Goal: Transaction & Acquisition: Obtain resource

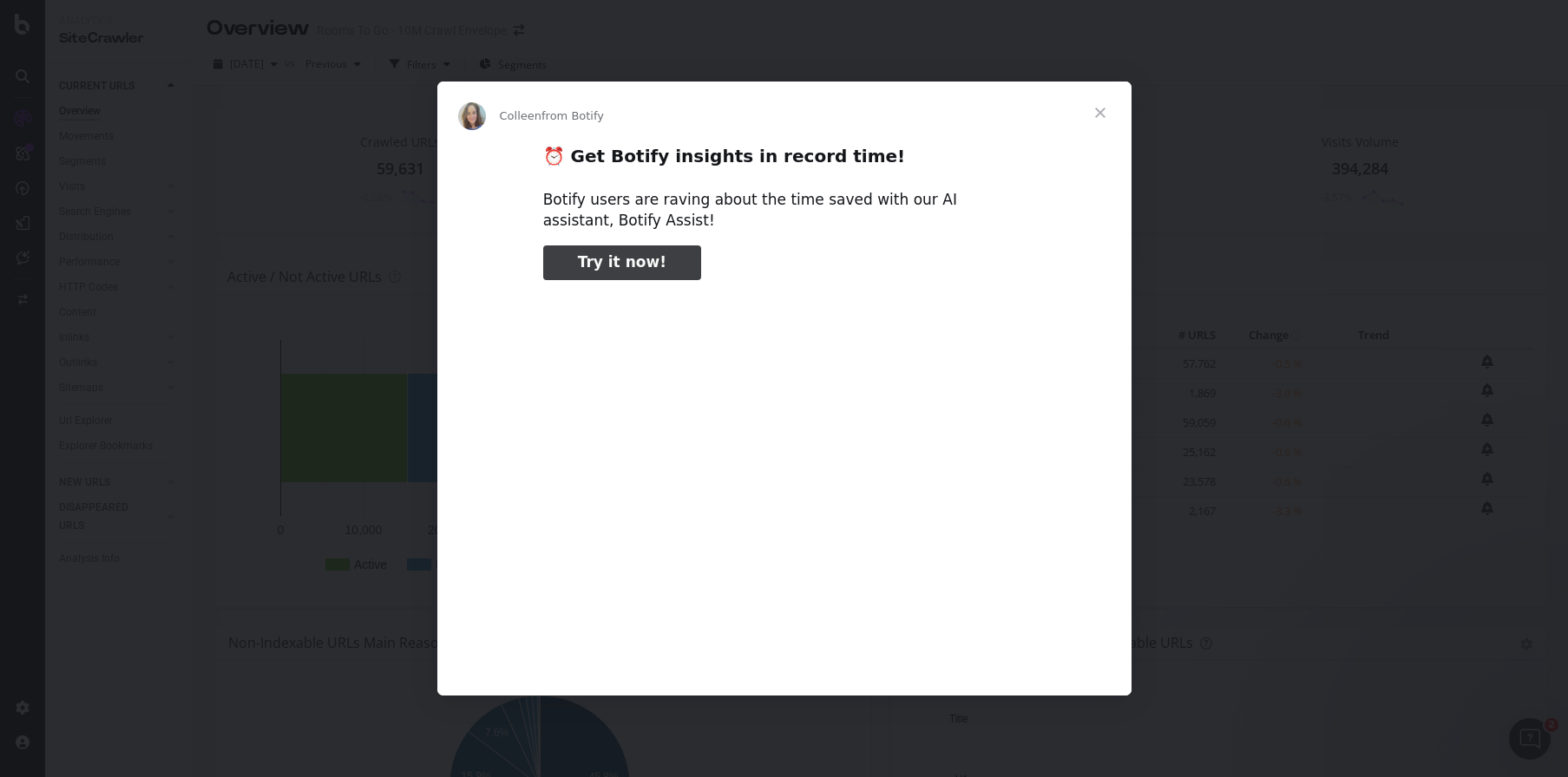
type input "130754"
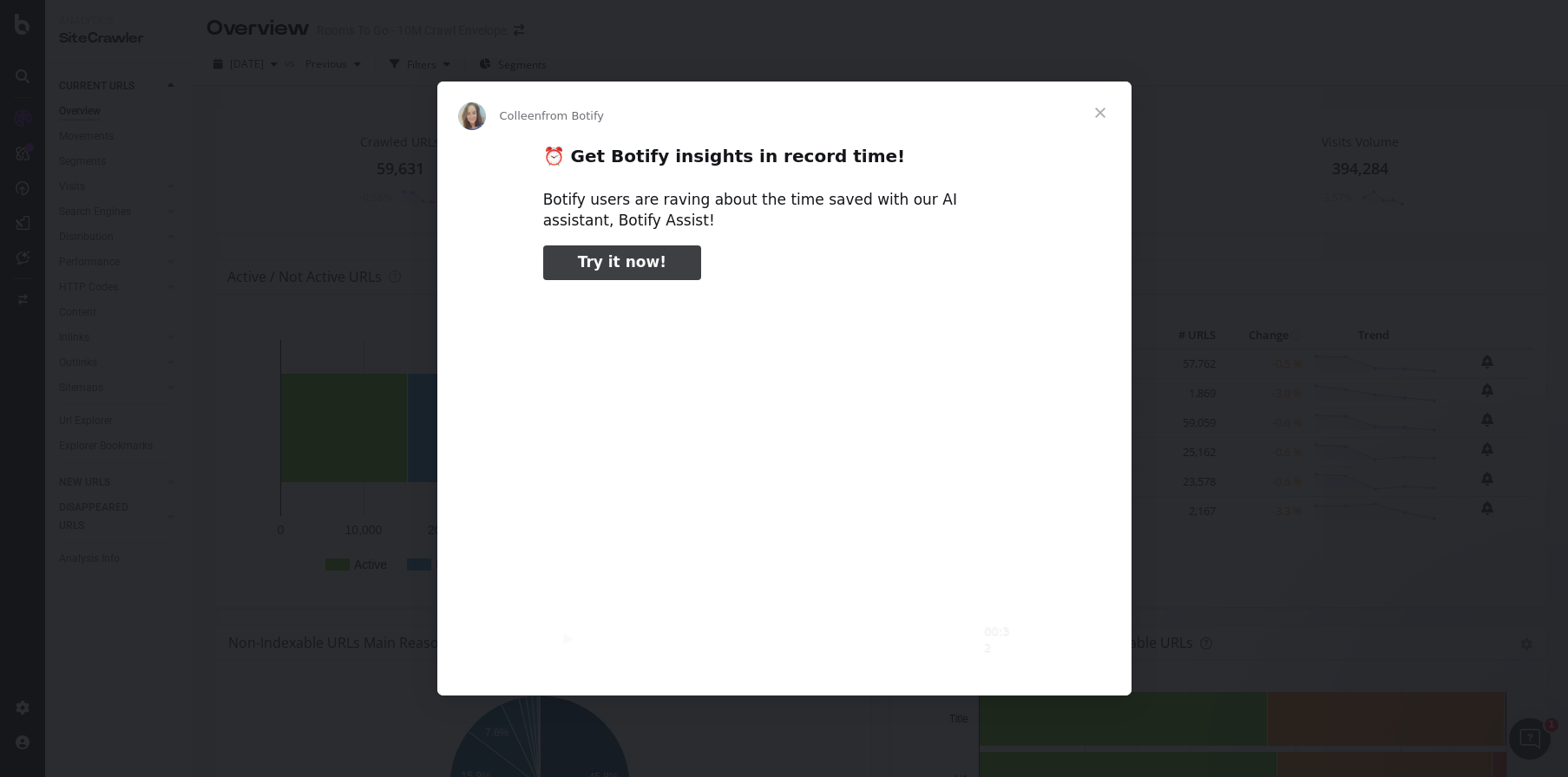
click at [1101, 113] on span "Close" at bounding box center [1100, 112] width 62 height 62
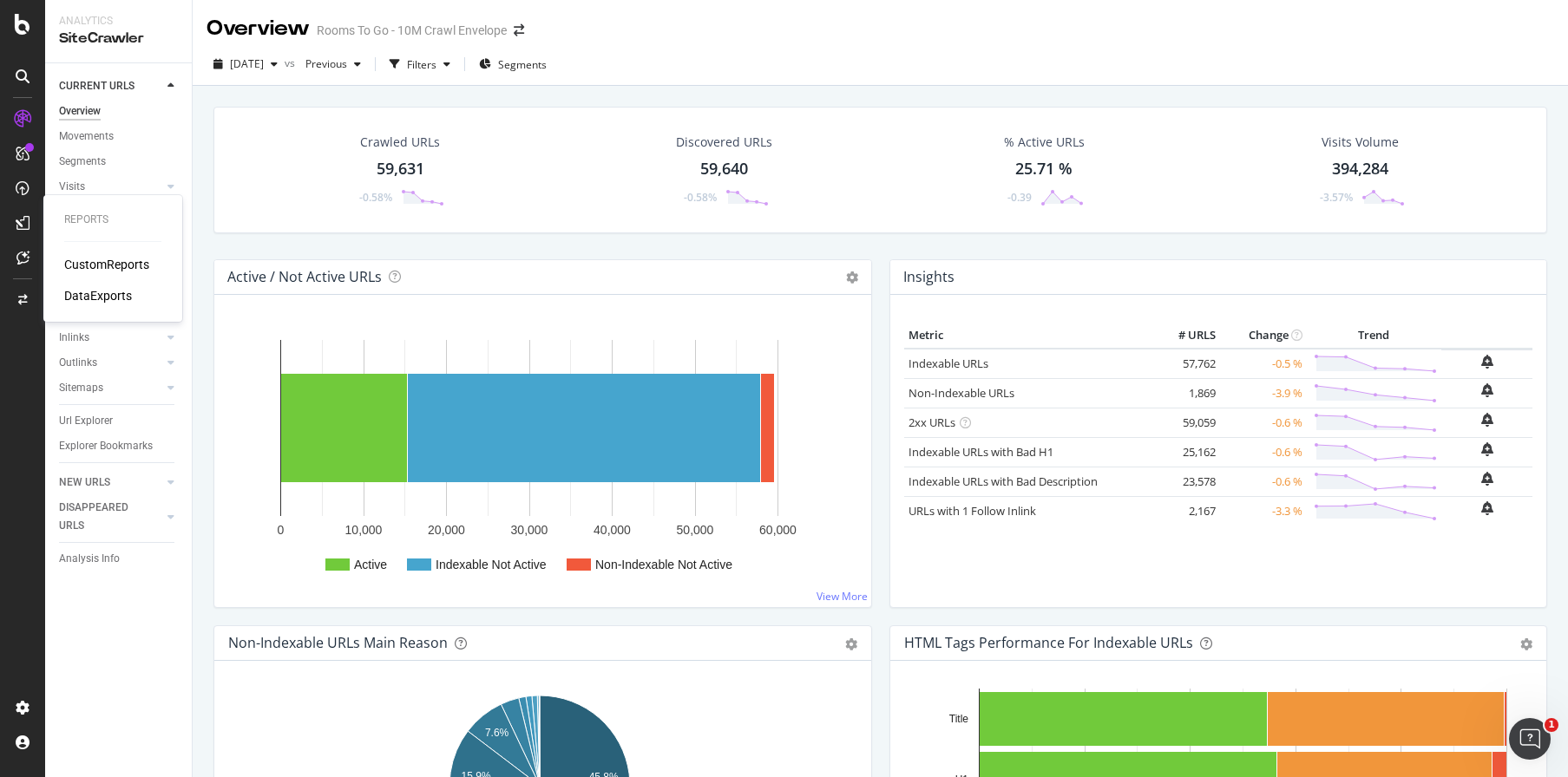
click at [73, 257] on div "CustomReports" at bounding box center [107, 265] width 85 height 17
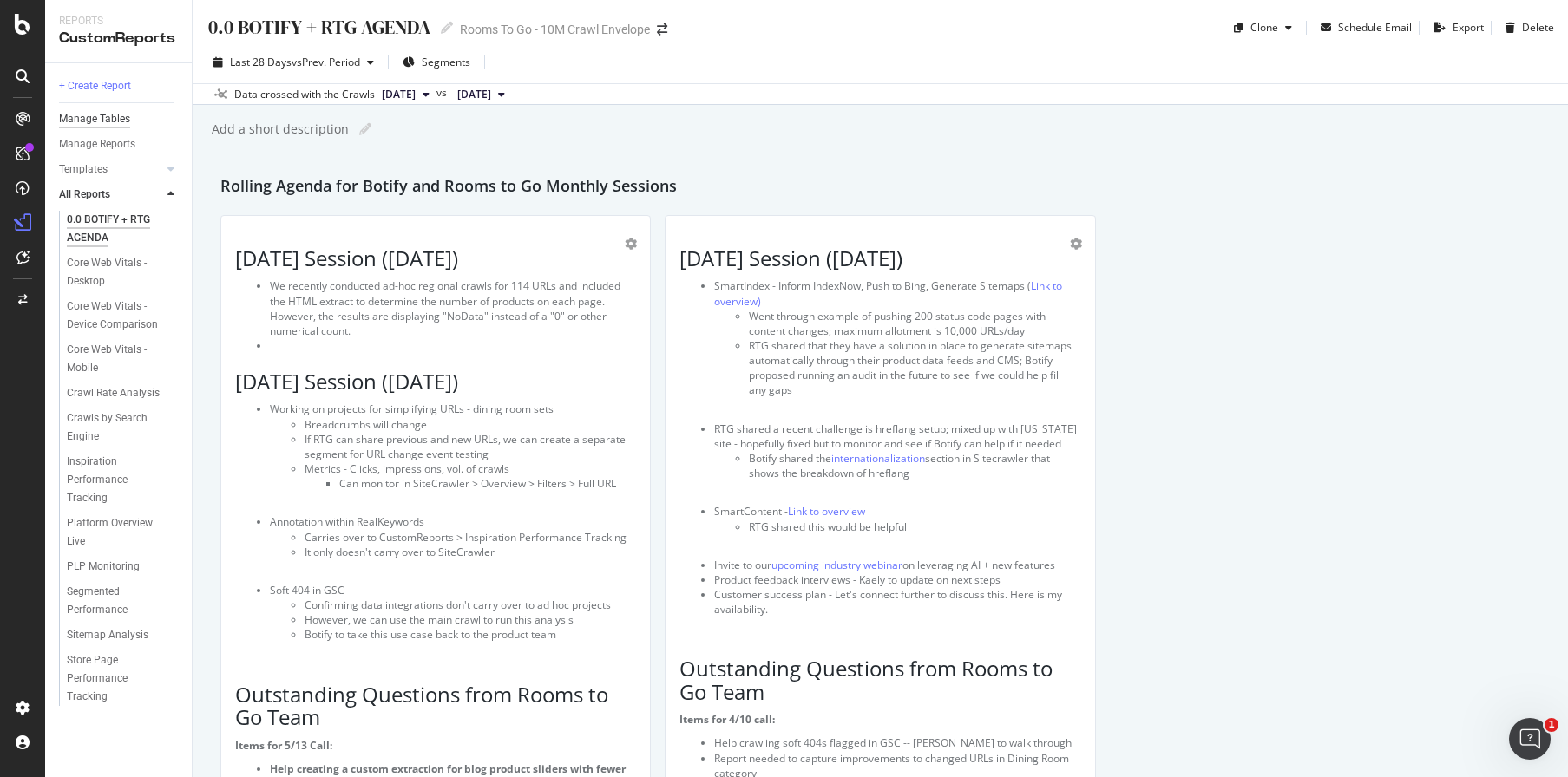
click at [115, 114] on div "Manage Tables" at bounding box center [95, 119] width 71 height 18
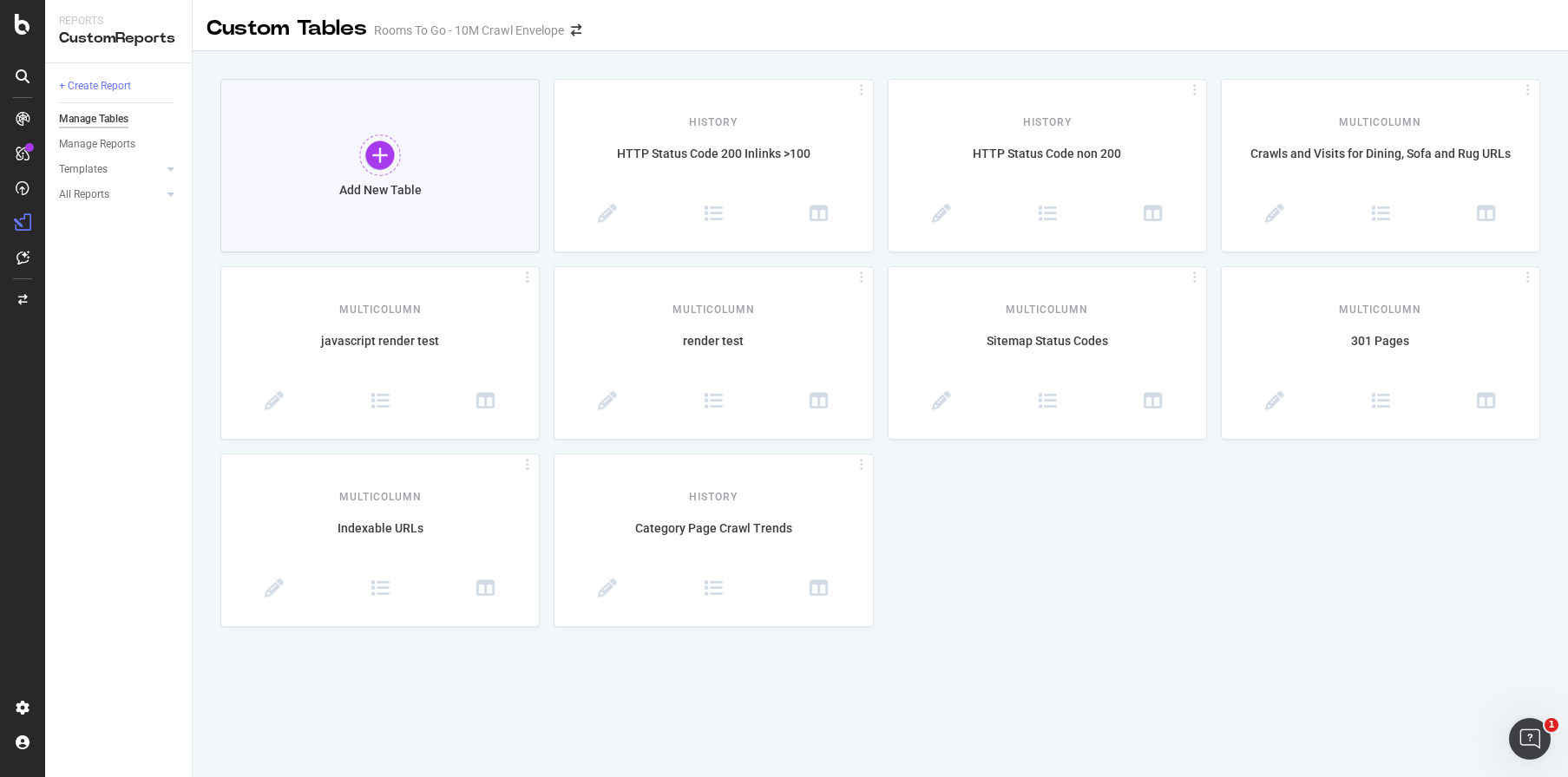
click at [437, 191] on div "Add New Table" at bounding box center [380, 165] width 320 height 174
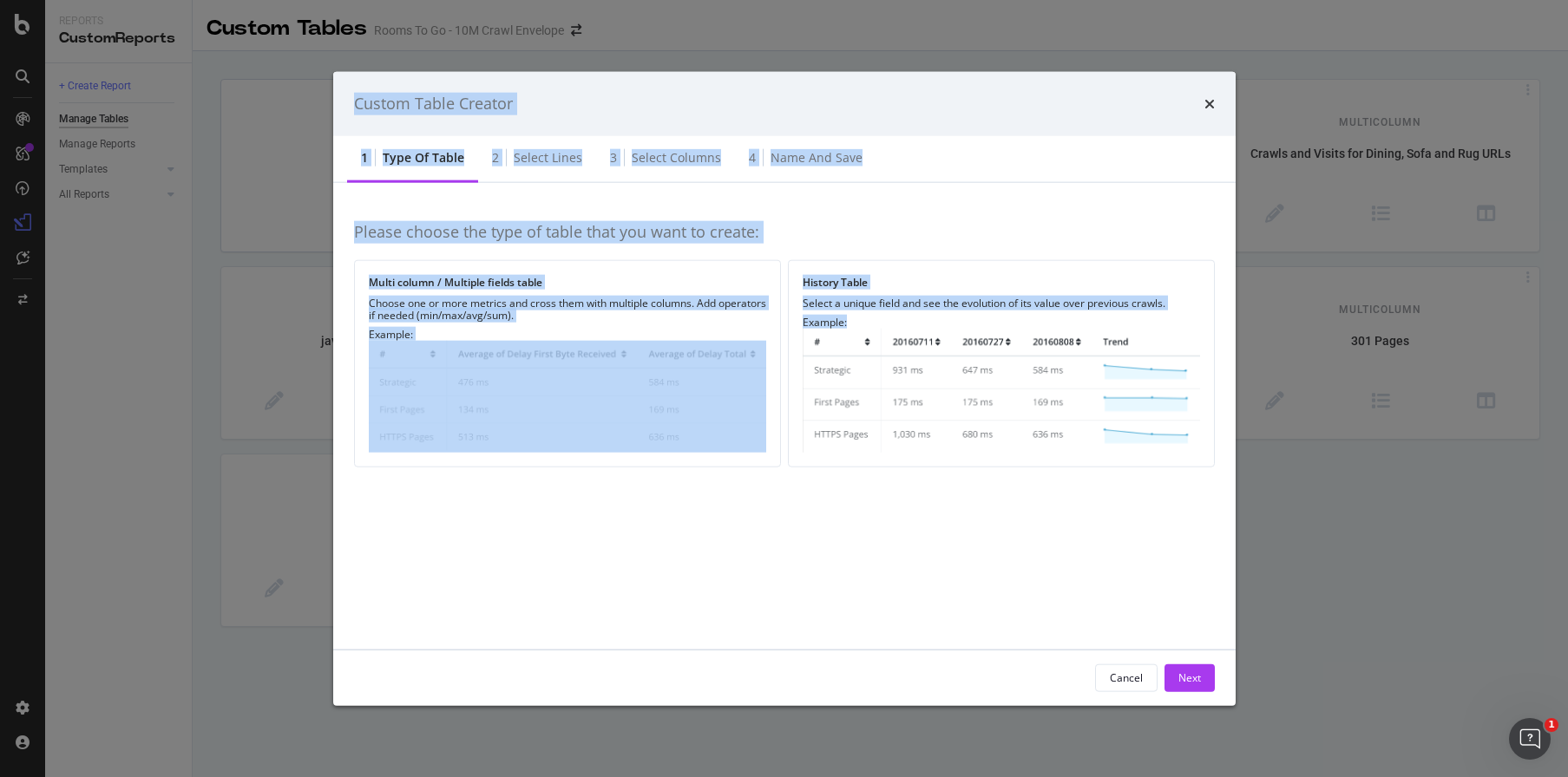
click at [1160, 777] on html "Reports CustomReports + Create Report Manage Tables Manage Reports Templates AI…" at bounding box center [784, 388] width 1568 height 777
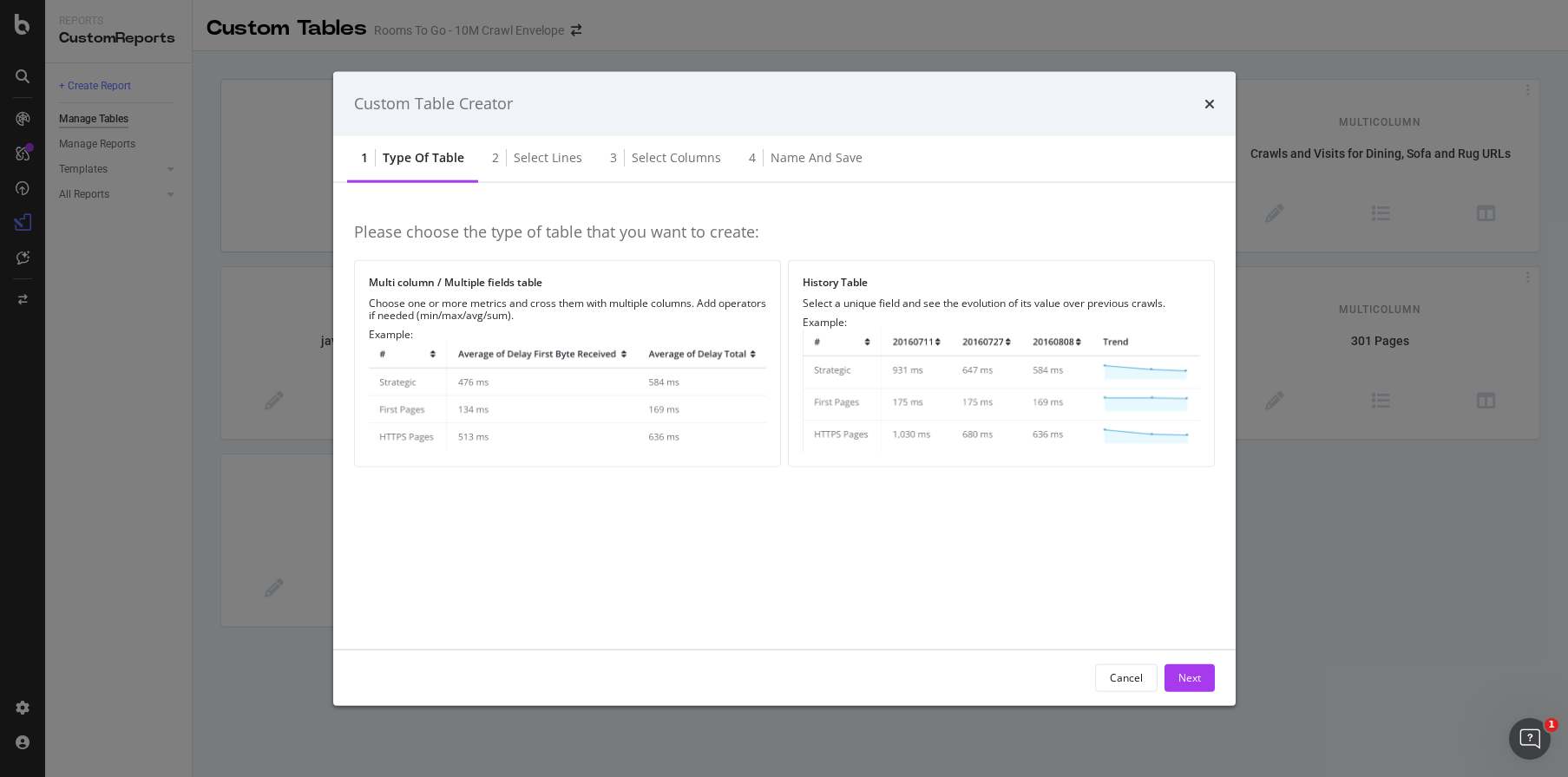
click at [1015, 628] on div "Please choose the type of table that you want to create: Multi column / Multipl…" at bounding box center [784, 415] width 861 height 425
click at [834, 456] on div "History Table Select a unique field and see the evolution of its value over pre…" at bounding box center [1001, 364] width 427 height 207
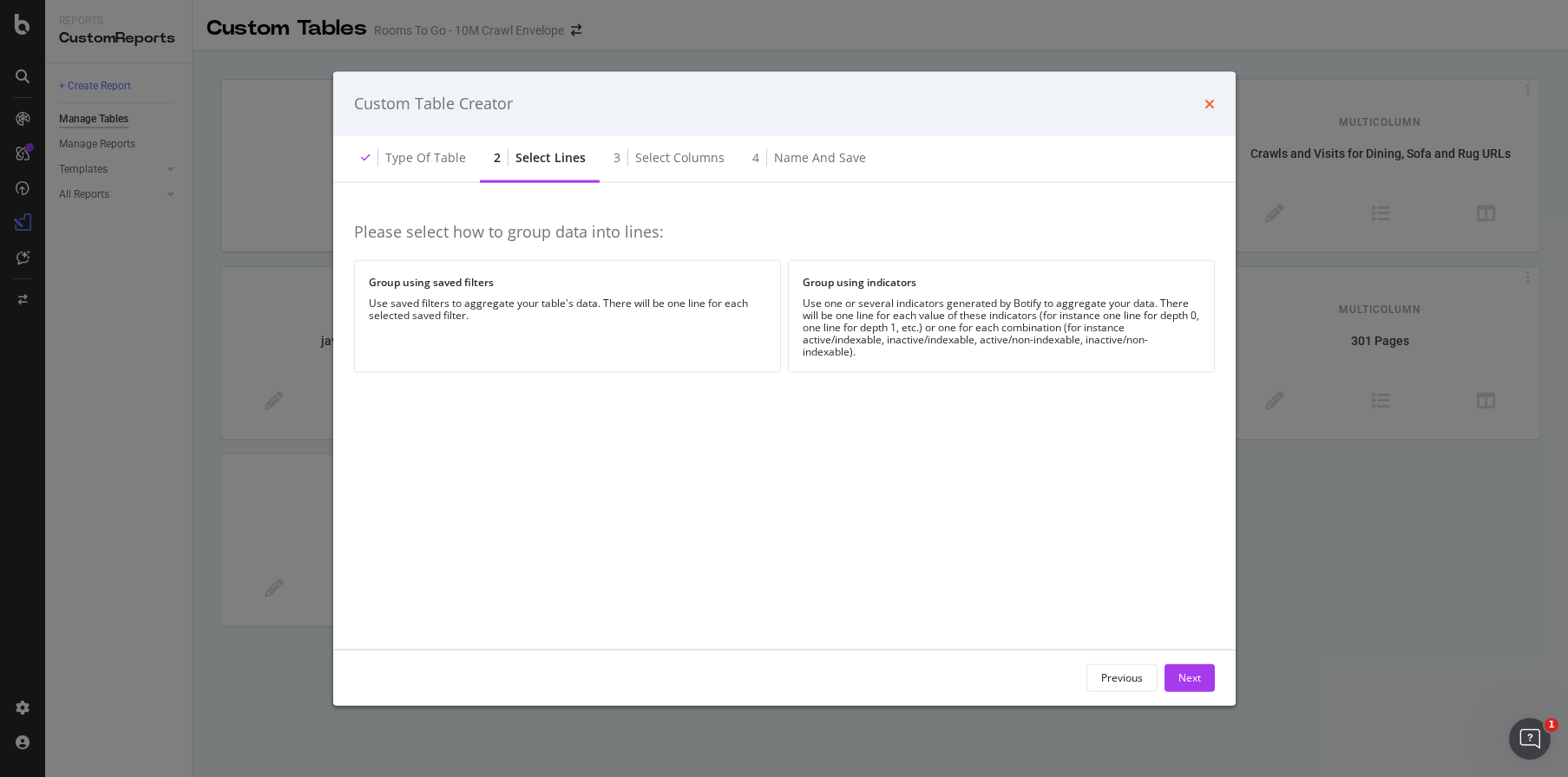
click at [1205, 99] on icon "times" at bounding box center [1209, 103] width 11 height 13
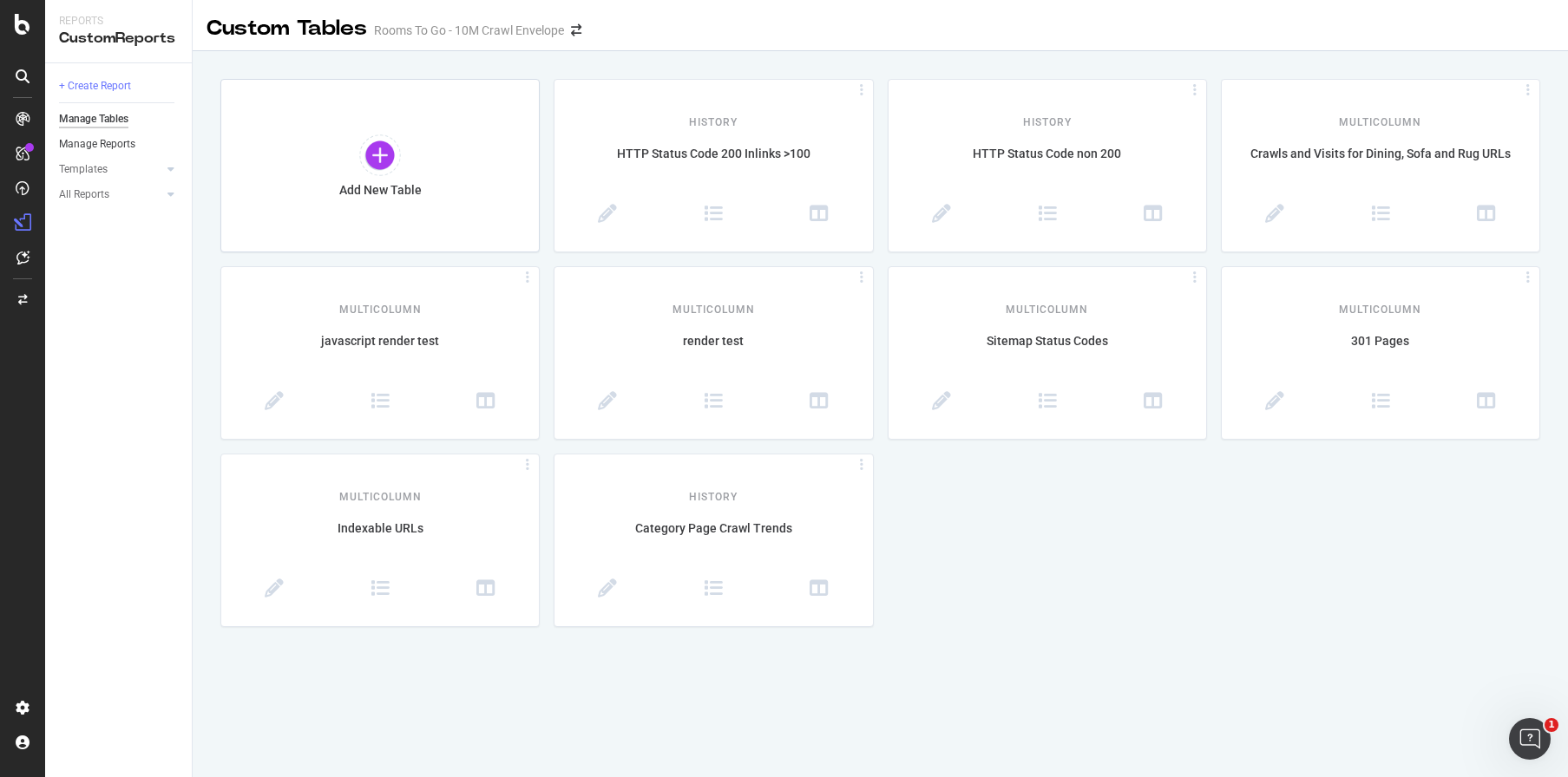
click at [147, 146] on link "Manage Reports" at bounding box center [120, 144] width 121 height 18
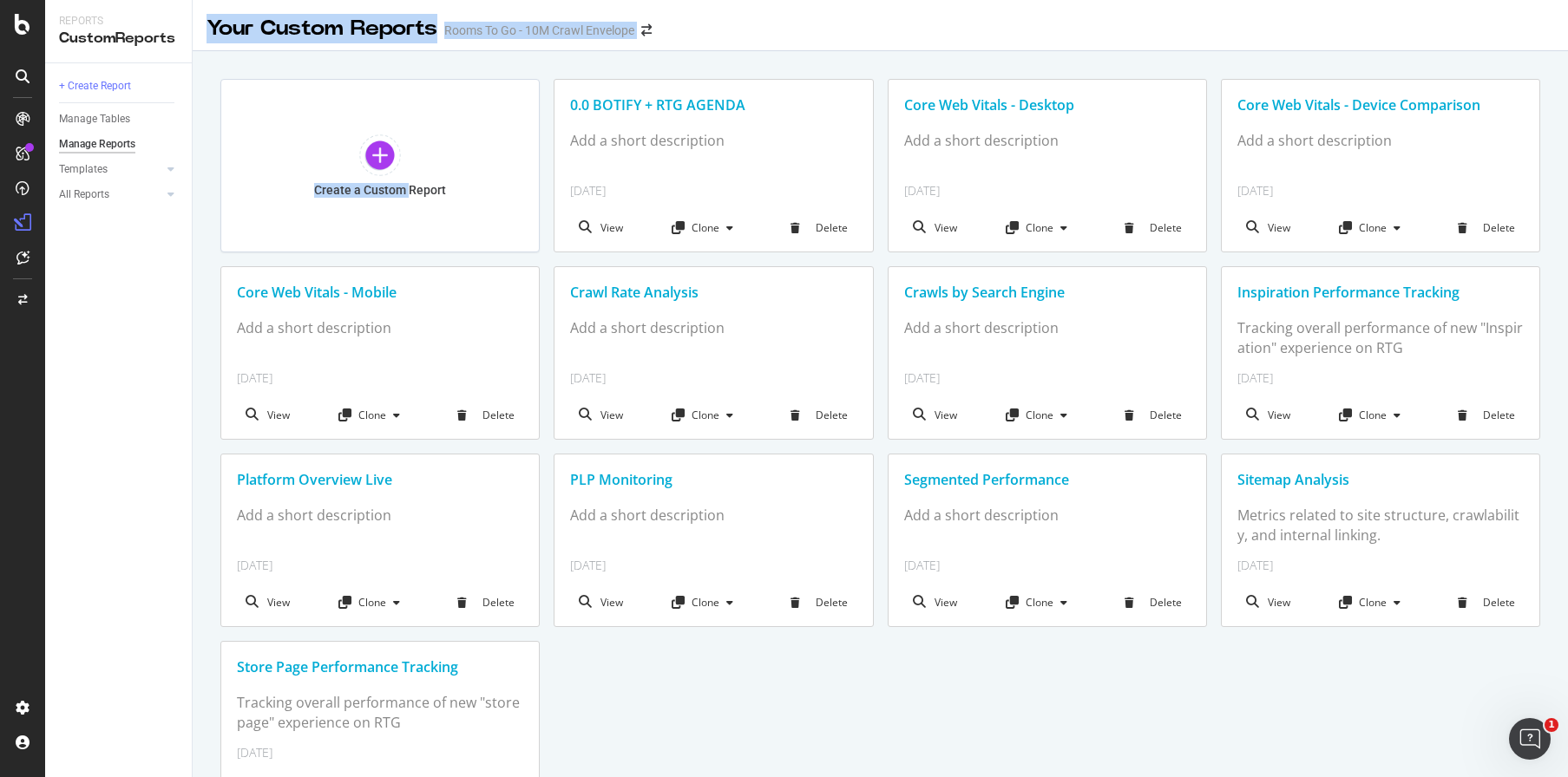
drag, startPoint x: 411, startPoint y: 200, endPoint x: 143, endPoint y: 227, distance: 269.4
click at [143, 227] on div "Reports CustomReports + Create Report Manage Tables Manage Reports Templates AI…" at bounding box center [806, 388] width 1523 height 777
click at [131, 238] on div "+ Create Report Manage Tables Manage Reports Templates AI Bots in Search Busine…" at bounding box center [118, 420] width 147 height 714
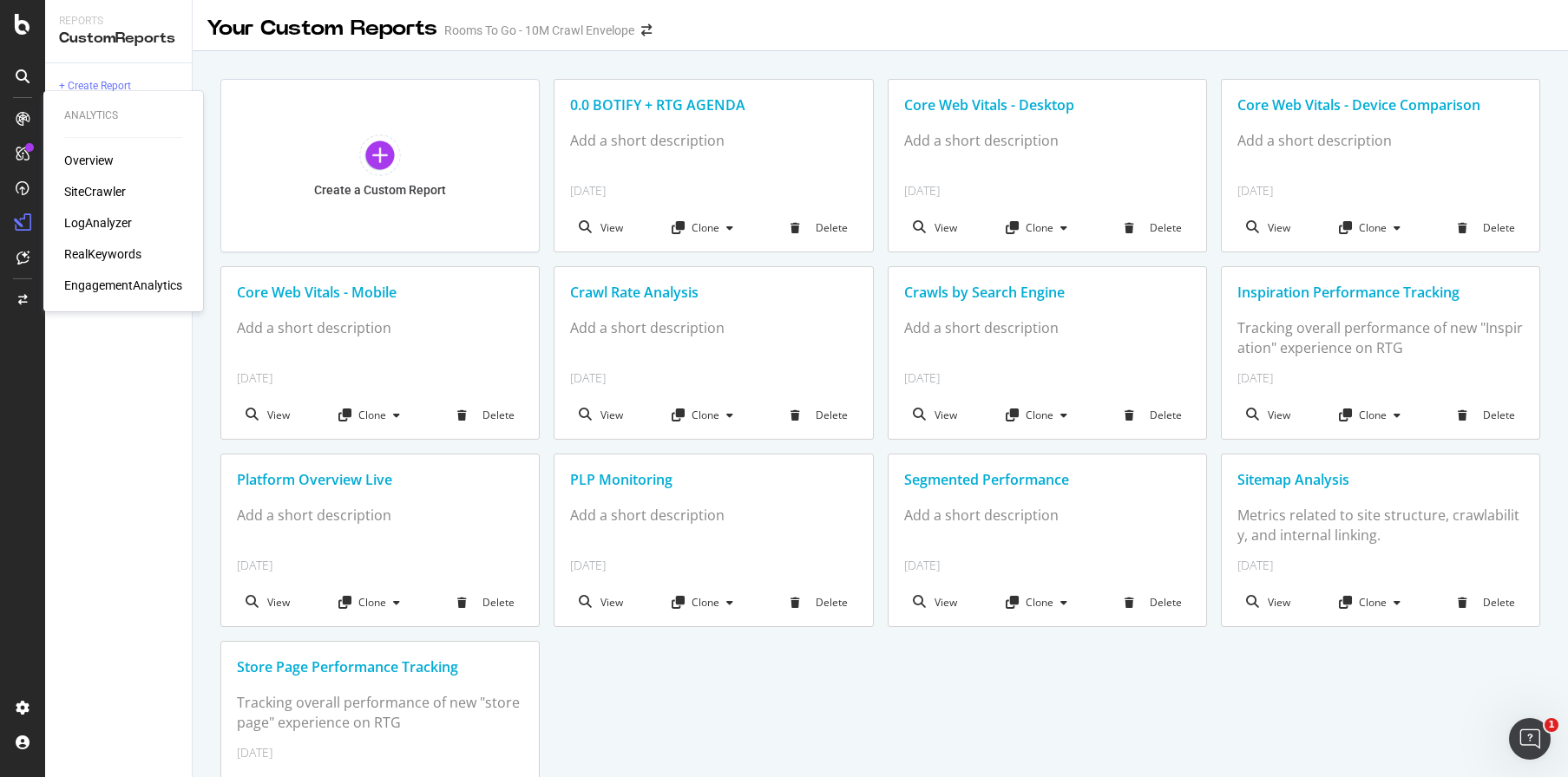
click at [25, 113] on icon at bounding box center [22, 119] width 13 height 13
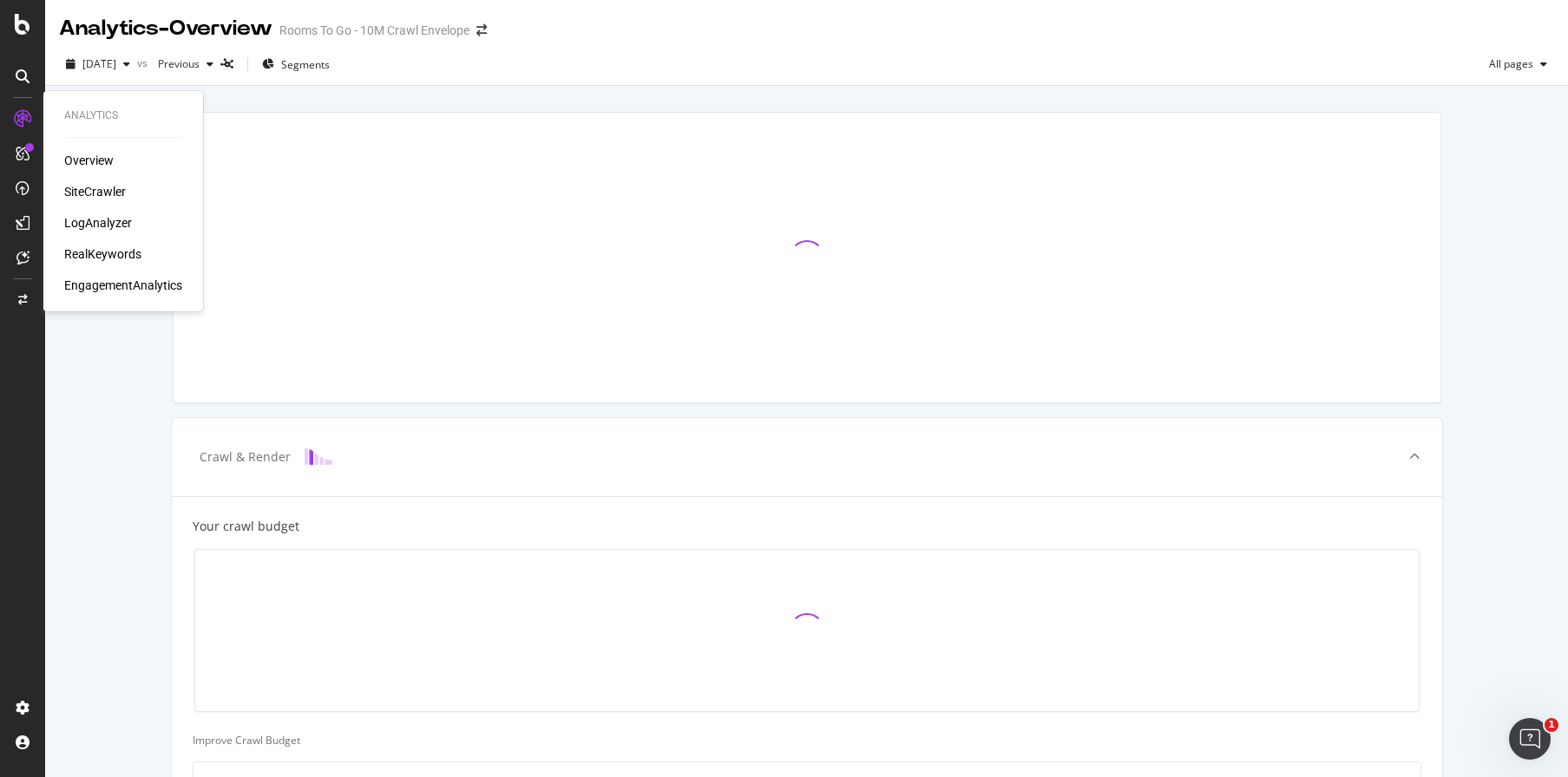
click at [107, 226] on div "LogAnalyzer" at bounding box center [98, 223] width 68 height 17
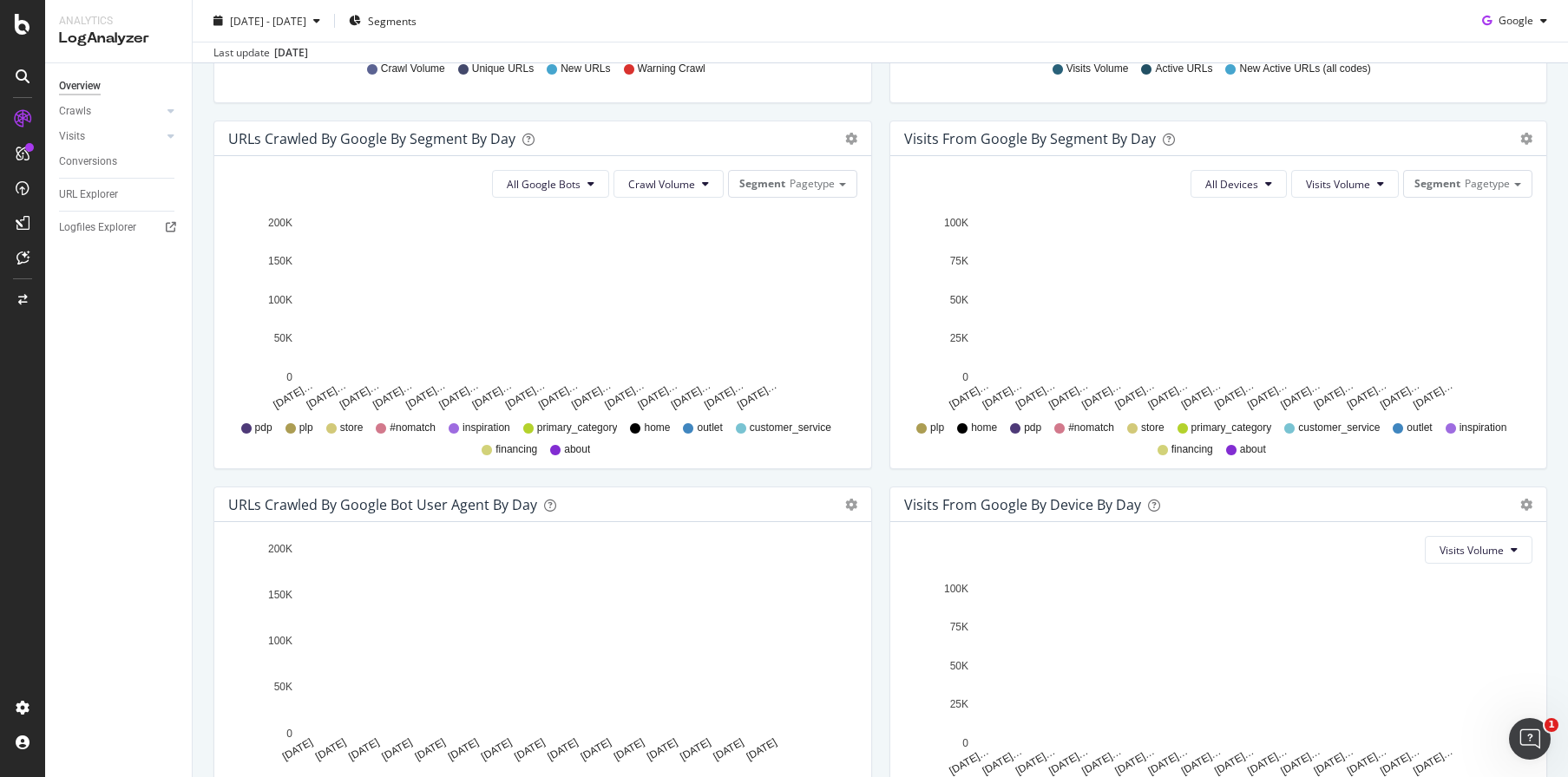
scroll to position [409, 0]
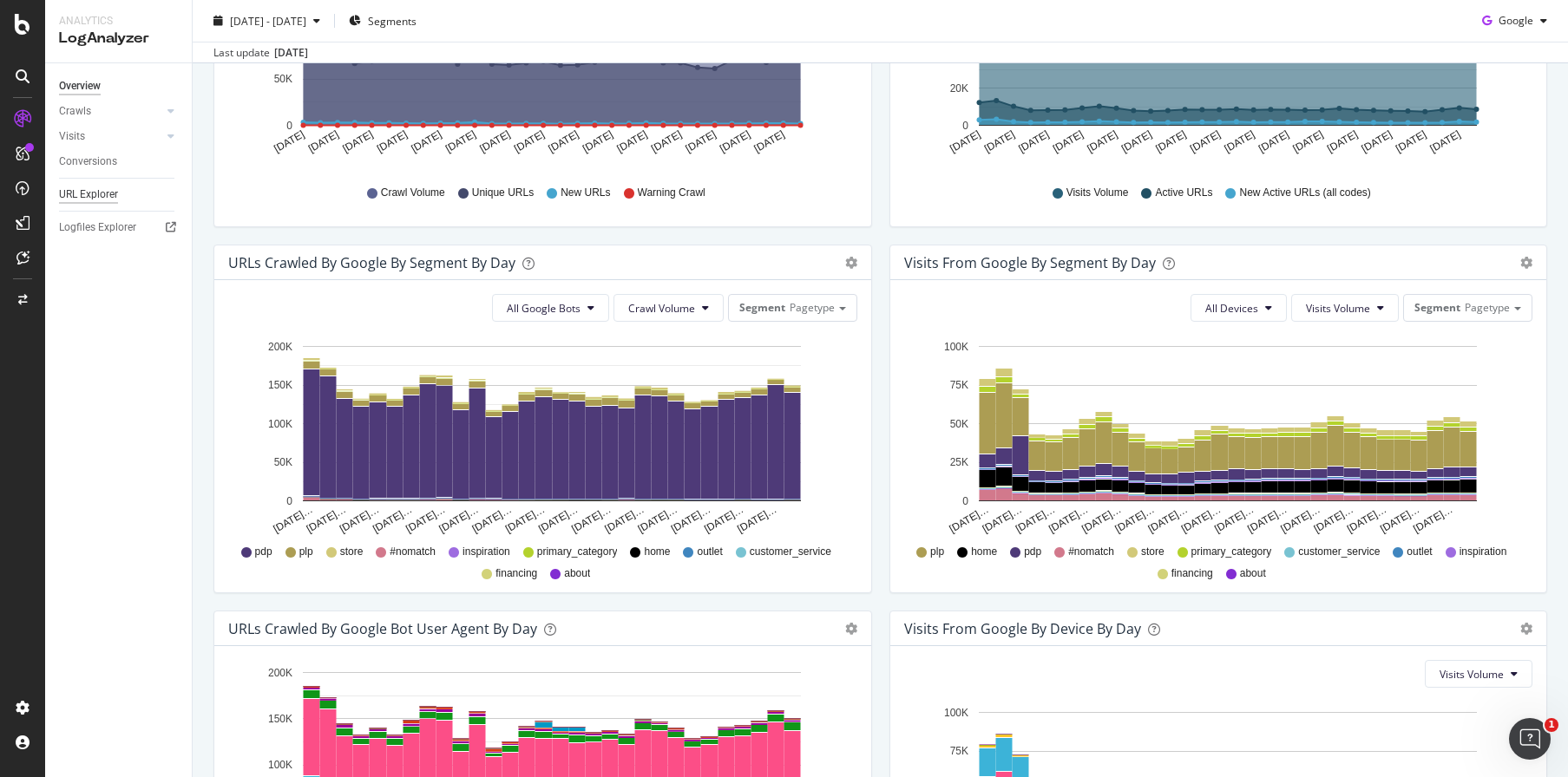
click at [116, 199] on div "URL Explorer" at bounding box center [89, 195] width 59 height 18
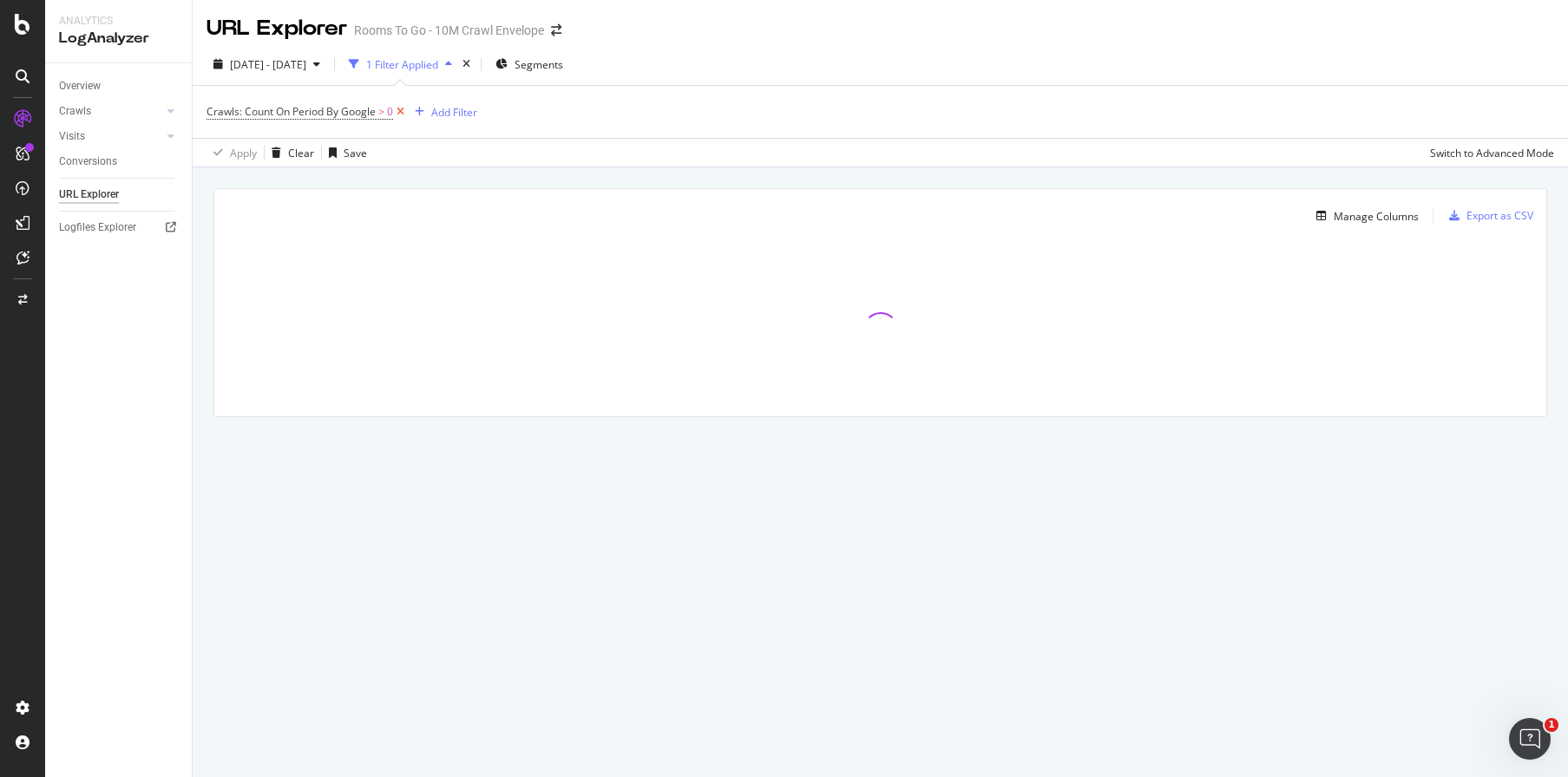
click at [403, 113] on icon at bounding box center [400, 112] width 14 height 17
click at [248, 112] on div "Add Filter" at bounding box center [253, 111] width 46 height 14
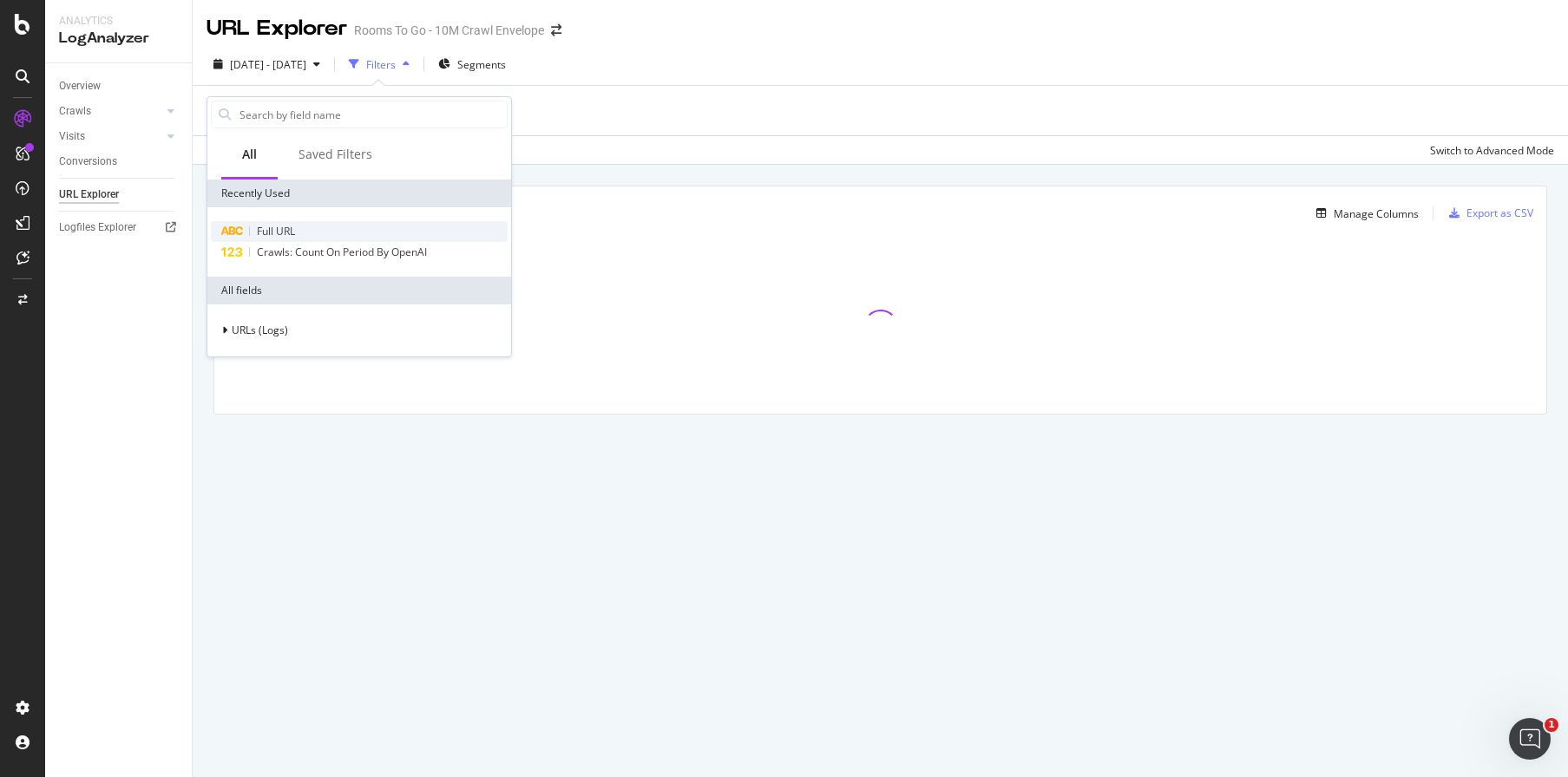
click at [311, 224] on div "Full URL" at bounding box center [359, 232] width 297 height 21
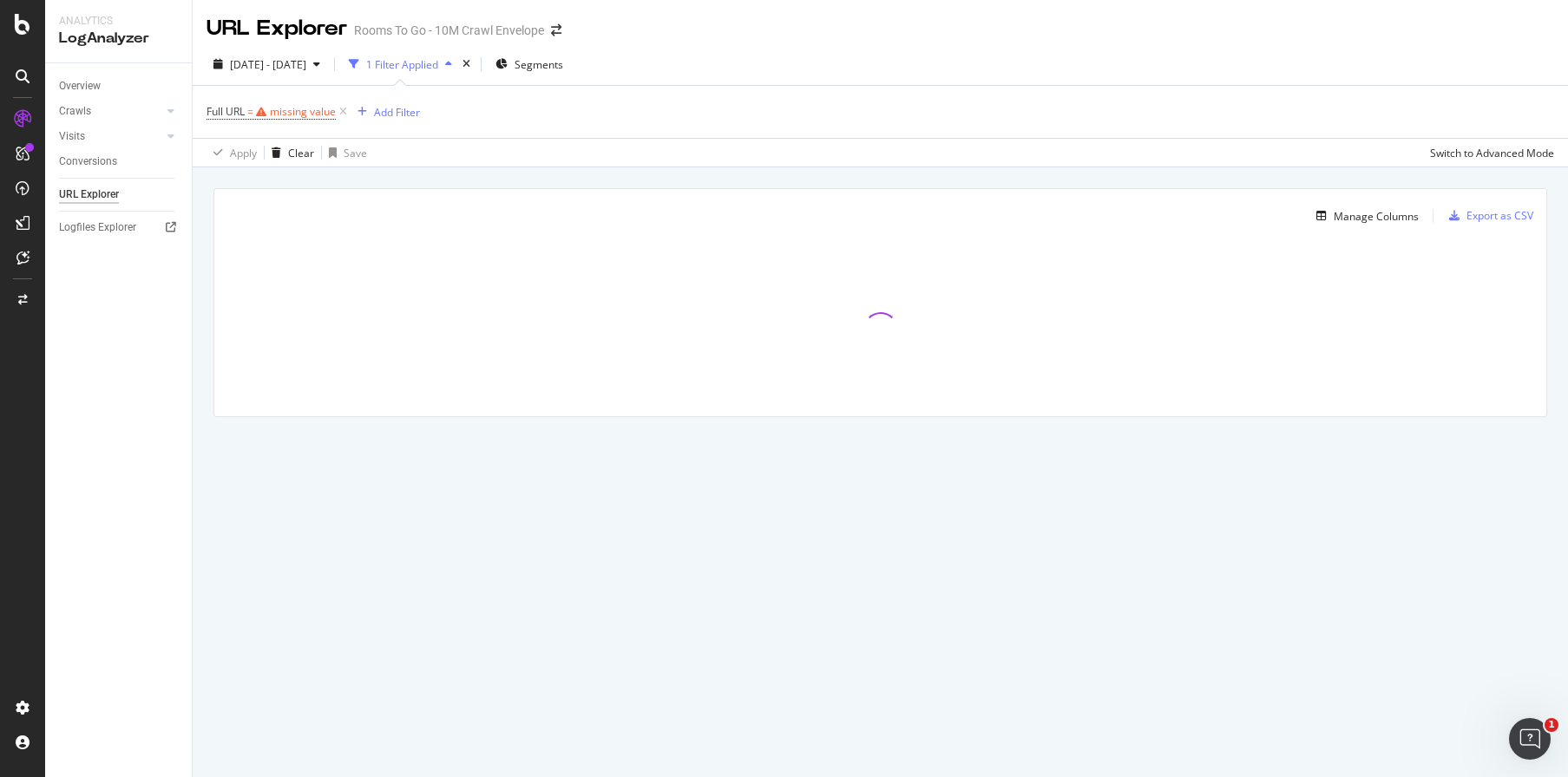
click at [449, 106] on div "Full URL = missing value Add Filter" at bounding box center [880, 112] width 1348 height 52
click at [348, 112] on icon at bounding box center [343, 112] width 14 height 17
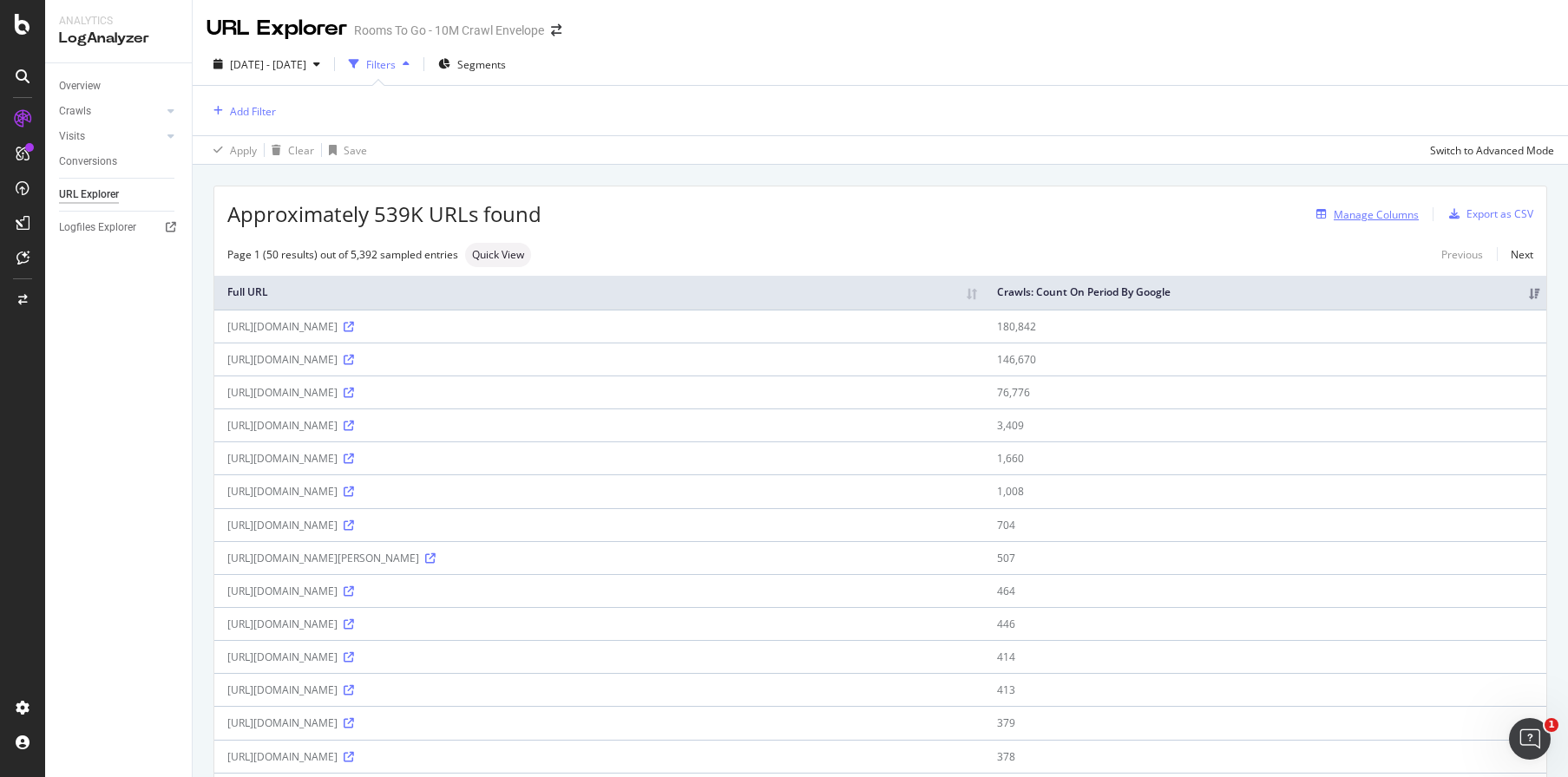
click at [1380, 221] on div "Manage Columns" at bounding box center [1376, 214] width 85 height 14
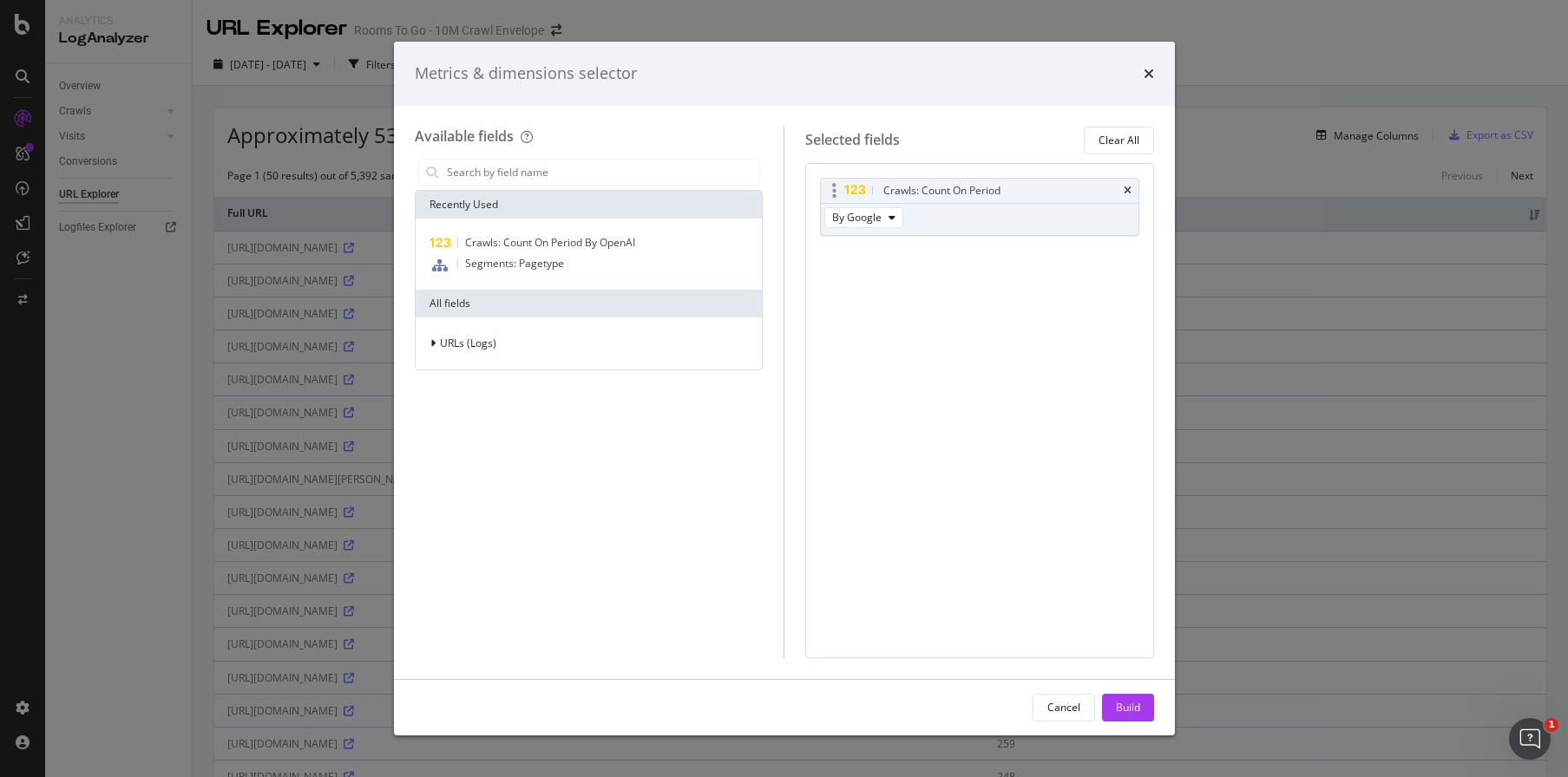
click at [1132, 190] on div "Crawls: Count On Period" at bounding box center [980, 190] width 318 height 24
click at [1122, 190] on div "Crawls: Count On Period" at bounding box center [980, 190] width 318 height 24
click at [1141, 72] on div "Metrics & dimensions selector" at bounding box center [784, 74] width 740 height 23
click at [1152, 69] on icon "times" at bounding box center [1149, 74] width 11 height 13
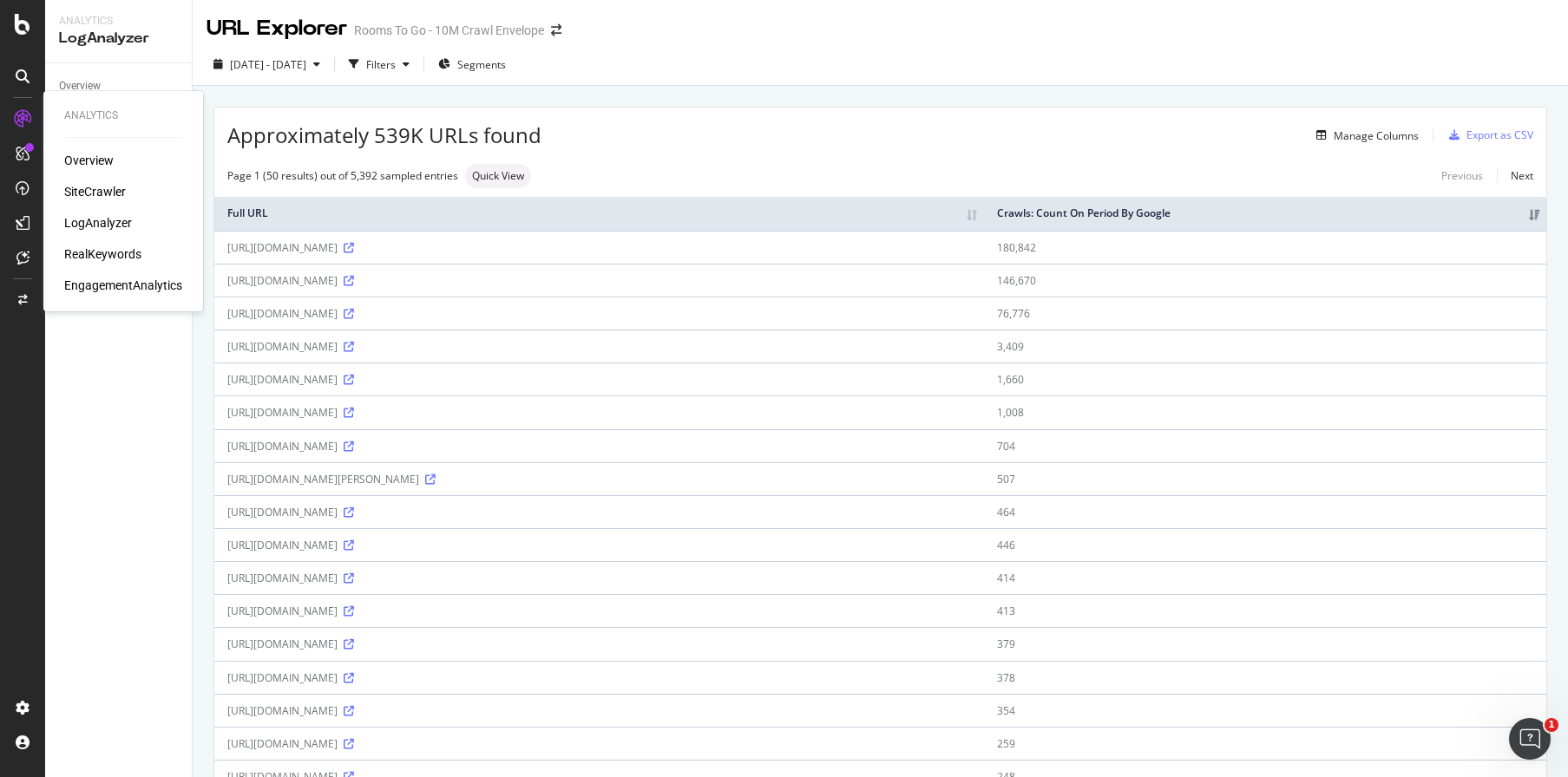
click at [113, 186] on div "SiteCrawler" at bounding box center [95, 192] width 61 height 17
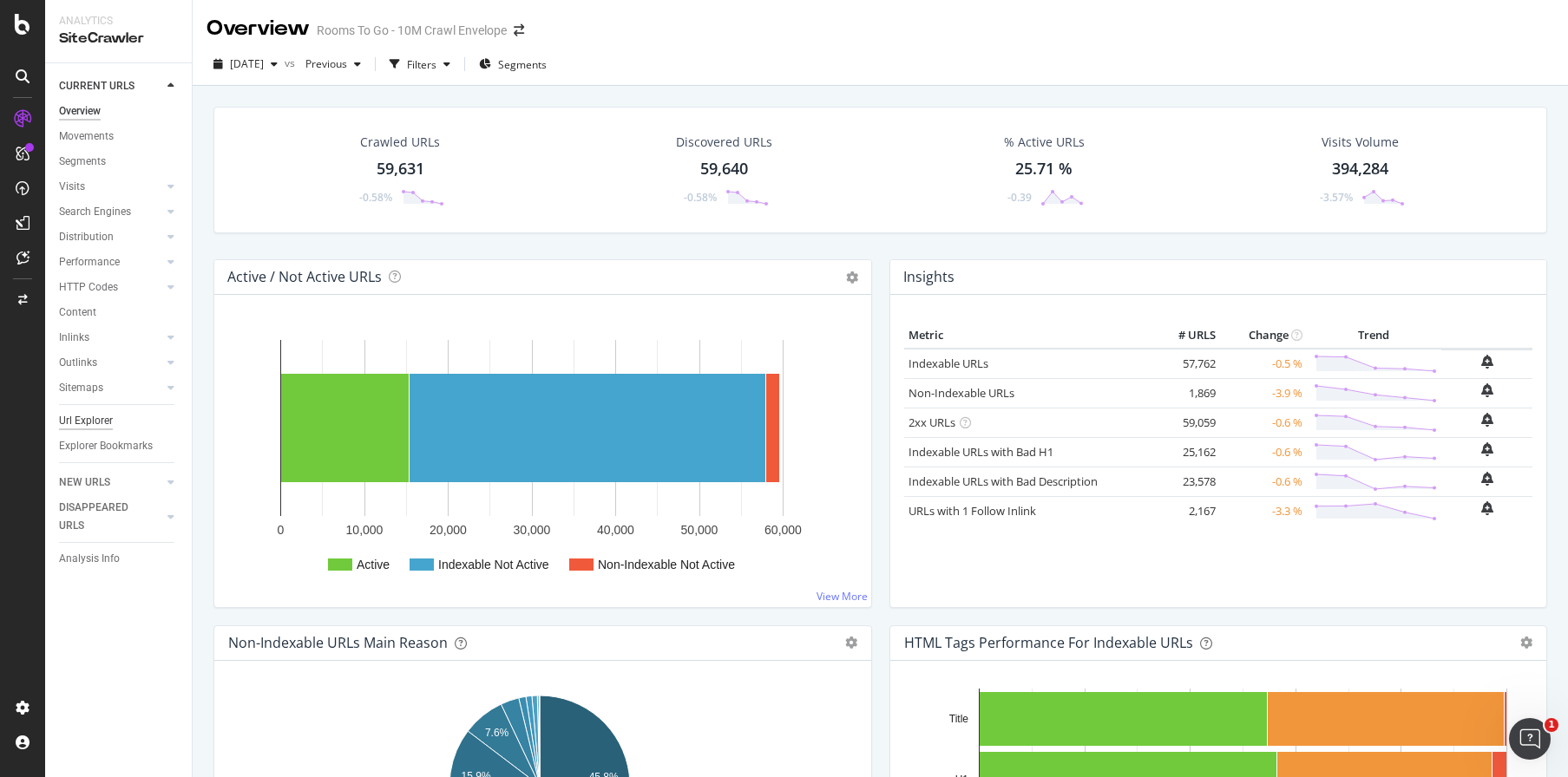
drag, startPoint x: 71, startPoint y: 424, endPoint x: 94, endPoint y: 425, distance: 23.0
click at [72, 424] on div "Url Explorer" at bounding box center [86, 421] width 54 height 18
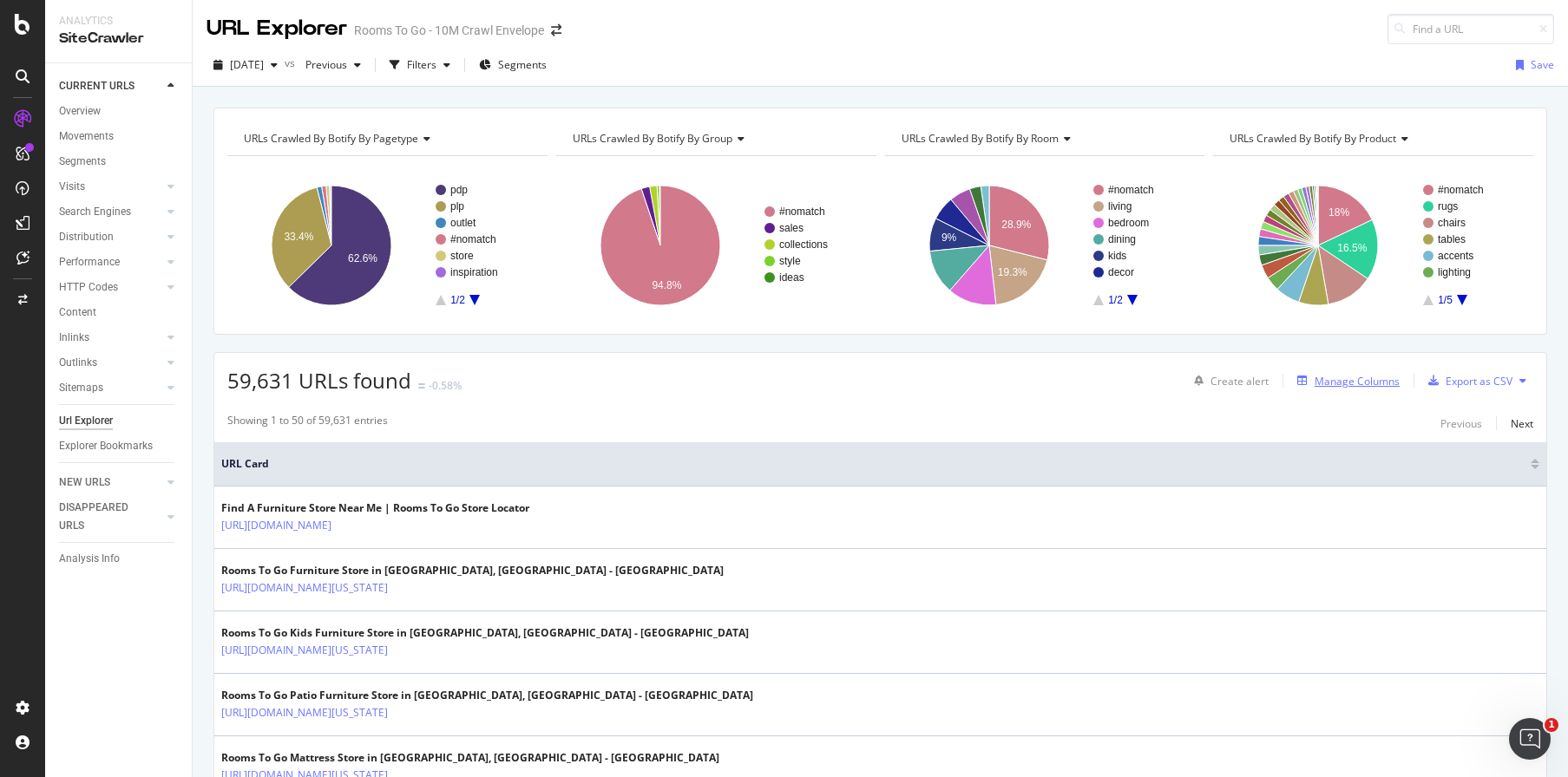
click at [1377, 387] on div "Manage Columns" at bounding box center [1357, 381] width 85 height 14
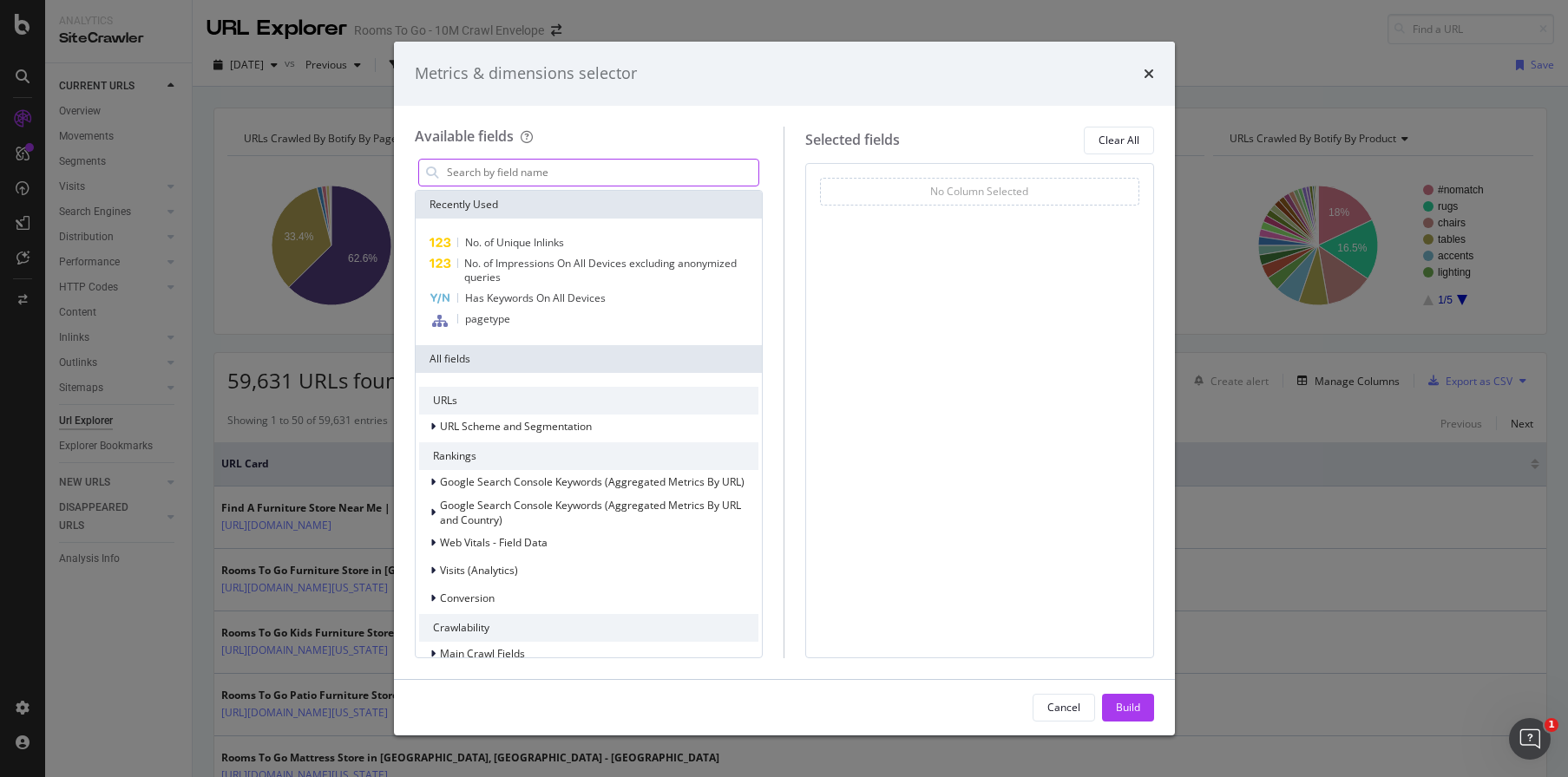
click at [555, 171] on input "modal" at bounding box center [602, 172] width 314 height 26
click at [487, 475] on span "Google Search Console Keywords (Aggregated Metrics By URL)" at bounding box center [592, 482] width 304 height 14
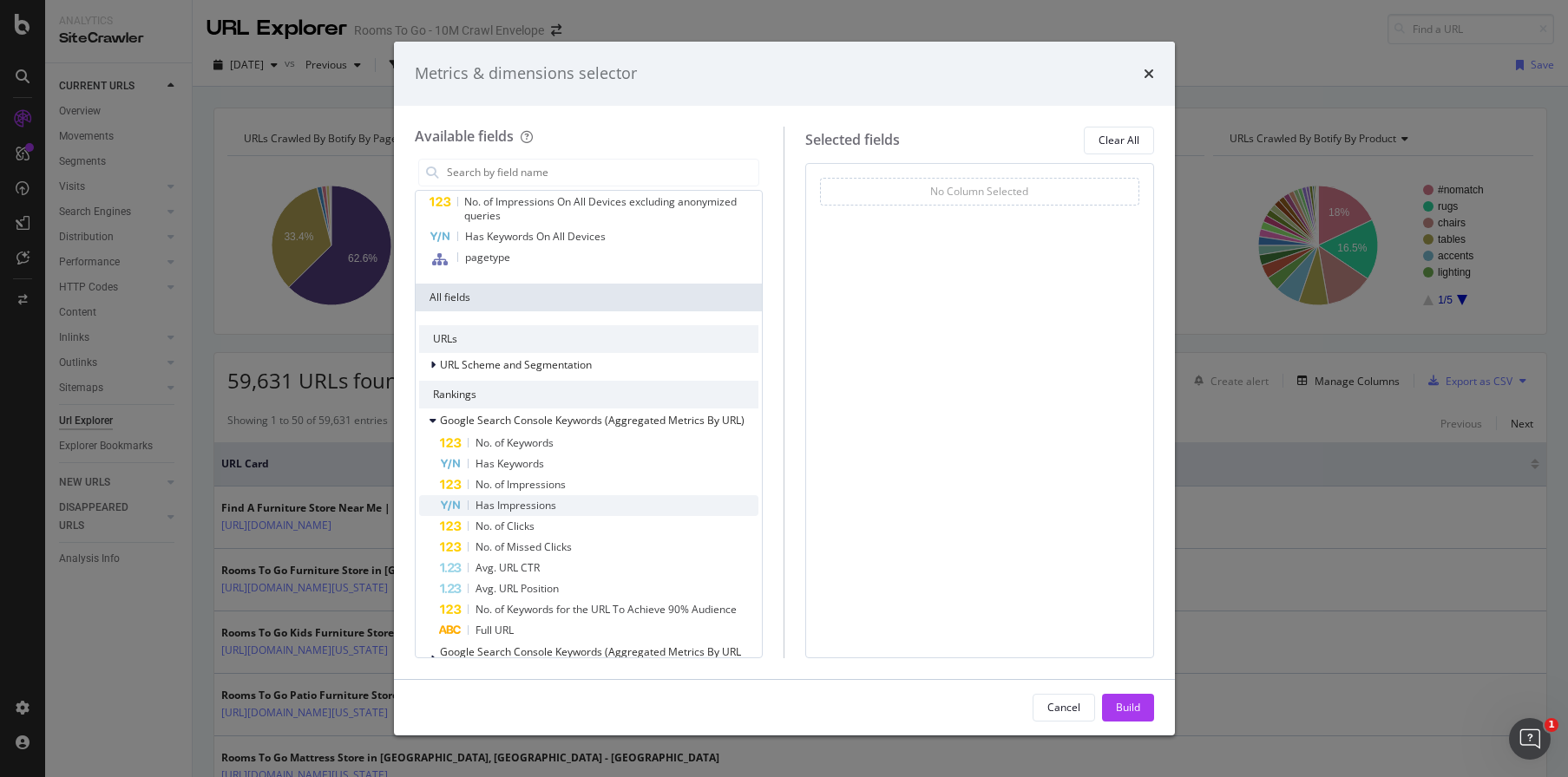
scroll to position [86, 0]
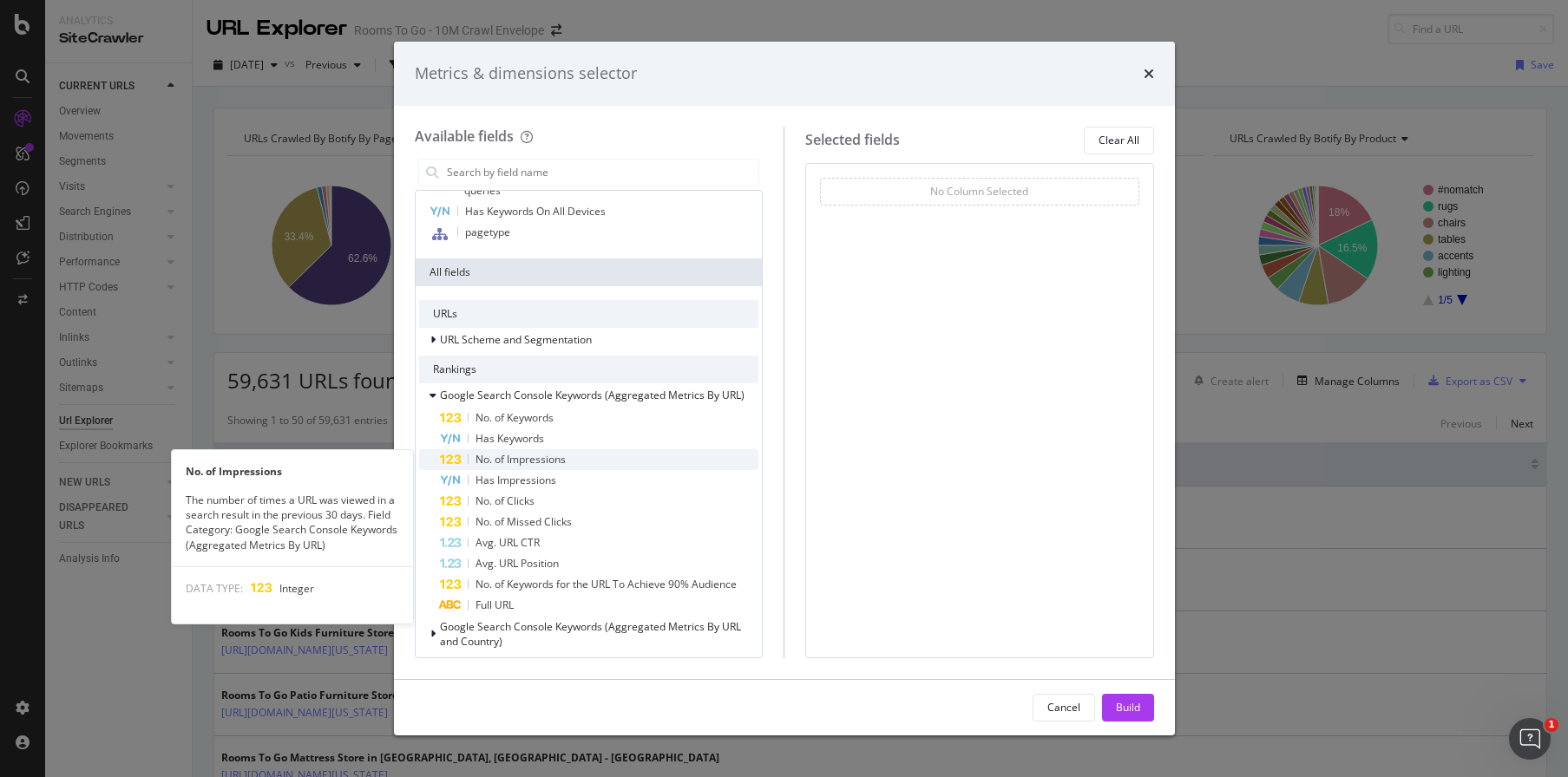
click at [554, 461] on span "No. of Impressions" at bounding box center [521, 459] width 90 height 14
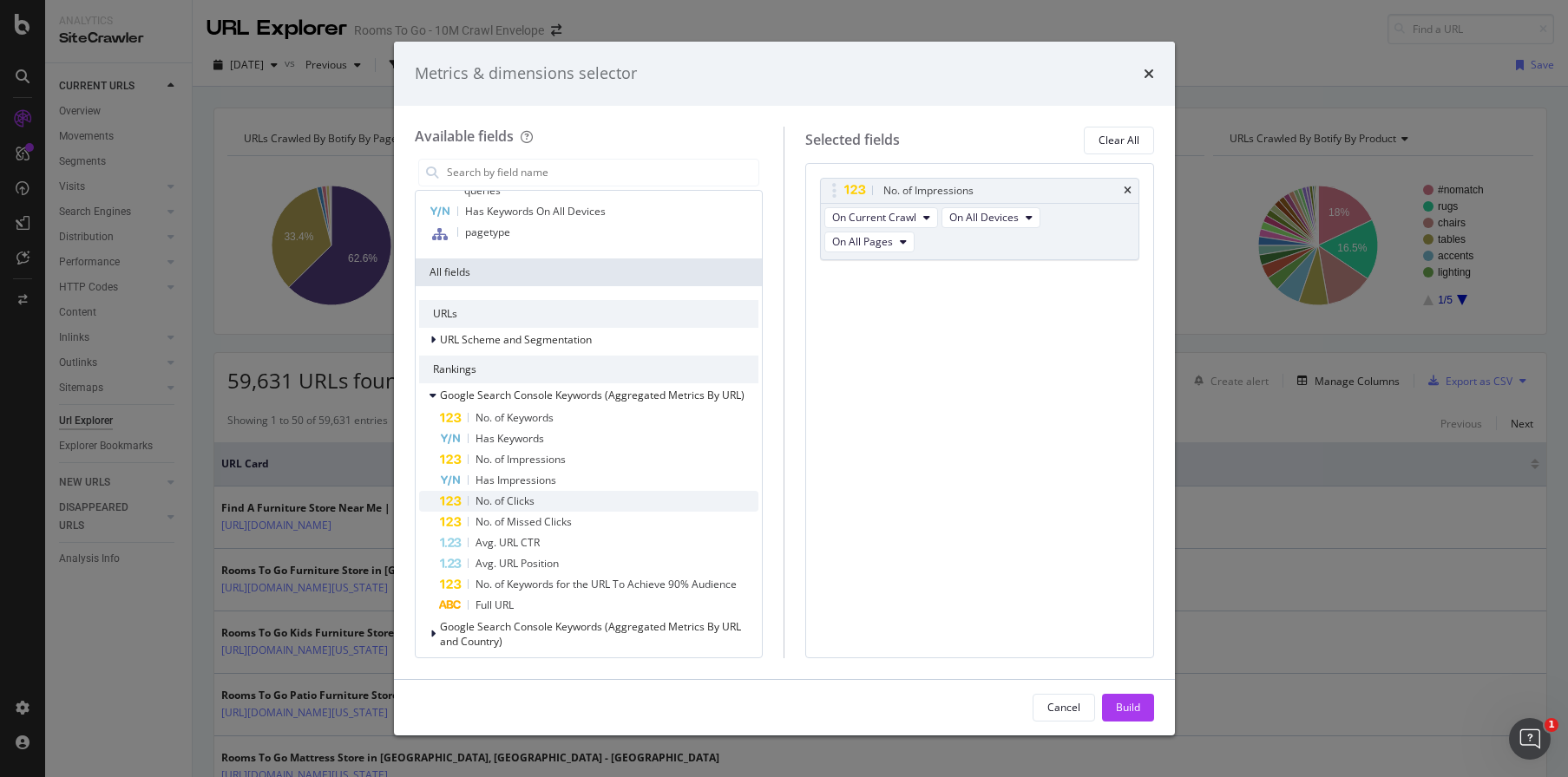
click at [550, 502] on div "No. of Clicks" at bounding box center [600, 502] width 320 height 21
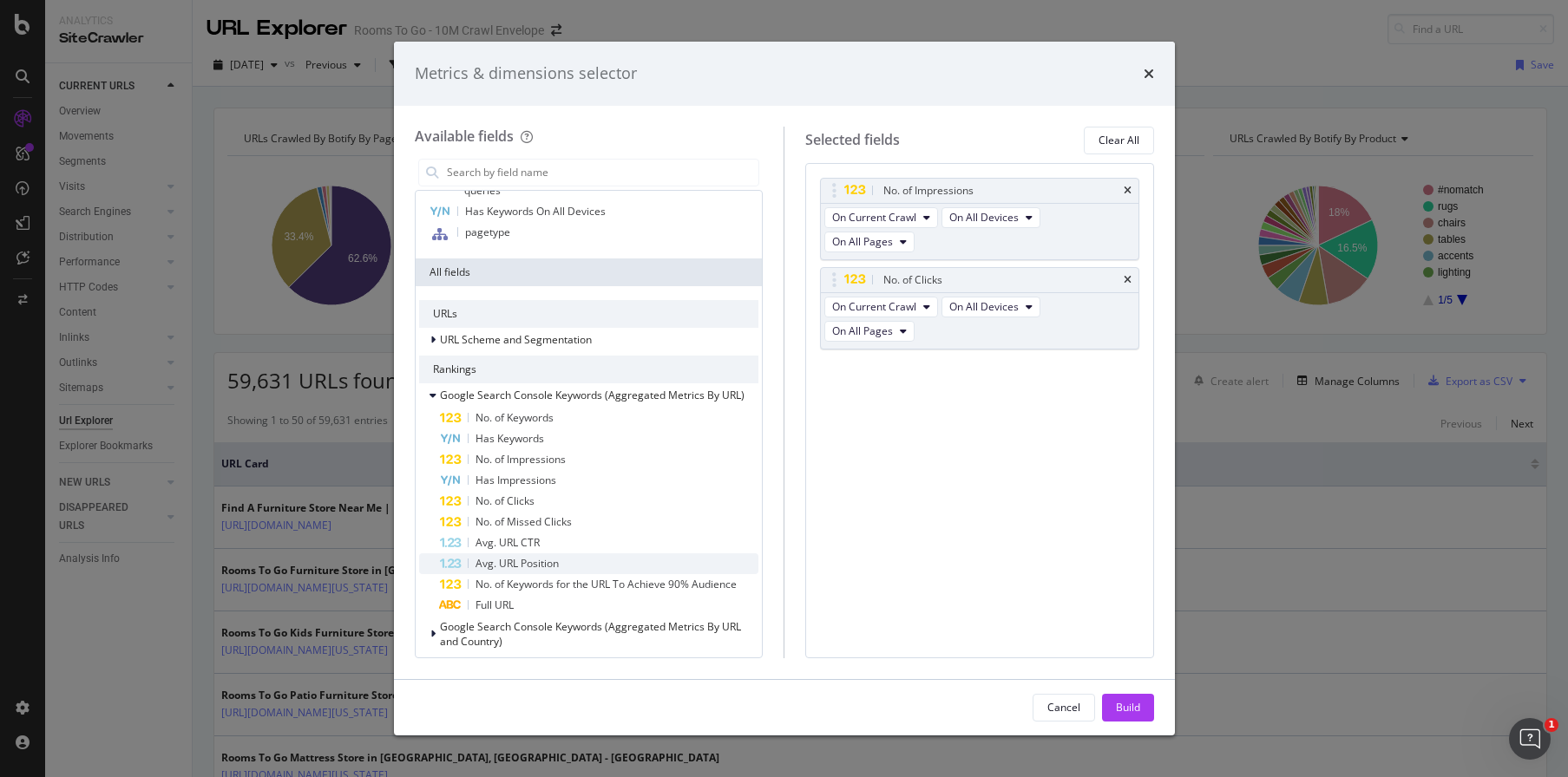
click at [578, 563] on div "Avg. URL Position" at bounding box center [600, 564] width 320 height 21
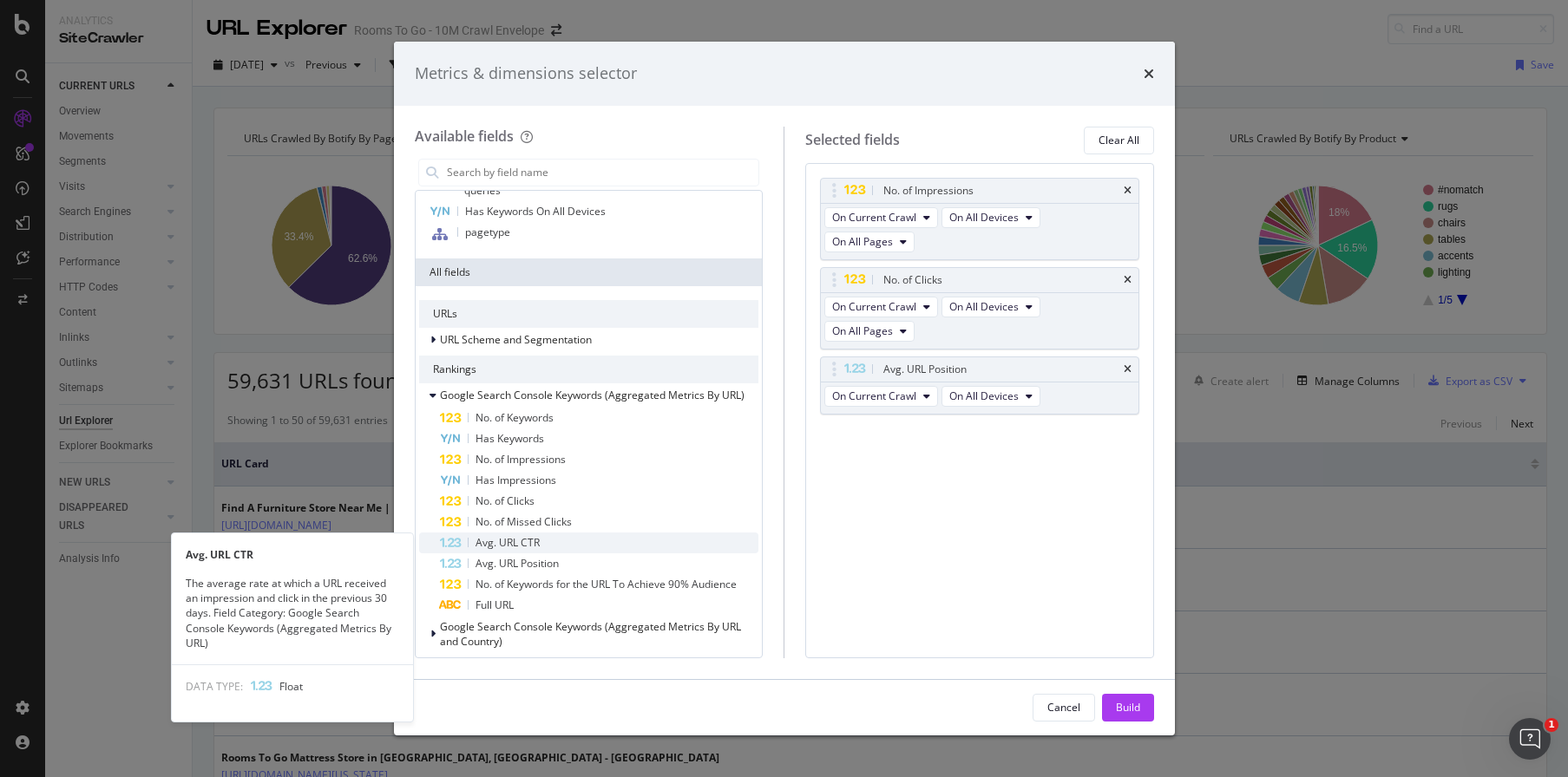
click at [550, 536] on div "Avg. URL CTR" at bounding box center [600, 543] width 320 height 21
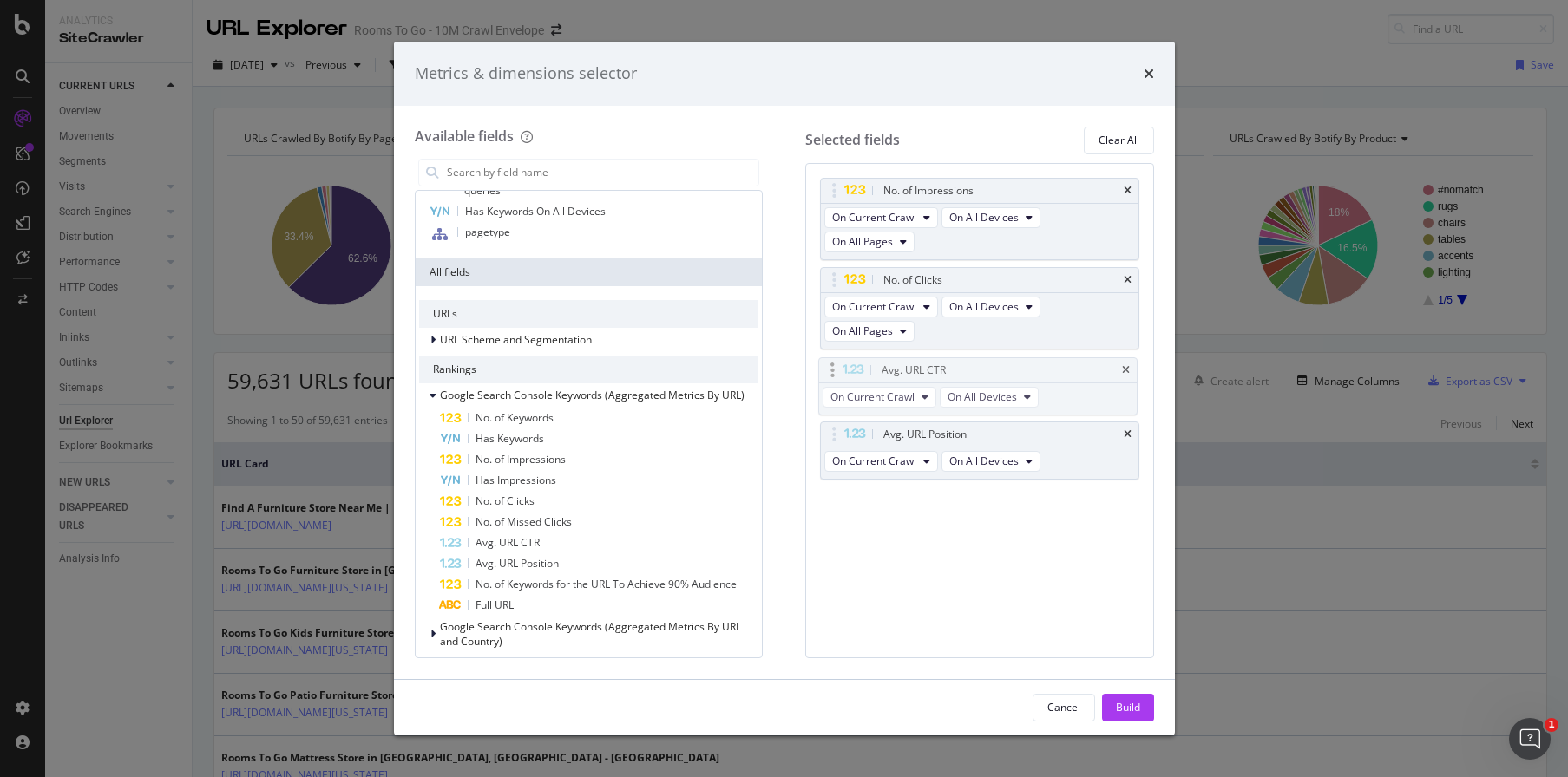
drag, startPoint x: 1032, startPoint y: 423, endPoint x: 1030, endPoint y: 359, distance: 64.0
click at [1030, 359] on body "Analytics SiteCrawler CURRENT URLS Overview Movements Segments Visits Analysis …" at bounding box center [784, 388] width 1568 height 777
click at [1125, 714] on div "Build" at bounding box center [1128, 707] width 24 height 14
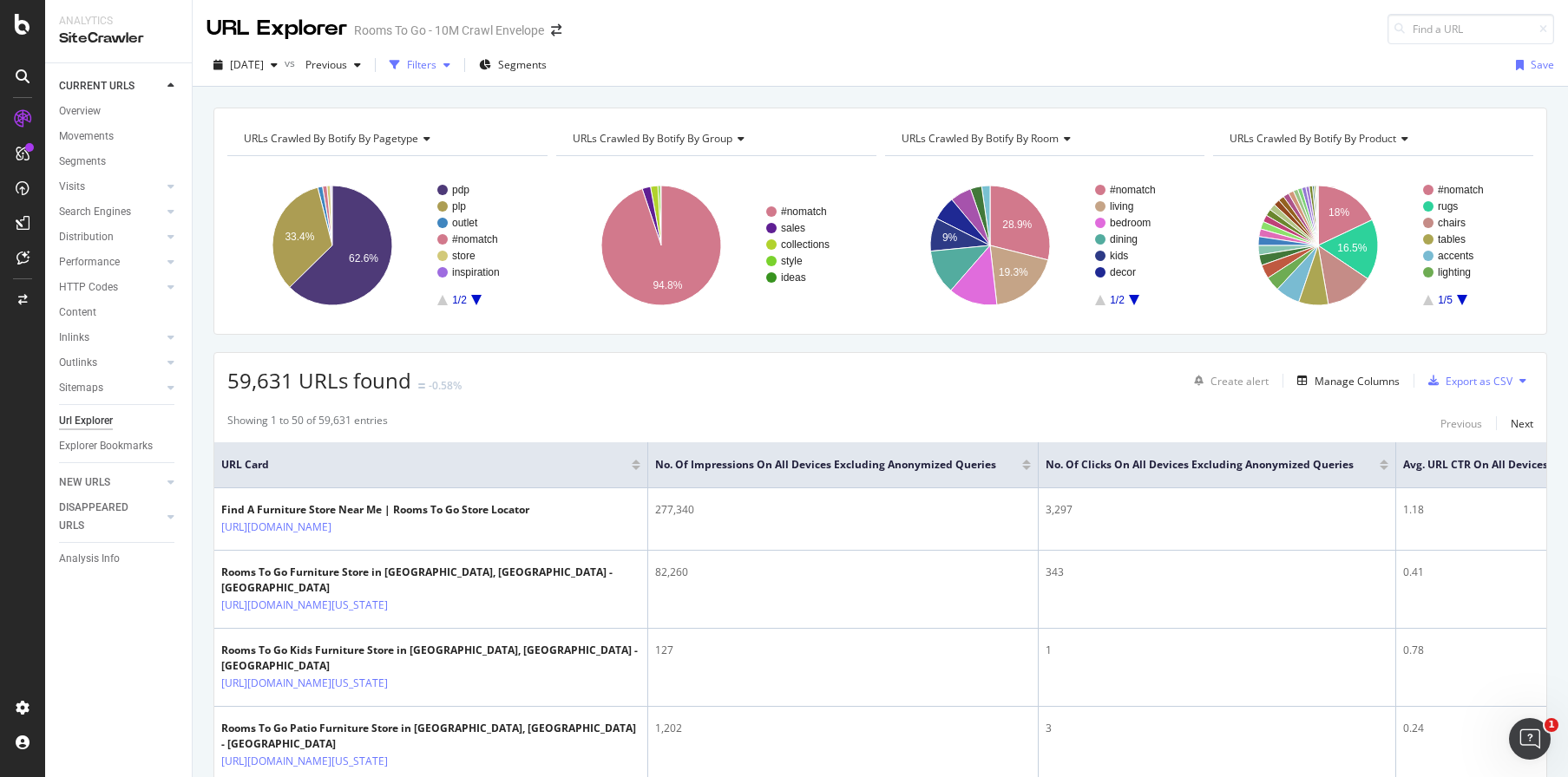
click at [437, 69] on div "Filters" at bounding box center [421, 64] width 30 height 14
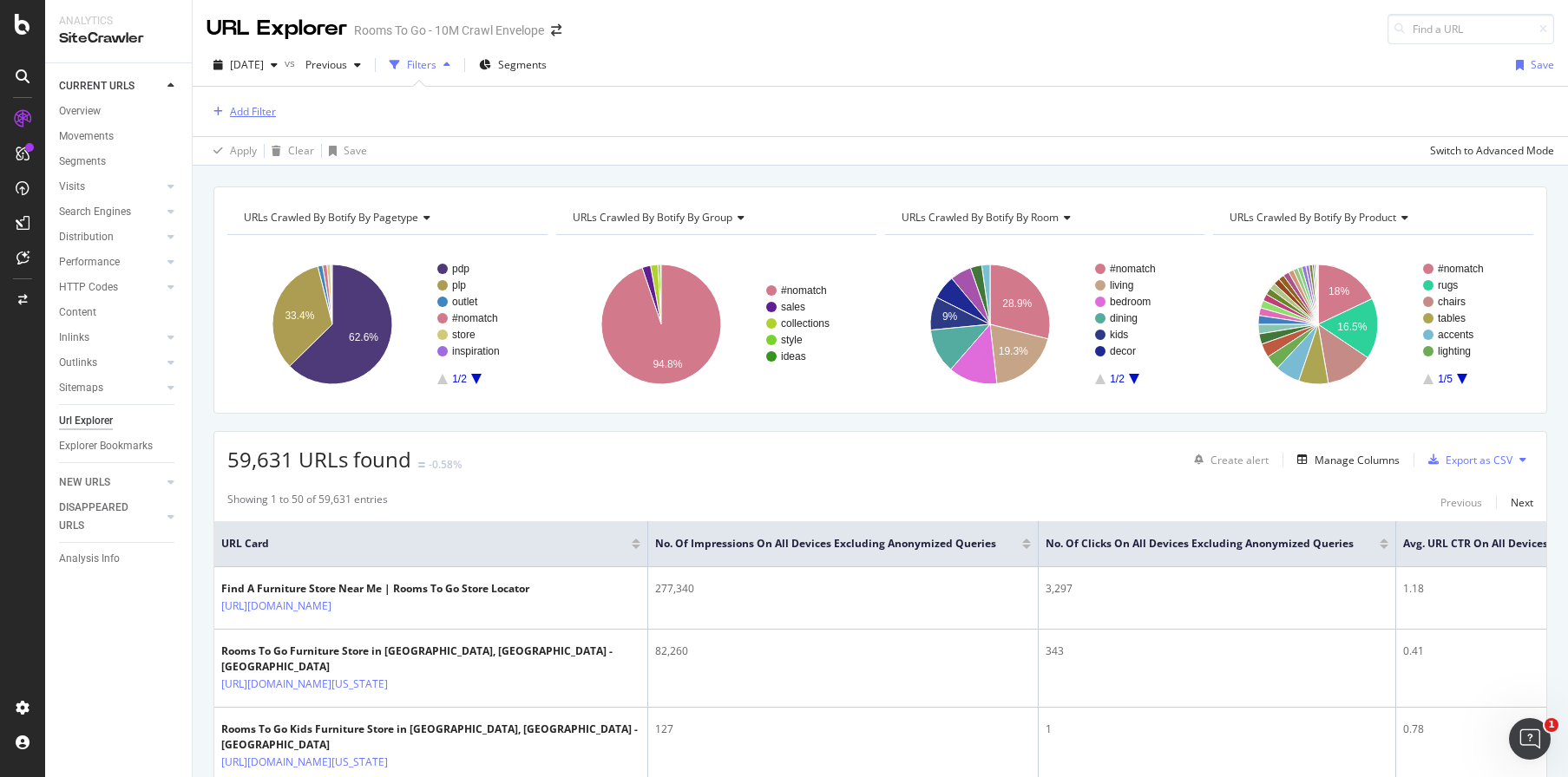
click at [273, 110] on div "Add Filter" at bounding box center [253, 111] width 46 height 14
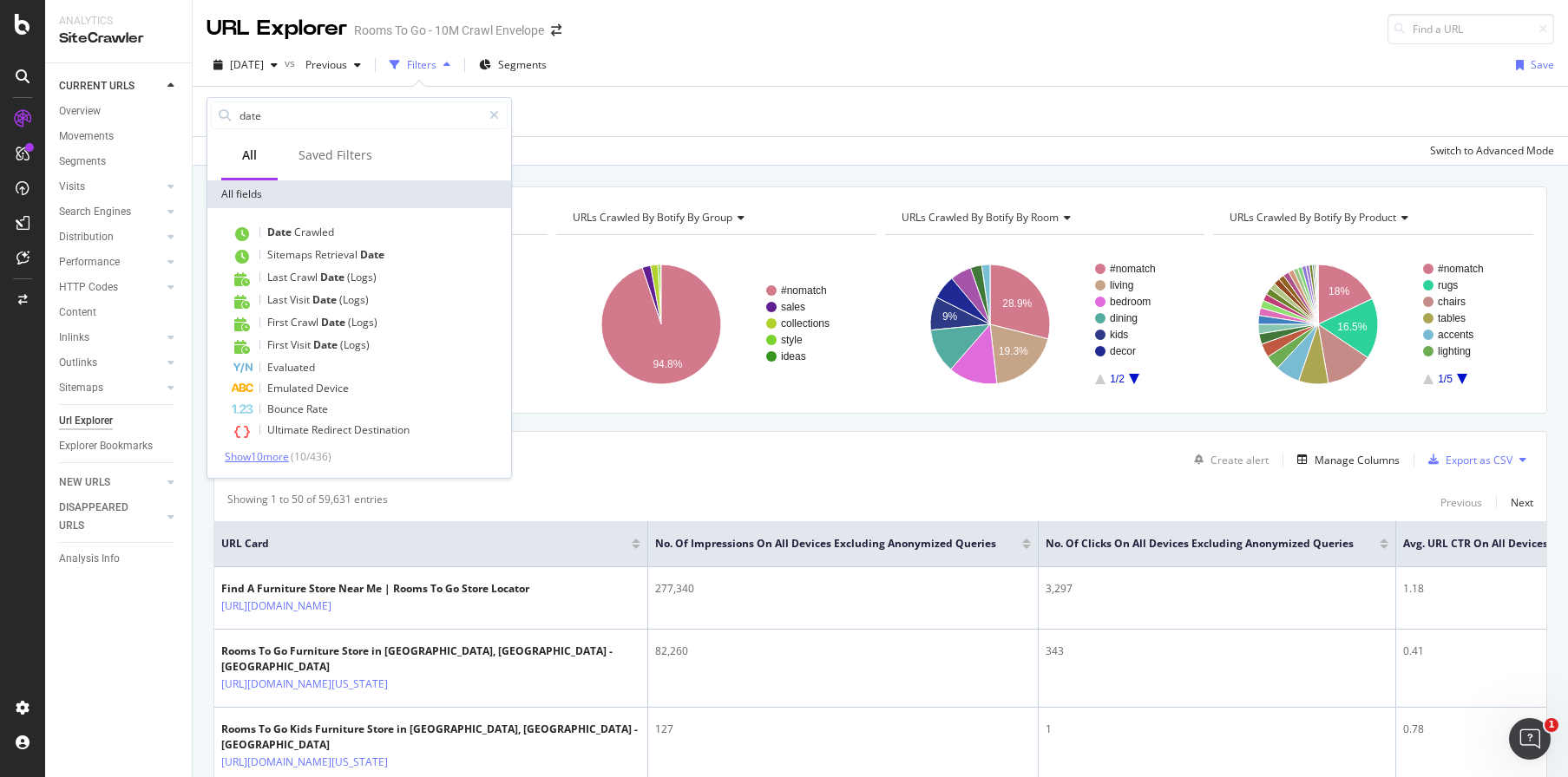
click at [277, 457] on span "Show 10 more" at bounding box center [256, 457] width 64 height 14
click at [319, 123] on input "date" at bounding box center [360, 115] width 244 height 26
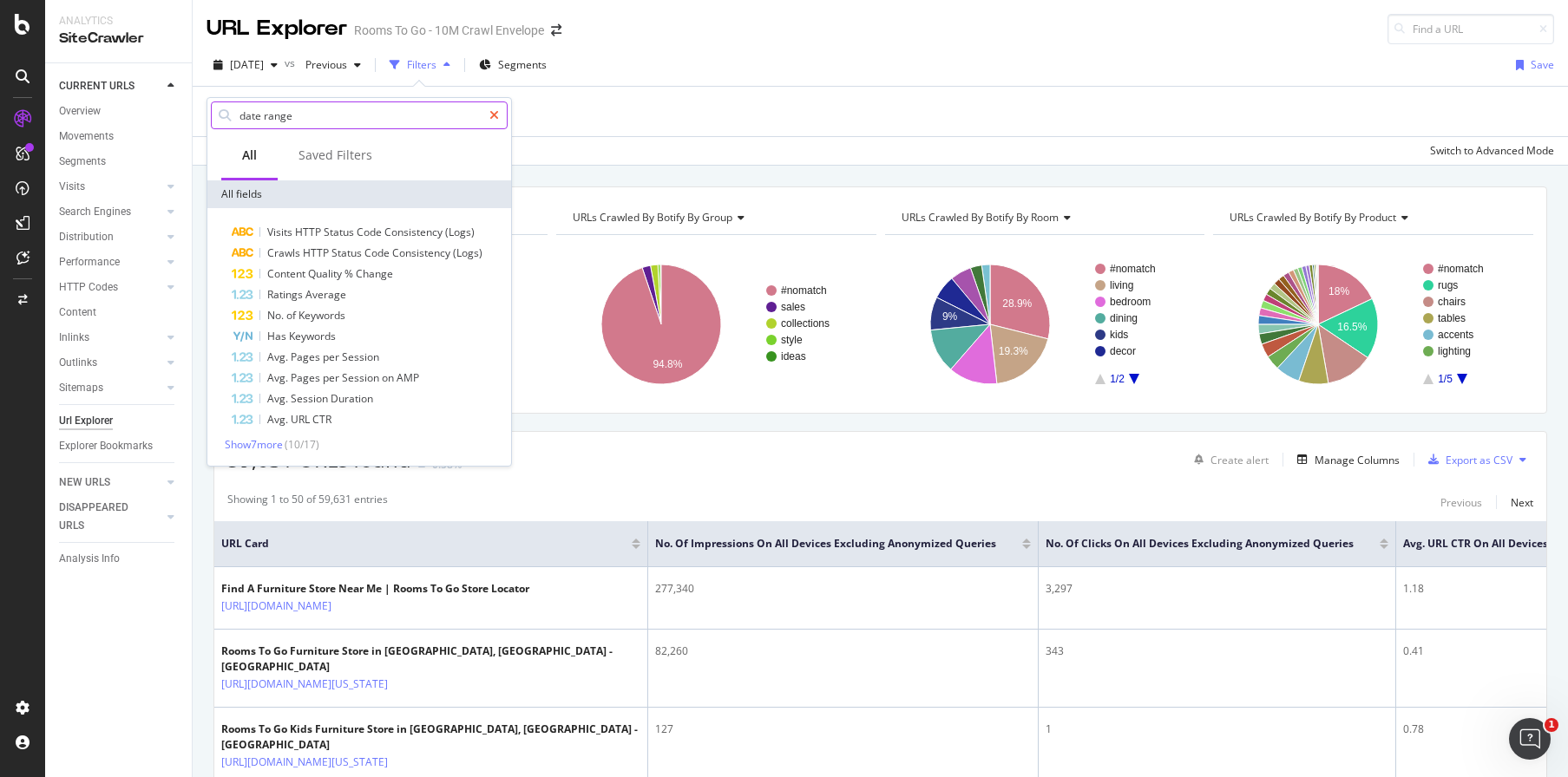
type input "date range"
click at [492, 117] on icon at bounding box center [494, 115] width 10 height 12
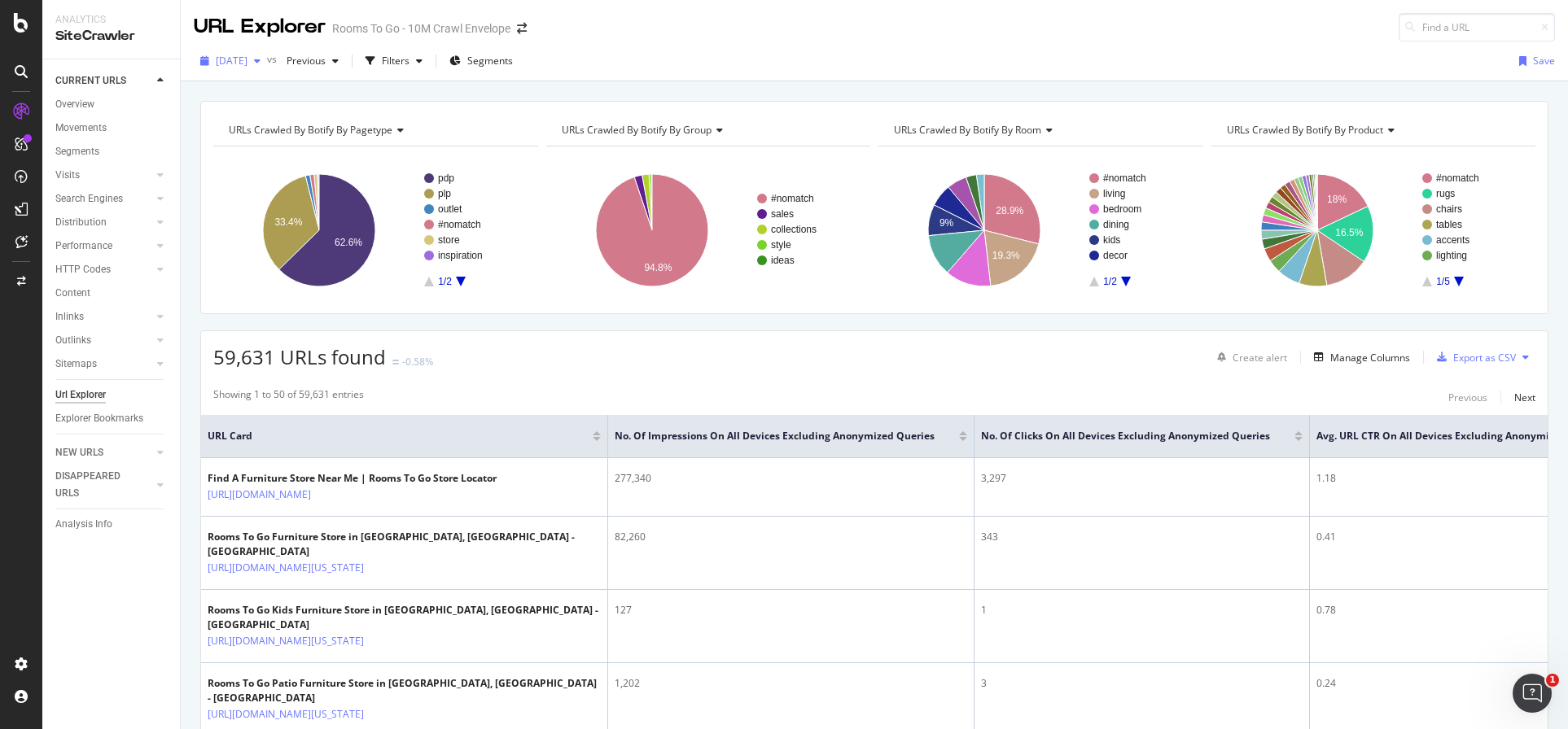
click at [260, 65] on icon "button" at bounding box center [257, 60] width 6 height 10
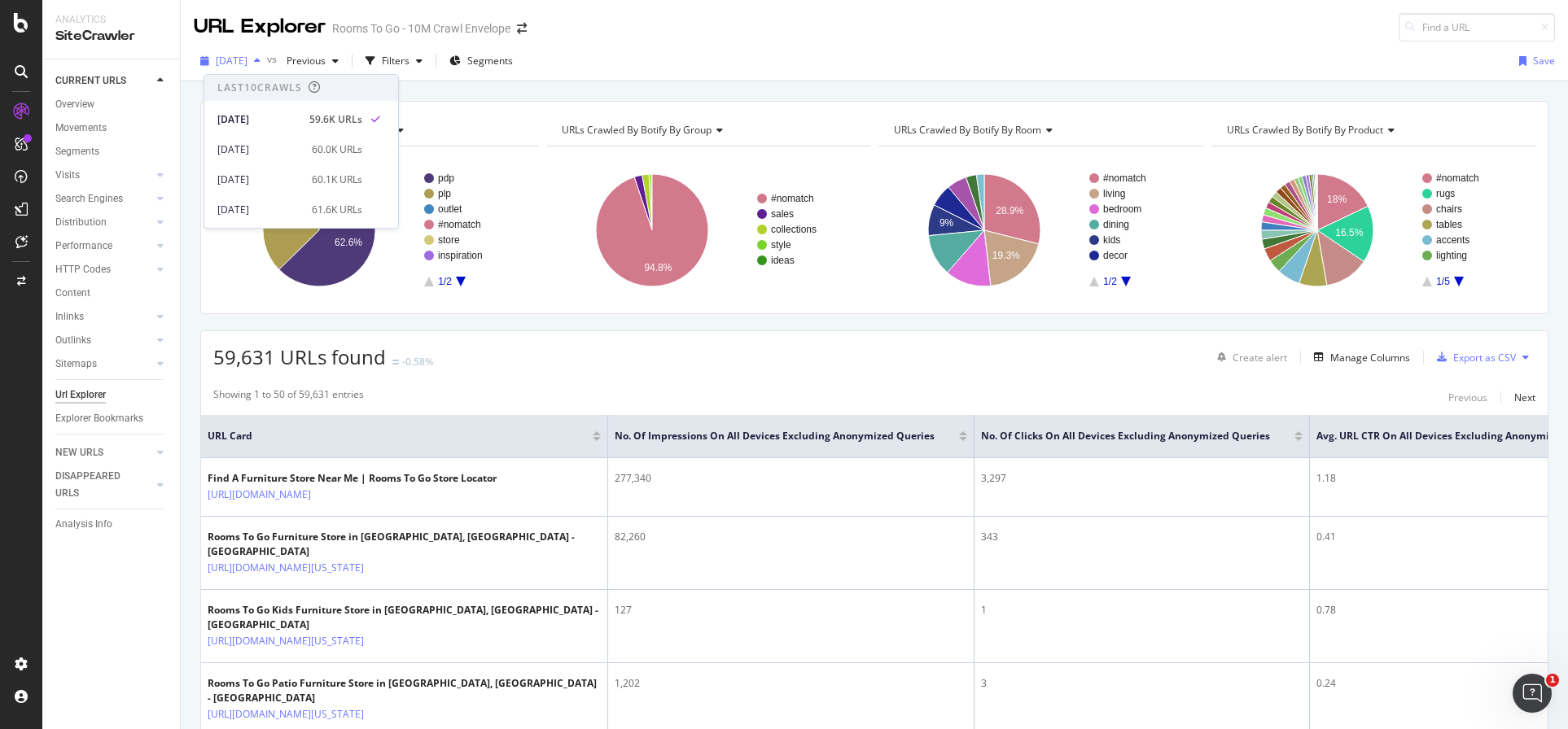
click at [260, 65] on icon "button" at bounding box center [257, 60] width 6 height 10
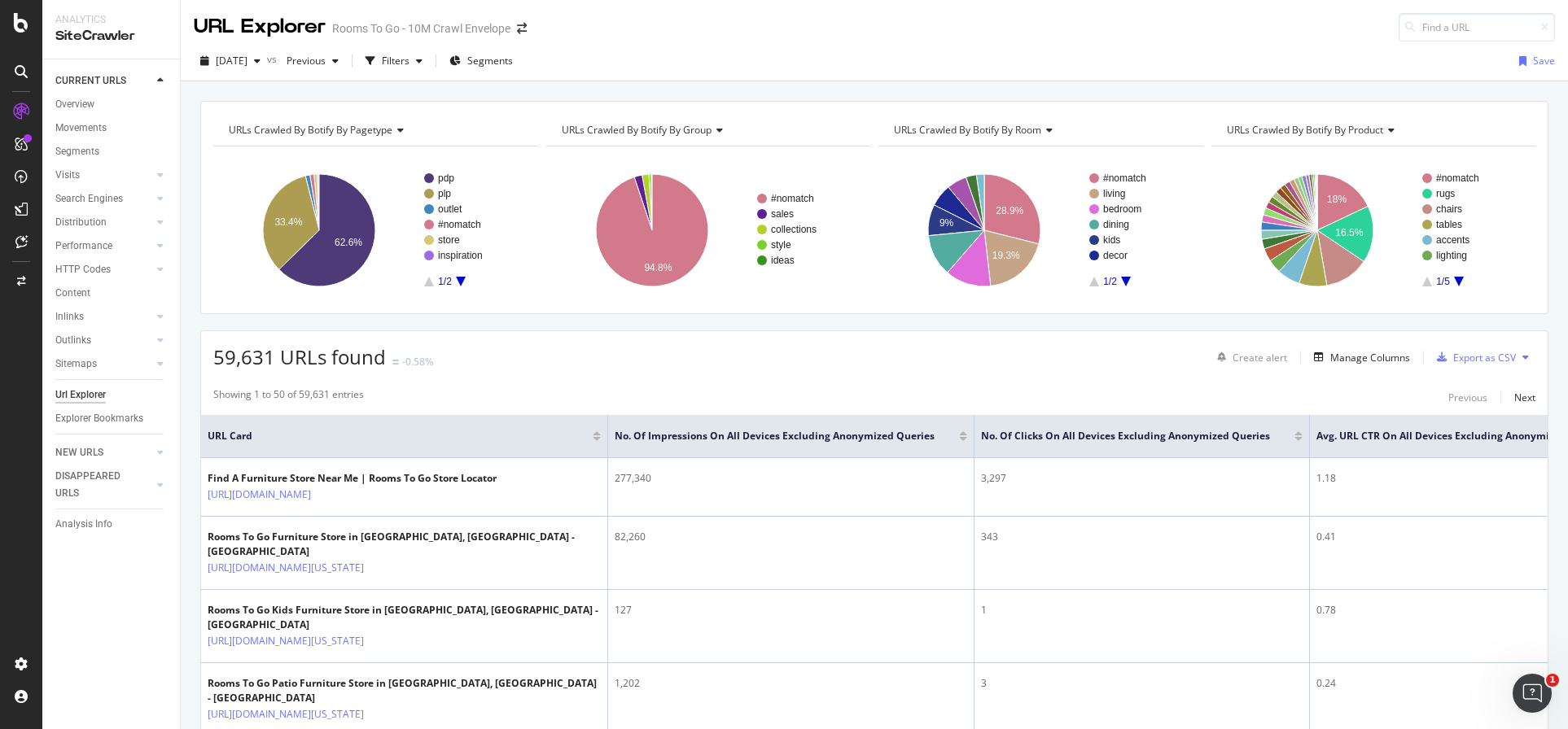
click at [1368, 439] on span "Avg. URL CTR On All Devices excluding anonymized queries" at bounding box center [1462, 436] width 291 height 14
click at [761, 436] on span "No. of Impressions On All Devices excluding anonymized queries" at bounding box center [774, 436] width 320 height 14
click at [1471, 680] on div "Open Intercom Messenger" at bounding box center [1530, 691] width 54 height 54
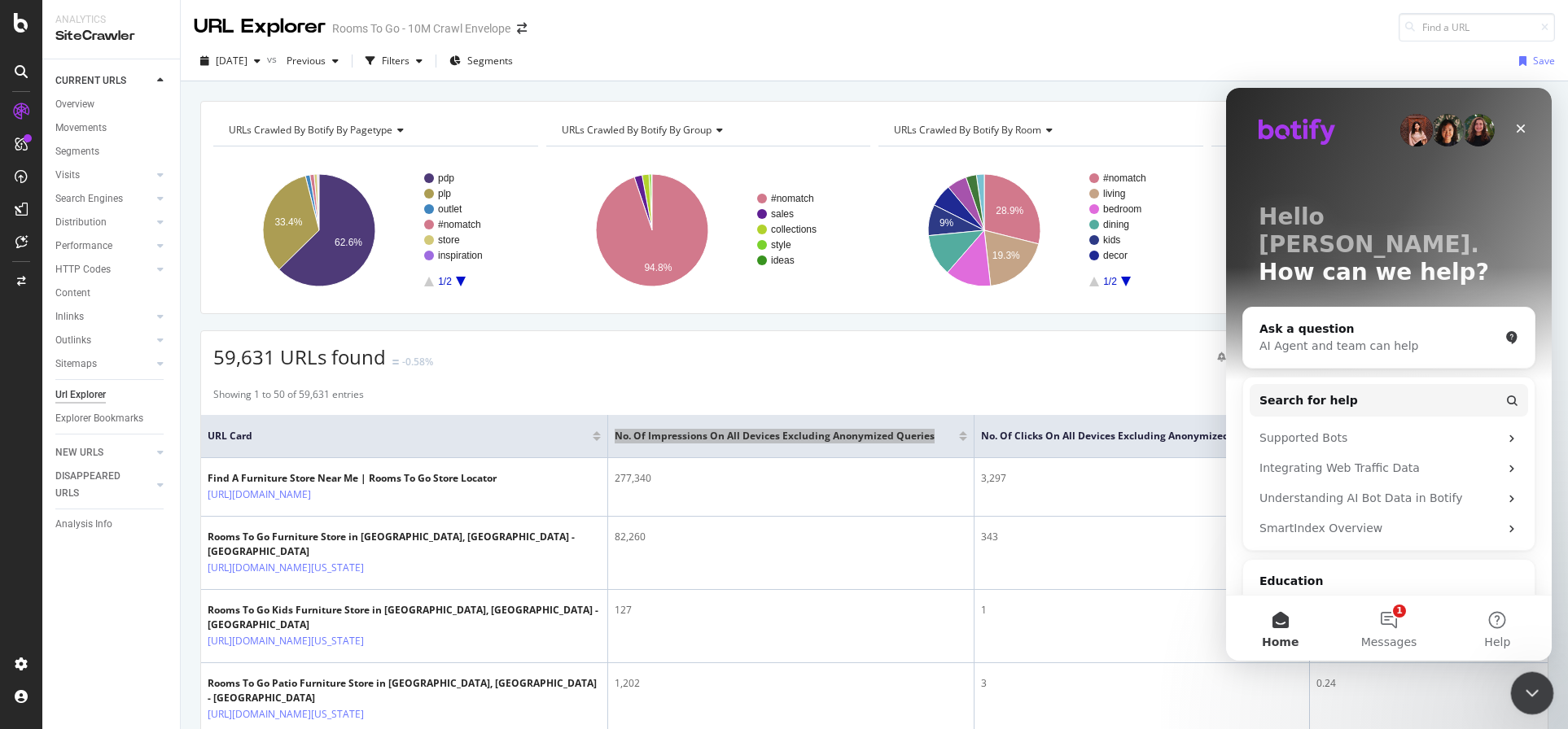
click at [1471, 688] on icon "Close Intercom Messenger" at bounding box center [1530, 691] width 20 height 20
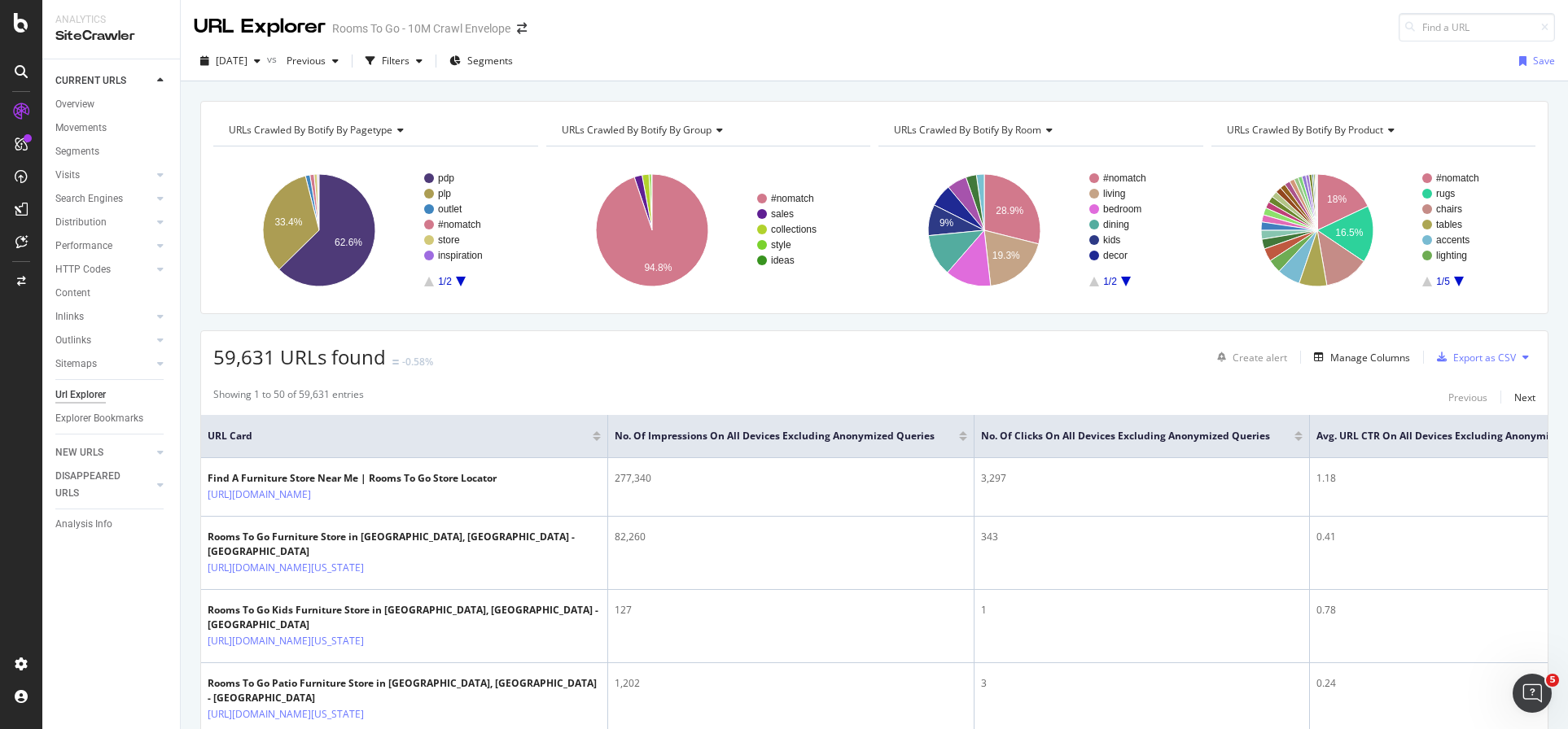
click at [914, 401] on div "Showing 1 to 50 of 59,631 entries Previous Next" at bounding box center [874, 398] width 1347 height 20
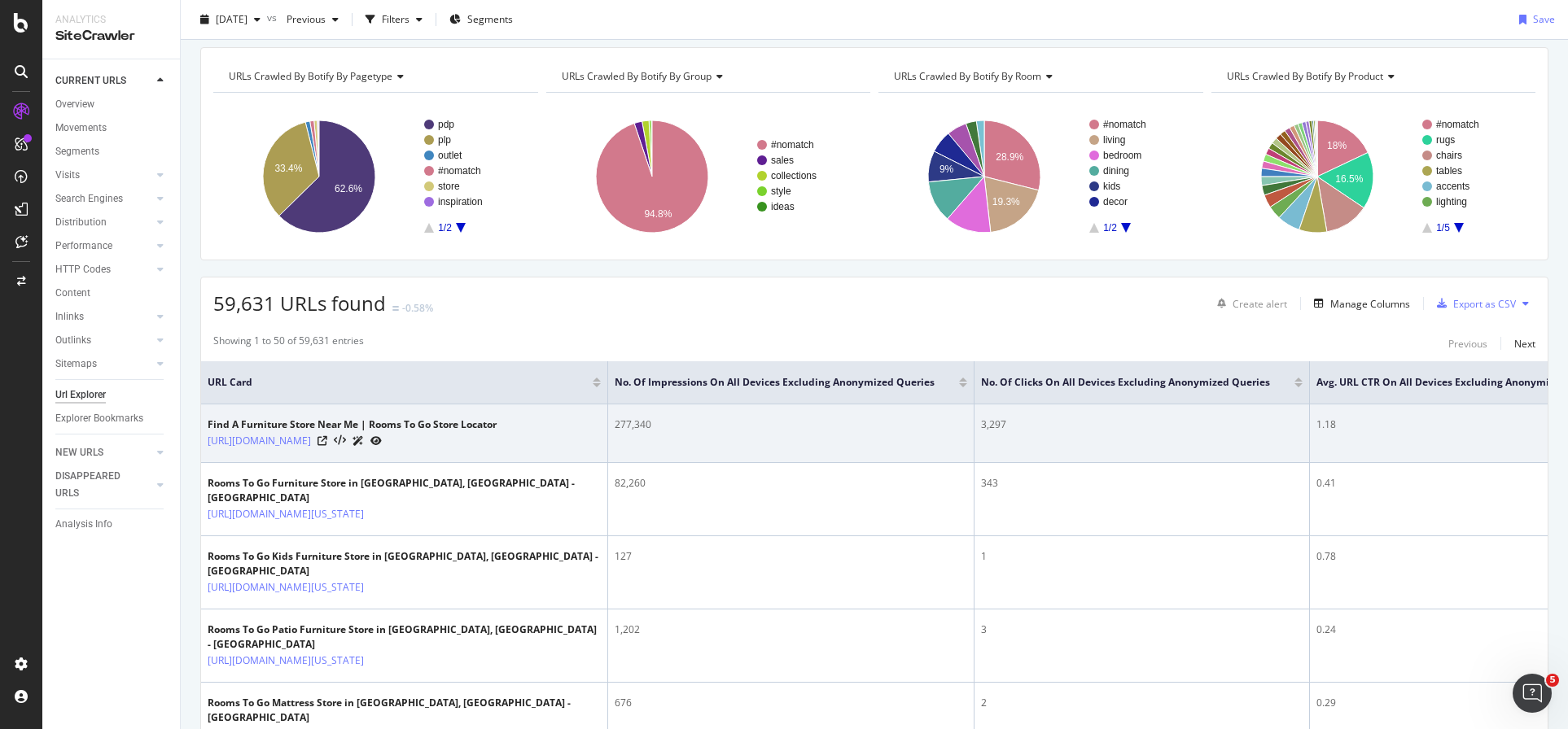
scroll to position [81, 0]
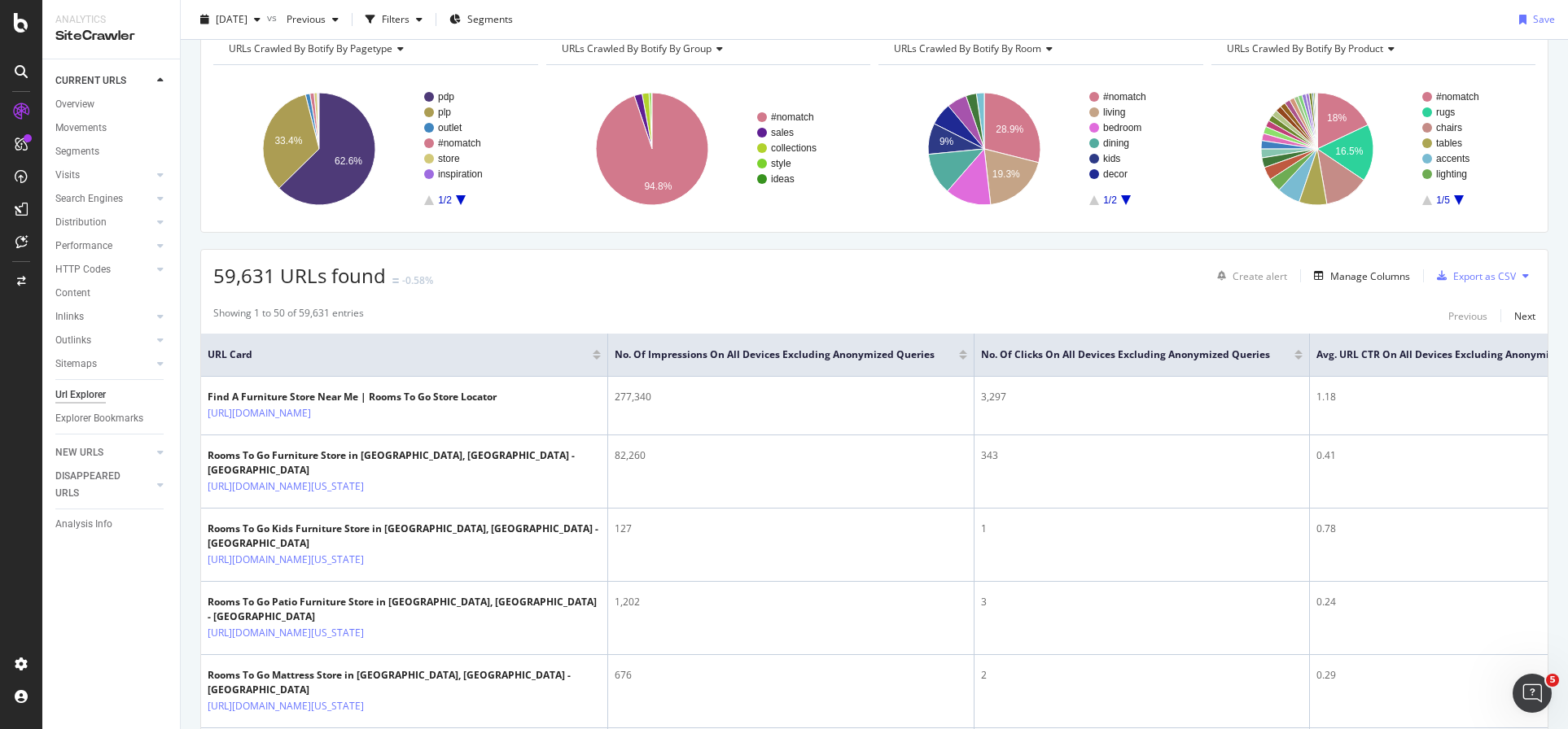
click at [761, 345] on th "No. of Impressions On All Devices excluding anonymized queries" at bounding box center [791, 356] width 366 height 43
click at [753, 351] on span "No. of Impressions On All Devices excluding anonymized queries" at bounding box center [774, 355] width 320 height 14
copy span "No. of Impressions On All Devices excluding anonymized queries"
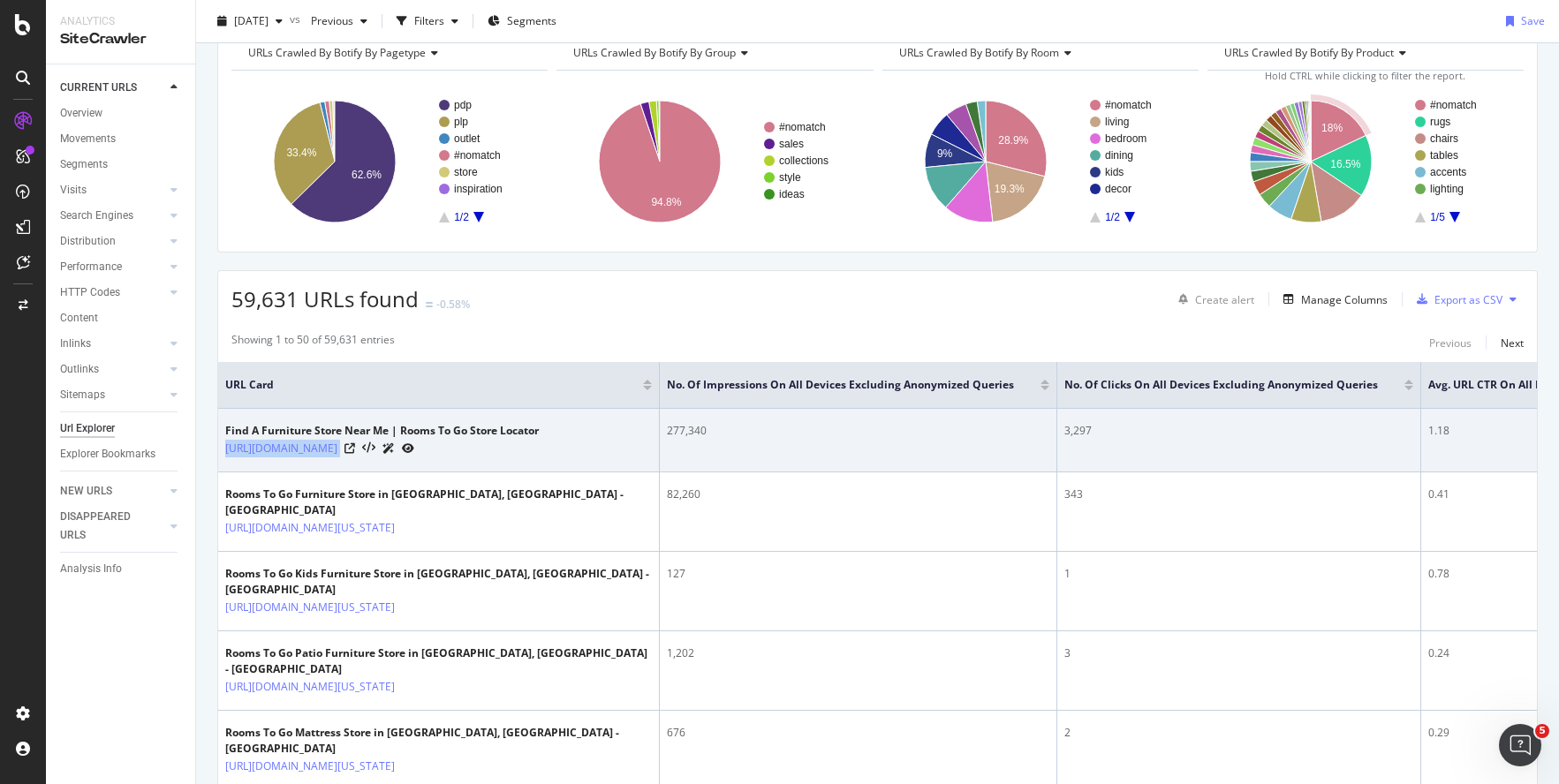
drag, startPoint x: 437, startPoint y: 457, endPoint x: 218, endPoint y: 455, distance: 219.0
click at [218, 455] on td "Find A Furniture Store Near Me | Rooms To Go Store Locator https://www.roomstog…" at bounding box center [439, 440] width 442 height 63
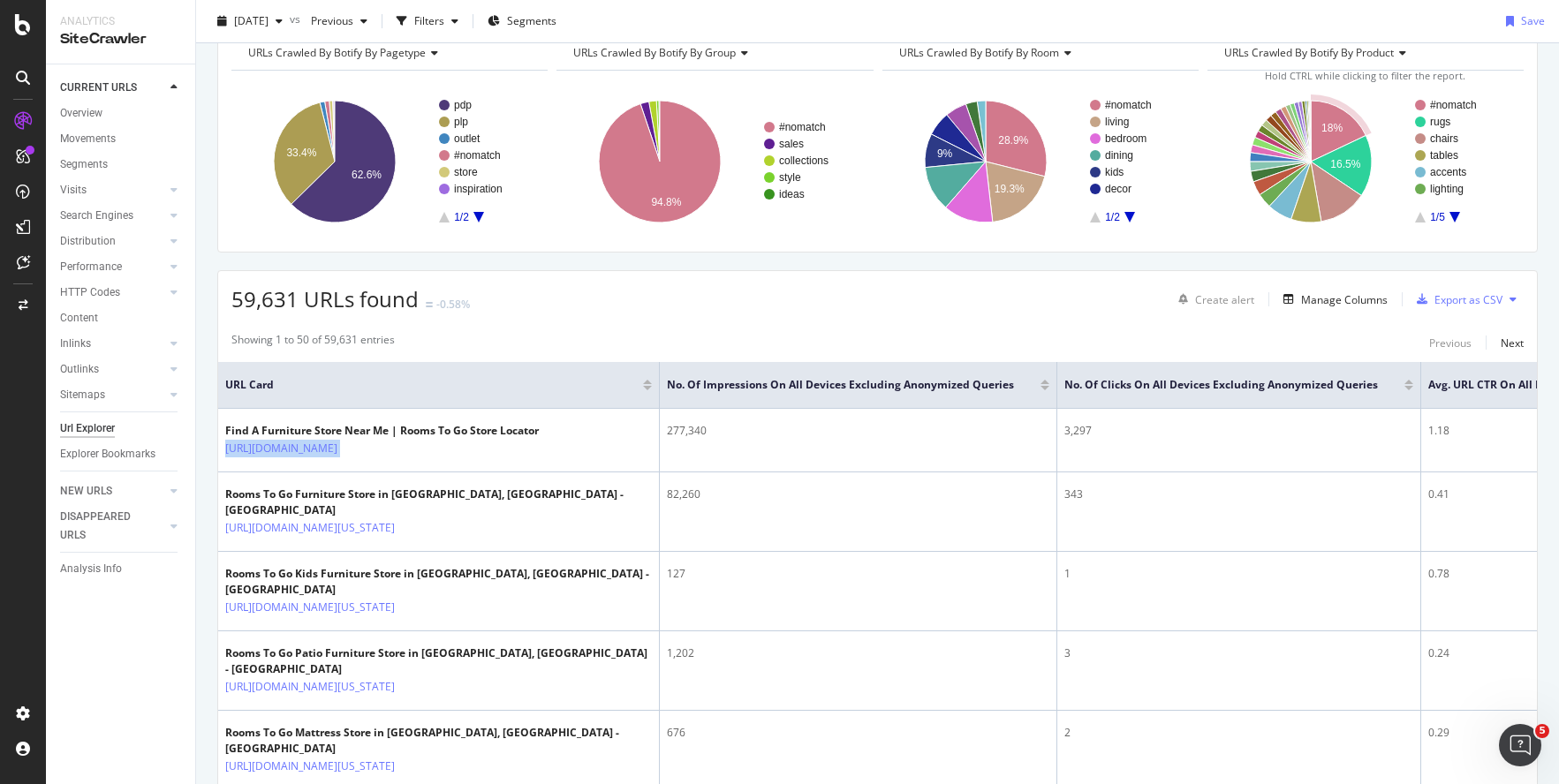
copy div "[URL][DOMAIN_NAME]"
drag, startPoint x: 1030, startPoint y: 385, endPoint x: 801, endPoint y: 386, distance: 229.0
click at [802, 386] on div "No. of Impressions On All Devices excluding anonymized queries" at bounding box center [854, 385] width 374 height 18
drag, startPoint x: 762, startPoint y: 391, endPoint x: 708, endPoint y: 392, distance: 54.0
click at [708, 392] on span "No. of Impressions On All Devices excluding anonymized queries" at bounding box center [840, 385] width 347 height 16
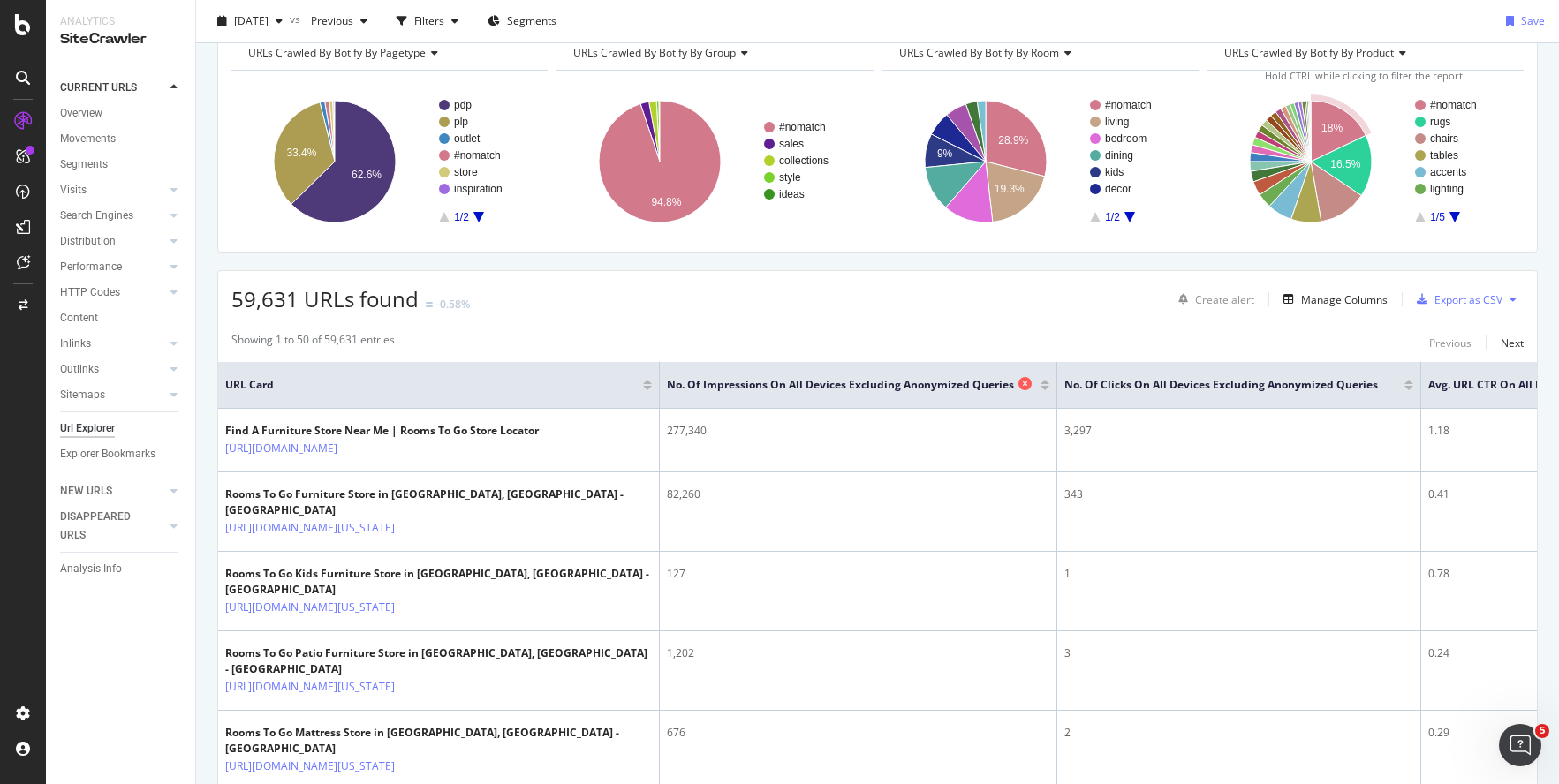
click at [683, 392] on span "No. of Impressions On All Devices excluding anonymized queries" at bounding box center [840, 385] width 347 height 16
click at [666, 372] on th "No. of Impressions On All Devices excluding anonymized queries" at bounding box center [859, 386] width 398 height 47
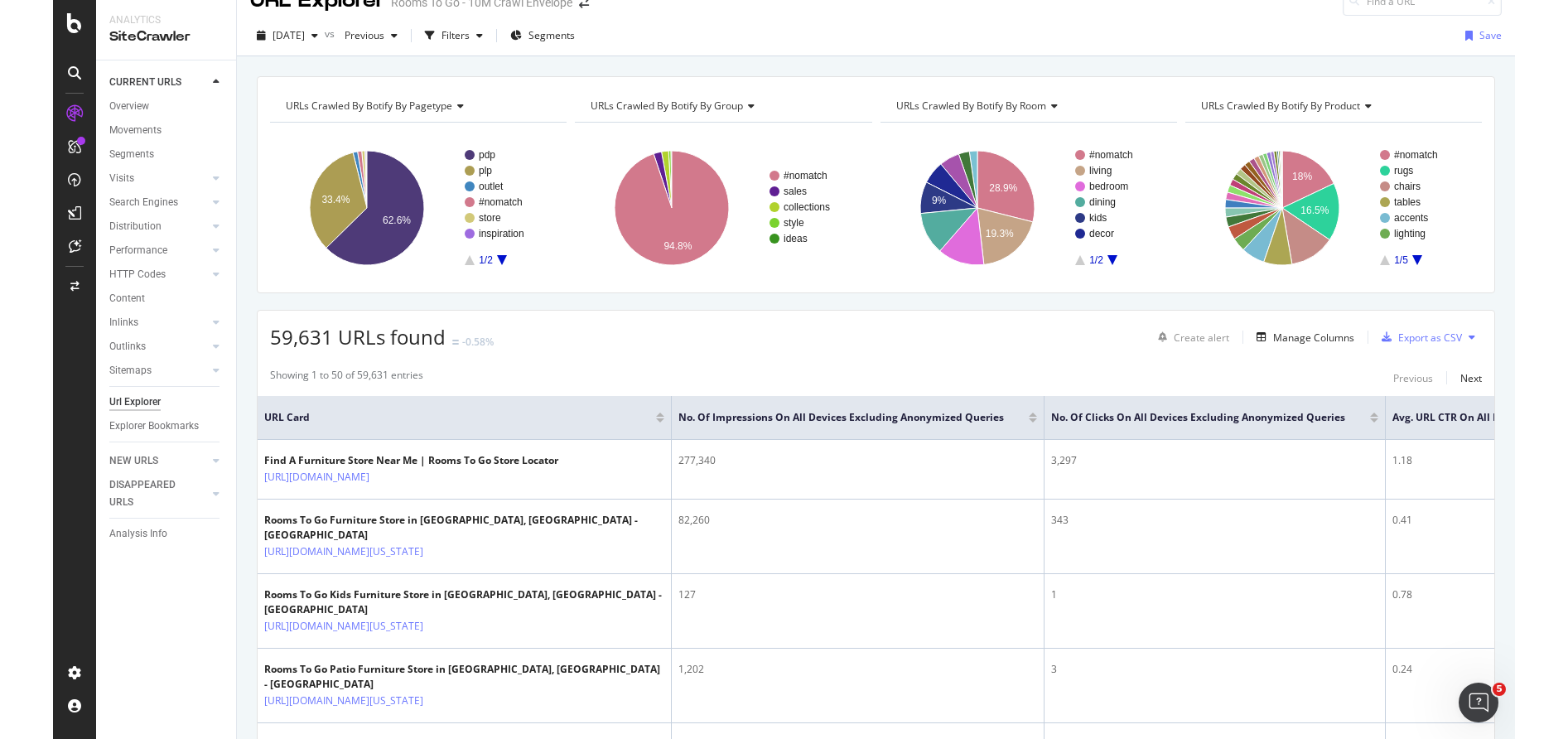
scroll to position [0, 0]
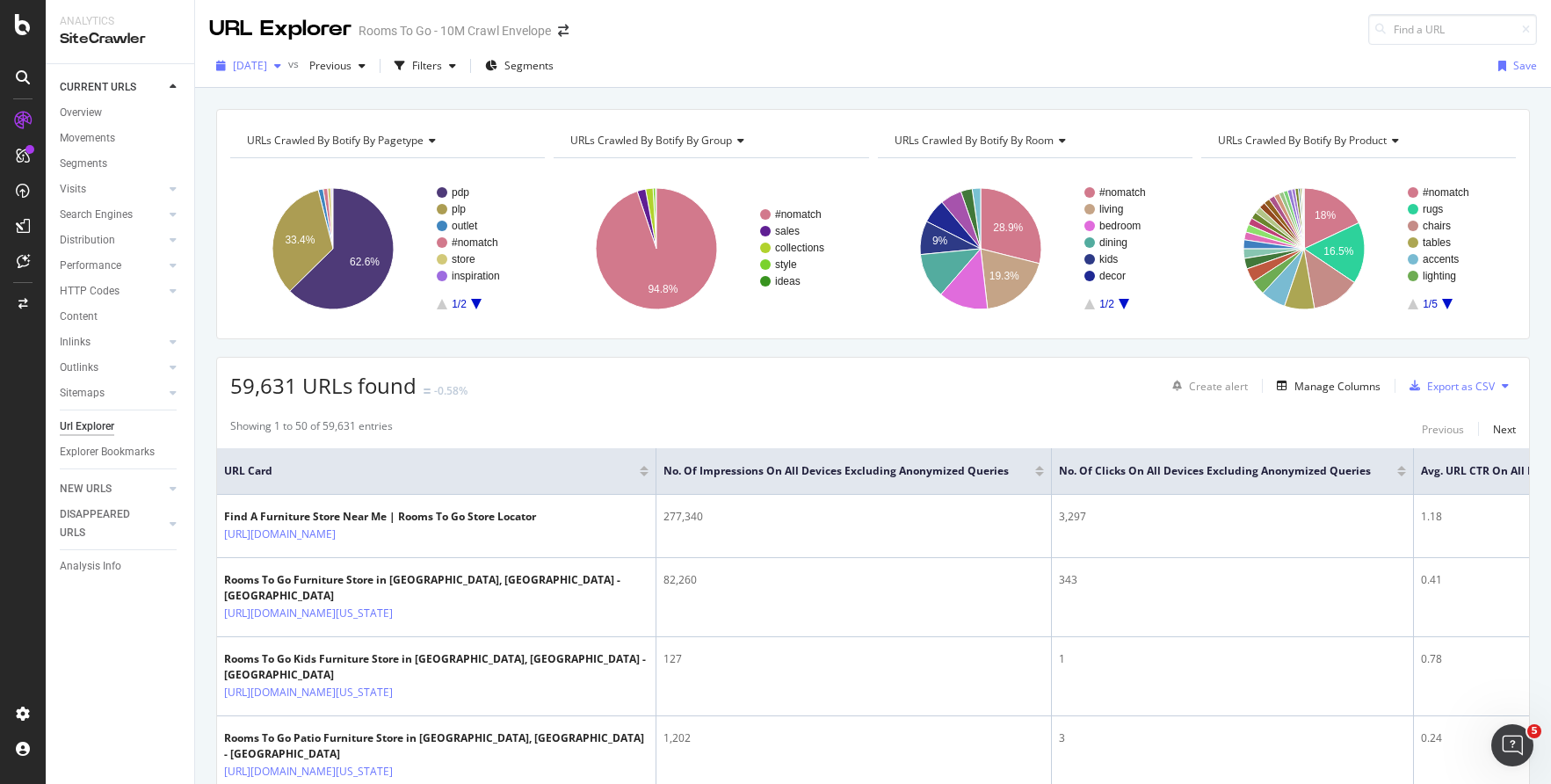
click at [289, 69] on div "button" at bounding box center [278, 65] width 21 height 11
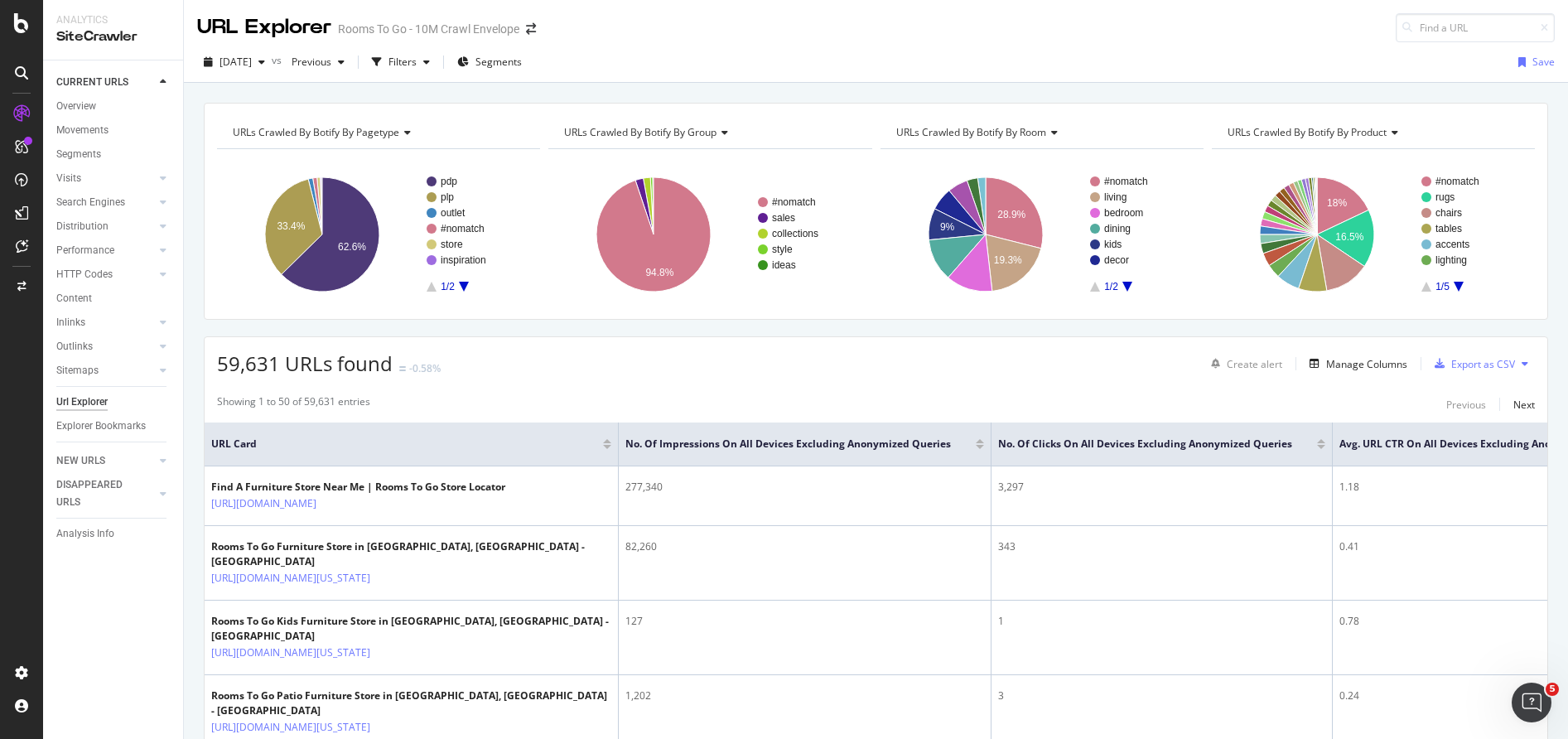
click at [837, 58] on div "2025 Sep. 28th vs Previous Filters Segments Save" at bounding box center [876, 65] width 1384 height 33
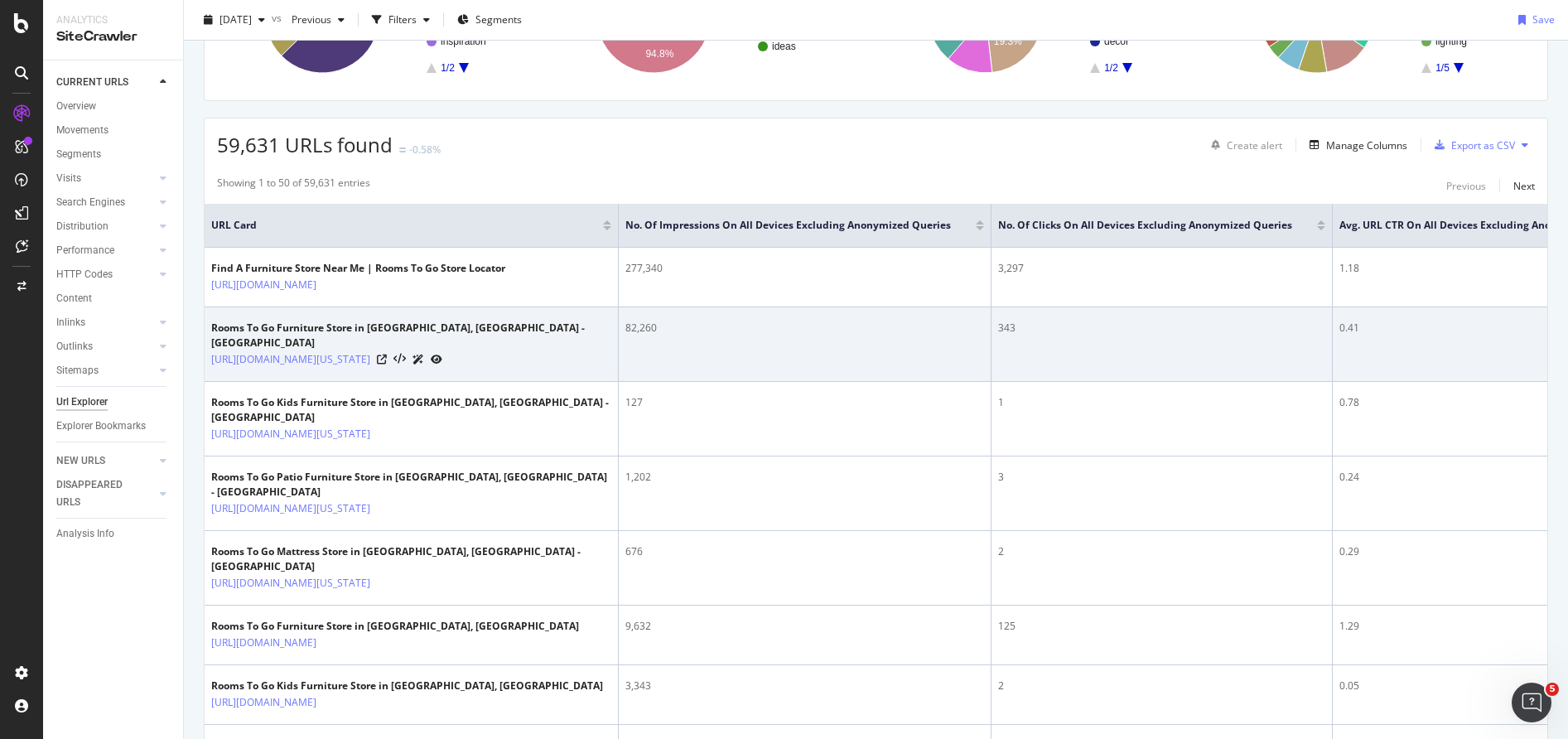
scroll to position [248, 0]
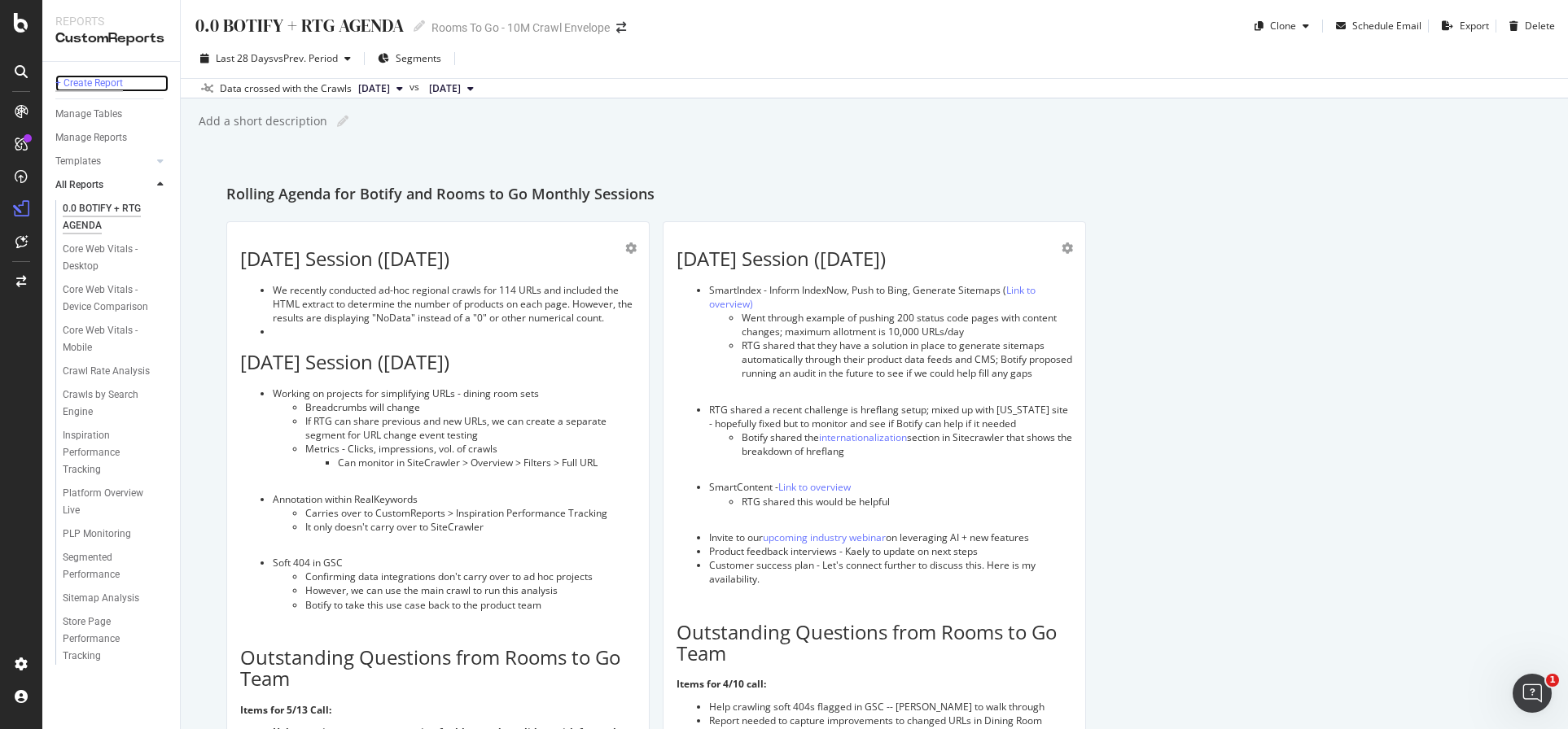
click at [122, 82] on div "+ Create Report" at bounding box center [89, 83] width 68 height 17
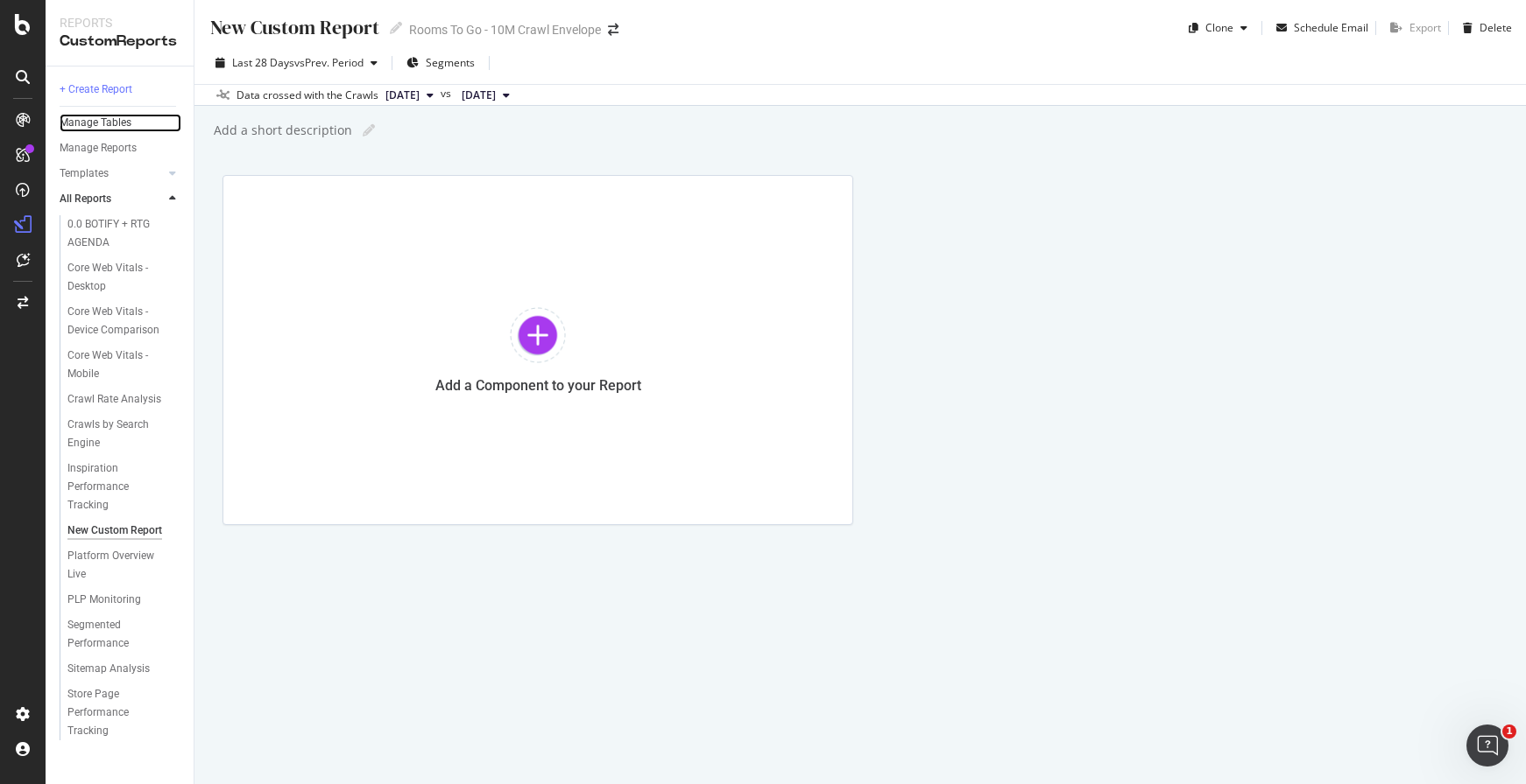
click at [139, 127] on link "Manage Tables" at bounding box center [121, 123] width 122 height 18
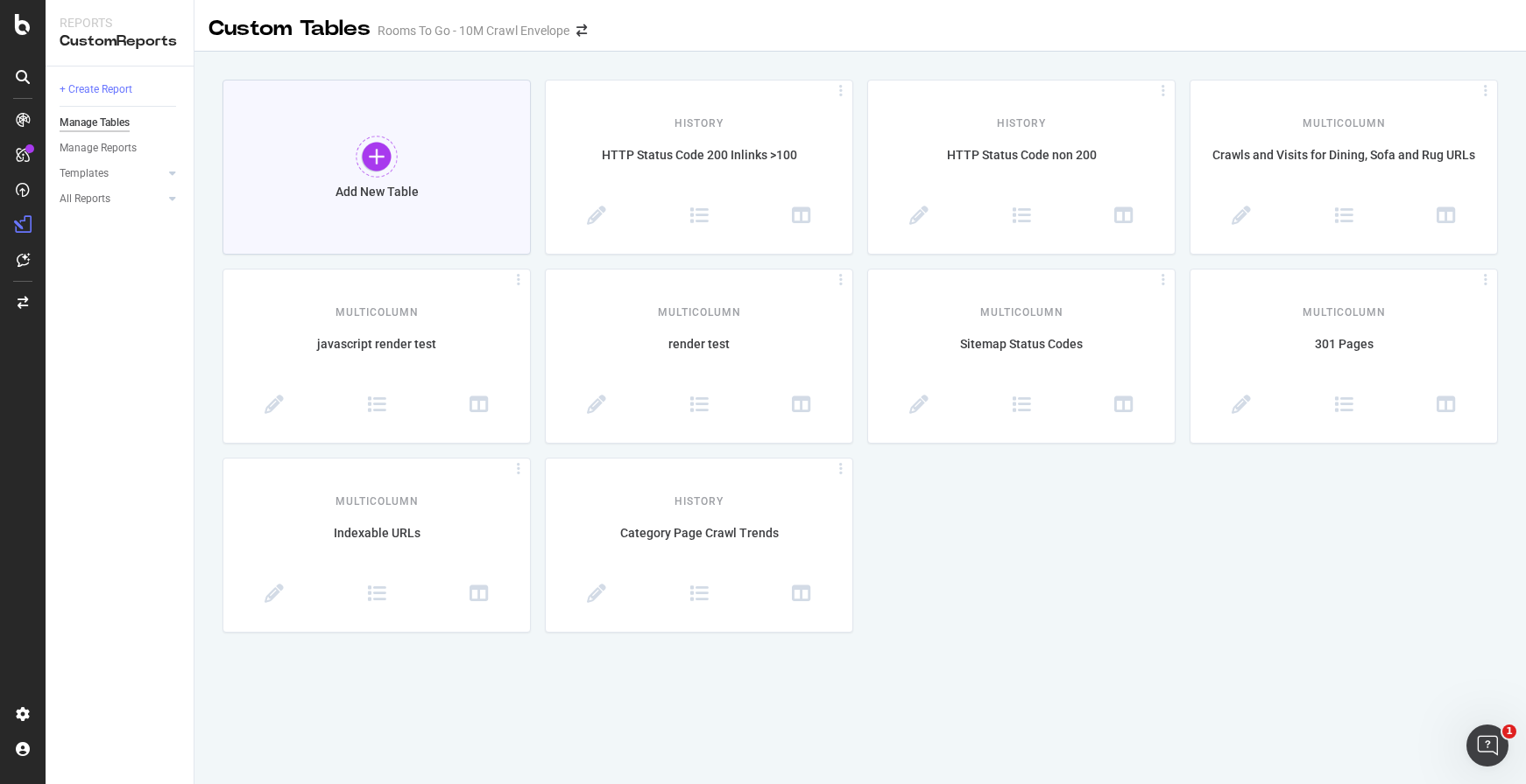
click at [435, 185] on div "Add New Table" at bounding box center [377, 166] width 308 height 175
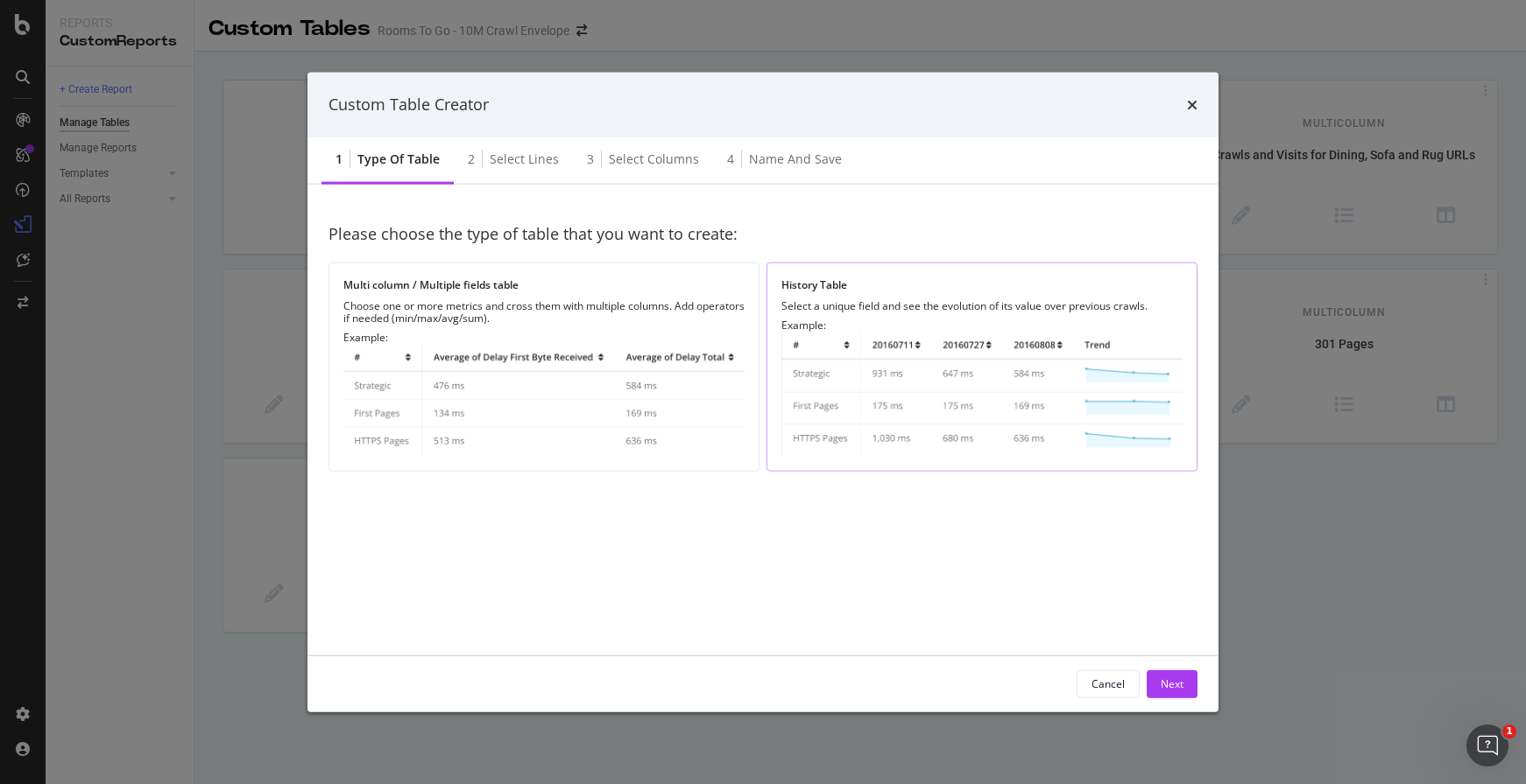
click at [867, 317] on div "History Table Select a unique field and see the evolution of its value over pre…" at bounding box center [981, 367] width 431 height 209
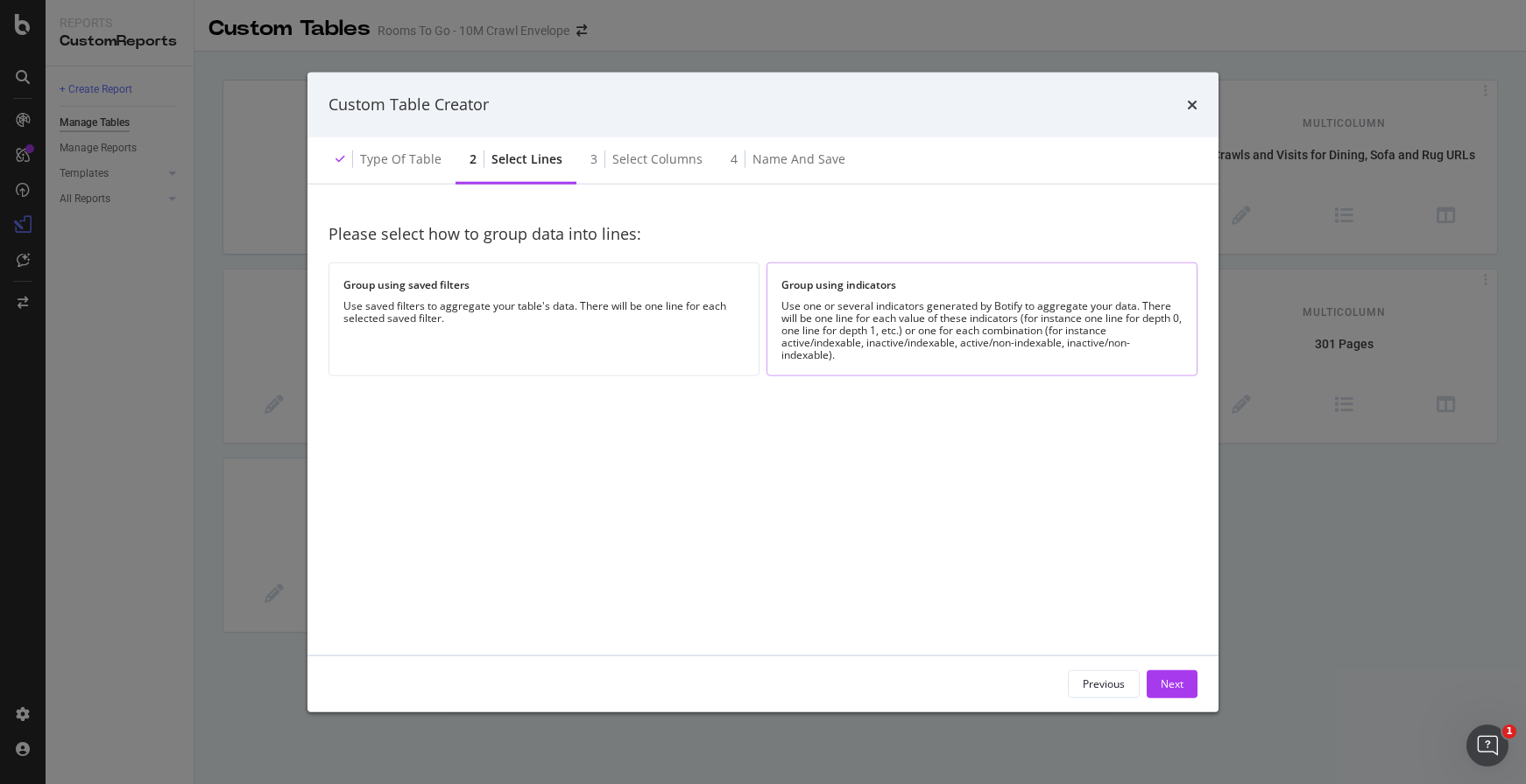
click at [833, 350] on div "Use one or several indicators generated by Botify to aggregate your data. There…" at bounding box center [982, 329] width 401 height 61
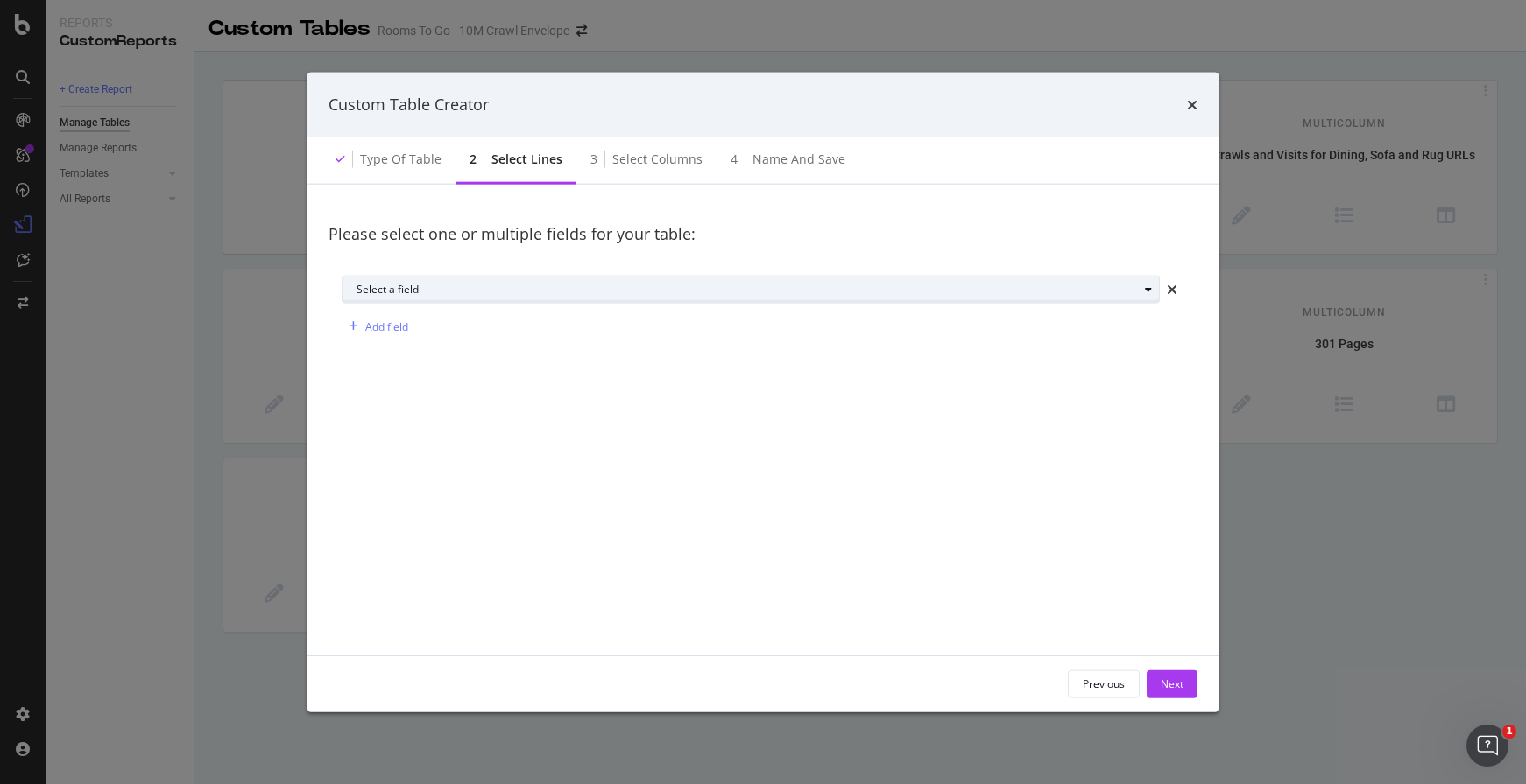
click at [405, 287] on div "Select a field" at bounding box center [747, 289] width 781 height 11
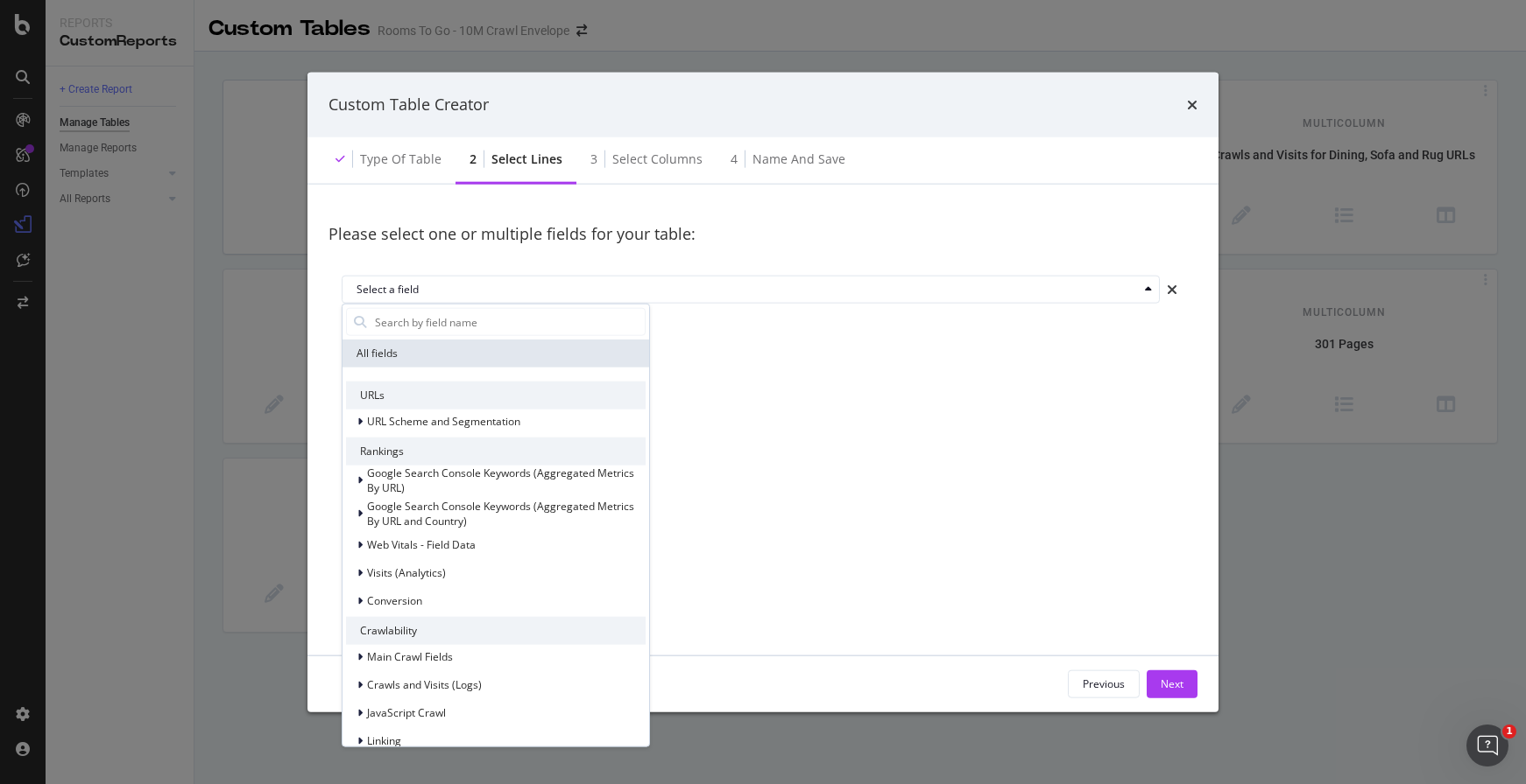
click at [431, 404] on div "URLs" at bounding box center [495, 395] width 299 height 28
click at [428, 409] on div "URL Scheme and Segmentation" at bounding box center [495, 421] width 299 height 24
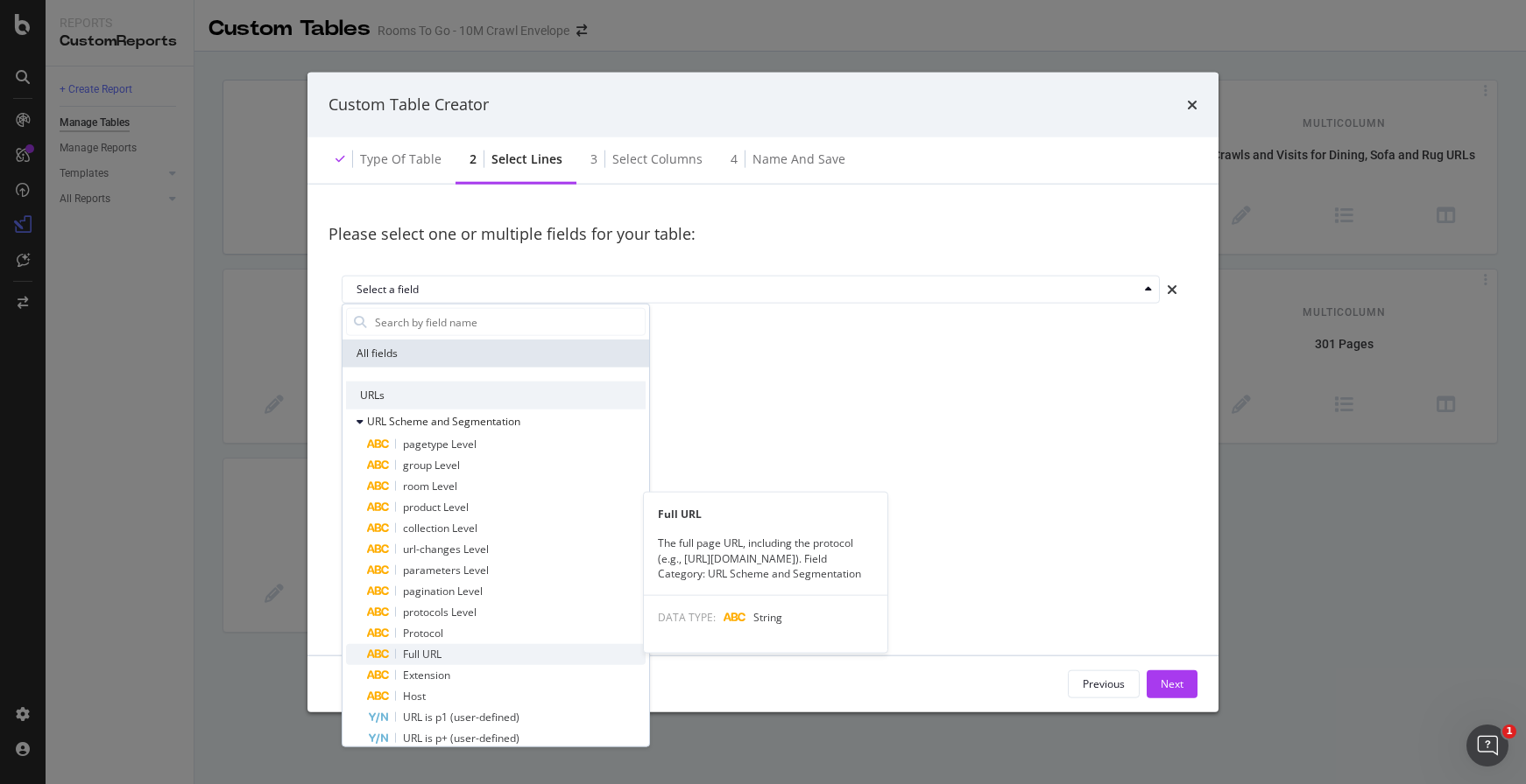
click at [421, 656] on span "Full URL" at bounding box center [422, 653] width 39 height 15
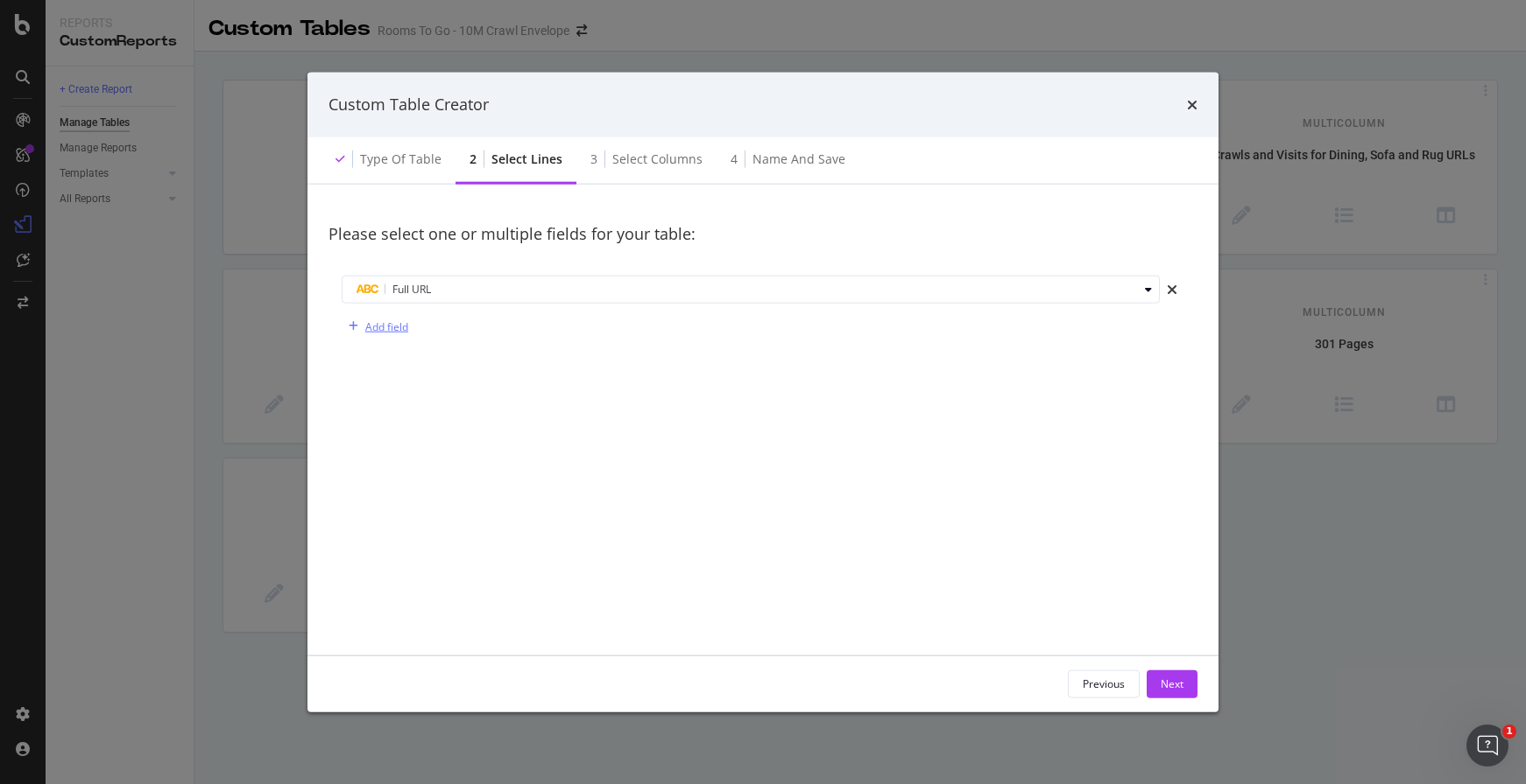
click at [385, 327] on div "Add field" at bounding box center [386, 325] width 43 height 15
click at [454, 333] on div "Select a field" at bounding box center [757, 326] width 803 height 24
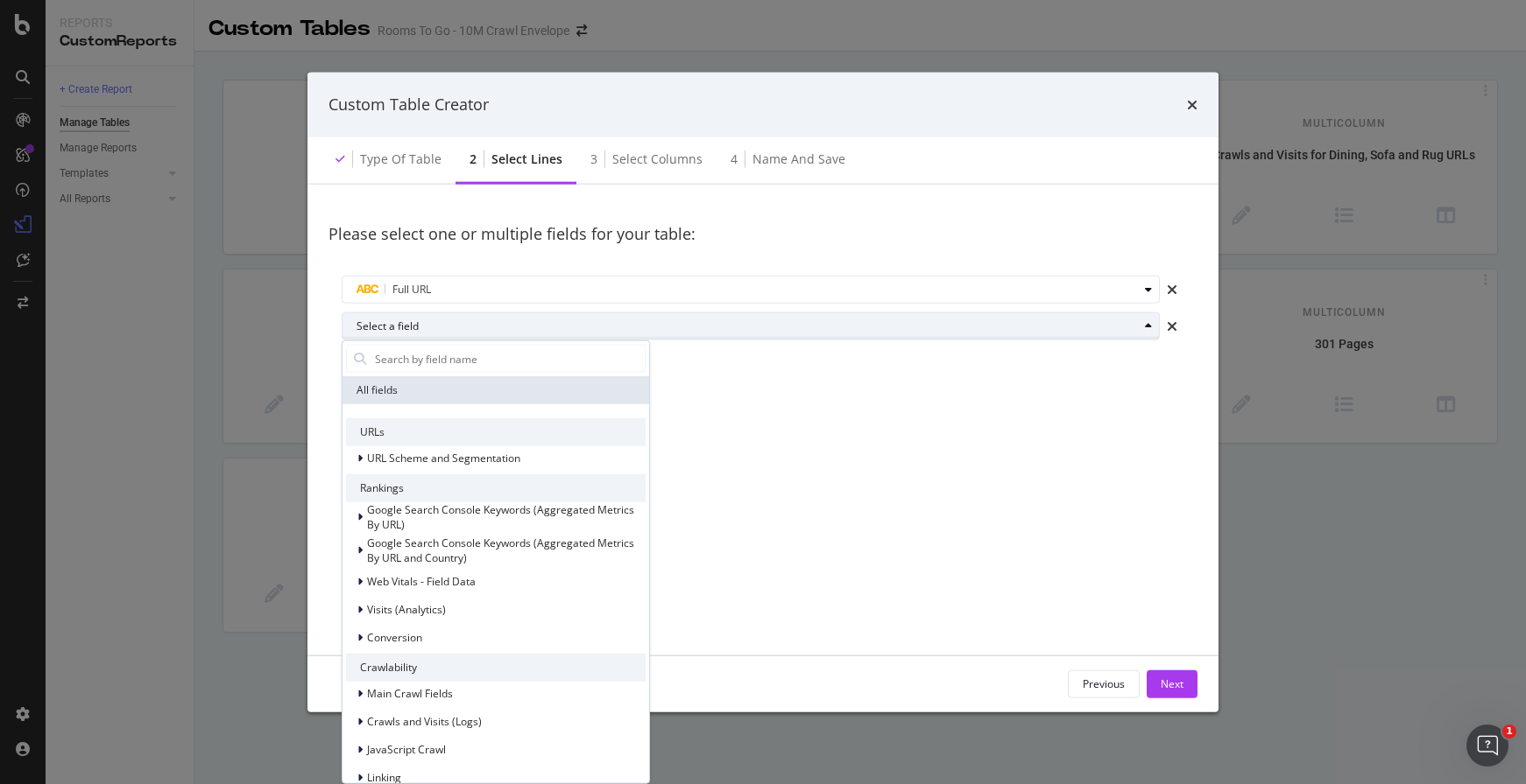
click at [454, 333] on div "Select a field" at bounding box center [757, 326] width 803 height 24
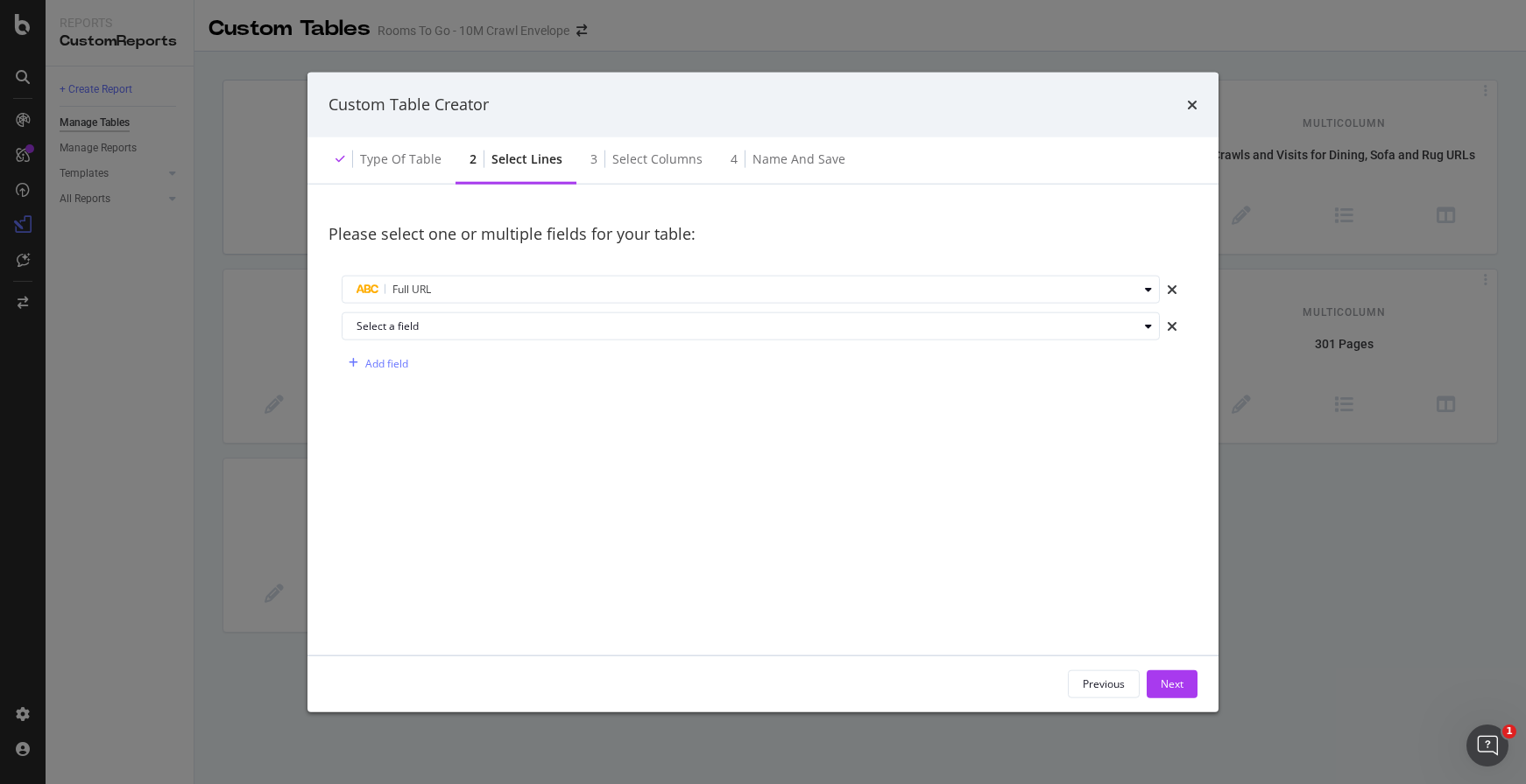
click at [1178, 324] on div "times" at bounding box center [1172, 326] width 24 height 28
click at [1175, 677] on div "Next" at bounding box center [1172, 683] width 23 height 15
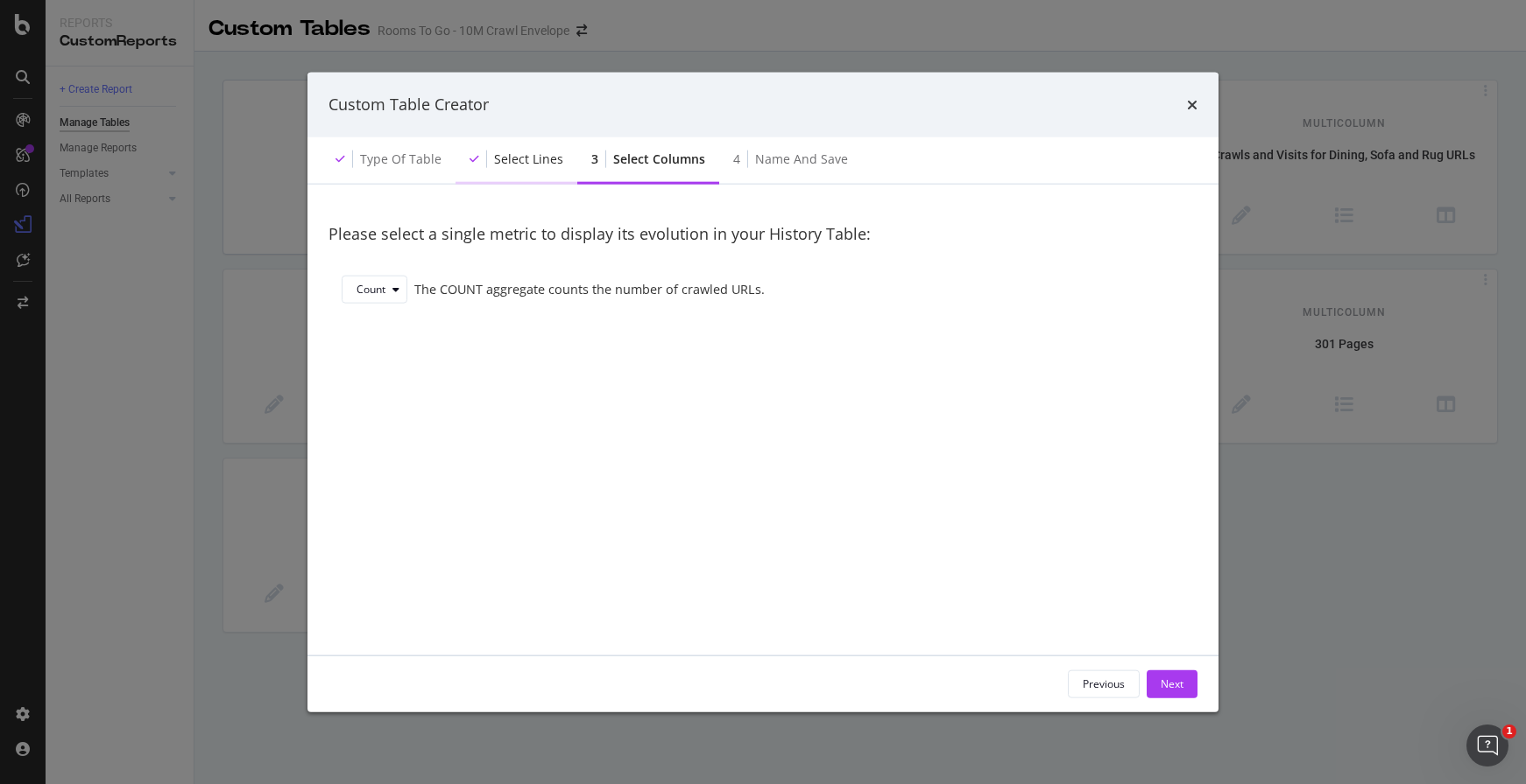
click at [513, 146] on div "Select lines" at bounding box center [516, 160] width 122 height 48
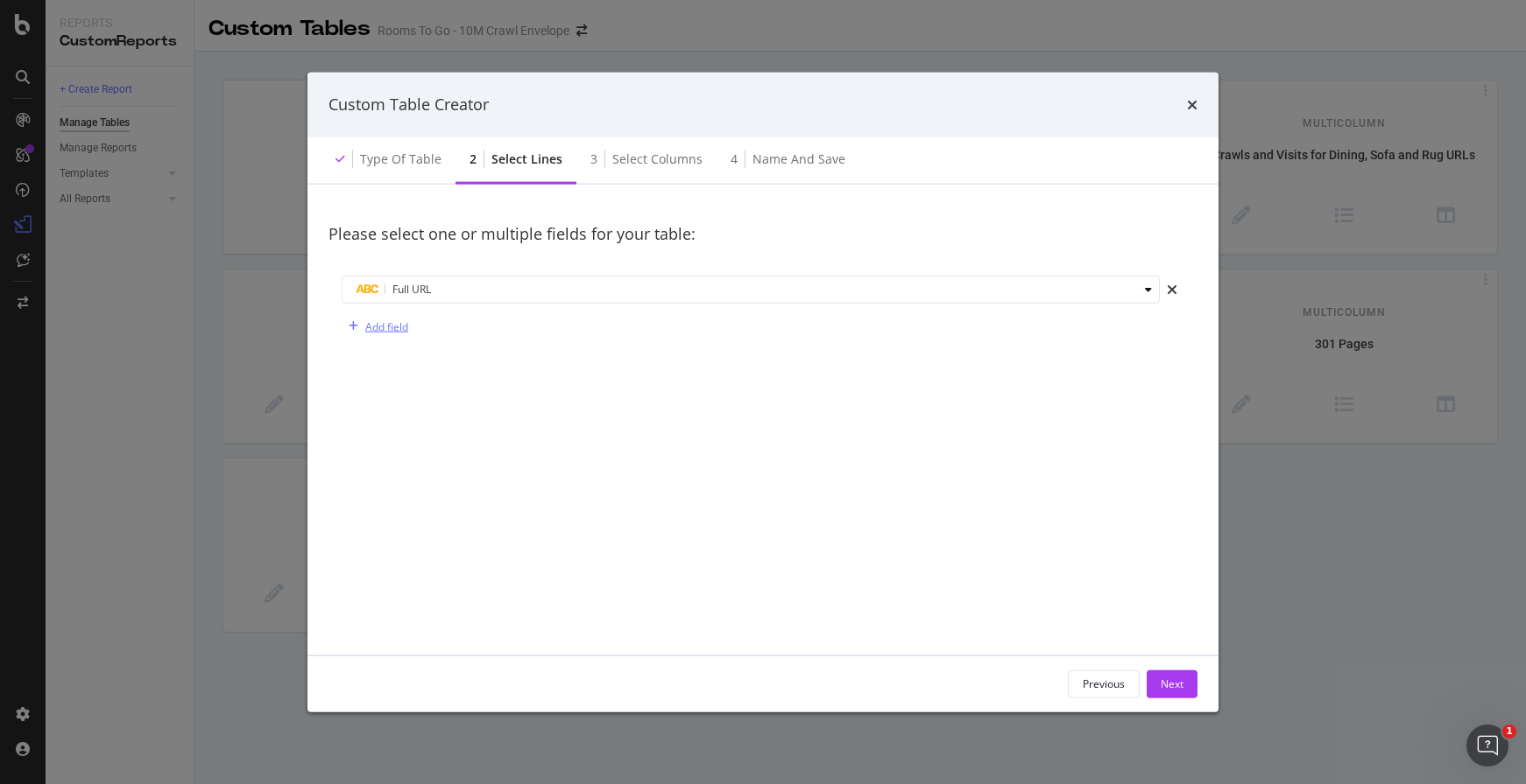
click at [385, 339] on div "Add field" at bounding box center [375, 326] width 67 height 26
click at [819, 325] on div "Select a field" at bounding box center [747, 326] width 781 height 11
click at [1191, 105] on icon "times" at bounding box center [1192, 104] width 11 height 14
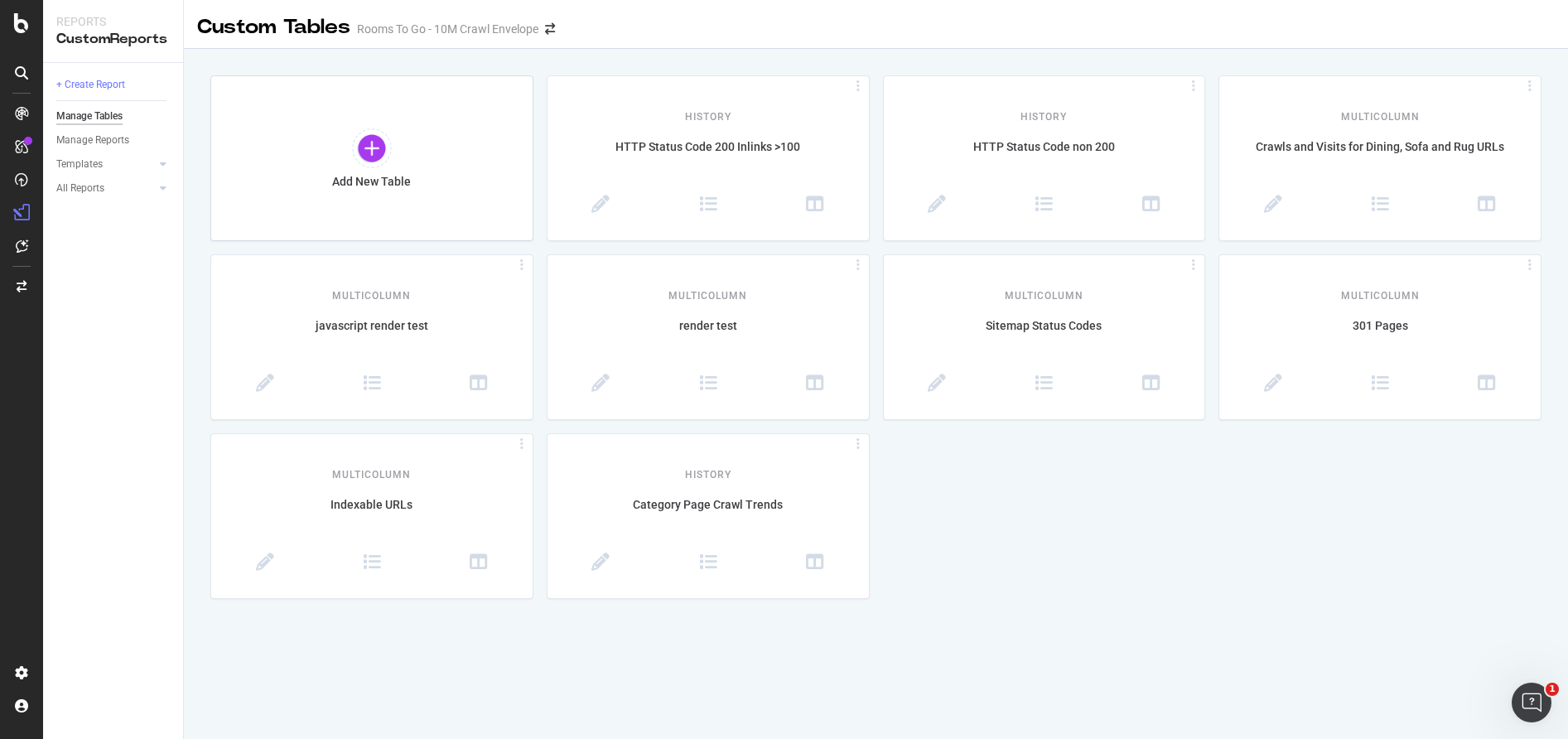
click at [24, 13] on div at bounding box center [21, 369] width 43 height 739
click at [22, 22] on icon at bounding box center [21, 23] width 15 height 20
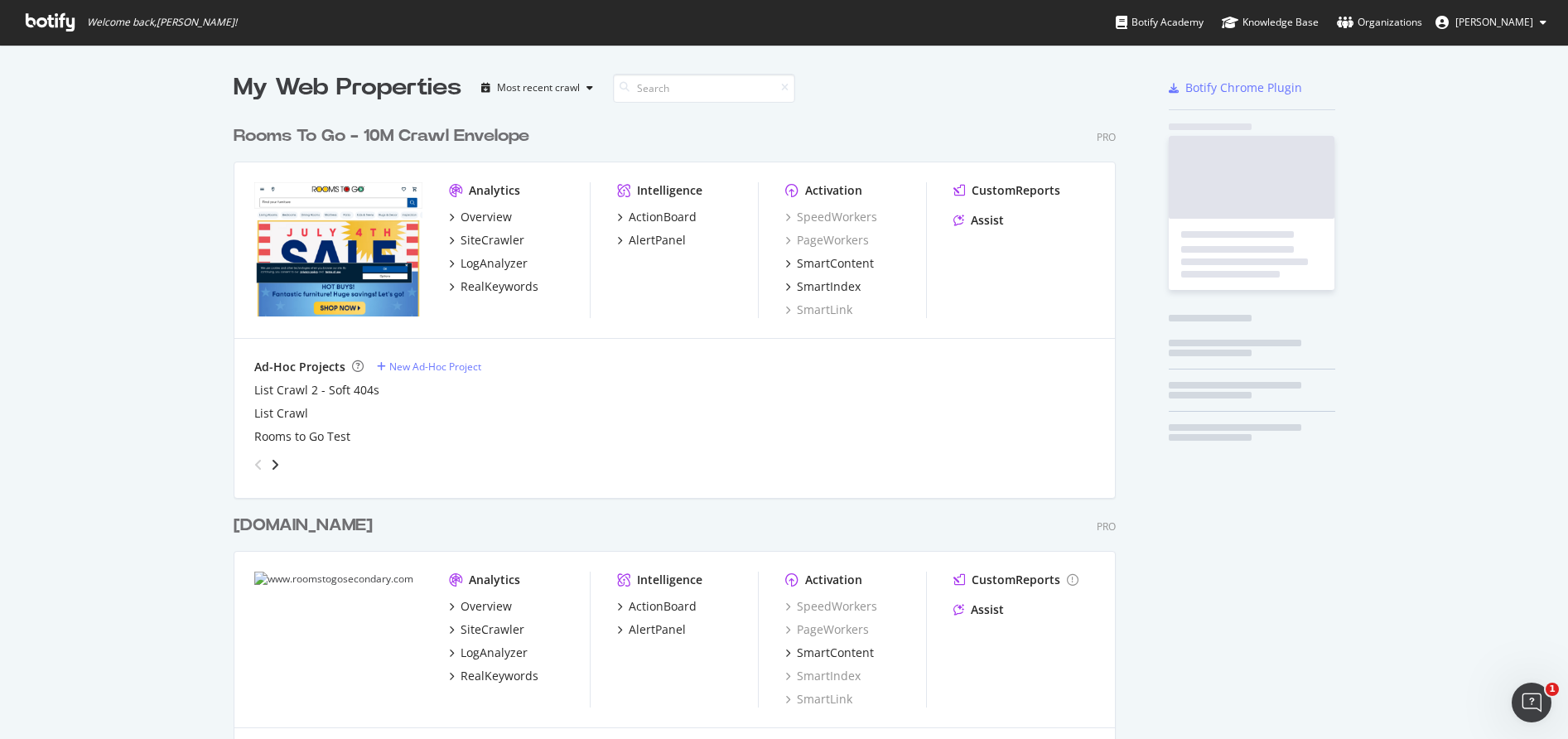
scroll to position [726, 1543]
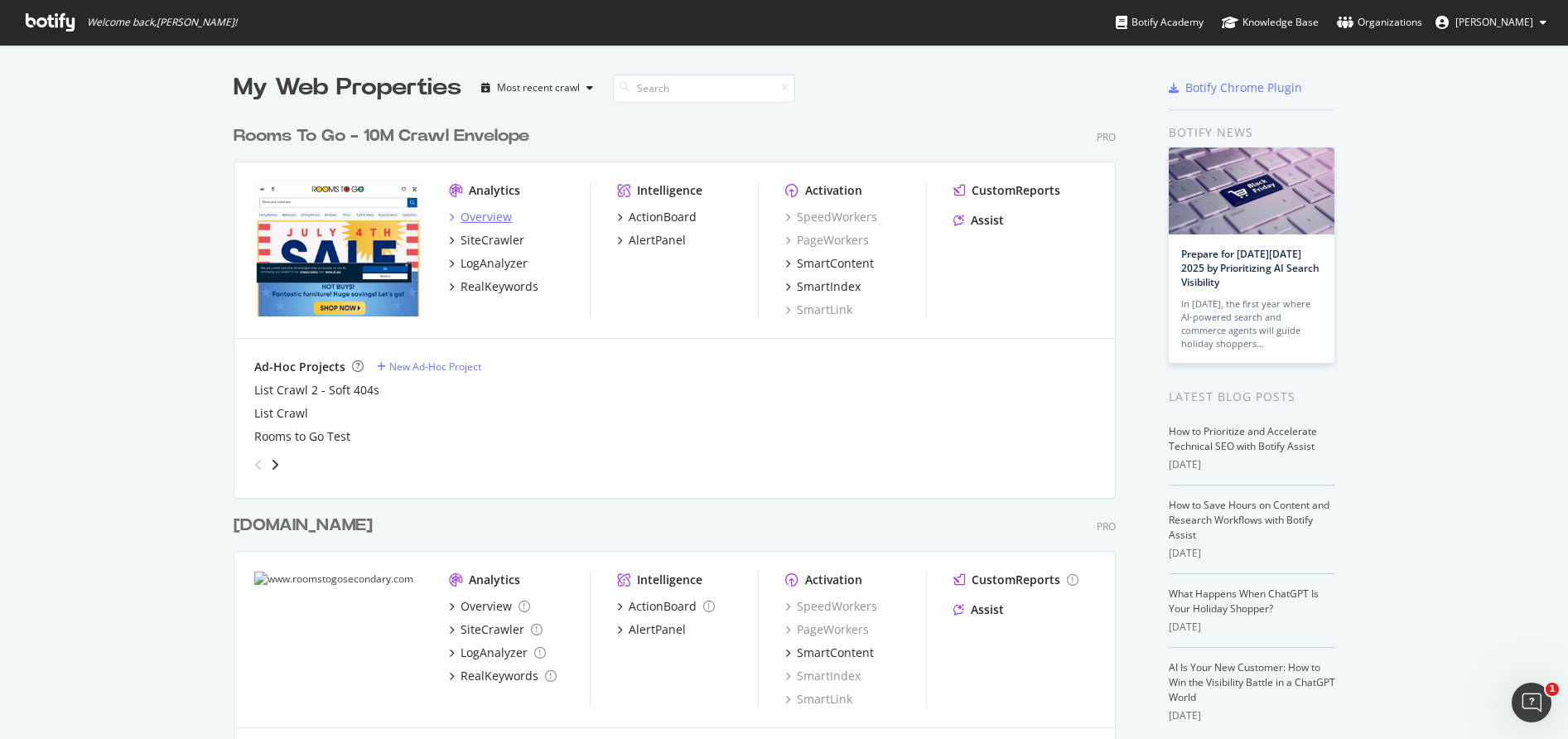
click at [477, 221] on div "Overview" at bounding box center [486, 217] width 51 height 16
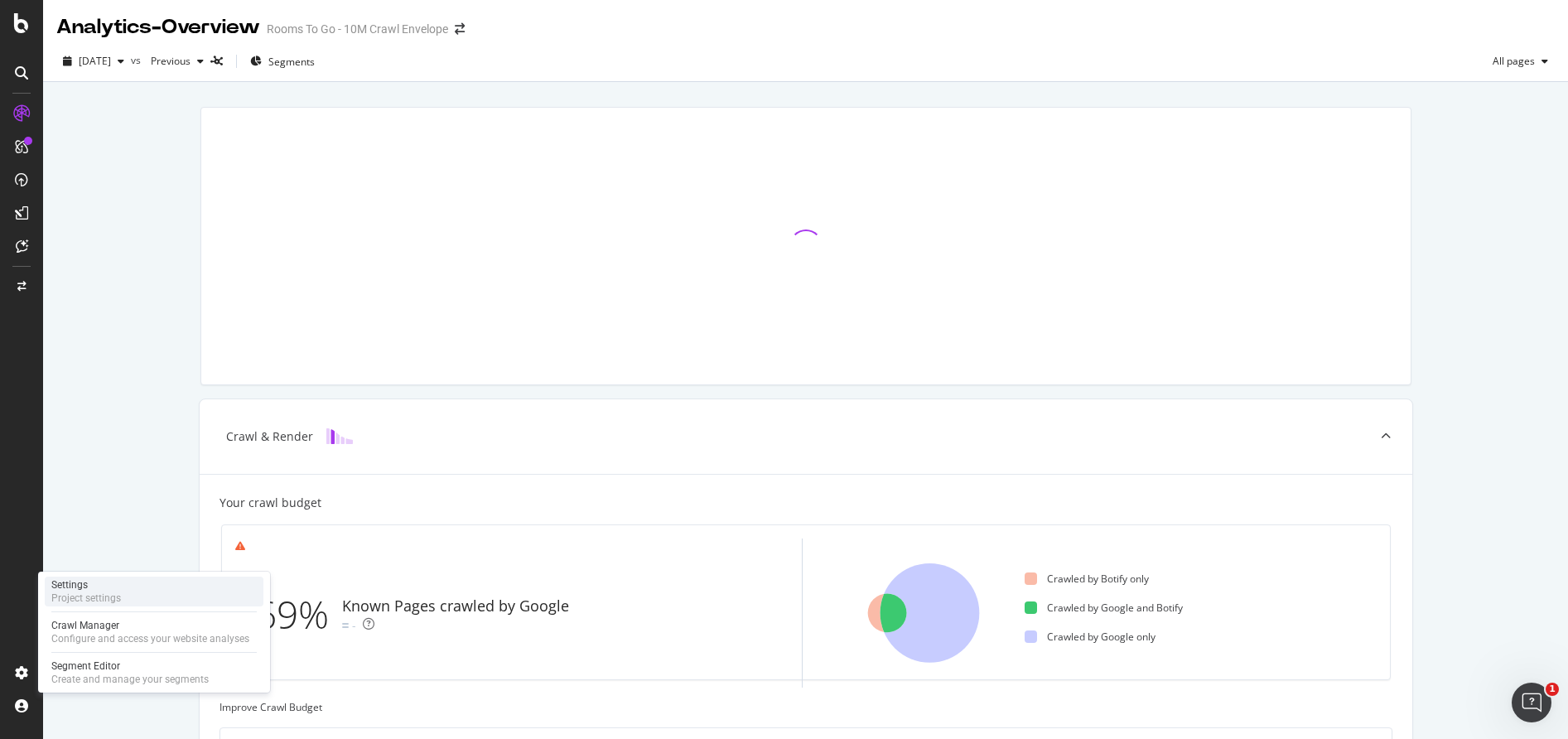
click at [96, 599] on div "Project settings" at bounding box center [86, 598] width 70 height 13
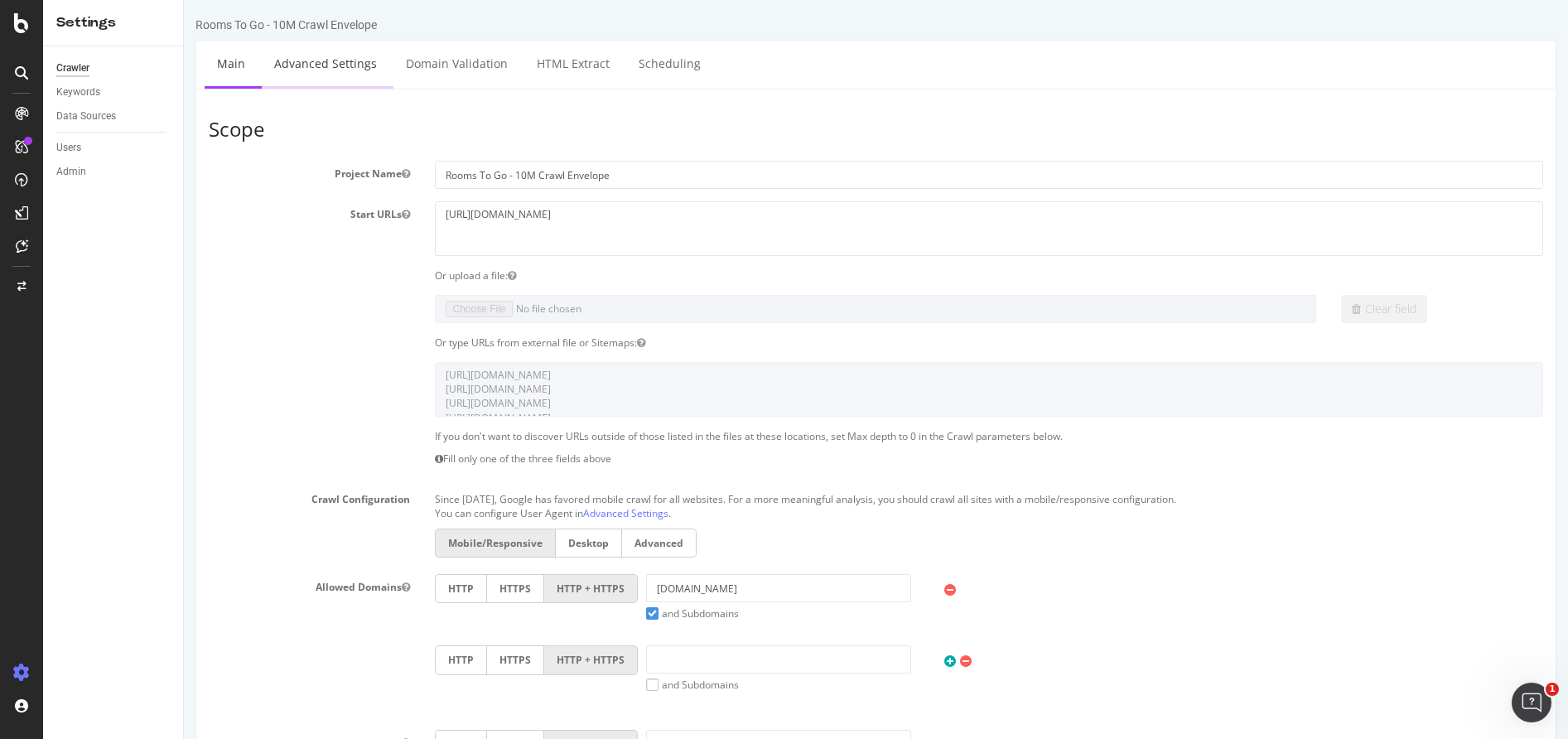
click at [328, 68] on link "Advanced Settings" at bounding box center [325, 63] width 127 height 46
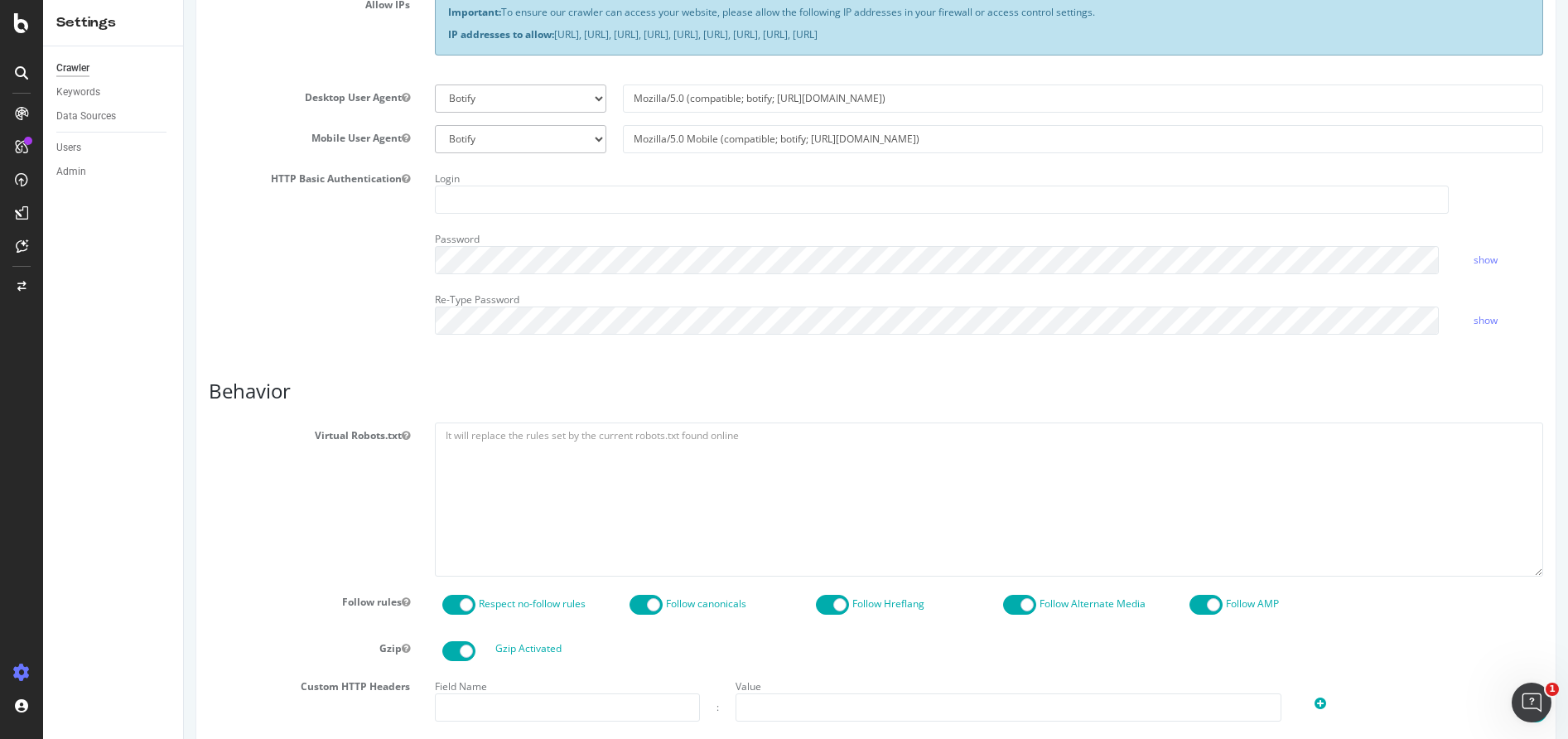
scroll to position [48, 0]
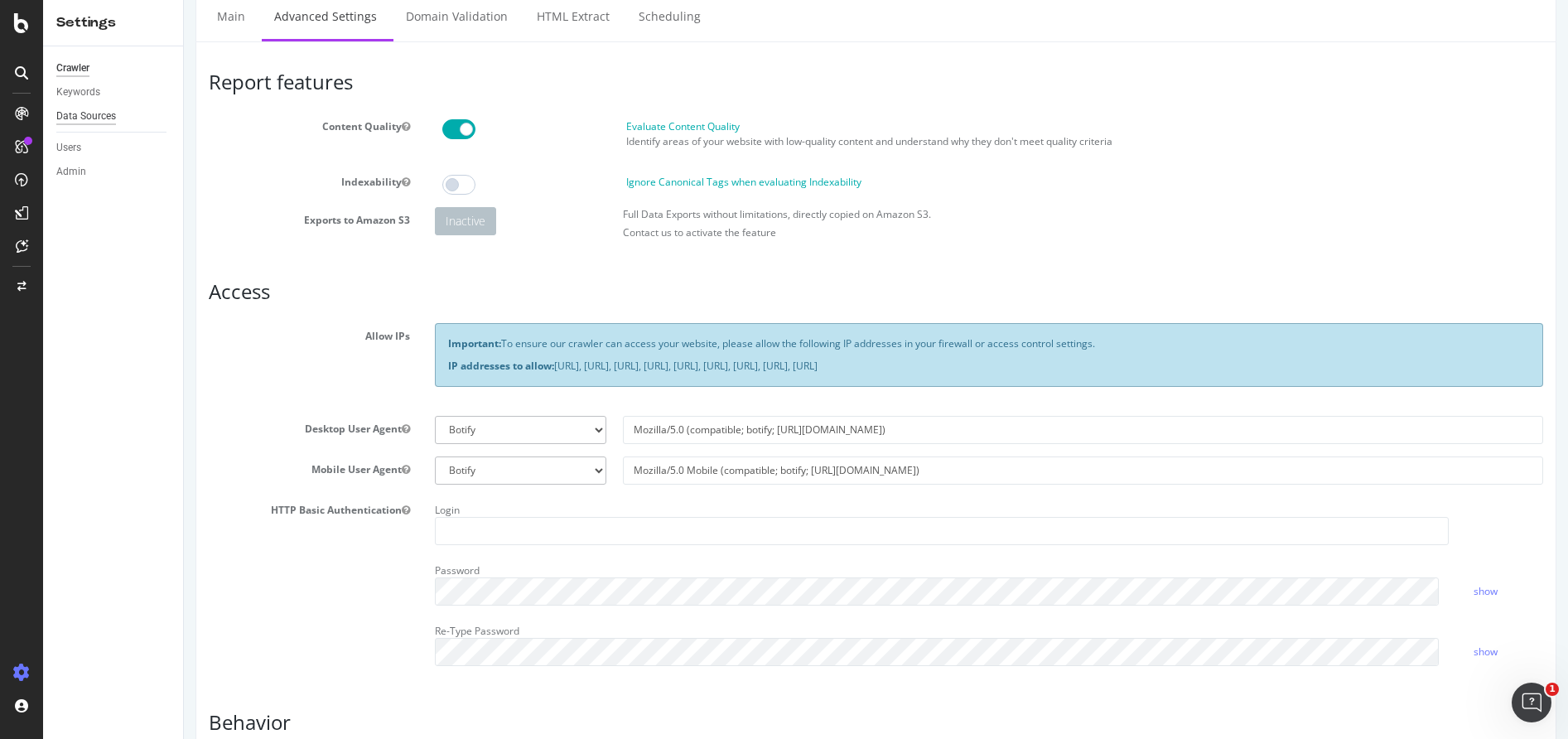
click at [106, 108] on div "Data Sources" at bounding box center [86, 116] width 60 height 17
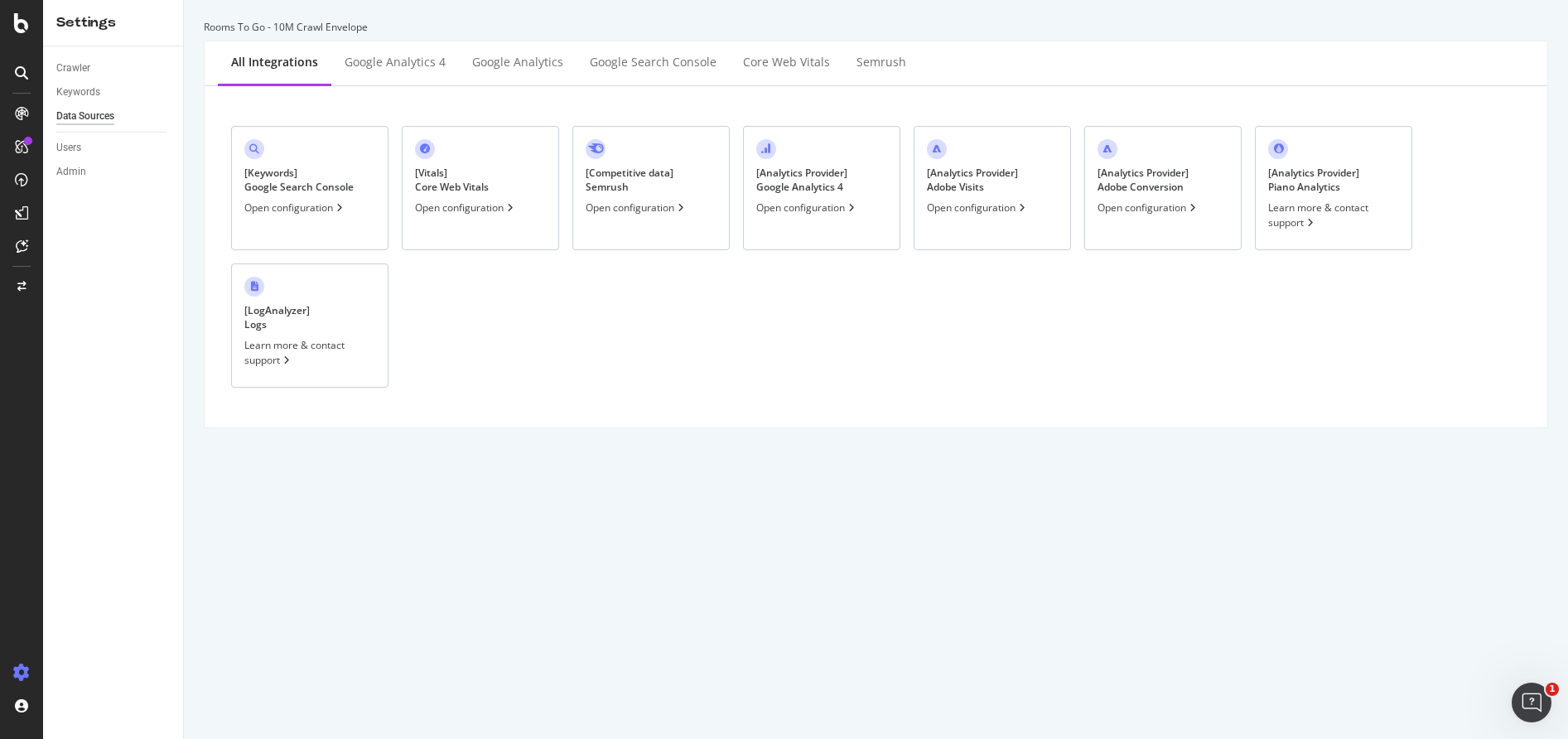
click at [270, 200] on div "[ Keywords ] Google Search Console Open configuration" at bounding box center [310, 188] width 158 height 125
click at [365, 221] on div "[ Keywords ] Google Search Console Open configuration" at bounding box center [310, 188] width 158 height 125
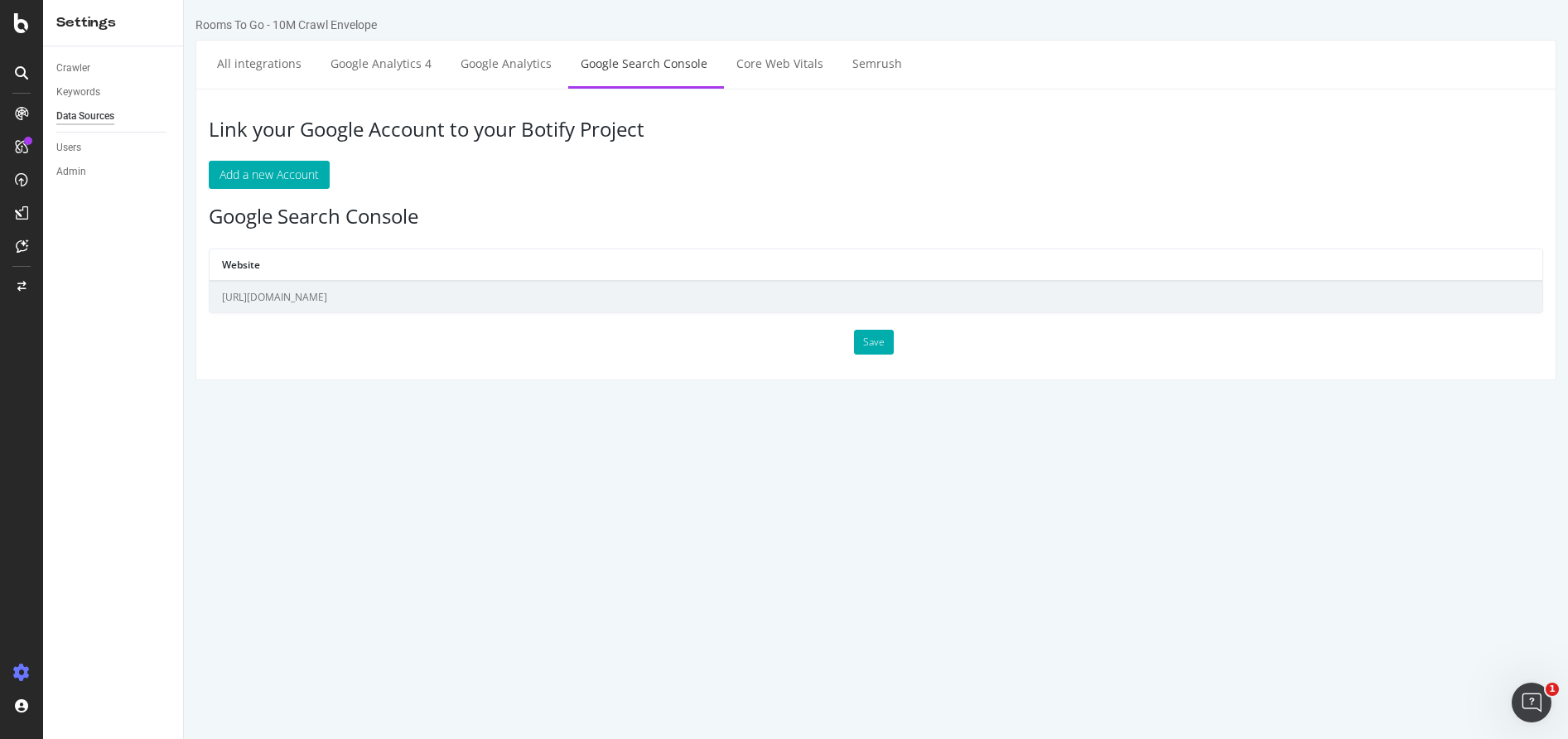
click at [306, 294] on td "[URL][DOMAIN_NAME]" at bounding box center [876, 297] width 1333 height 31
drag, startPoint x: 454, startPoint y: 75, endPoint x: 431, endPoint y: 81, distance: 23.8
click at [454, 75] on link "Google Analytics" at bounding box center [506, 63] width 116 height 46
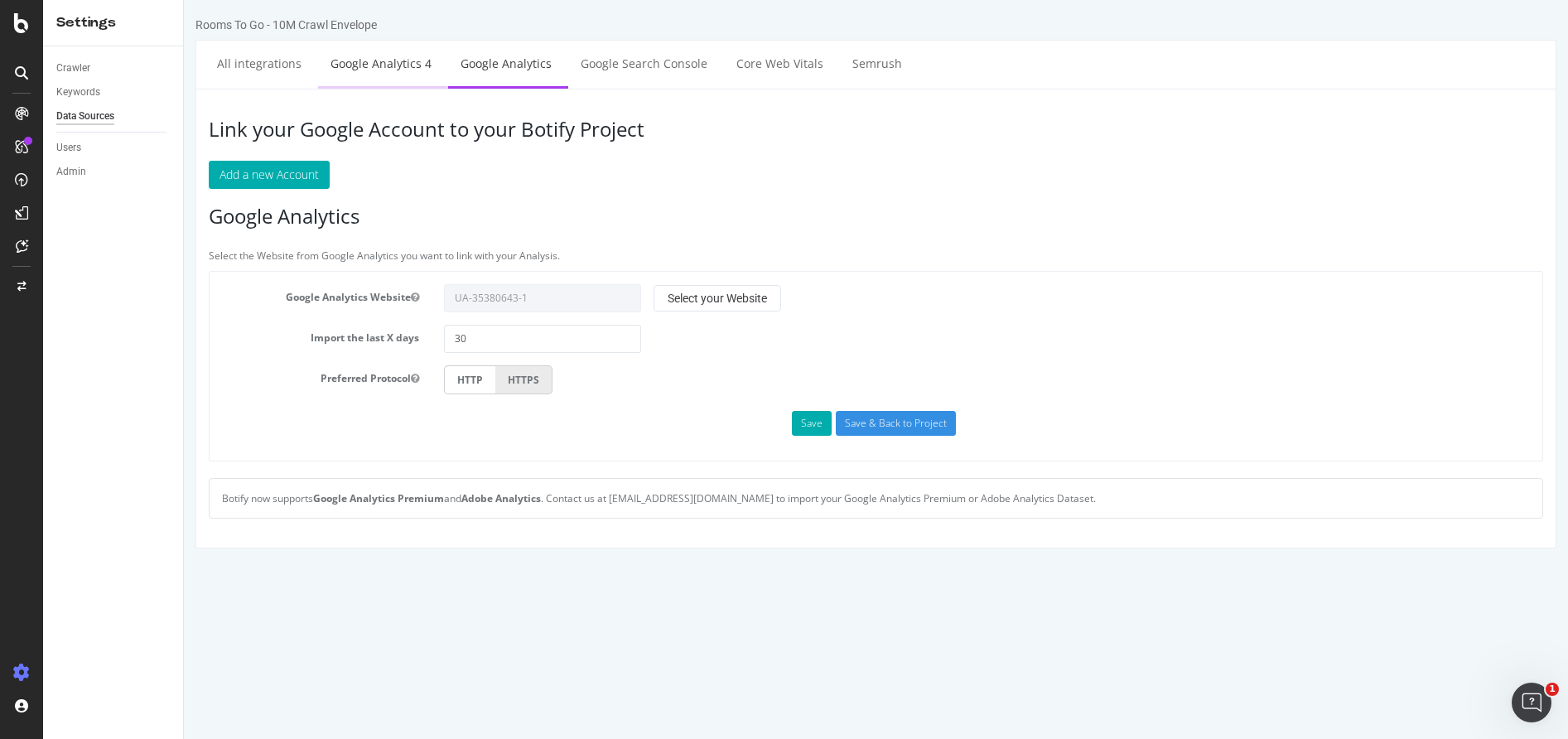
click at [402, 66] on link "Google Analytics 4" at bounding box center [380, 63] width 125 height 46
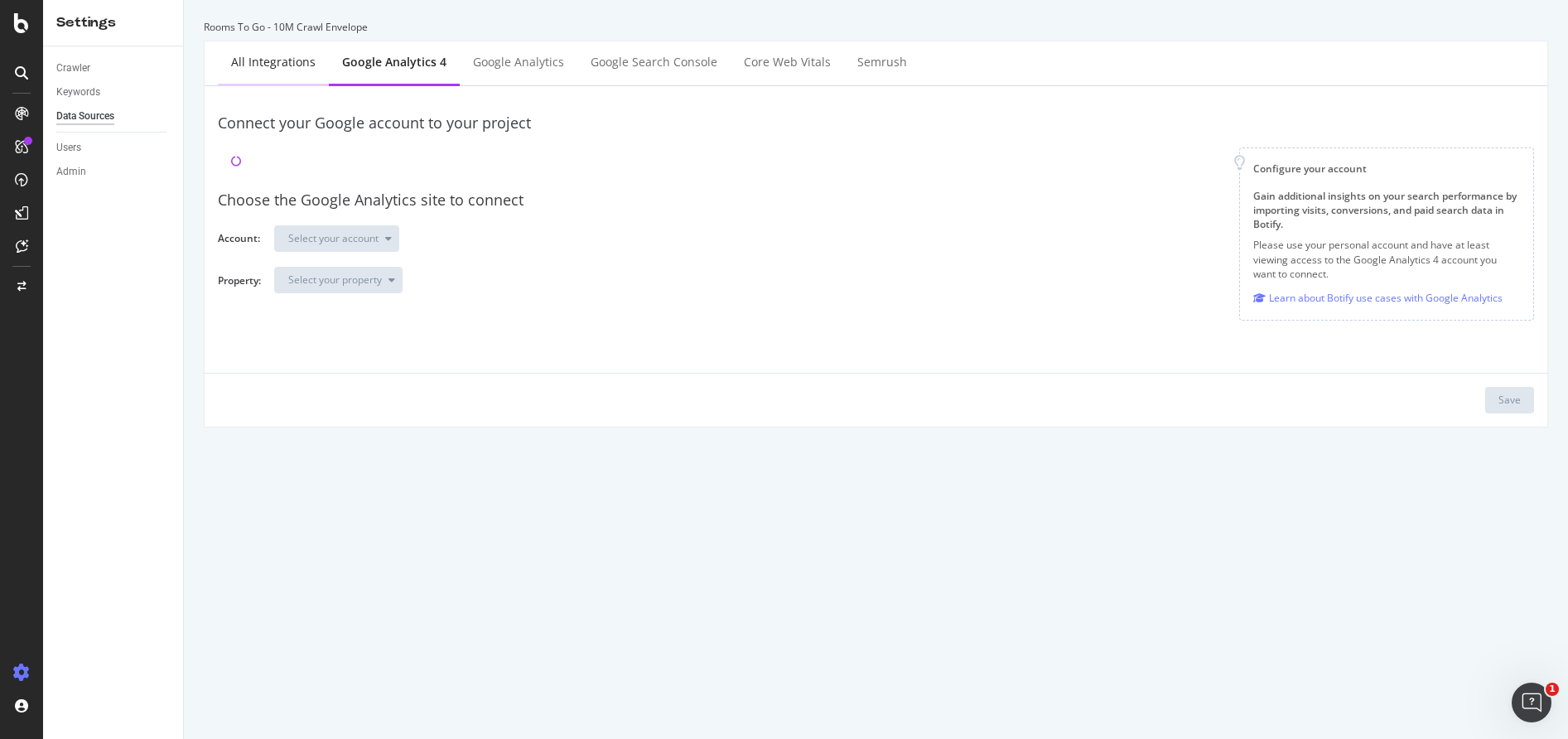
click at [290, 69] on div "All integrations" at bounding box center [273, 62] width 84 height 16
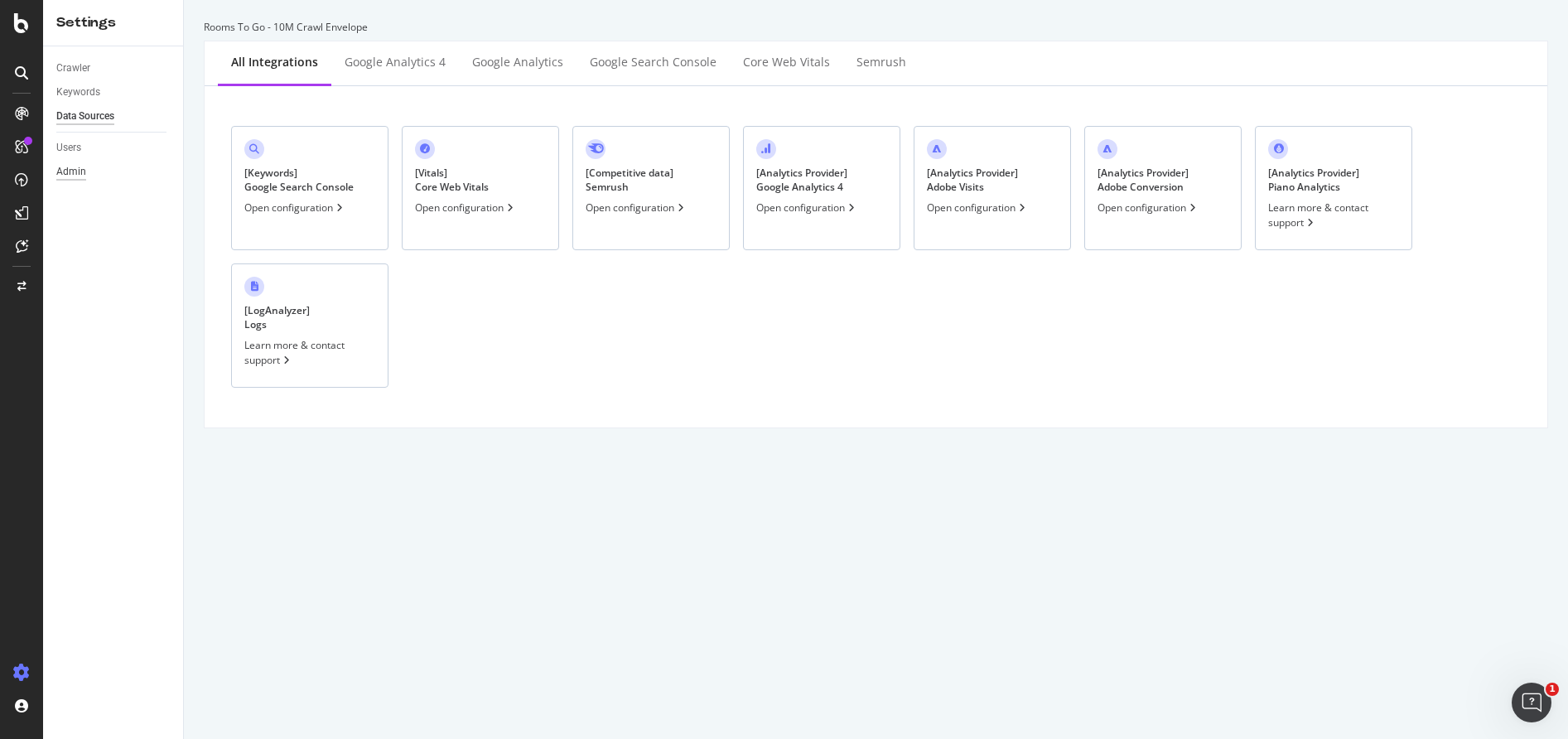
click at [64, 177] on div "Admin" at bounding box center [71, 171] width 30 height 17
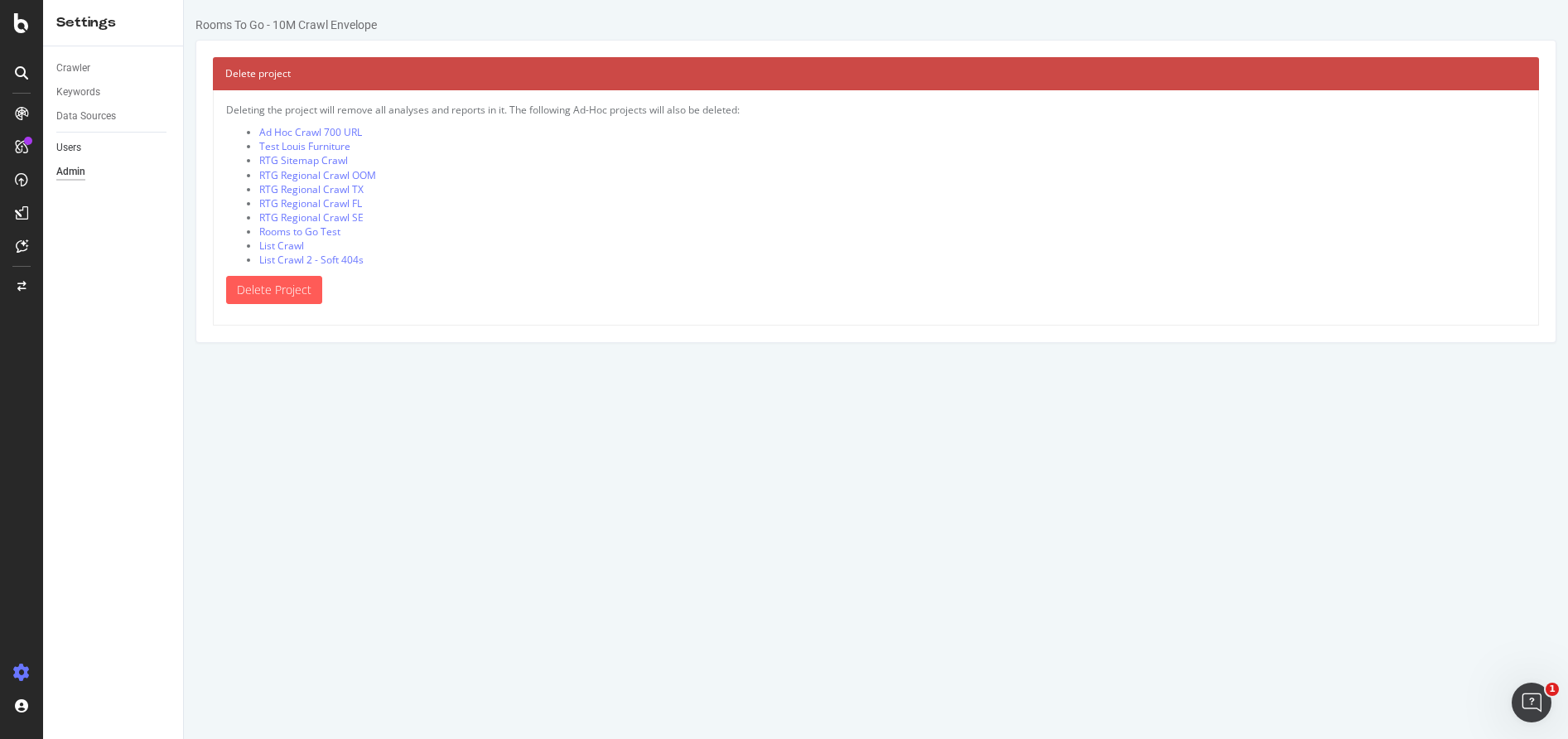
click at [90, 150] on link "Users" at bounding box center [114, 147] width 115 height 17
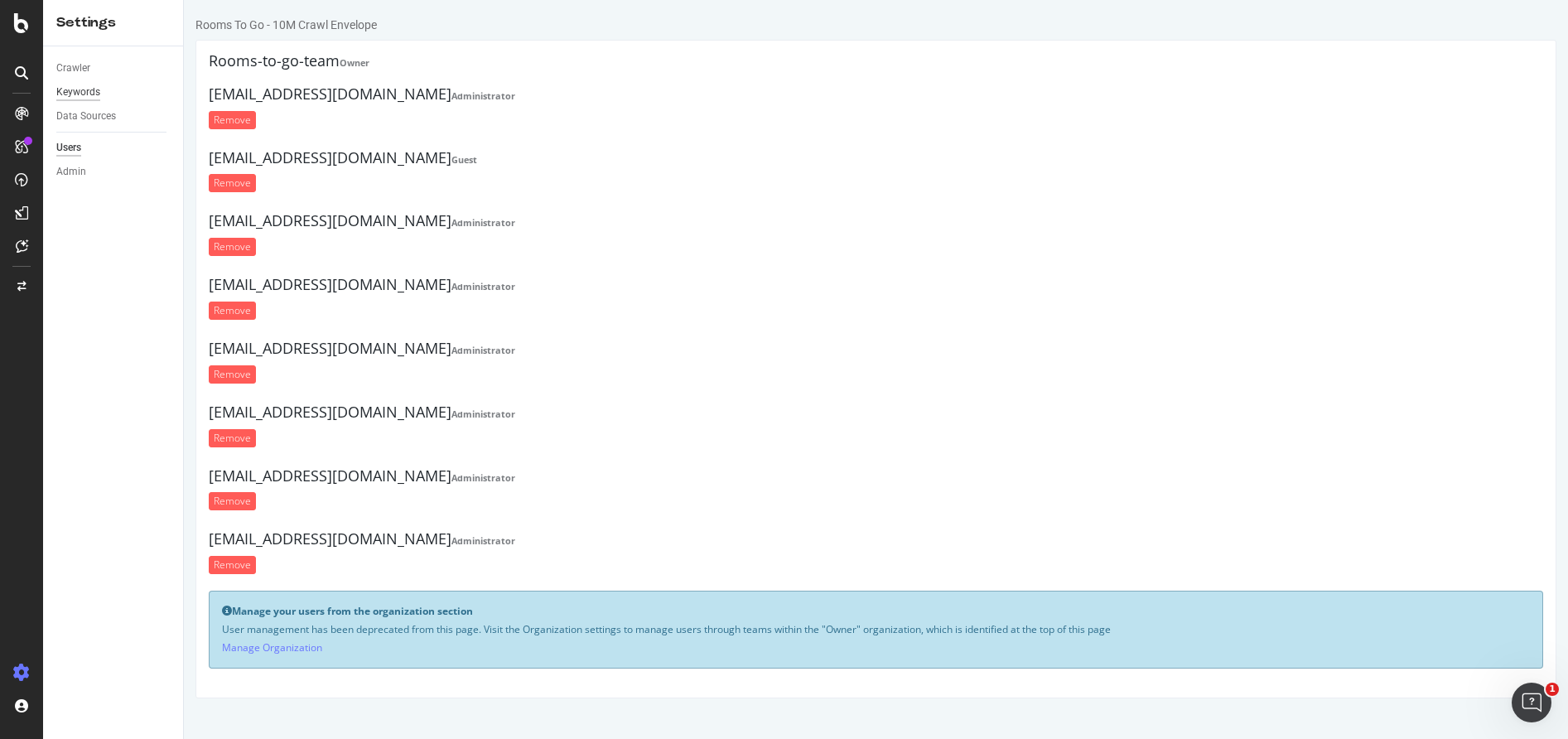
click at [94, 99] on div "Keywords" at bounding box center [79, 92] width 44 height 17
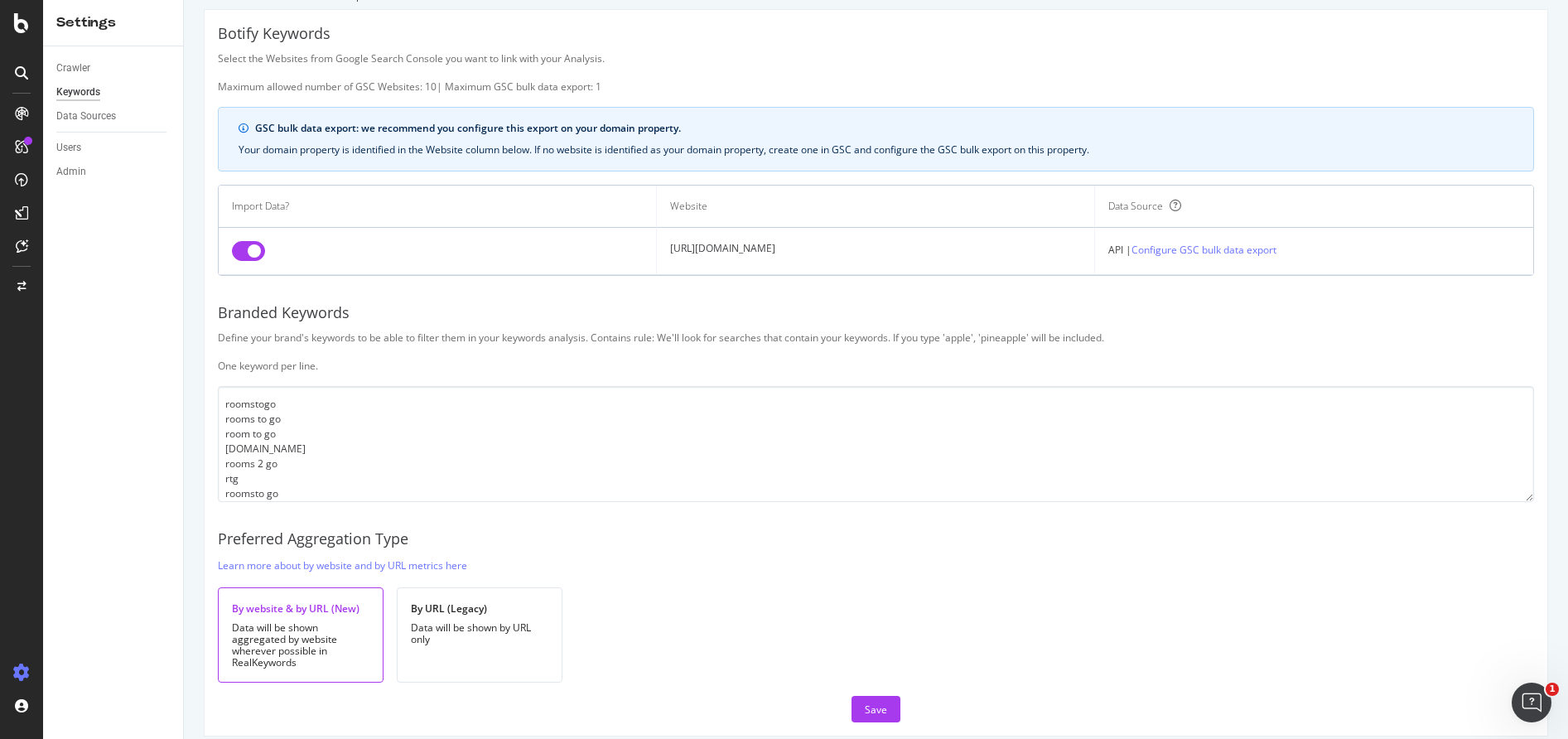
scroll to position [49, 0]
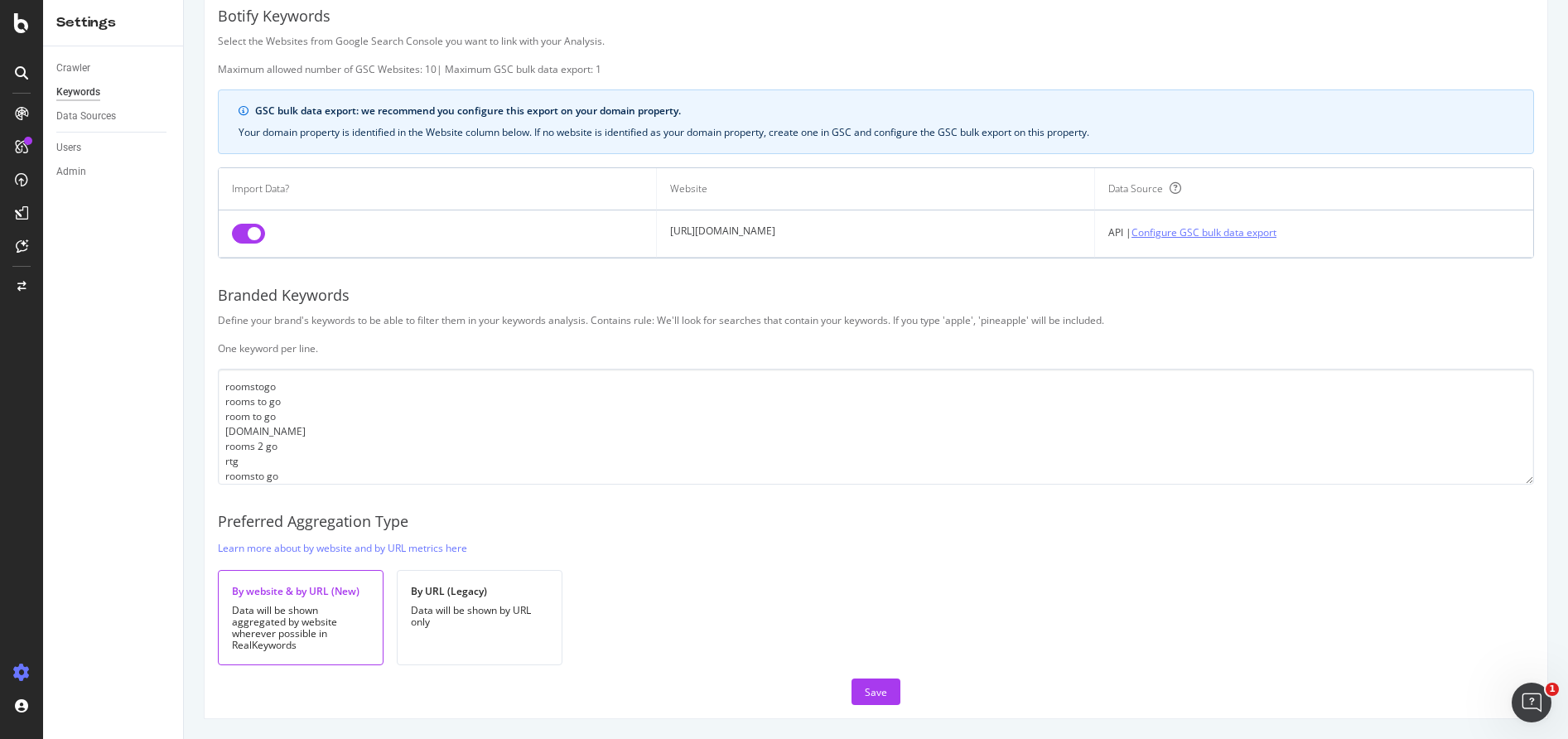
click at [1242, 234] on link "Configure GSC bulk data export" at bounding box center [1204, 232] width 145 height 17
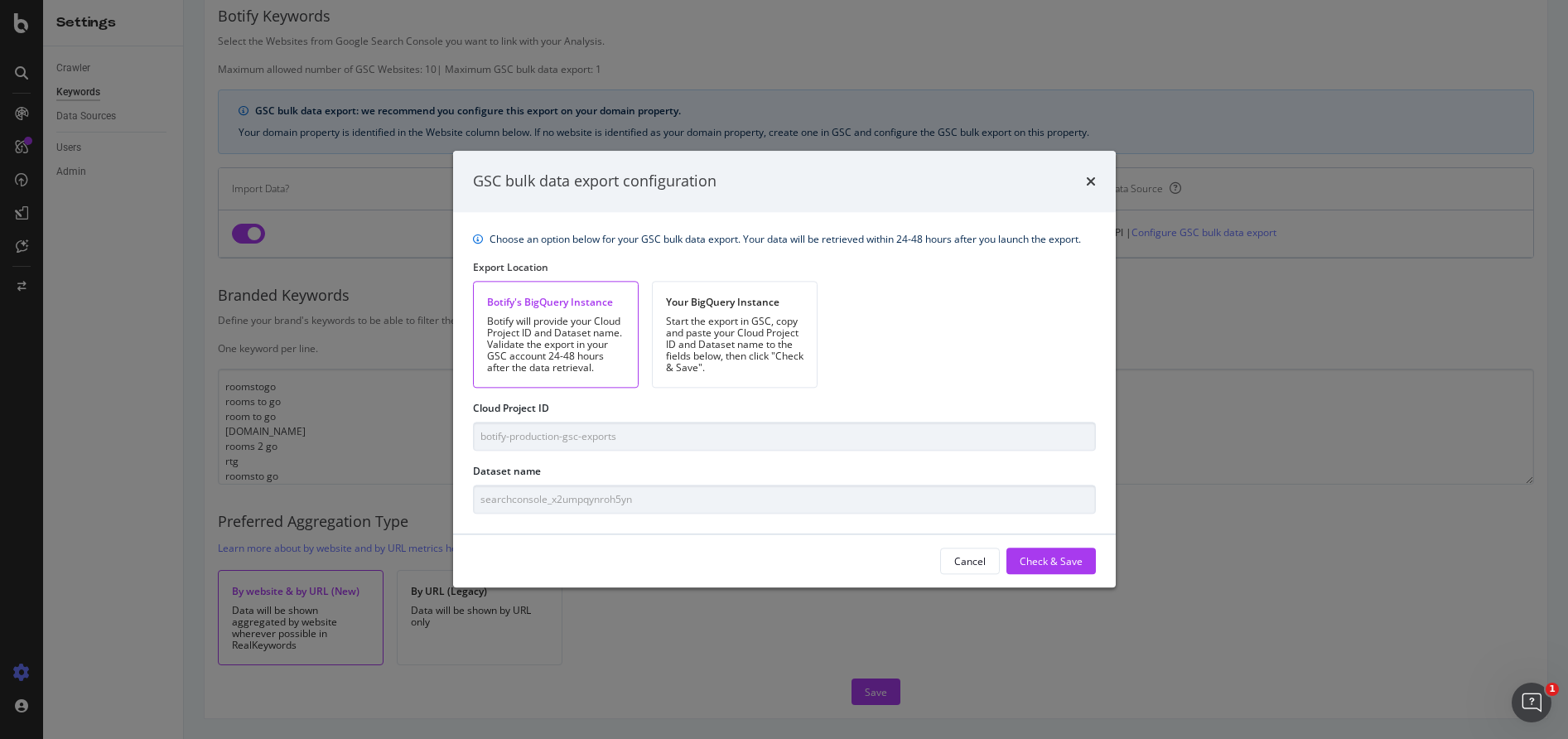
click at [1100, 177] on div "GSC bulk data export configuration" at bounding box center [785, 181] width 663 height 61
click at [1094, 179] on icon "times" at bounding box center [1091, 181] width 10 height 13
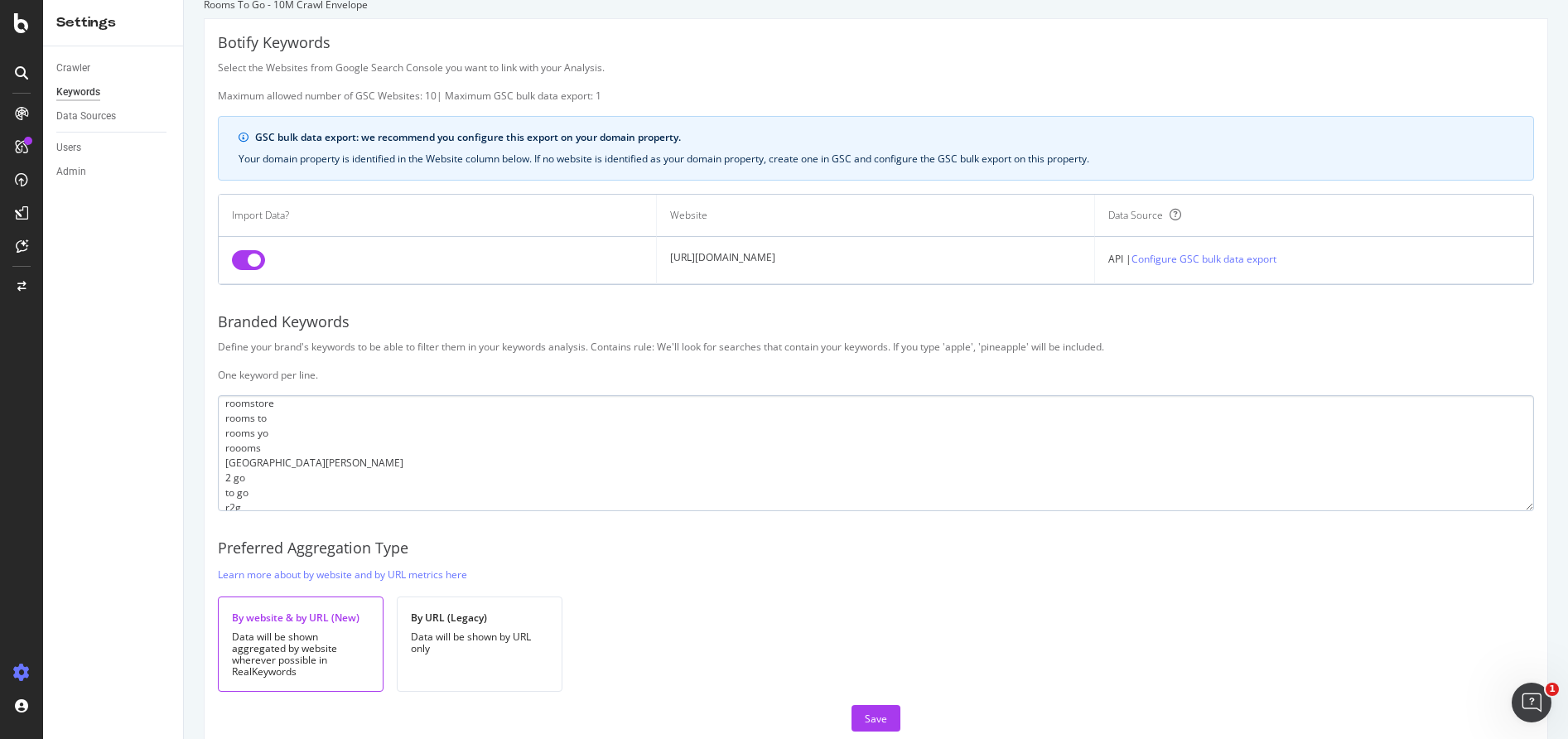
scroll to position [0, 0]
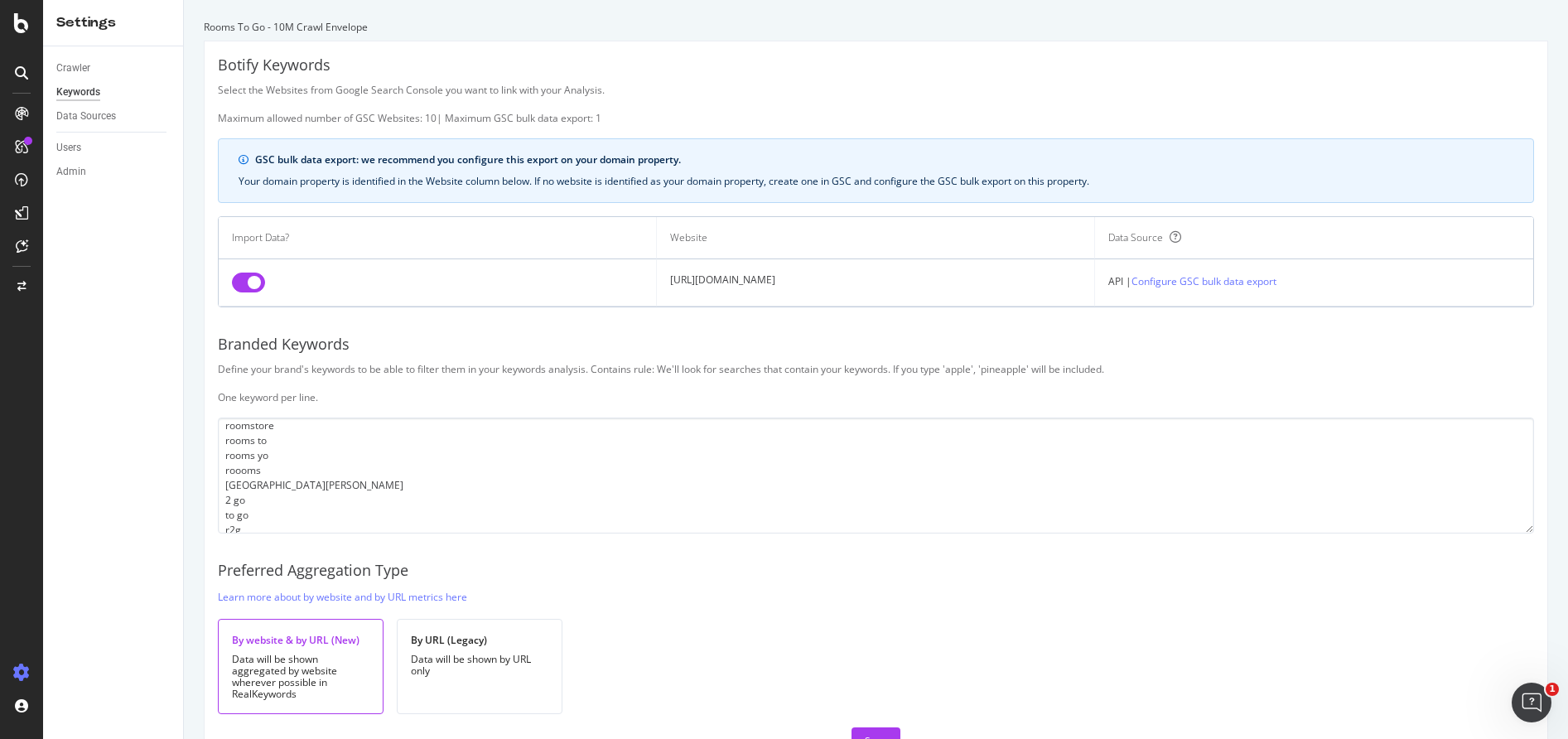
click at [107, 104] on div "Data Sources" at bounding box center [120, 116] width 126 height 24
click at [93, 109] on div "Data Sources" at bounding box center [86, 116] width 60 height 17
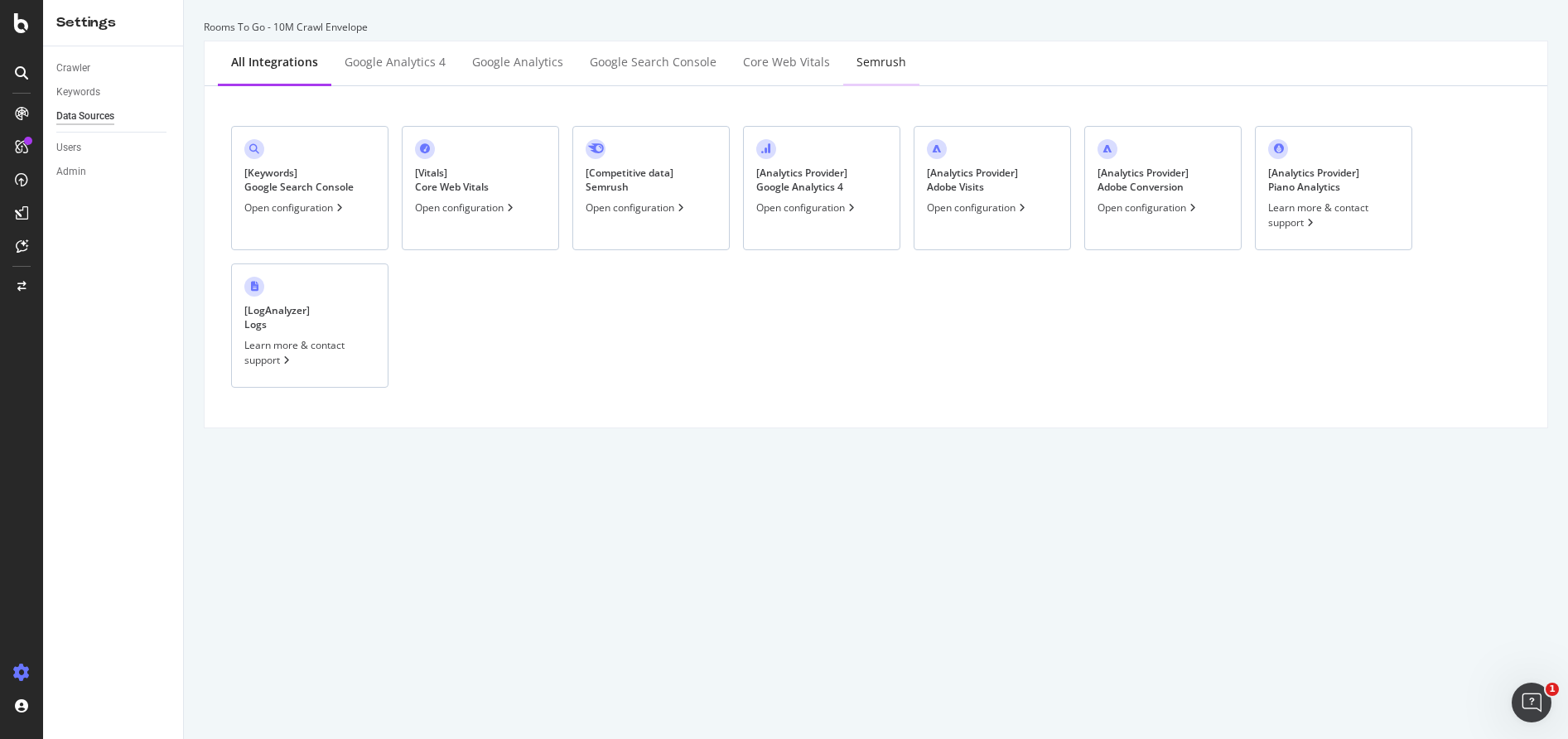
click at [844, 65] on div "Semrush" at bounding box center [881, 63] width 76 height 46
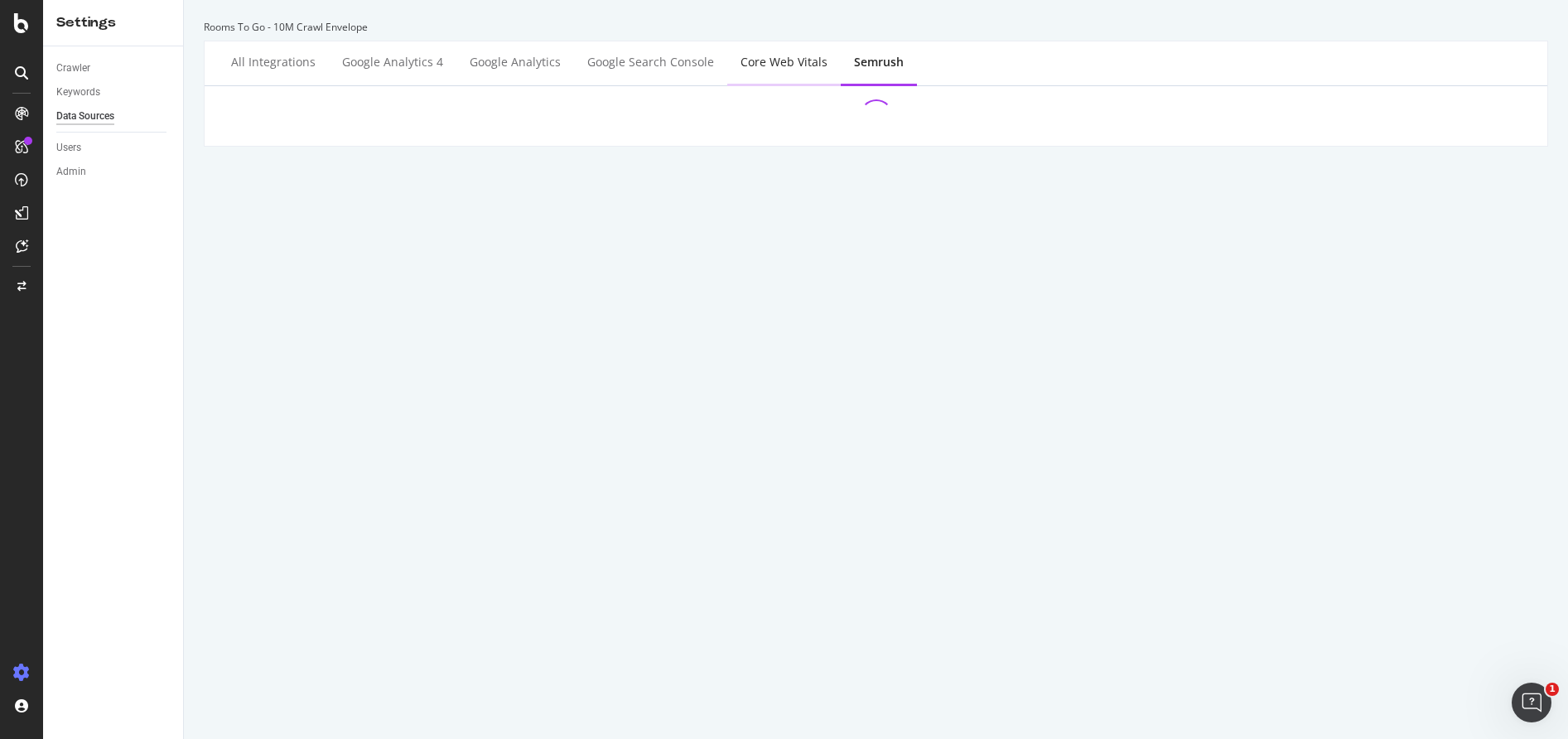
click at [801, 65] on div "Core Web Vitals" at bounding box center [784, 62] width 87 height 16
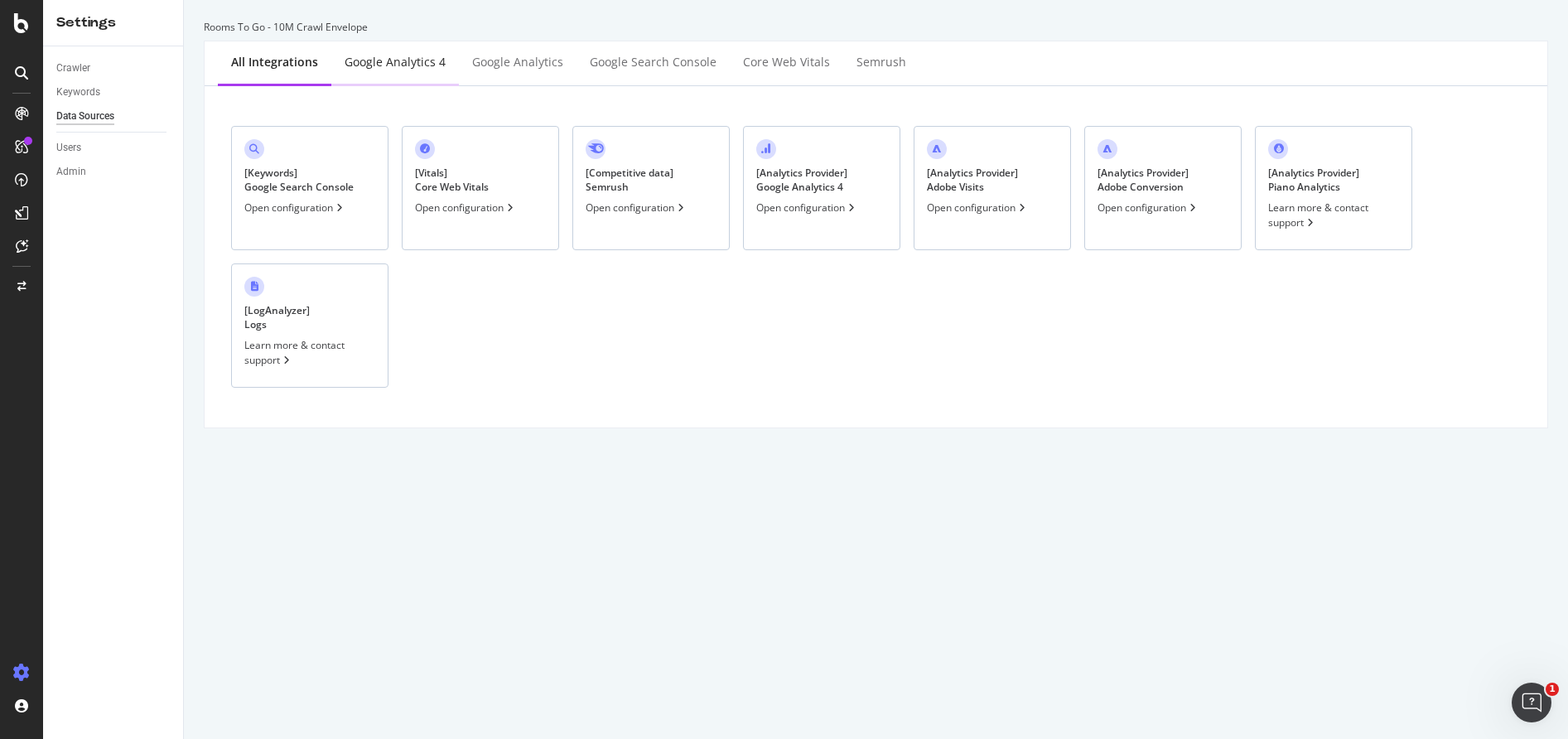
click at [353, 66] on div "Google Analytics 4" at bounding box center [395, 62] width 101 height 16
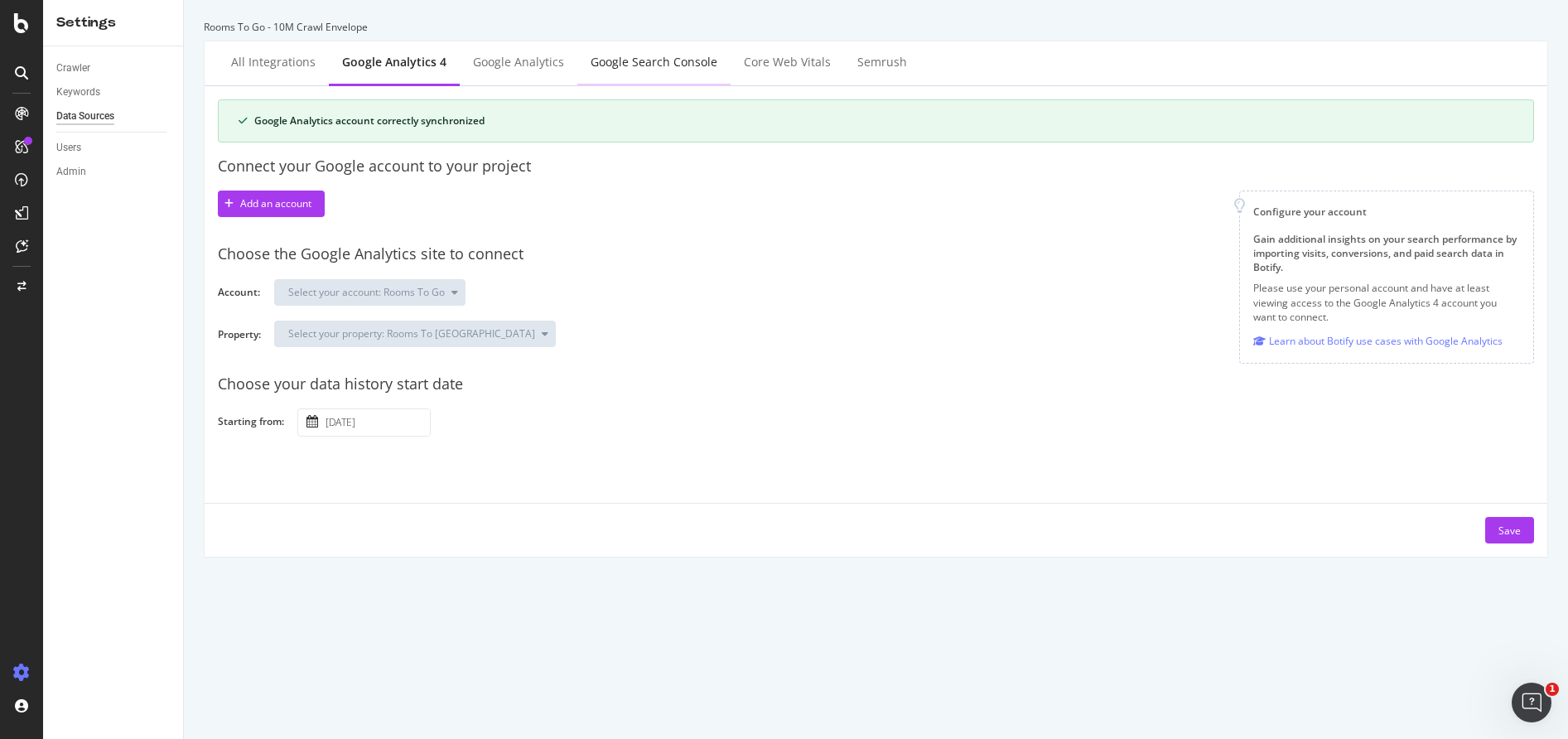
click at [605, 72] on div "Google Search Console" at bounding box center [653, 63] width 153 height 46
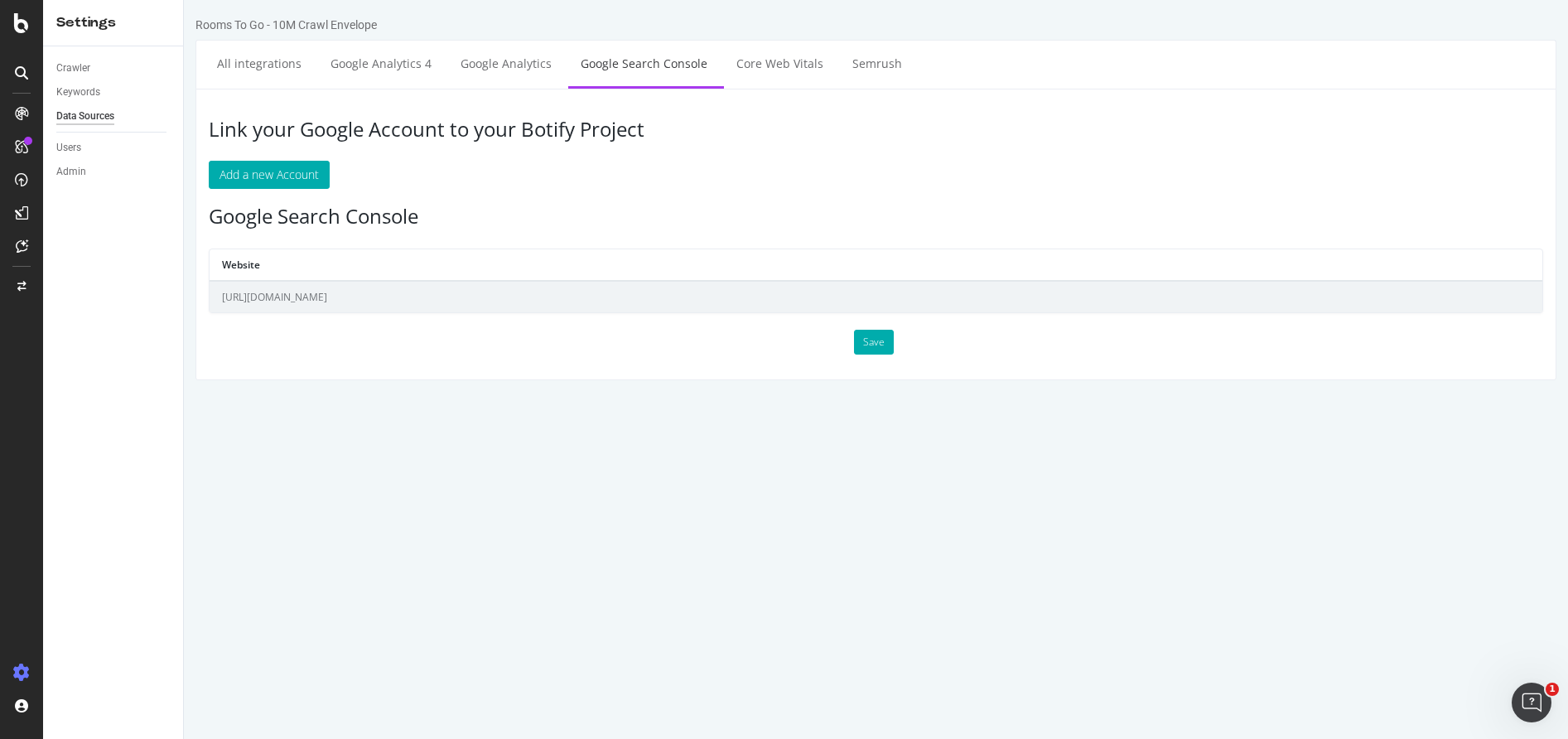
click at [261, 313] on div "Website [URL][DOMAIN_NAME]" at bounding box center [876, 280] width 1334 height 65
click at [265, 299] on td "[URL][DOMAIN_NAME]" at bounding box center [876, 297] width 1333 height 31
click at [361, 376] on div "Link your Google Account to your Botify Project Add a new Account Google Search…" at bounding box center [876, 234] width 1361 height 291
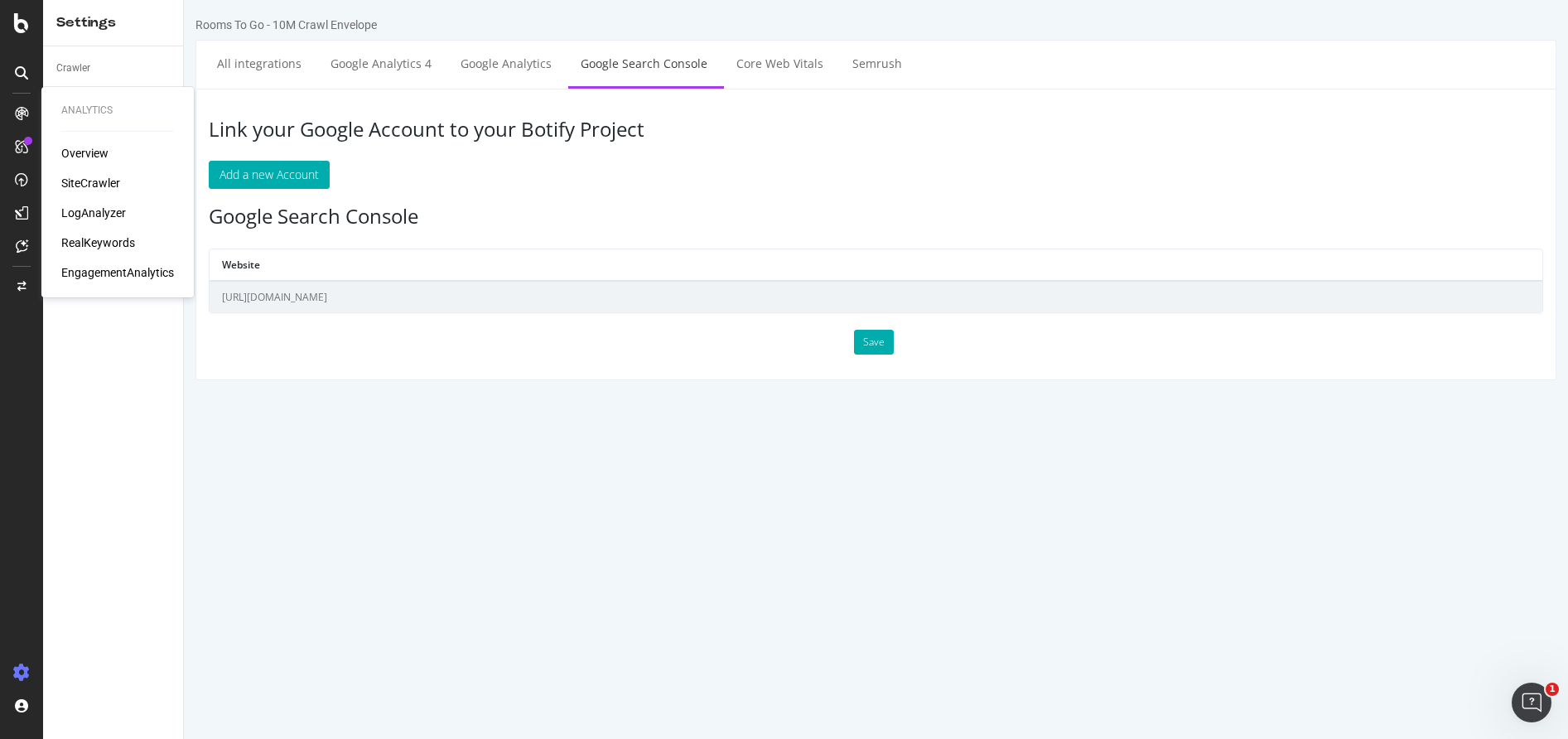
click at [103, 243] on div "RealKeywords" at bounding box center [98, 243] width 74 height 16
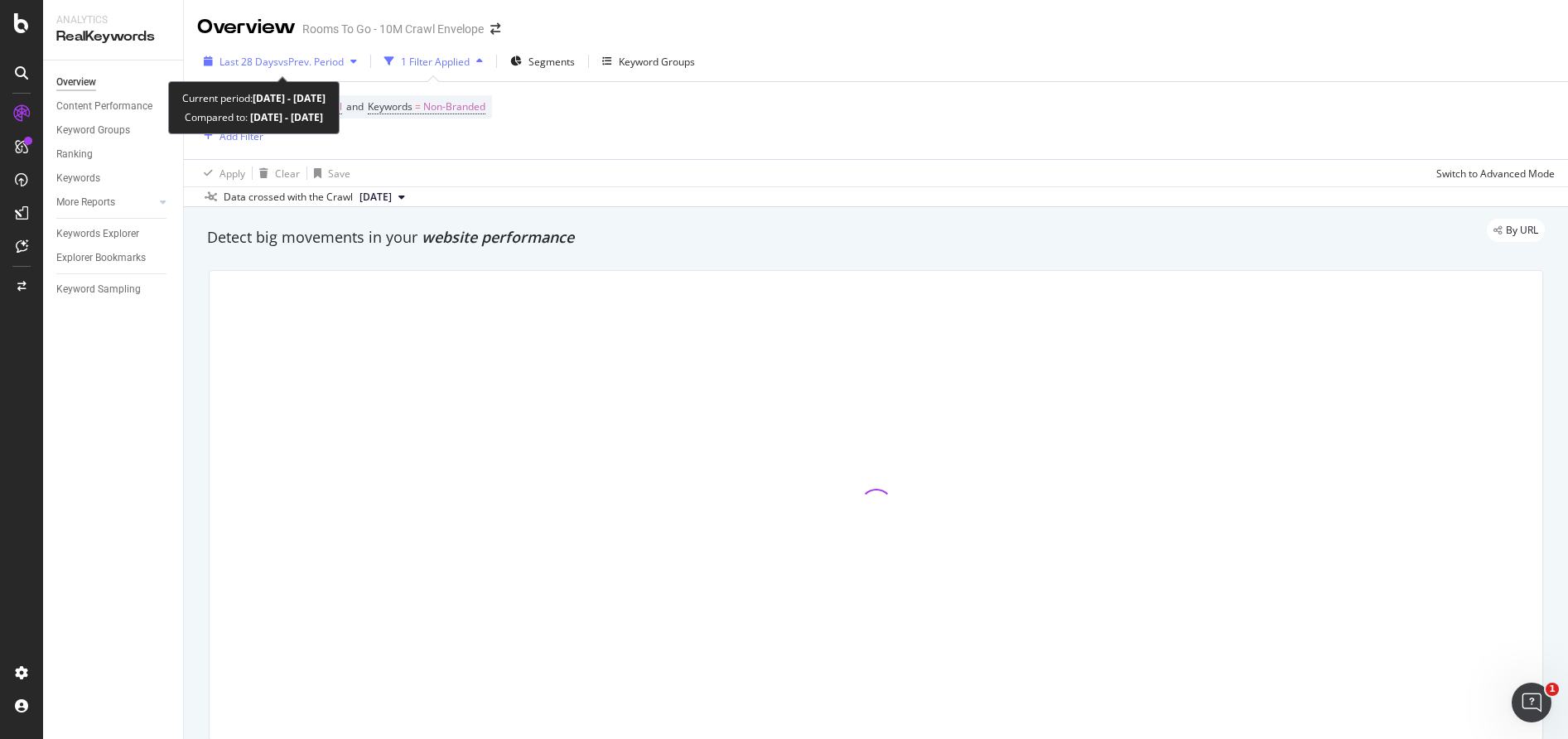
click at [364, 65] on div "button" at bounding box center [354, 61] width 20 height 10
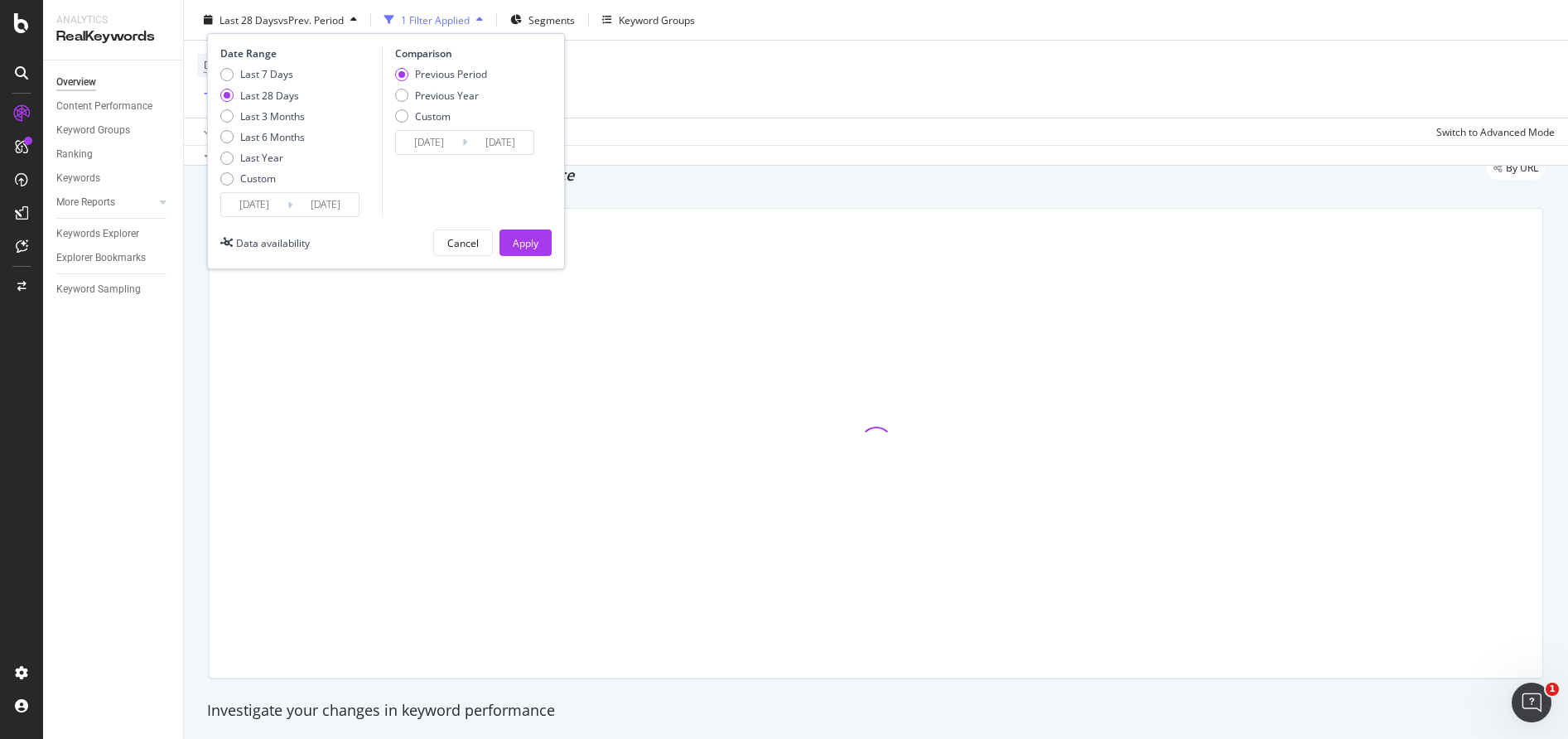
scroll to position [166, 0]
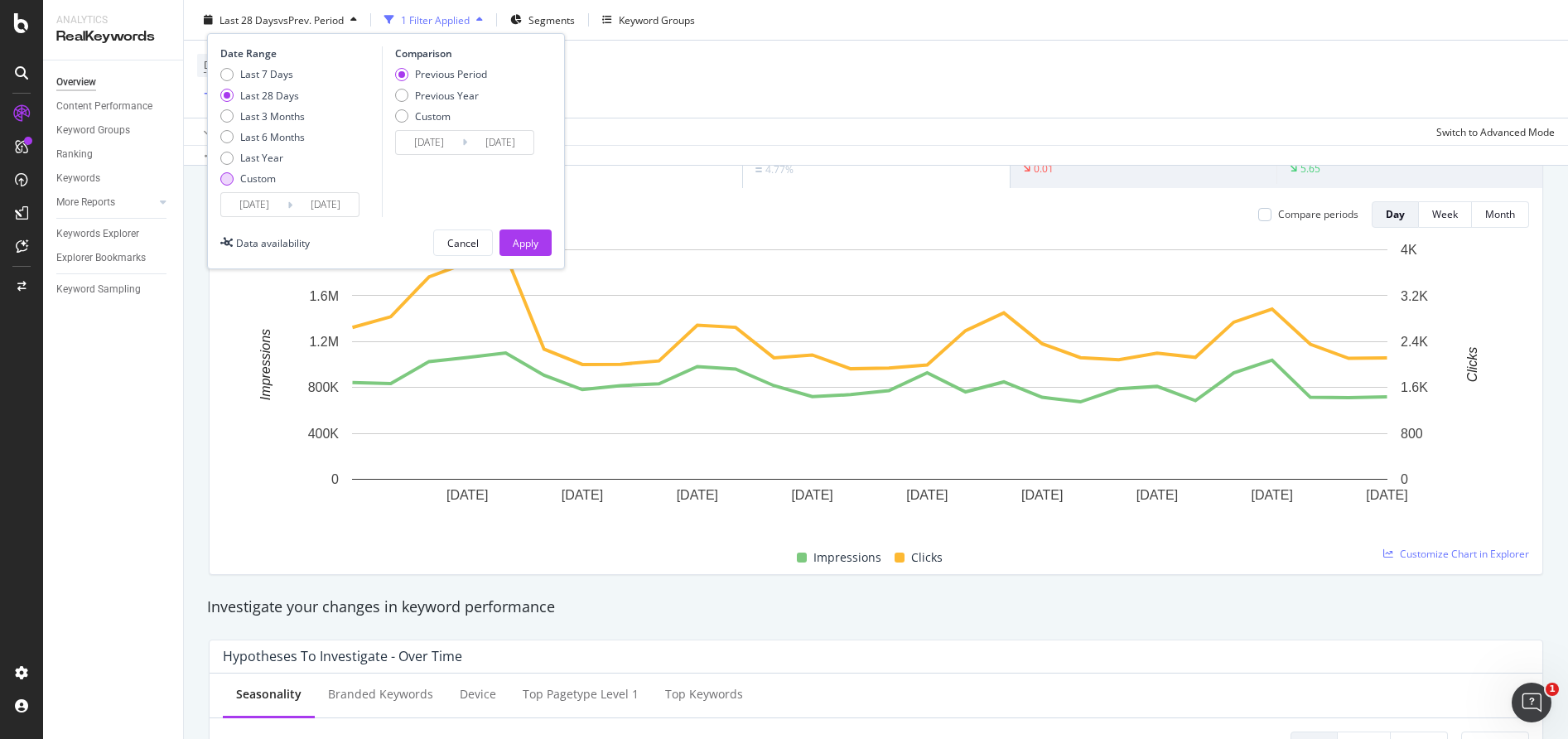
click at [266, 181] on div "Custom" at bounding box center [257, 178] width 36 height 14
click at [273, 199] on input "[DATE]" at bounding box center [255, 204] width 66 height 23
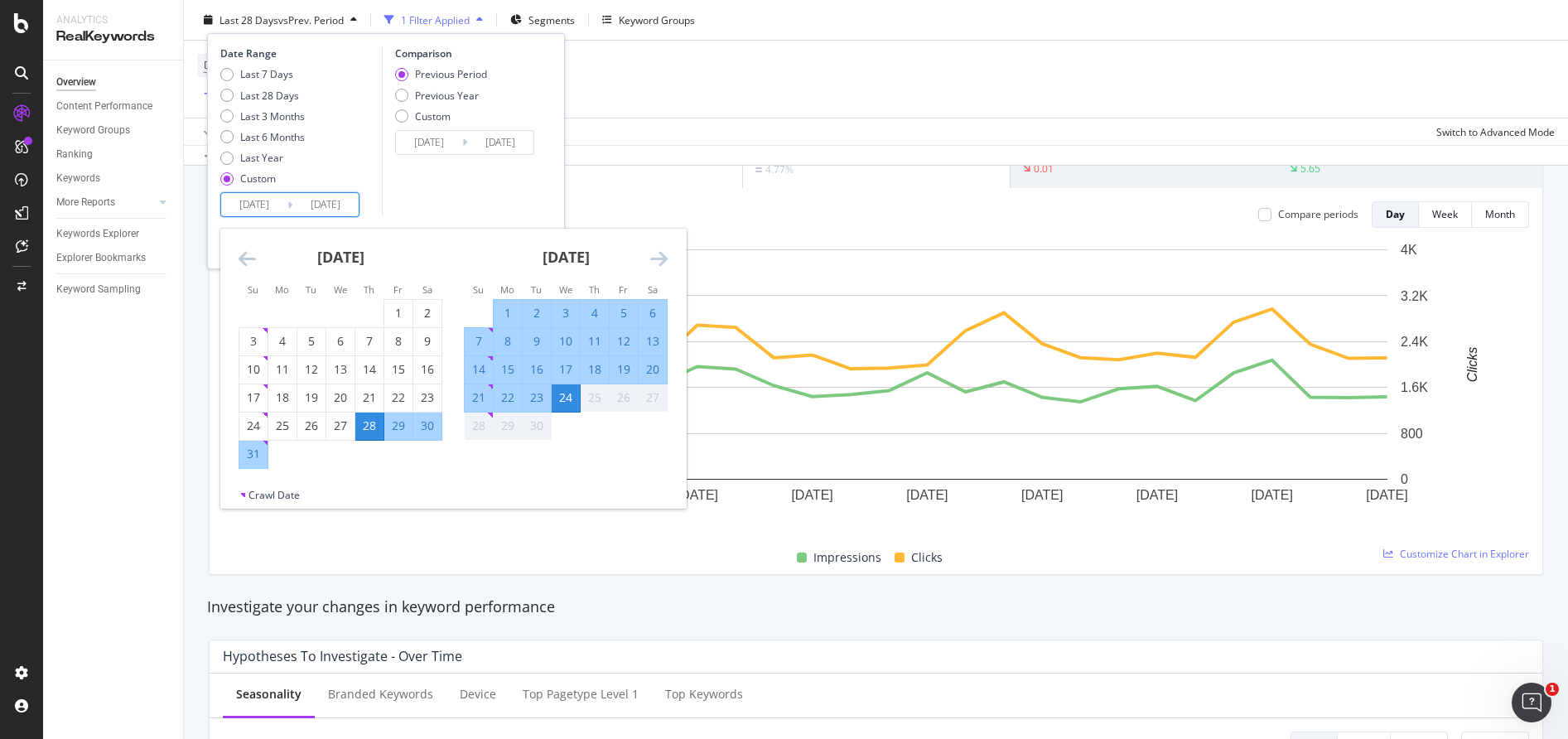
click at [249, 261] on icon "Move backward to switch to the previous month." at bounding box center [247, 258] width 17 height 20
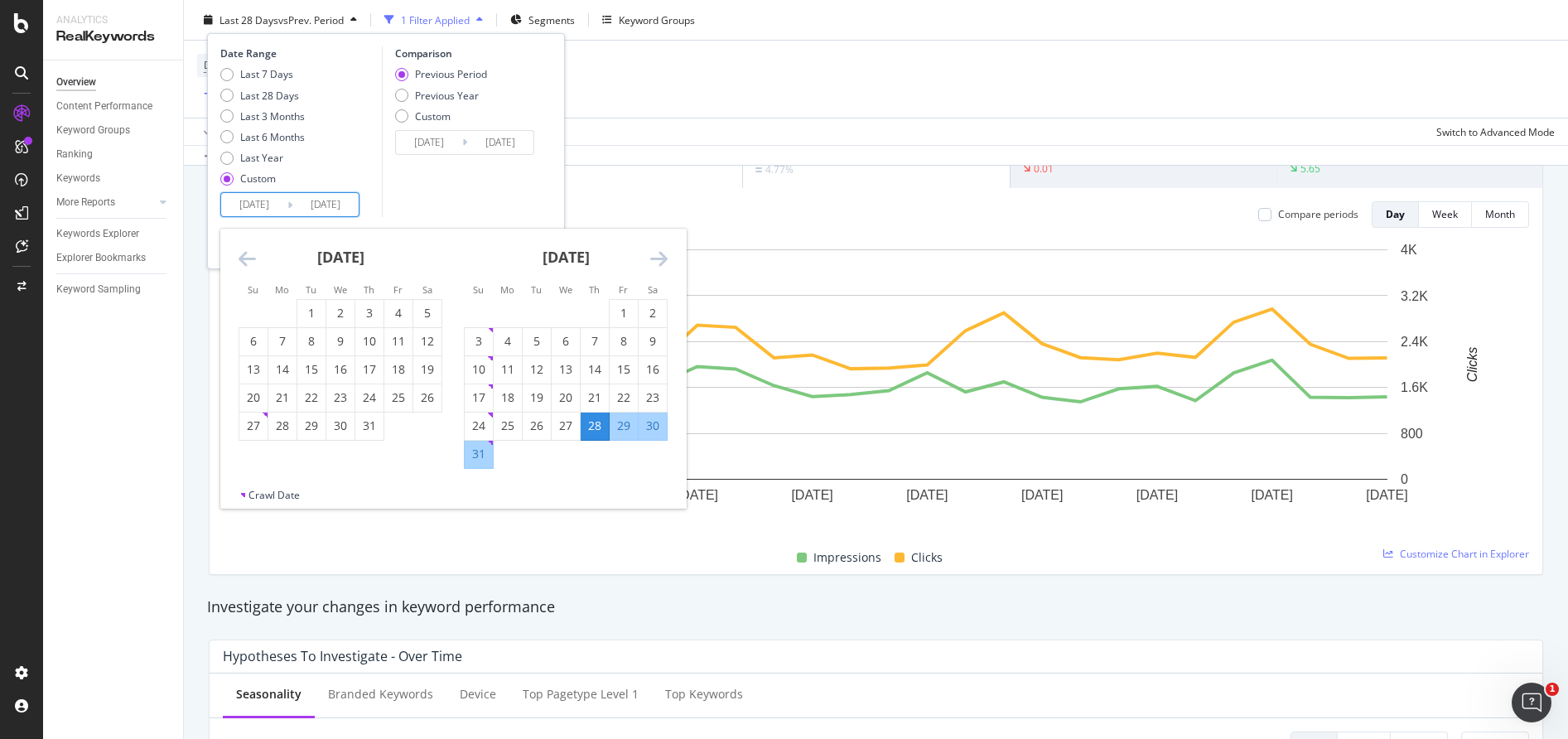
click at [249, 261] on icon "Move backward to switch to the previous month." at bounding box center [247, 258] width 17 height 20
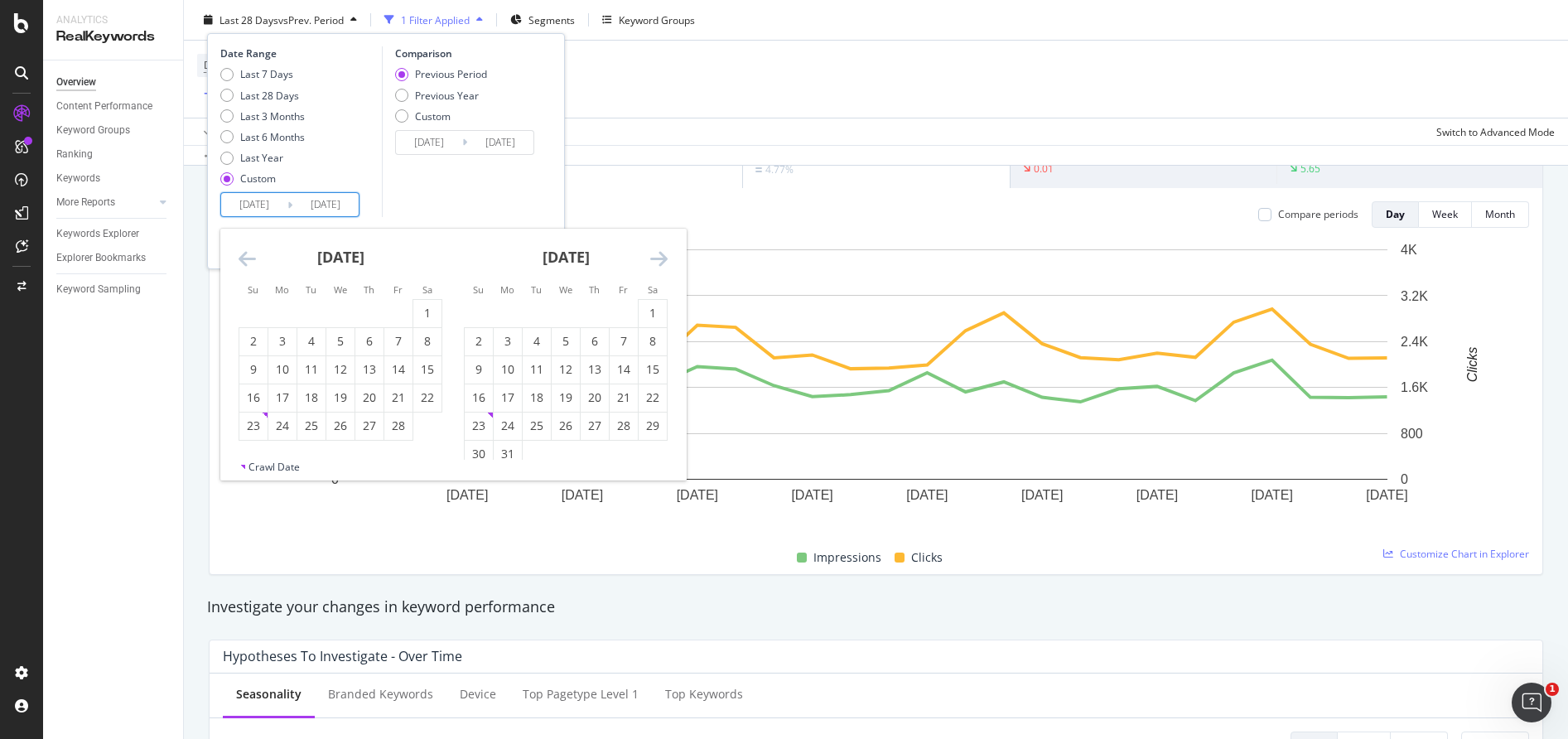
click at [249, 261] on icon "Move backward to switch to the previous month." at bounding box center [247, 258] width 17 height 20
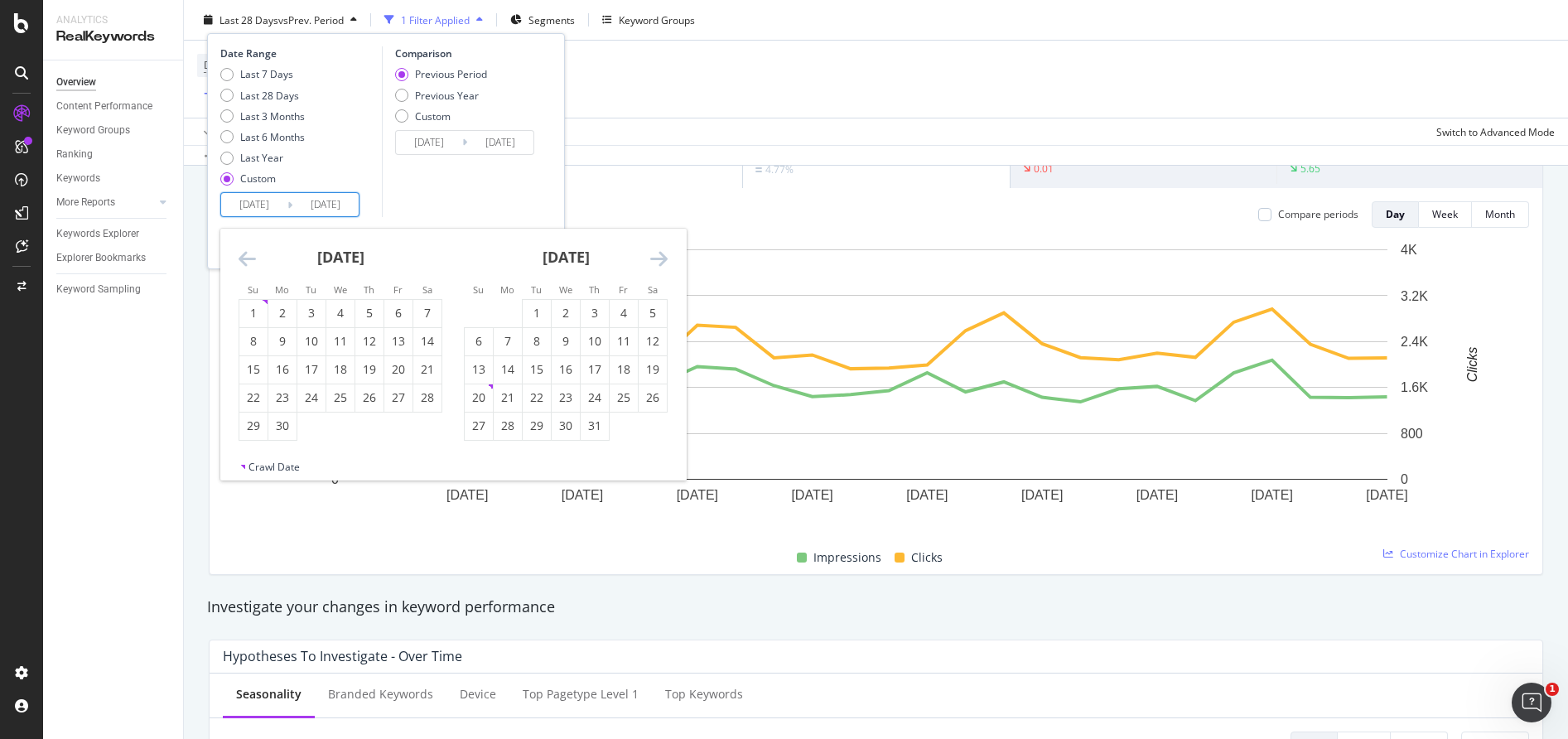
click at [249, 261] on icon "Move backward to switch to the previous month." at bounding box center [247, 258] width 17 height 20
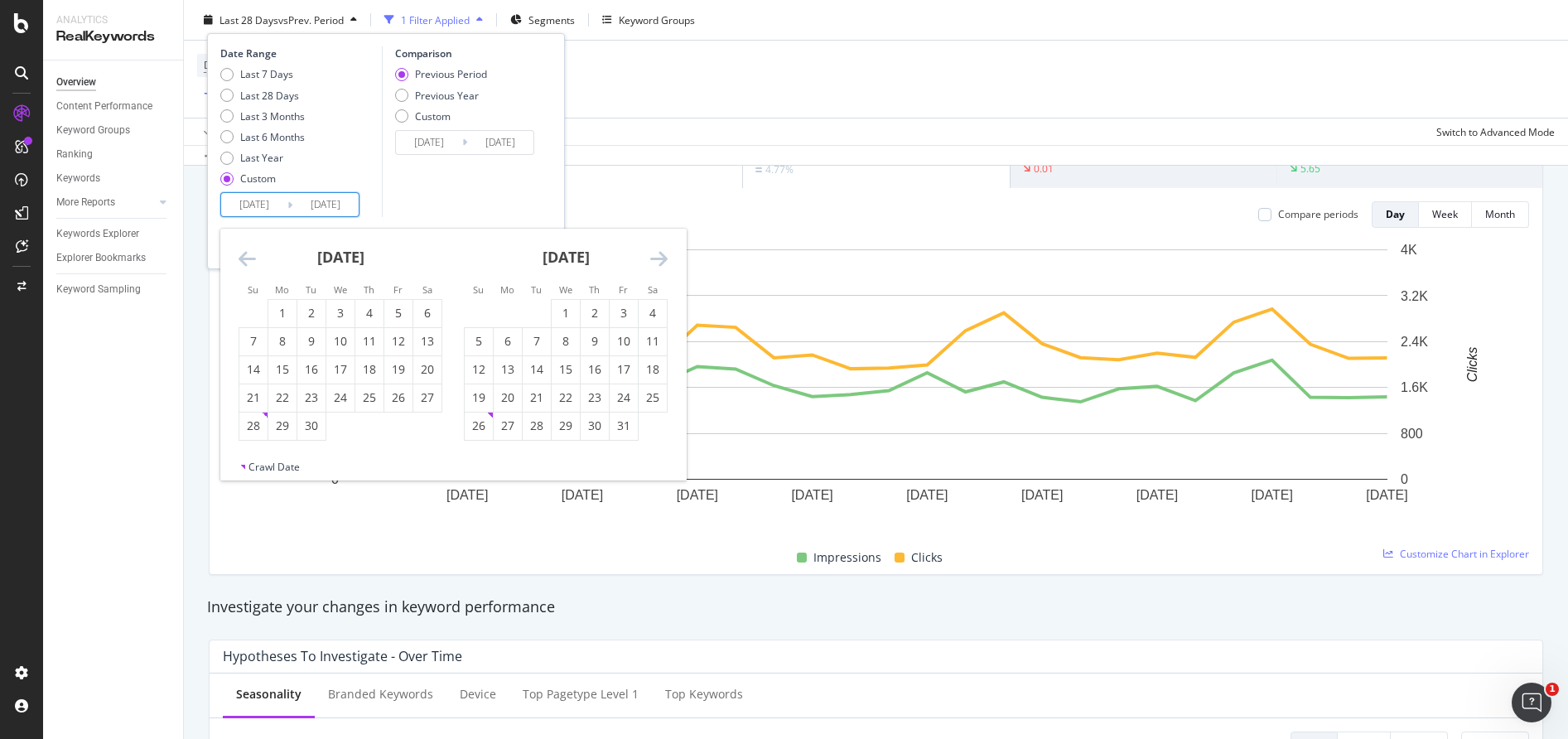
click at [249, 261] on icon "Move backward to switch to the previous month." at bounding box center [247, 258] width 17 height 20
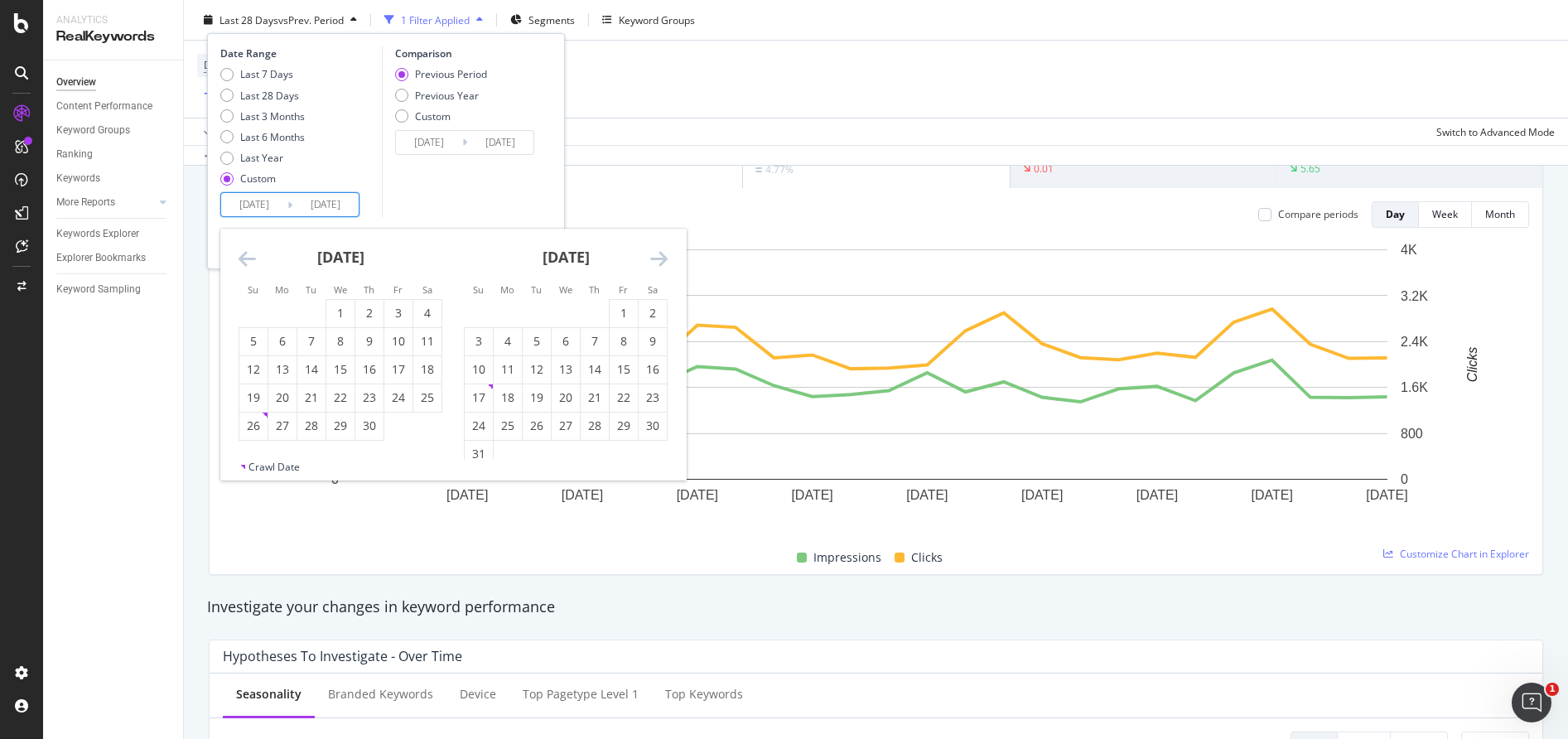
click at [249, 261] on icon "Move backward to switch to the previous month." at bounding box center [247, 258] width 17 height 20
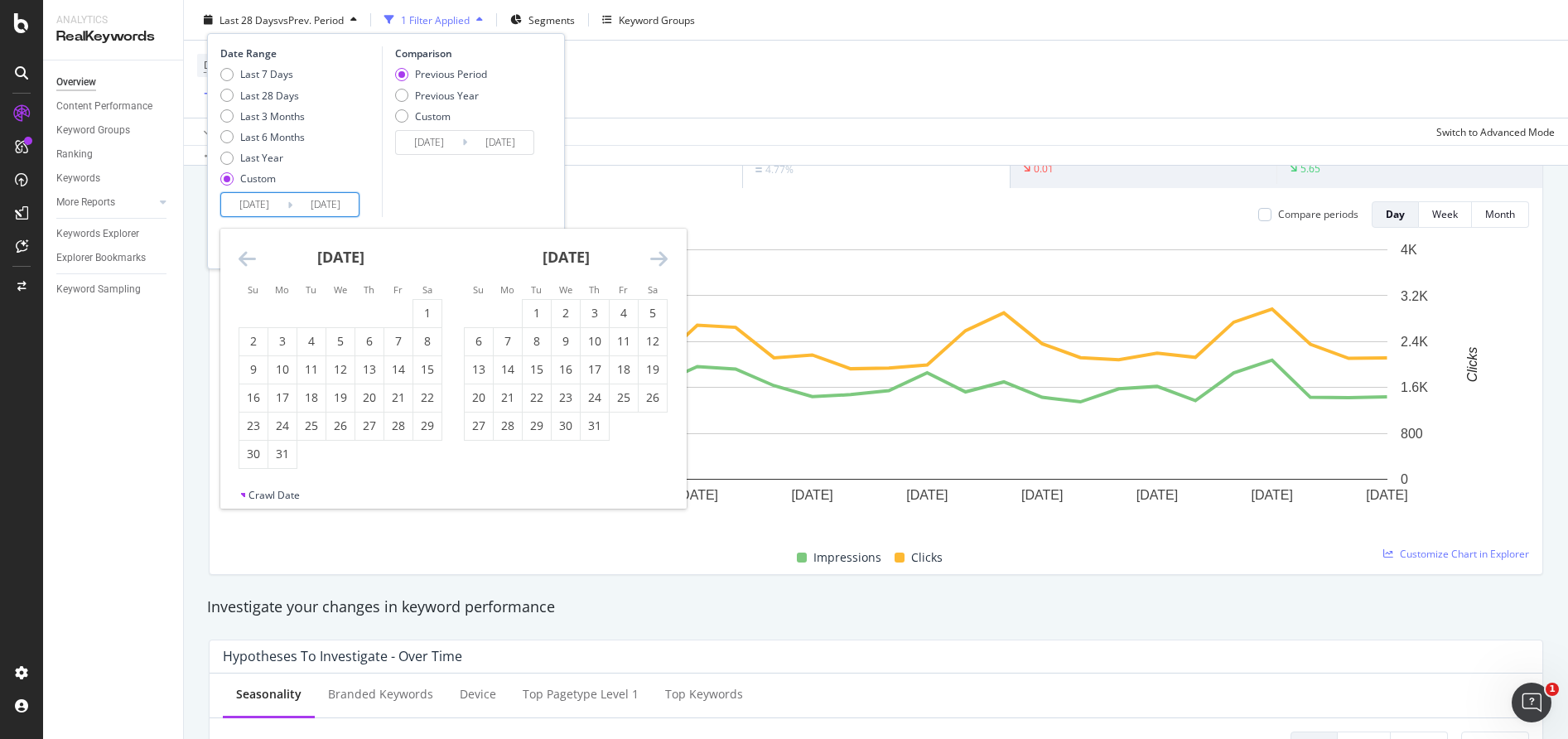
click at [249, 261] on icon "Move backward to switch to the previous month." at bounding box center [247, 258] width 17 height 20
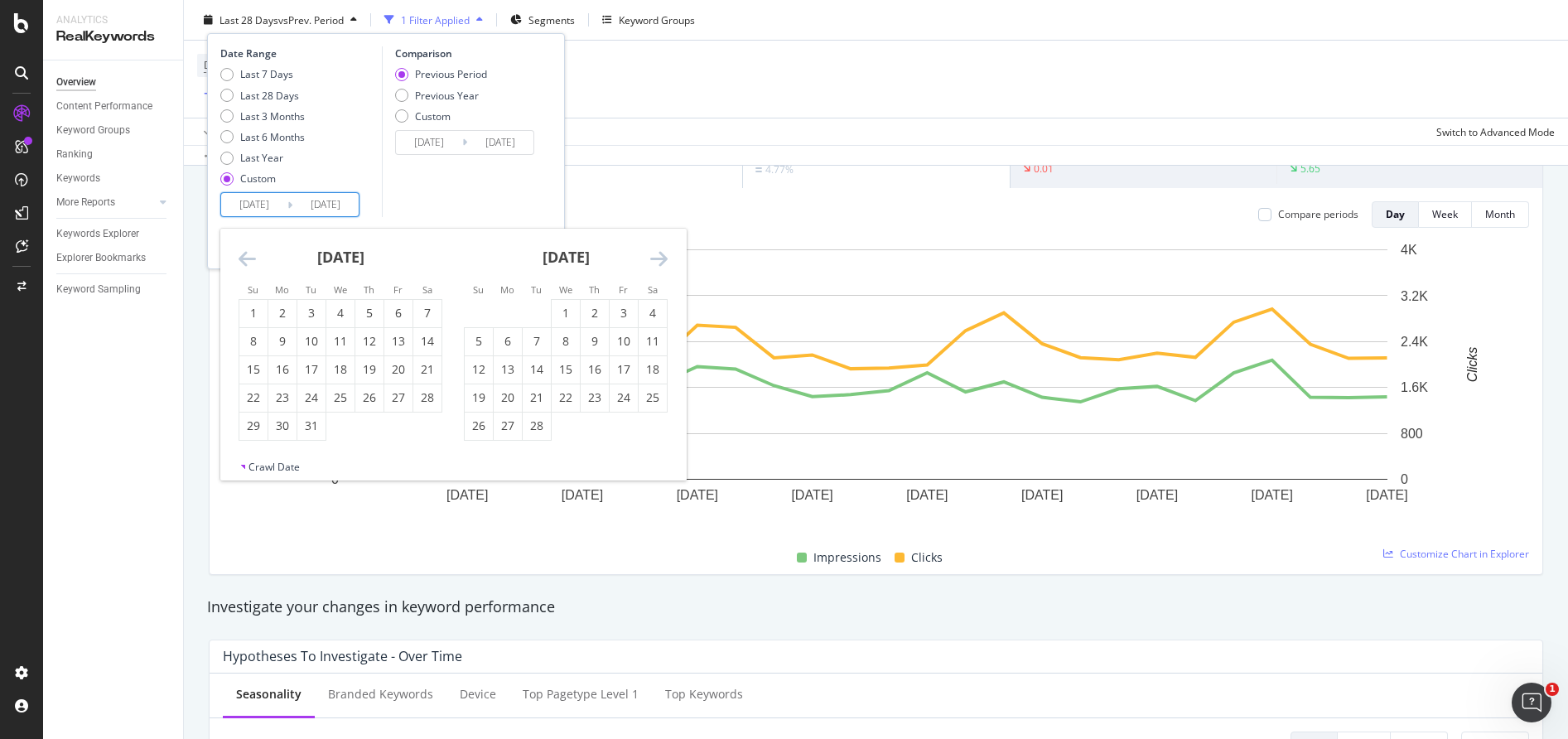
click at [249, 261] on icon "Move backward to switch to the previous month." at bounding box center [247, 258] width 17 height 20
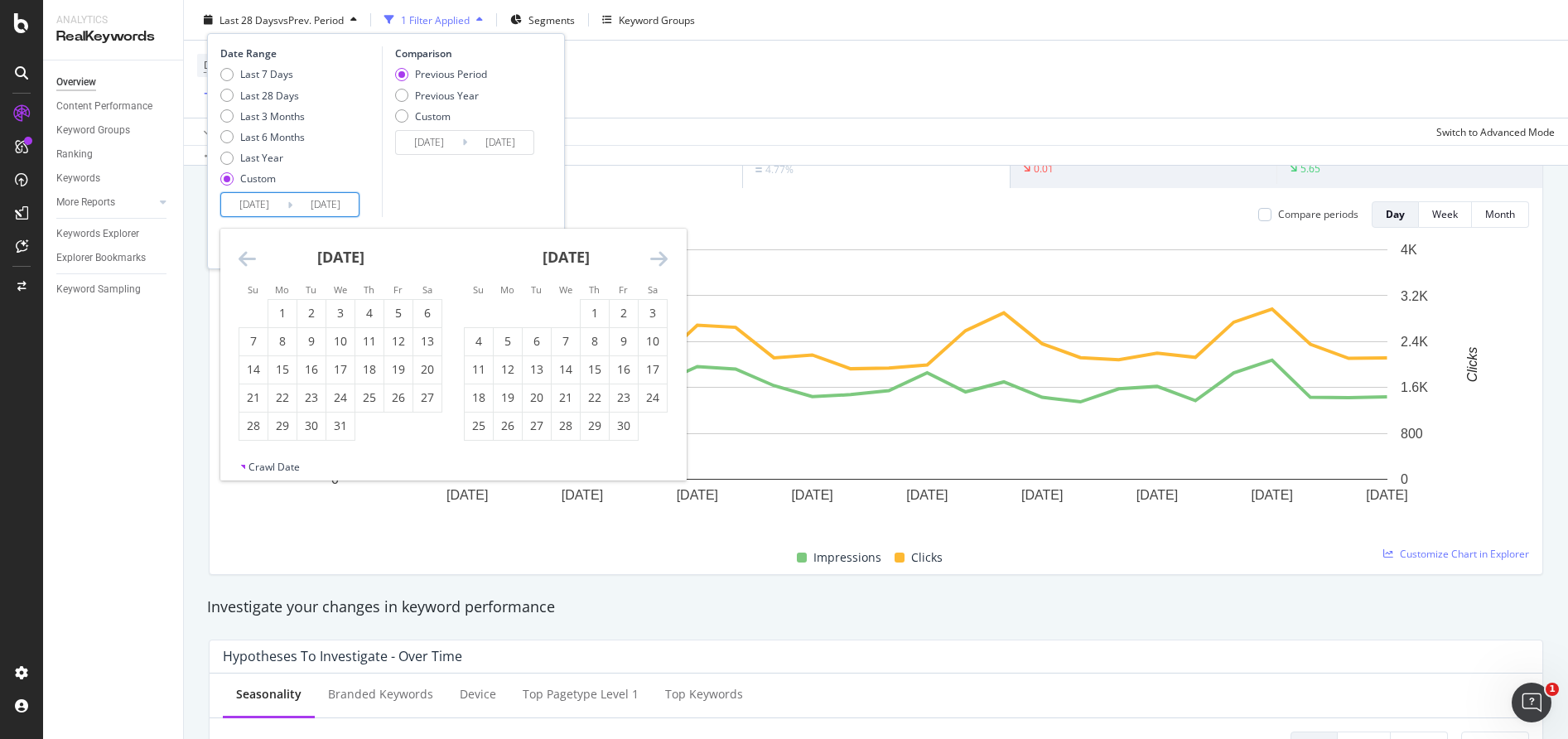
click at [249, 261] on icon "Move backward to switch to the previous month." at bounding box center [247, 258] width 17 height 20
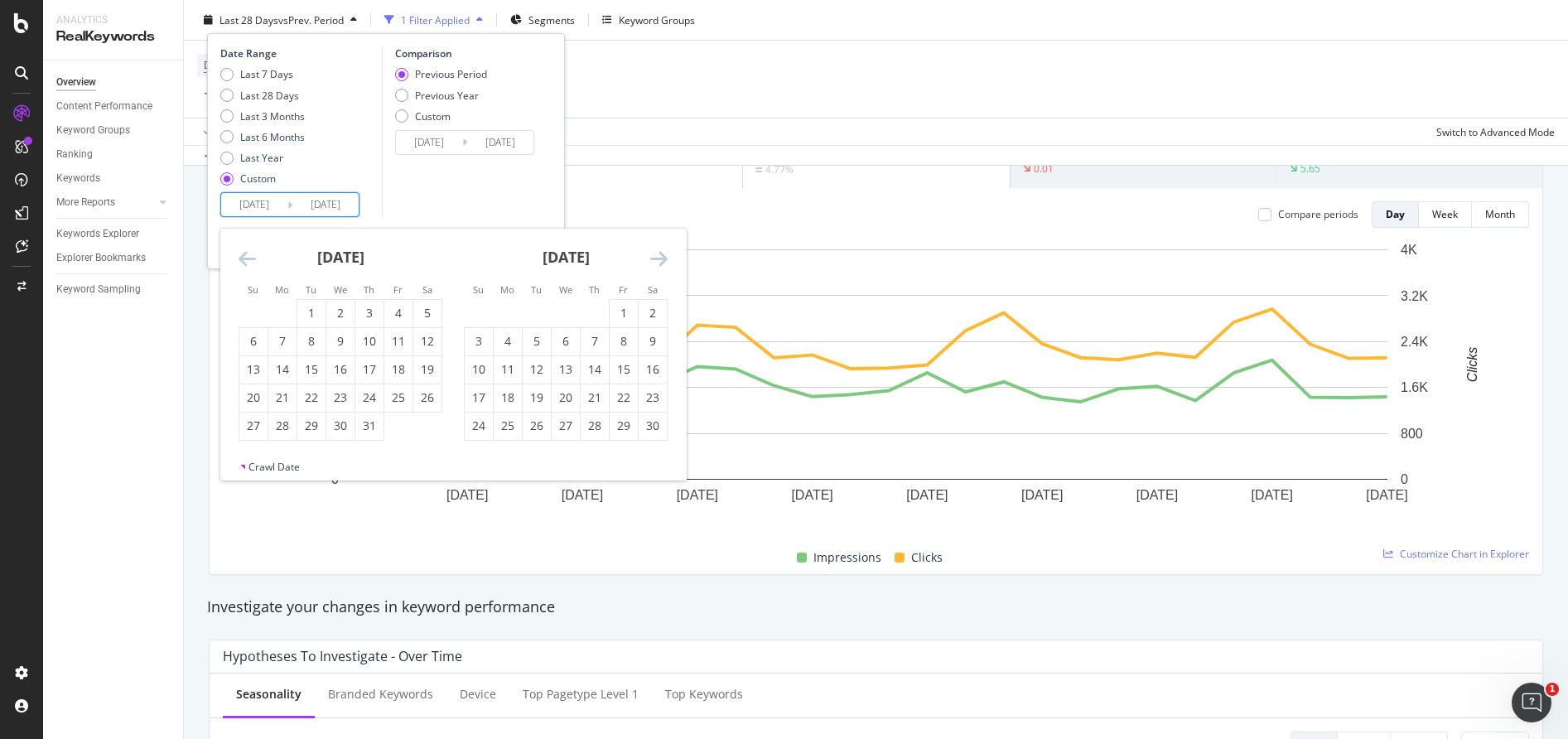
click at [249, 261] on icon "Move backward to switch to the previous month." at bounding box center [247, 258] width 17 height 20
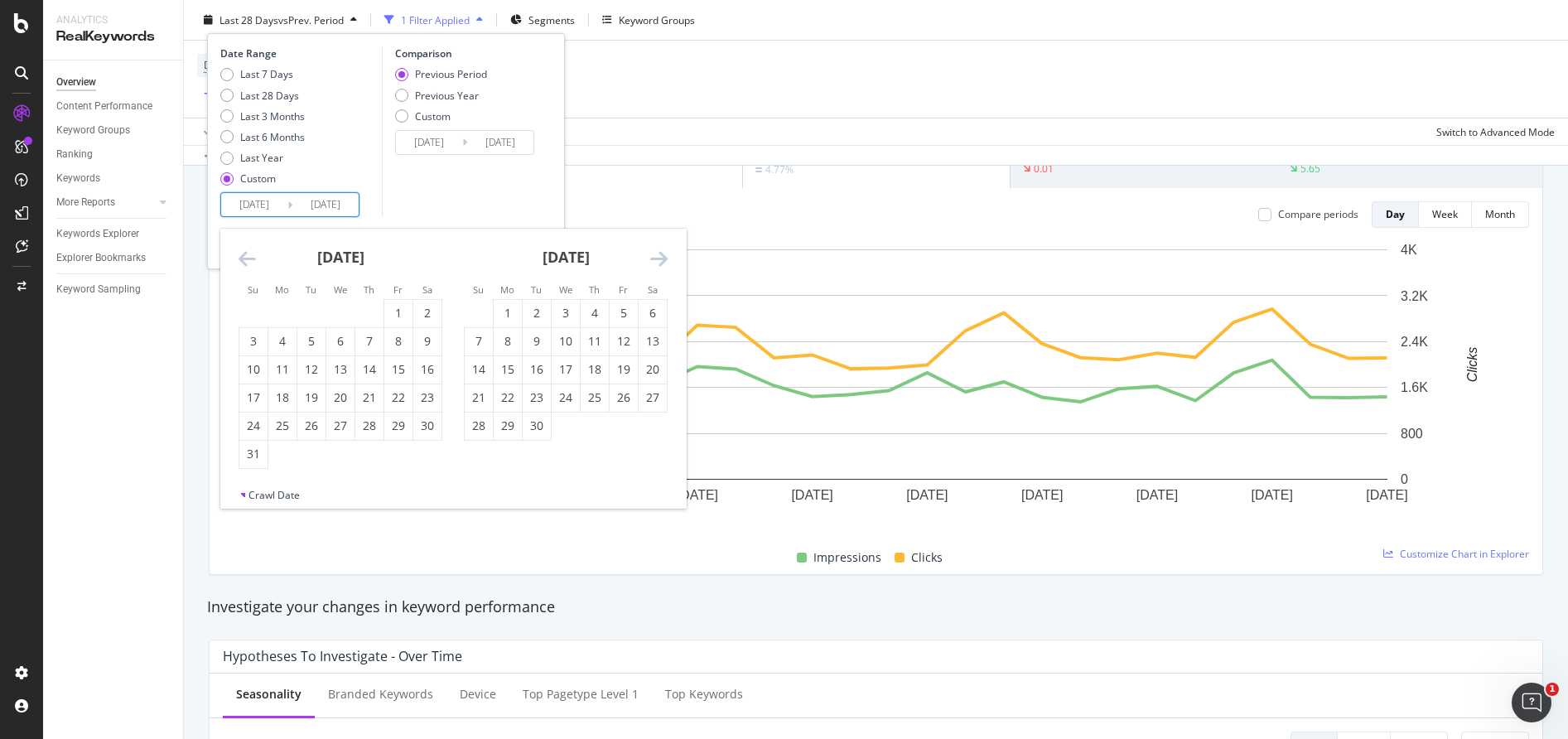
click at [249, 261] on icon "Move backward to switch to the previous month." at bounding box center [247, 258] width 17 height 20
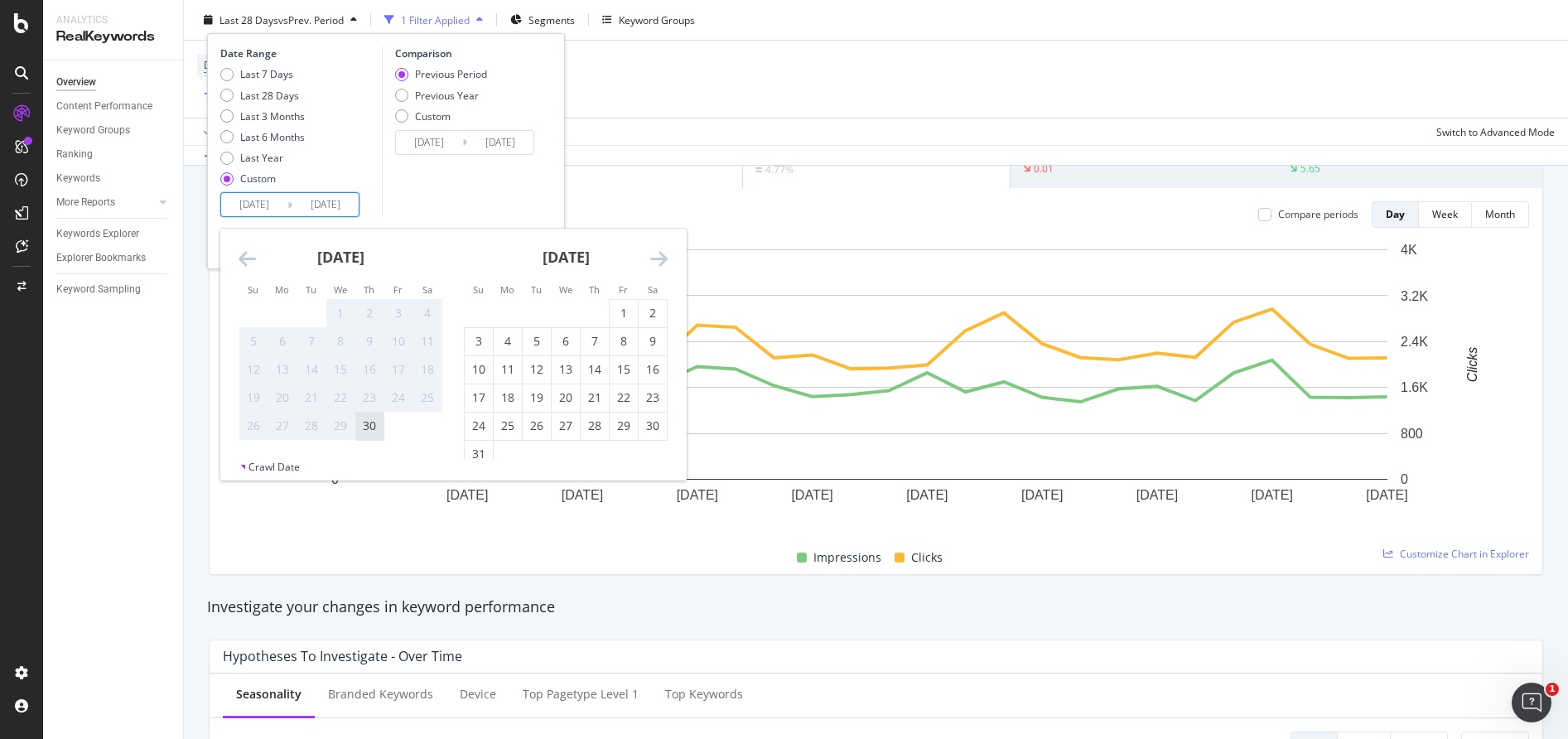
click at [366, 429] on div "30" at bounding box center [369, 426] width 28 height 16
type input "[DATE]"
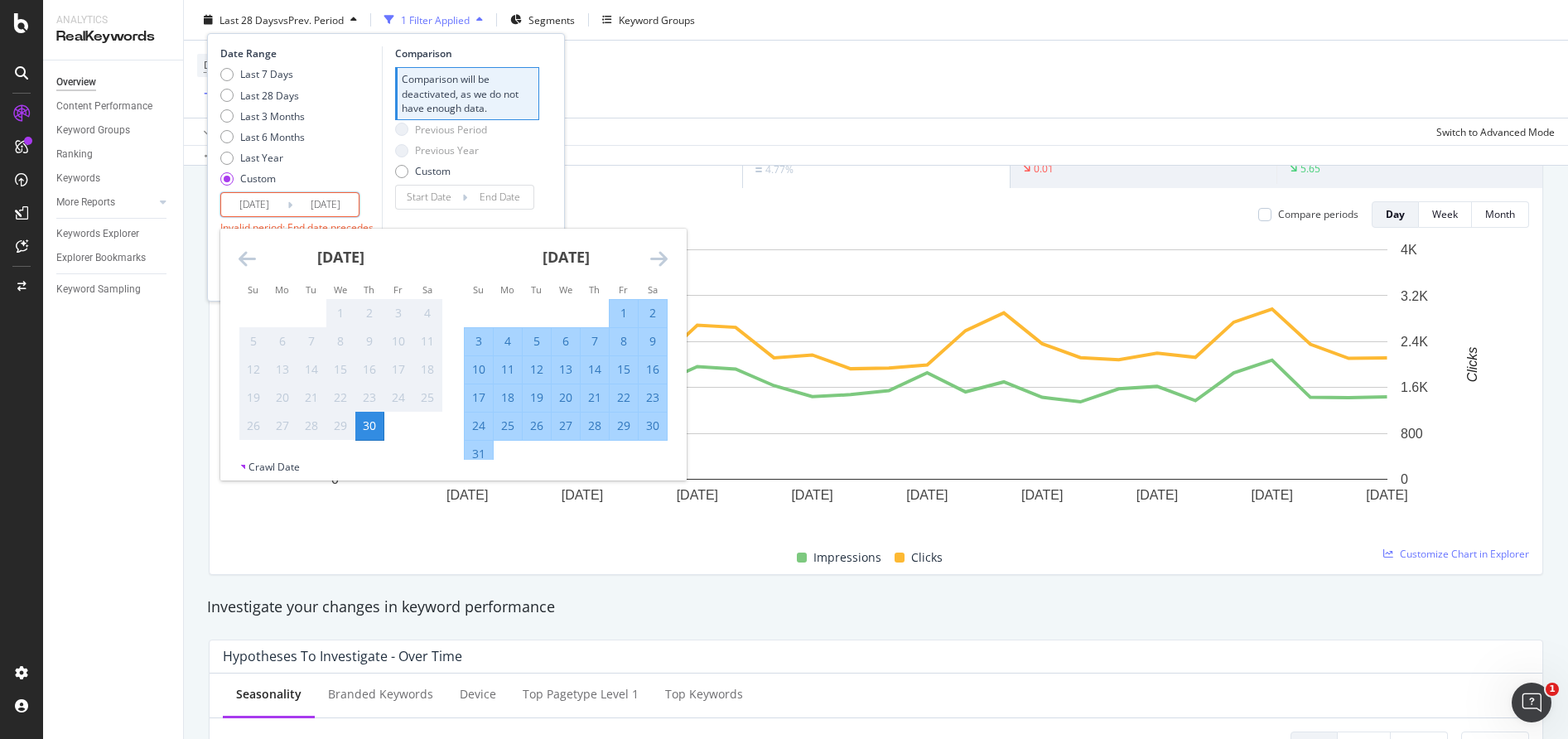
click at [544, 178] on div "Date Range Last 7 Days Last 28 Days Last 3 Months Last 6 Months Last Year Custo…" at bounding box center [387, 147] width 332 height 202
click at [332, 206] on input "[DATE]" at bounding box center [325, 204] width 66 height 23
click at [376, 173] on div "Last 7 Days Last 28 Days Last 3 Months Last 6 Months Last Year Custom" at bounding box center [299, 129] width 158 height 125
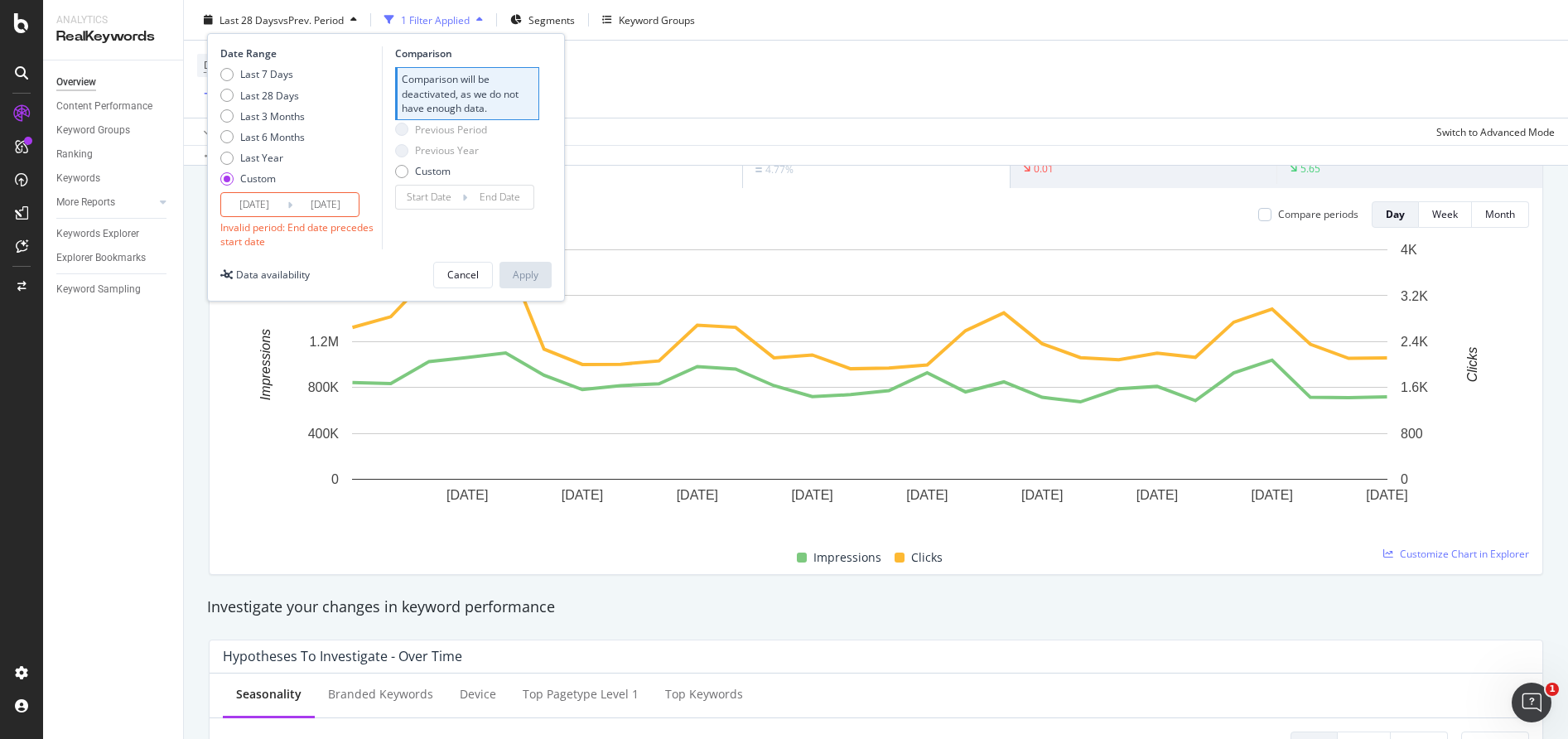
click at [341, 205] on input "[DATE]" at bounding box center [325, 204] width 66 height 23
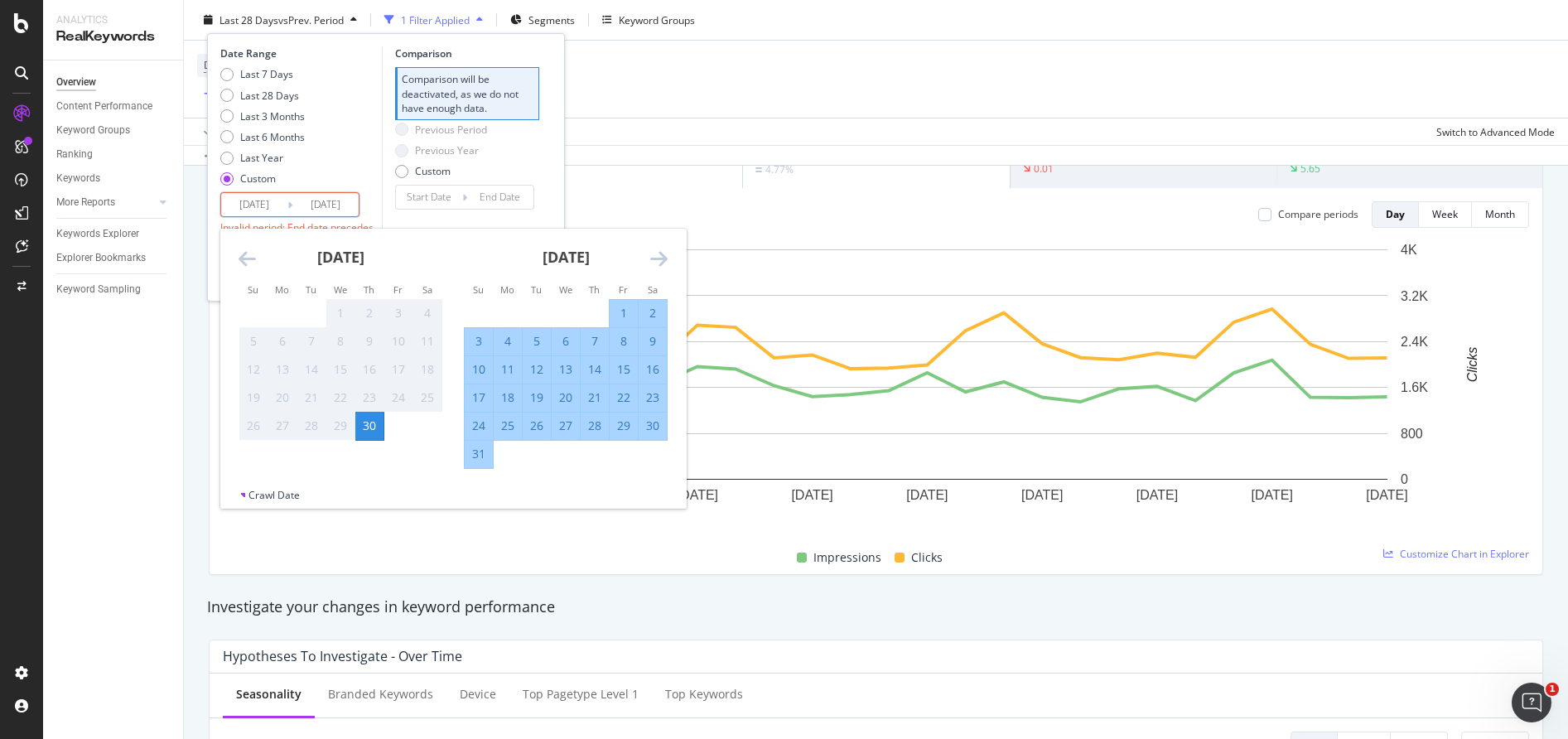
click at [656, 251] on icon "Move forward to switch to the next month." at bounding box center [659, 258] width 17 height 20
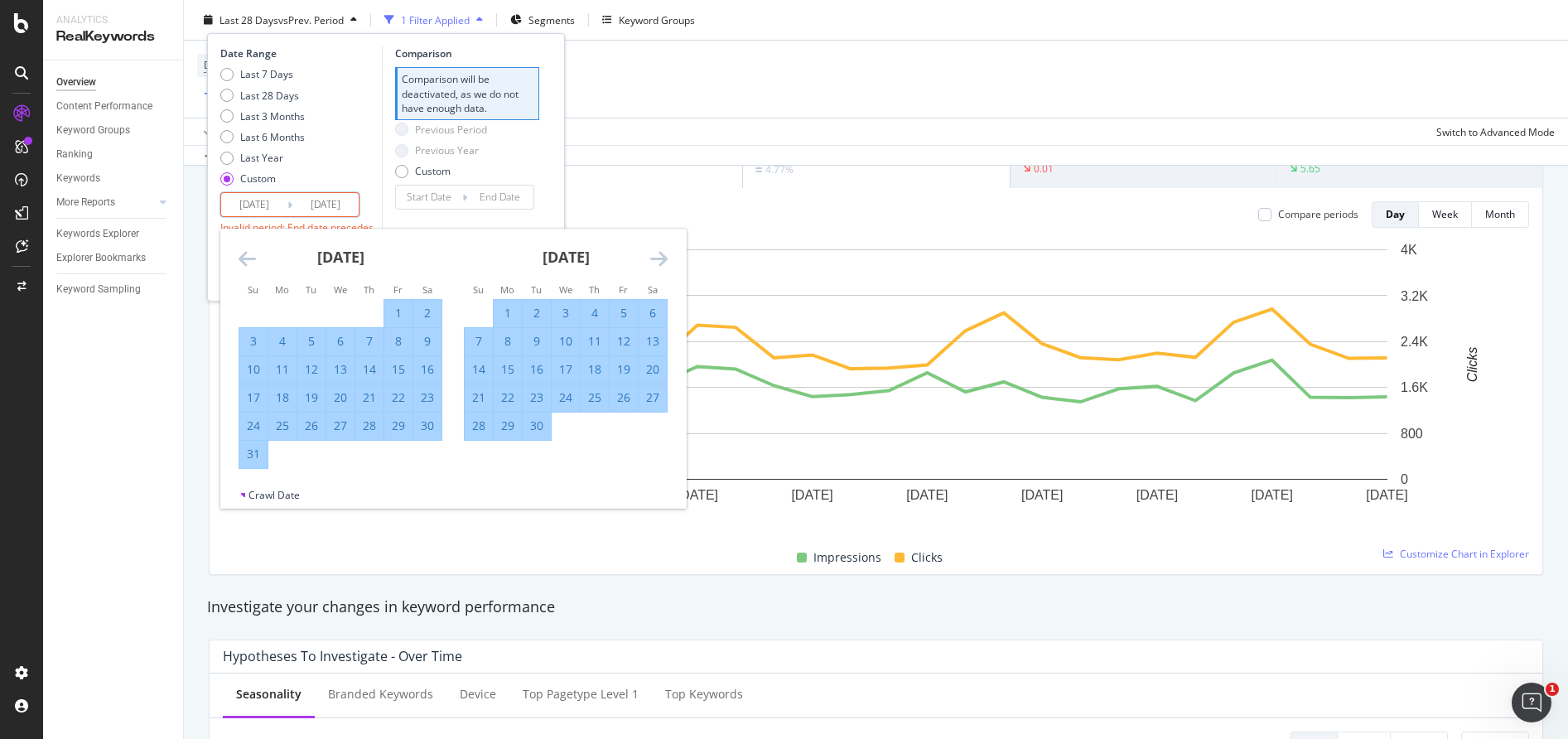
click at [656, 251] on icon "Move forward to switch to the next month." at bounding box center [659, 258] width 17 height 20
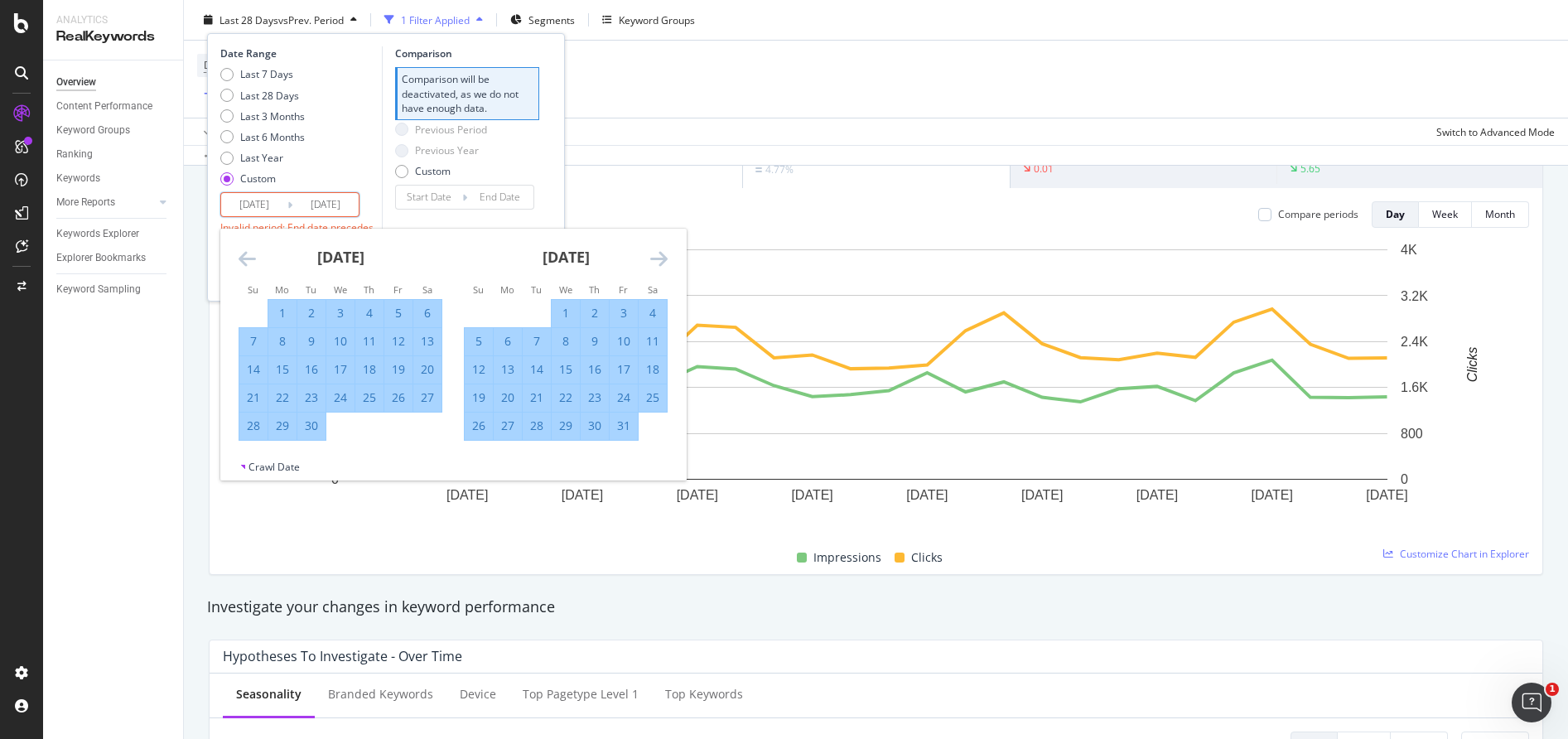
click at [656, 251] on icon "Move forward to switch to the next month." at bounding box center [659, 258] width 17 height 20
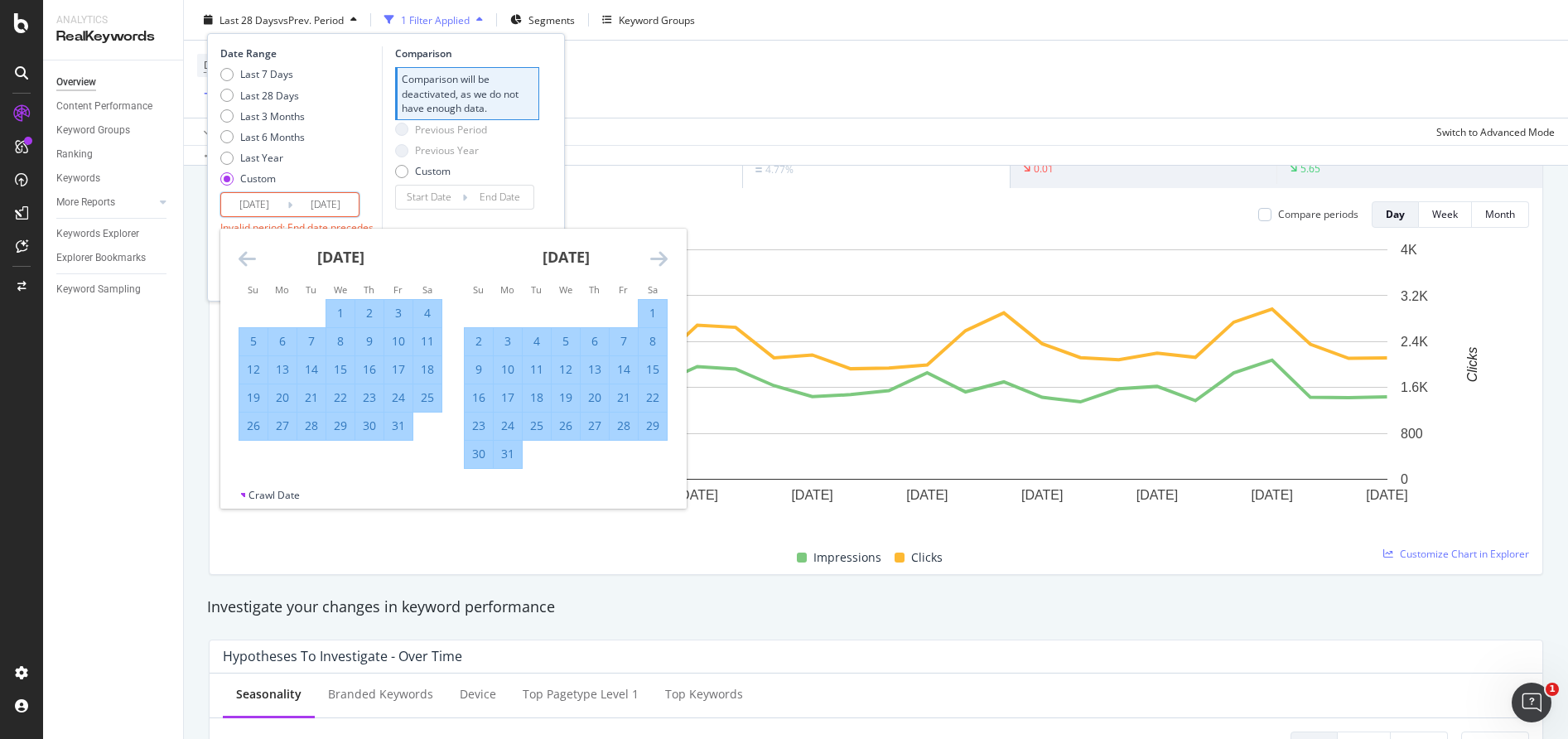
click at [656, 251] on icon "Move forward to switch to the next month." at bounding box center [659, 258] width 17 height 20
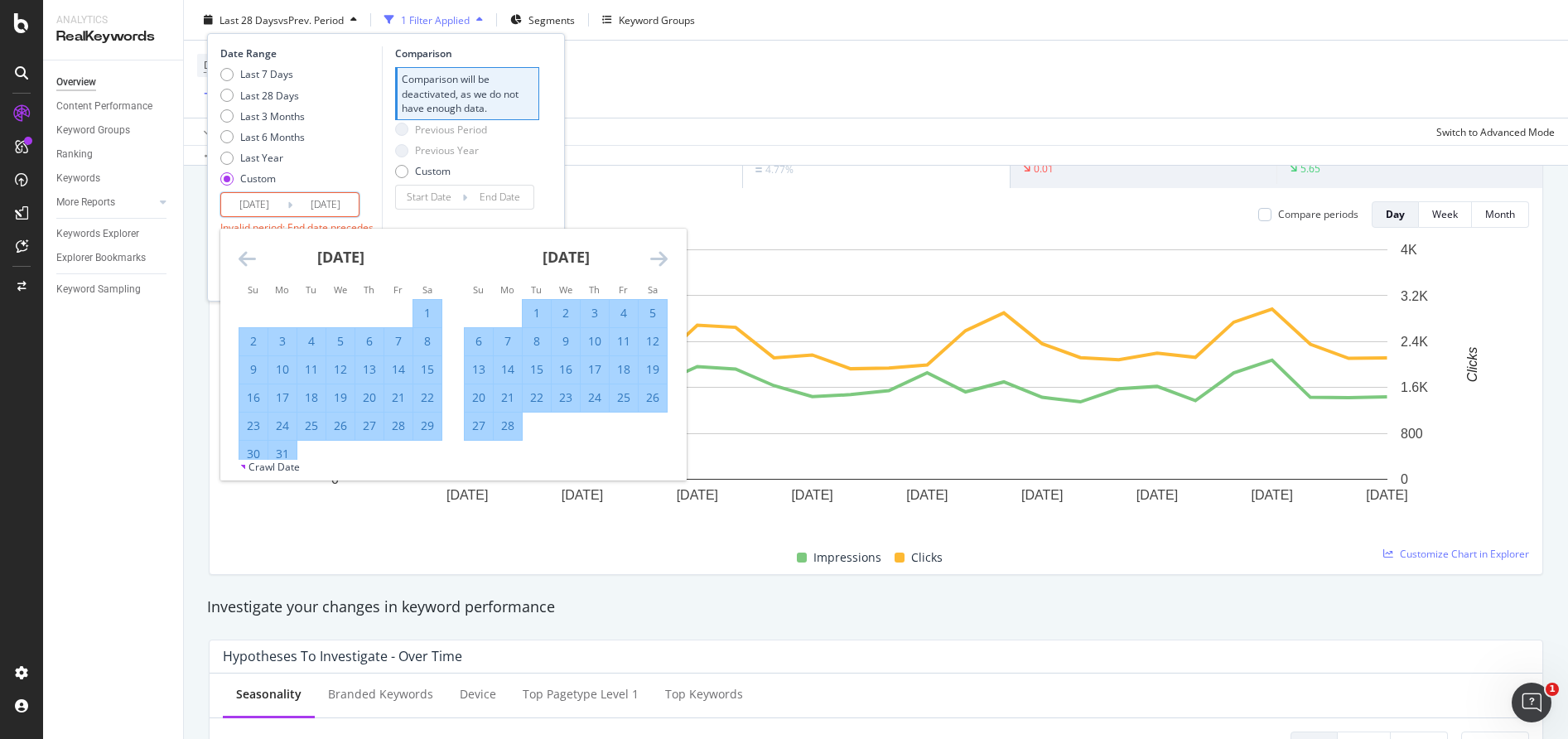
click at [656, 251] on icon "Move forward to switch to the next month." at bounding box center [659, 258] width 17 height 20
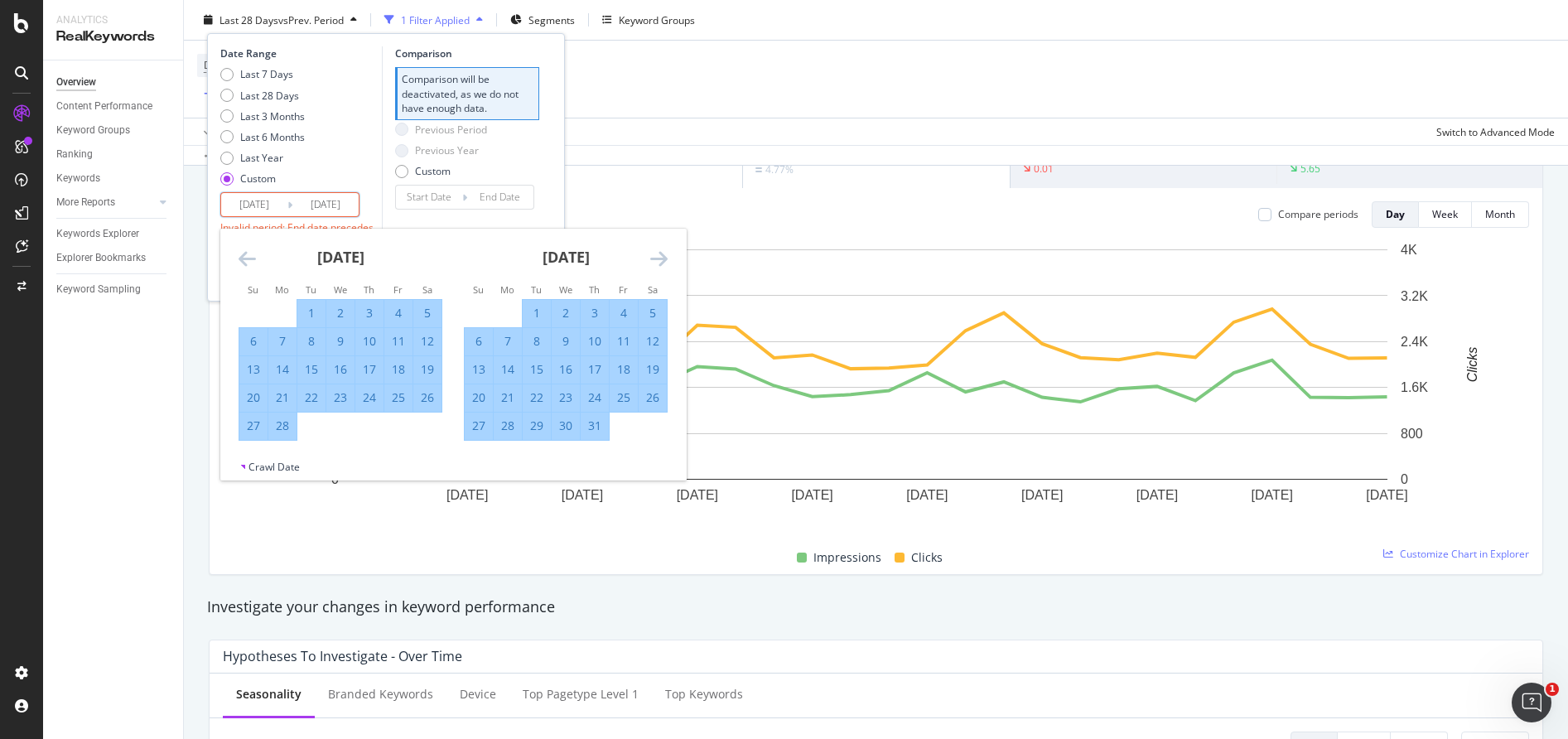
click at [364, 165] on div "Last 7 Days Last 28 Days Last 3 Months Last 6 Months Last Year Custom" at bounding box center [299, 129] width 158 height 125
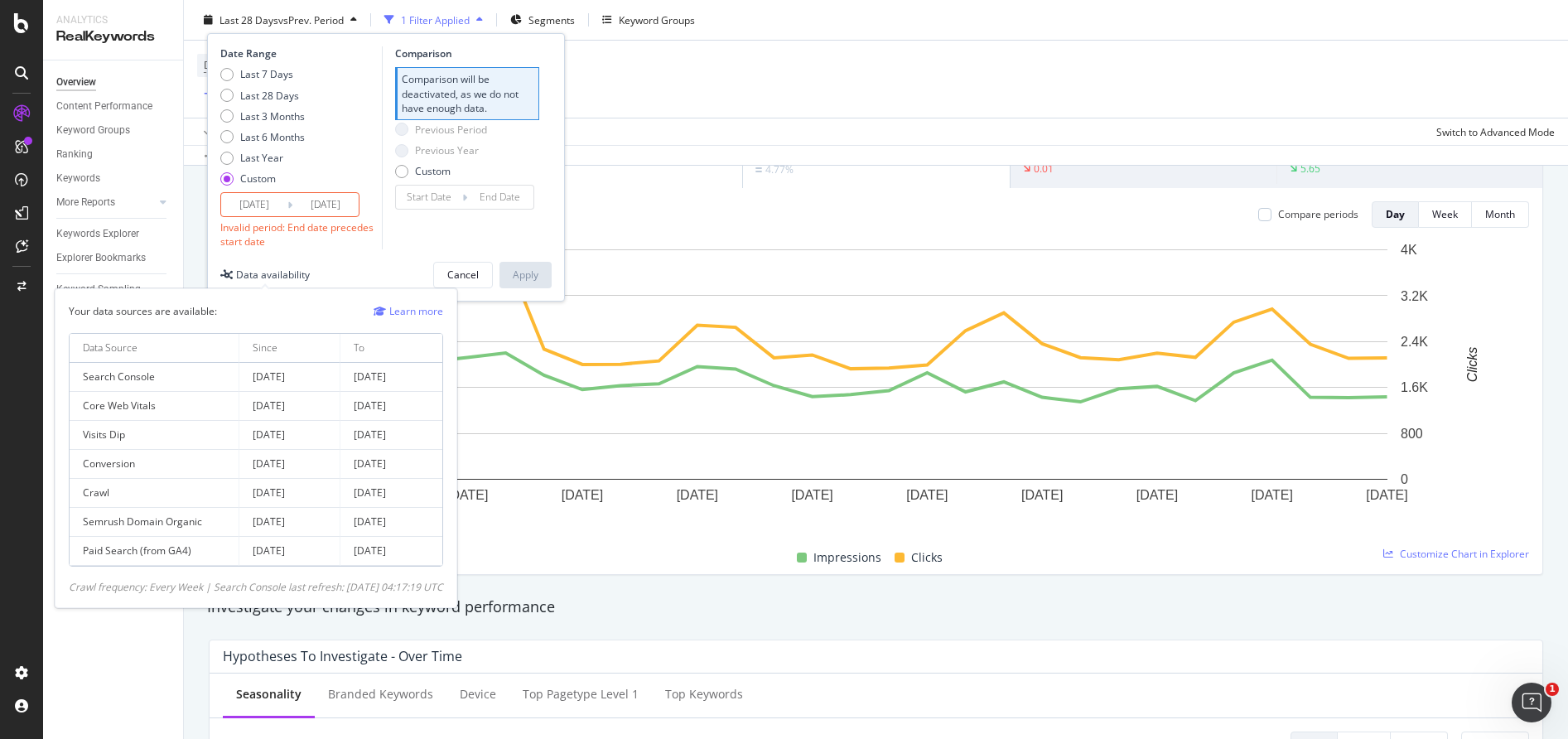
click at [226, 270] on icon at bounding box center [227, 274] width 13 height 10
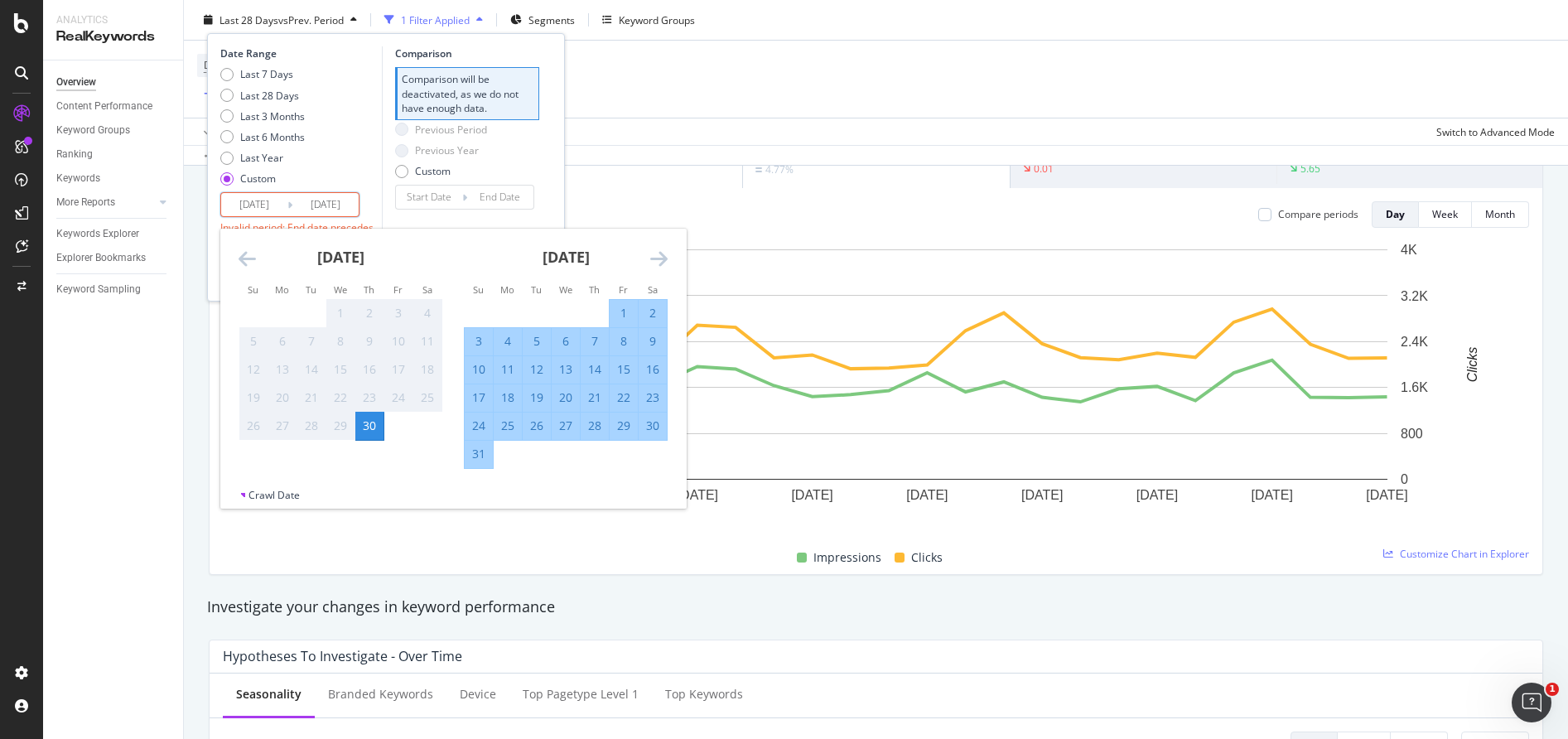
click at [267, 212] on input "[DATE]" at bounding box center [255, 204] width 66 height 23
click at [618, 305] on div "1" at bounding box center [624, 313] width 28 height 16
type input "[DATE]"
click at [373, 192] on div "Date Range Last 7 Days Last 28 Days Last 3 Months Last 6 Months Last Year Custo…" at bounding box center [299, 132] width 158 height 170
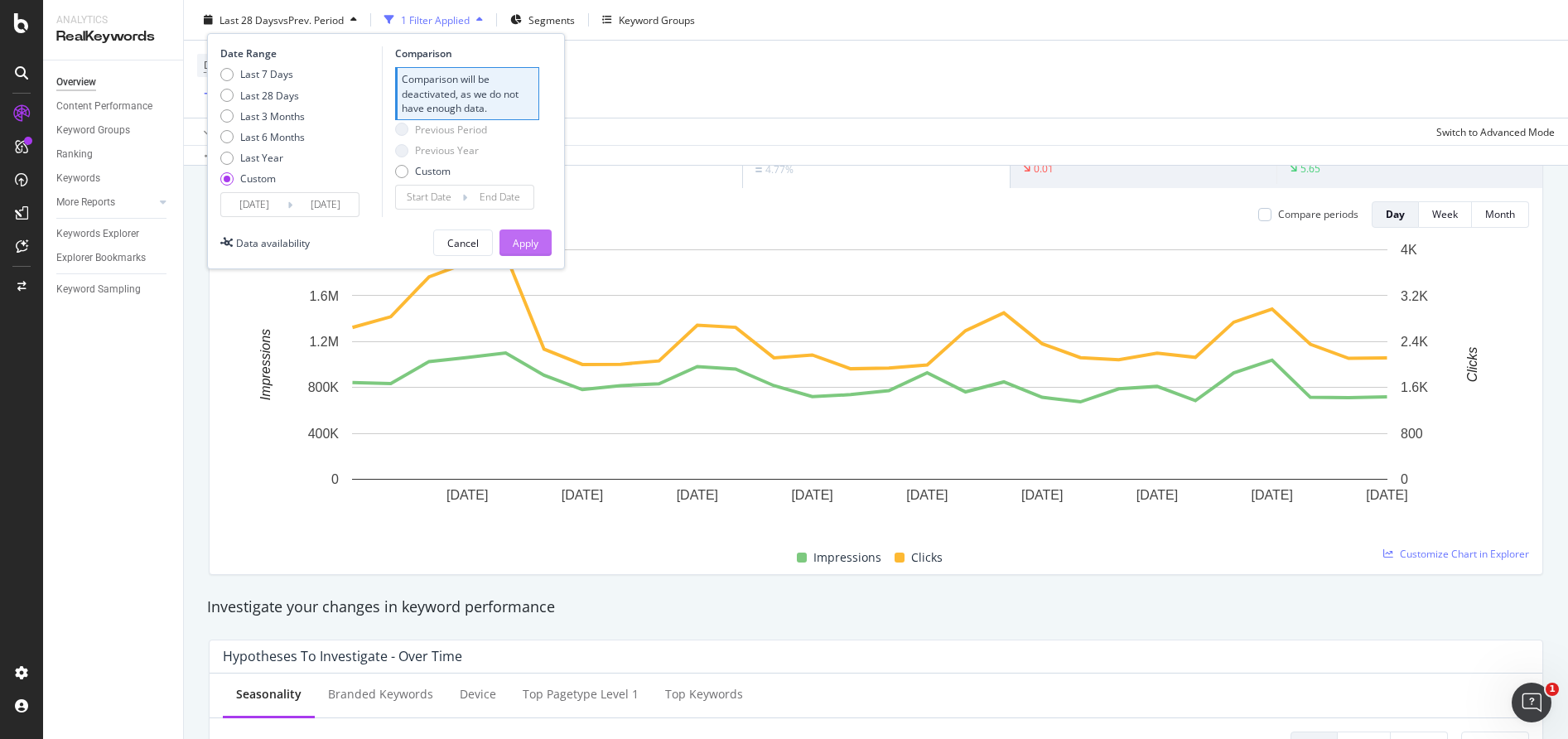
click at [528, 237] on div "Apply" at bounding box center [526, 242] width 26 height 14
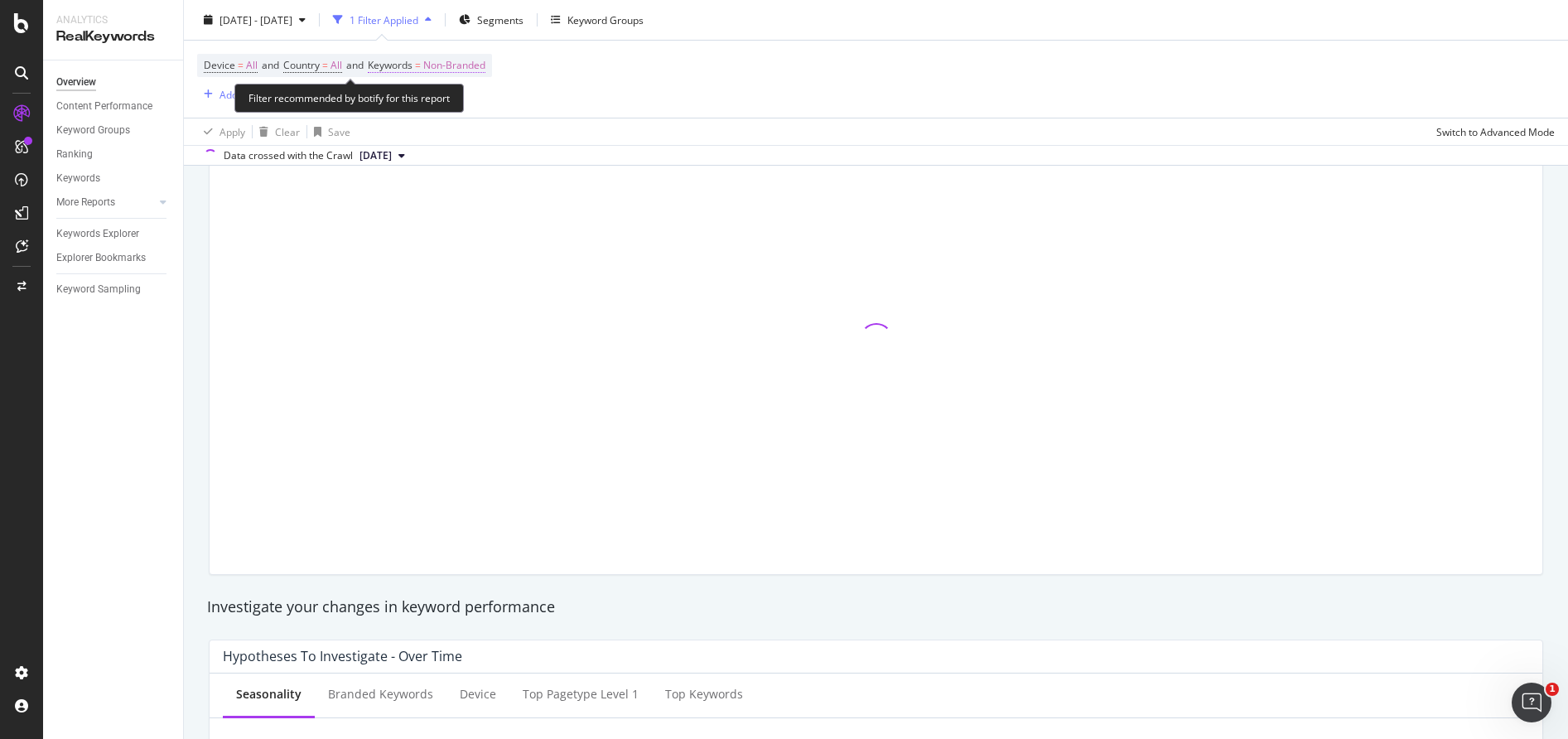
click at [446, 74] on span "Non-Branded" at bounding box center [454, 65] width 62 height 23
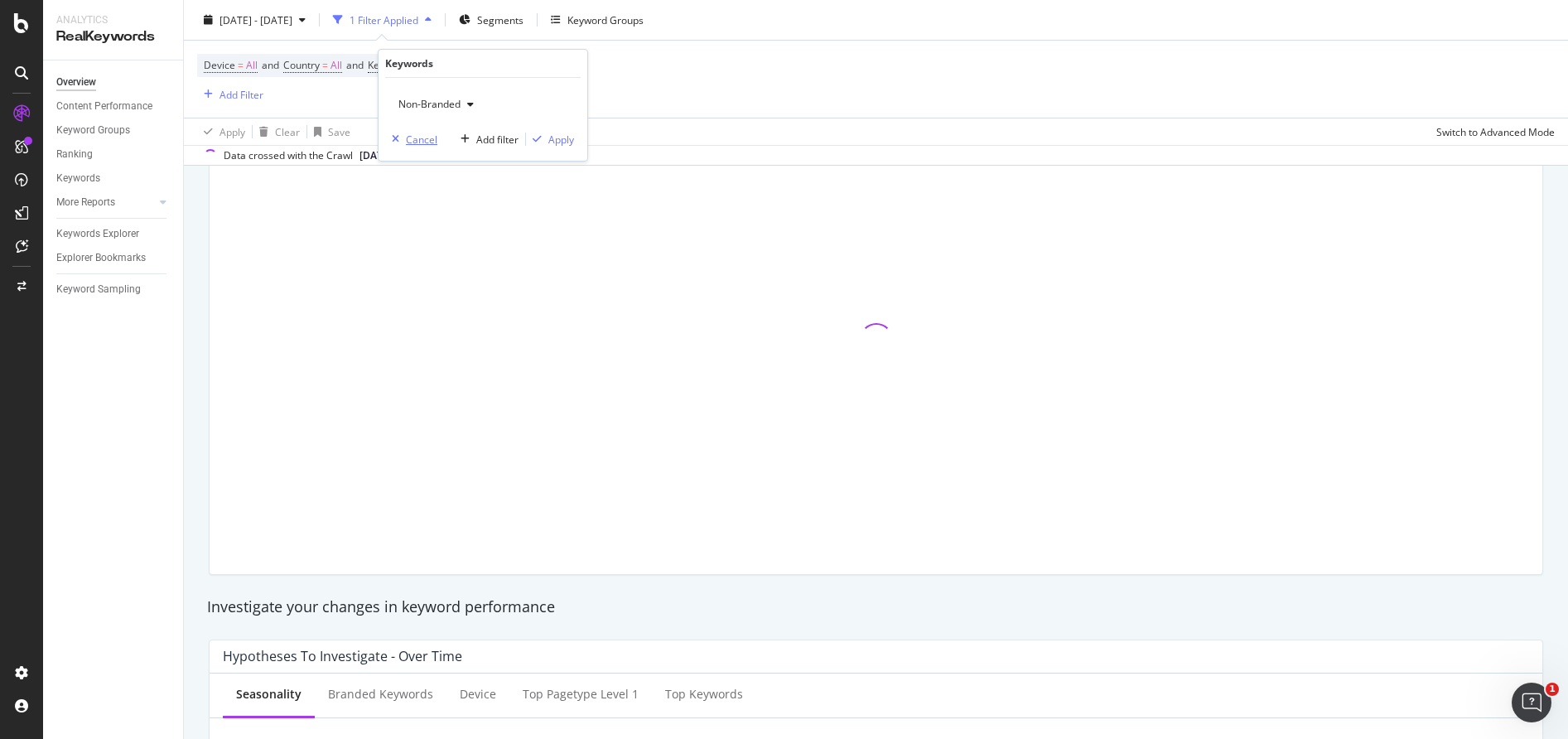
click at [427, 143] on div "Cancel" at bounding box center [421, 139] width 31 height 14
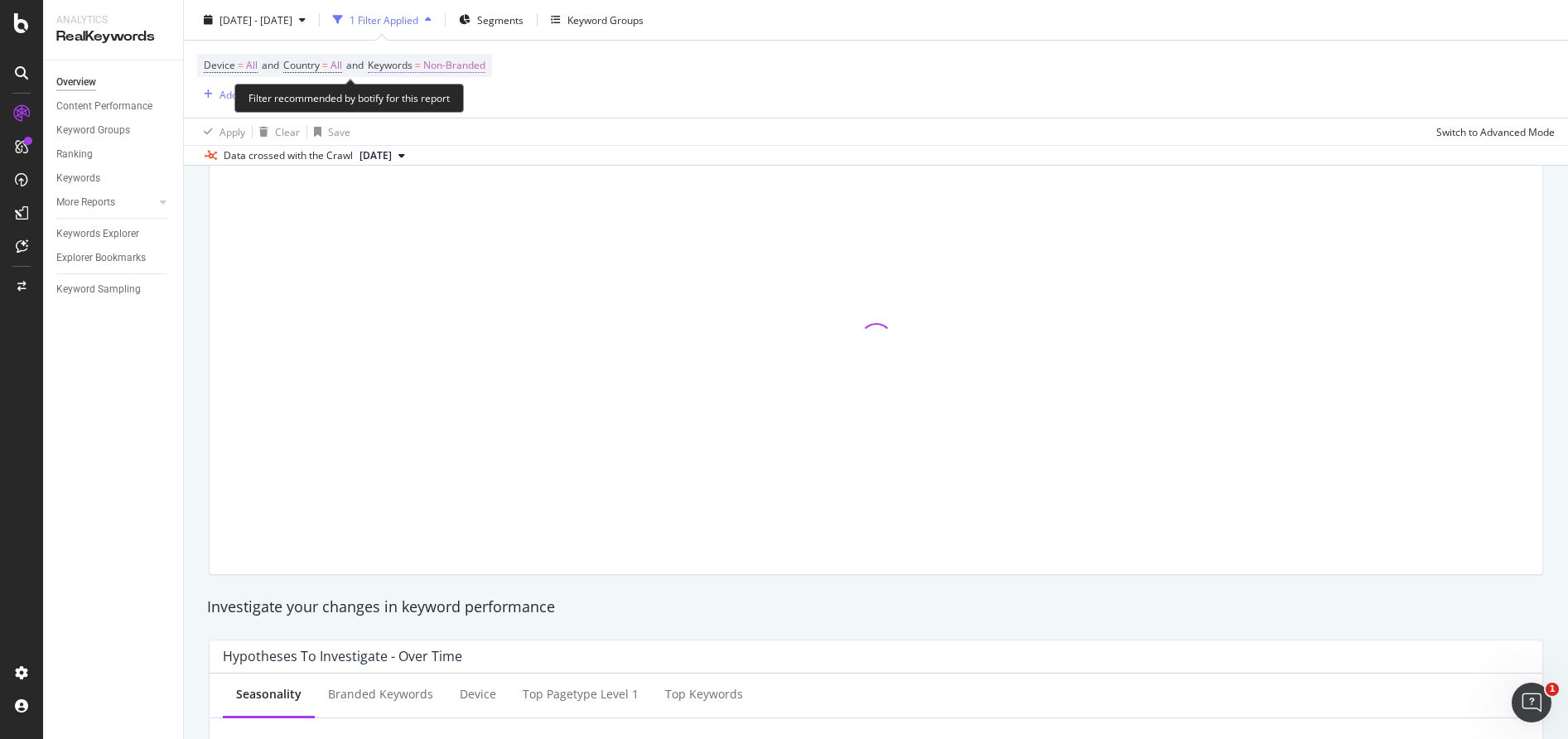
click at [420, 65] on span "=" at bounding box center [418, 64] width 5 height 14
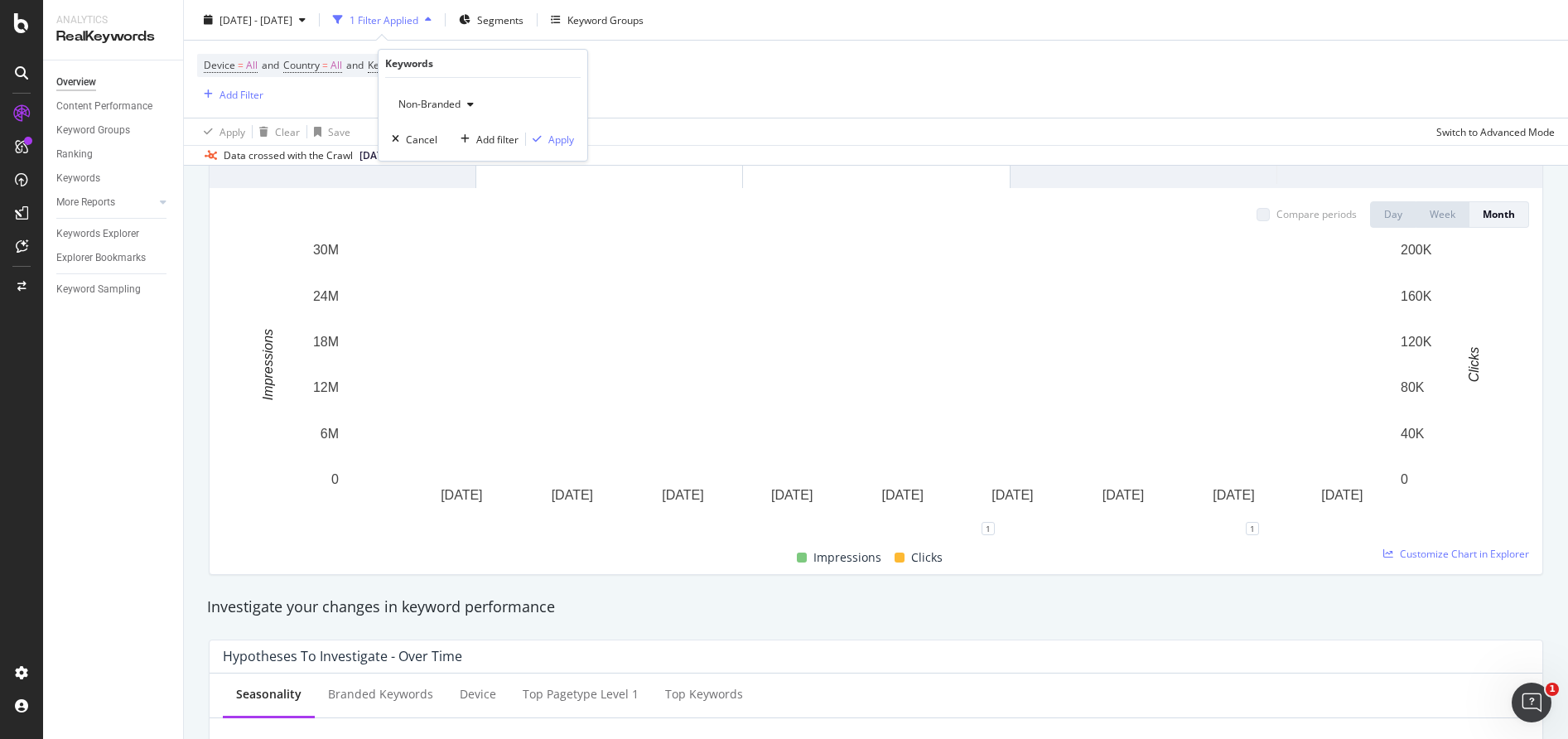
click at [472, 104] on icon "button" at bounding box center [470, 104] width 6 height 10
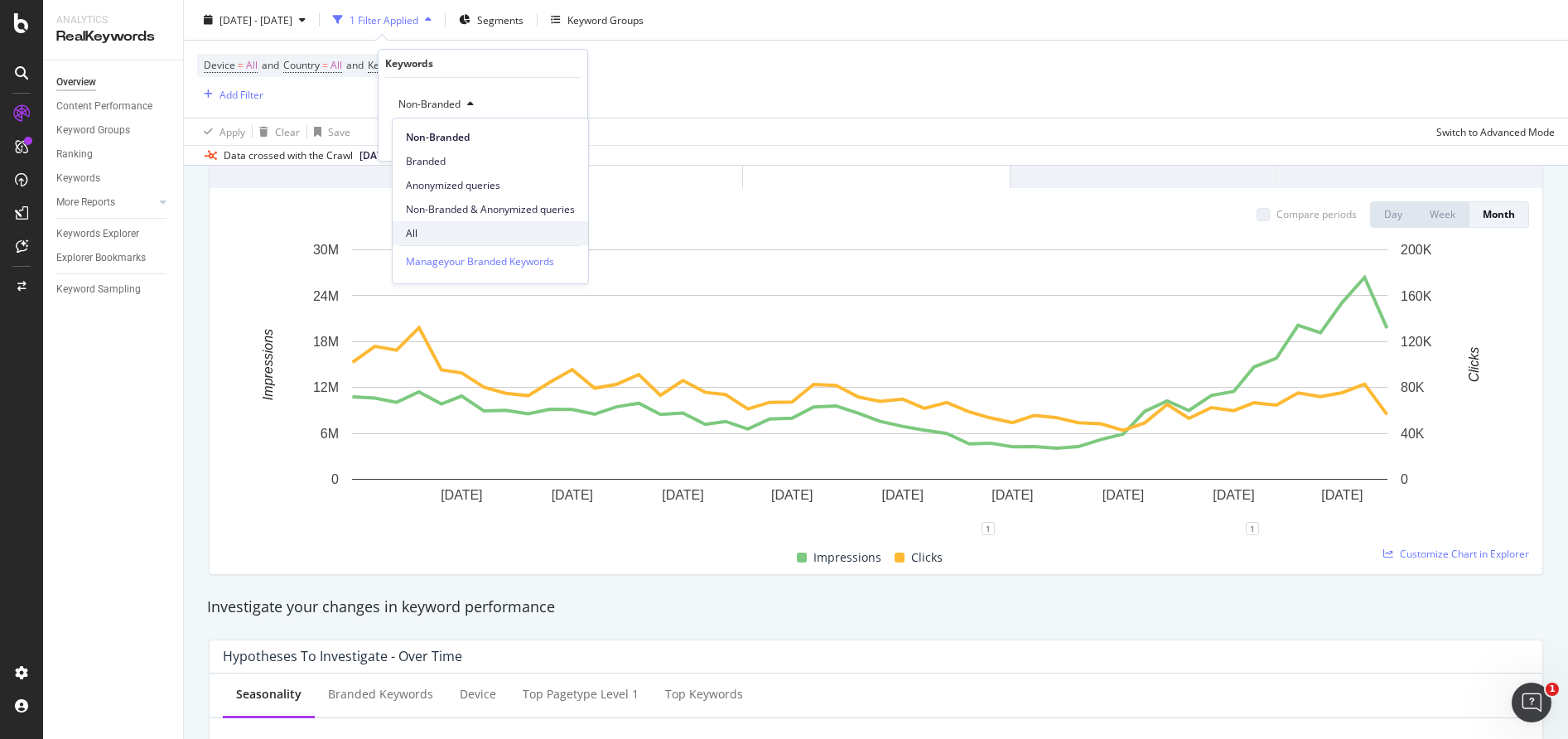
click at [440, 229] on span "All" at bounding box center [490, 234] width 169 height 15
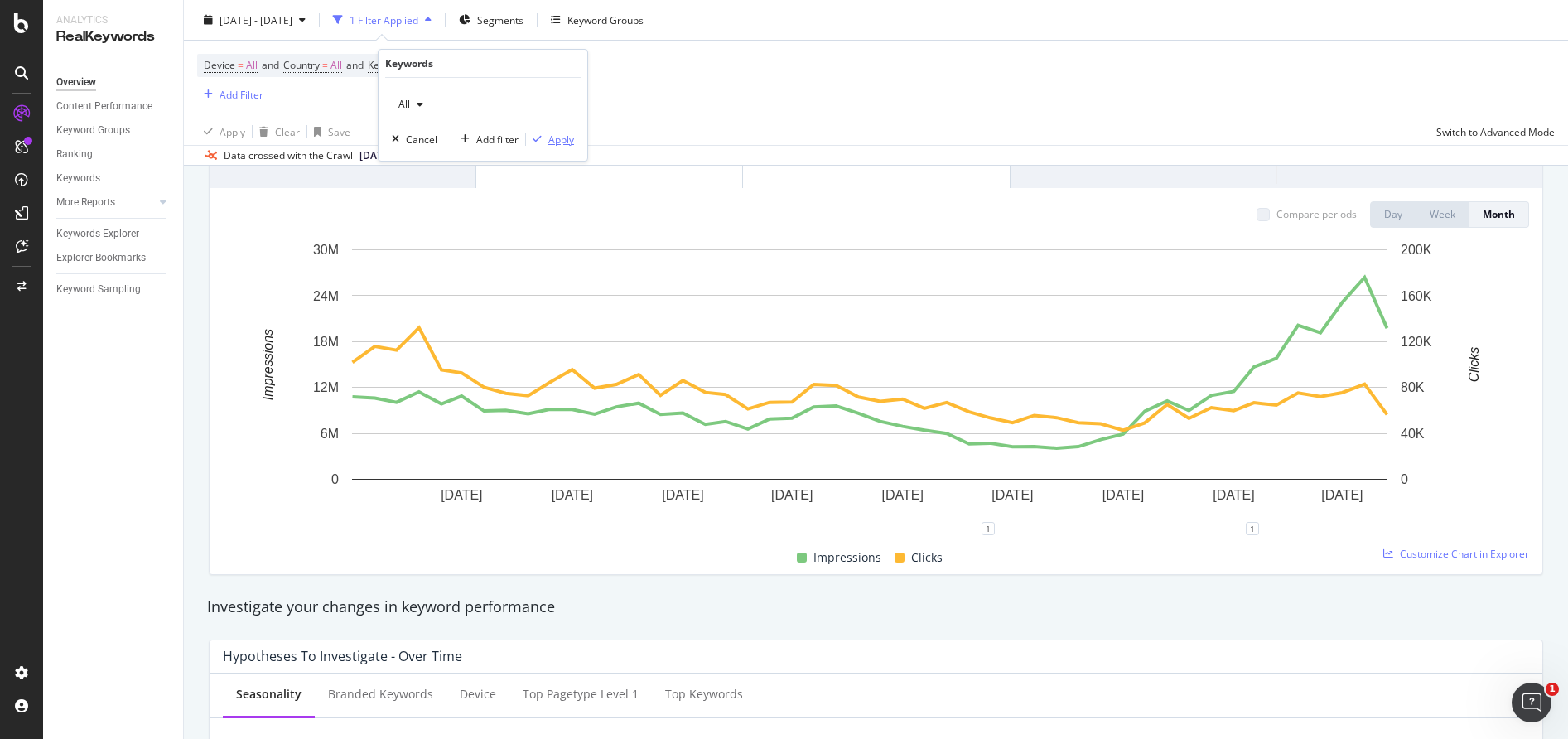
click at [549, 137] on div "Apply" at bounding box center [561, 139] width 26 height 14
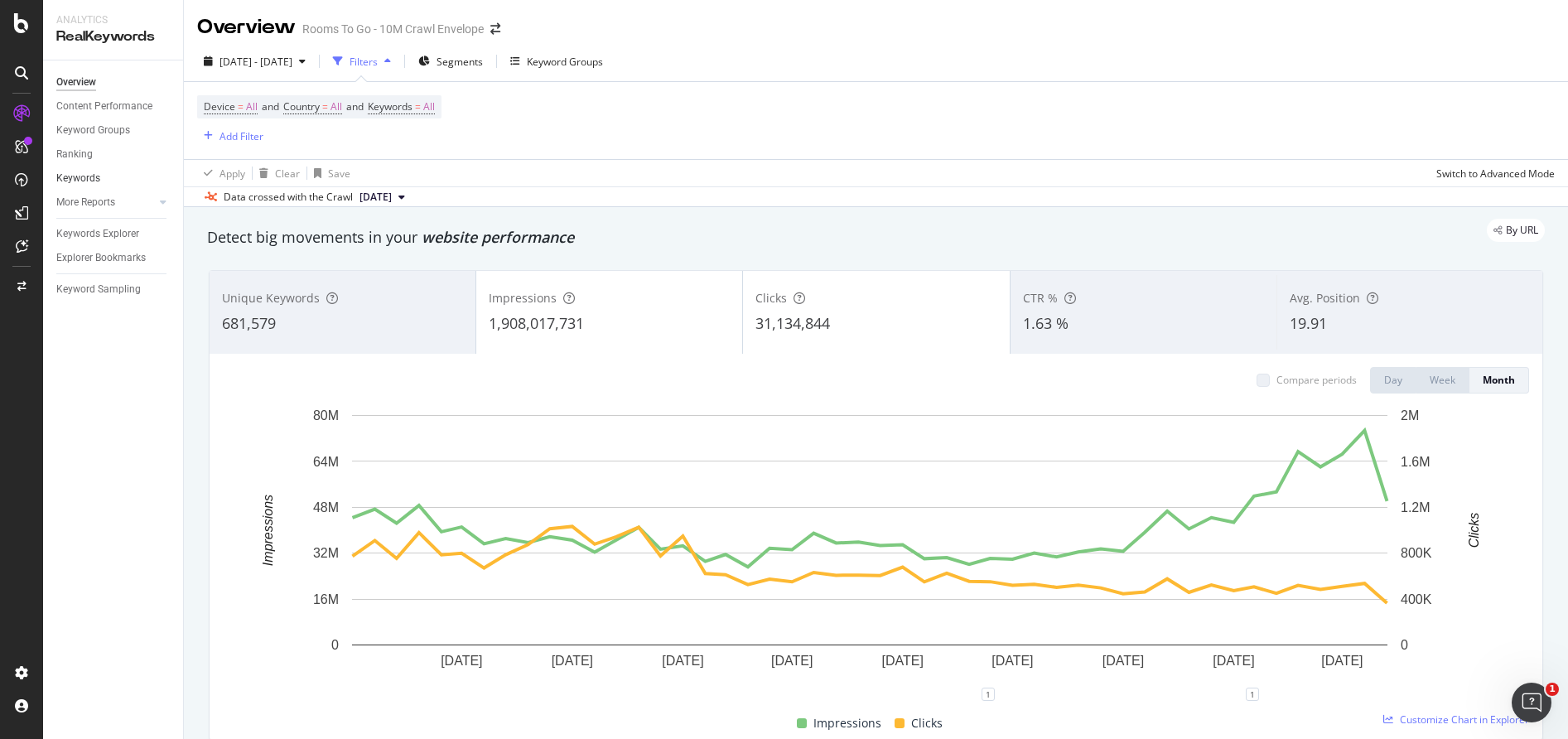
click at [120, 176] on link "Keywords" at bounding box center [114, 178] width 115 height 17
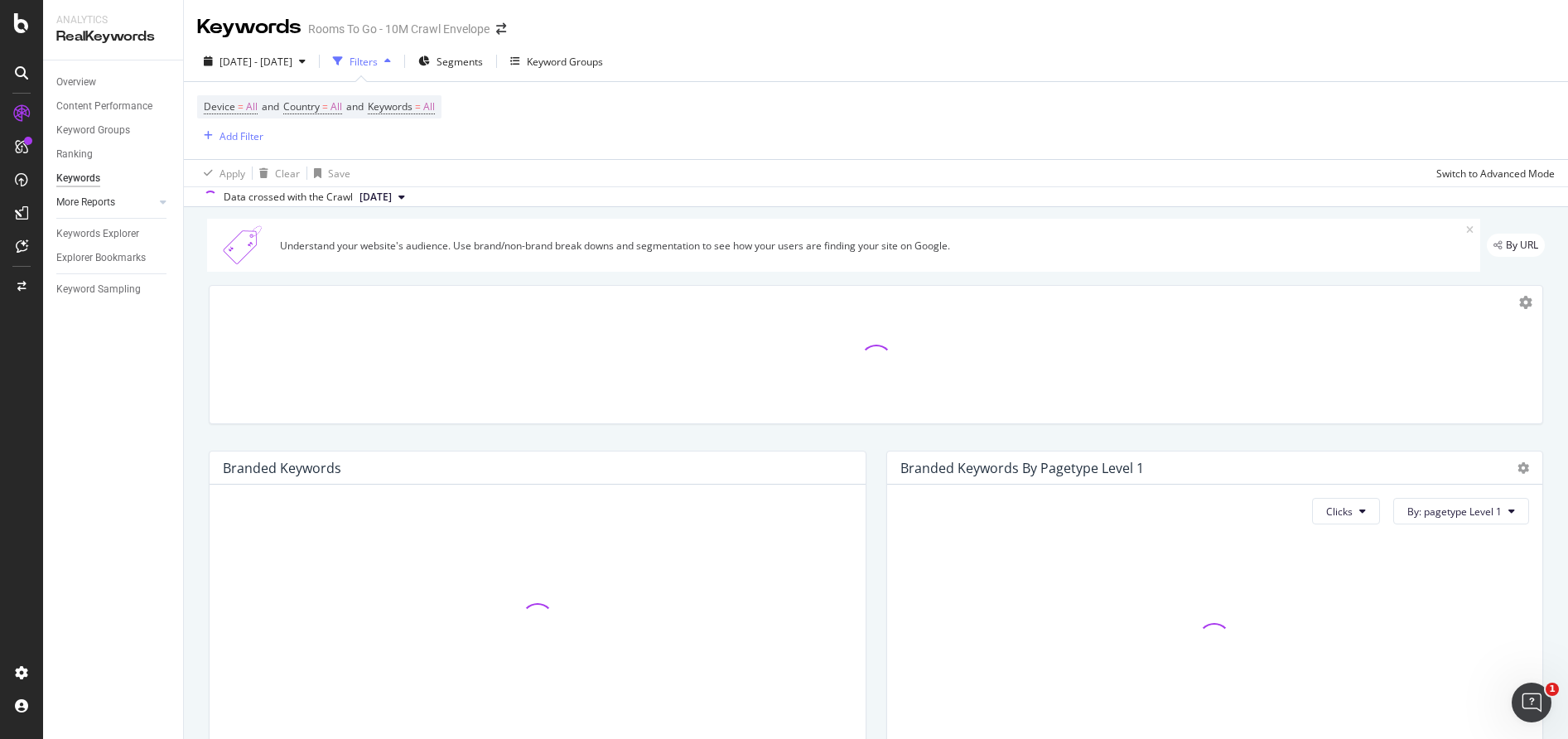
click at [147, 194] on div at bounding box center [147, 202] width 16 height 16
click at [151, 202] on div at bounding box center [147, 202] width 16 height 16
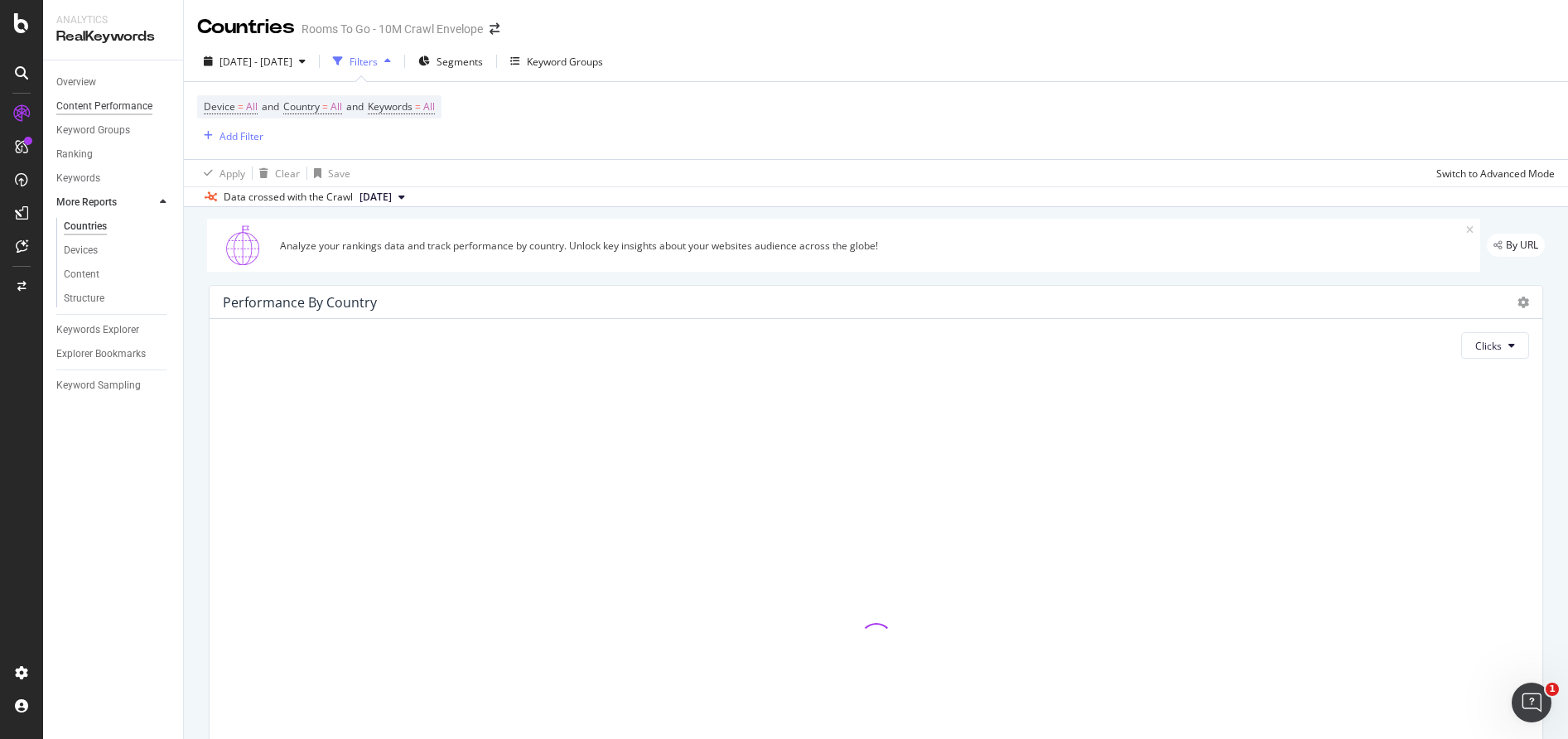
click at [139, 108] on div "Content Performance" at bounding box center [104, 106] width 96 height 17
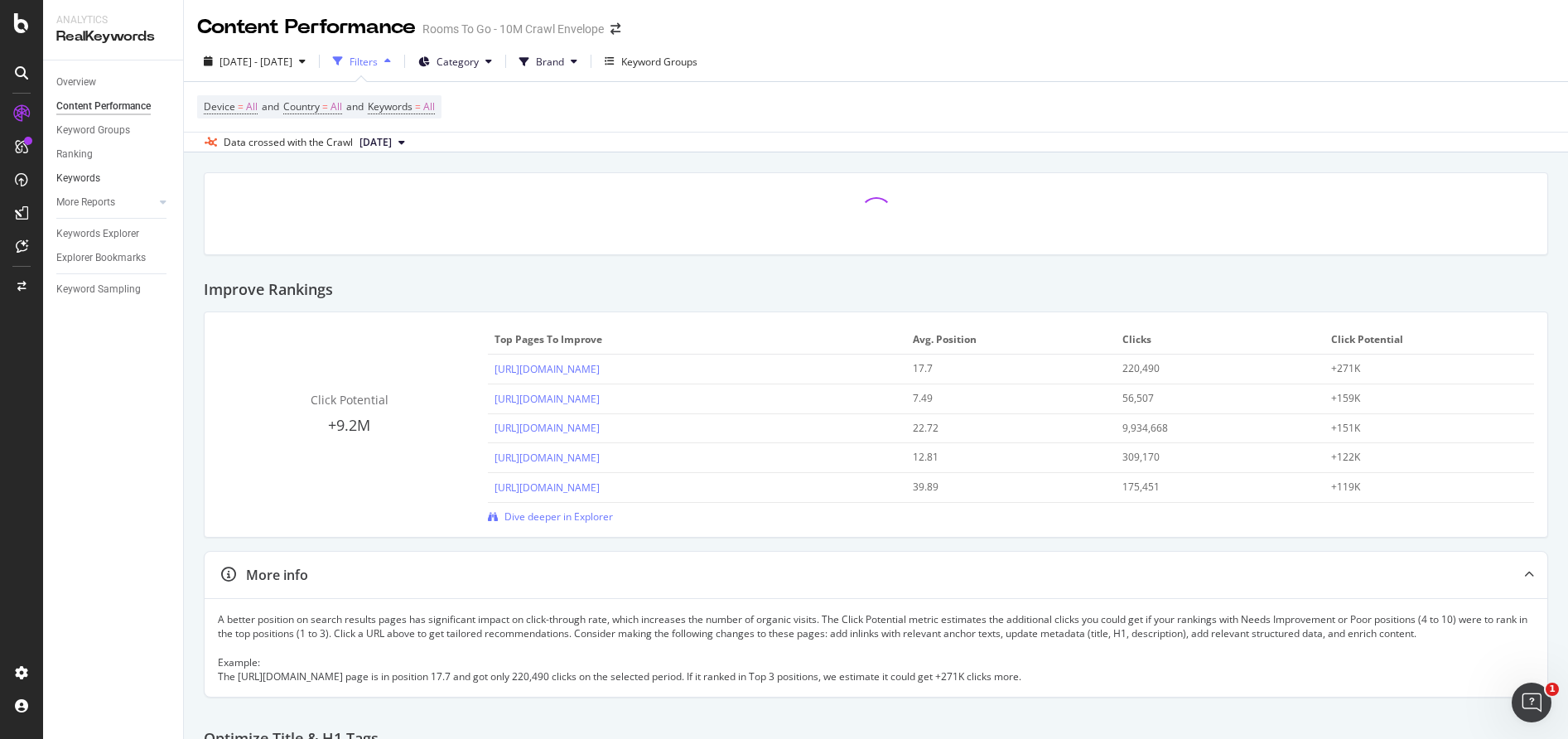
click at [123, 178] on link "Keywords" at bounding box center [114, 178] width 115 height 17
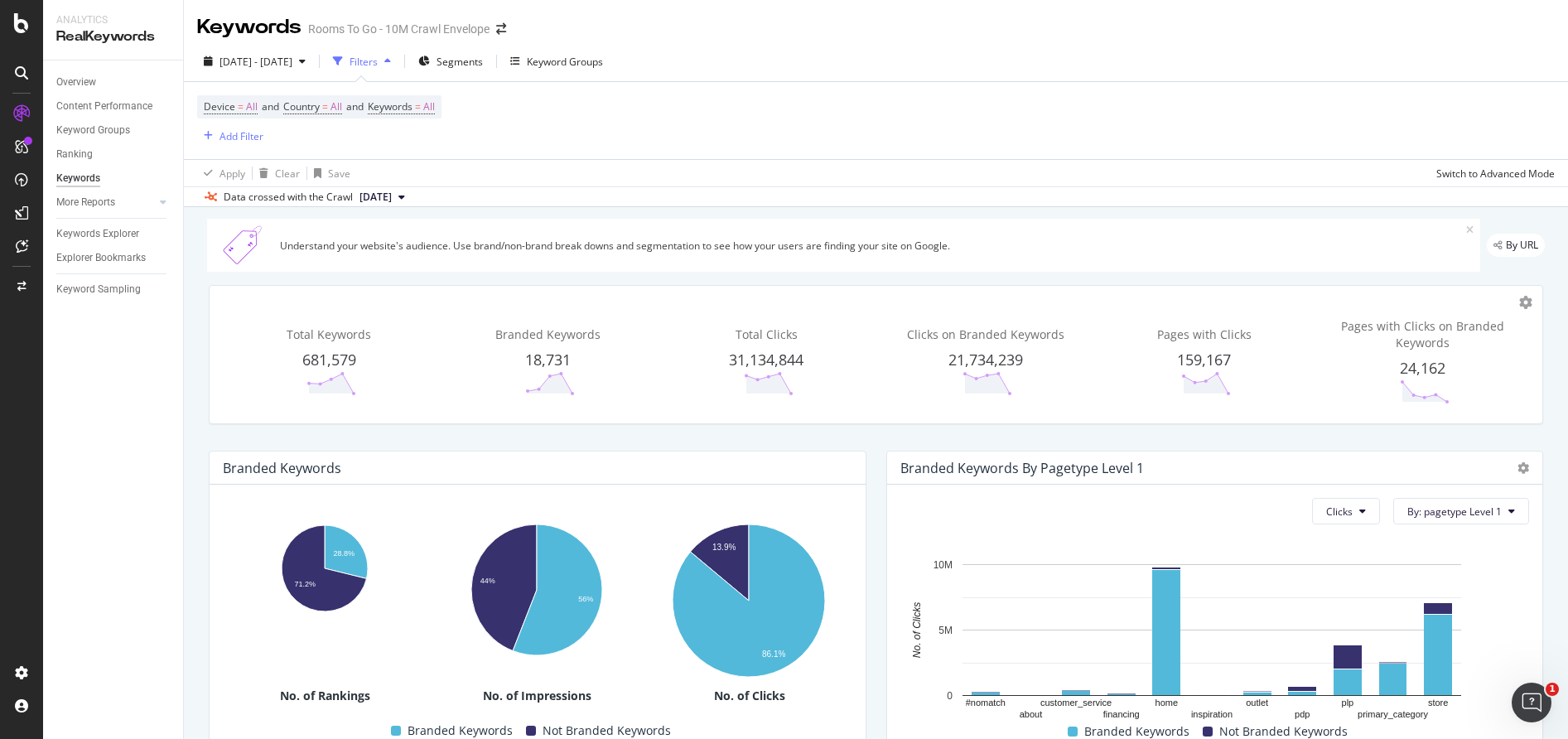
click at [1523, 299] on div "Total Keywords 681,579 Branded Keywords 18,731 Total Clicks 31,134,844 Clicks o…" at bounding box center [876, 354] width 1333 height 137
click at [1519, 299] on icon at bounding box center [1526, 302] width 13 height 13
click at [1455, 292] on div "Total Keywords 681,579 Branded Keywords 18,731 Total Clicks 31,134,844 Clicks o…" at bounding box center [876, 354] width 1333 height 137
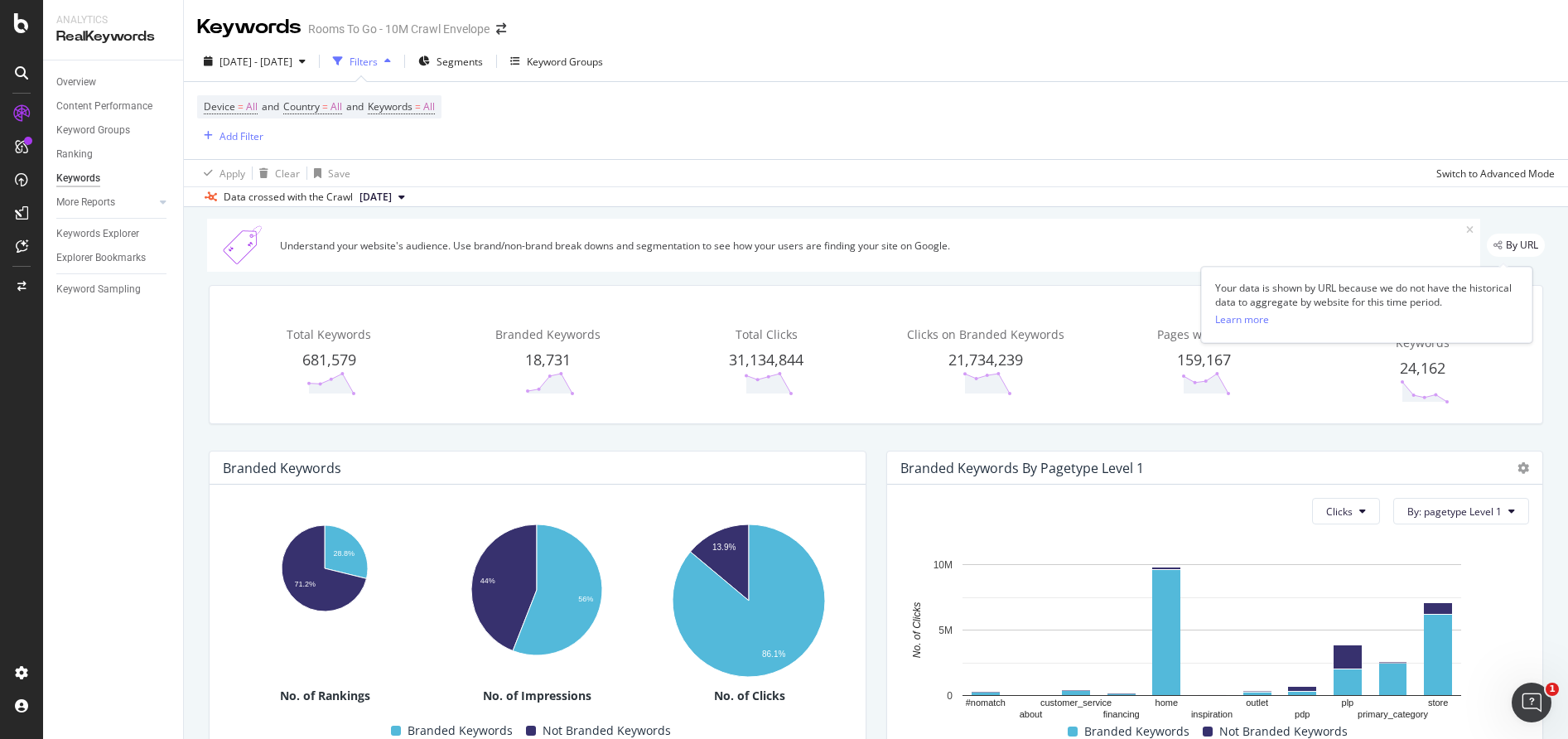
click at [1494, 247] on icon "legacy label" at bounding box center [1498, 245] width 9 height 10
click at [919, 287] on div "Total Keywords 681,579 Branded Keywords 18,731 Total Clicks 31,134,844 Clicks o…" at bounding box center [876, 354] width 1333 height 137
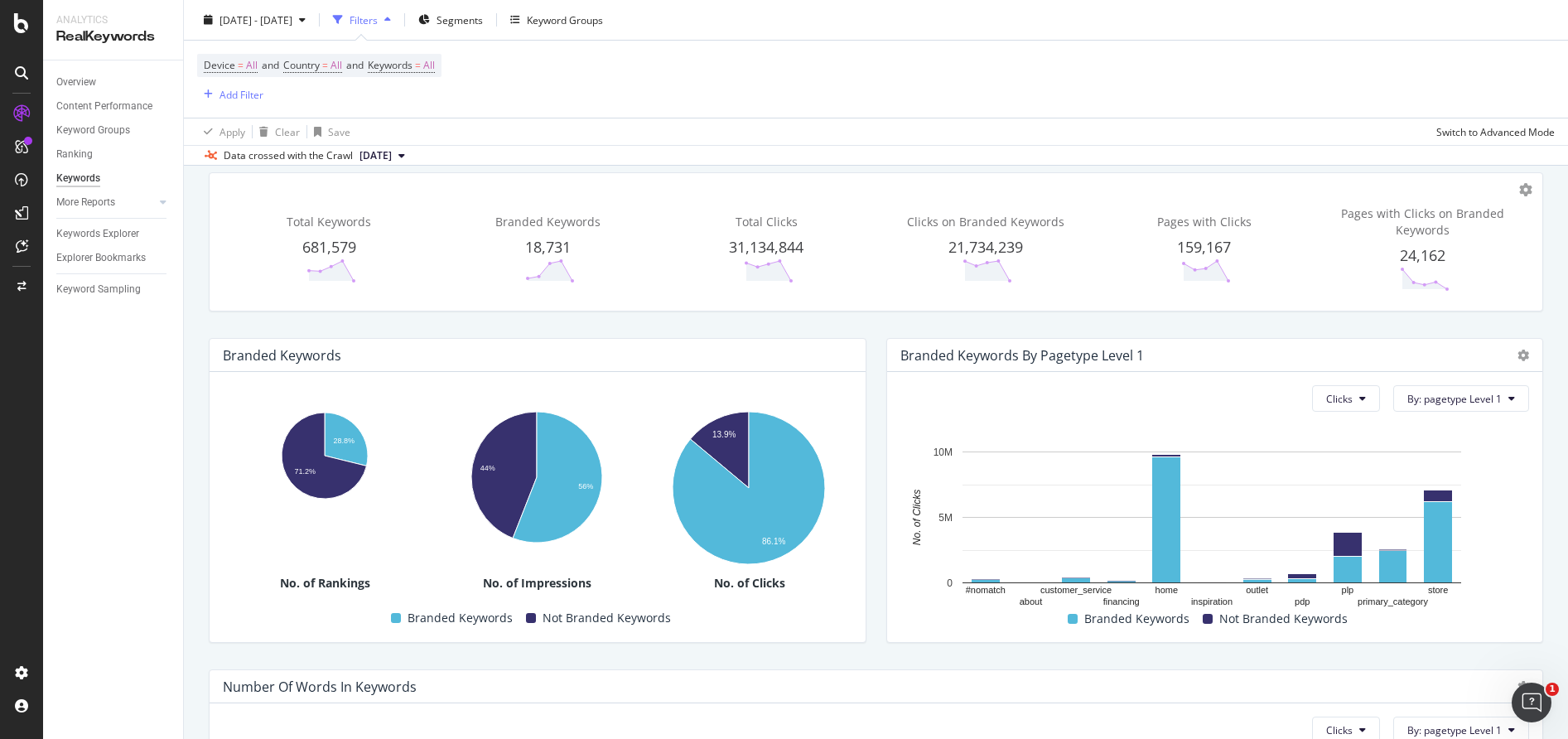
scroll to position [82, 0]
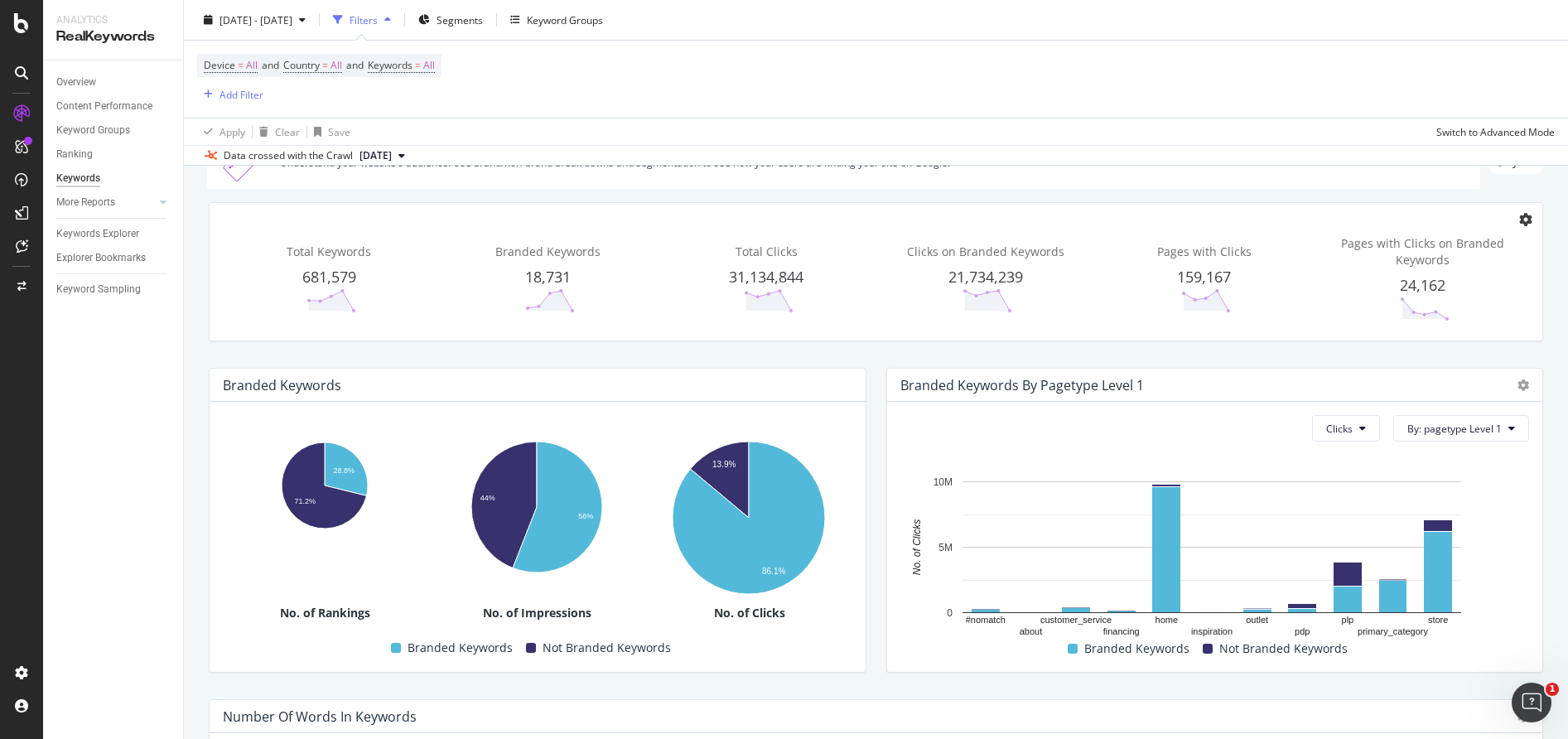
click at [1519, 225] on icon at bounding box center [1526, 219] width 13 height 13
click at [1519, 216] on icon at bounding box center [1526, 219] width 13 height 13
click at [345, 268] on span "681,579" at bounding box center [329, 277] width 54 height 20
click at [339, 279] on span "681,579" at bounding box center [329, 277] width 54 height 20
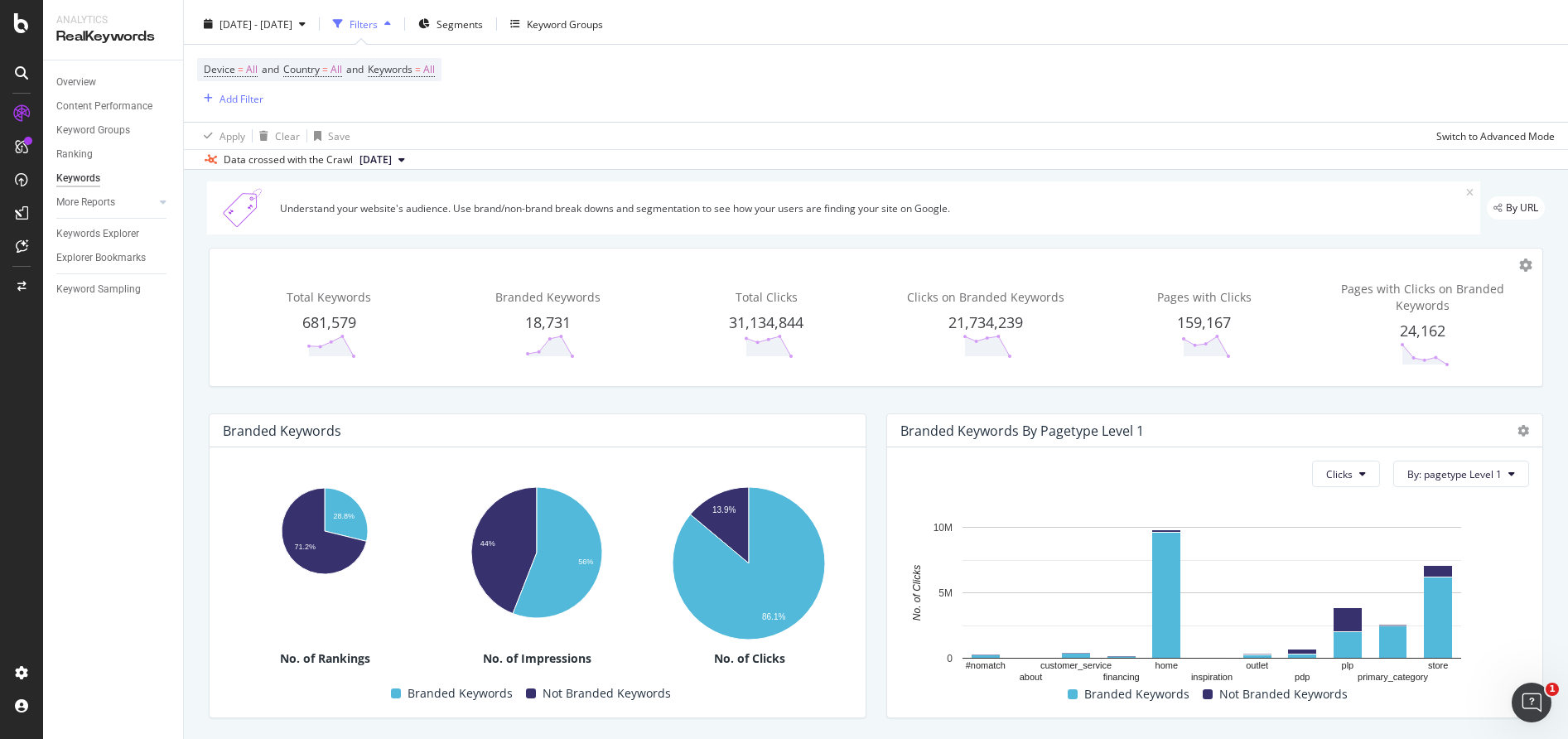
scroll to position [0, 0]
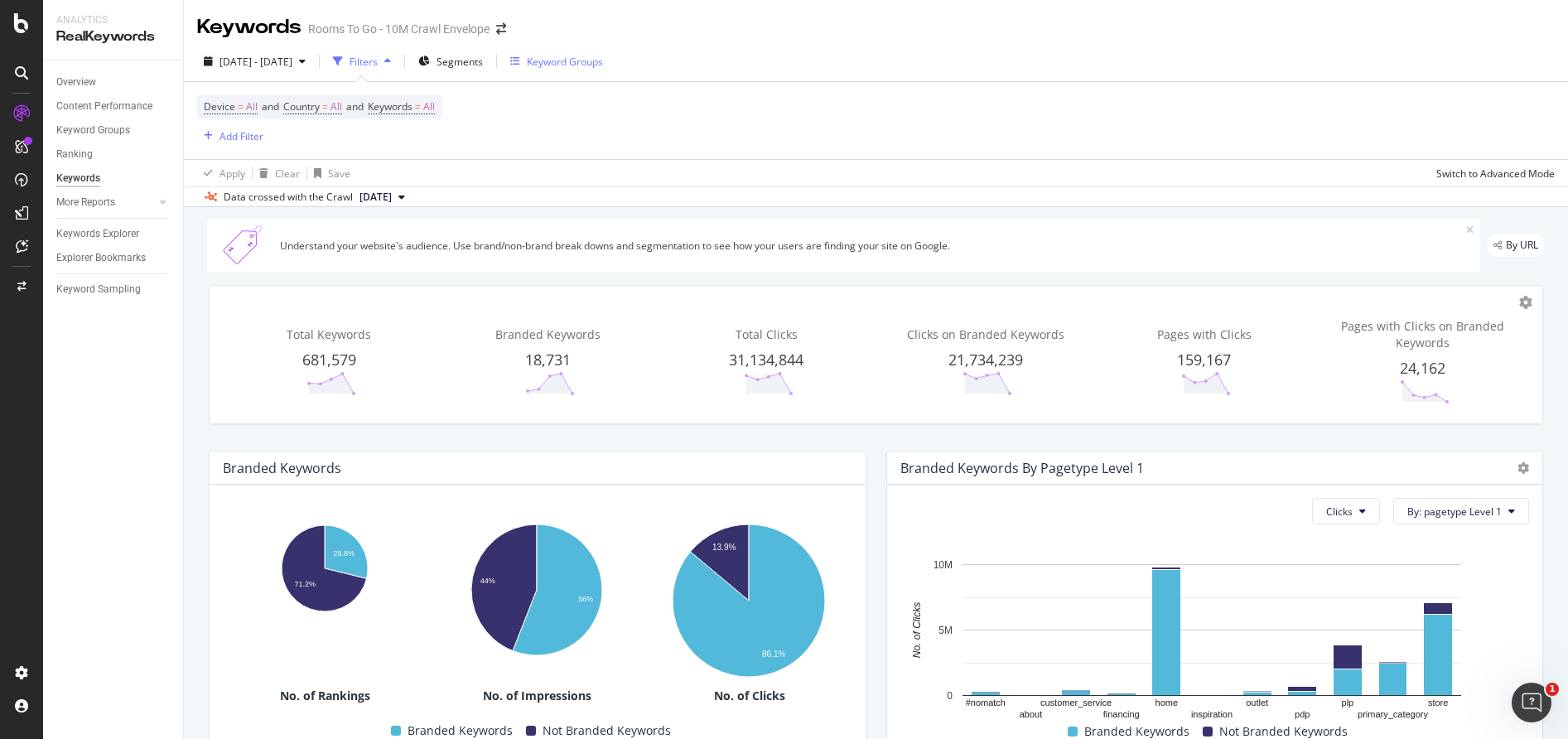
click at [603, 65] on div "Keyword Groups" at bounding box center [564, 61] width 76 height 14
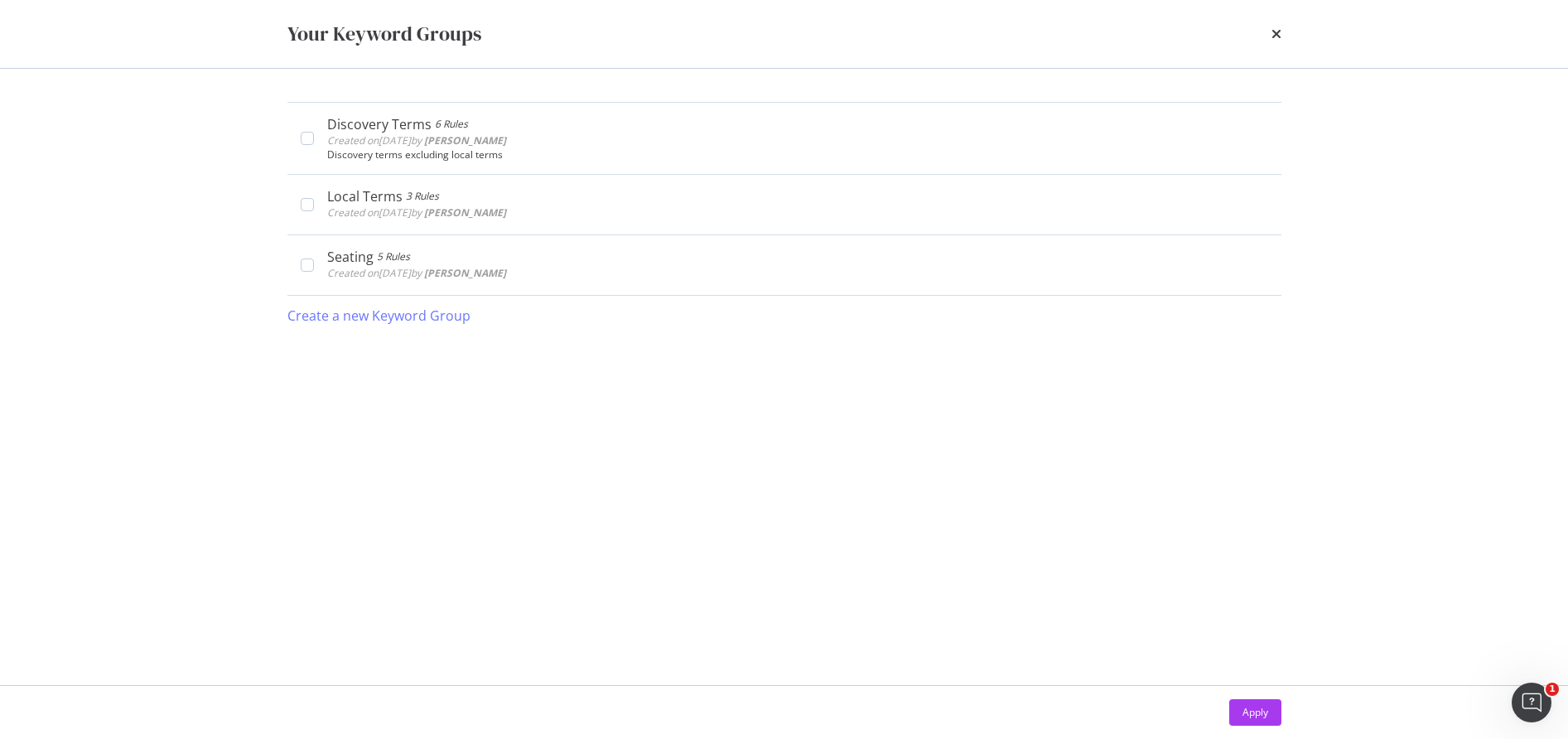
click at [1267, 34] on div "Your Keyword Groups" at bounding box center [784, 34] width 994 height 28
click at [1275, 33] on icon "times" at bounding box center [1276, 34] width 10 height 13
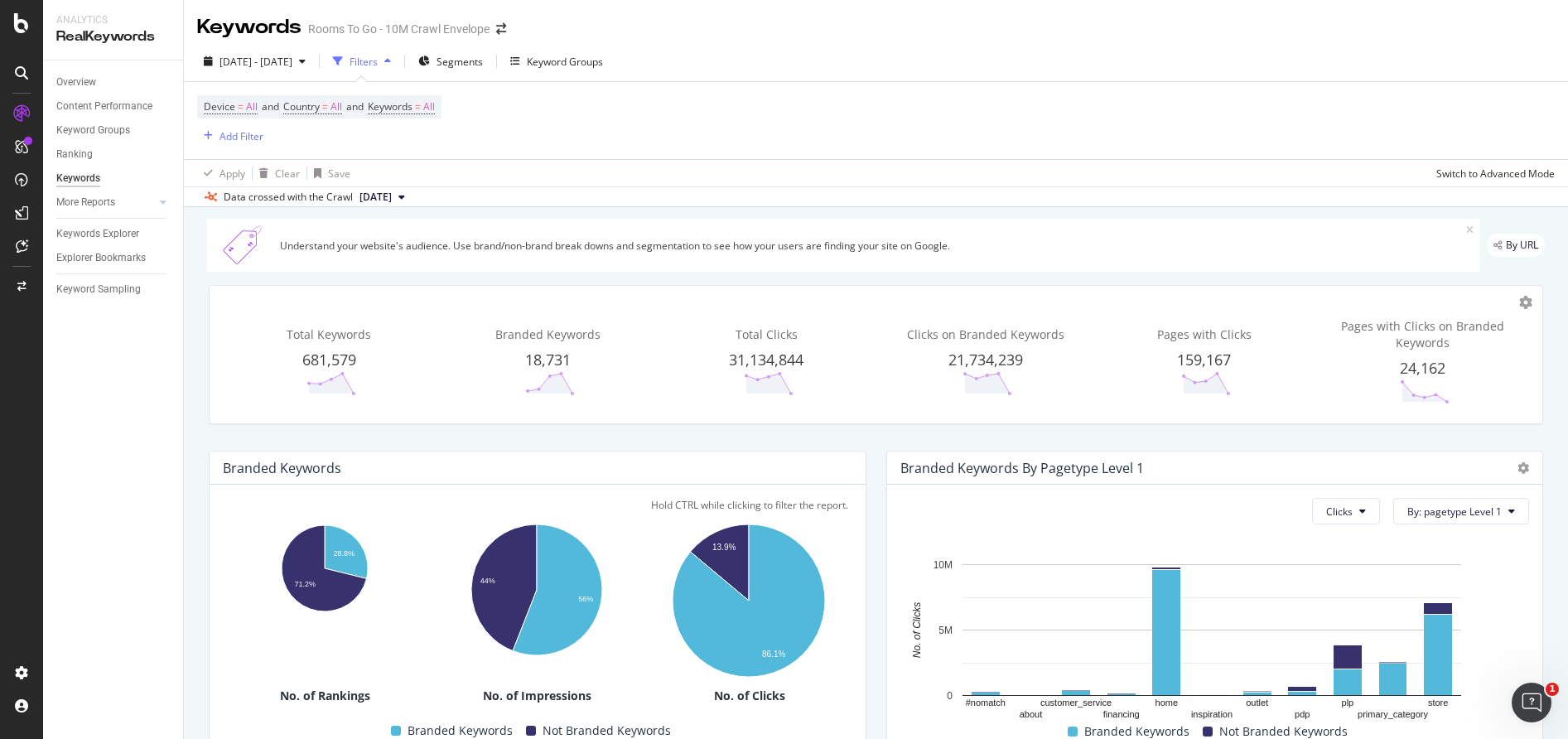
scroll to position [82, 0]
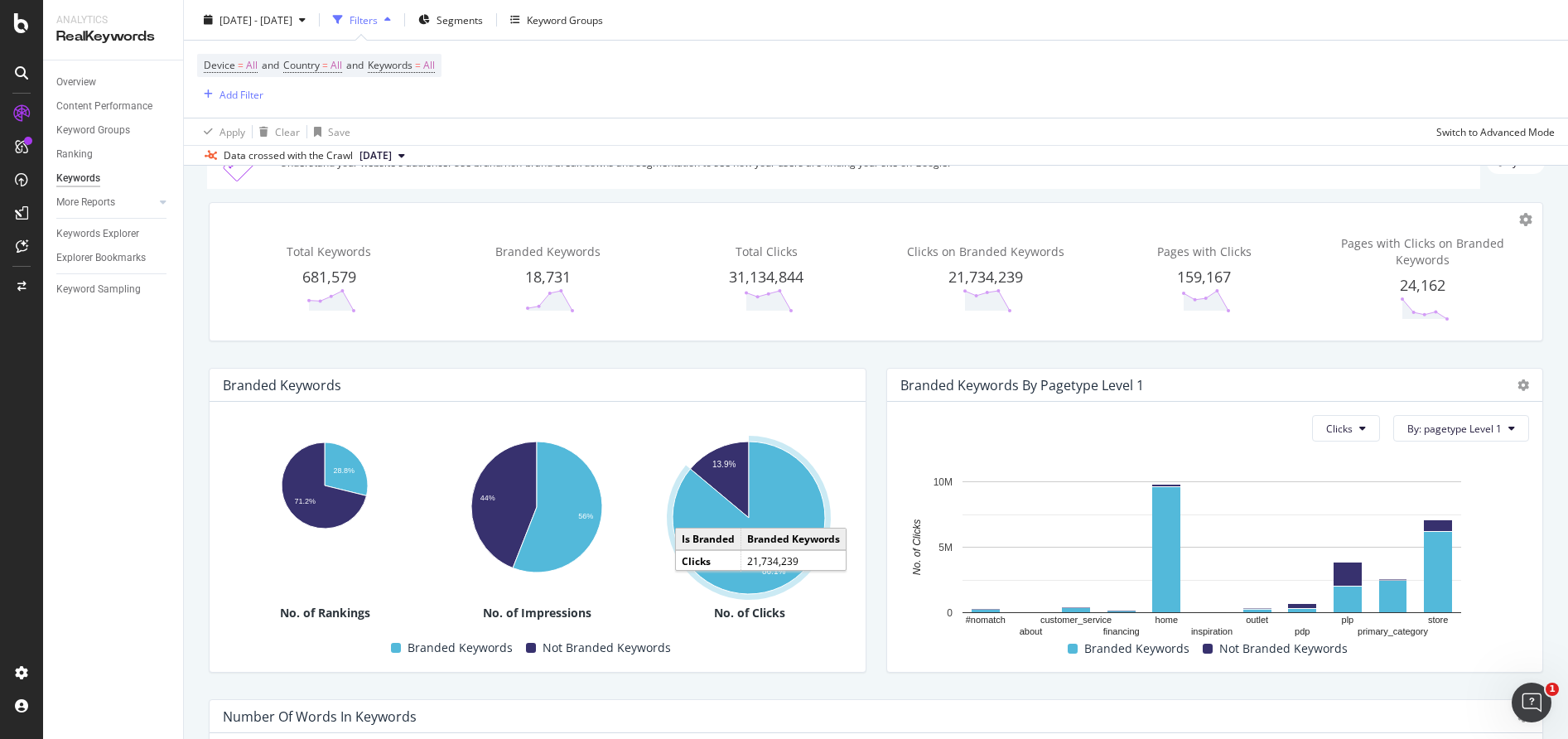
click at [783, 489] on icon "A chart." at bounding box center [748, 517] width 152 height 152
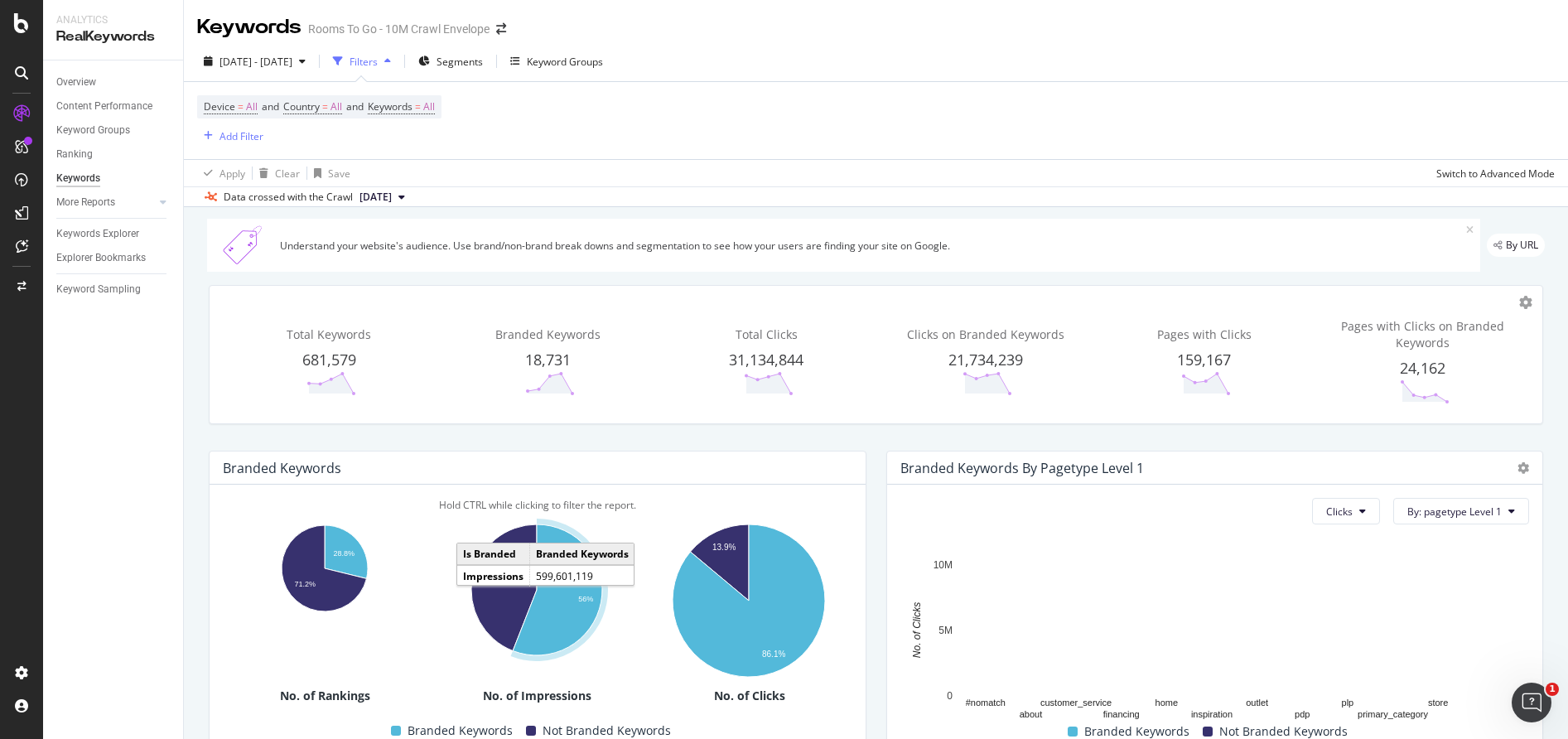
scroll to position [82, 0]
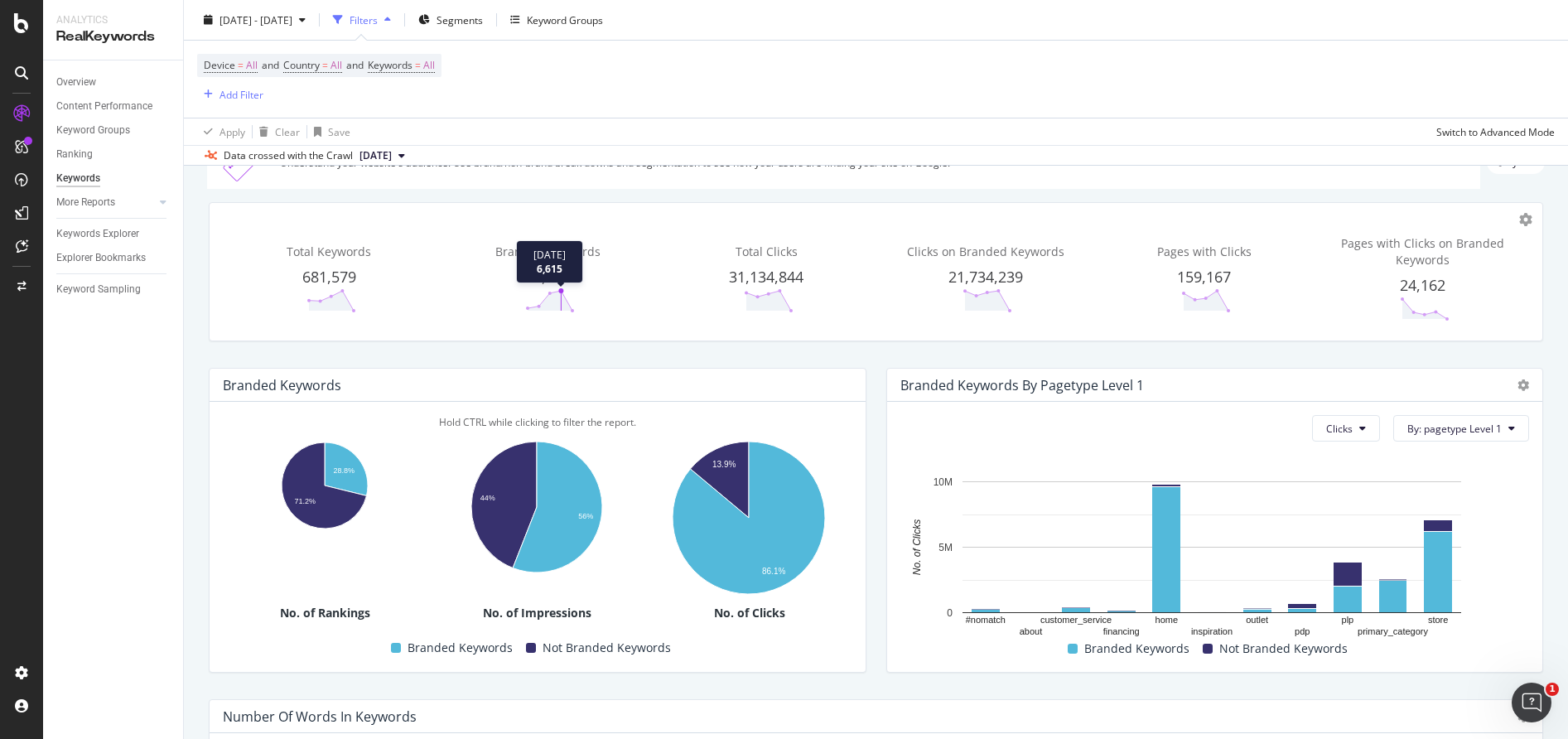
click at [549, 265] on div "Branded Keywords 18,731 [DATE] 6,615" at bounding box center [548, 278] width 212 height 98
click at [556, 299] on polygon at bounding box center [550, 300] width 45 height 20
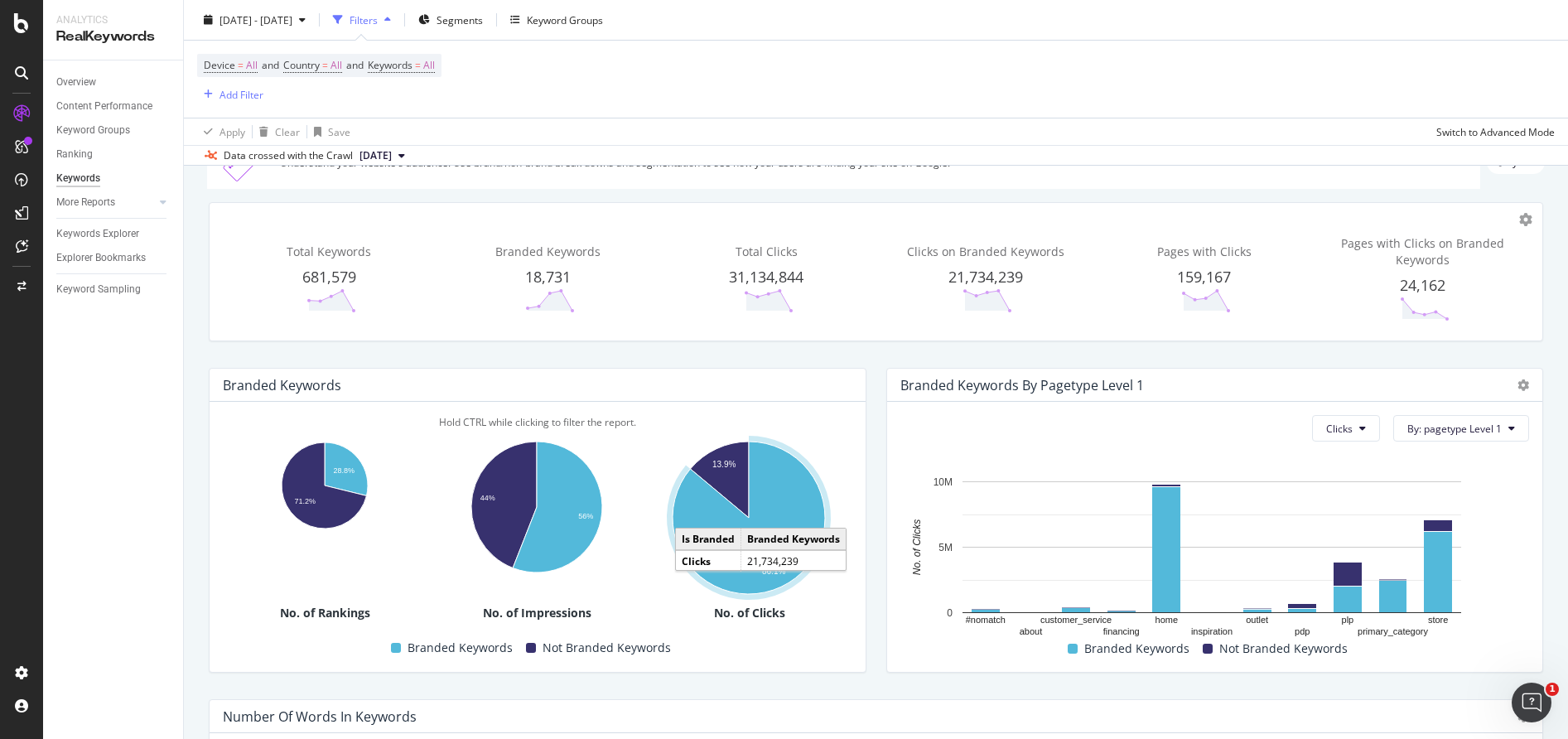
scroll to position [166, 0]
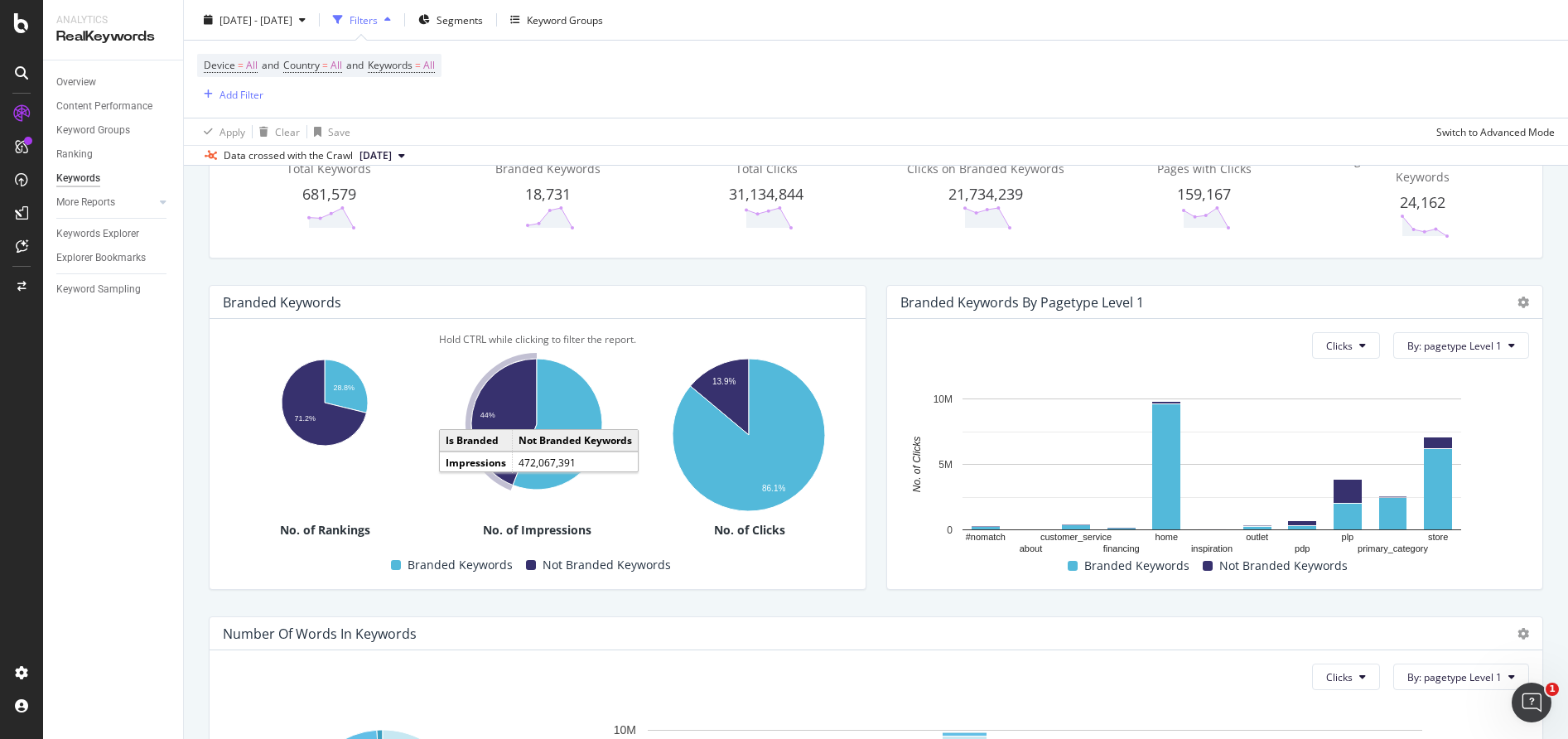
click at [508, 412] on icon "A chart." at bounding box center [504, 422] width 65 height 126
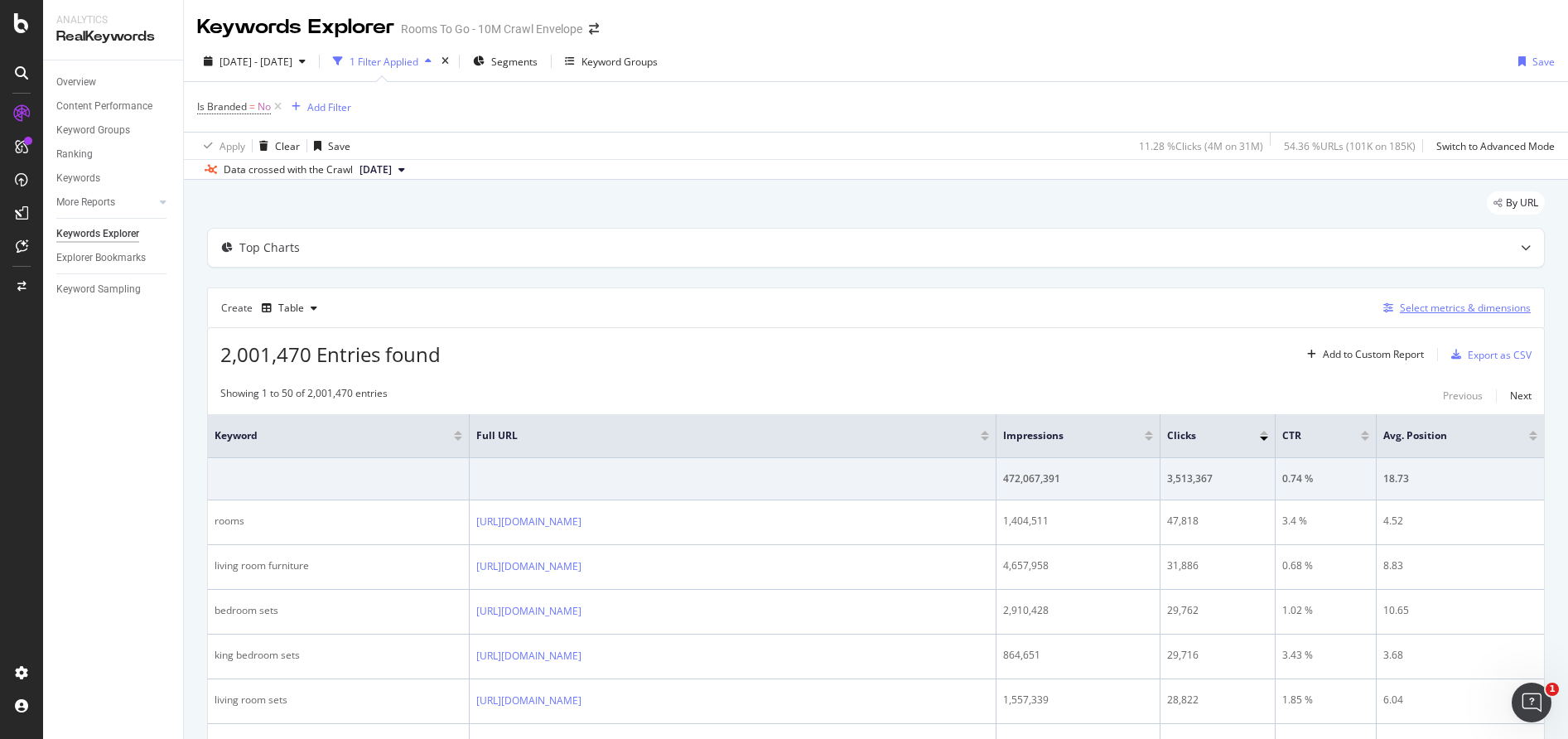
click at [1441, 315] on div "Select metrics & dimensions" at bounding box center [1465, 307] width 131 height 14
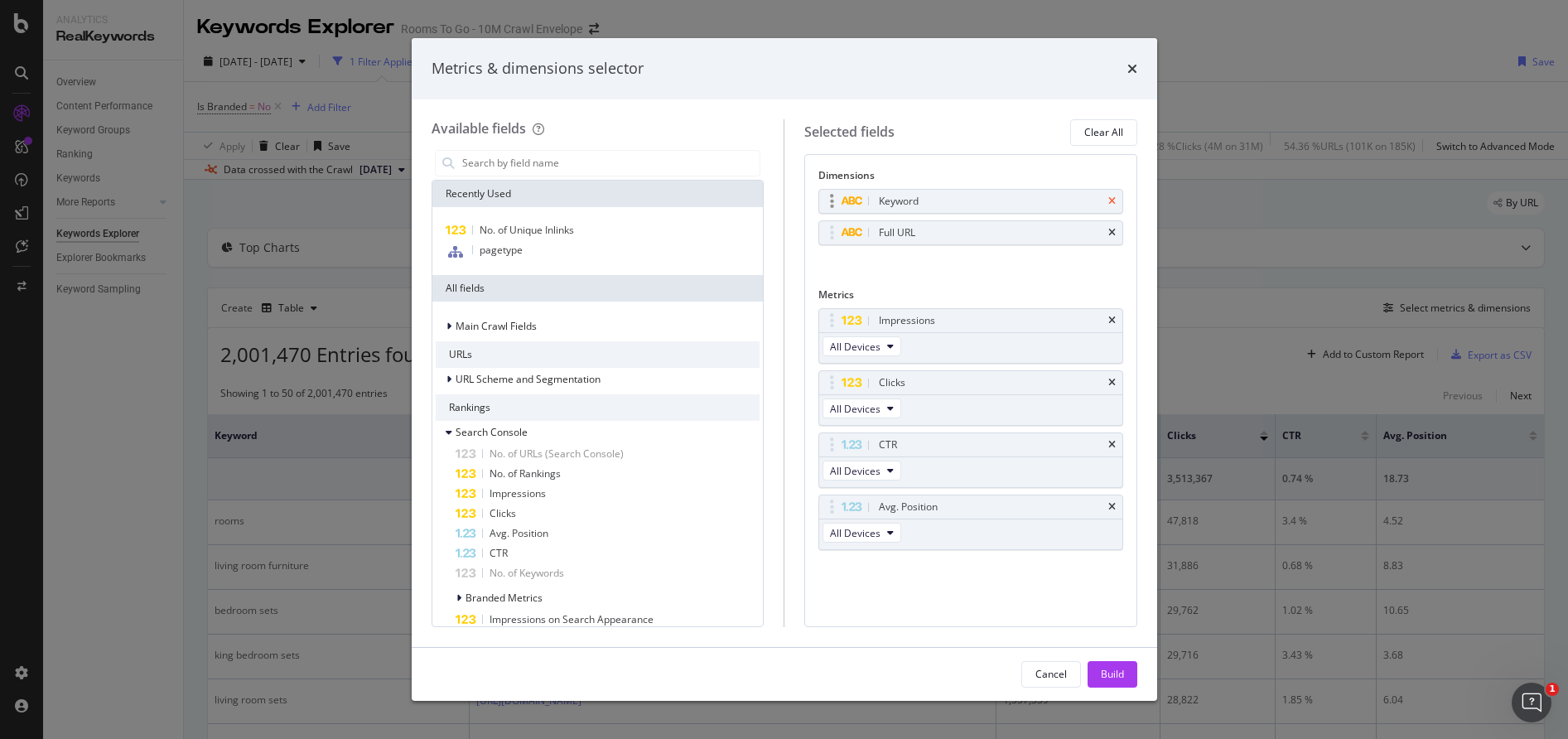
click at [1113, 201] on icon "times" at bounding box center [1112, 201] width 7 height 10
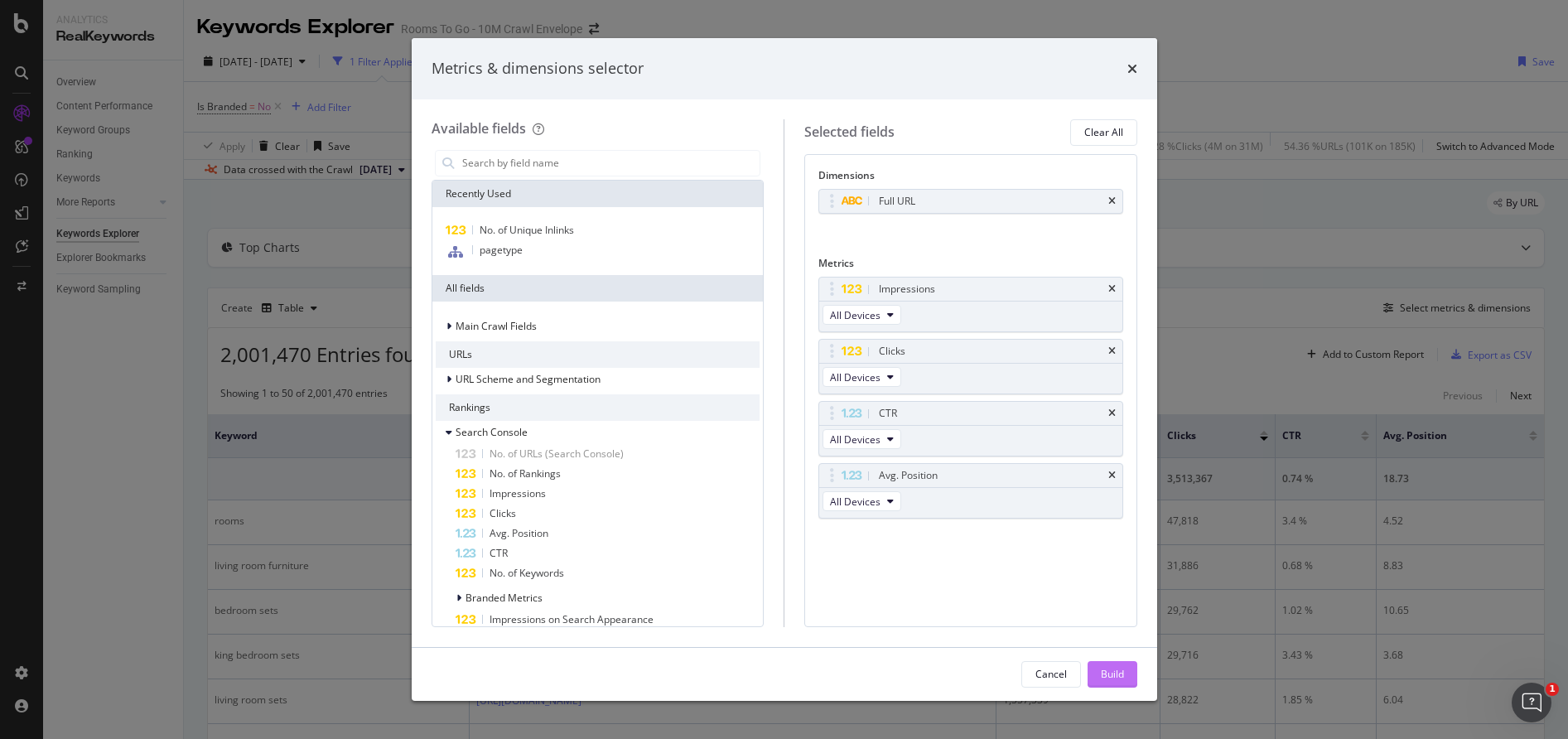
click at [1124, 672] on button "Build" at bounding box center [1113, 674] width 49 height 27
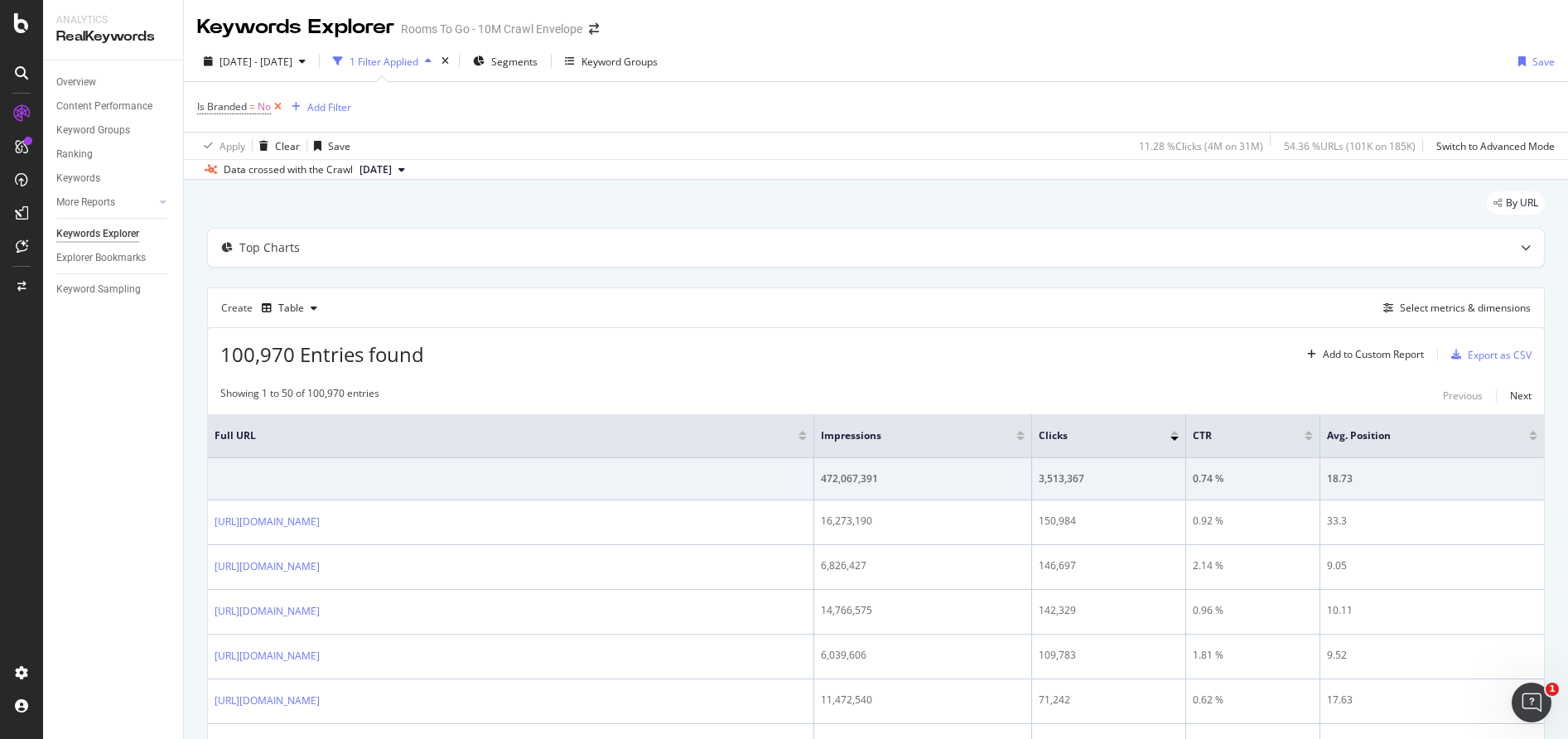
click at [282, 111] on icon at bounding box center [278, 107] width 14 height 16
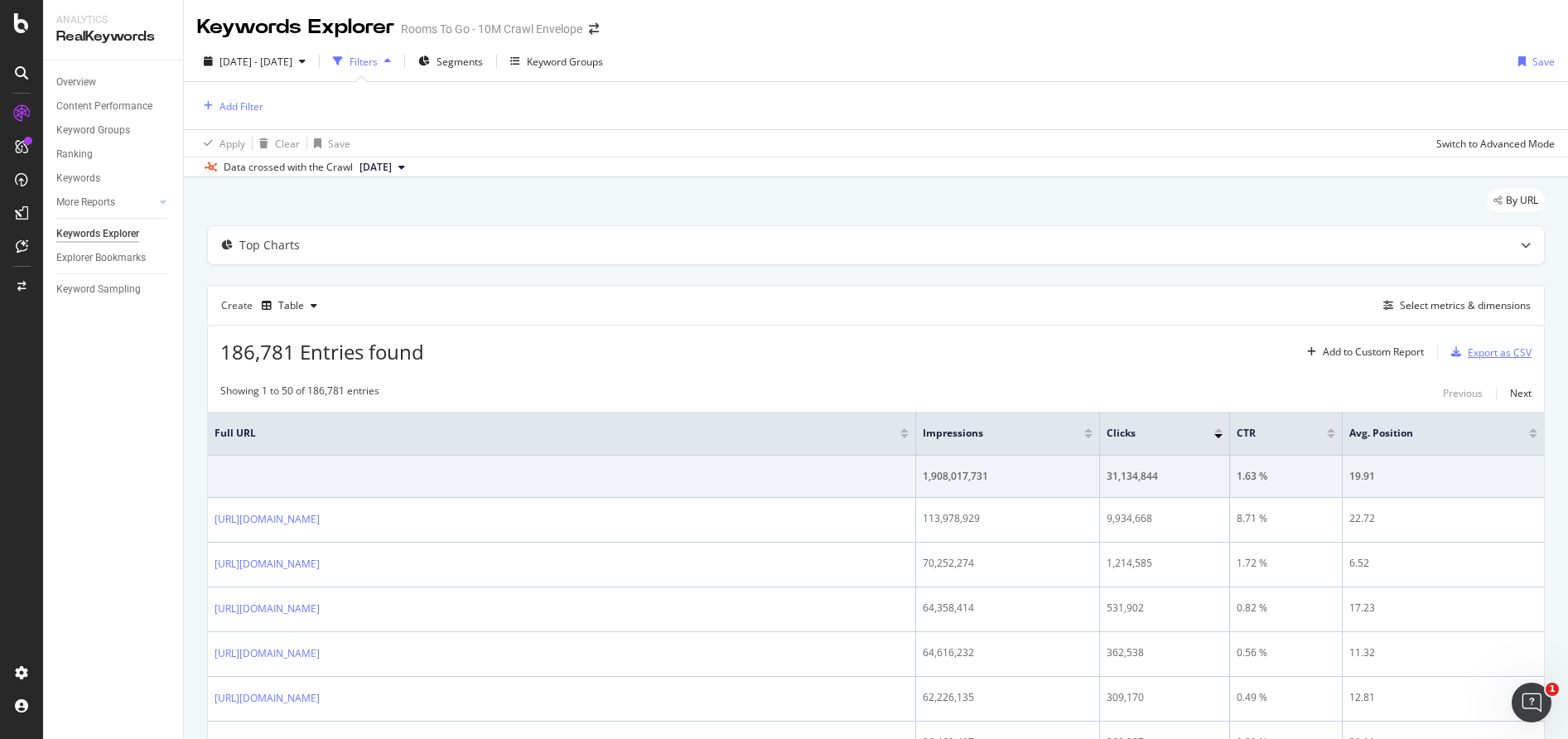
click at [1468, 356] on div "Export as CSV" at bounding box center [1500, 352] width 64 height 14
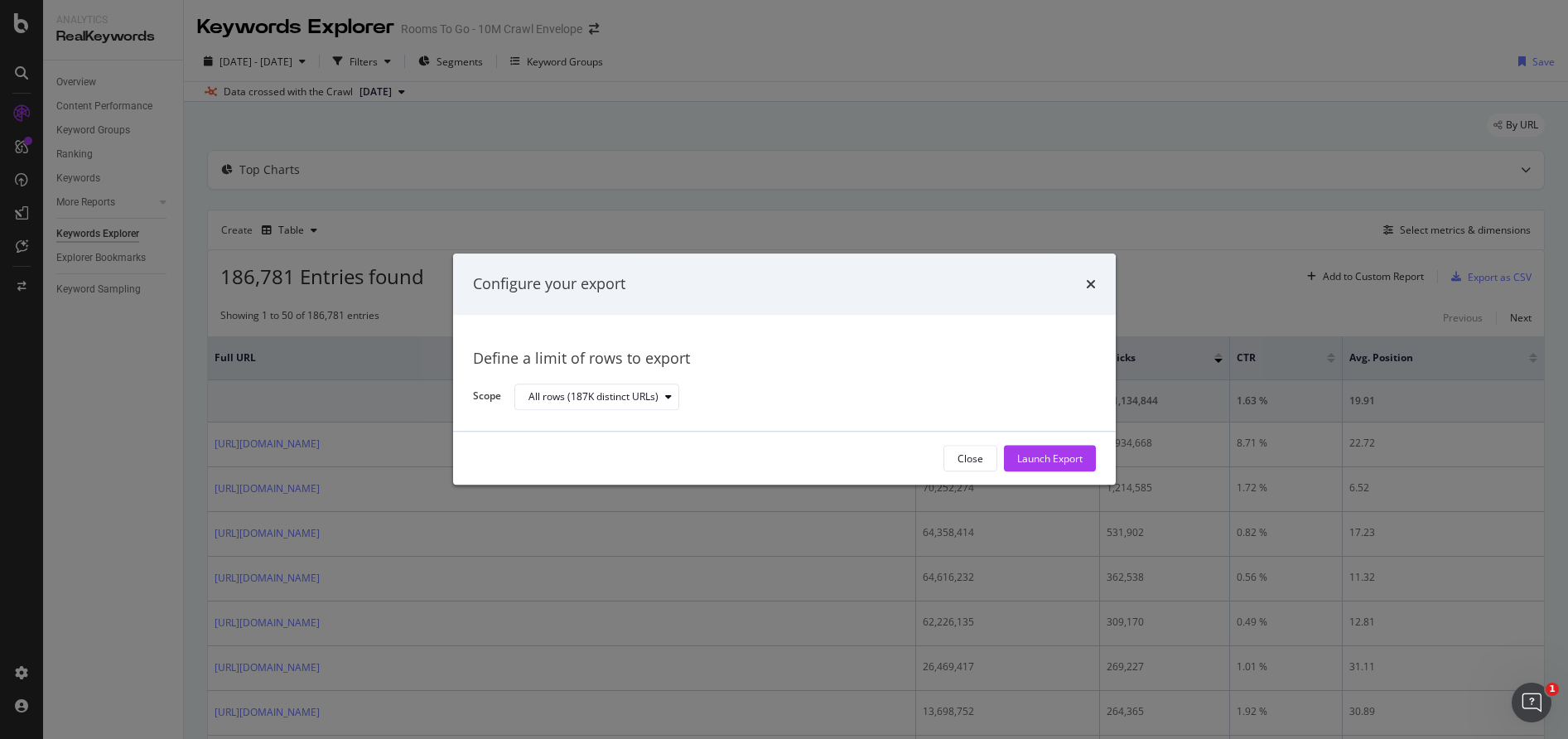
click at [617, 412] on div "Define a limit of rows to export Scope All rows (187K distinct URLs)" at bounding box center [785, 374] width 663 height 117
click at [1072, 453] on div "Launch Export" at bounding box center [1050, 458] width 65 height 14
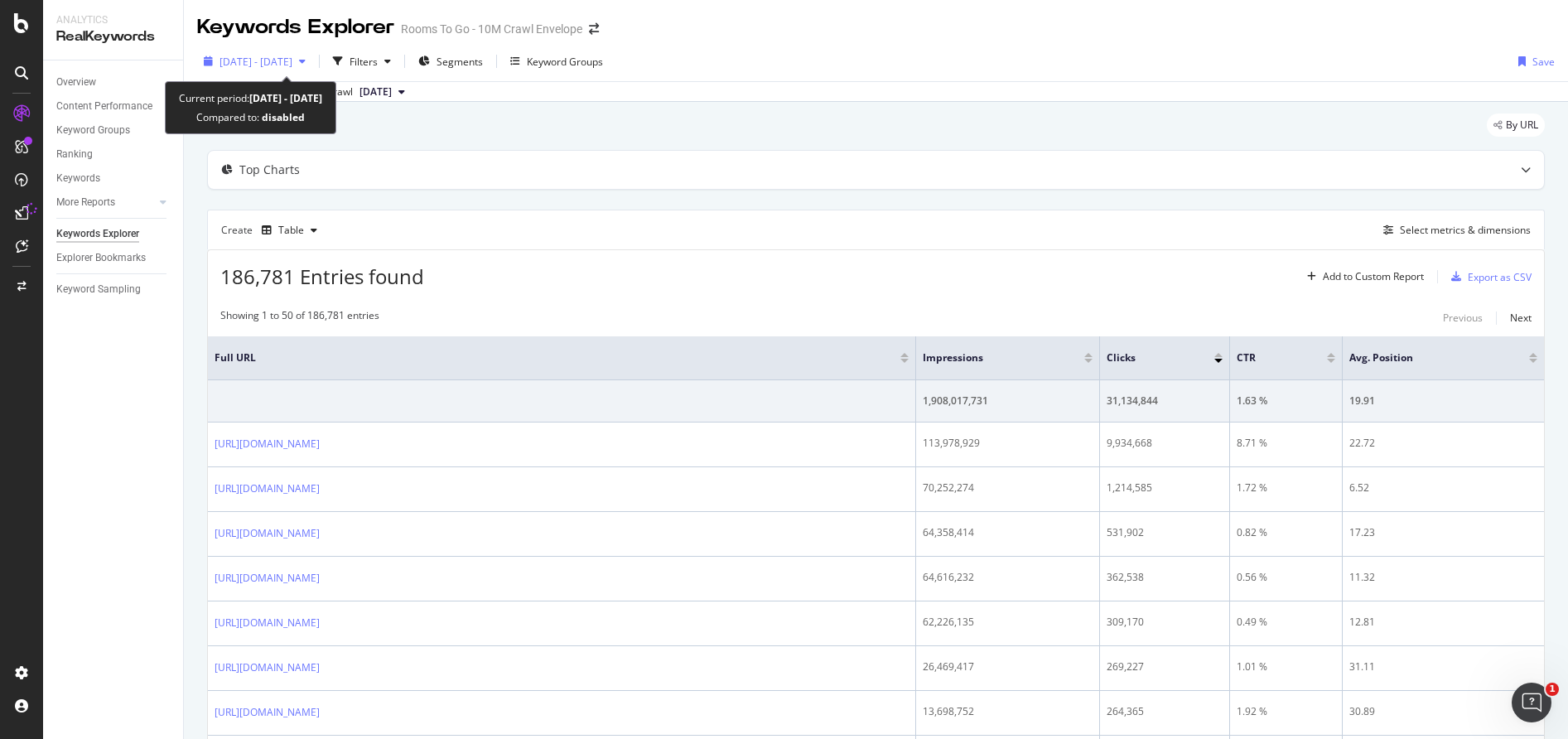
click at [312, 65] on div "button" at bounding box center [302, 61] width 20 height 10
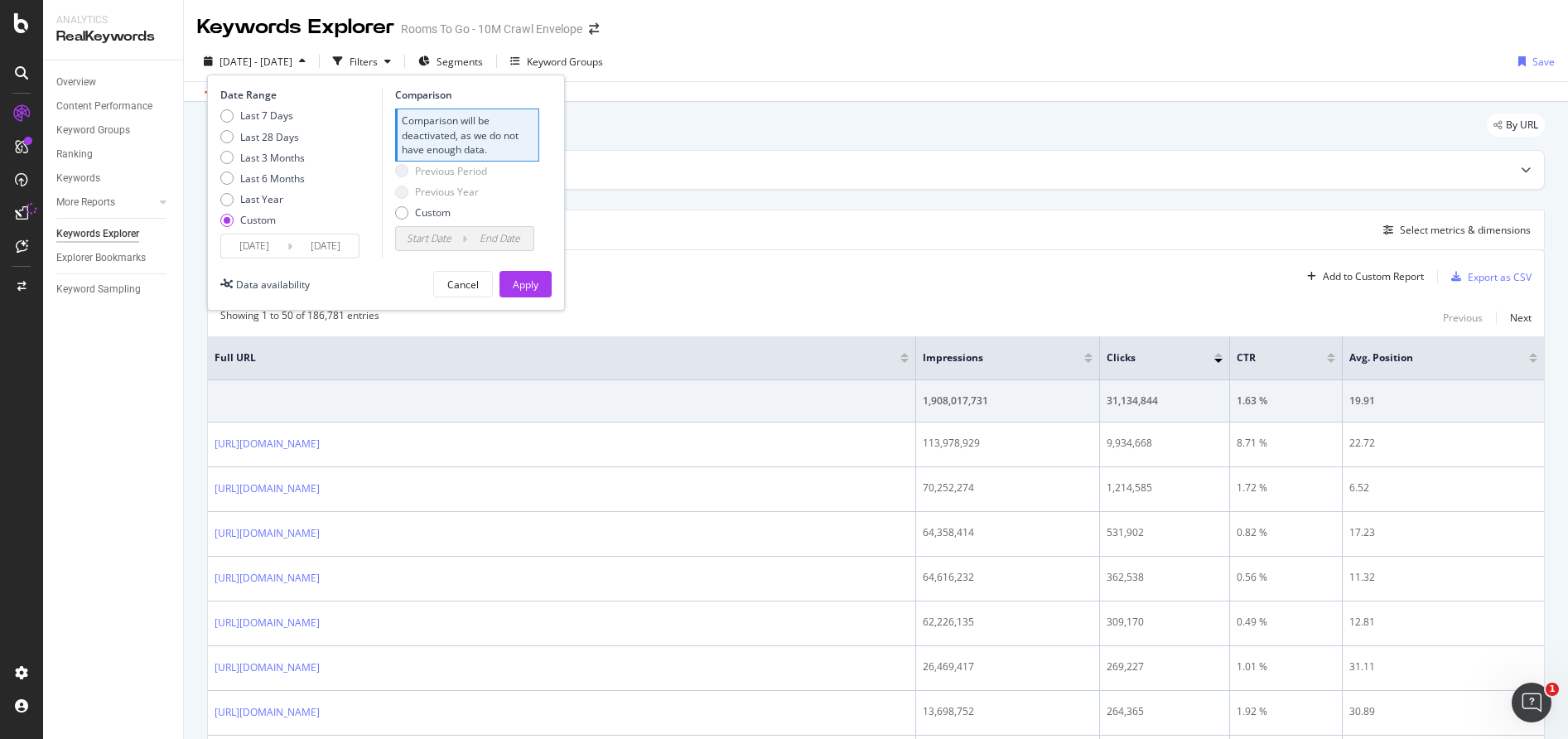
click at [324, 248] on input "[DATE]" at bounding box center [325, 245] width 66 height 23
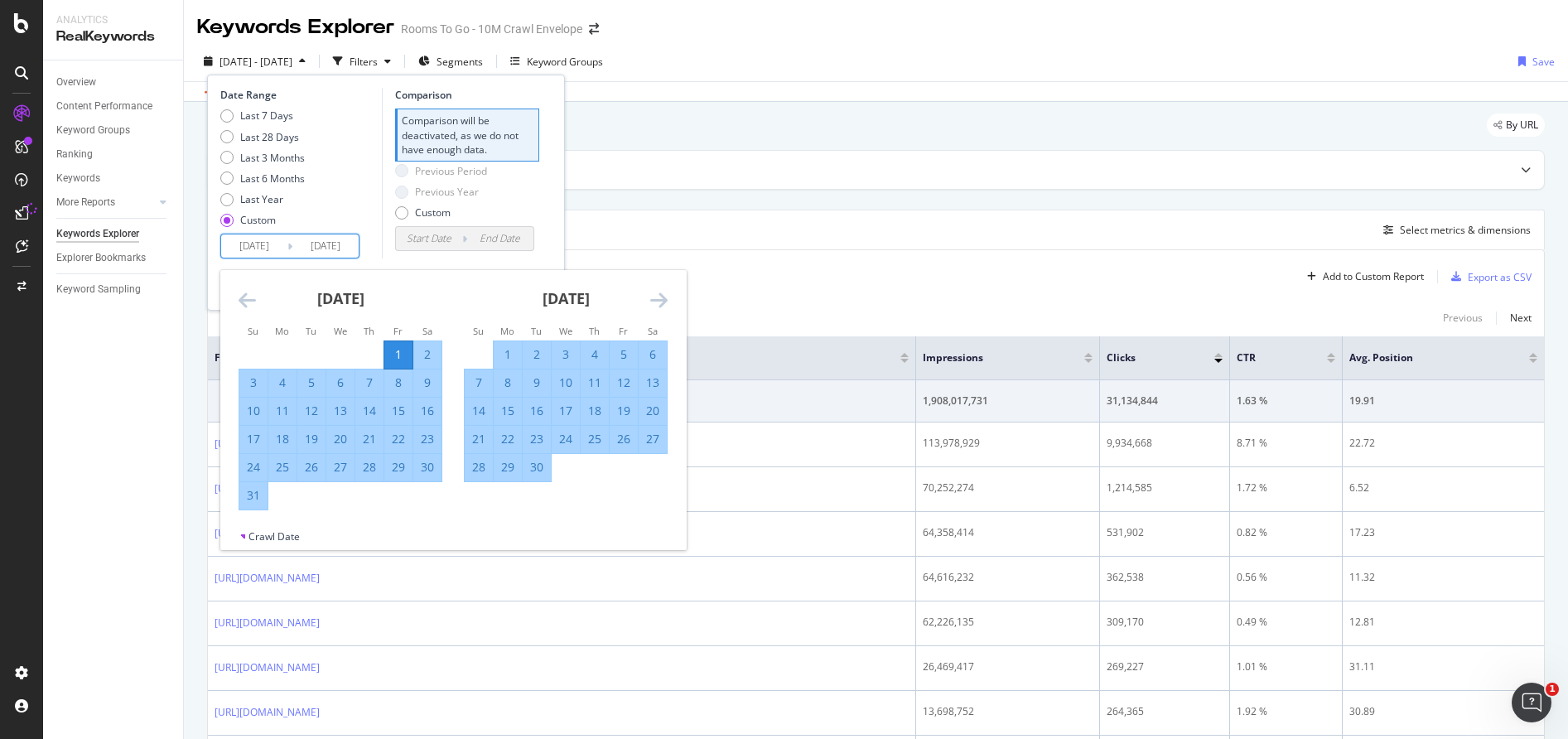
click at [252, 505] on div "31" at bounding box center [253, 495] width 28 height 27
type input "[DATE]"
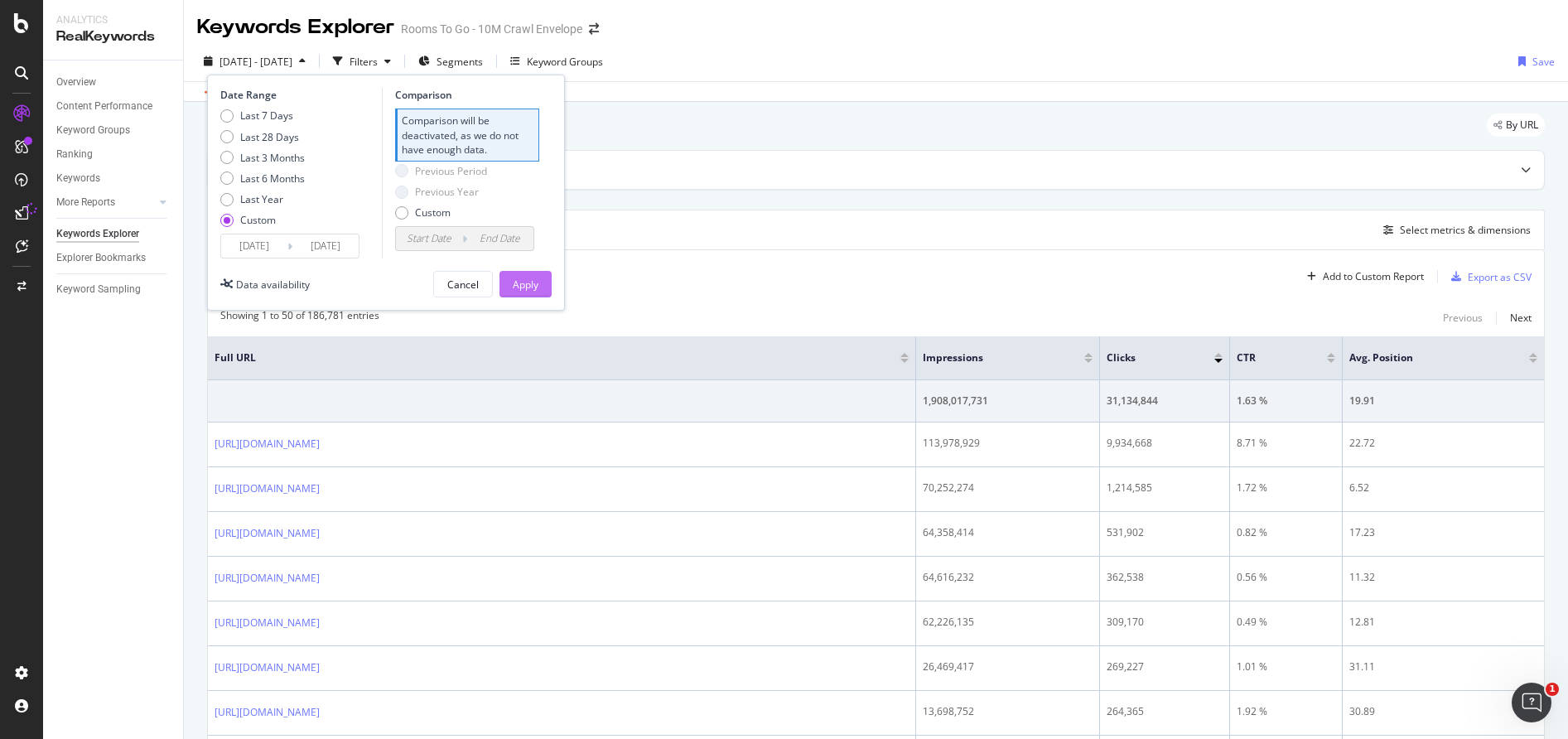
click at [517, 289] on div "Apply" at bounding box center [526, 284] width 26 height 14
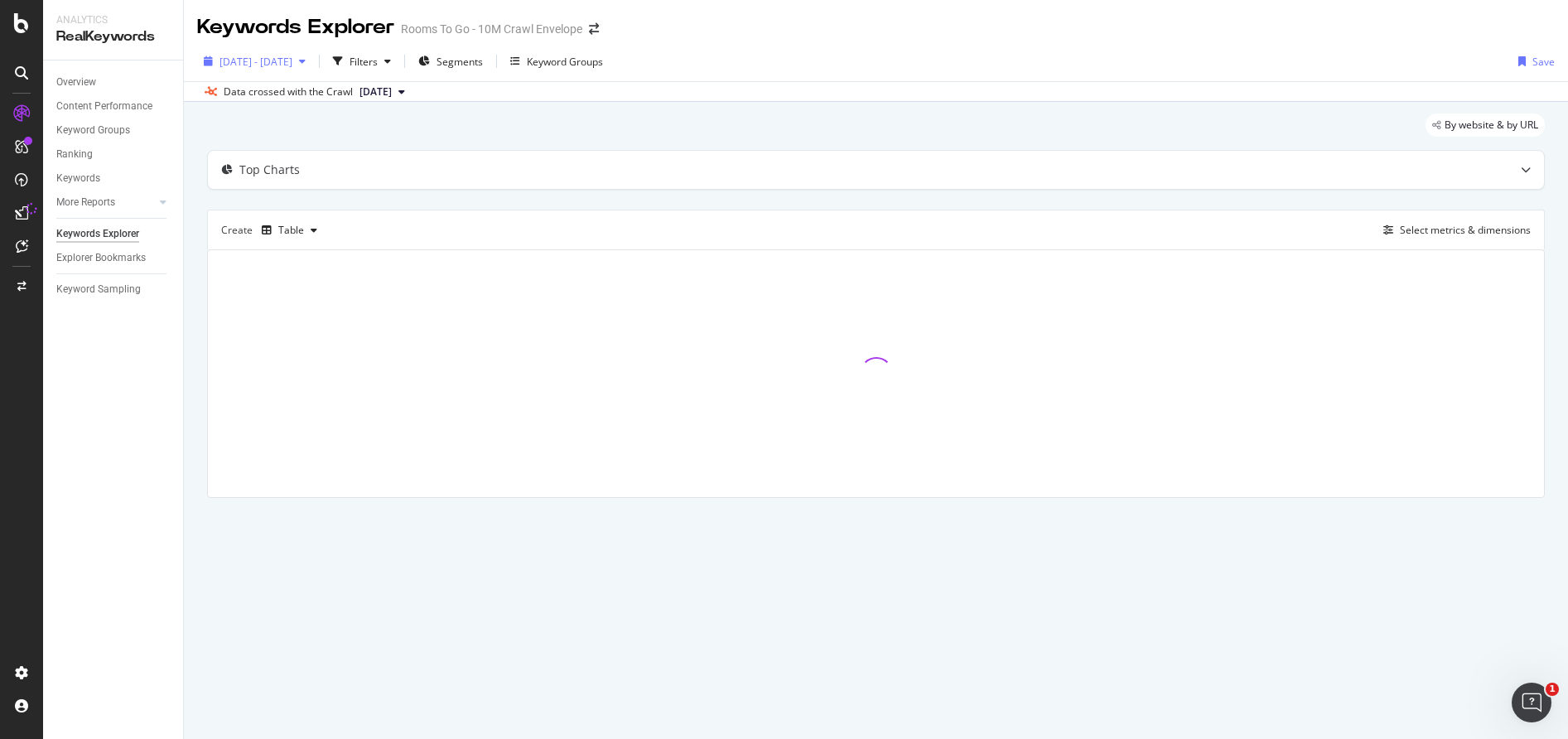
click at [292, 63] on span "[DATE] - [DATE]" at bounding box center [256, 61] width 73 height 14
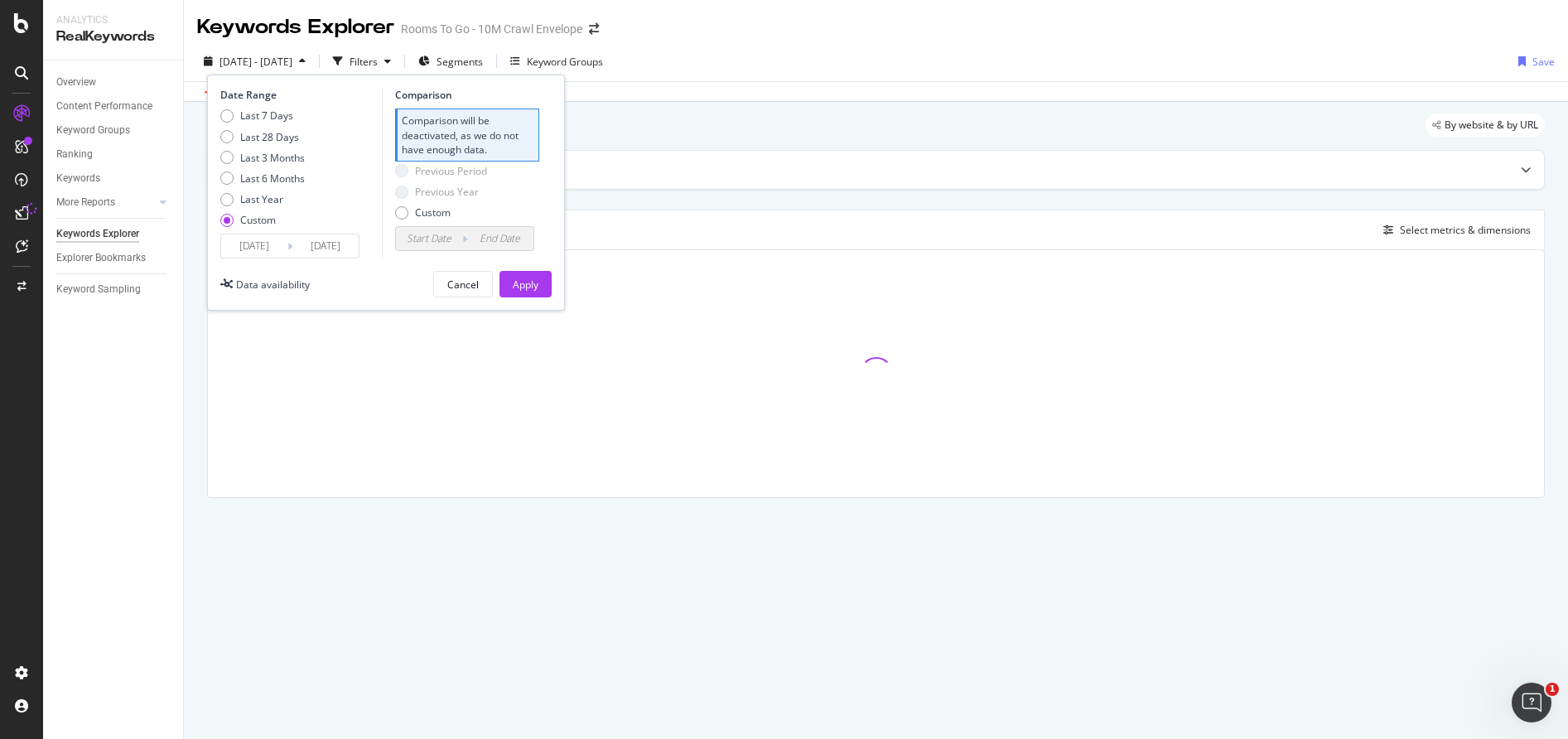
click at [291, 246] on icon at bounding box center [289, 246] width 5 height 16
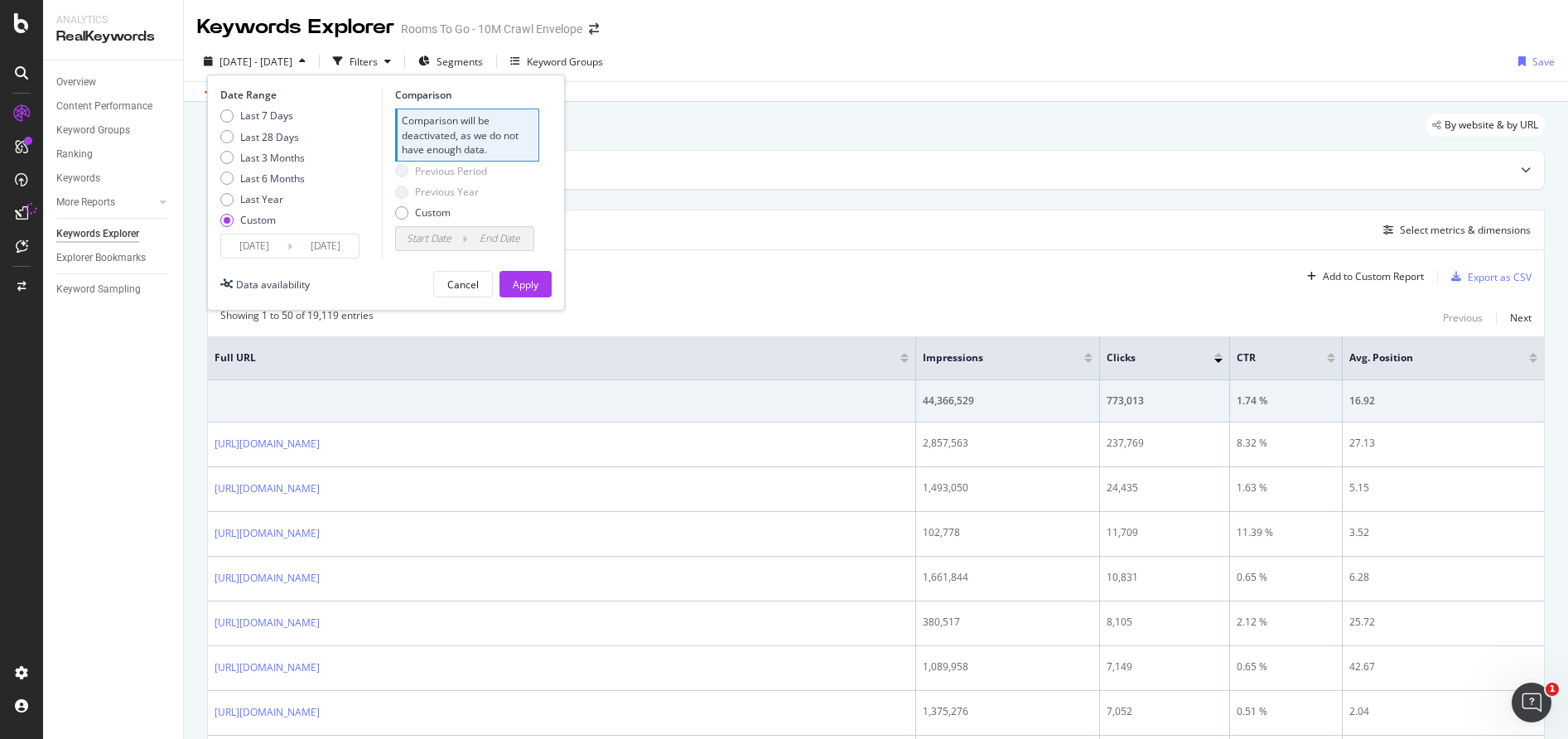
click at [279, 248] on input "[DATE]" at bounding box center [255, 245] width 66 height 23
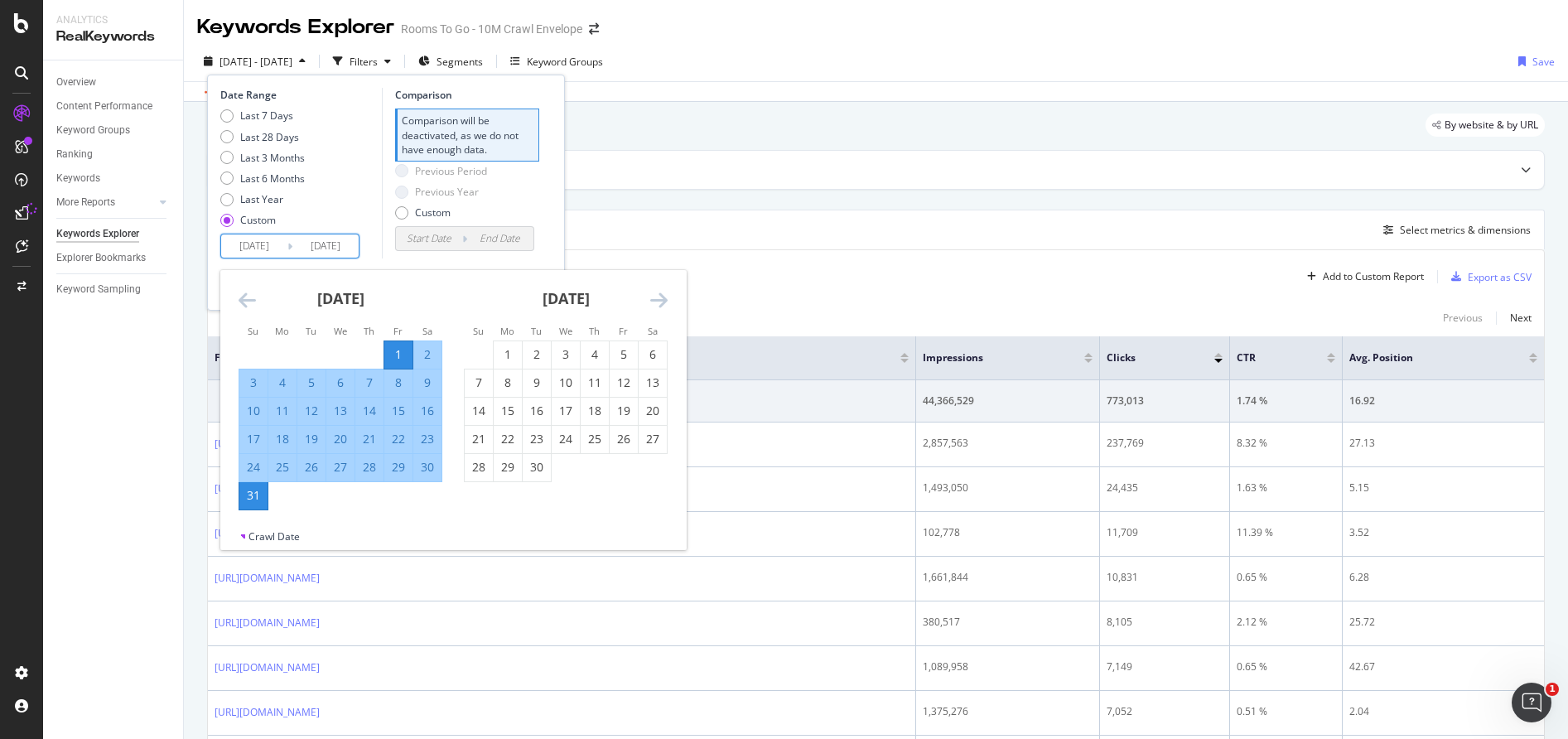
click at [653, 298] on icon "Move forward to switch to the next month." at bounding box center [659, 300] width 17 height 20
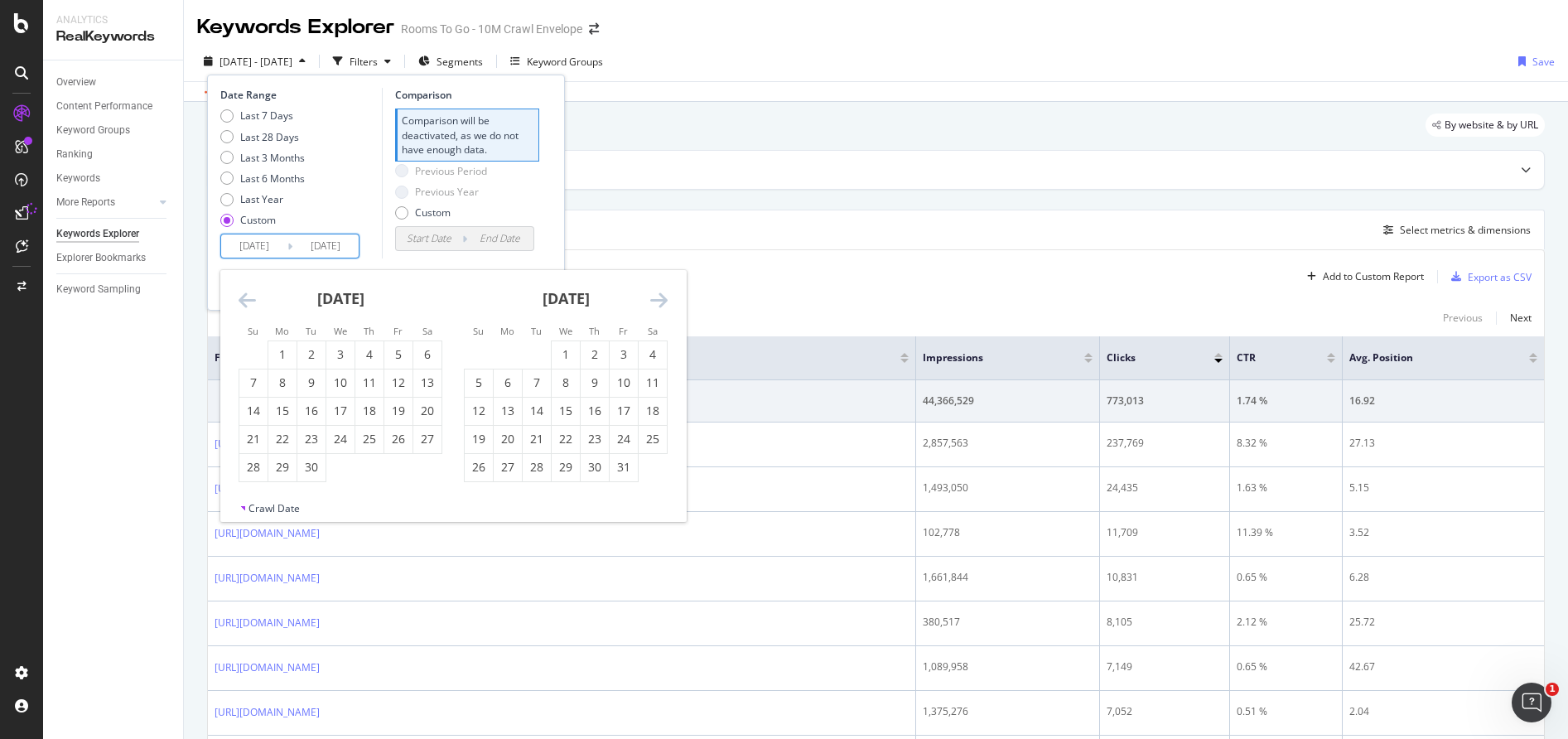
click at [654, 298] on icon "Move forward to switch to the next month." at bounding box center [659, 300] width 17 height 20
click at [423, 352] on div "1" at bounding box center [427, 354] width 28 height 16
type input "[DATE]"
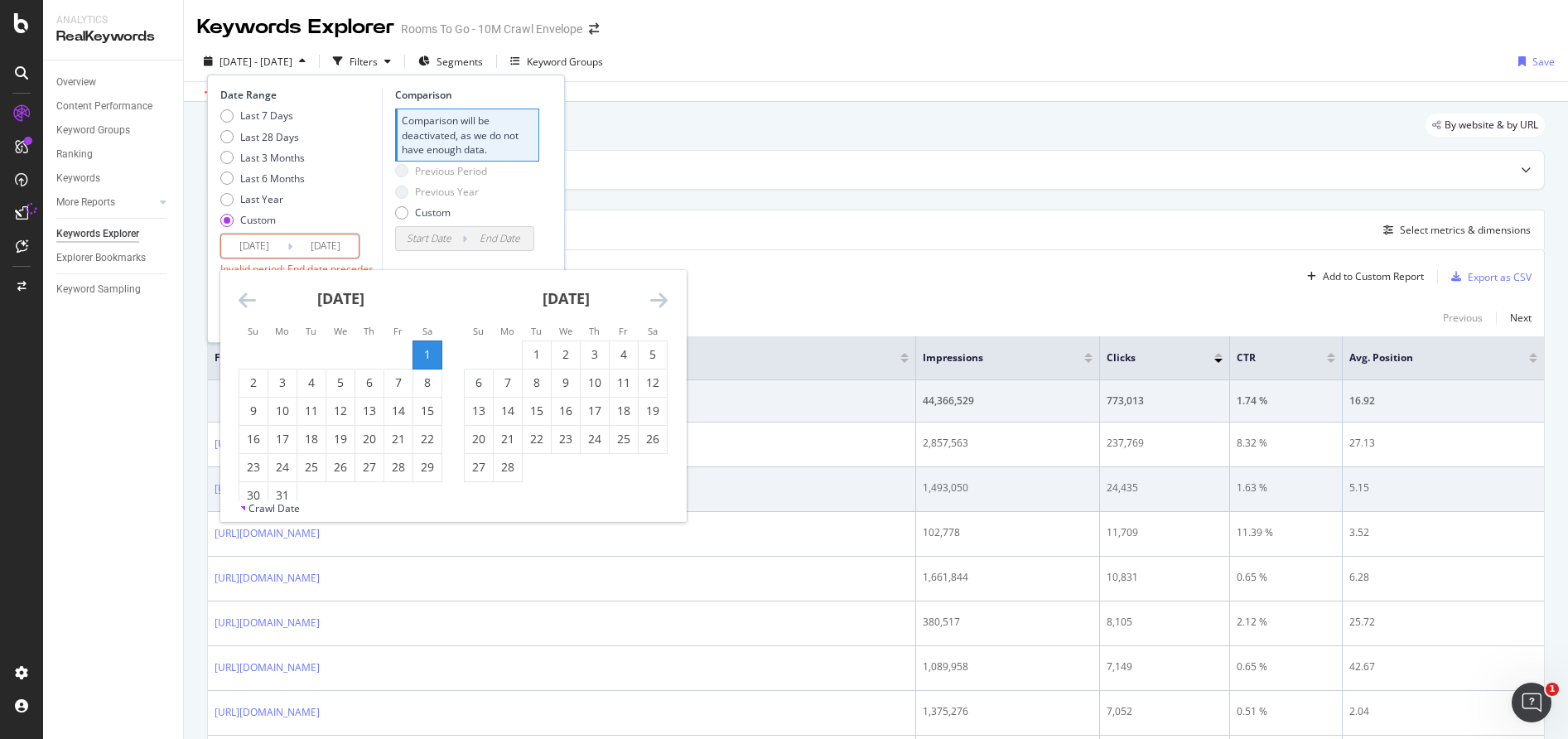
click at [287, 494] on div "31" at bounding box center [282, 495] width 28 height 16
type input "[DATE]"
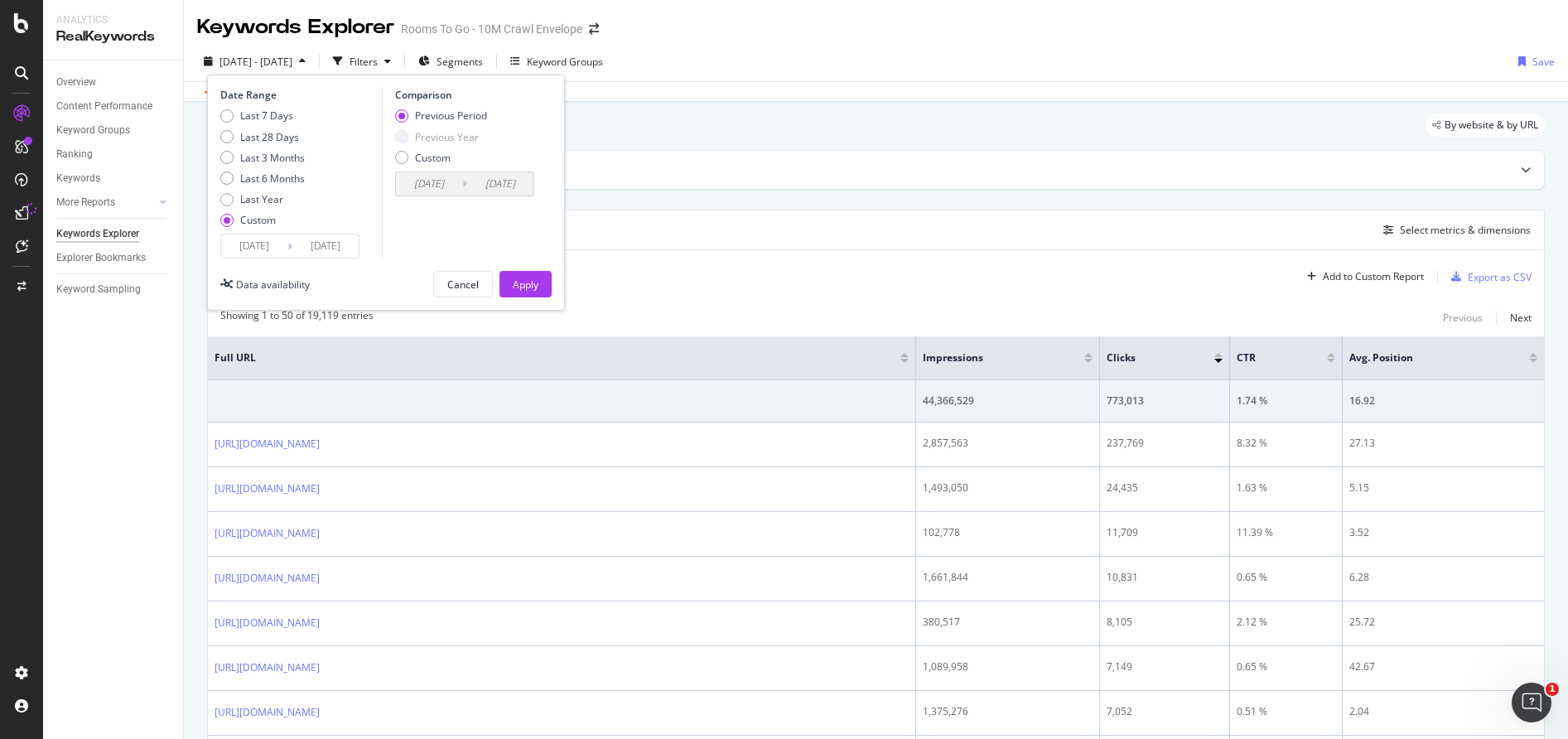
click at [537, 285] on div "Apply" at bounding box center [526, 284] width 26 height 14
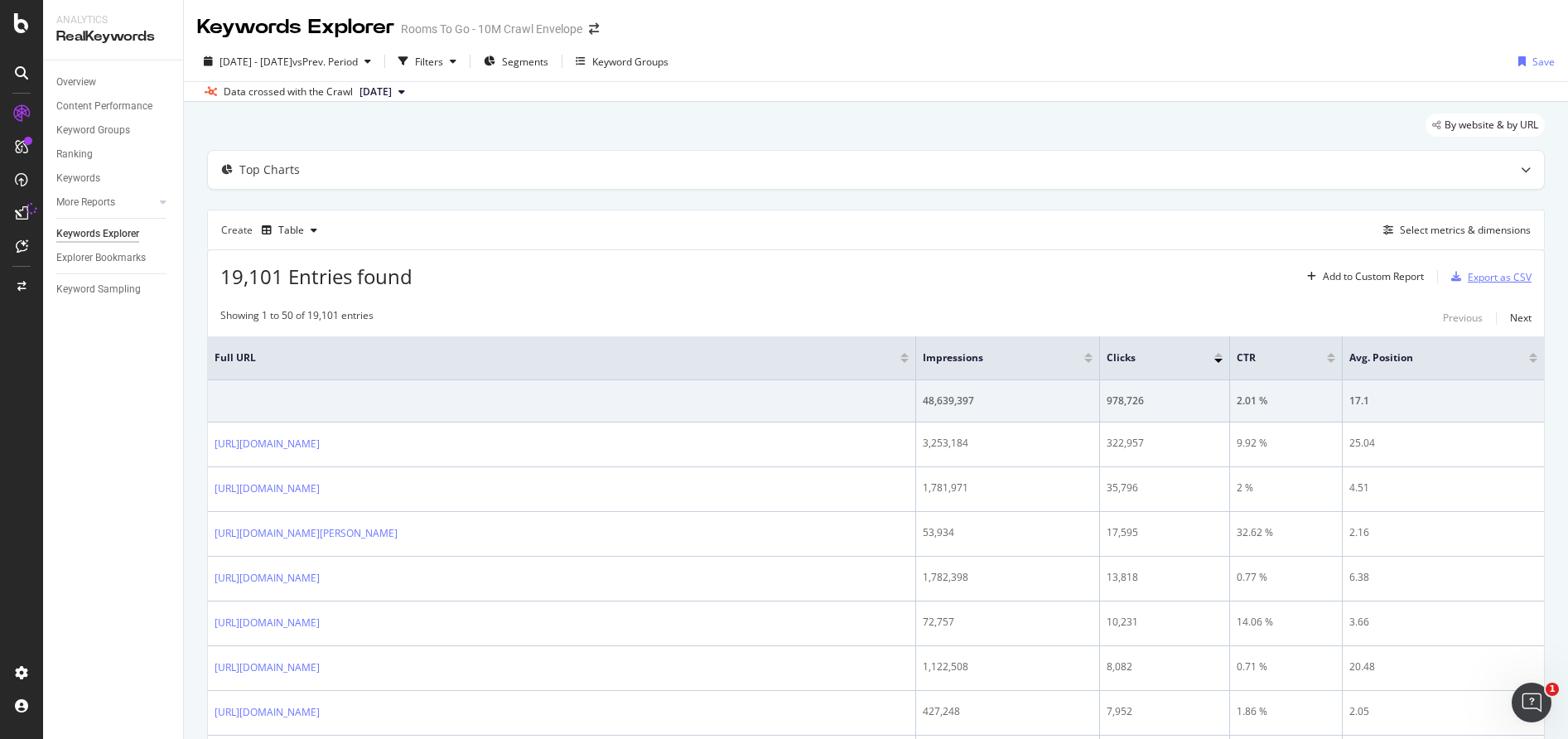
click at [1514, 282] on div "Export as CSV" at bounding box center [1500, 277] width 64 height 14
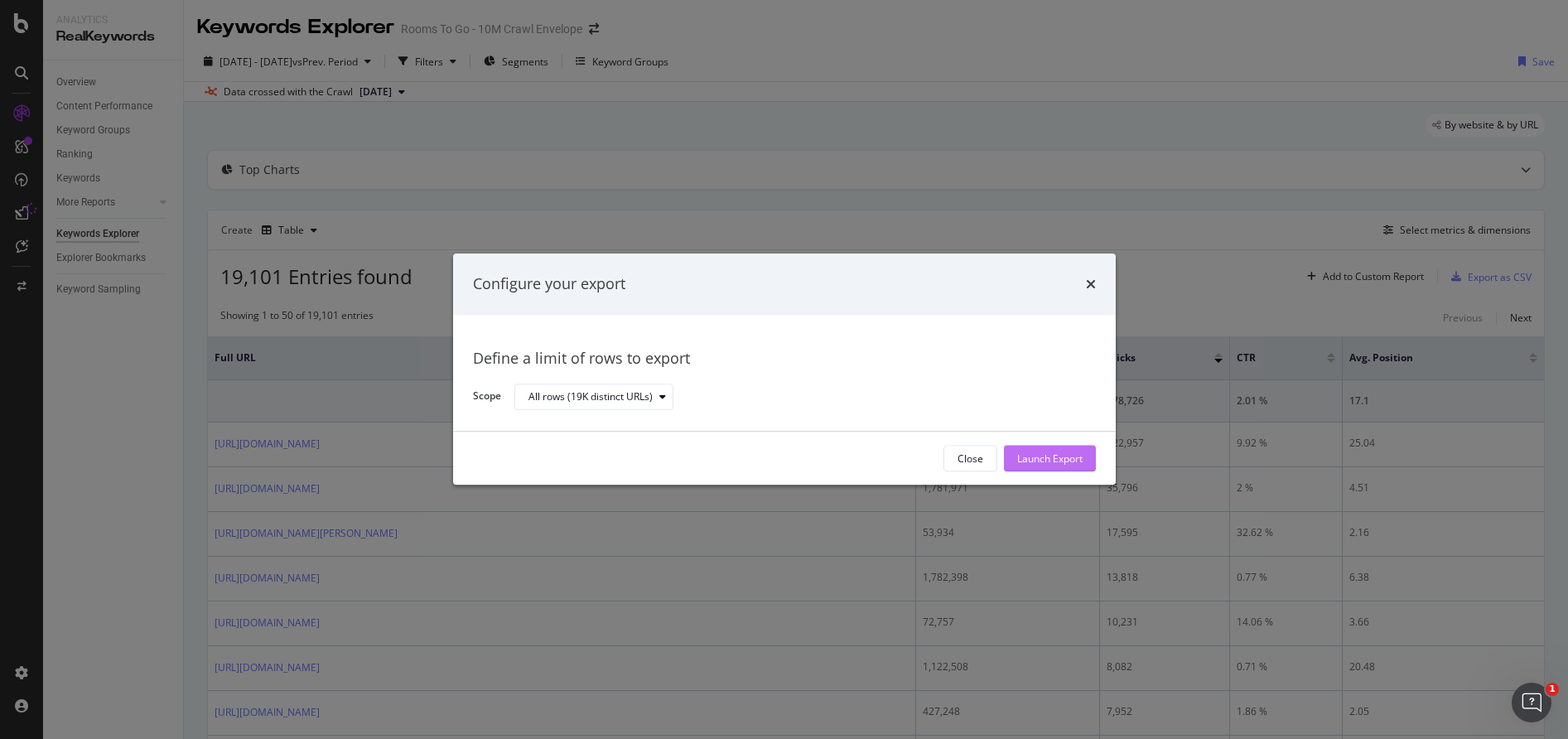
click at [1060, 453] on div "Launch Export" at bounding box center [1050, 458] width 65 height 14
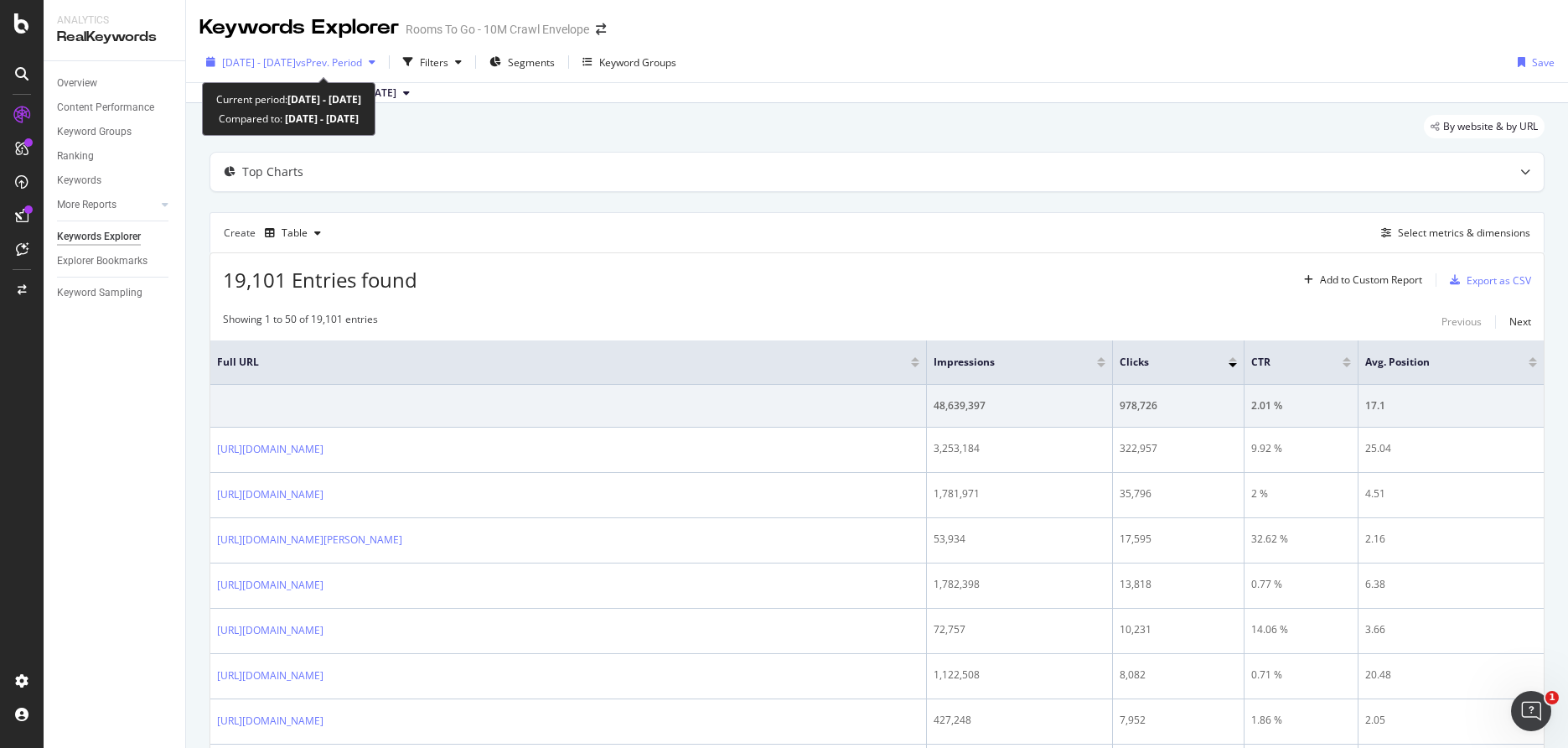
click at [296, 68] on span "[DATE] - [DATE]" at bounding box center [259, 62] width 74 height 14
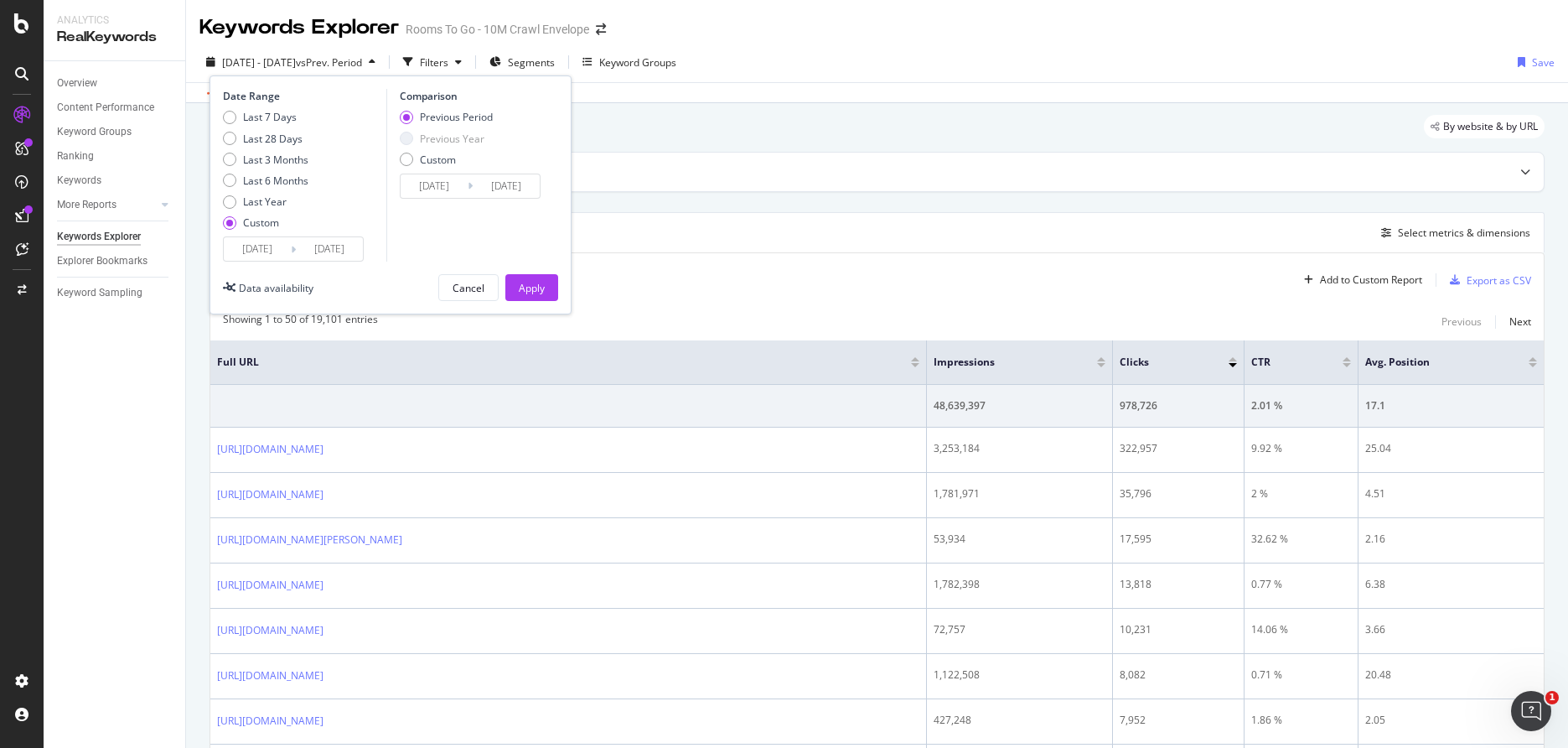
click at [293, 247] on icon at bounding box center [293, 249] width 5 height 16
click at [268, 249] on input "[DATE]" at bounding box center [258, 248] width 67 height 23
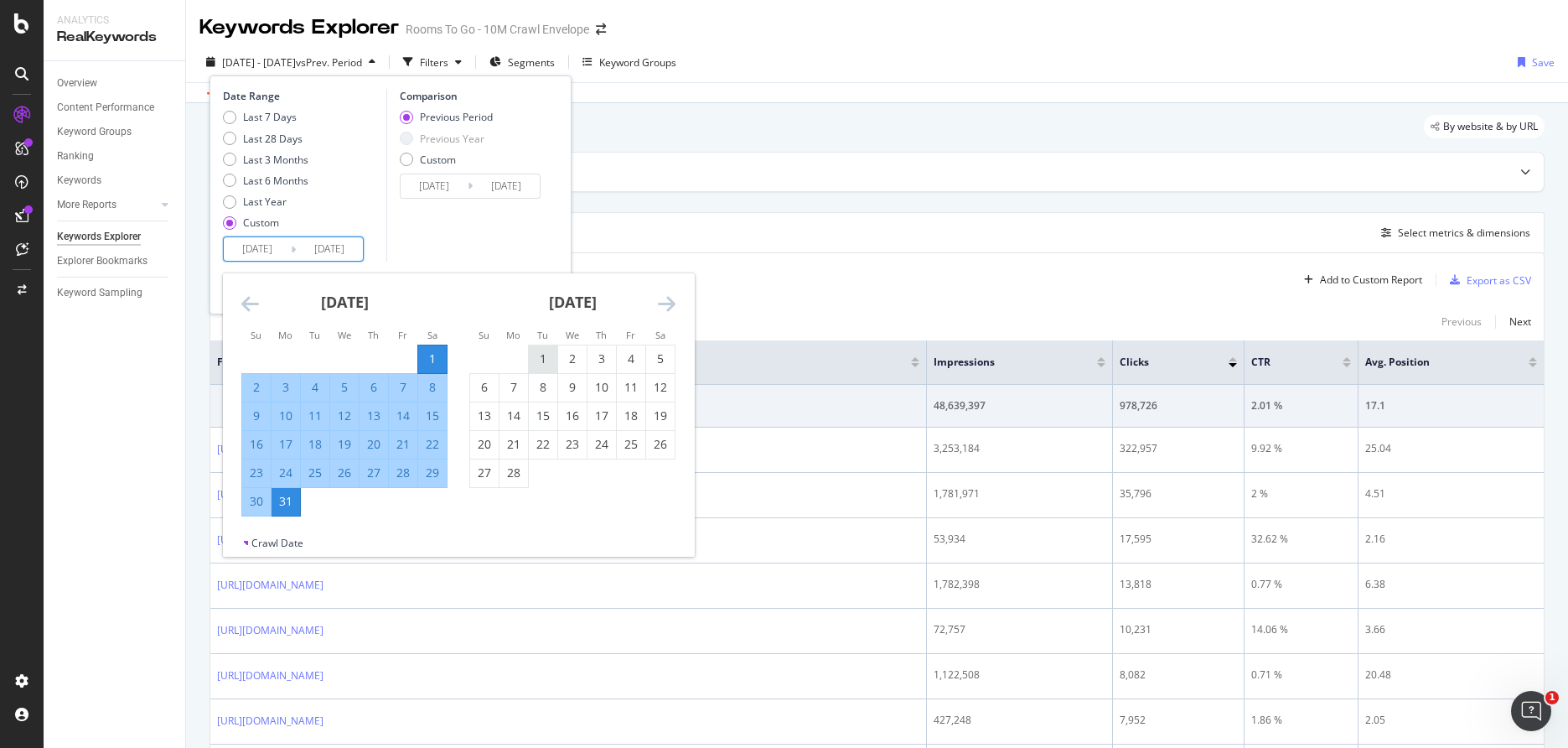
click at [535, 358] on div "1" at bounding box center [543, 359] width 29 height 17
type input "[DATE]"
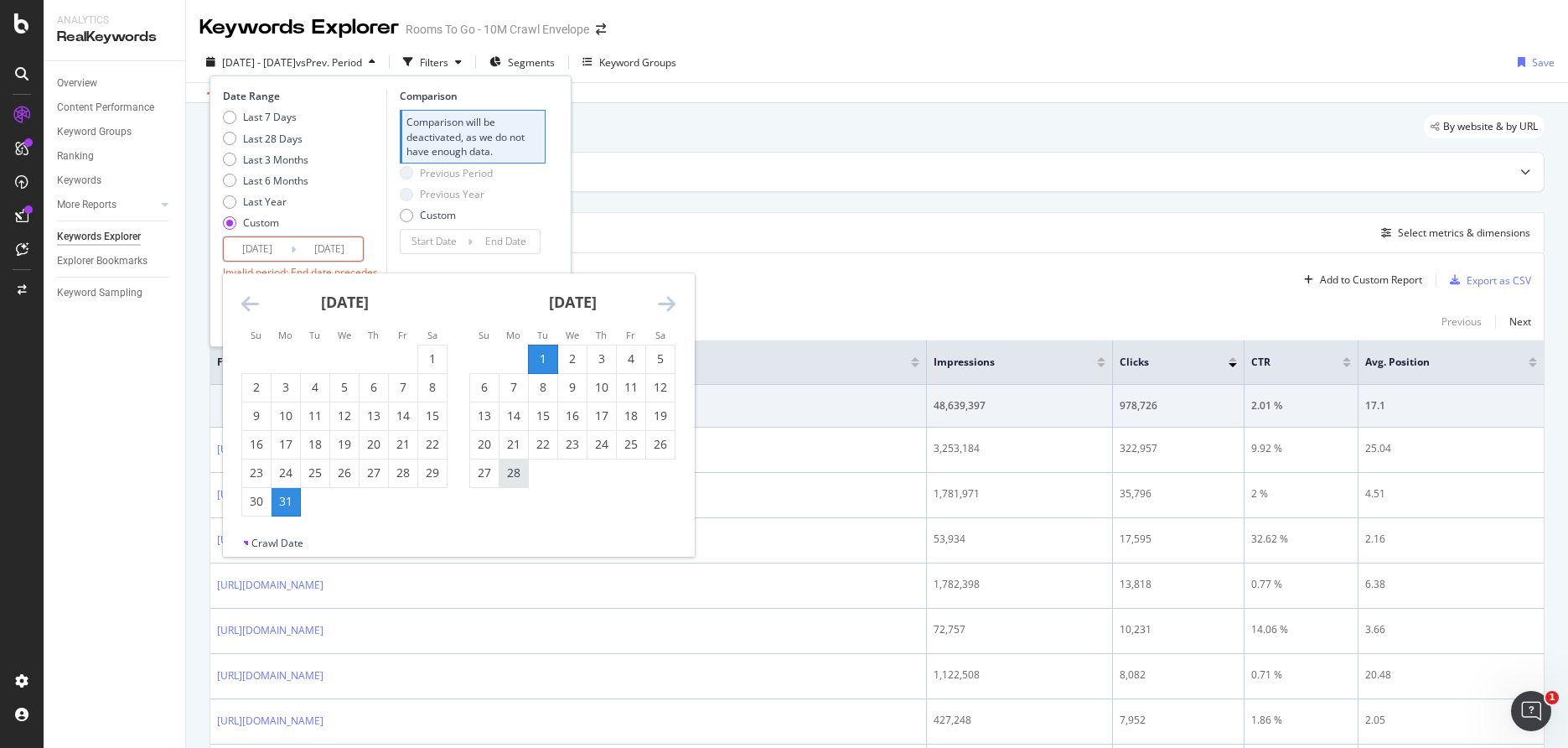
click at [519, 477] on div "28" at bounding box center [513, 473] width 29 height 17
type input "[DATE]"
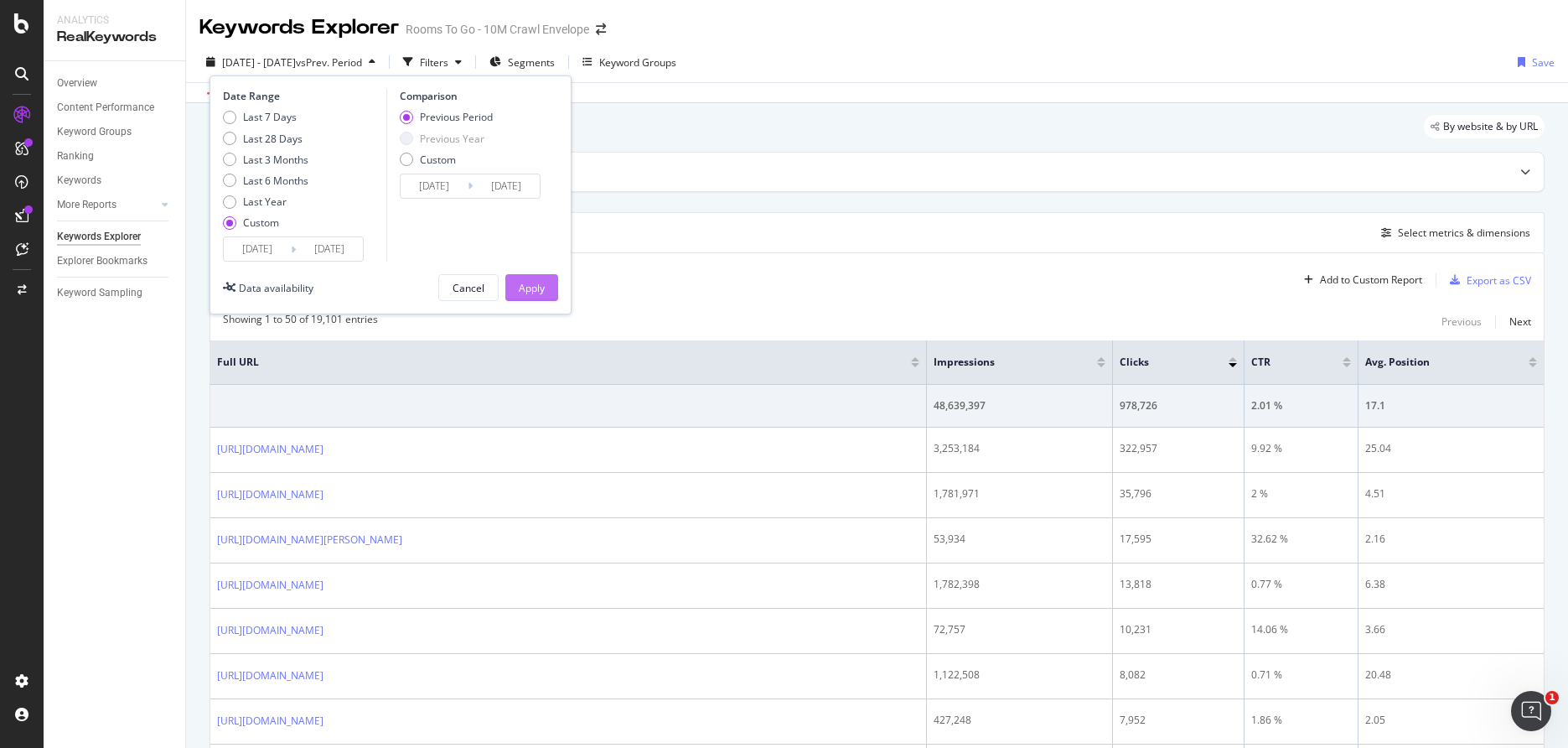
click at [525, 284] on div "Apply" at bounding box center [532, 287] width 26 height 14
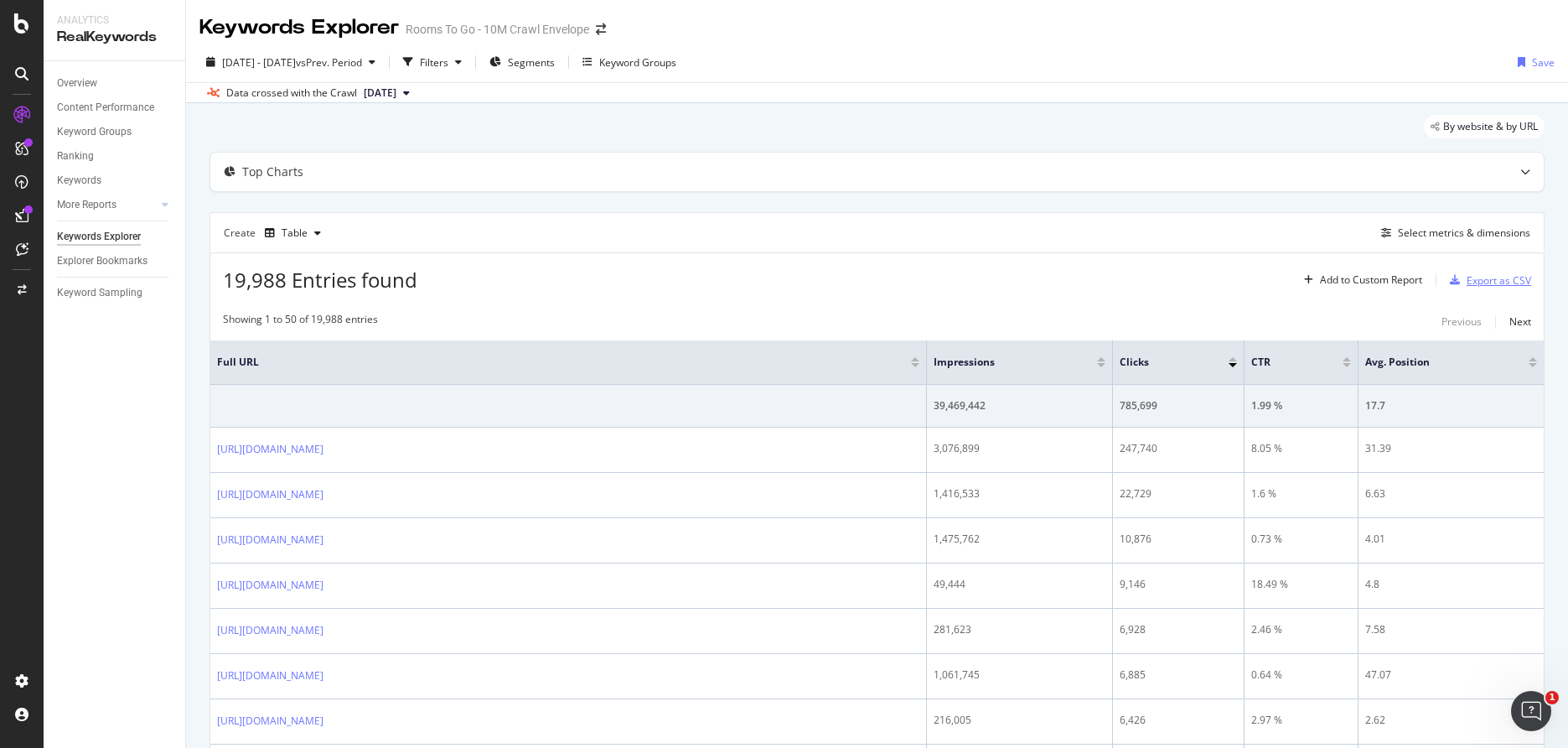
click at [1450, 281] on icon "button" at bounding box center [1455, 280] width 10 height 10
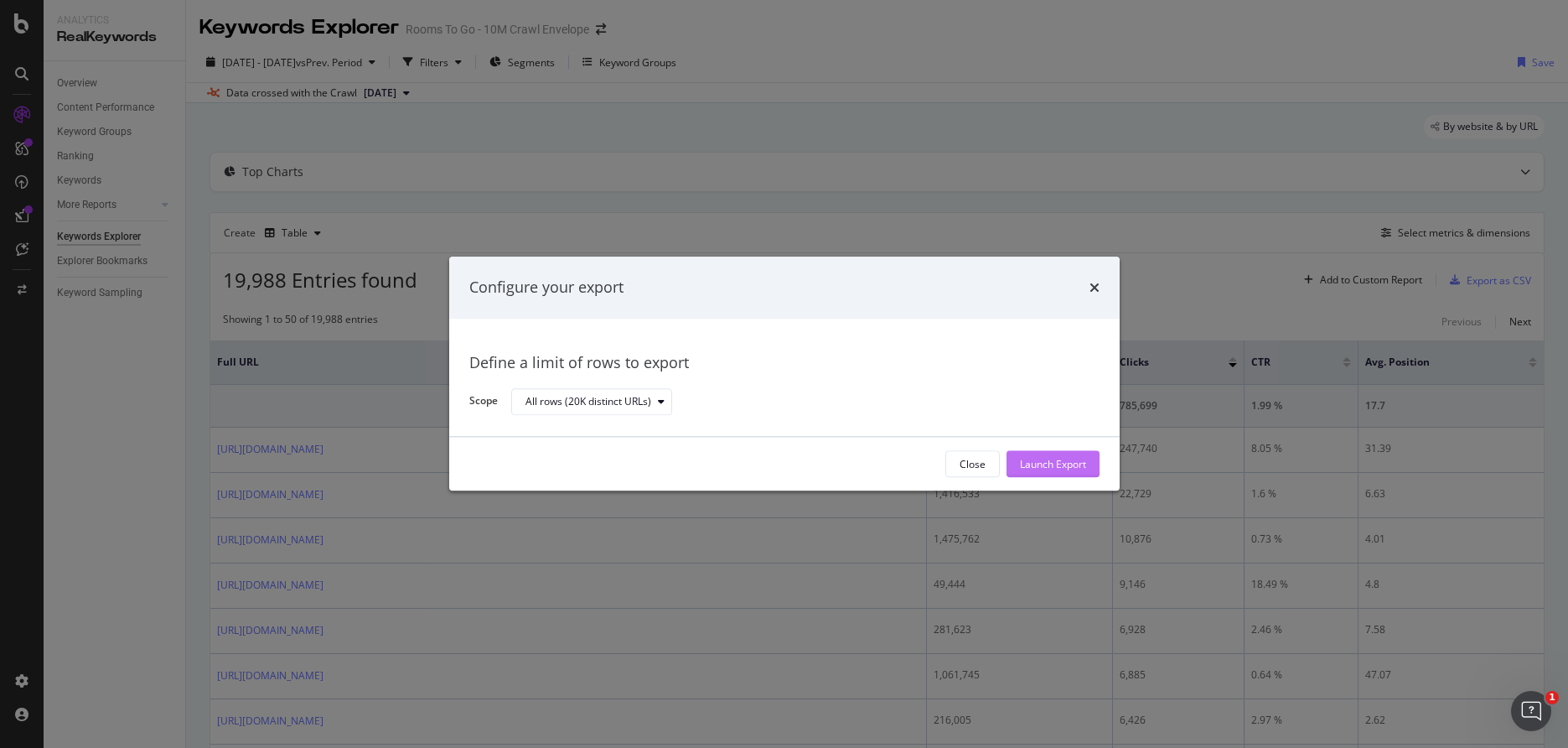
click at [1084, 465] on div "Launch Export" at bounding box center [1053, 463] width 66 height 14
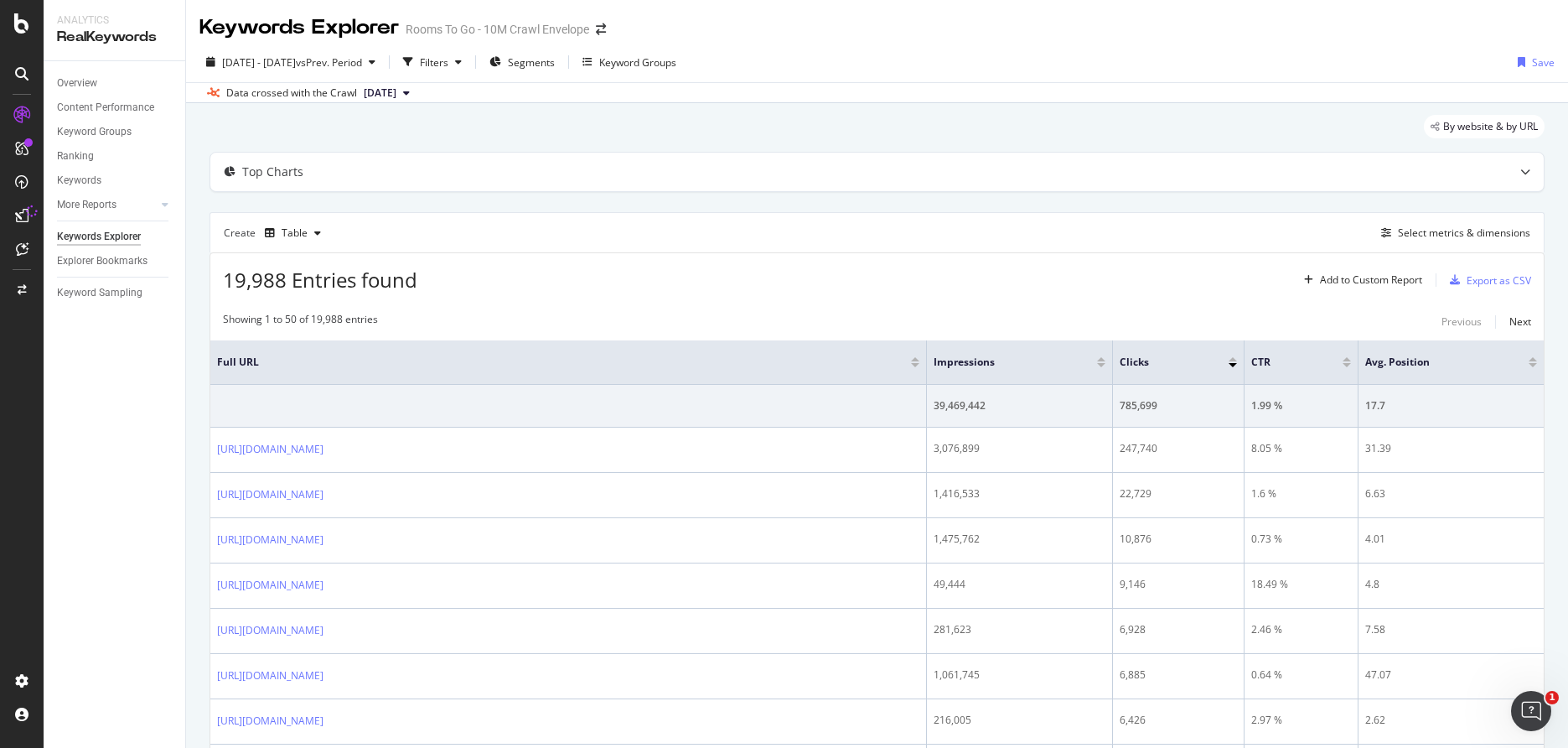
click at [1139, 101] on div "Data crossed with the Crawl [DATE]" at bounding box center [878, 93] width 1383 height 20
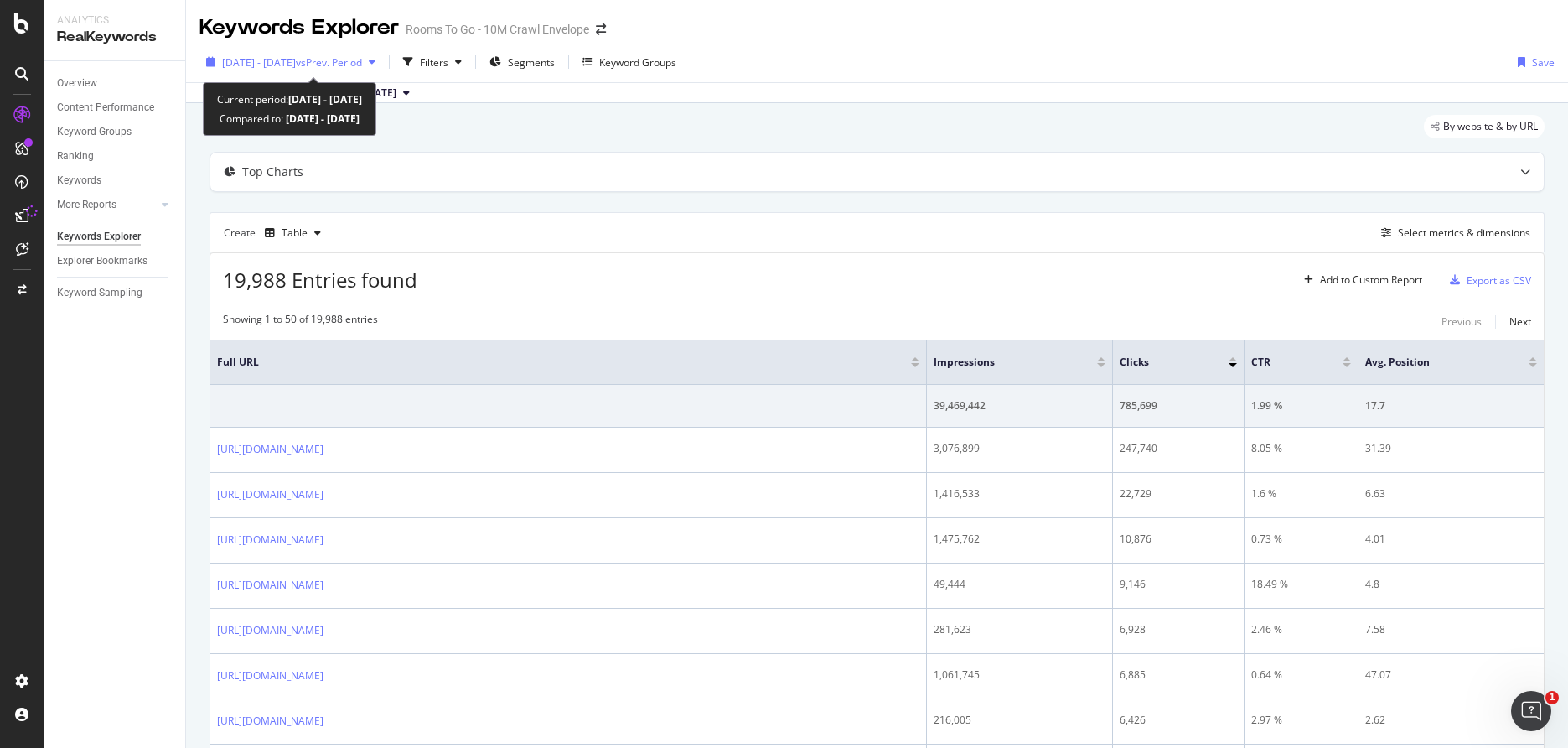
click at [296, 64] on span "[DATE] - [DATE]" at bounding box center [259, 62] width 74 height 14
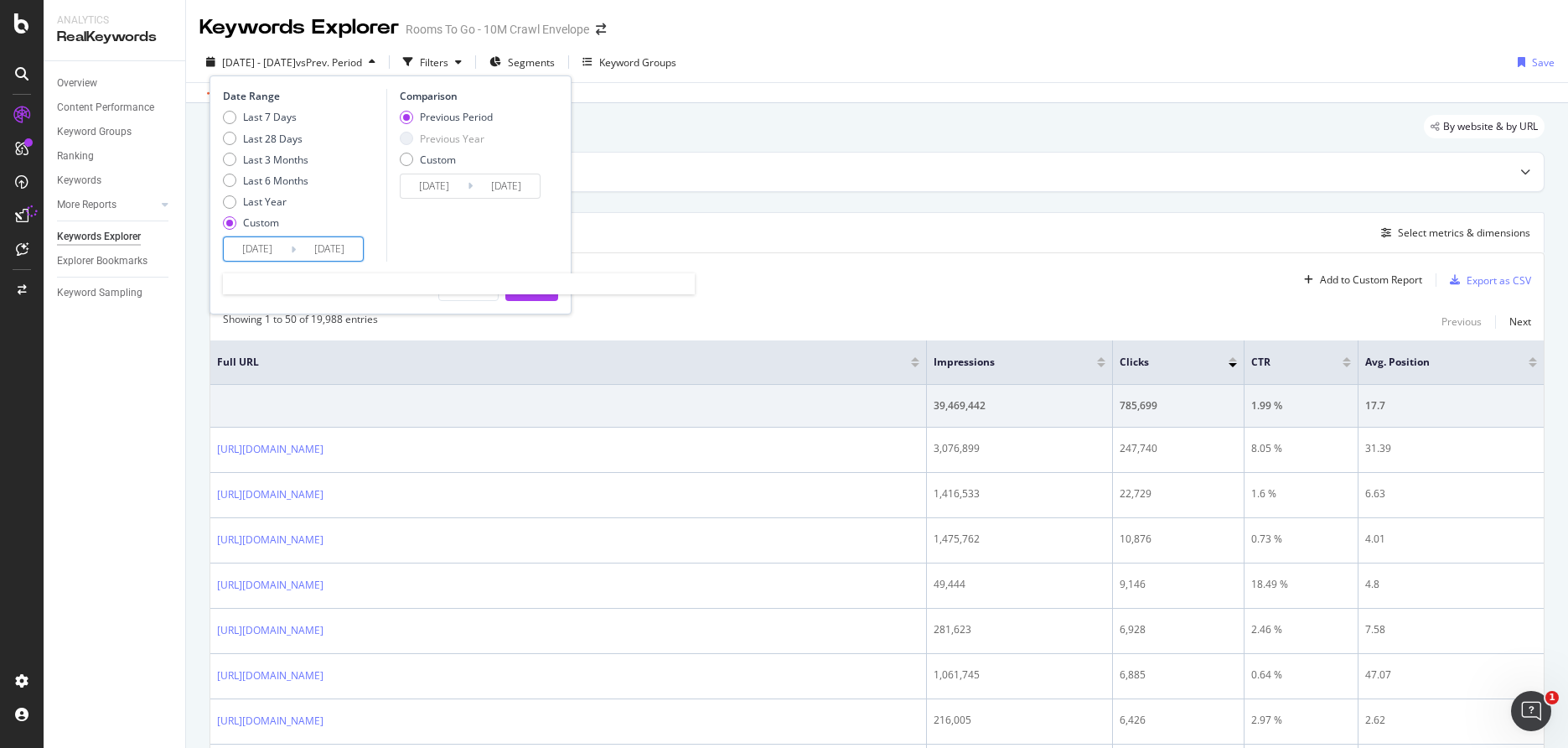
click at [261, 252] on input "[DATE]" at bounding box center [258, 248] width 67 height 23
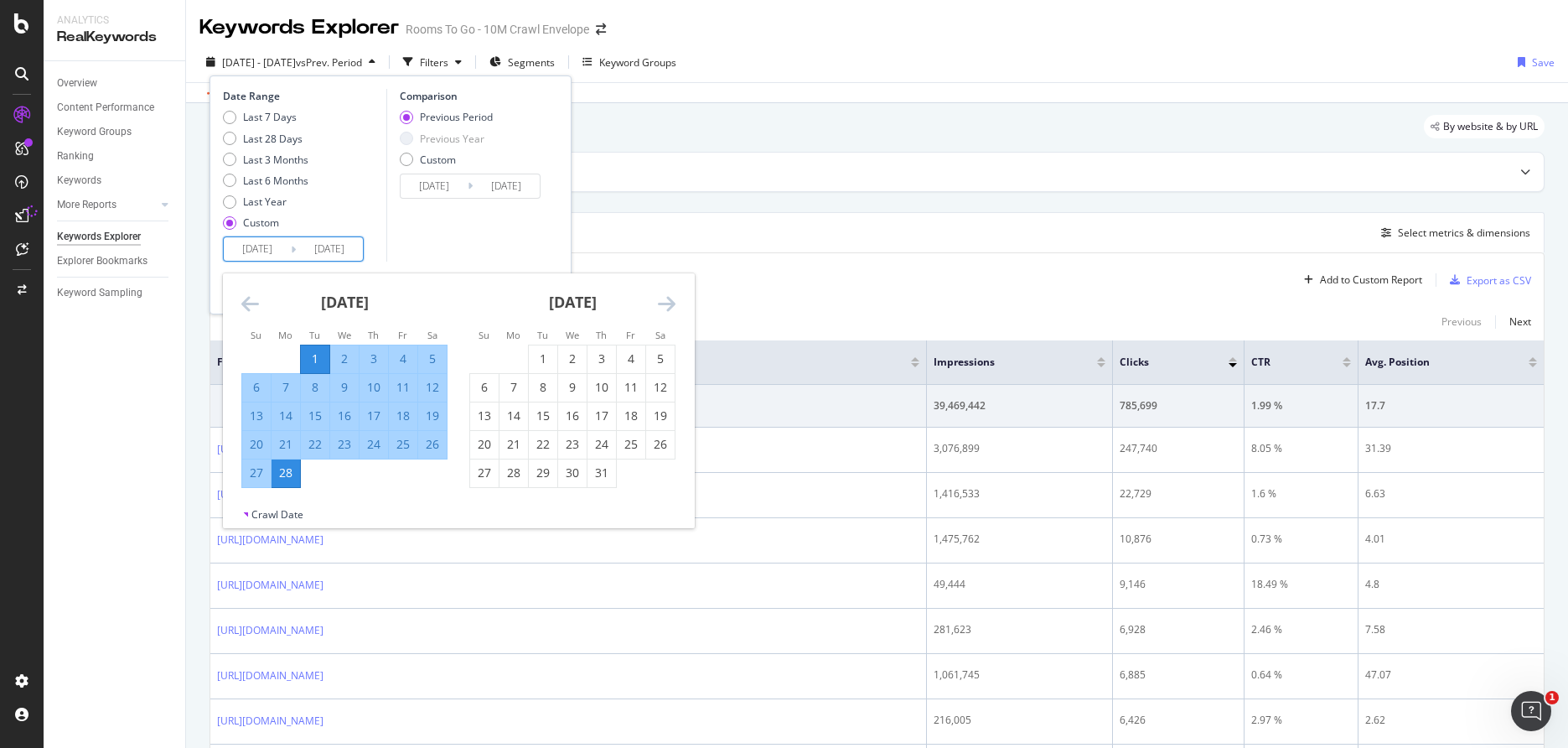
drag, startPoint x: 552, startPoint y: 356, endPoint x: 519, endPoint y: 350, distance: 33.5
click at [551, 356] on div "1" at bounding box center [543, 359] width 29 height 17
type input "[DATE]"
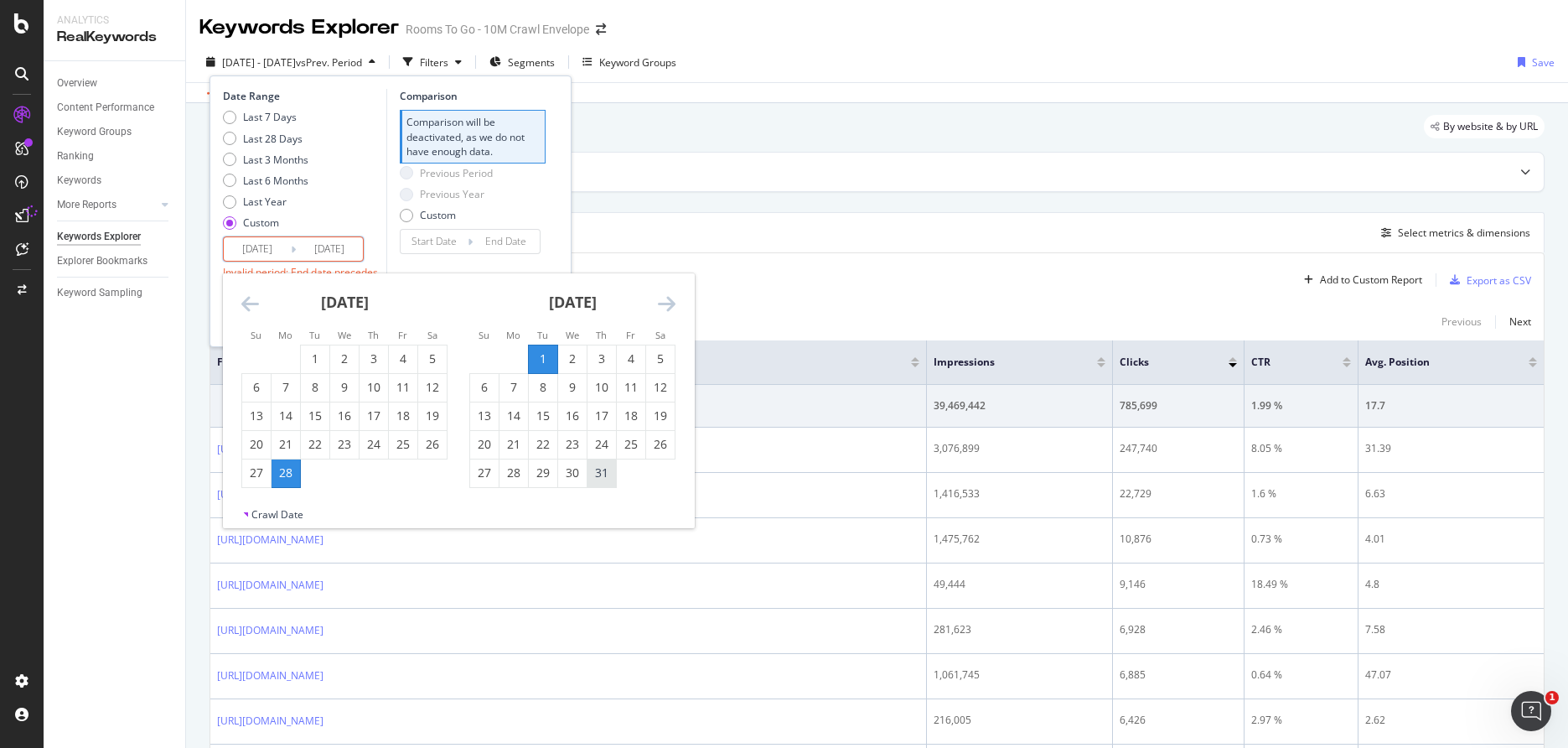
click at [594, 471] on div "31" at bounding box center [601, 473] width 29 height 17
type input "[DATE]"
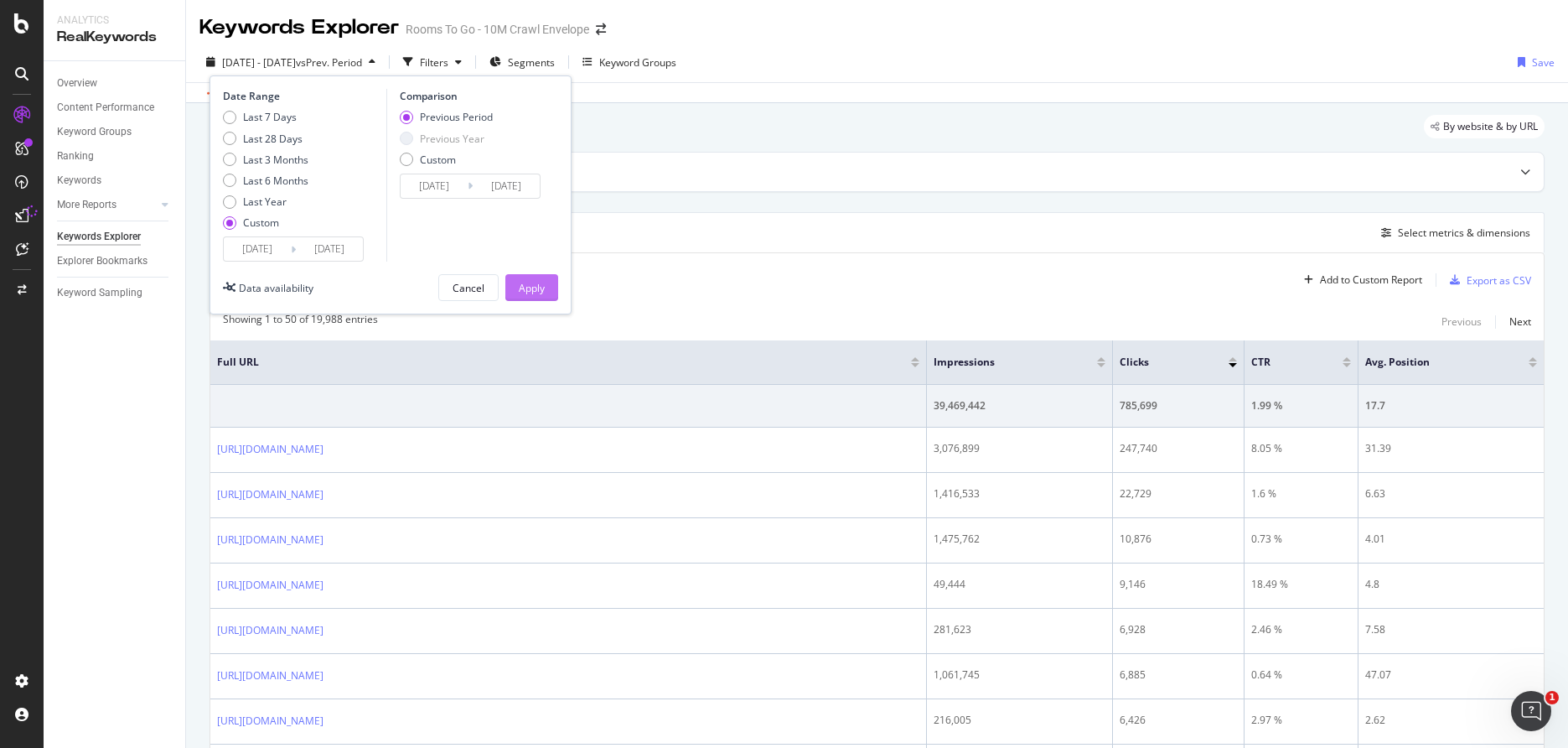
click at [536, 289] on div "Apply" at bounding box center [532, 287] width 26 height 14
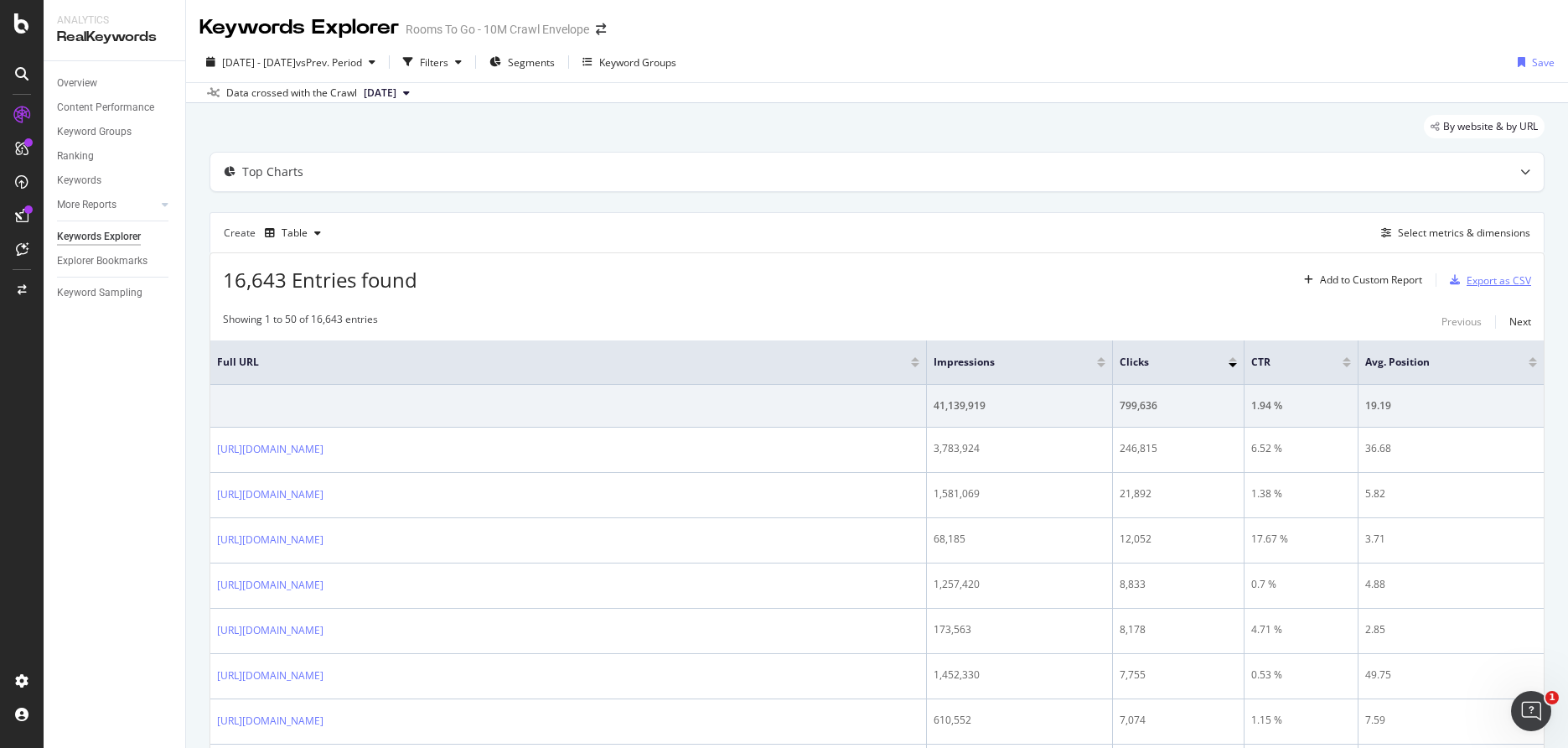
click at [1475, 273] on div "Export as CSV" at bounding box center [1499, 280] width 65 height 14
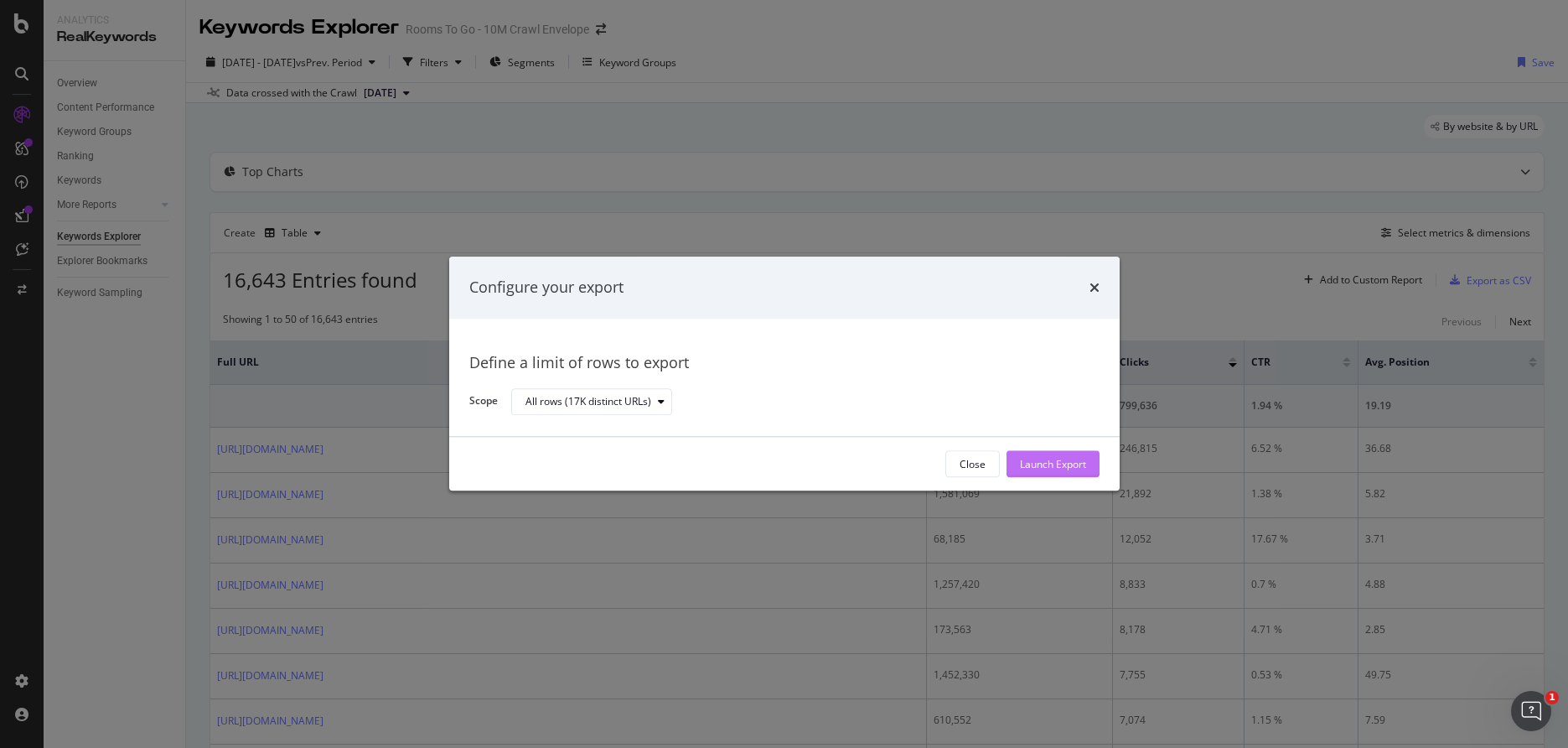
click at [1066, 466] on div "Launch Export" at bounding box center [1053, 463] width 66 height 14
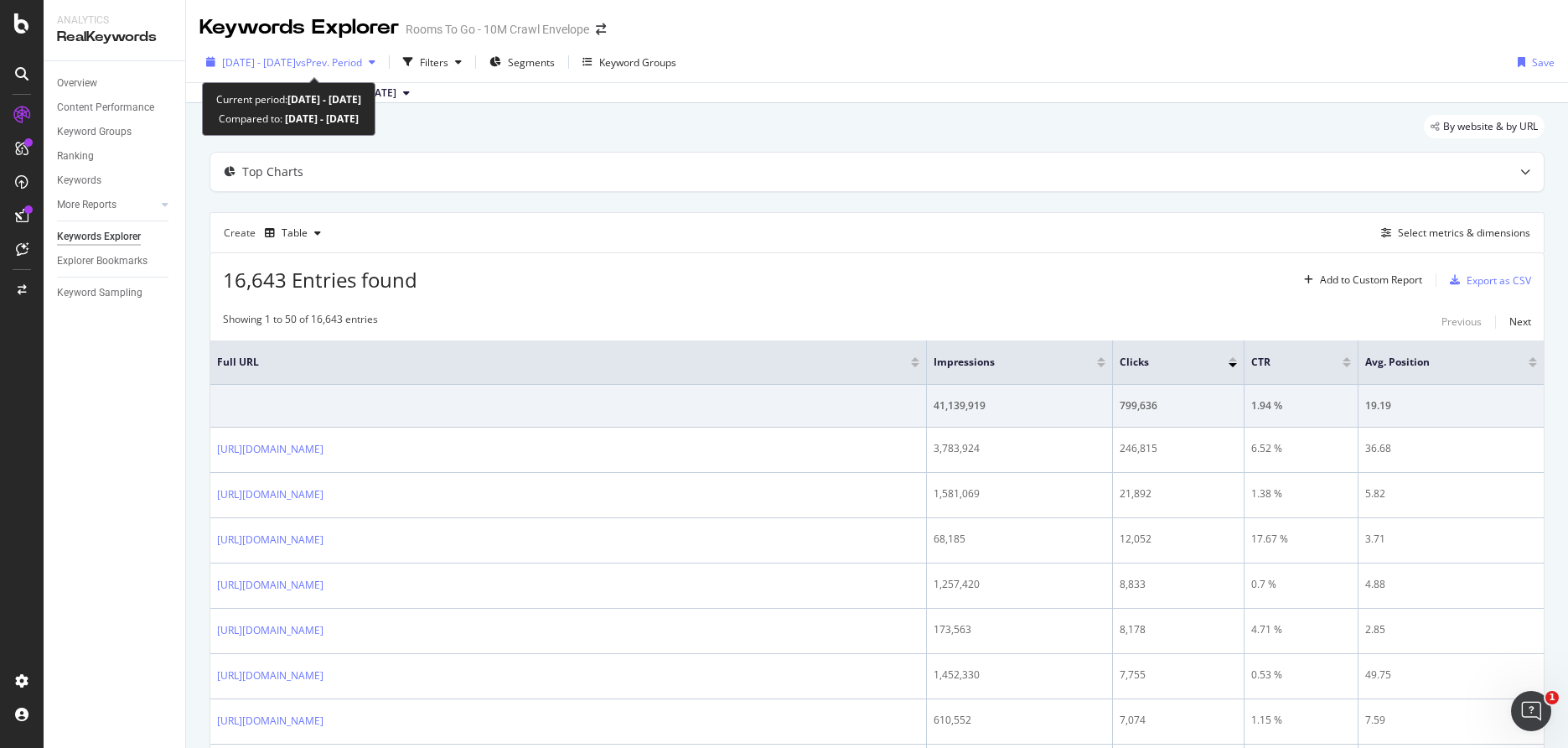
click at [362, 67] on span "vs Prev. Period" at bounding box center [328, 62] width 66 height 14
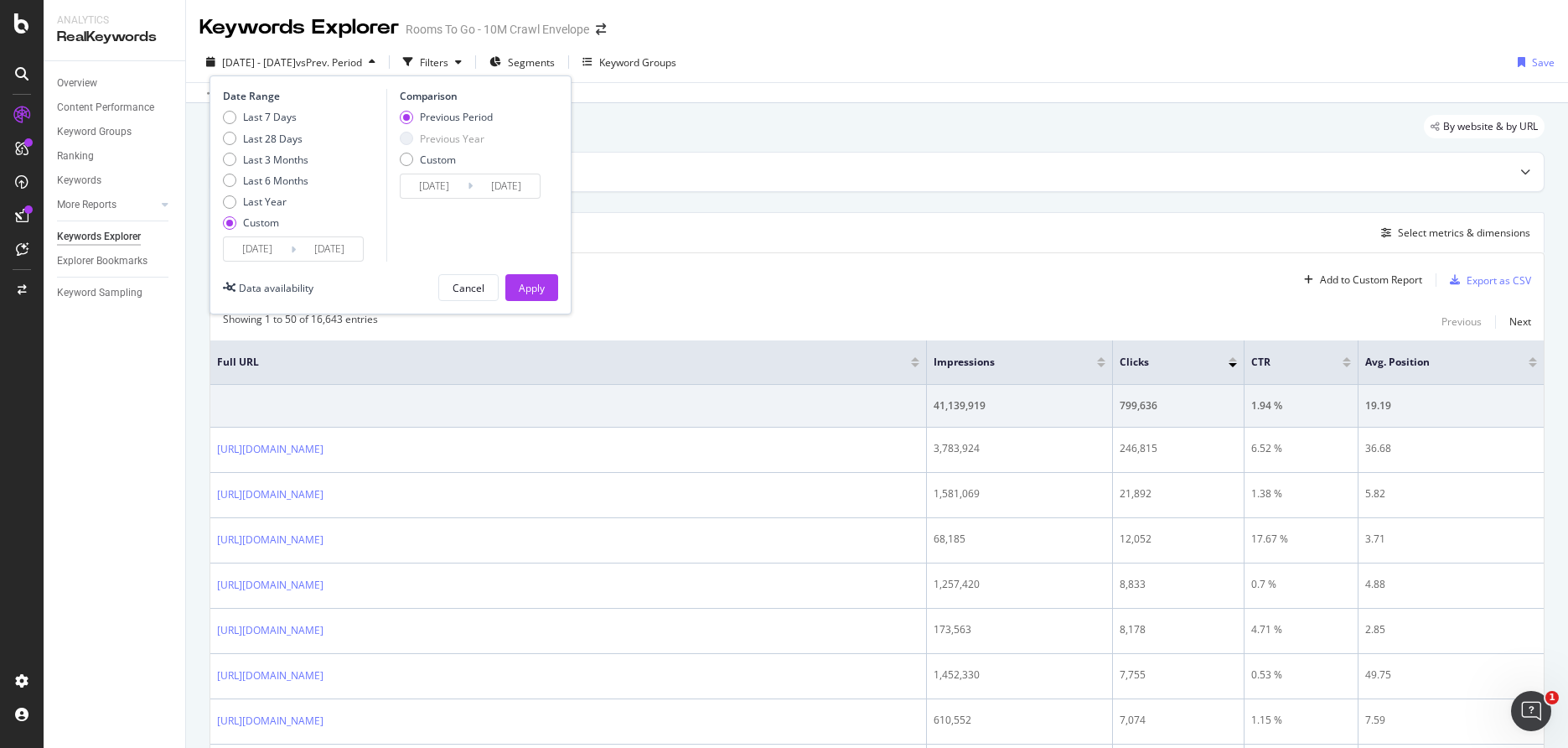
click at [285, 250] on input "[DATE]" at bounding box center [258, 248] width 67 height 23
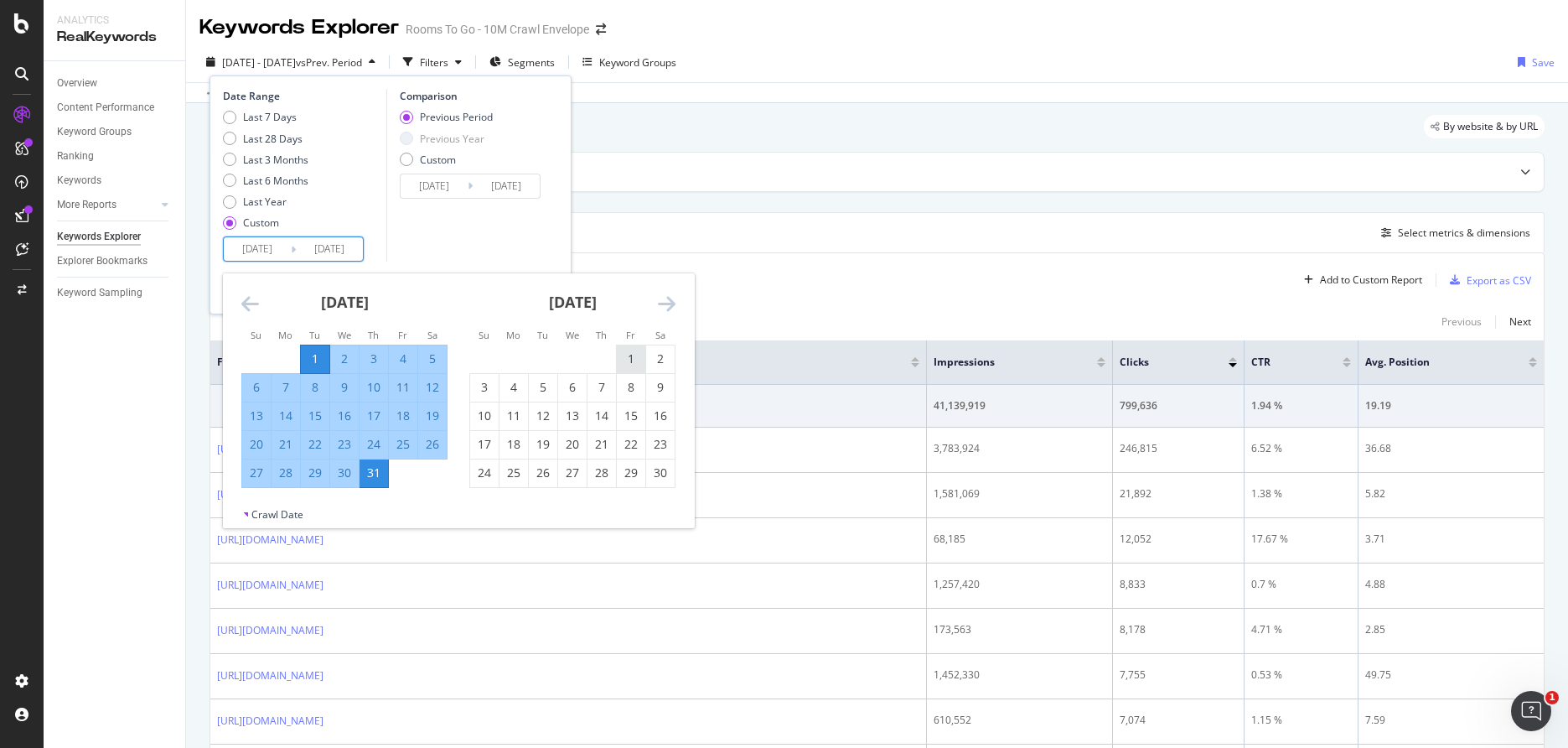
click at [640, 349] on div "1" at bounding box center [631, 360] width 29 height 28
type input "[DATE]"
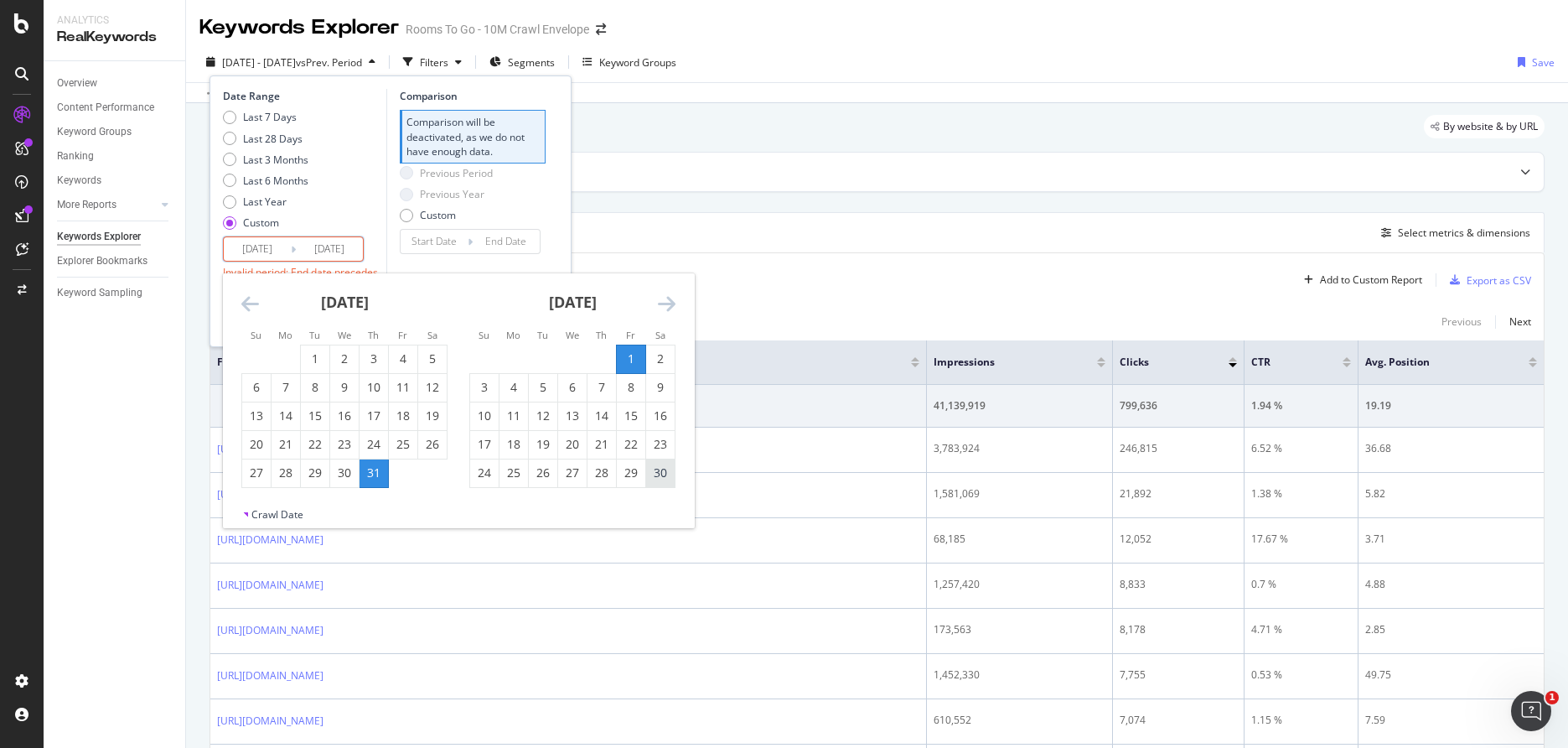
click at [658, 476] on div "30" at bounding box center [660, 473] width 29 height 17
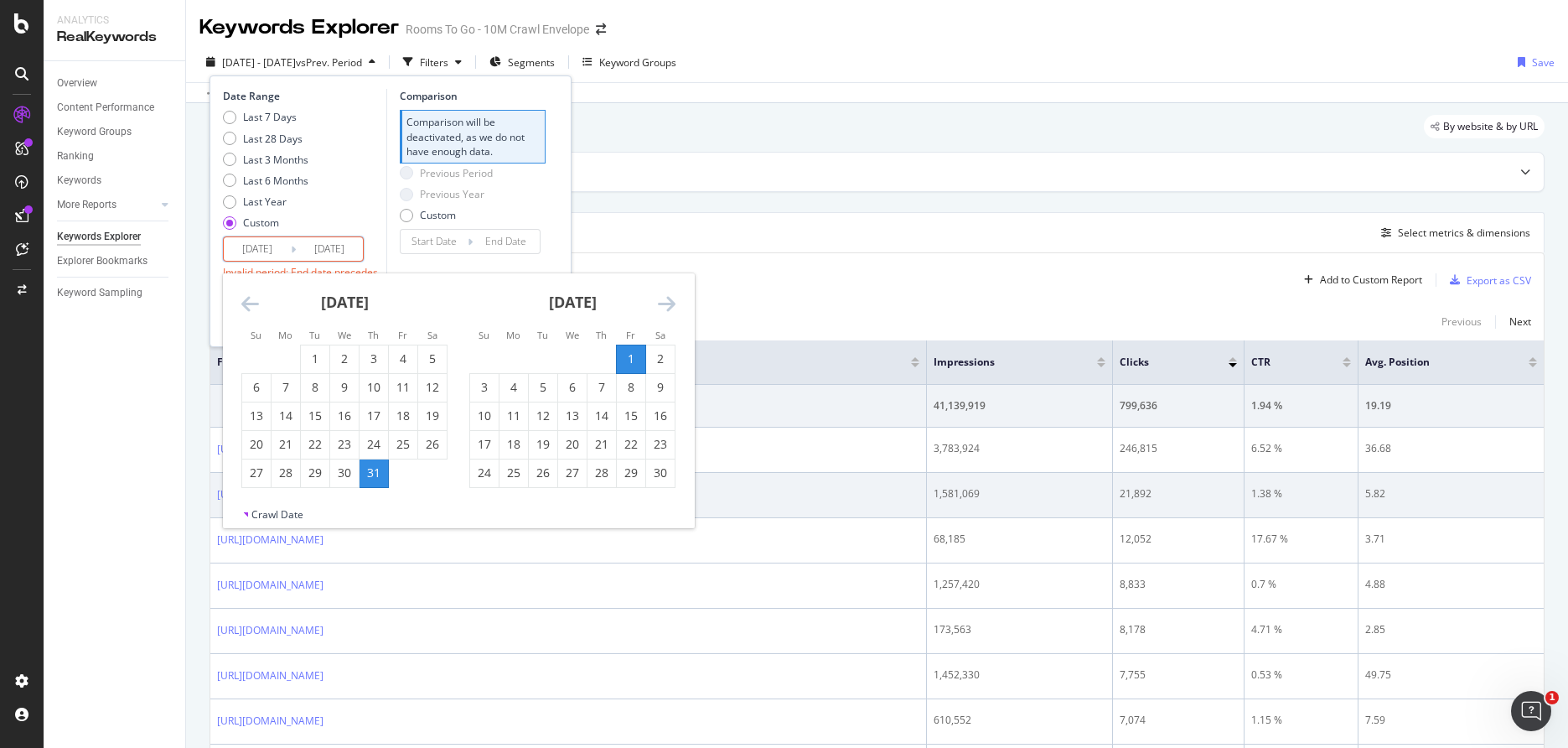
type input "[DATE]"
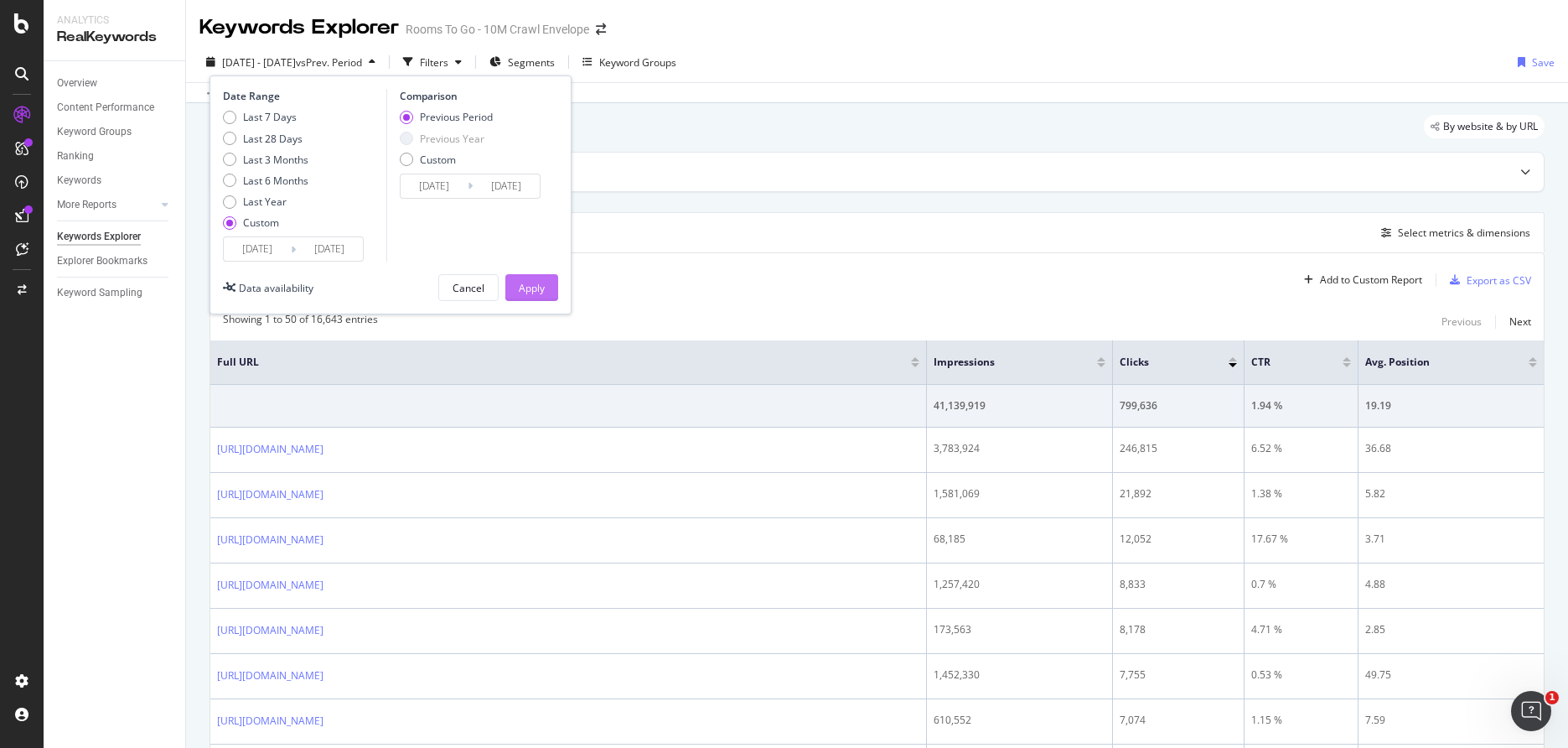
click at [541, 282] on div "Apply" at bounding box center [532, 287] width 26 height 14
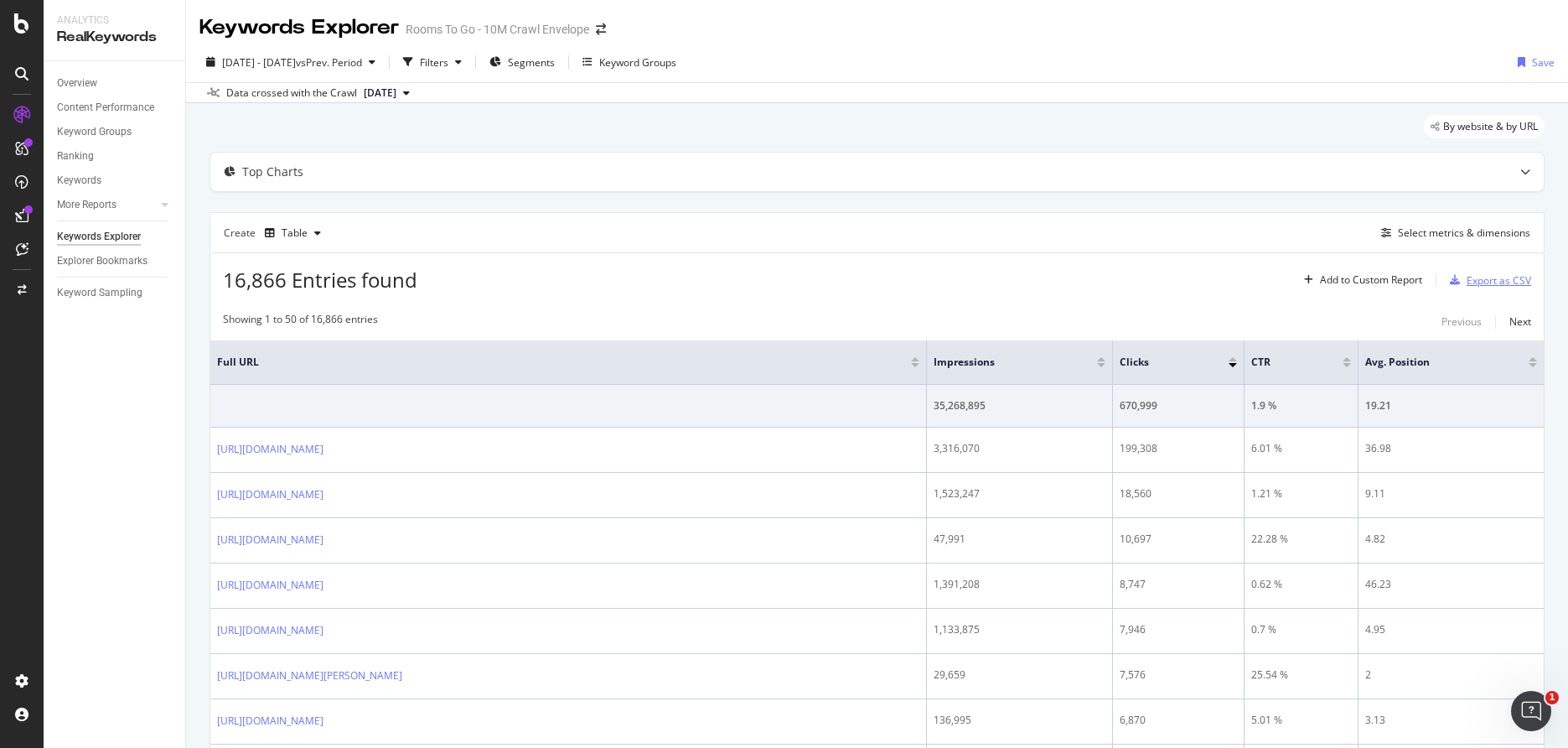
click at [1467, 284] on div "Export as CSV" at bounding box center [1499, 280] width 65 height 14
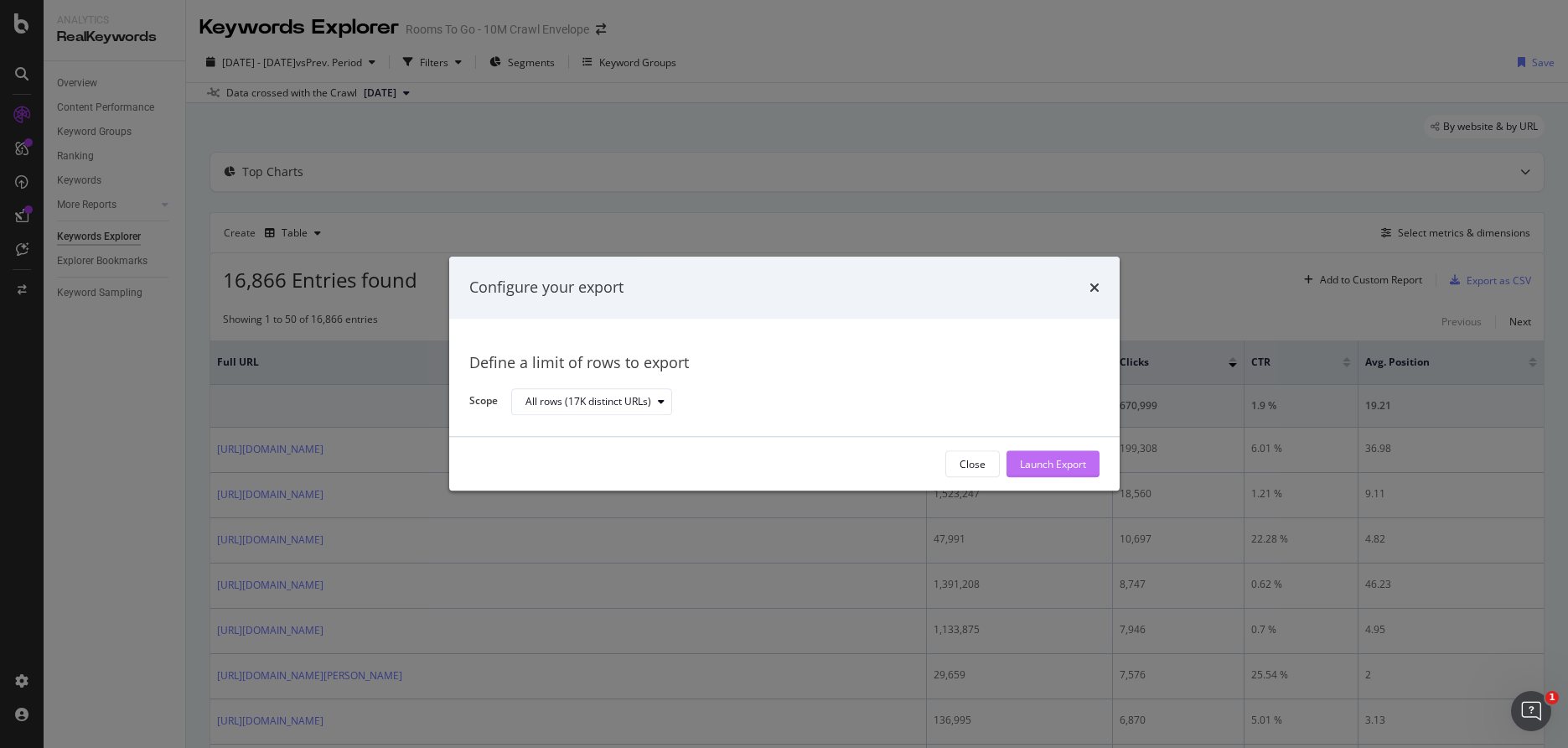
click at [1043, 454] on div "Launch Export" at bounding box center [1053, 464] width 66 height 25
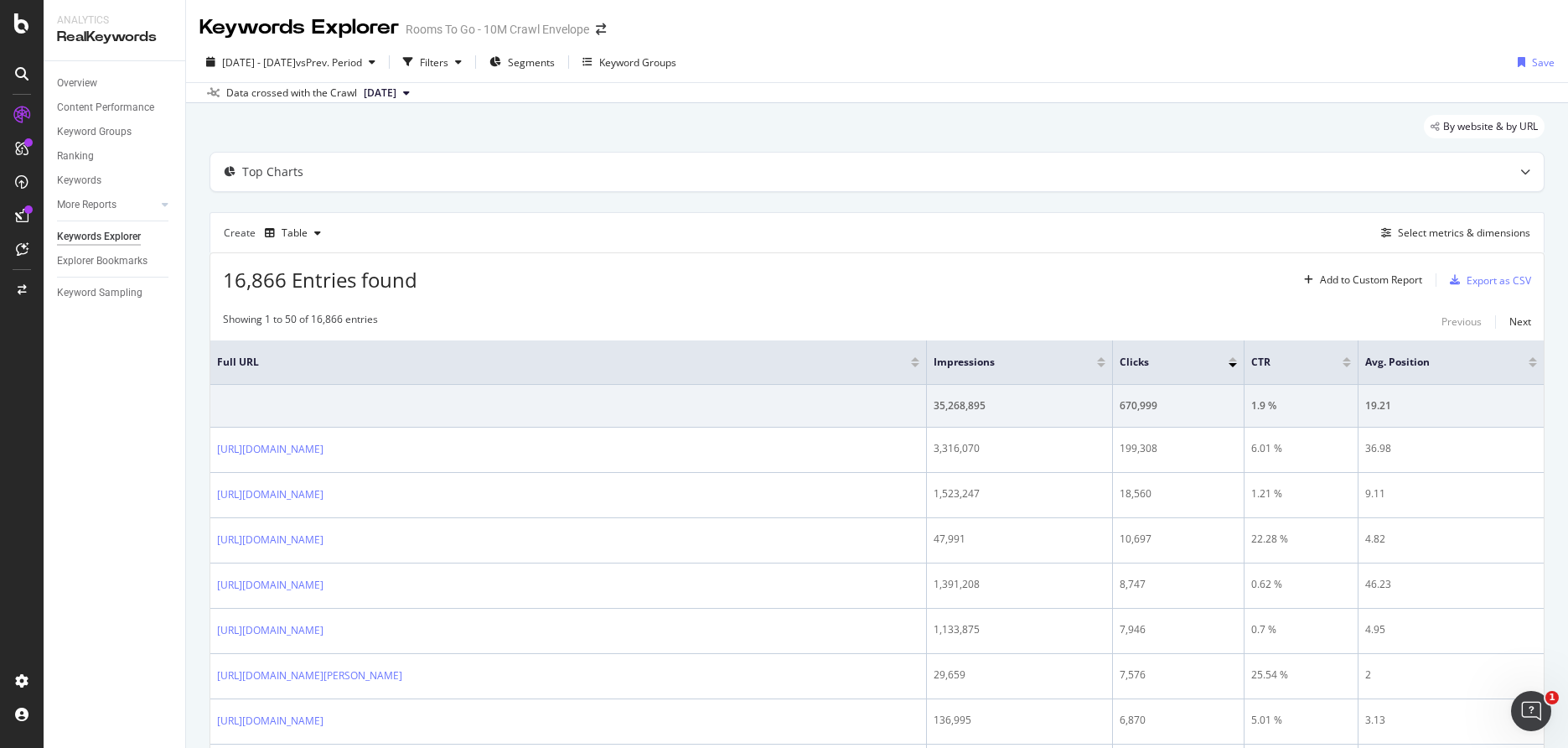
click at [397, 90] on span "[DATE]" at bounding box center [380, 93] width 32 height 15
click at [525, 89] on div "Data crossed with the Crawl [DATE]" at bounding box center [878, 93] width 1383 height 20
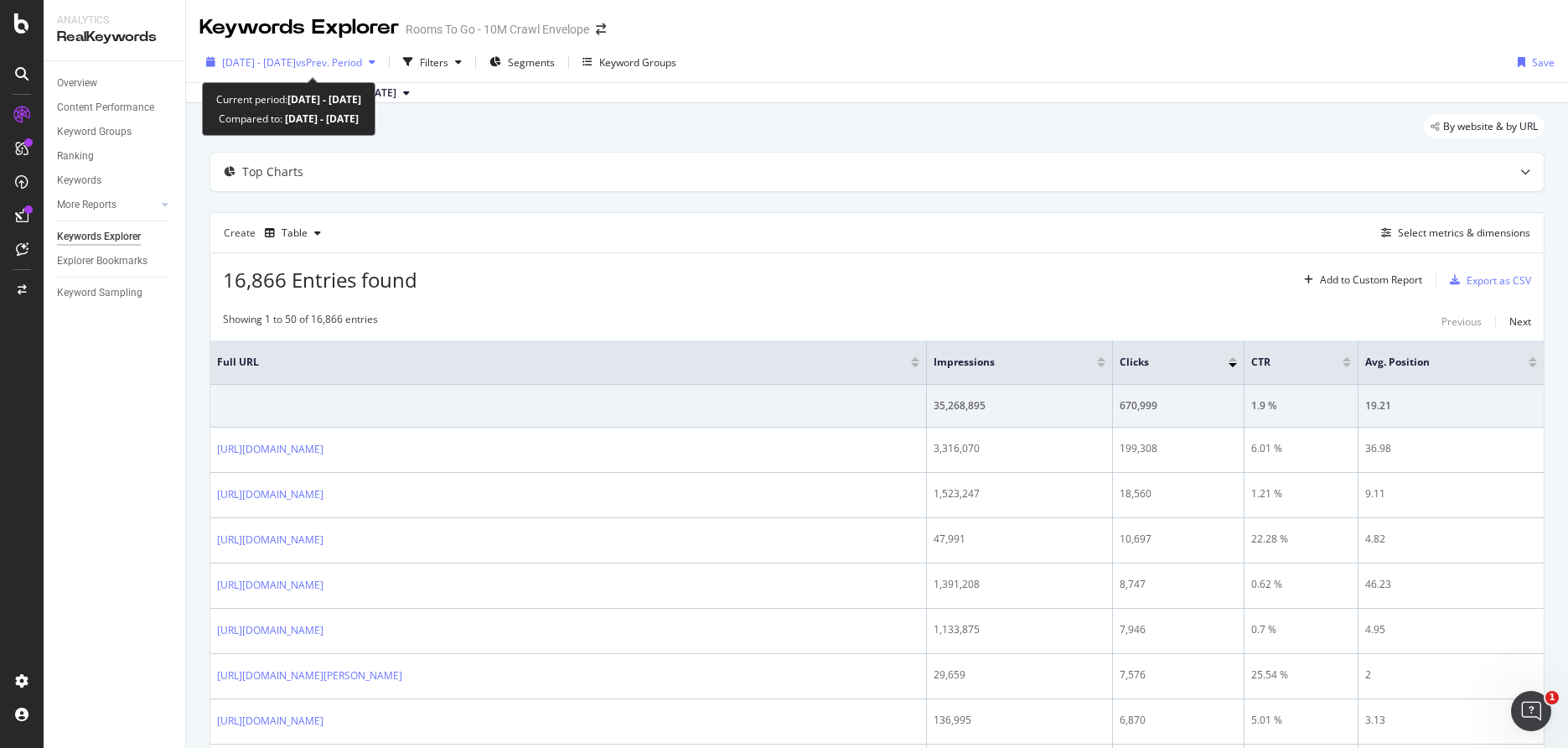
click at [362, 63] on span "vs Prev. Period" at bounding box center [328, 62] width 66 height 14
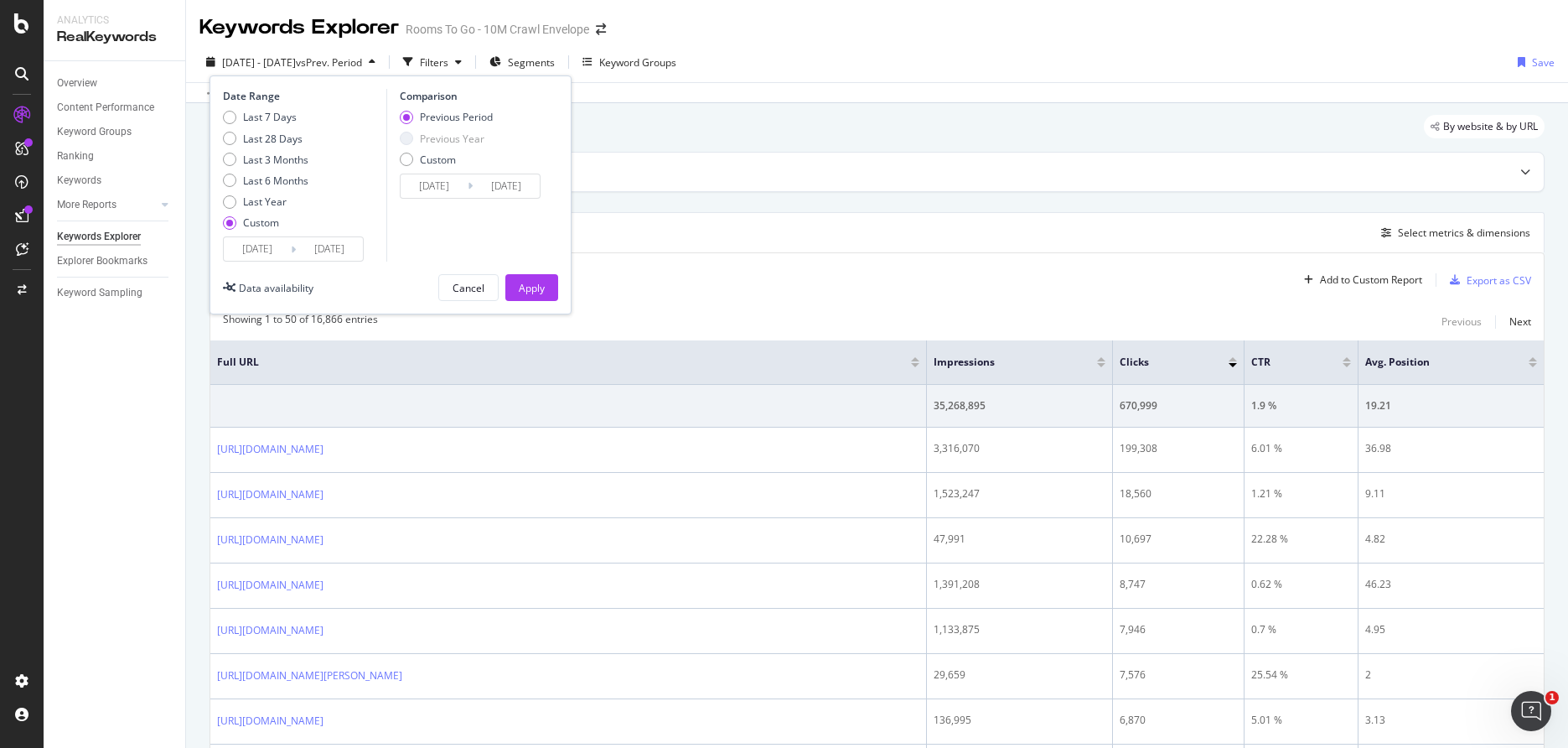
click at [281, 254] on input "[DATE]" at bounding box center [258, 248] width 67 height 23
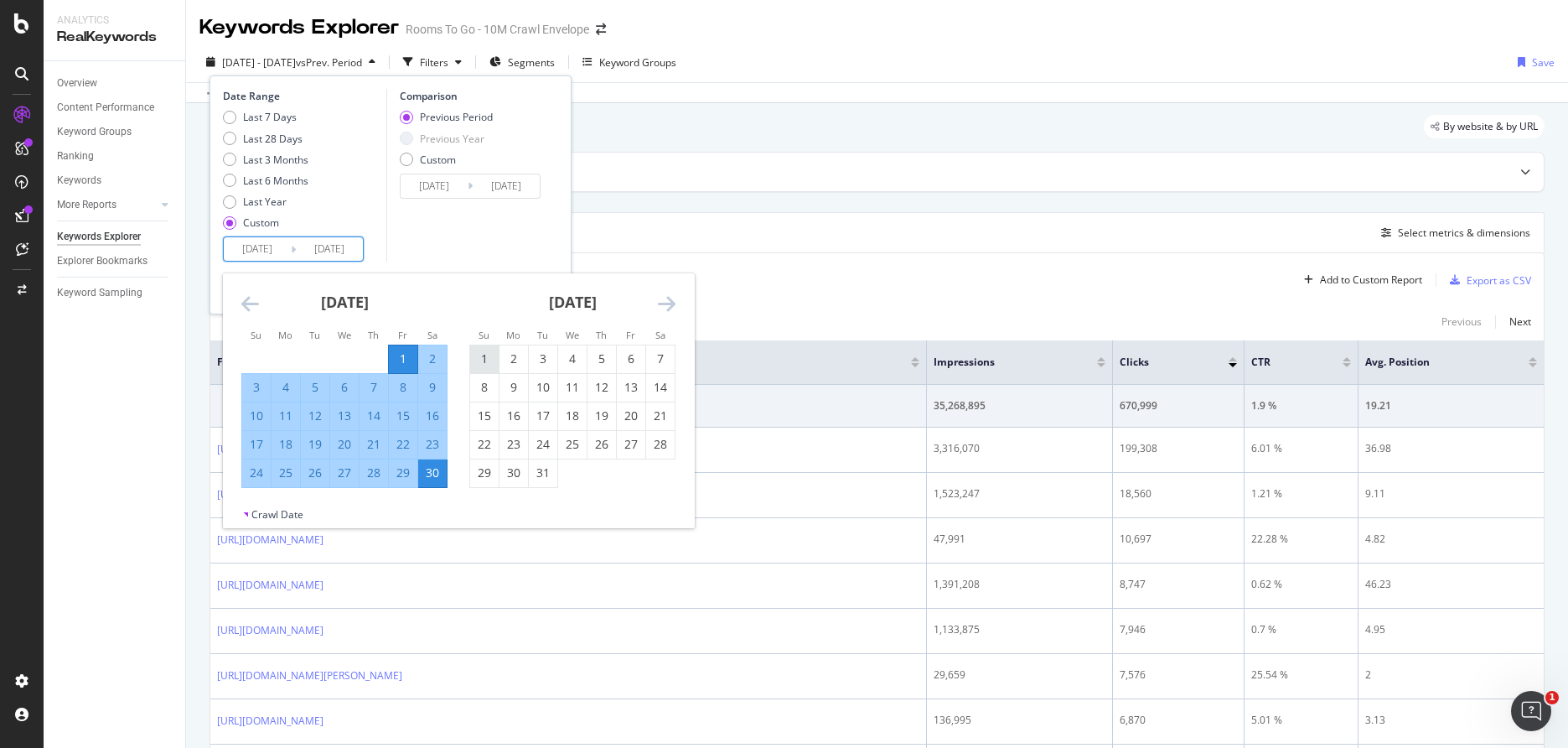
click at [488, 353] on div "1" at bounding box center [484, 359] width 29 height 17
type input "[DATE]"
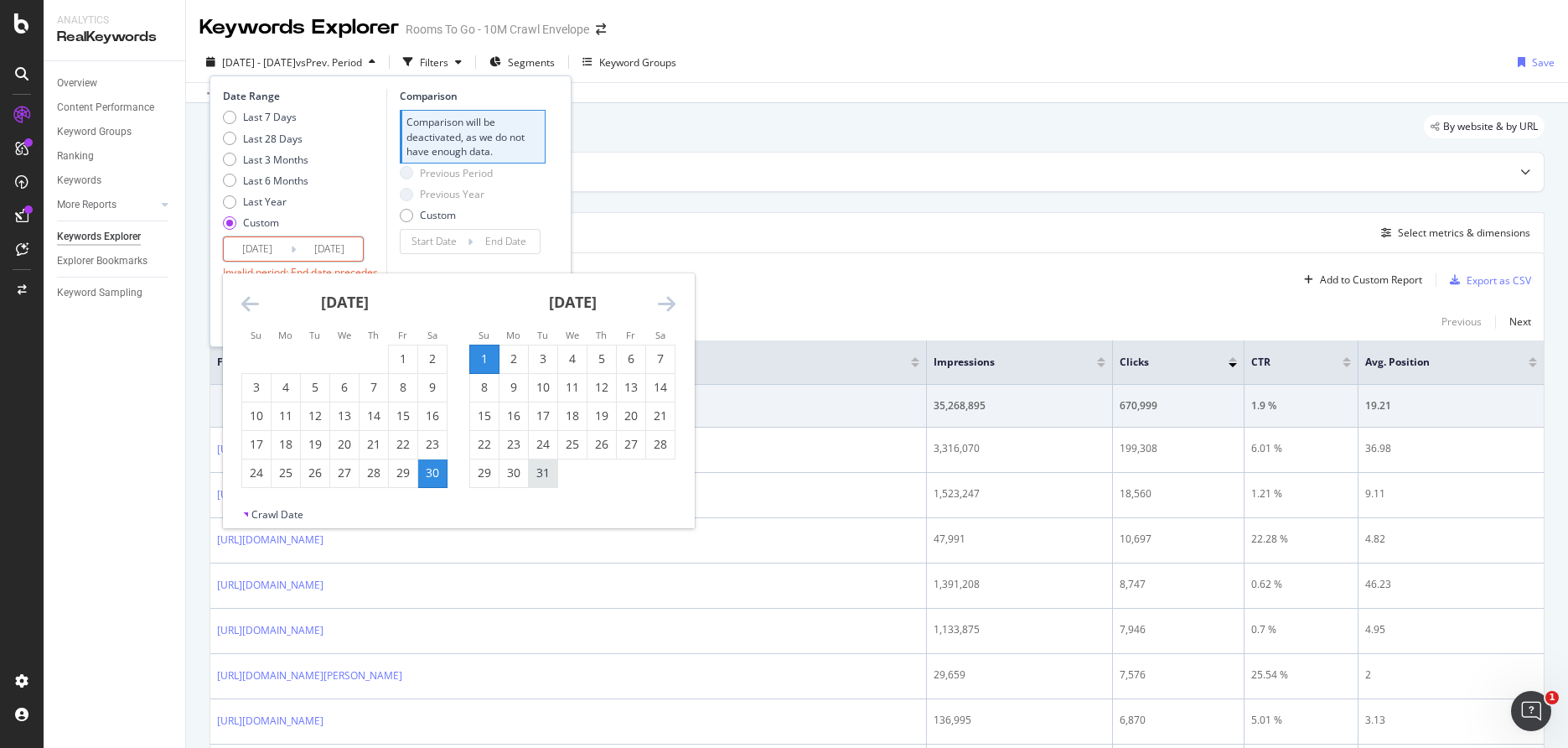
click at [544, 468] on div "31" at bounding box center [543, 473] width 29 height 17
type input "[DATE]"
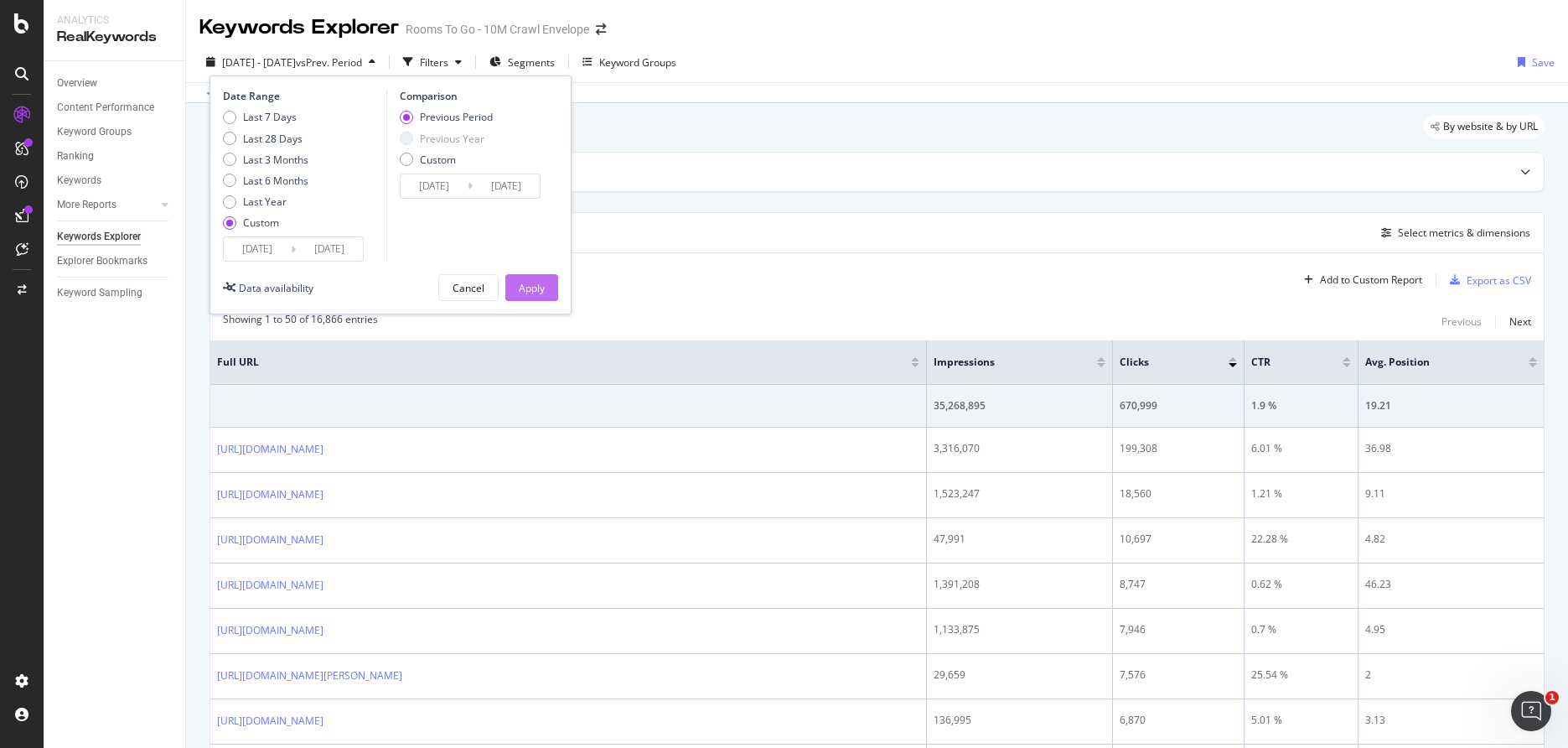
click at [542, 288] on div "Apply" at bounding box center [532, 287] width 26 height 14
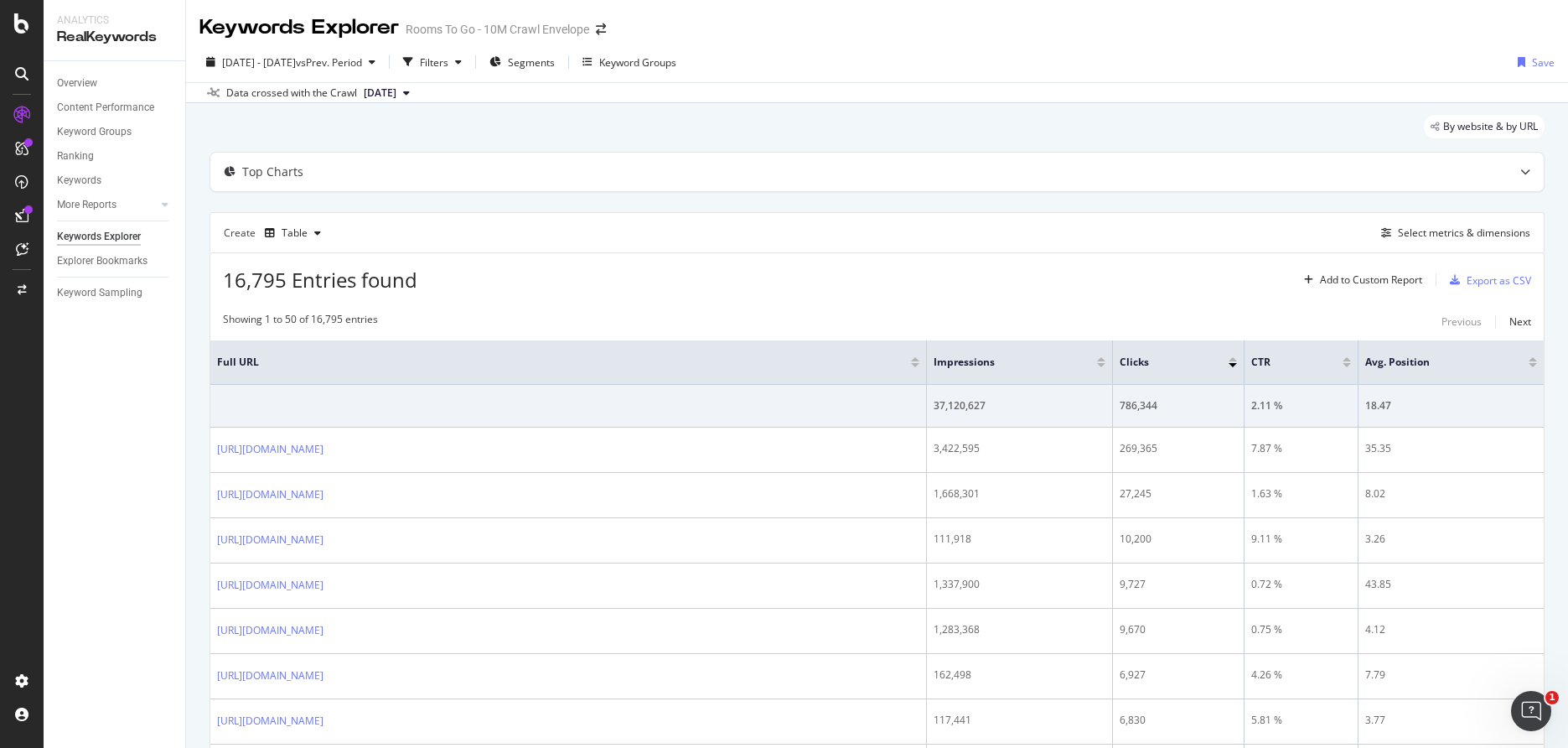
click at [1410, 70] on div "[DATE] - [DATE] vs Prev. Period Filters Segments Keyword Groups Save" at bounding box center [878, 65] width 1383 height 33
click at [1487, 285] on div "Export as CSV" at bounding box center [1499, 280] width 65 height 14
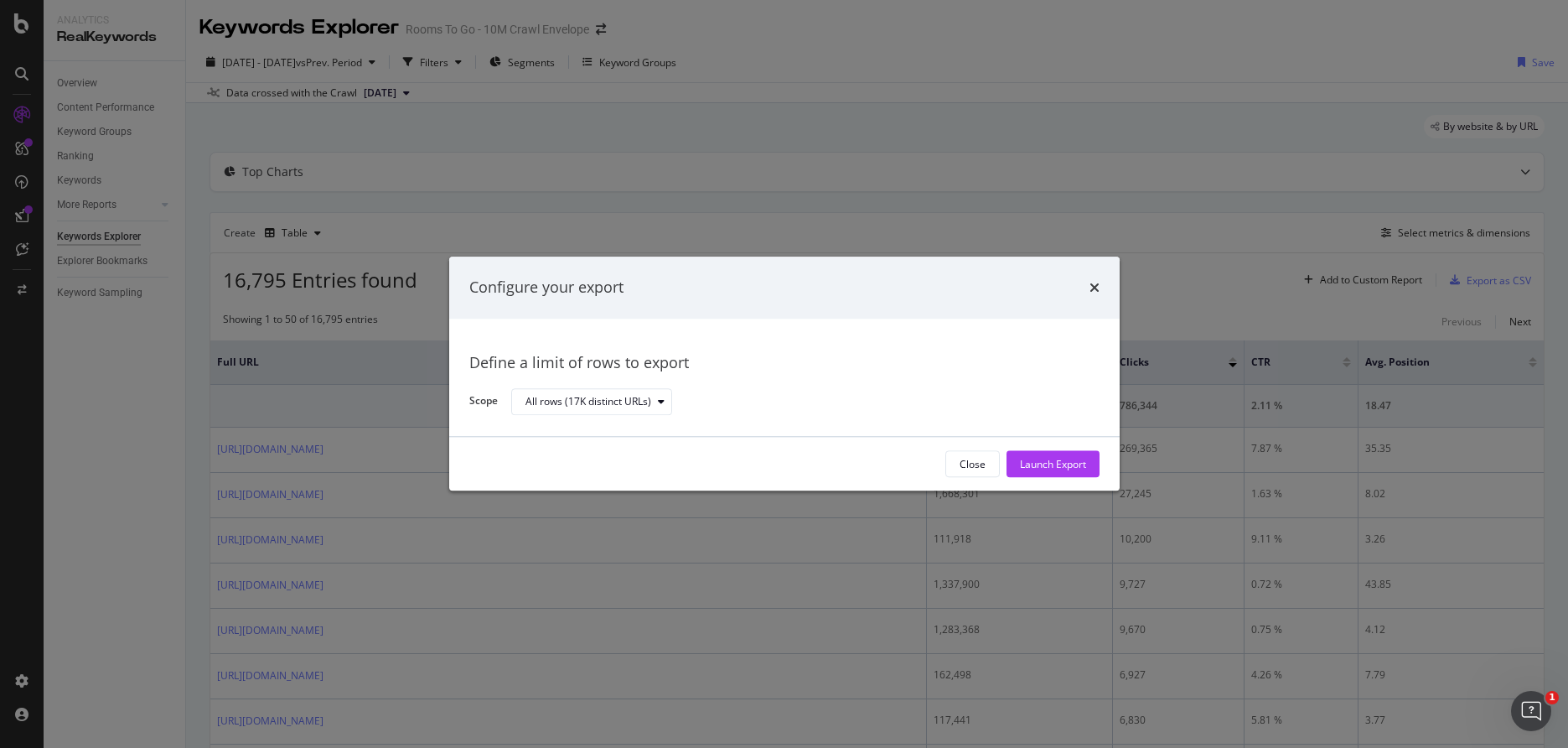
click at [1059, 448] on div "Close Launch Export" at bounding box center [785, 464] width 671 height 54
click at [1056, 456] on div "Launch Export" at bounding box center [1053, 464] width 66 height 25
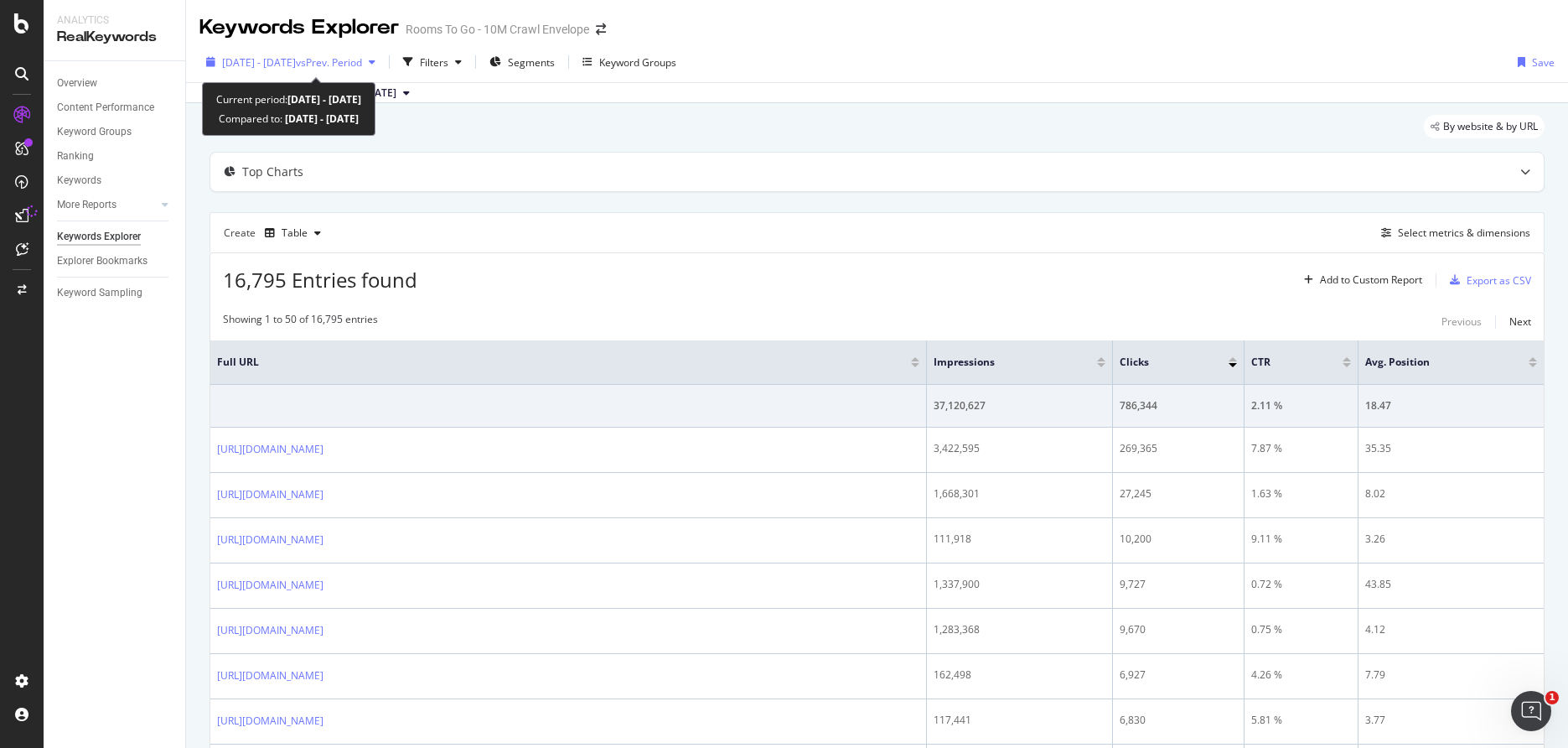
click at [362, 60] on span "vs Prev. Period" at bounding box center [328, 62] width 66 height 14
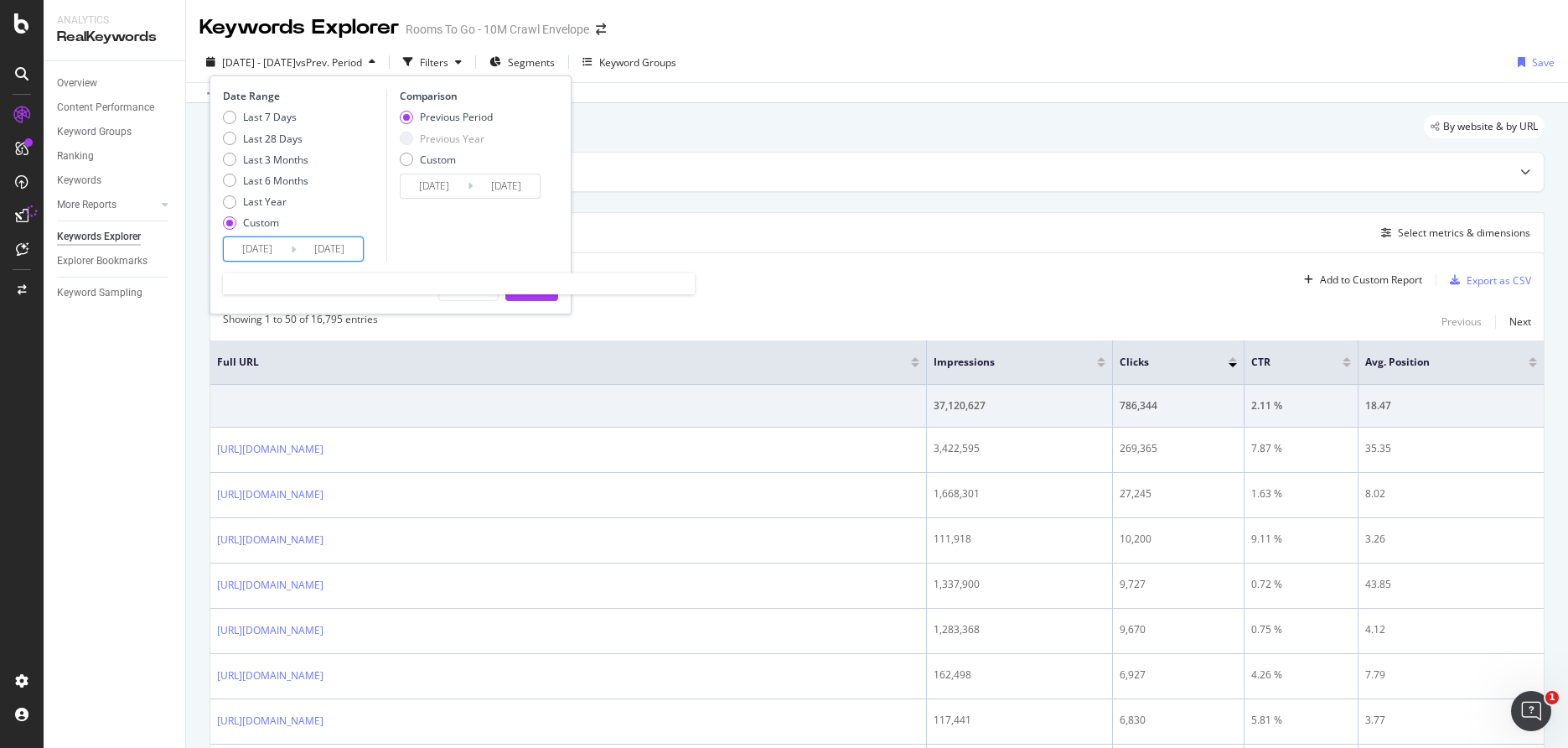
click at [259, 251] on input "[DATE]" at bounding box center [258, 248] width 67 height 23
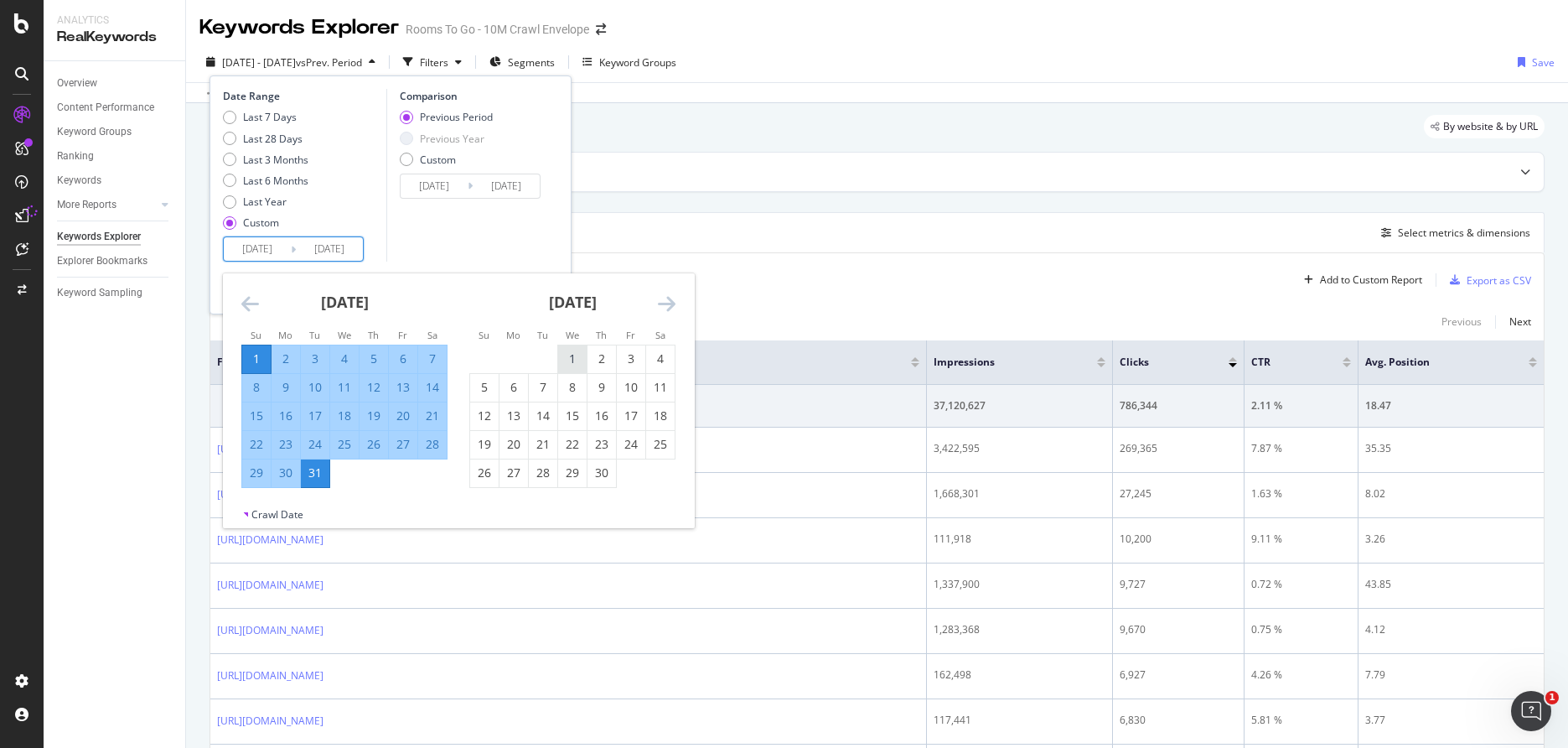
click at [576, 354] on div "1" at bounding box center [572, 359] width 29 height 17
type input "[DATE]"
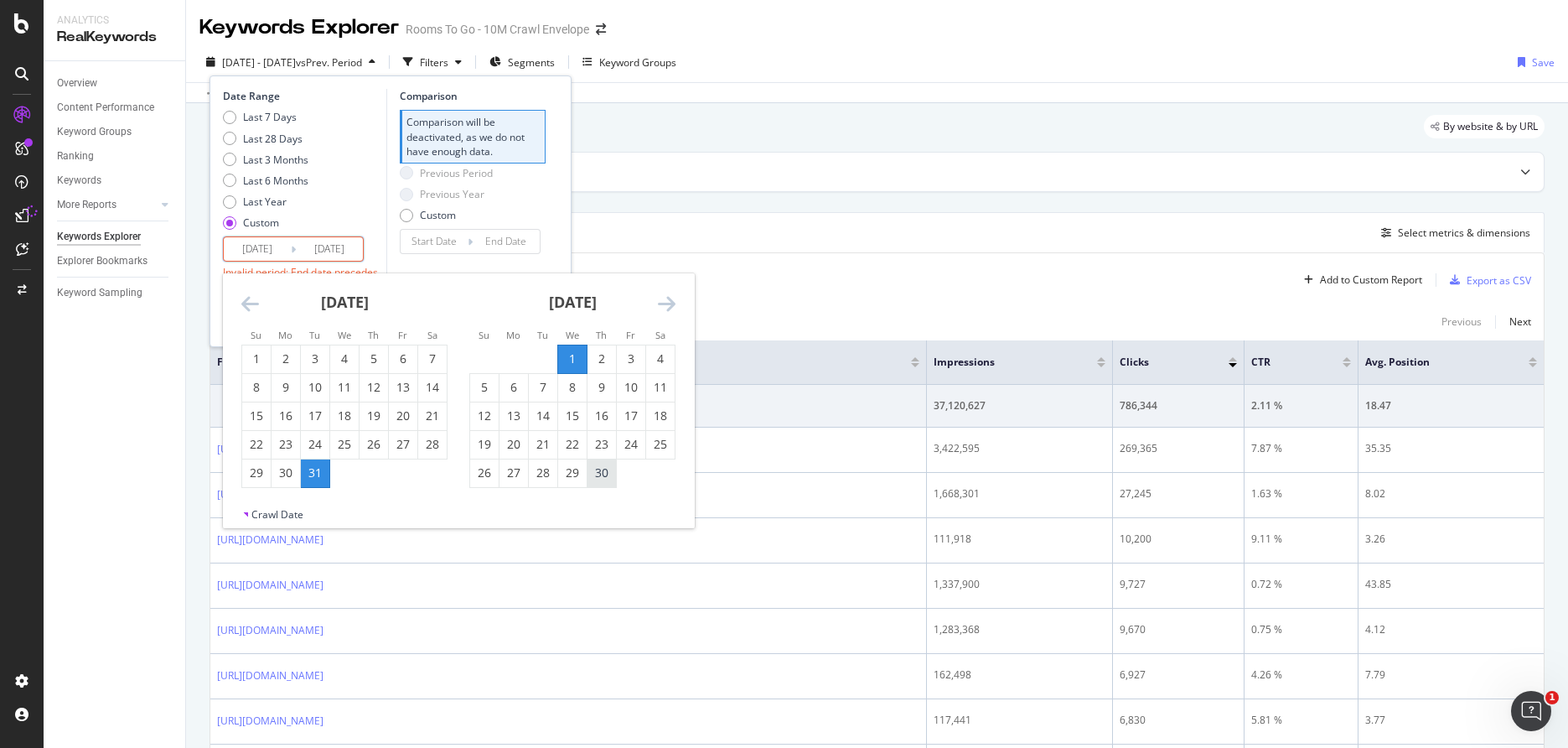
click at [601, 471] on div "30" at bounding box center [601, 473] width 29 height 17
type input "[DATE]"
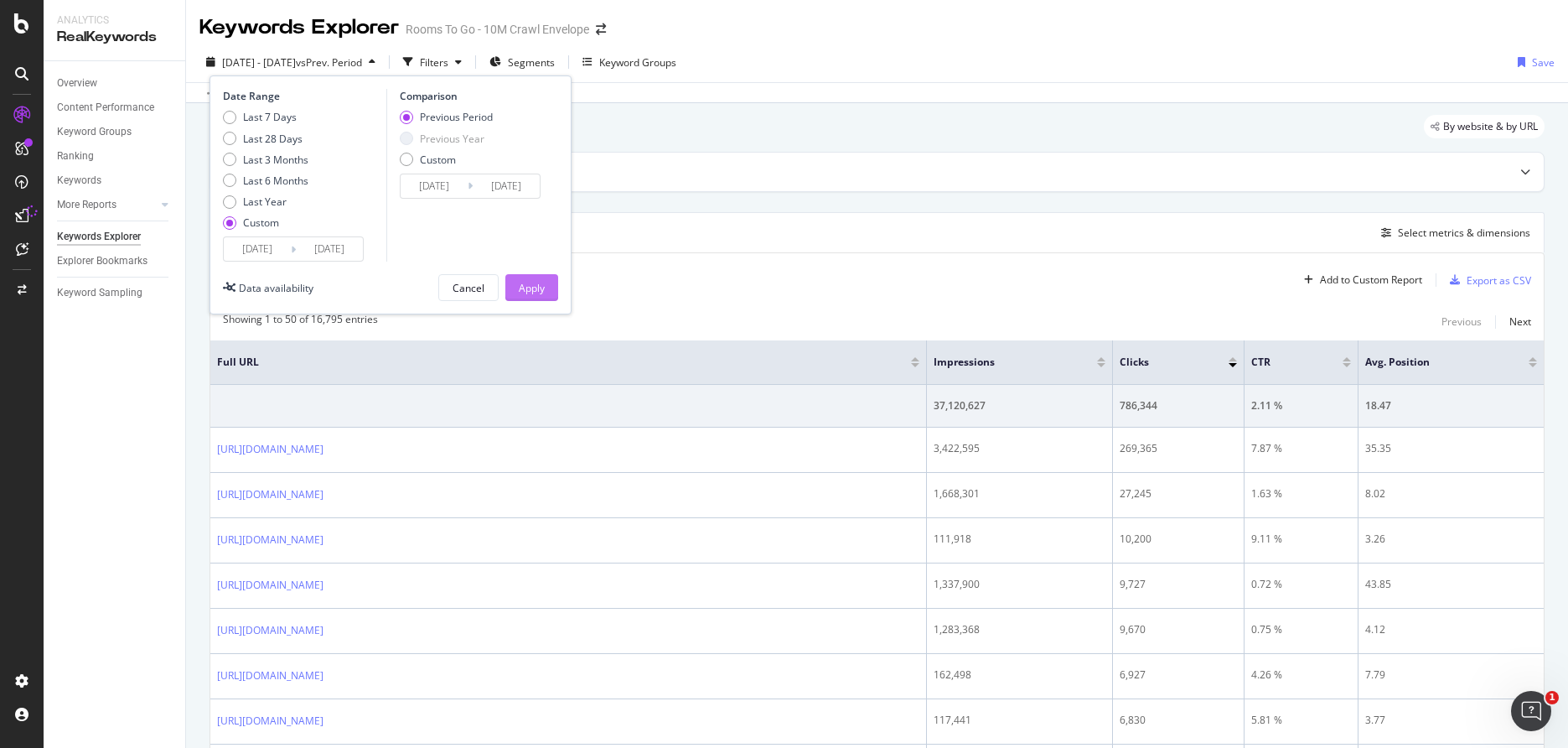
click at [520, 290] on div "Apply" at bounding box center [532, 287] width 26 height 14
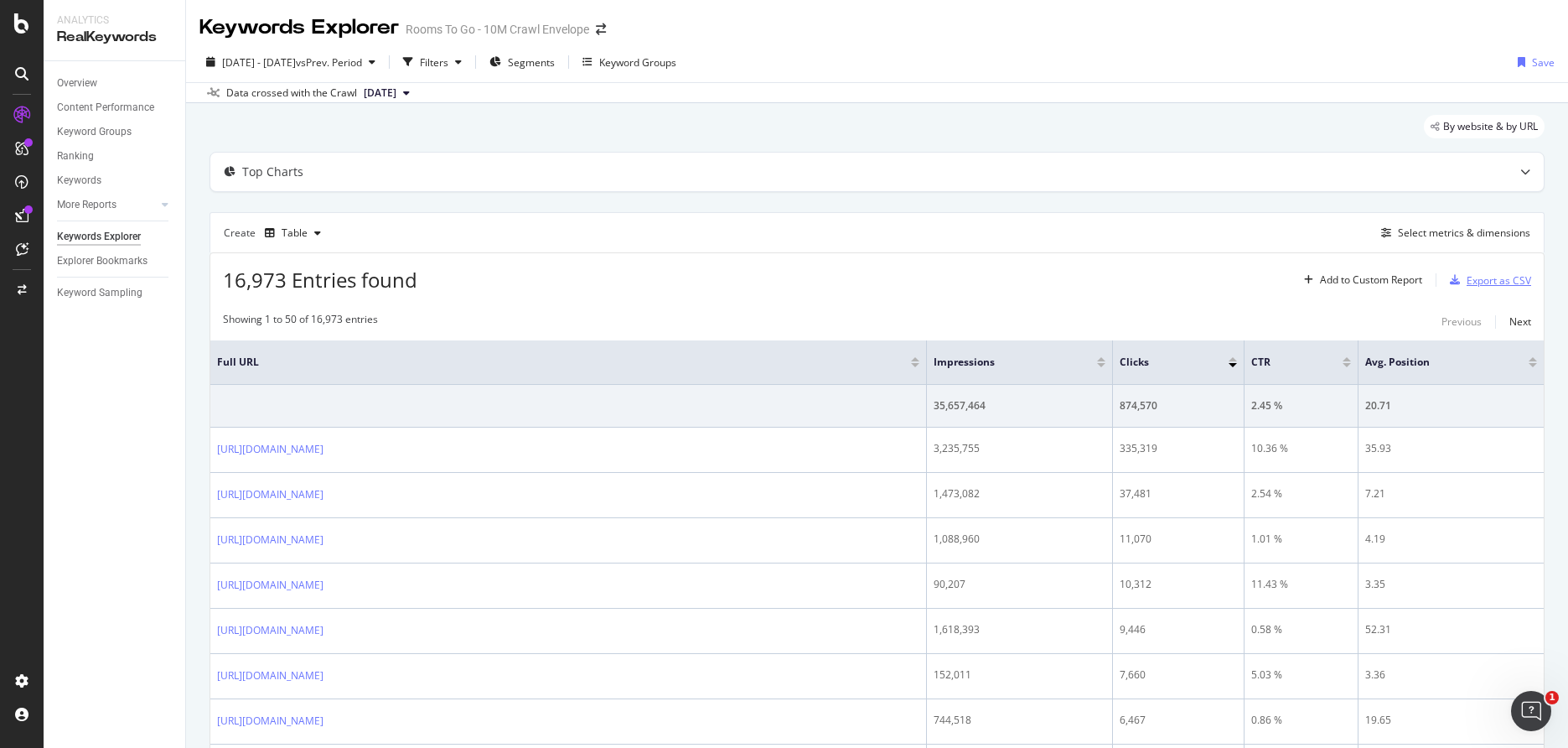
click at [1471, 284] on div "Export as CSV" at bounding box center [1499, 280] width 65 height 14
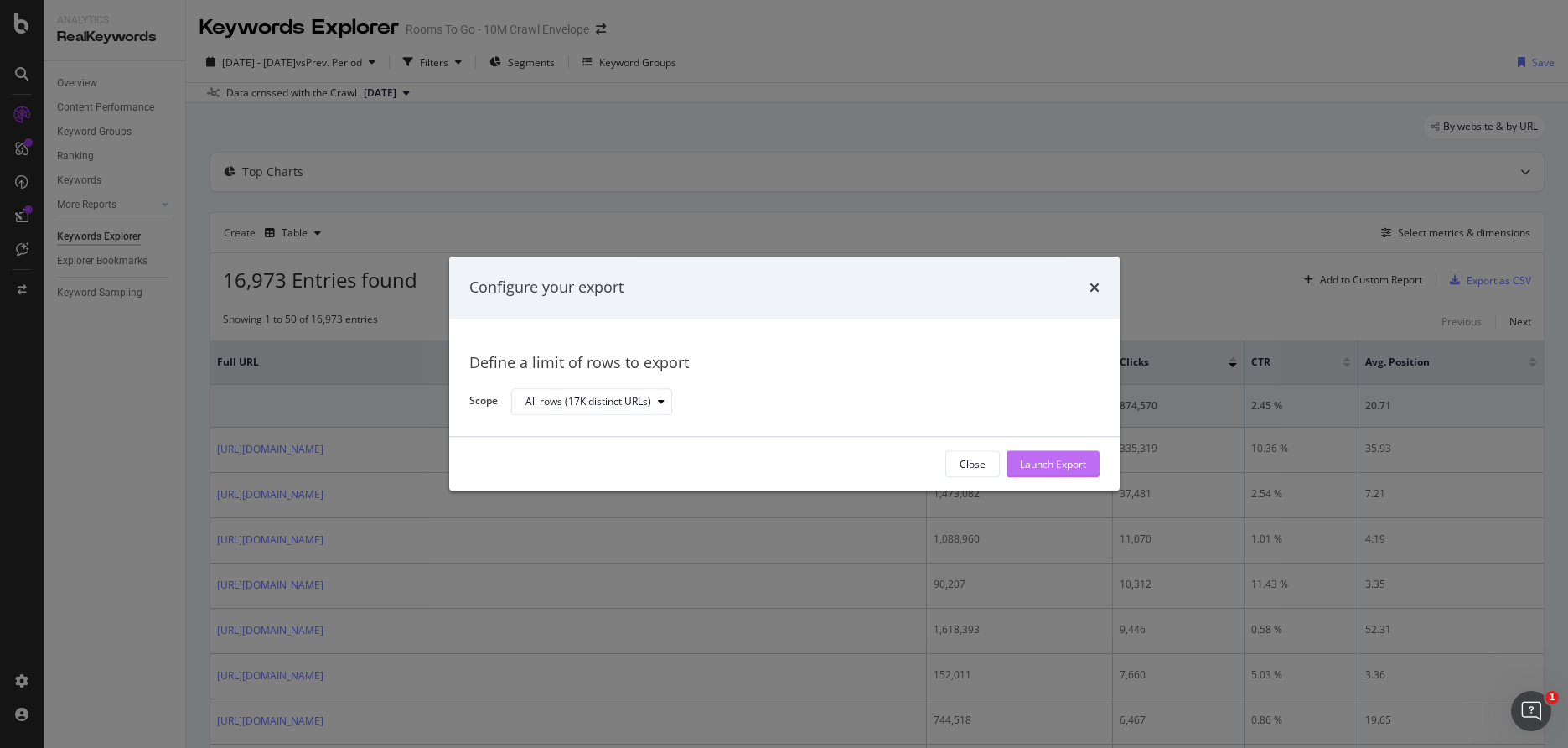
click at [1069, 465] on div "Launch Export" at bounding box center [1053, 463] width 66 height 14
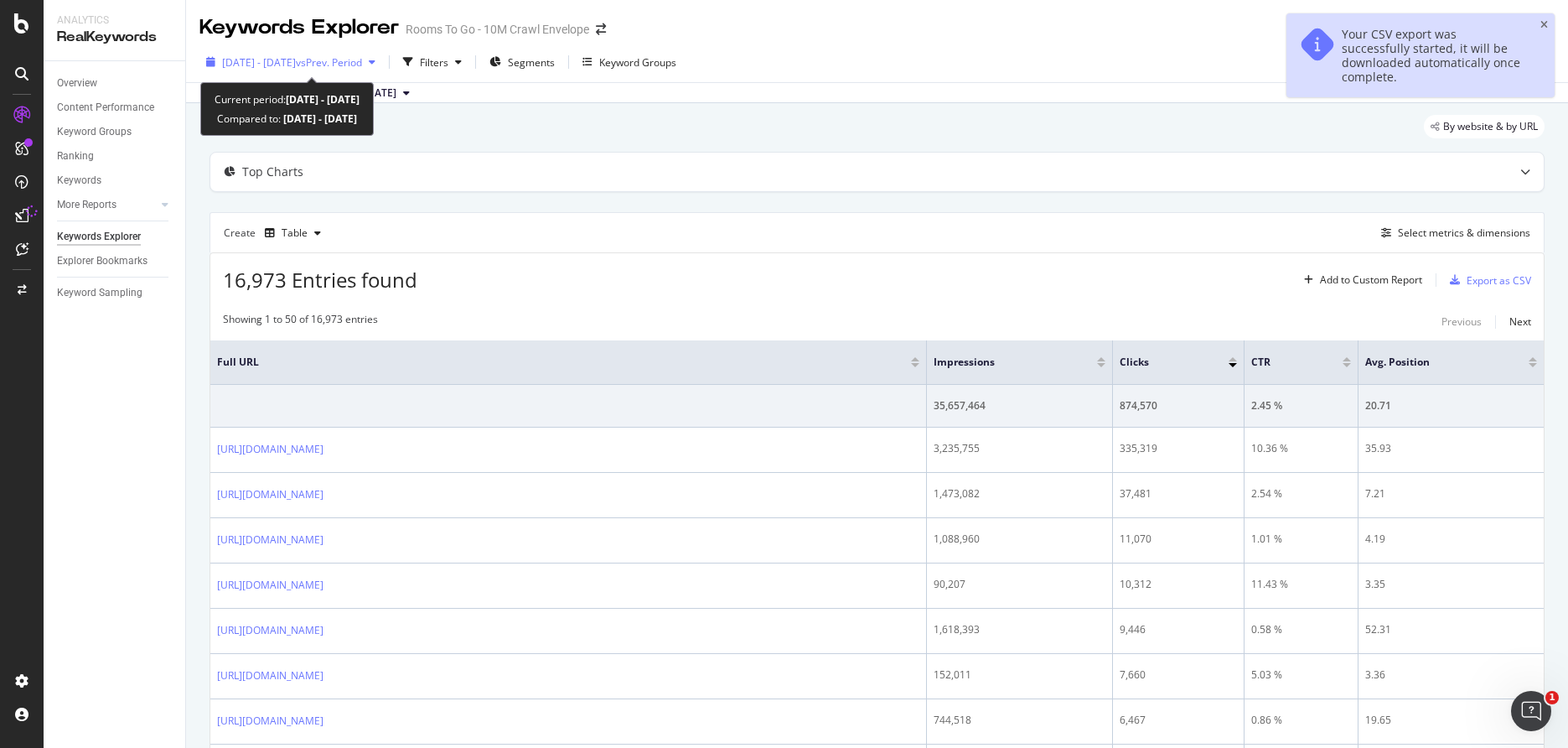
click at [295, 67] on span "[DATE] - [DATE]" at bounding box center [259, 62] width 74 height 14
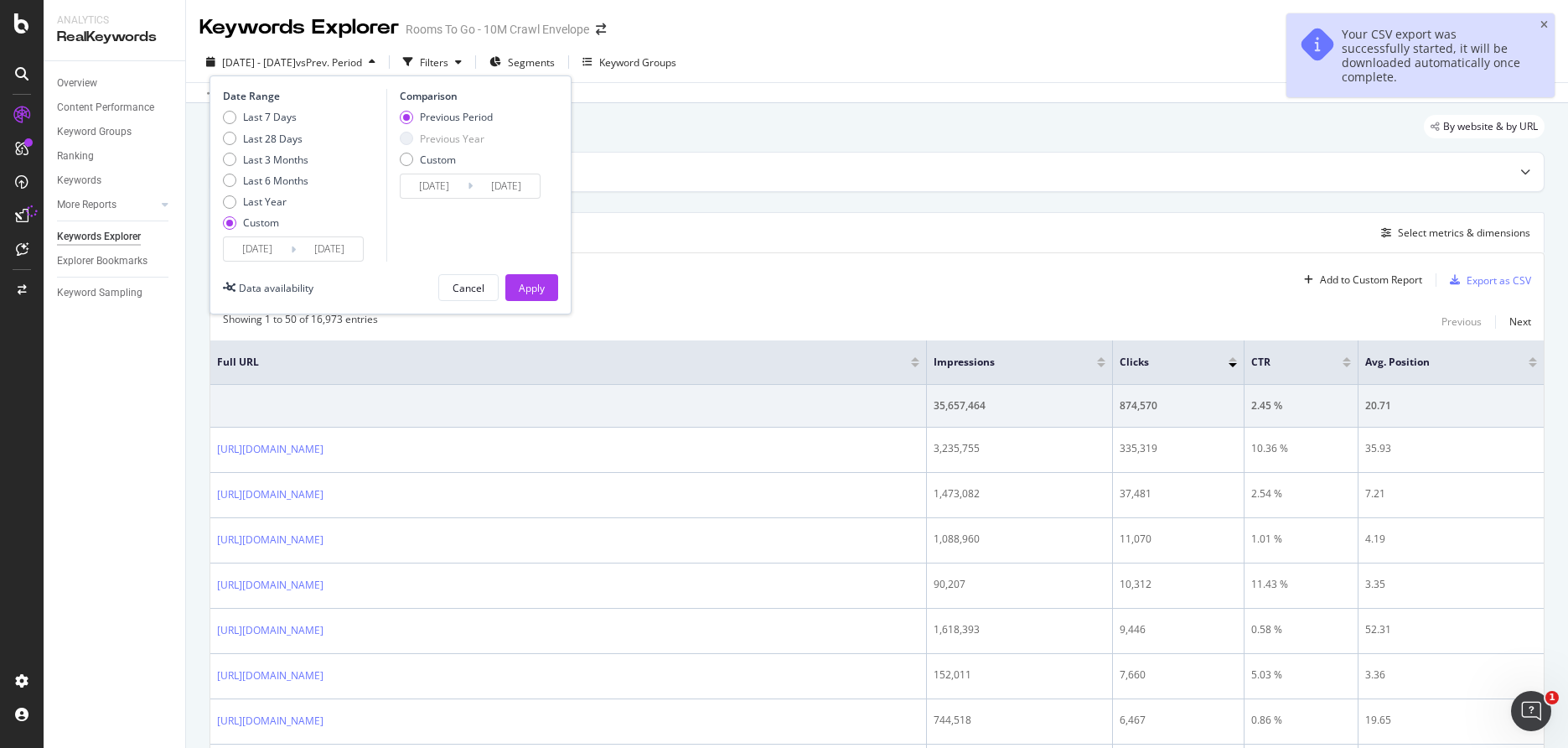
click at [242, 253] on input "[DATE]" at bounding box center [258, 248] width 67 height 23
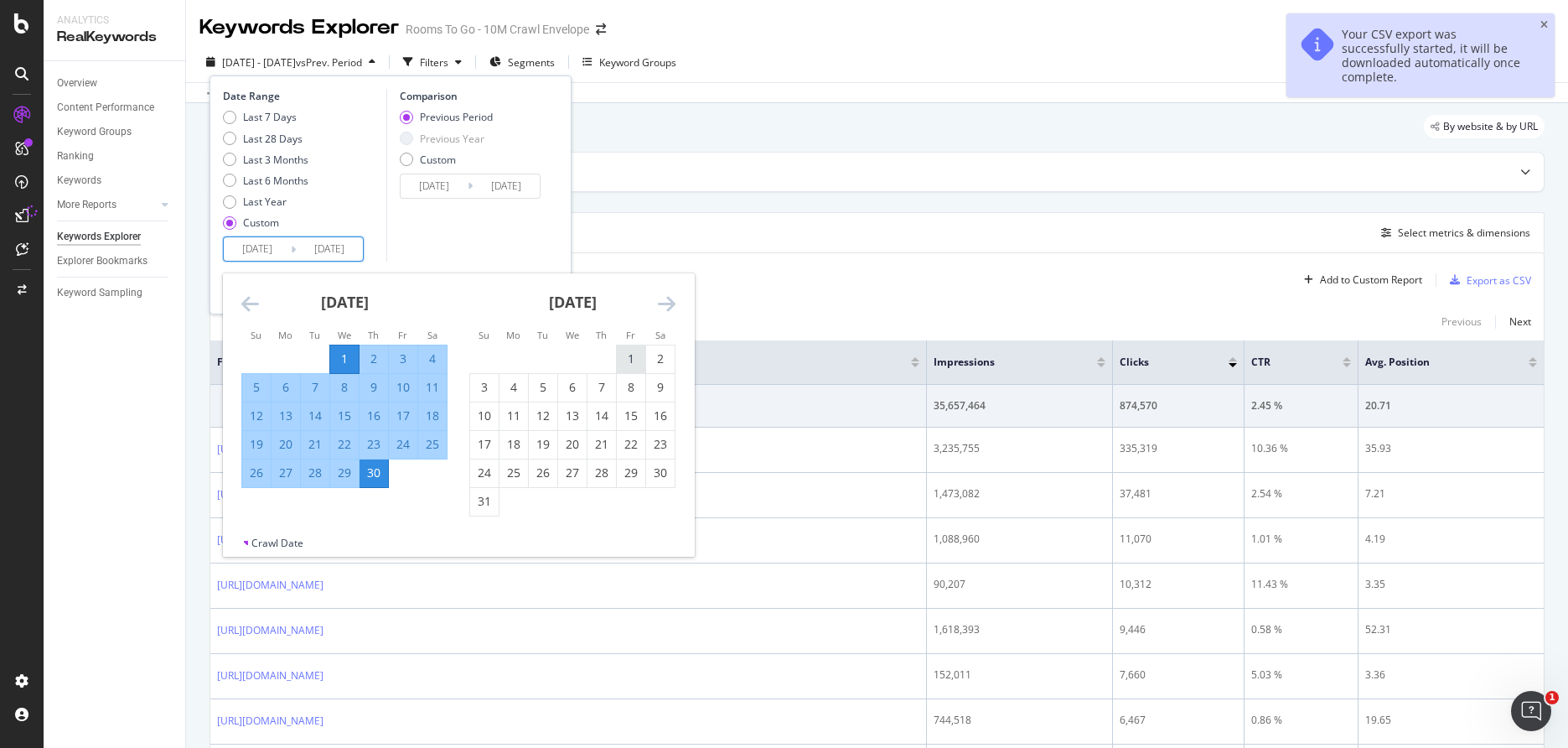
click at [626, 353] on div "1" at bounding box center [631, 359] width 29 height 17
type input "[DATE]"
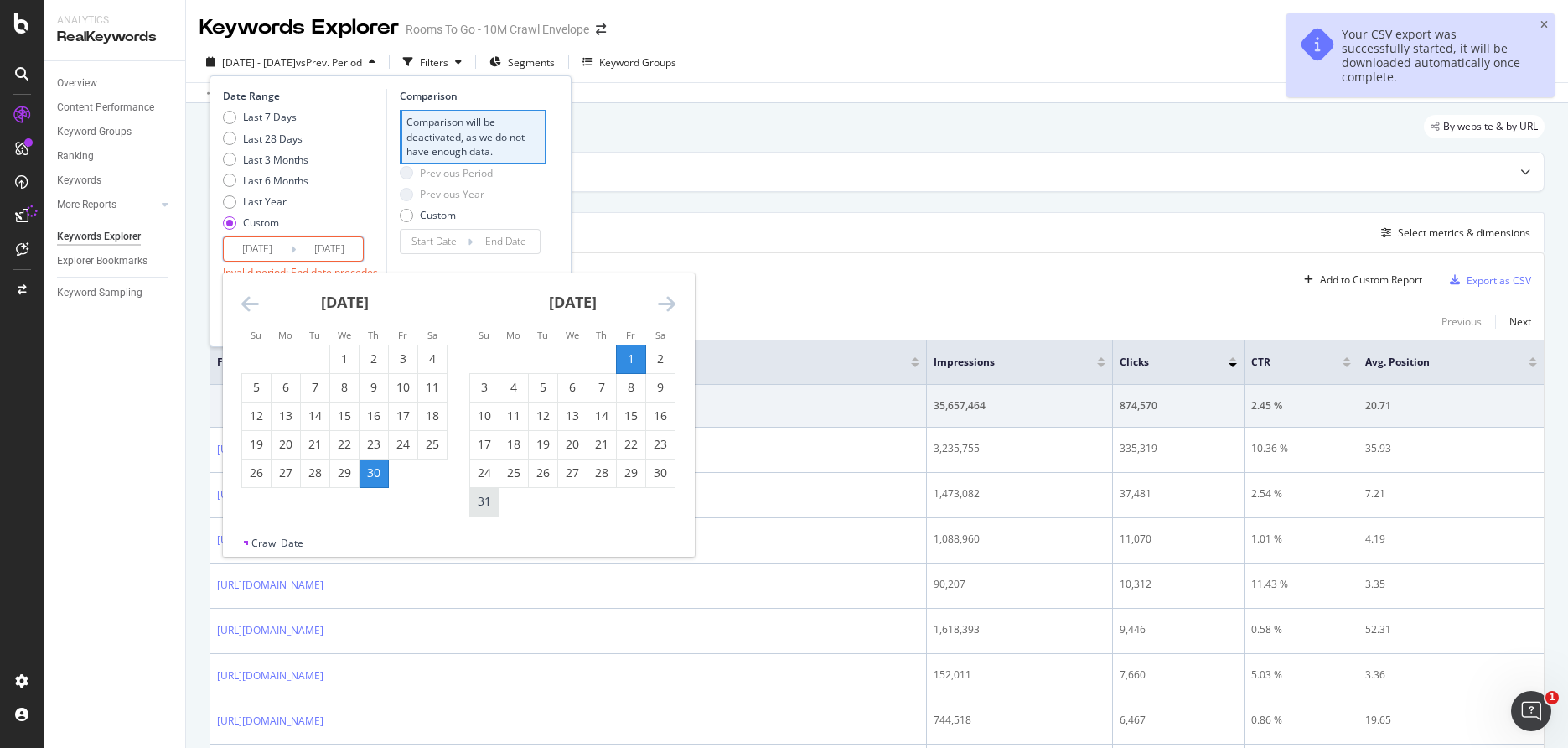
click at [478, 506] on div "31" at bounding box center [484, 501] width 29 height 17
type input "[DATE]"
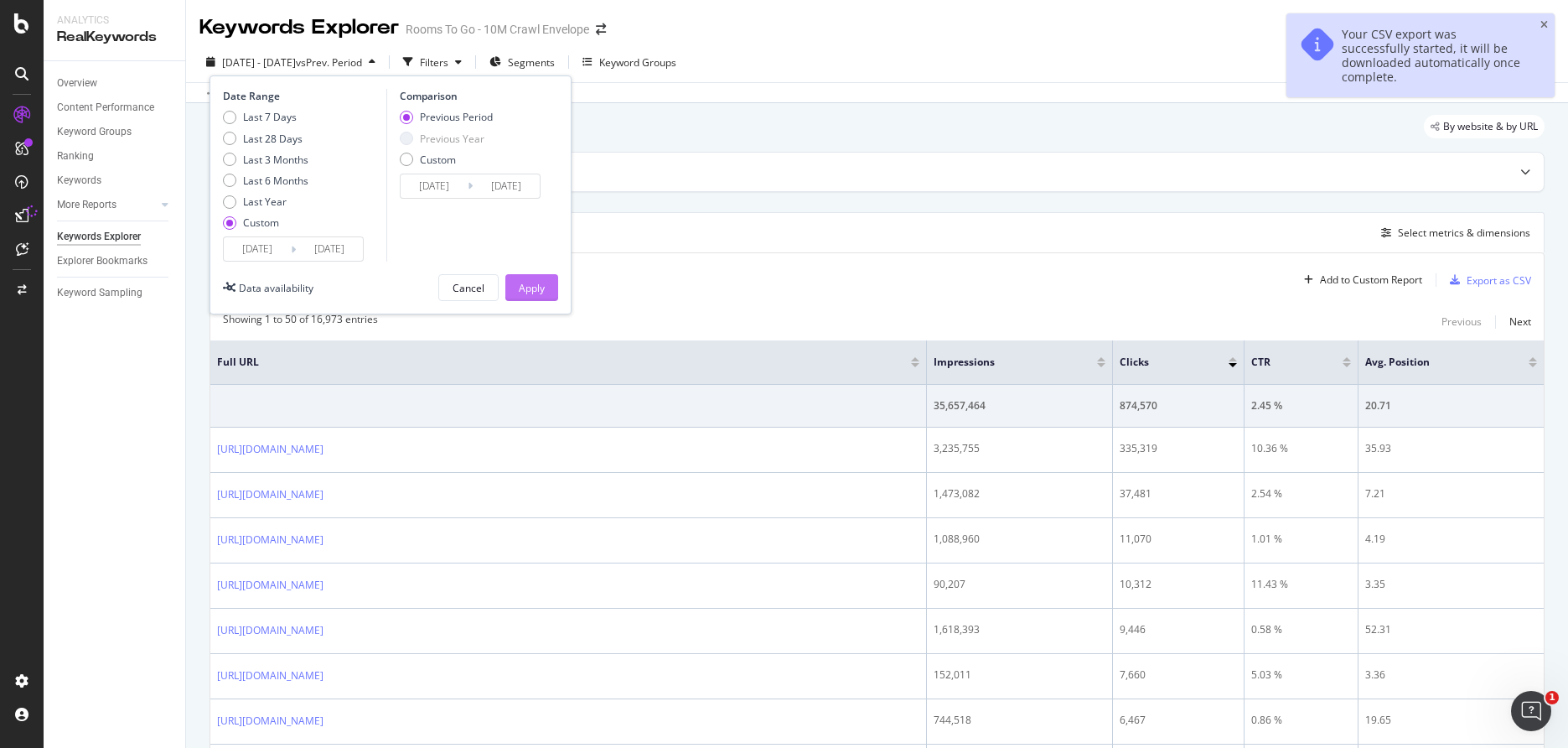
click at [536, 289] on div "Apply" at bounding box center [532, 287] width 26 height 14
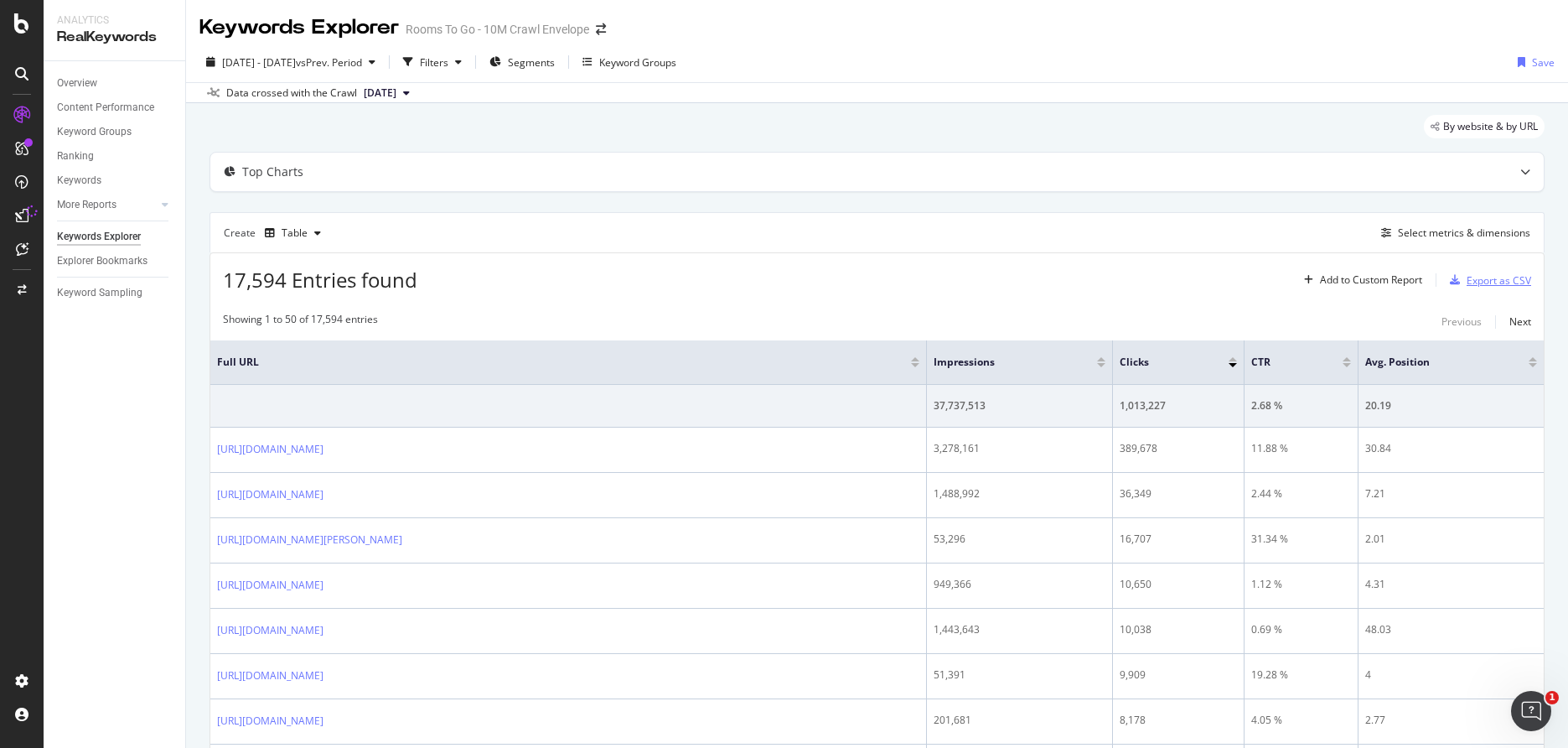
click at [1509, 280] on div "Export as CSV" at bounding box center [1499, 280] width 65 height 14
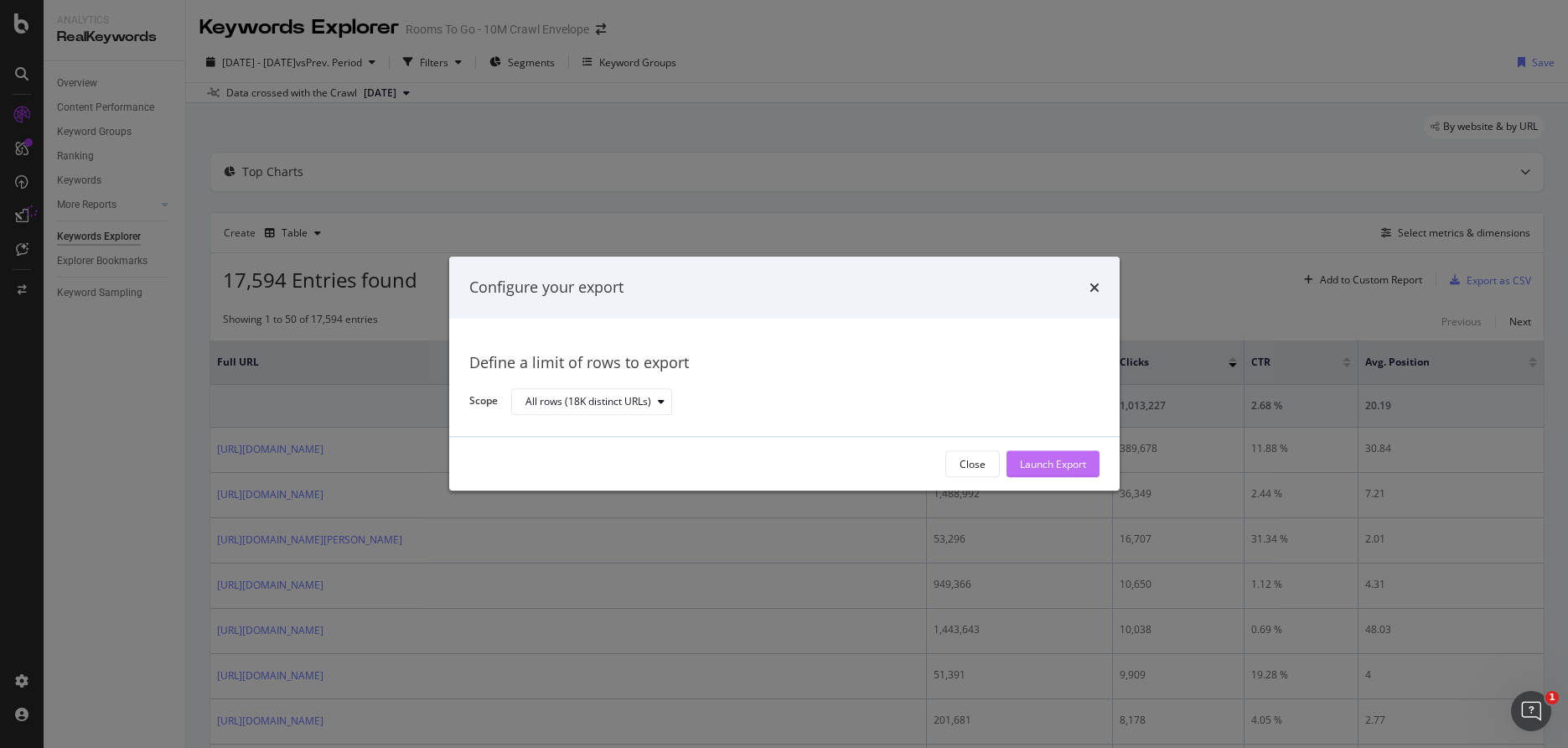
click at [1058, 466] on div "Launch Export" at bounding box center [1053, 463] width 66 height 14
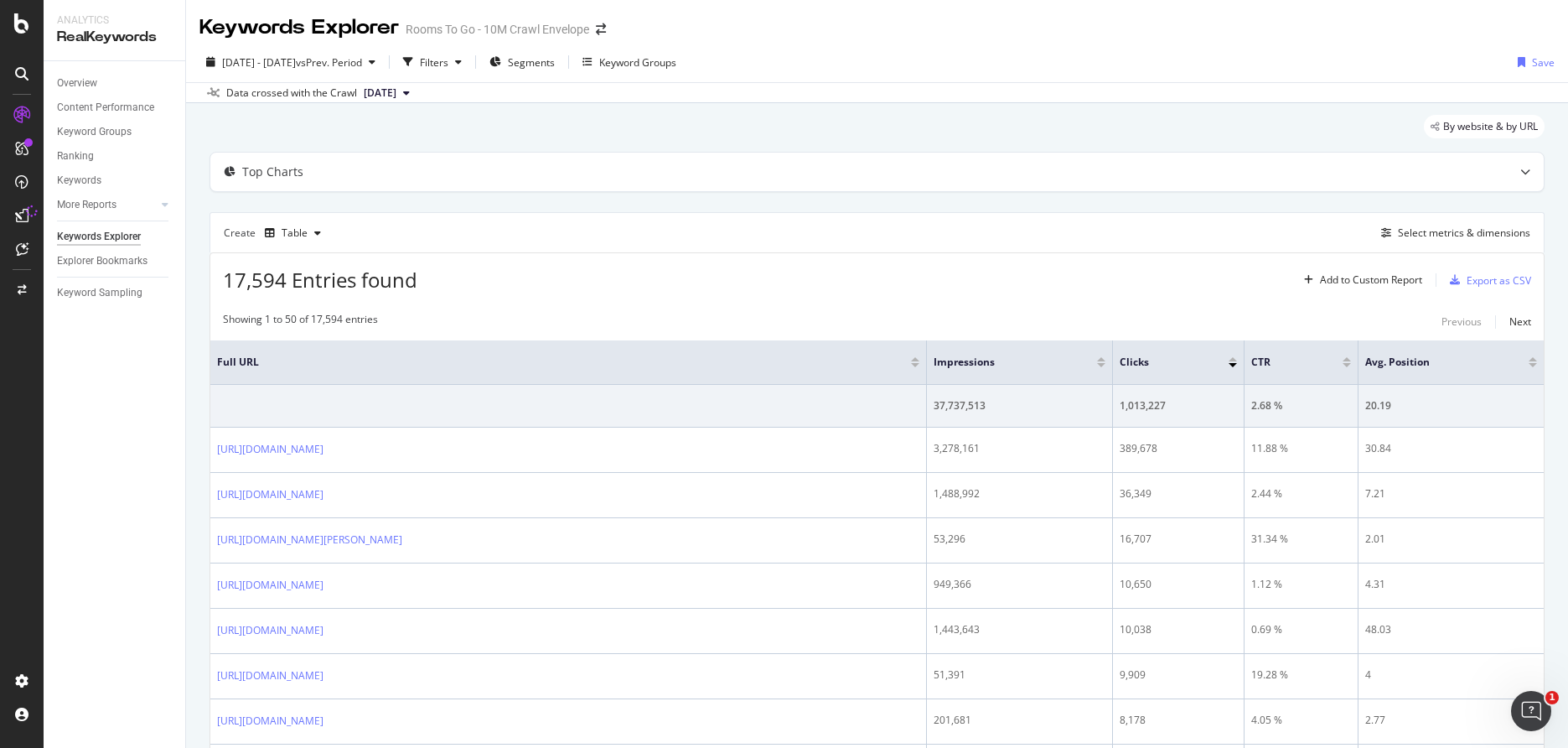
click at [1543, 21] on div "Keywords Explorer Rooms To Go - 10M Crawl Envelope" at bounding box center [878, 20] width 1383 height 42
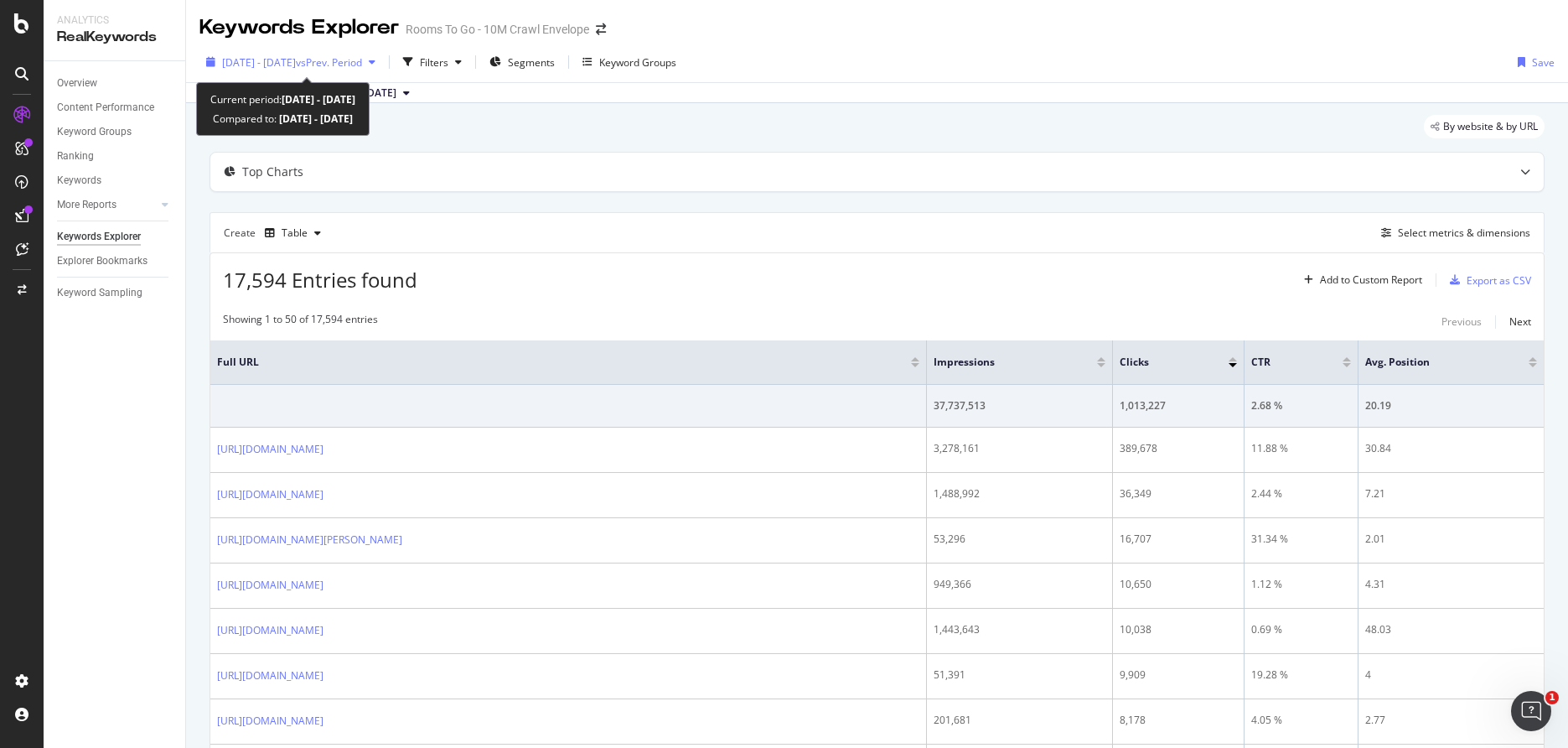
click at [329, 66] on span "vs Prev. Period" at bounding box center [328, 62] width 66 height 14
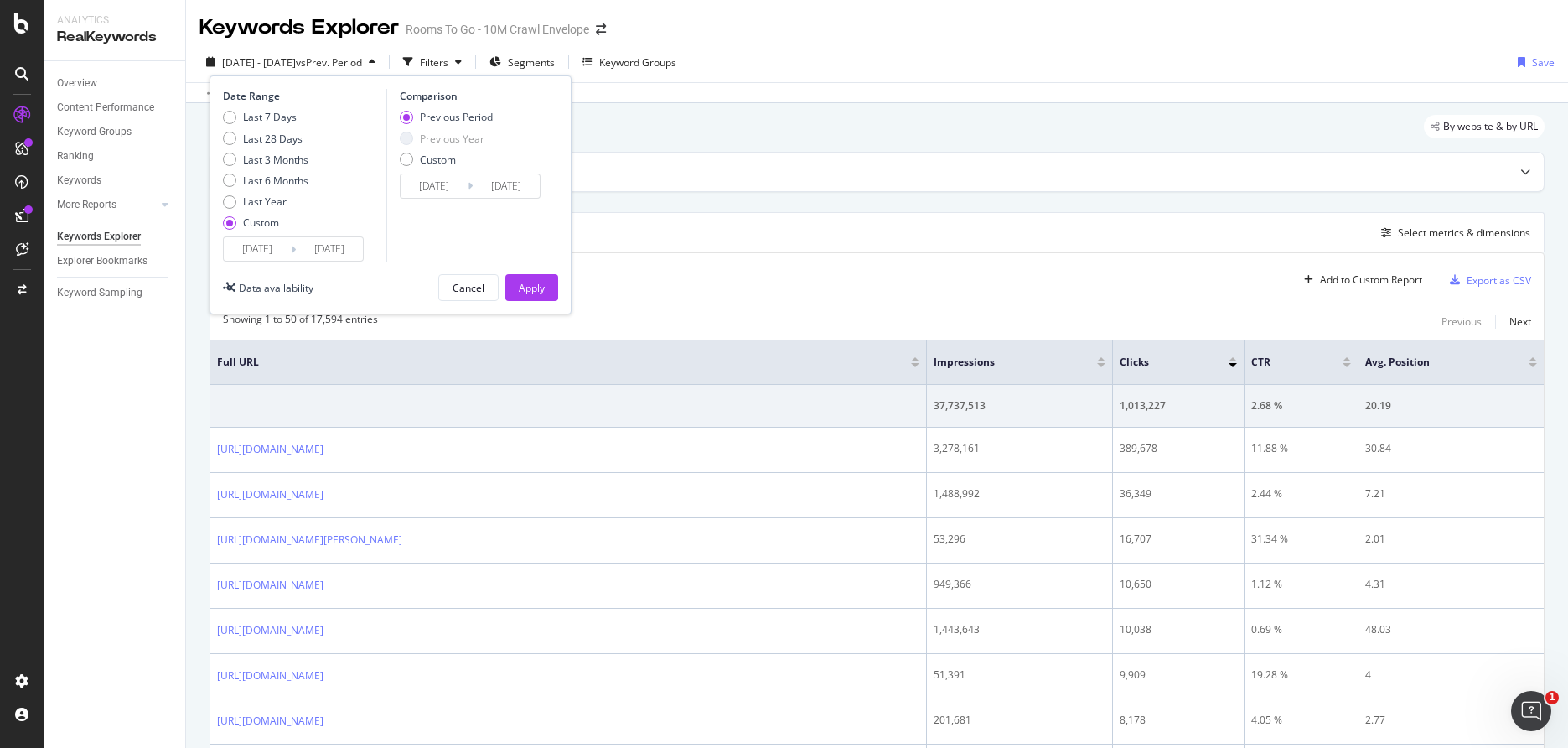
click at [269, 254] on input "[DATE]" at bounding box center [258, 248] width 67 height 23
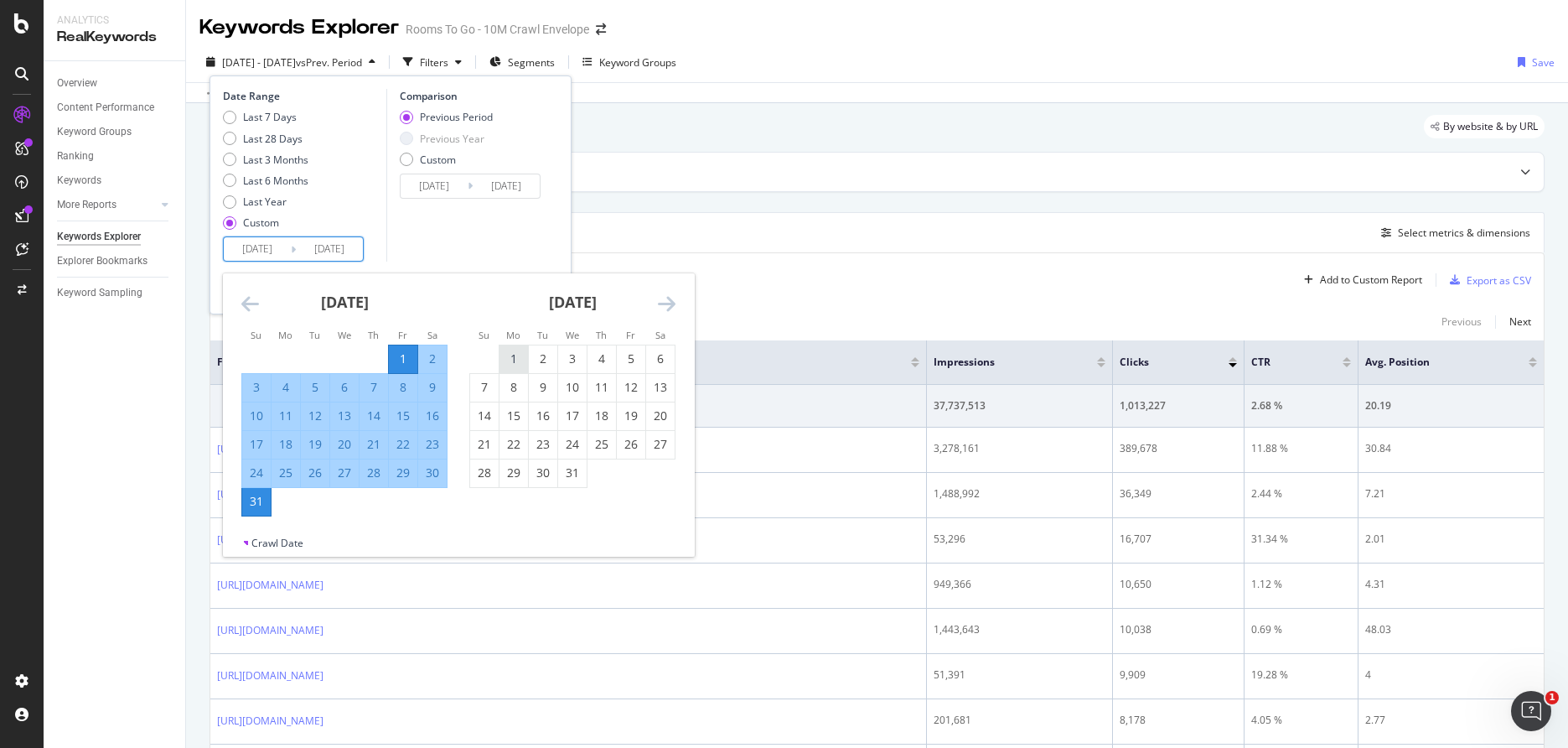
click at [517, 363] on div "1" at bounding box center [513, 359] width 29 height 17
type input "[DATE]"
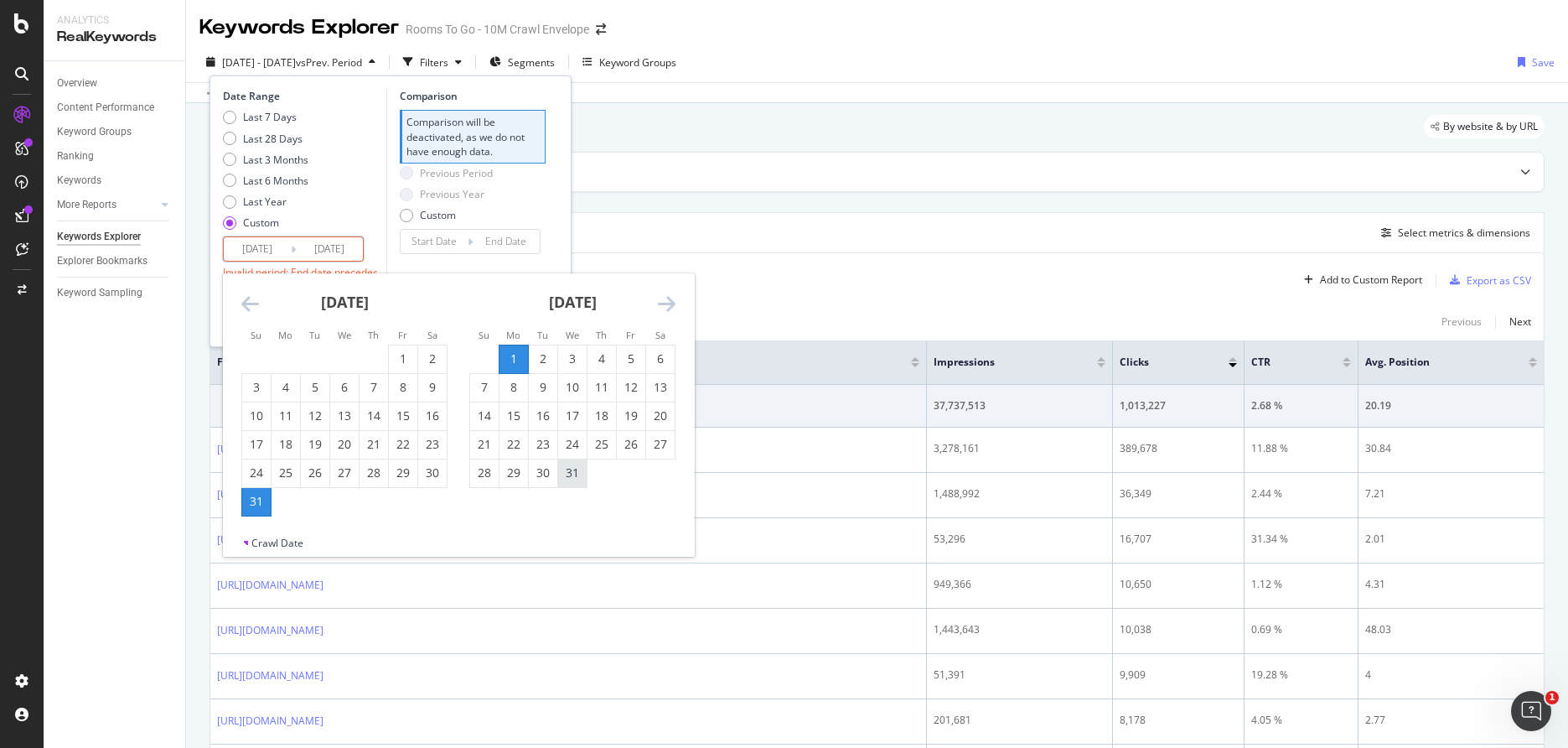
click at [563, 480] on div "31" at bounding box center [572, 473] width 29 height 17
type input "[DATE]"
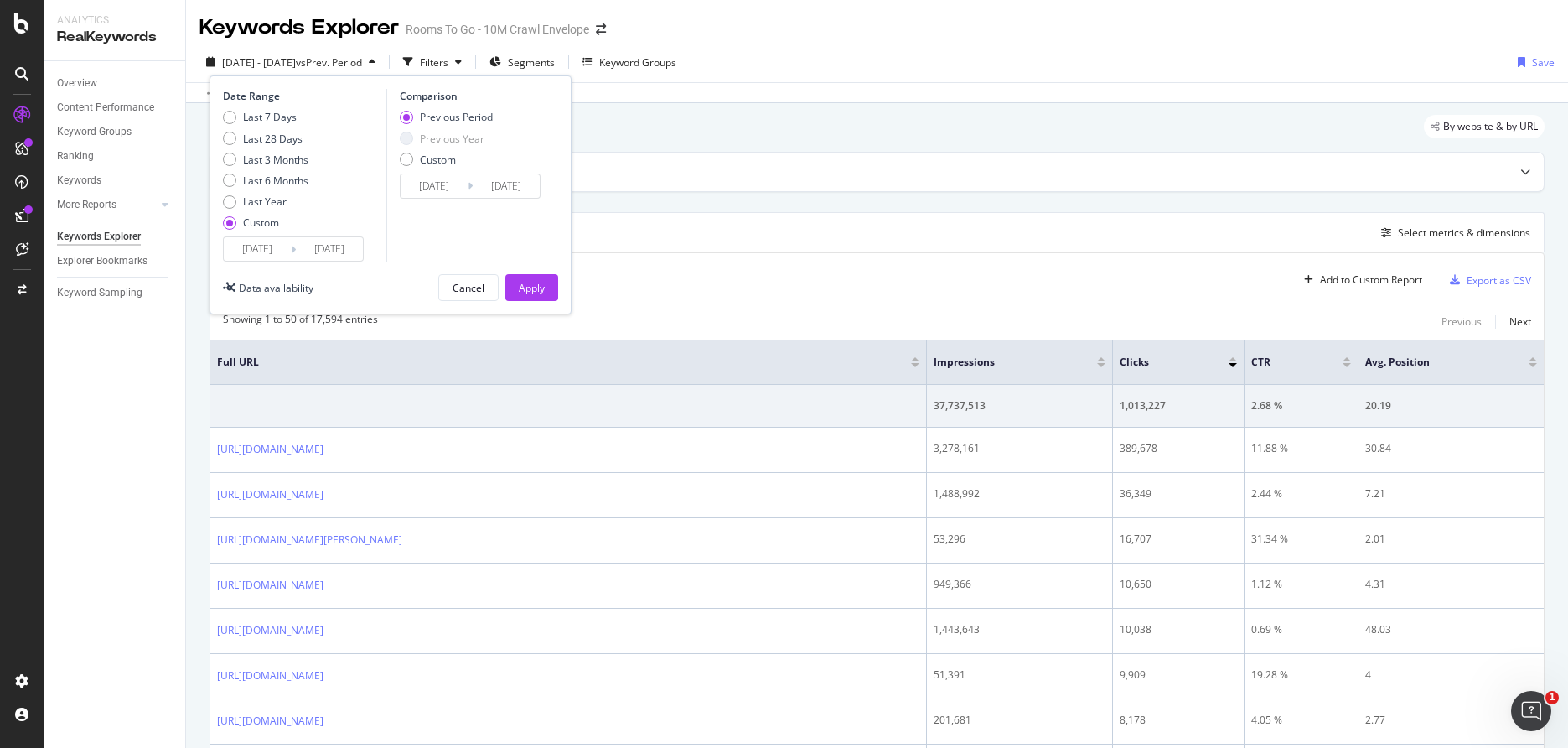
click at [525, 291] on div "Apply" at bounding box center [532, 287] width 26 height 14
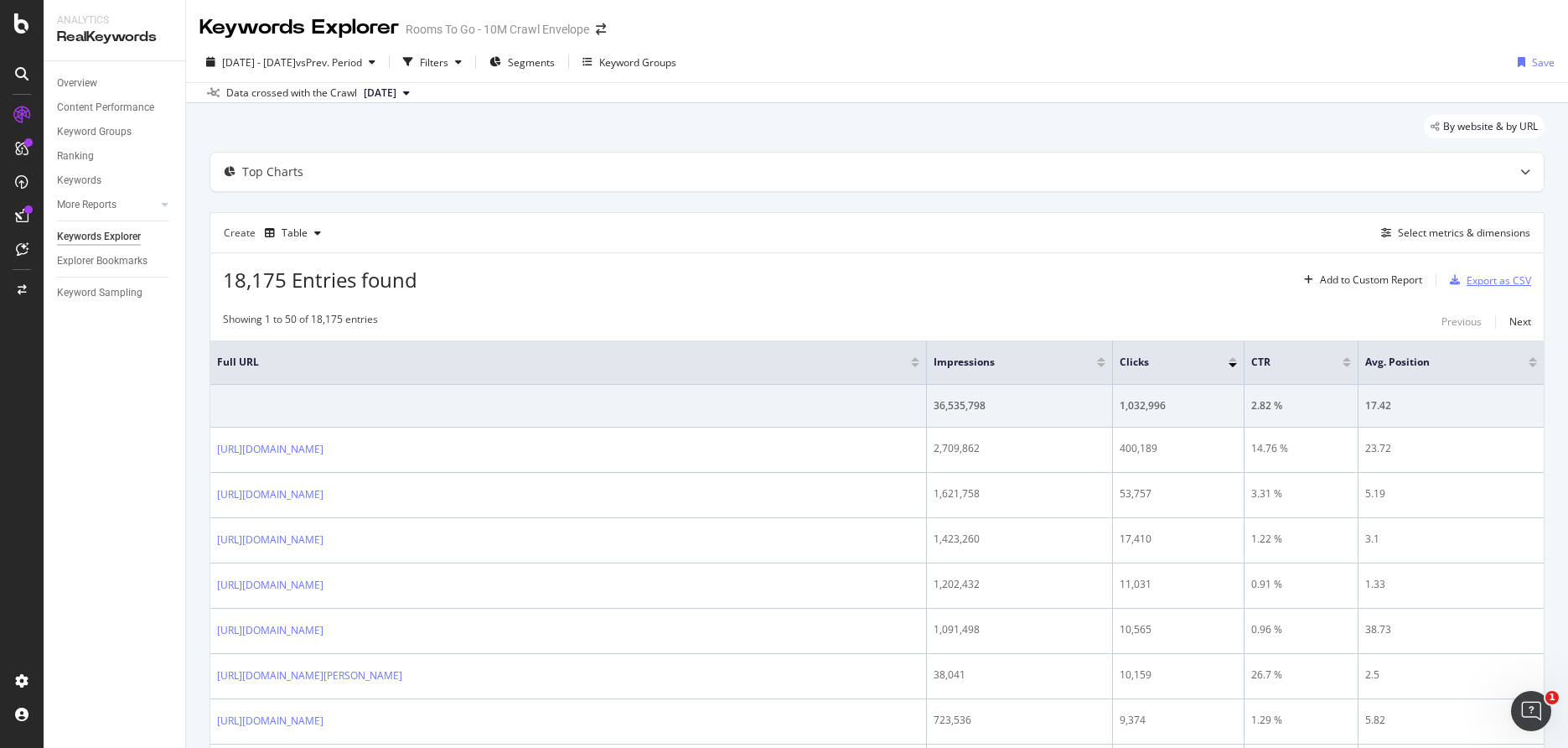
click at [1470, 285] on div "Export as CSV" at bounding box center [1499, 280] width 65 height 14
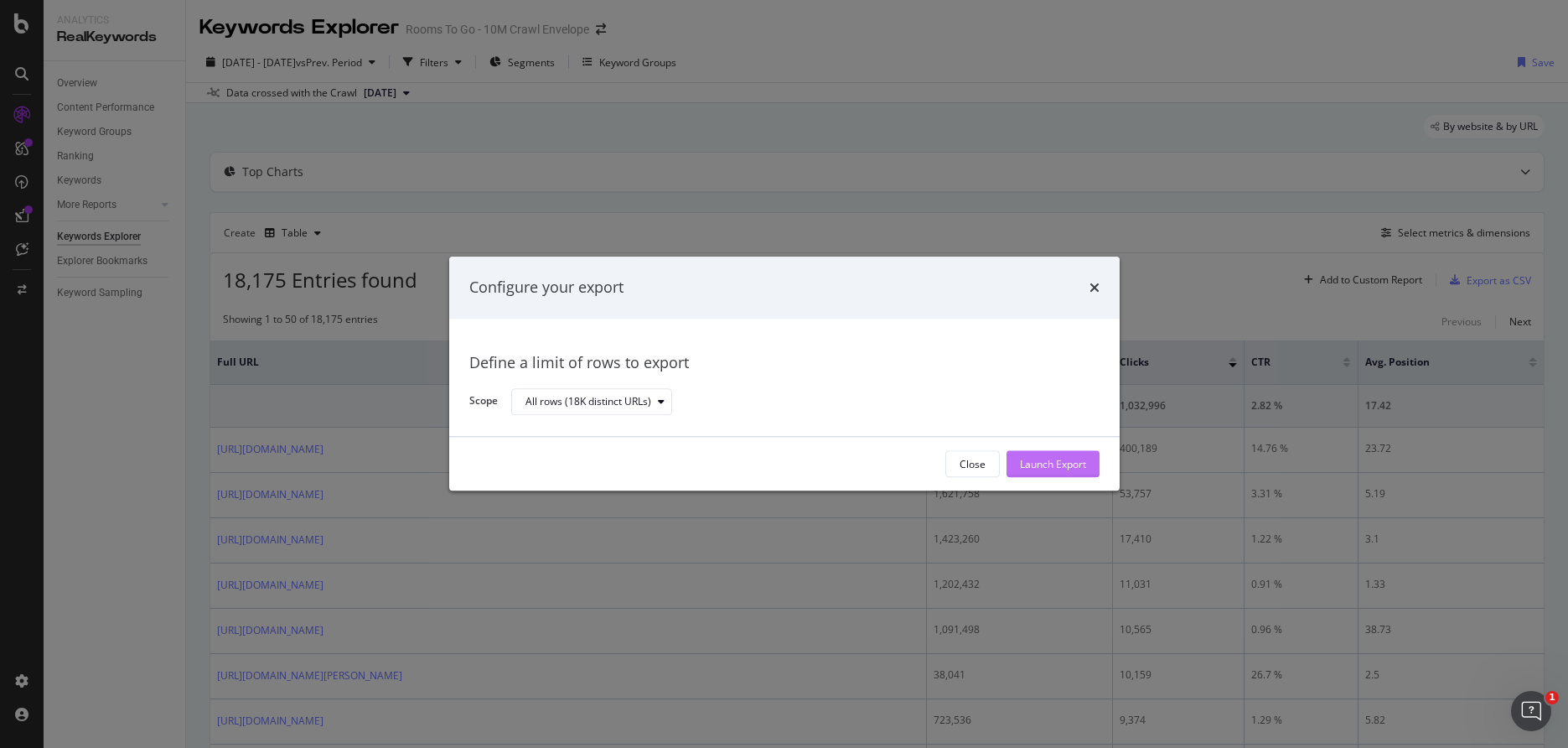
click at [1051, 475] on div "Launch Export" at bounding box center [1053, 464] width 66 height 25
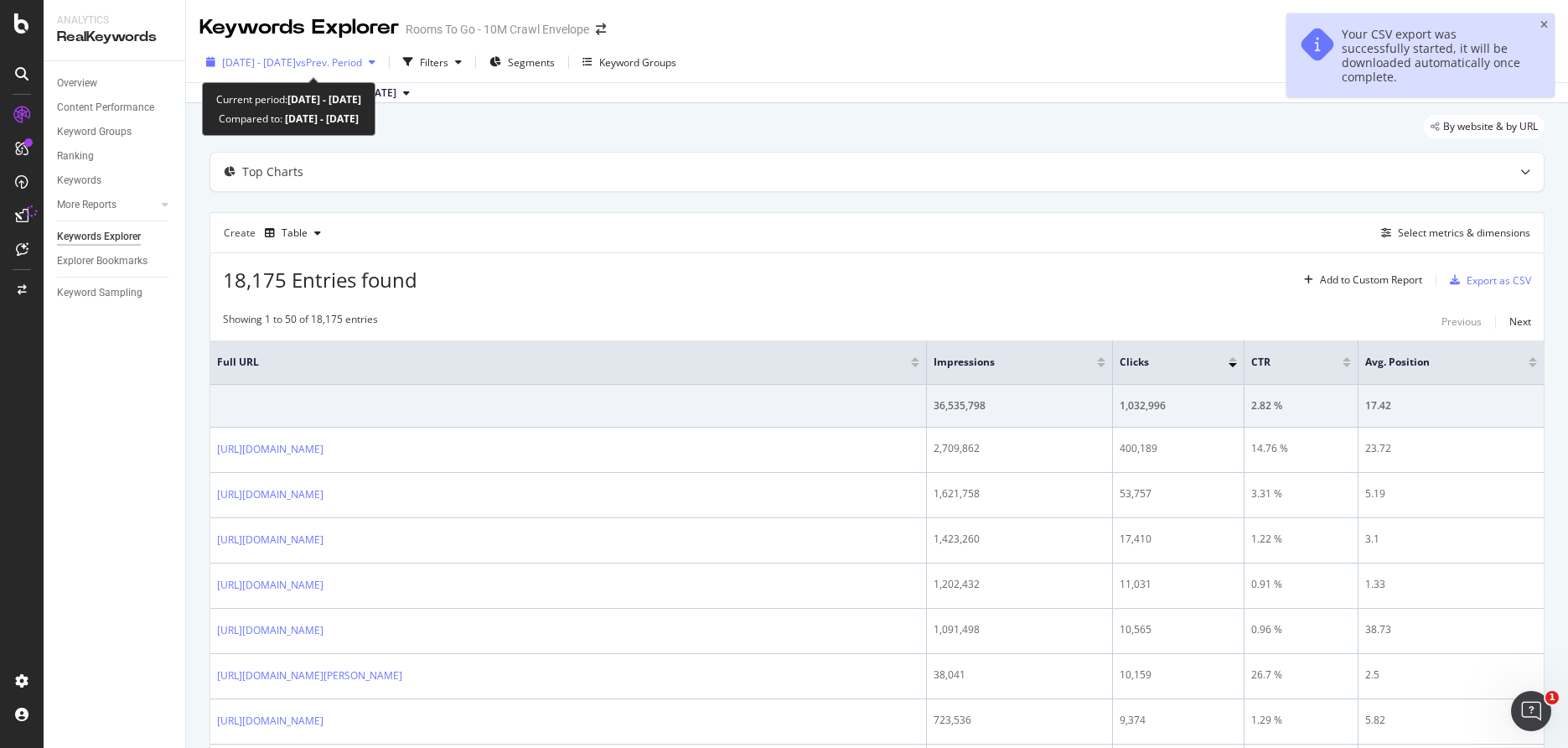
click at [296, 67] on span "[DATE] - [DATE]" at bounding box center [259, 62] width 74 height 14
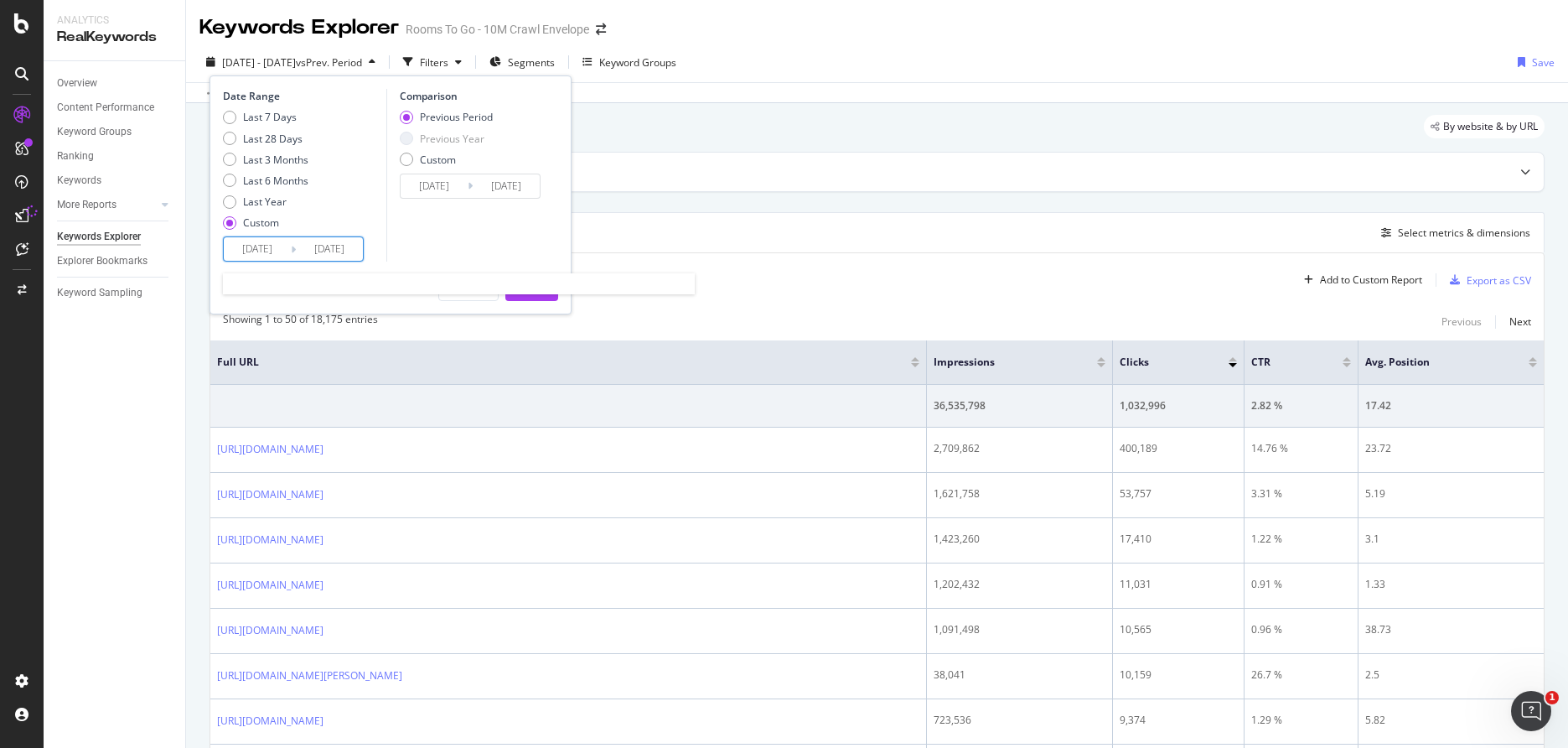
click at [272, 253] on input "[DATE]" at bounding box center [258, 248] width 67 height 23
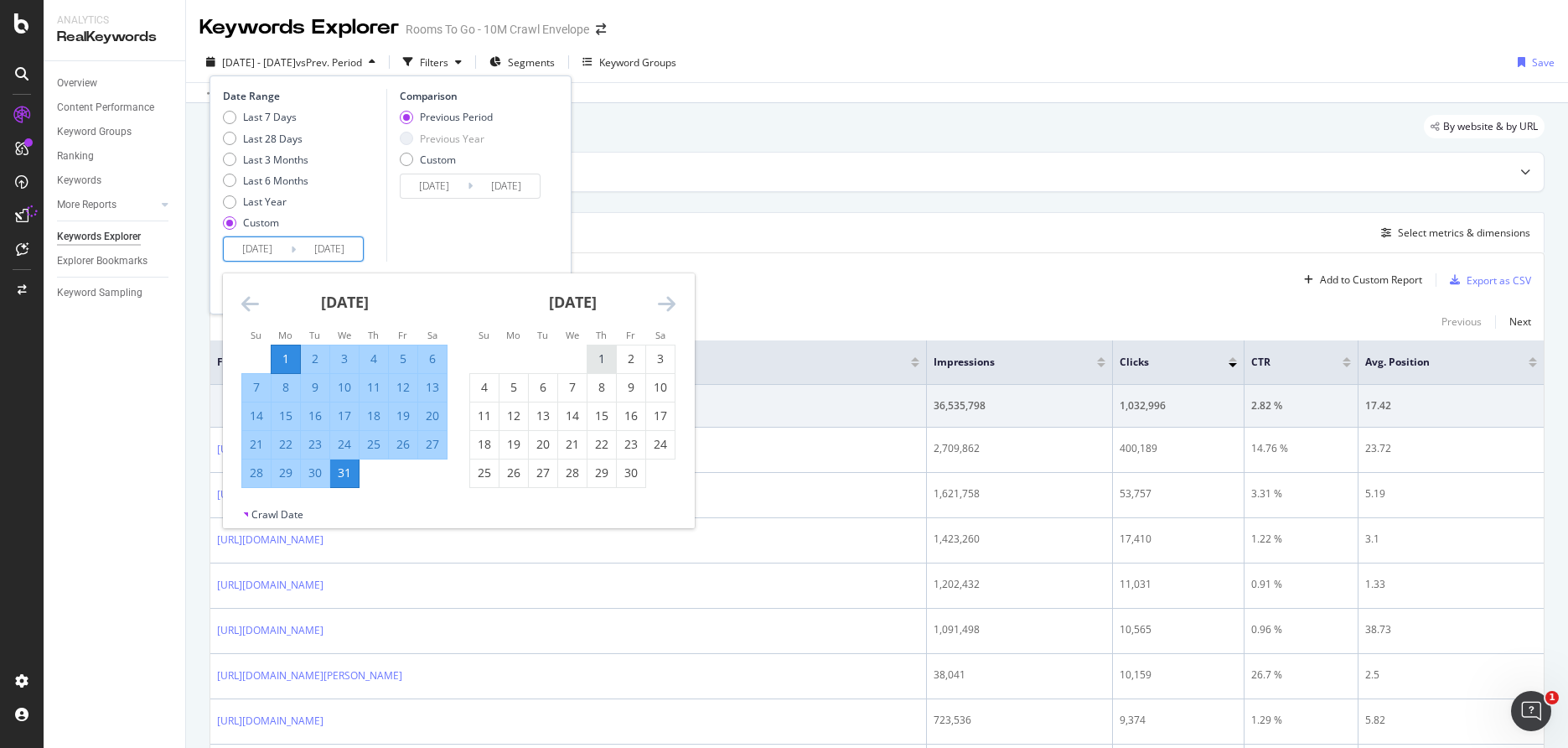
click at [593, 356] on div "1" at bounding box center [601, 359] width 29 height 17
type input "[DATE]"
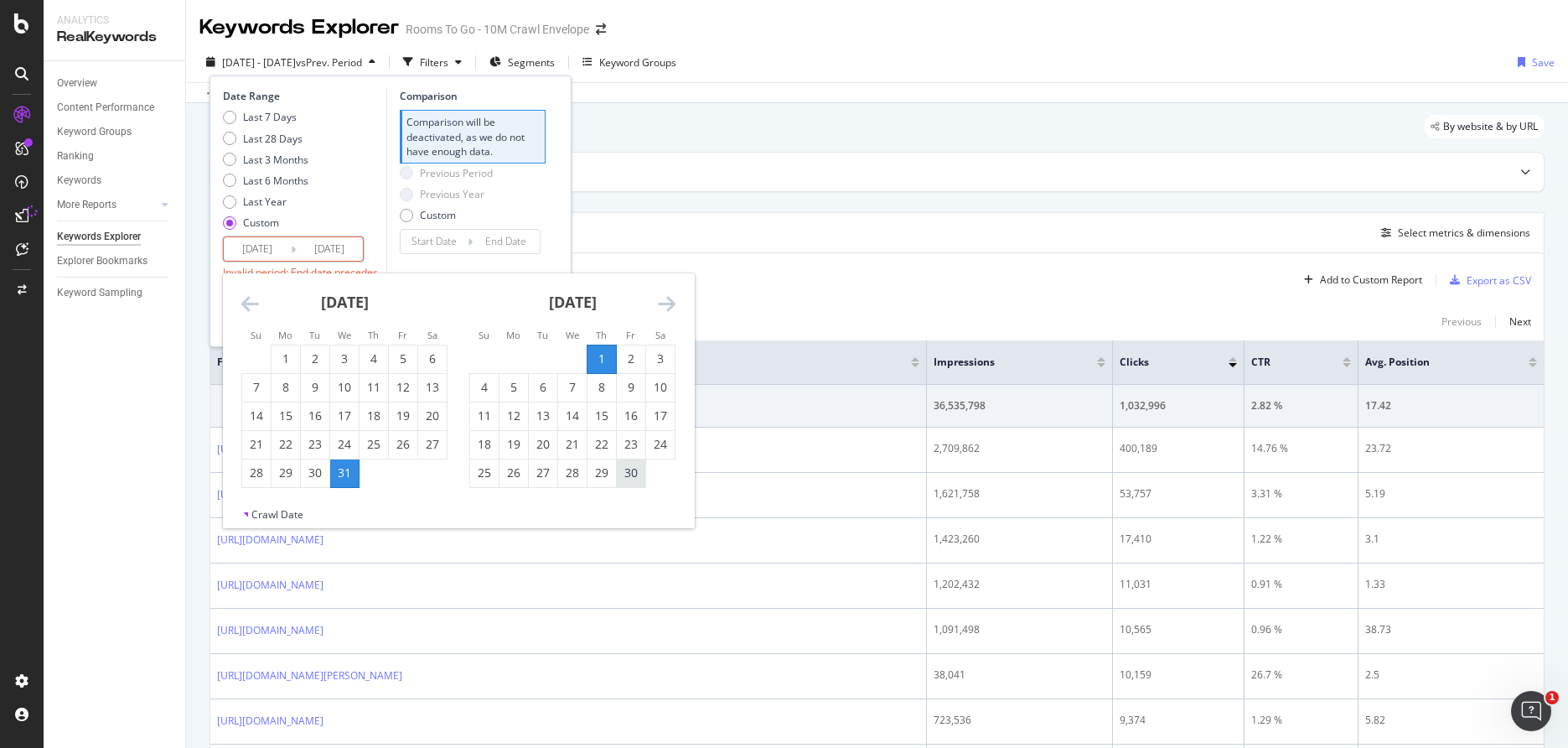
click at [630, 479] on div "30" at bounding box center [631, 473] width 29 height 17
type input "[DATE]"
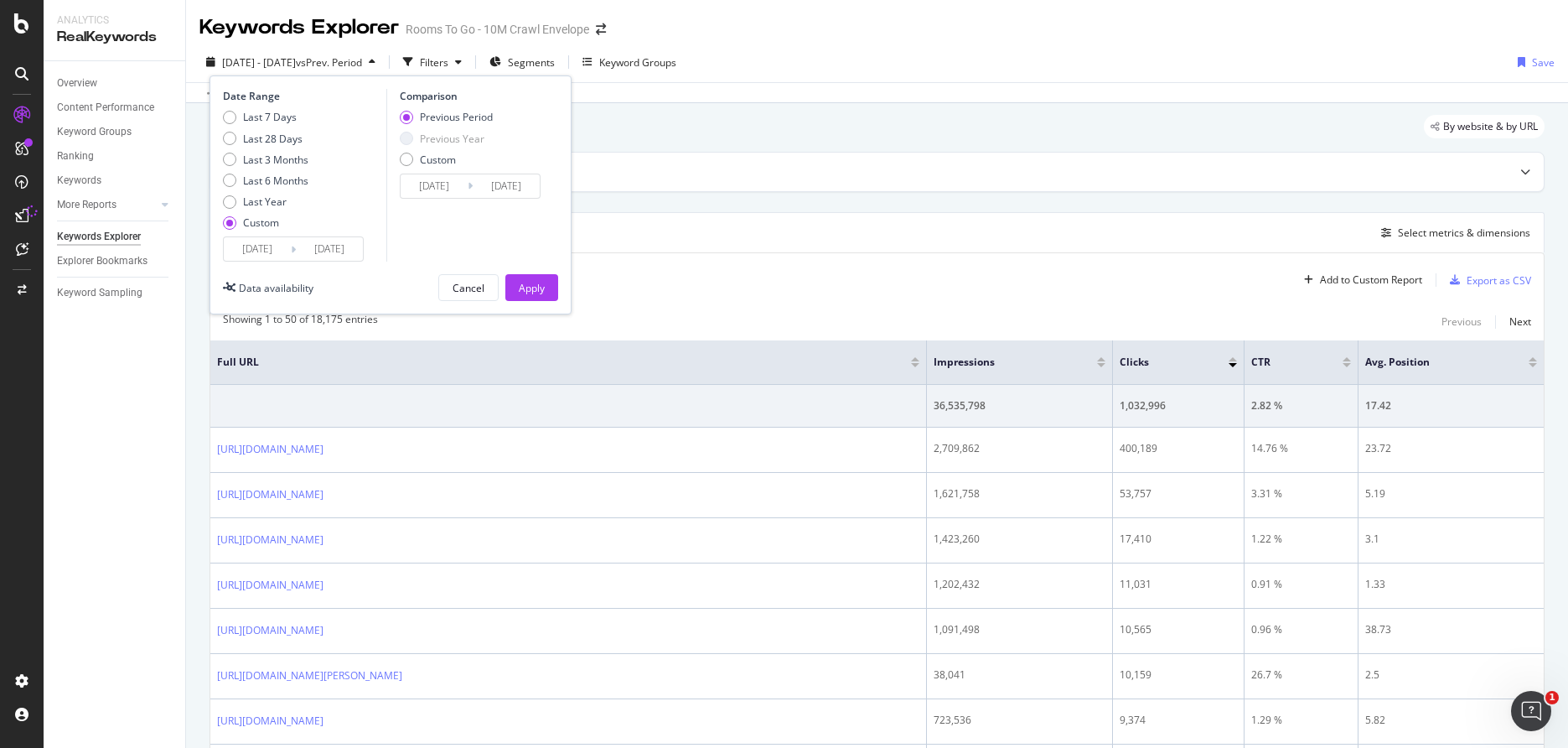
click at [536, 284] on div "Apply" at bounding box center [532, 287] width 26 height 14
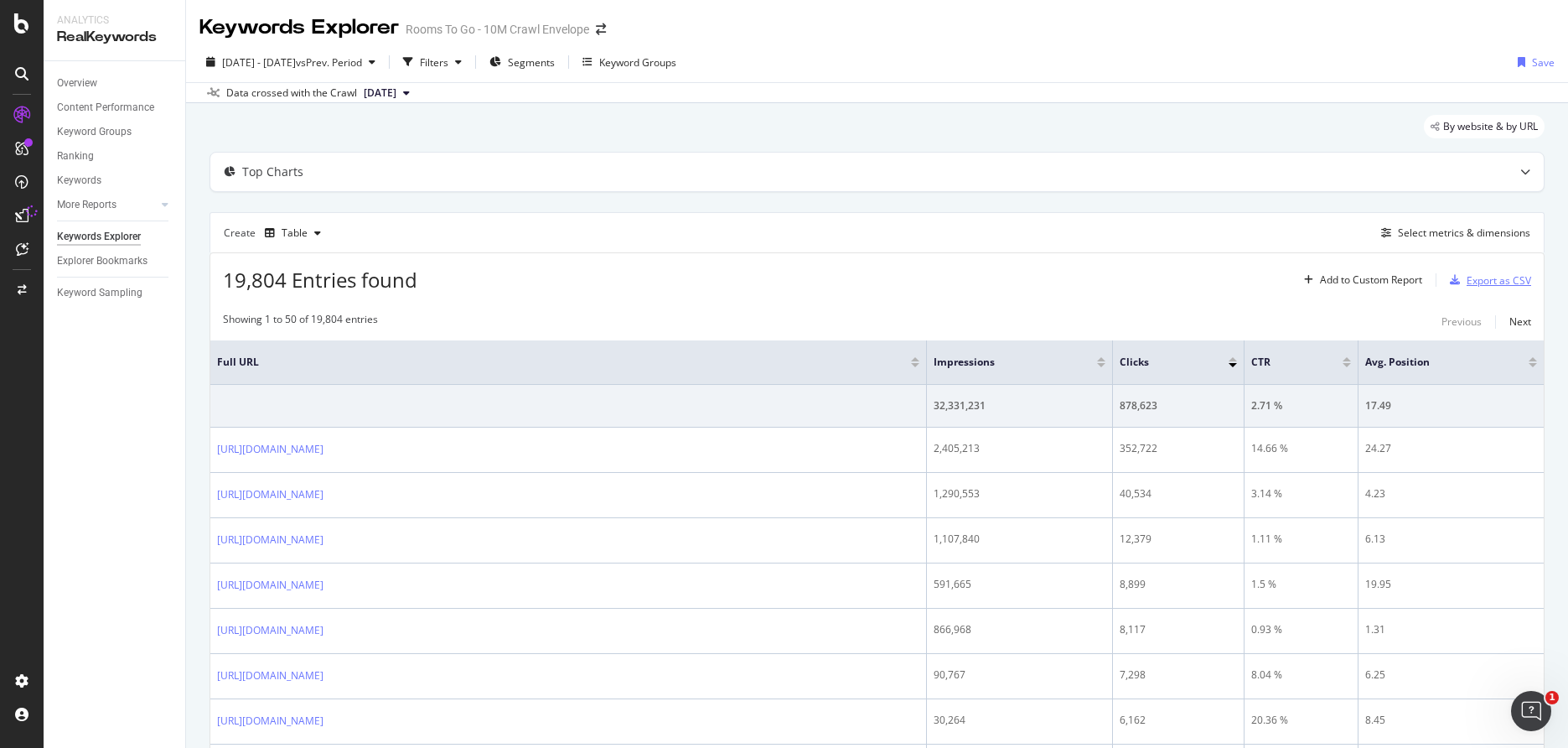
click at [1481, 281] on div "Export as CSV" at bounding box center [1499, 280] width 65 height 14
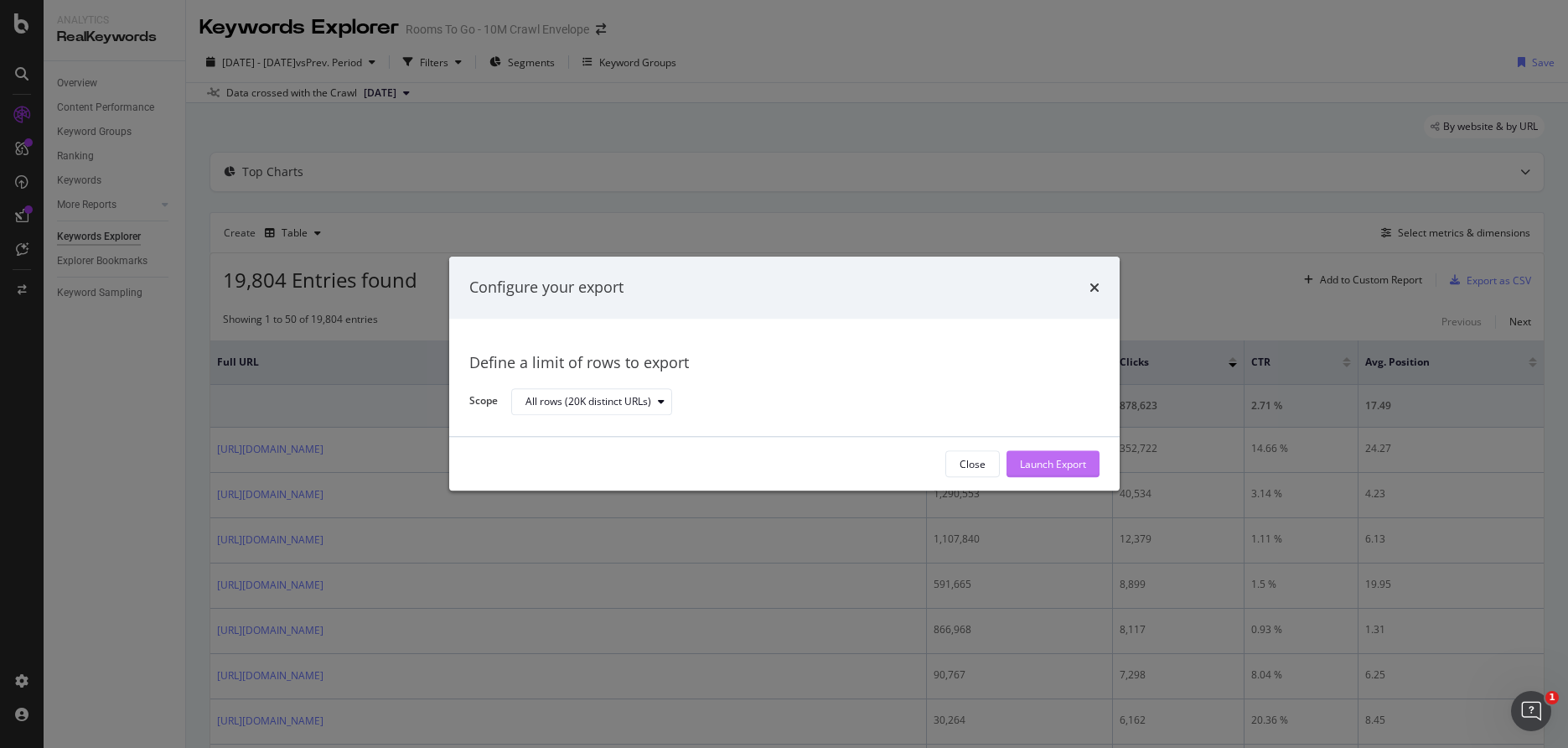
click at [1037, 463] on div "Launch Export" at bounding box center [1053, 463] width 66 height 14
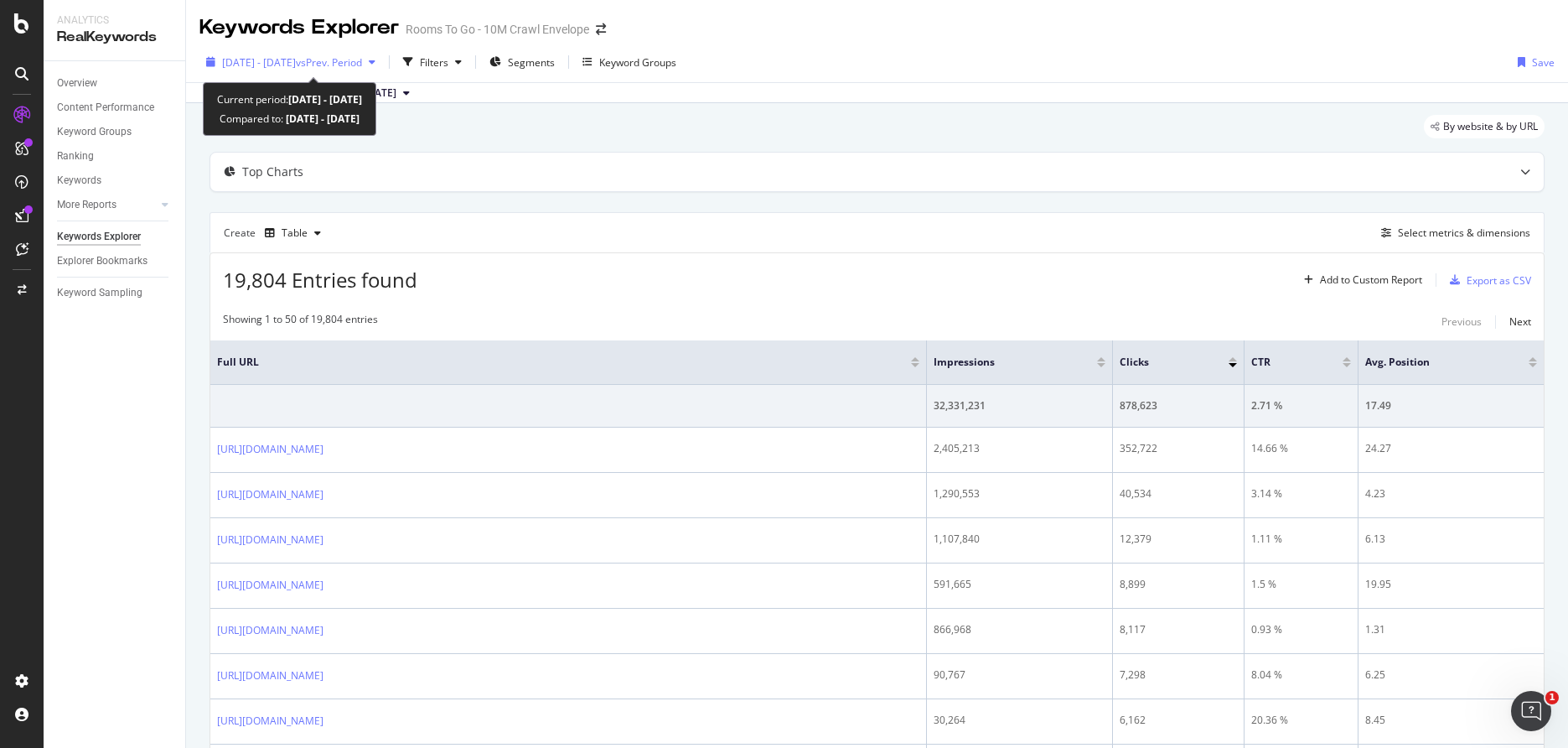
click at [326, 70] on div "[DATE] - [DATE] vs Prev. Period" at bounding box center [290, 61] width 183 height 25
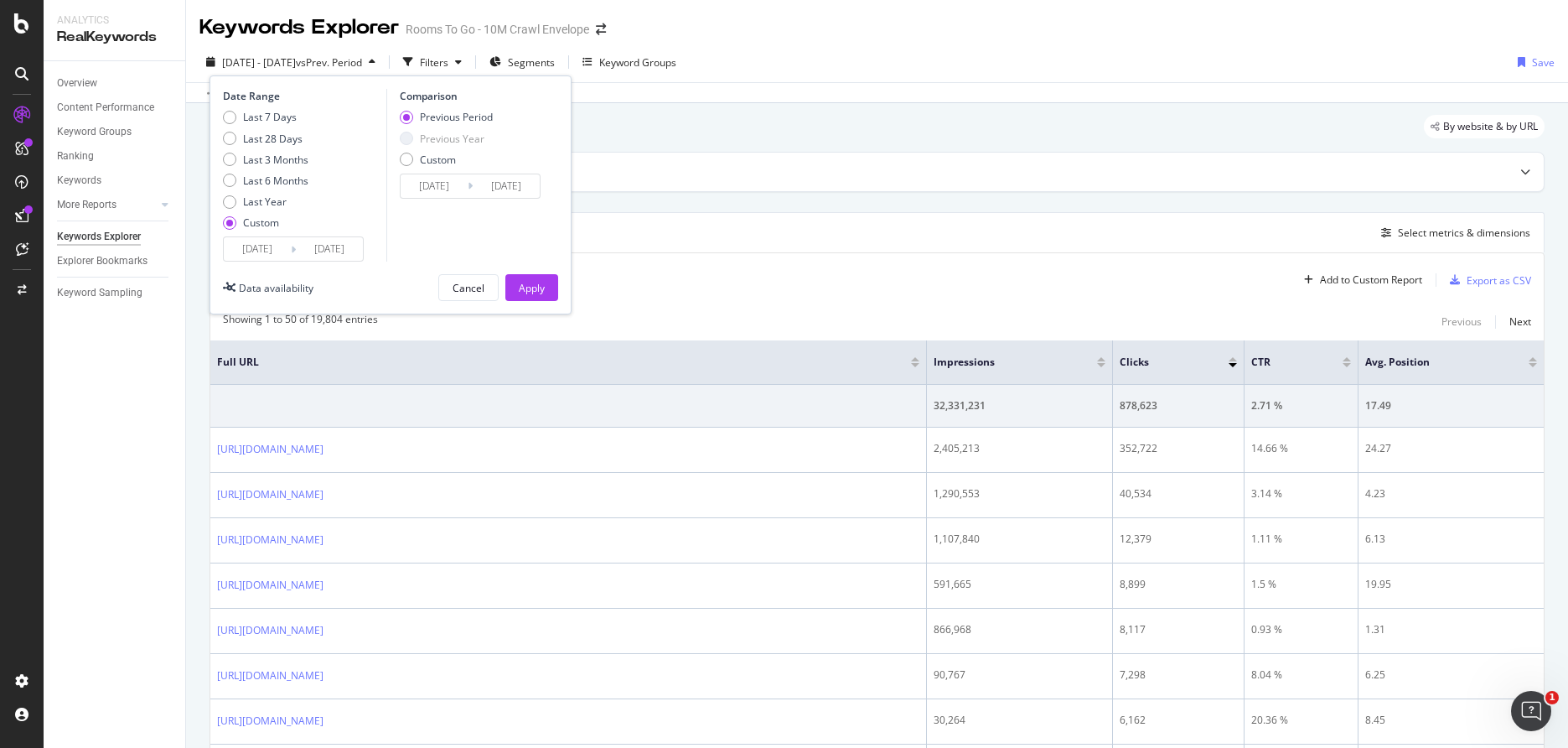
click at [278, 255] on input "[DATE]" at bounding box center [258, 248] width 67 height 23
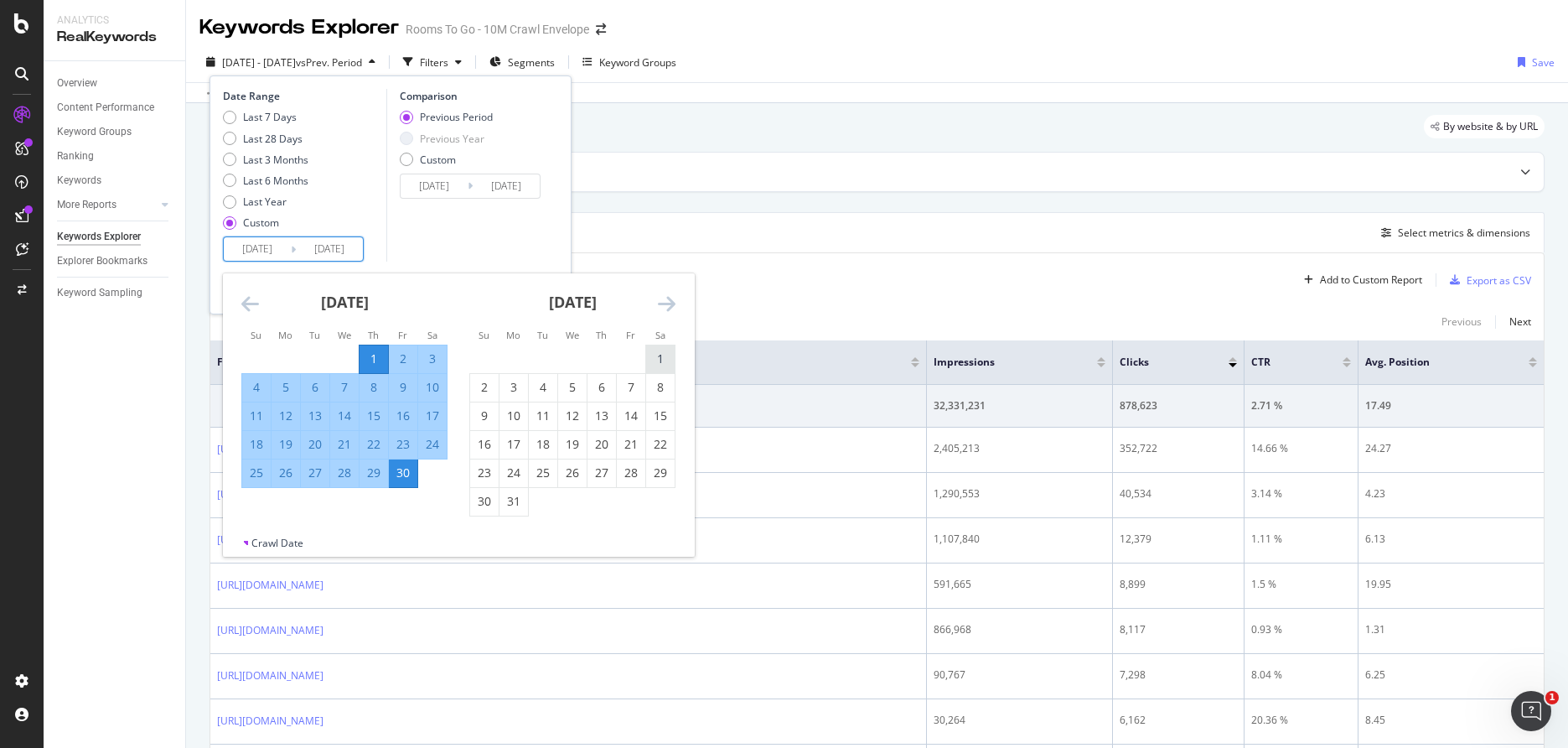
click at [672, 360] on div "1" at bounding box center [660, 359] width 29 height 17
type input "[DATE]"
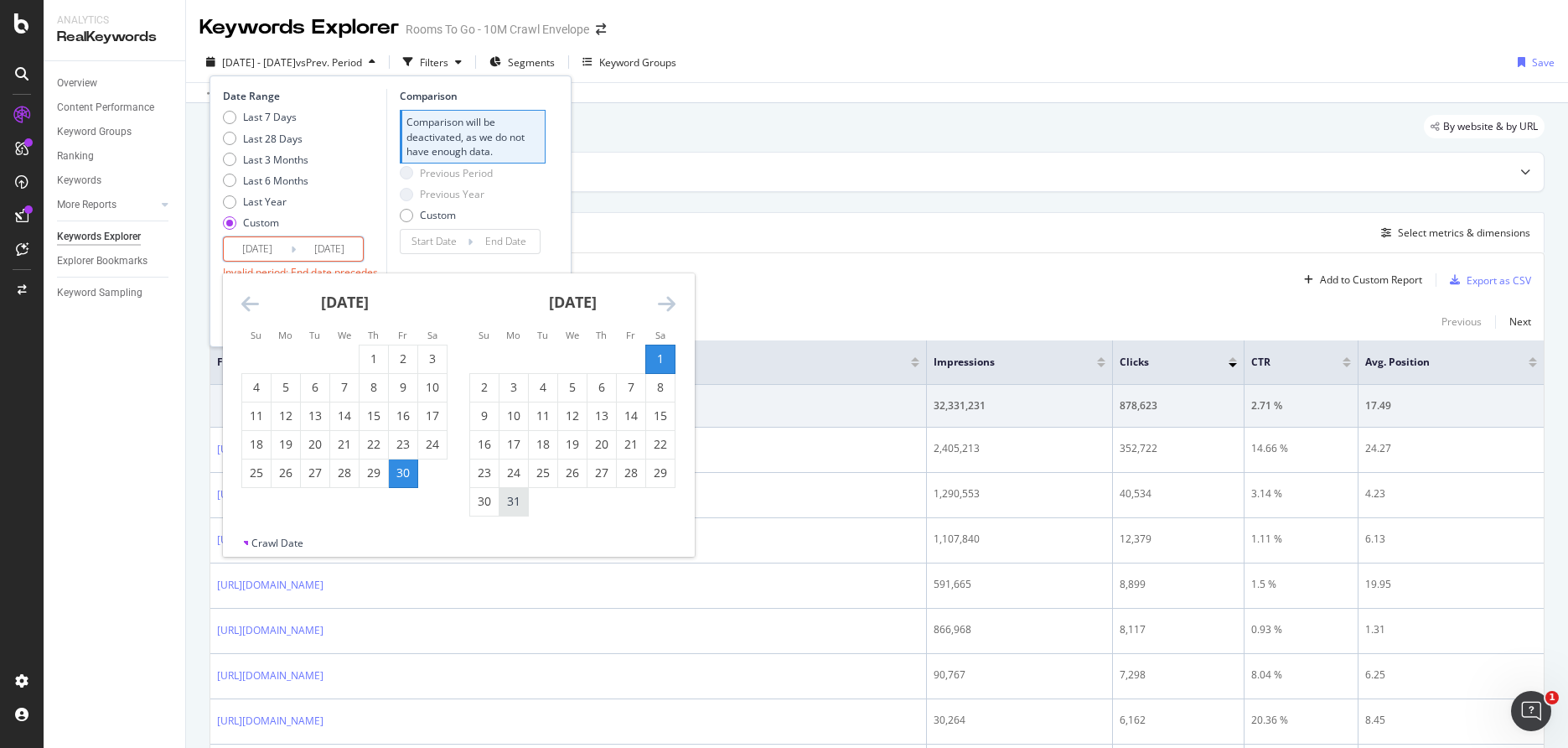
click at [511, 503] on div "31" at bounding box center [513, 501] width 29 height 17
type input "[DATE]"
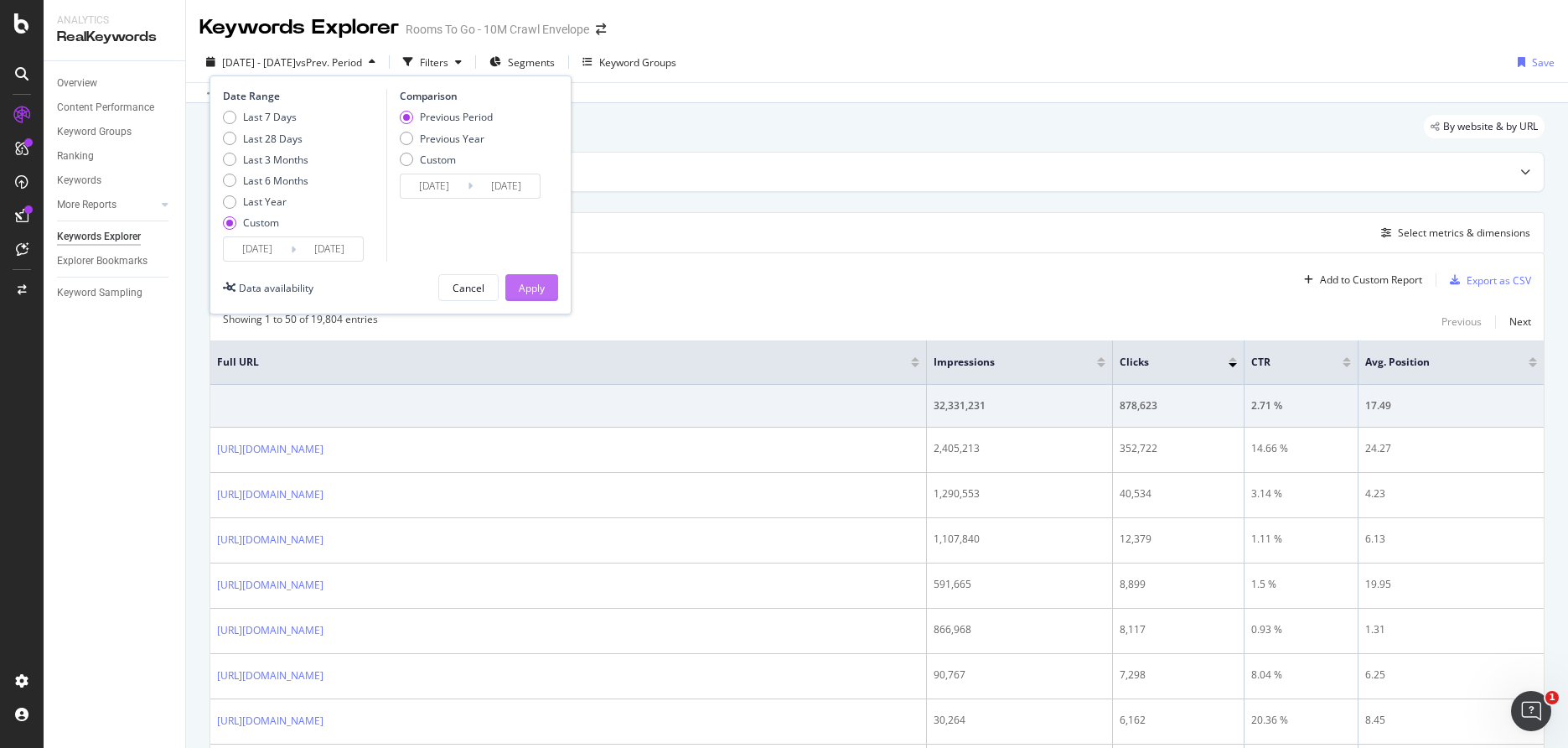
click at [530, 287] on div "Apply" at bounding box center [532, 287] width 26 height 14
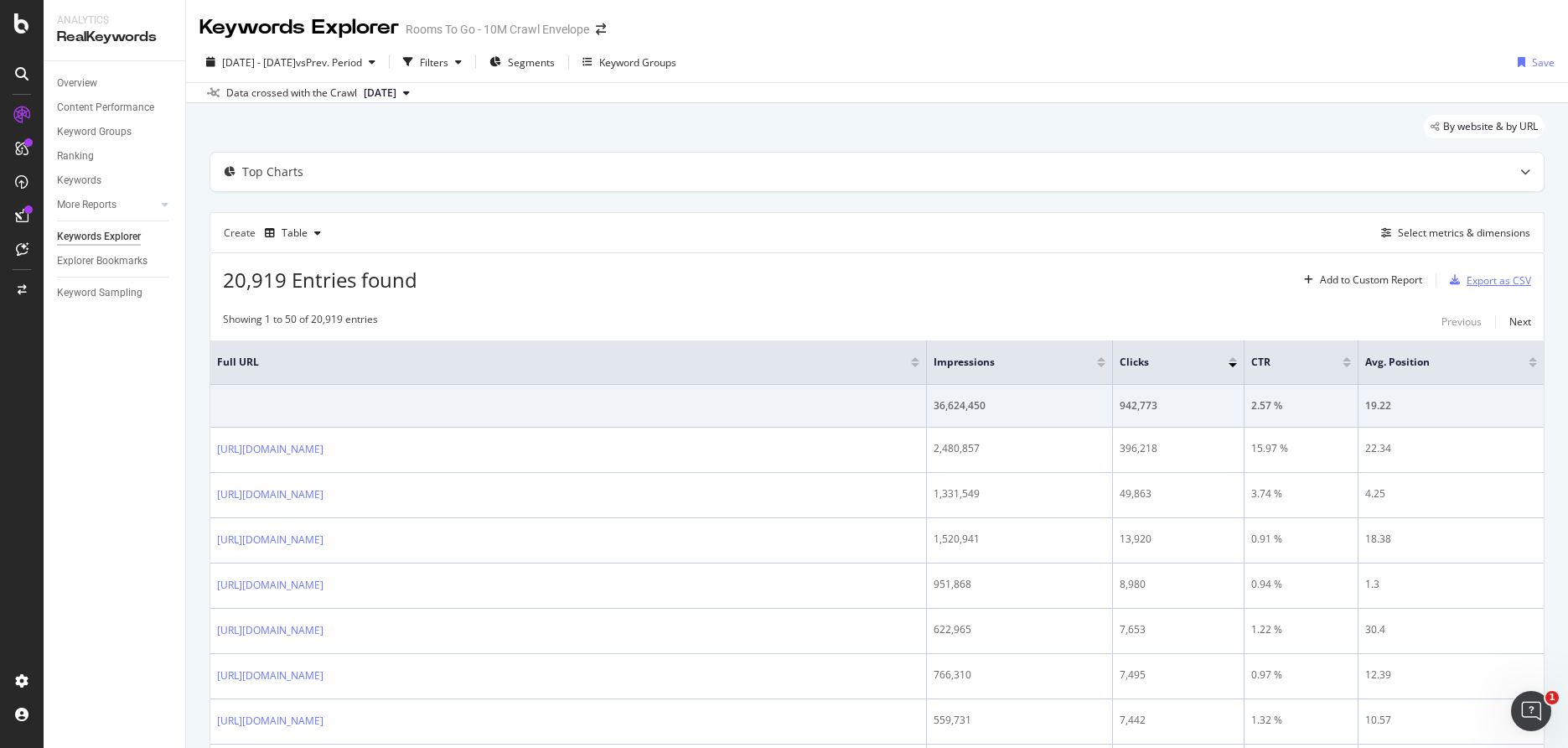
click at [1509, 270] on div "Export as CSV" at bounding box center [1487, 280] width 88 height 25
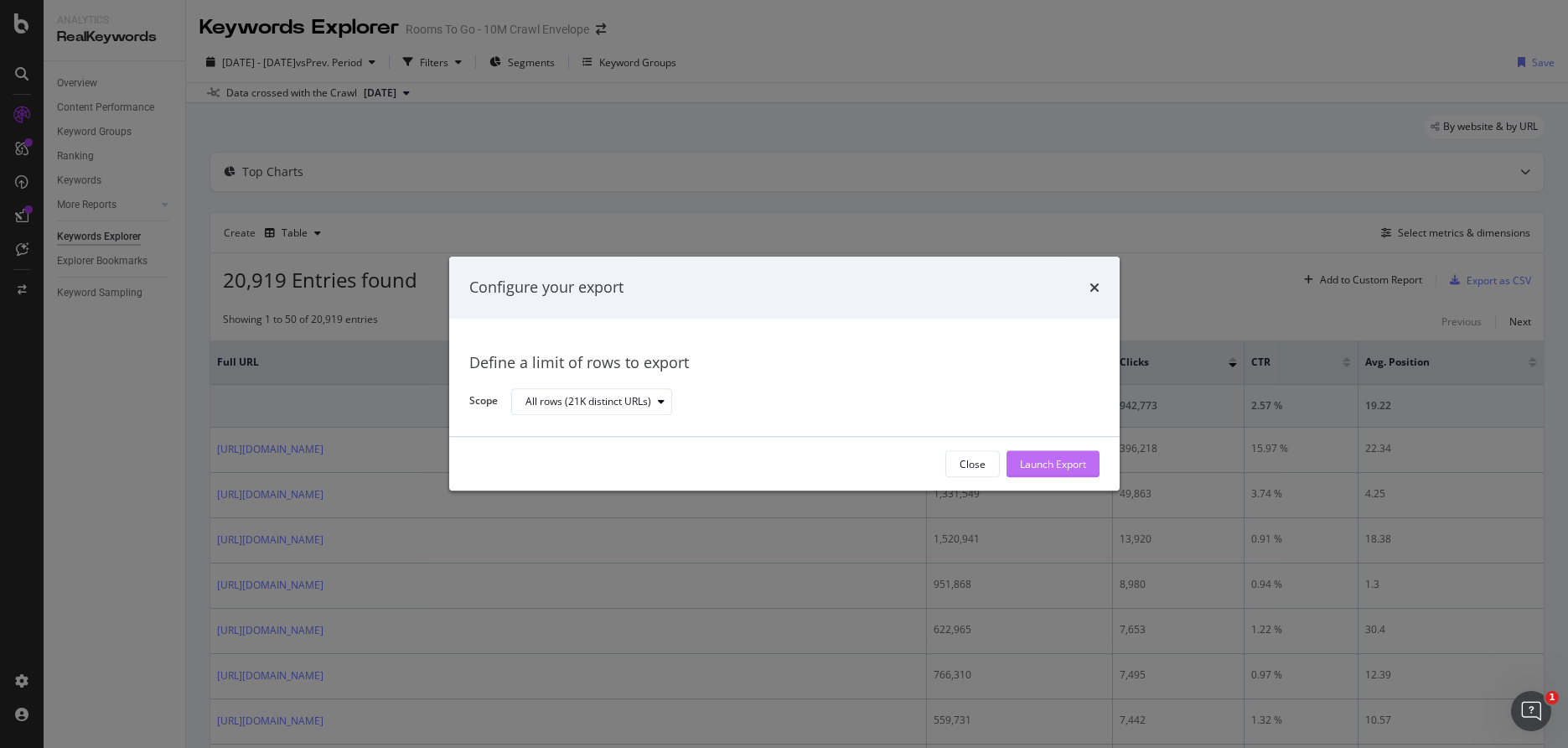
click at [1031, 461] on div "Launch Export" at bounding box center [1053, 463] width 66 height 14
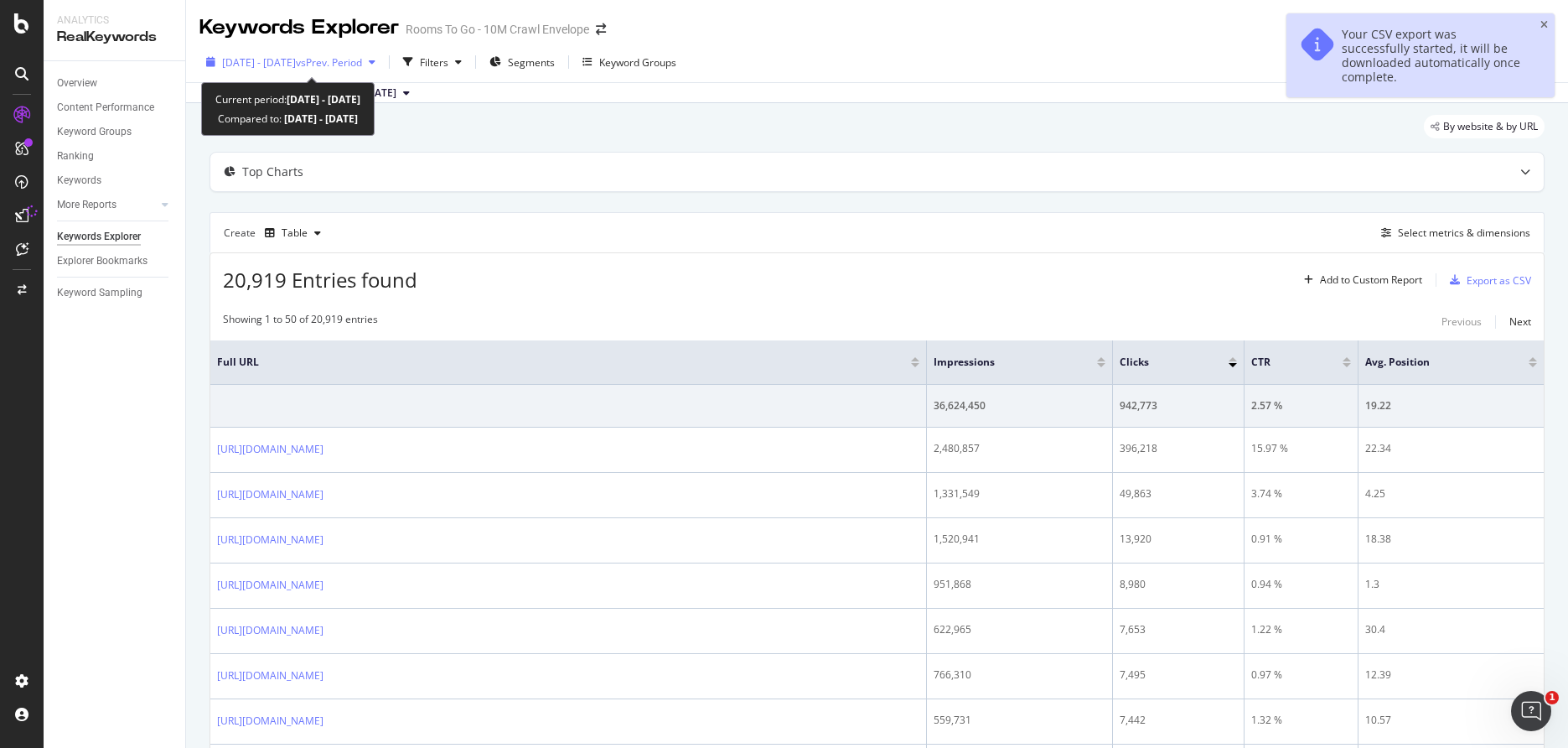
click at [382, 72] on div "[DATE] - [DATE] vs Prev. Period" at bounding box center [290, 61] width 183 height 25
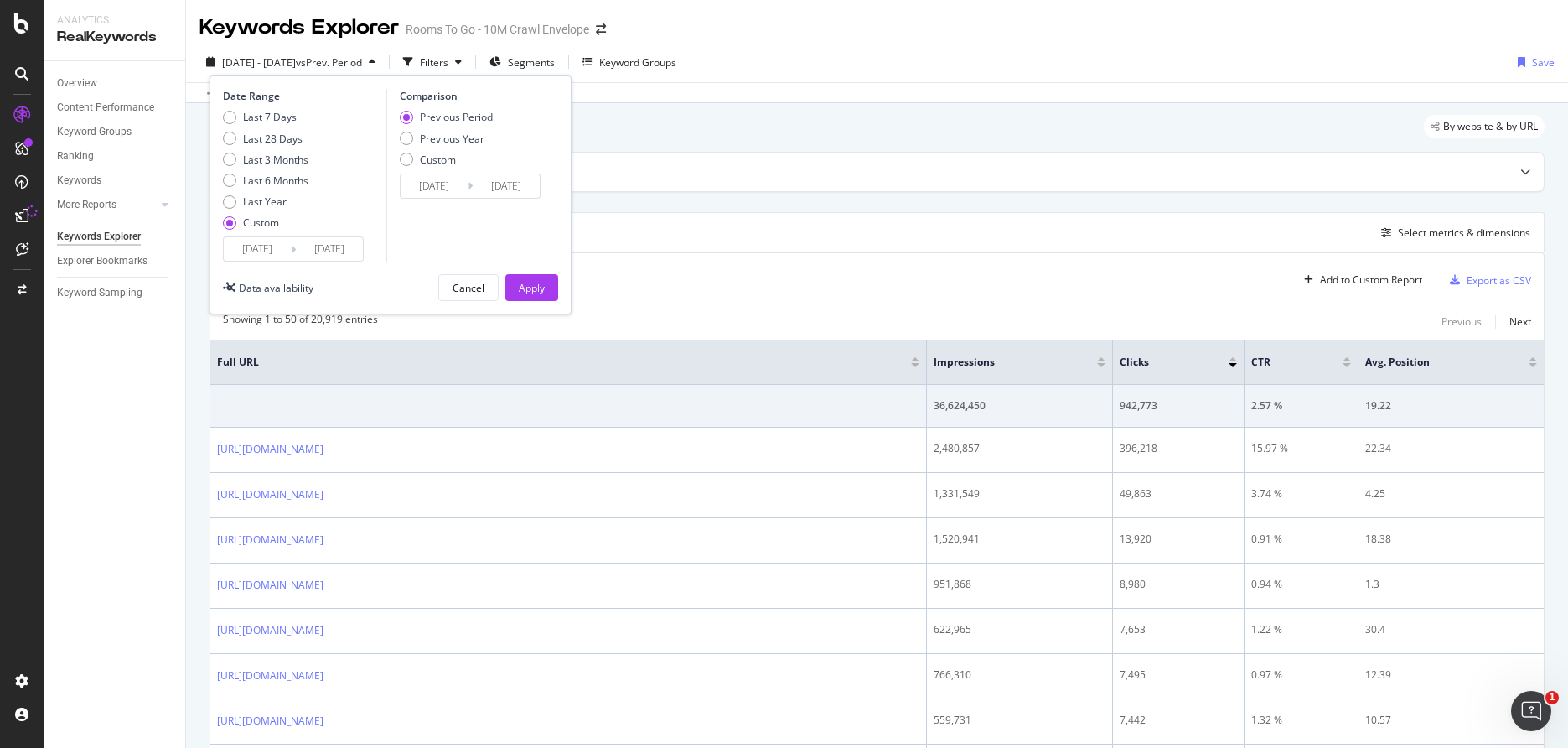
click at [276, 253] on input "[DATE]" at bounding box center [258, 248] width 67 height 23
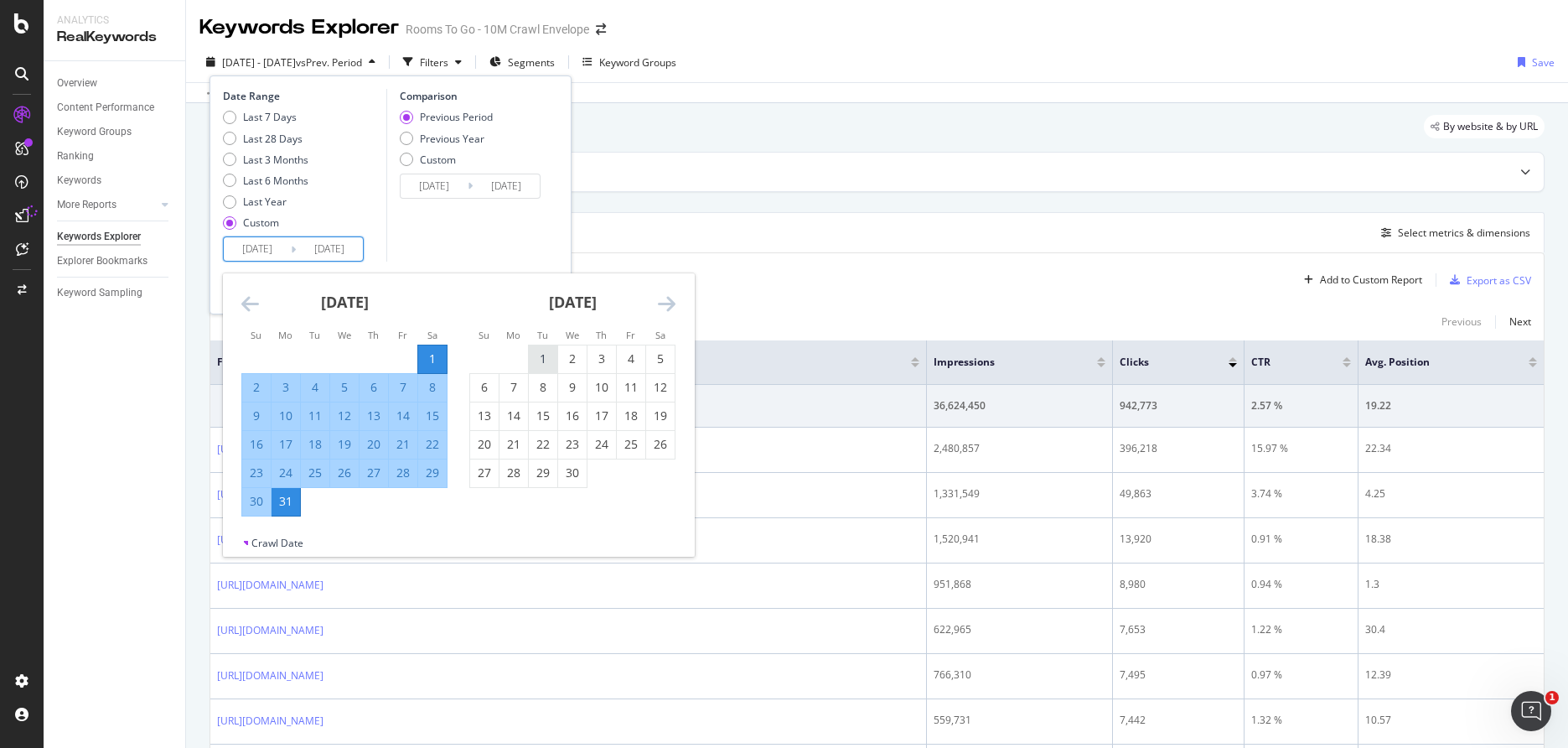
click at [554, 350] on div "1" at bounding box center [543, 359] width 29 height 17
type input "[DATE]"
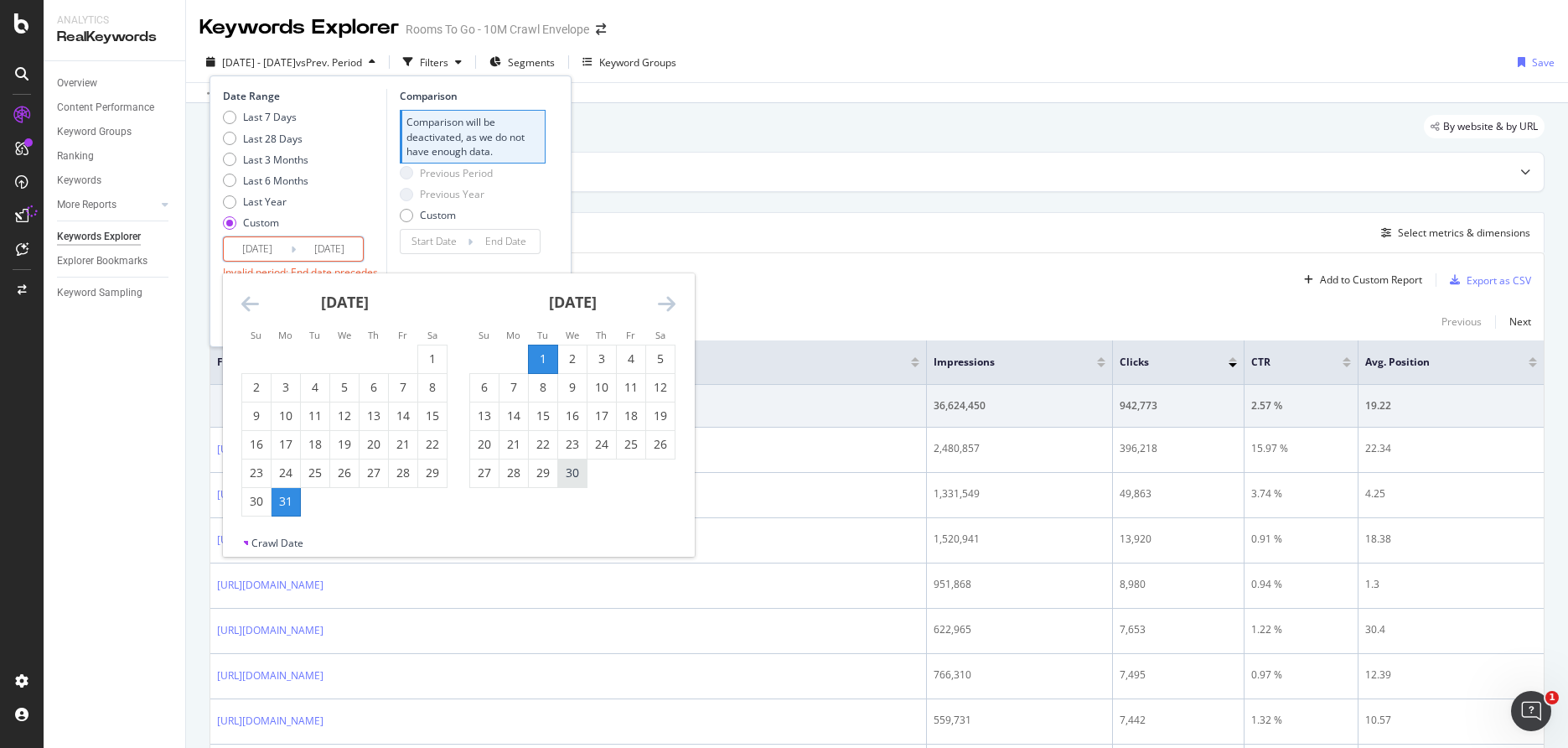
click at [581, 475] on div "30" at bounding box center [572, 473] width 29 height 17
type input "[DATE]"
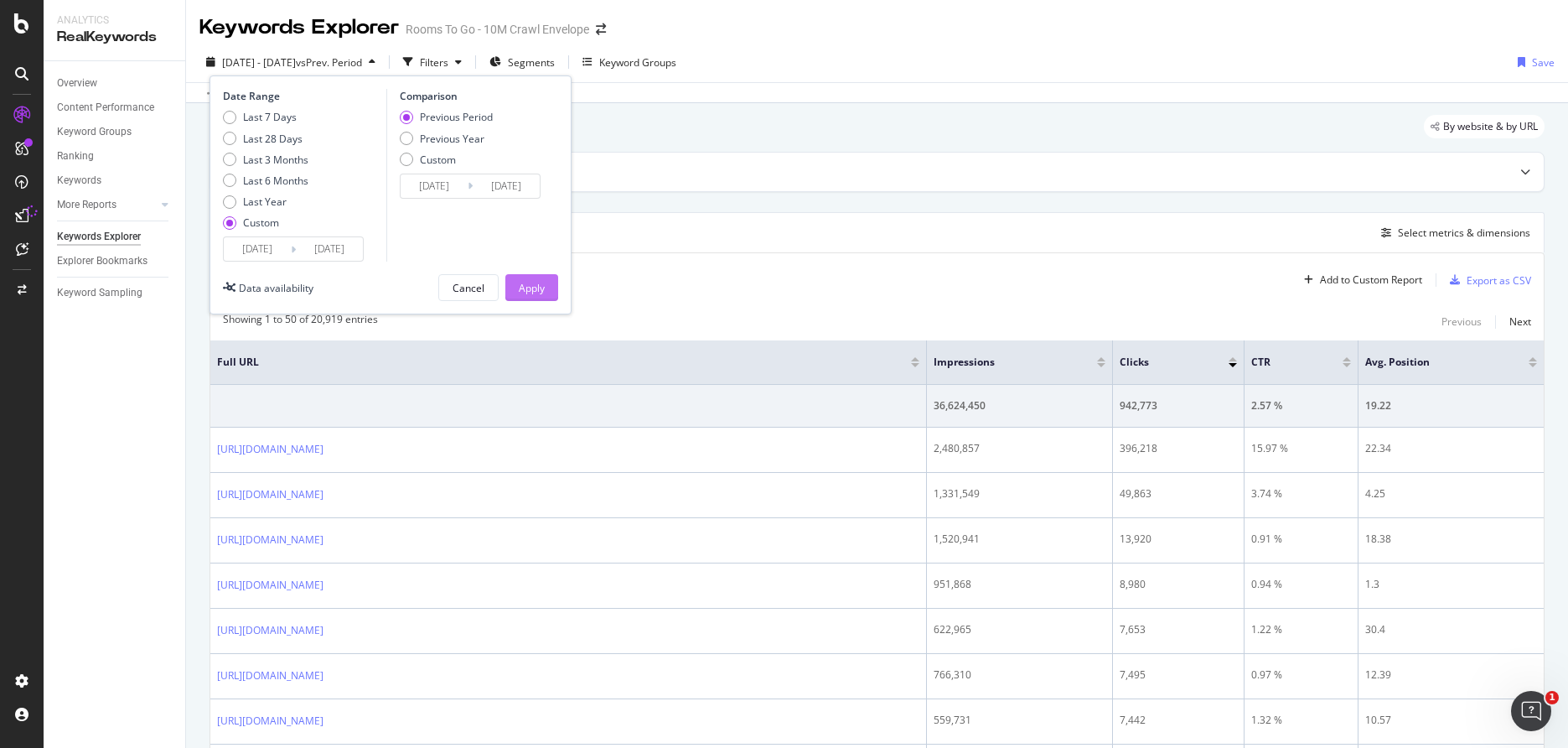
click at [537, 283] on div "Apply" at bounding box center [532, 287] width 26 height 14
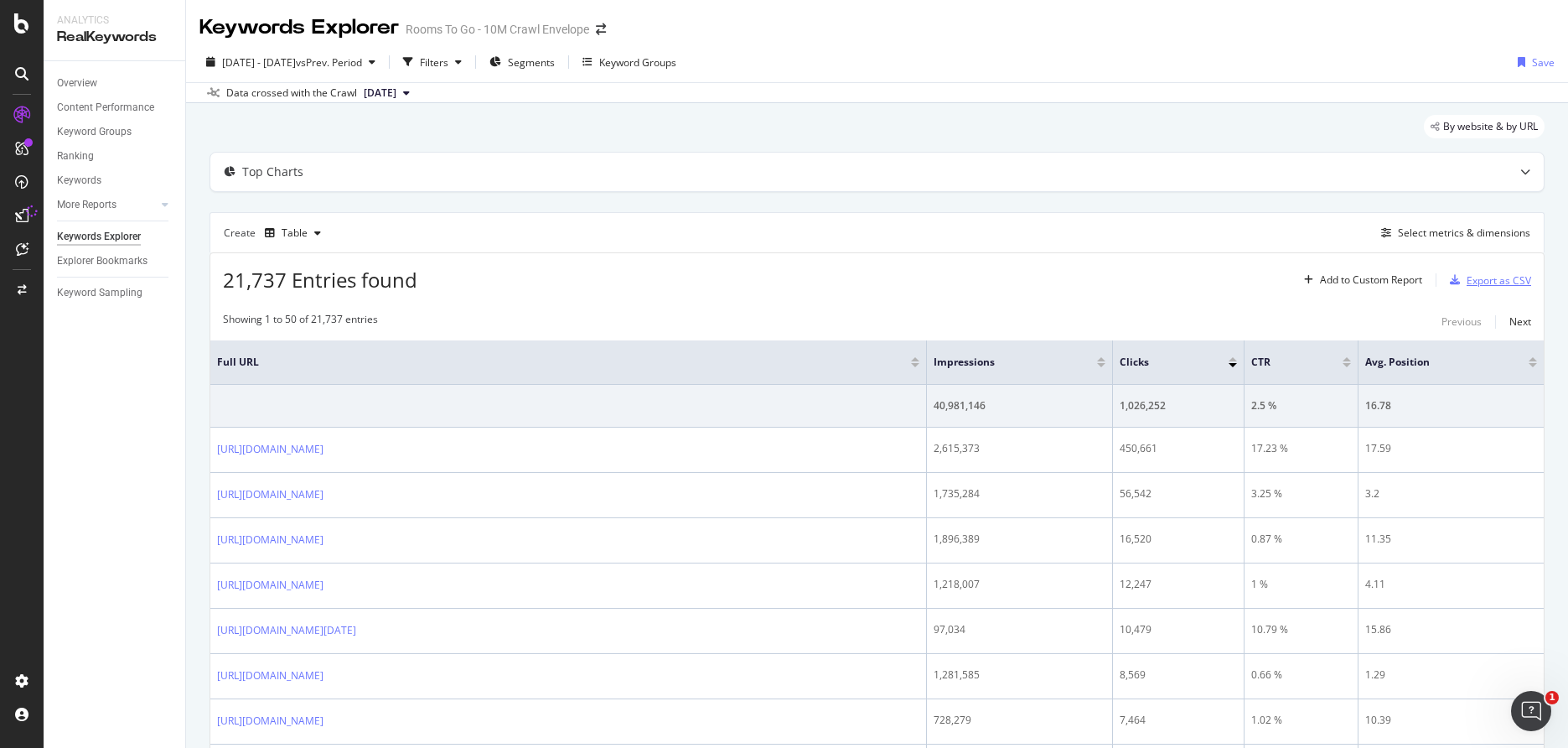
click at [1501, 280] on div "Export as CSV" at bounding box center [1499, 280] width 65 height 14
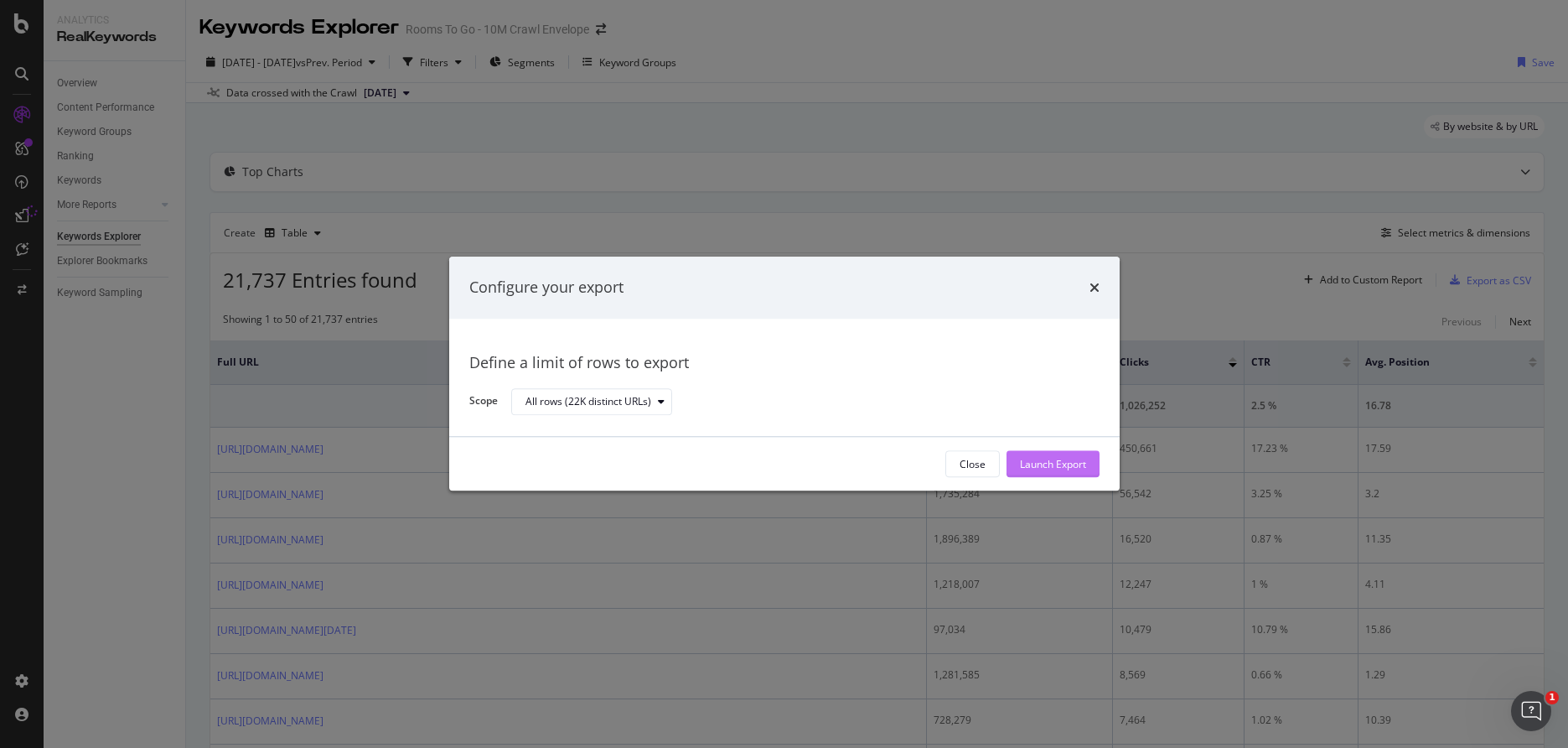
click at [1081, 457] on div "Launch Export" at bounding box center [1053, 463] width 66 height 14
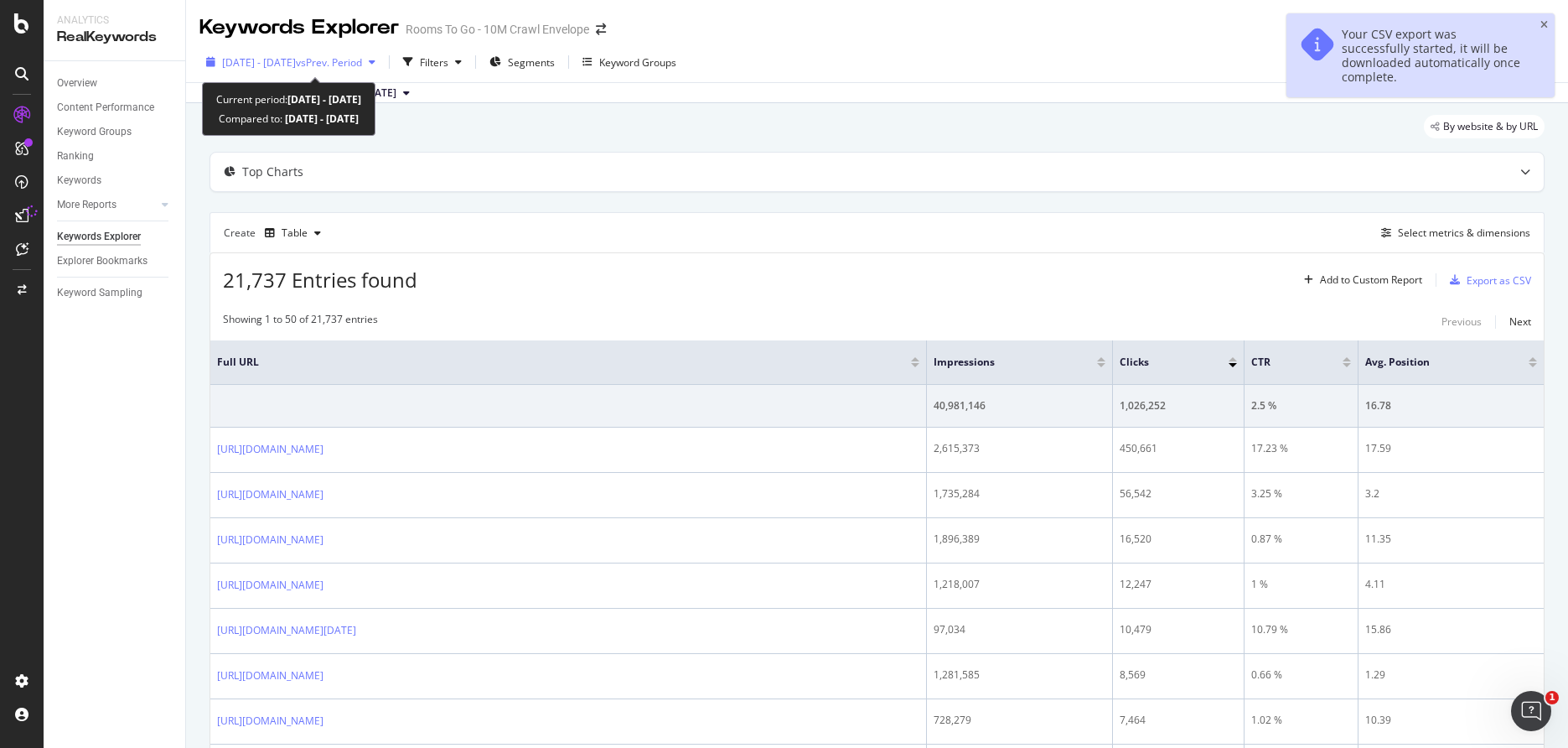
click at [362, 62] on span "vs Prev. Period" at bounding box center [328, 62] width 66 height 14
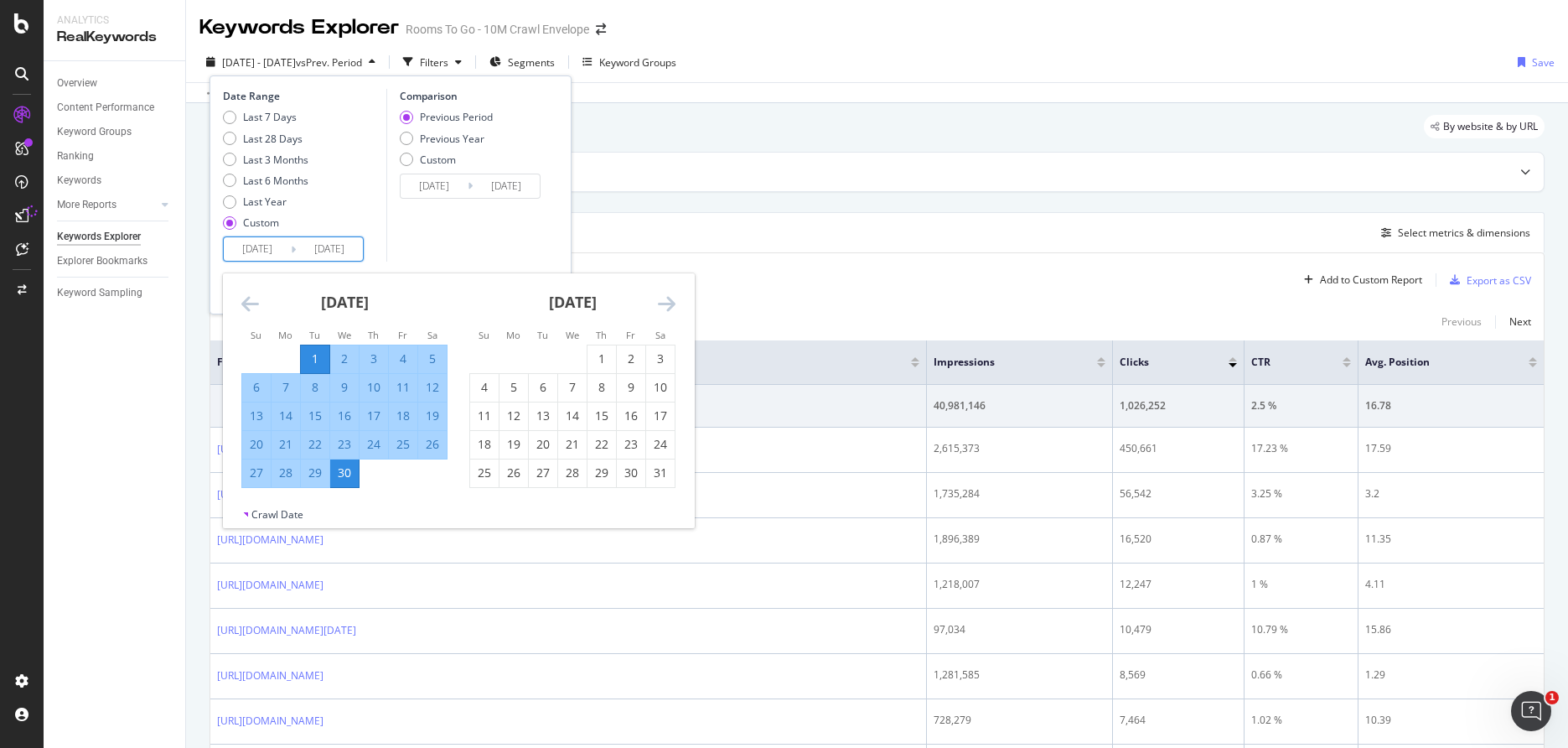
click at [268, 246] on input "[DATE]" at bounding box center [258, 248] width 67 height 23
click at [592, 347] on div "1" at bounding box center [601, 360] width 29 height 28
type input "[DATE]"
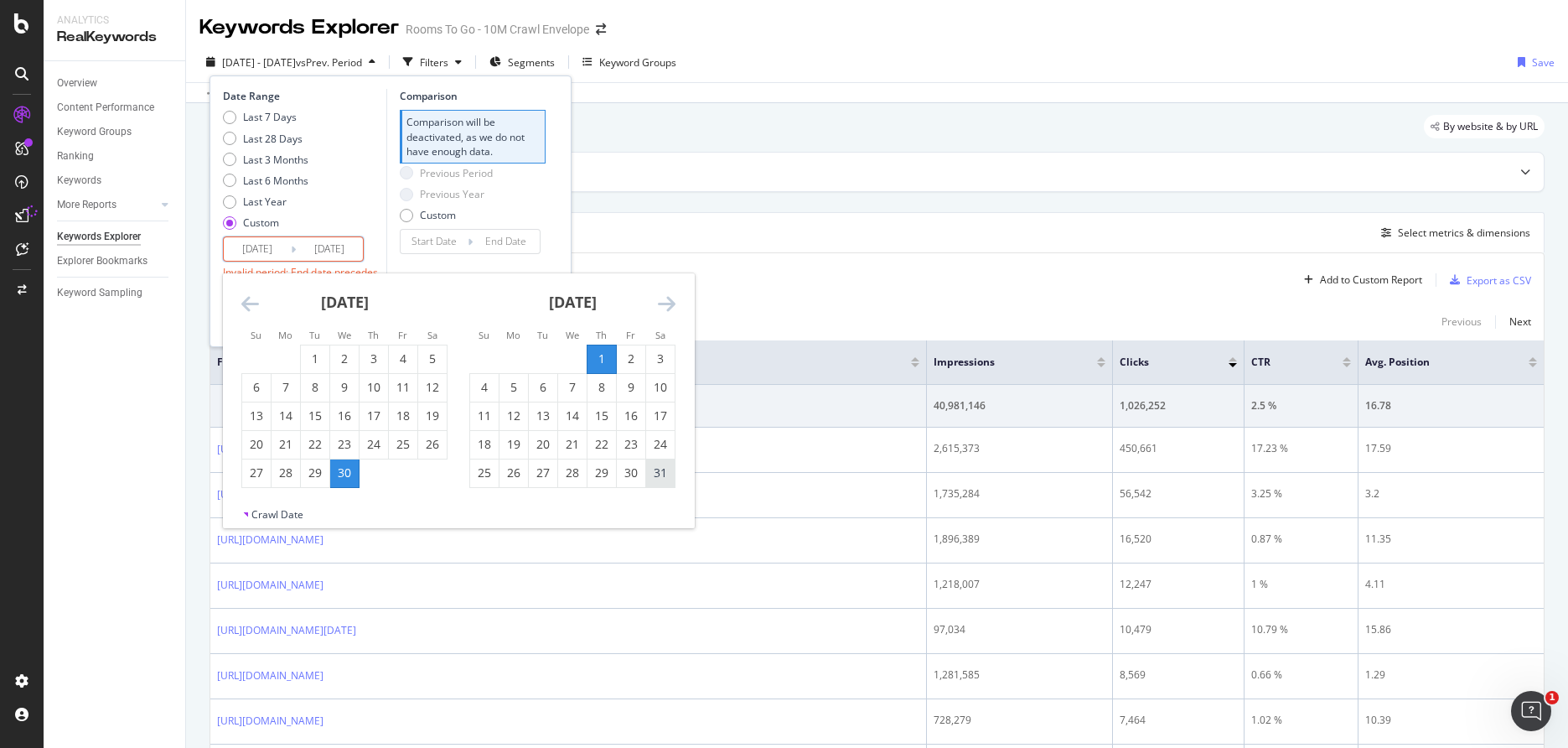
click at [664, 474] on div "31" at bounding box center [660, 473] width 29 height 17
type input "[DATE]"
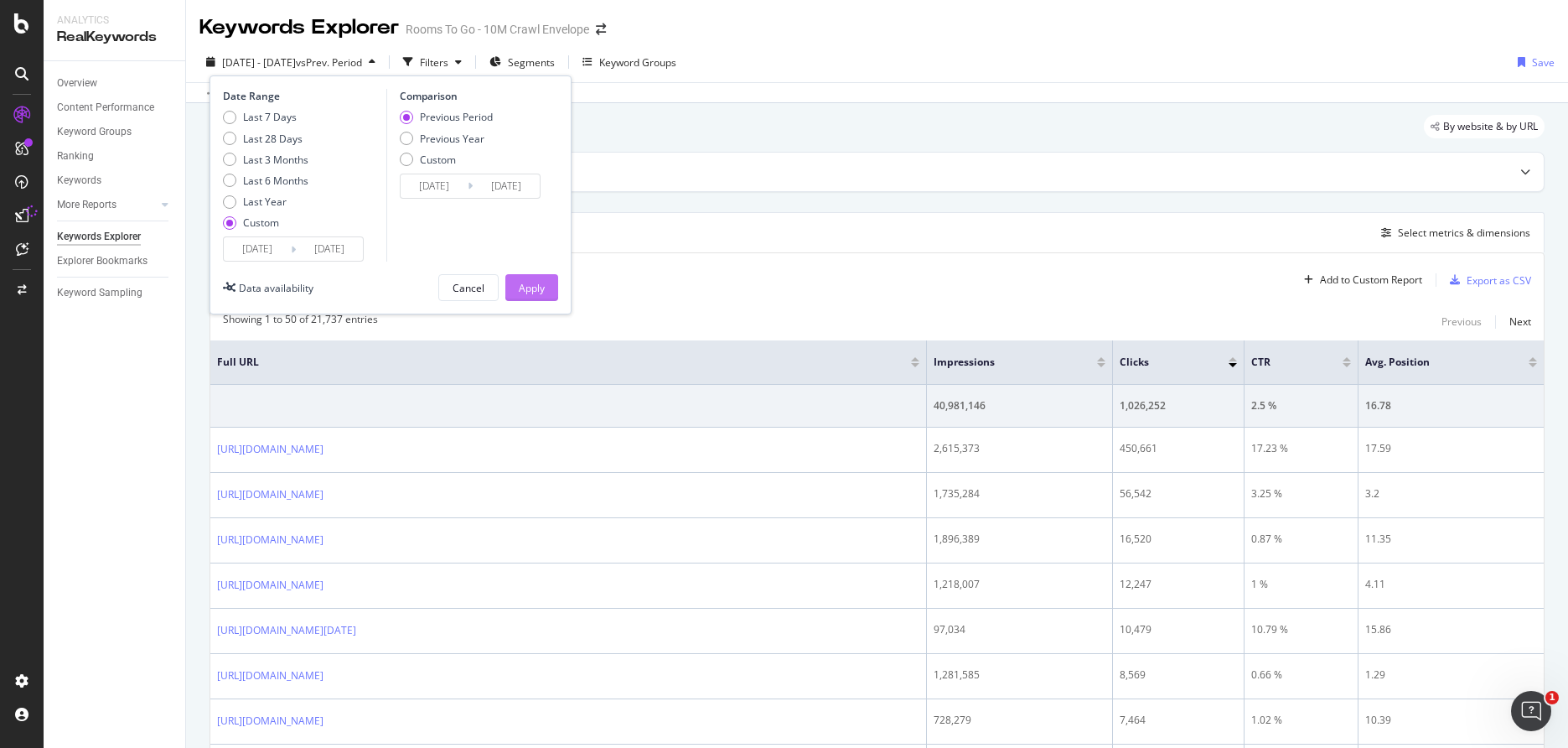
click at [553, 287] on button "Apply" at bounding box center [531, 287] width 53 height 27
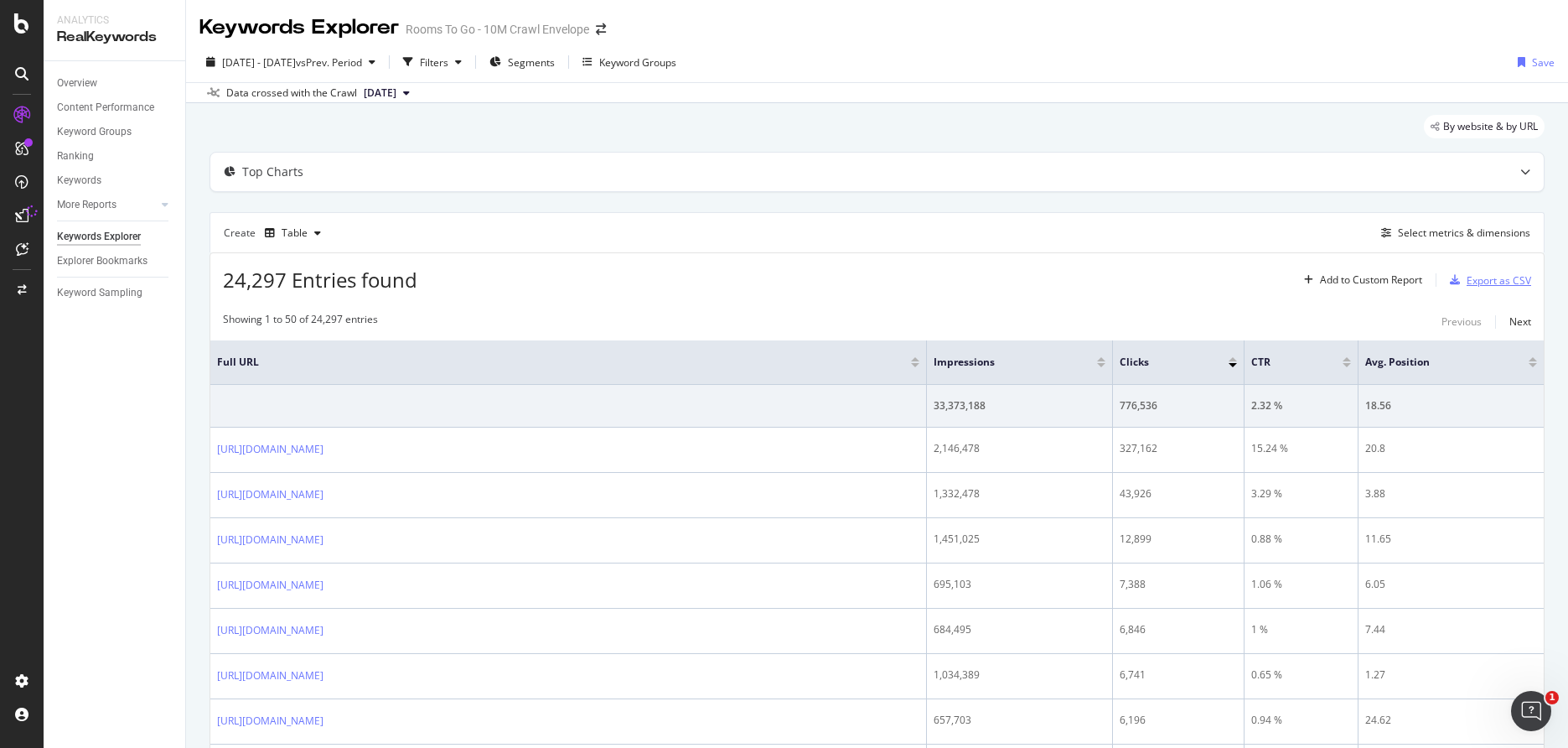
click at [1476, 275] on div "Export as CSV" at bounding box center [1499, 280] width 65 height 14
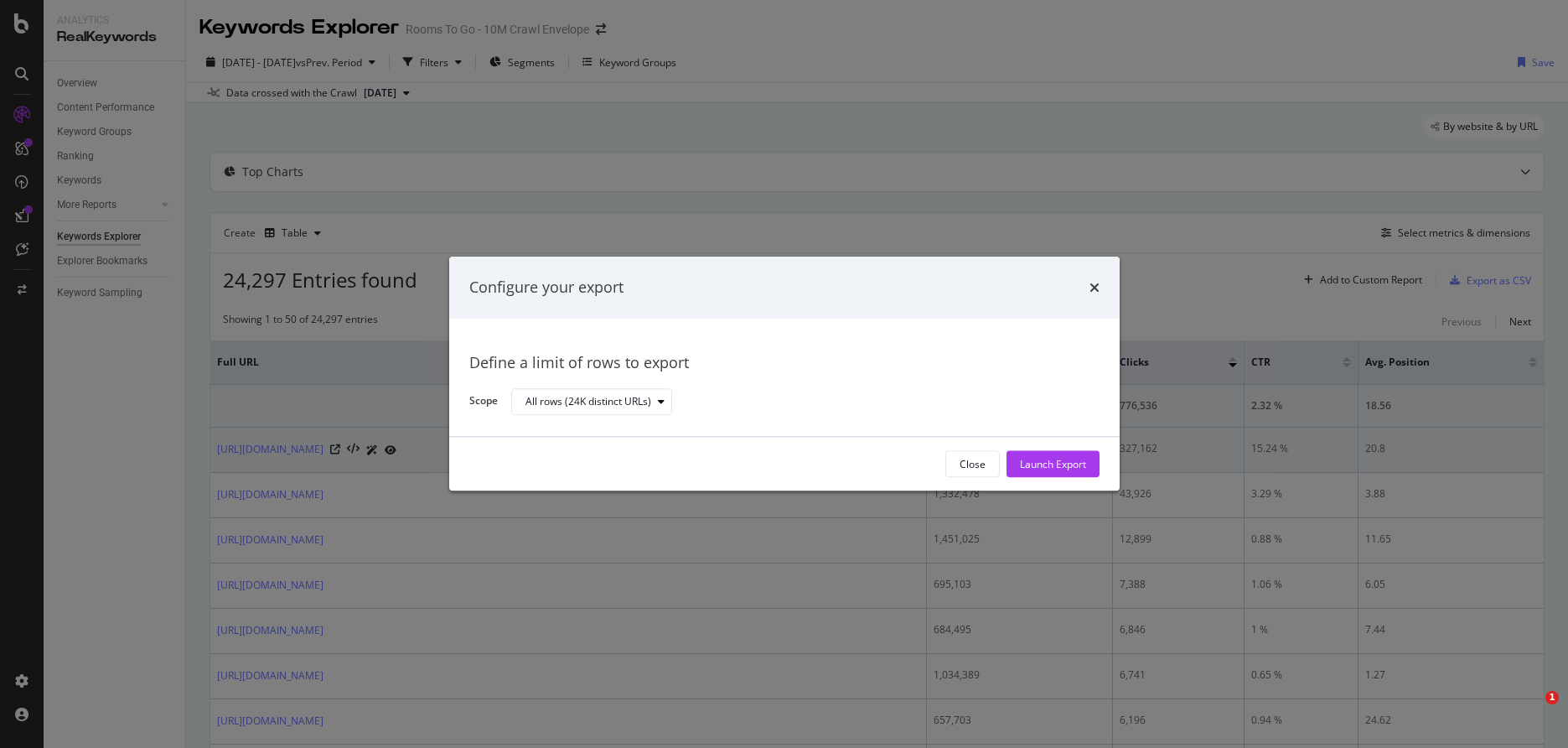
click at [1086, 472] on button "Launch Export" at bounding box center [1053, 464] width 93 height 27
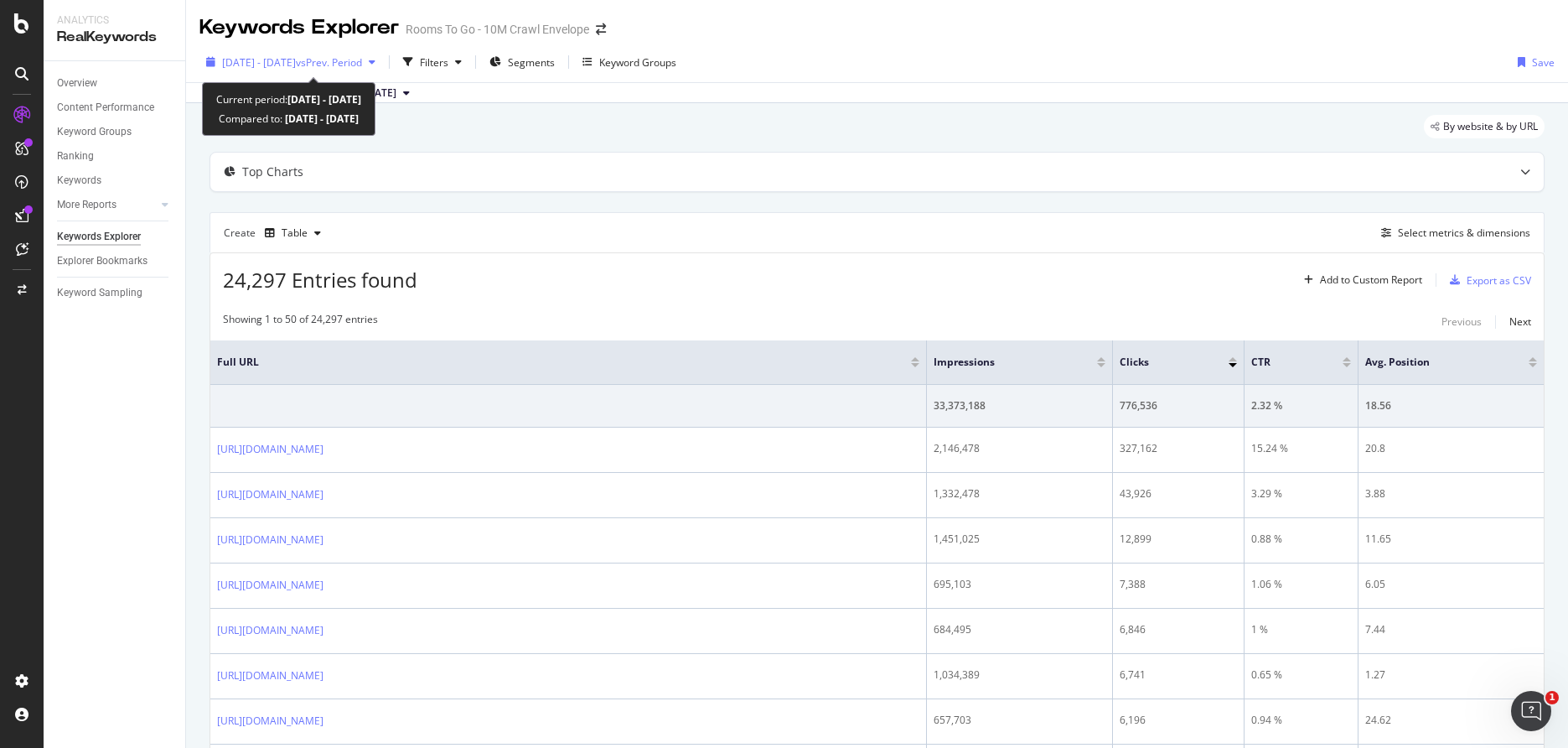
click at [356, 62] on span "vs Prev. Period" at bounding box center [328, 62] width 66 height 14
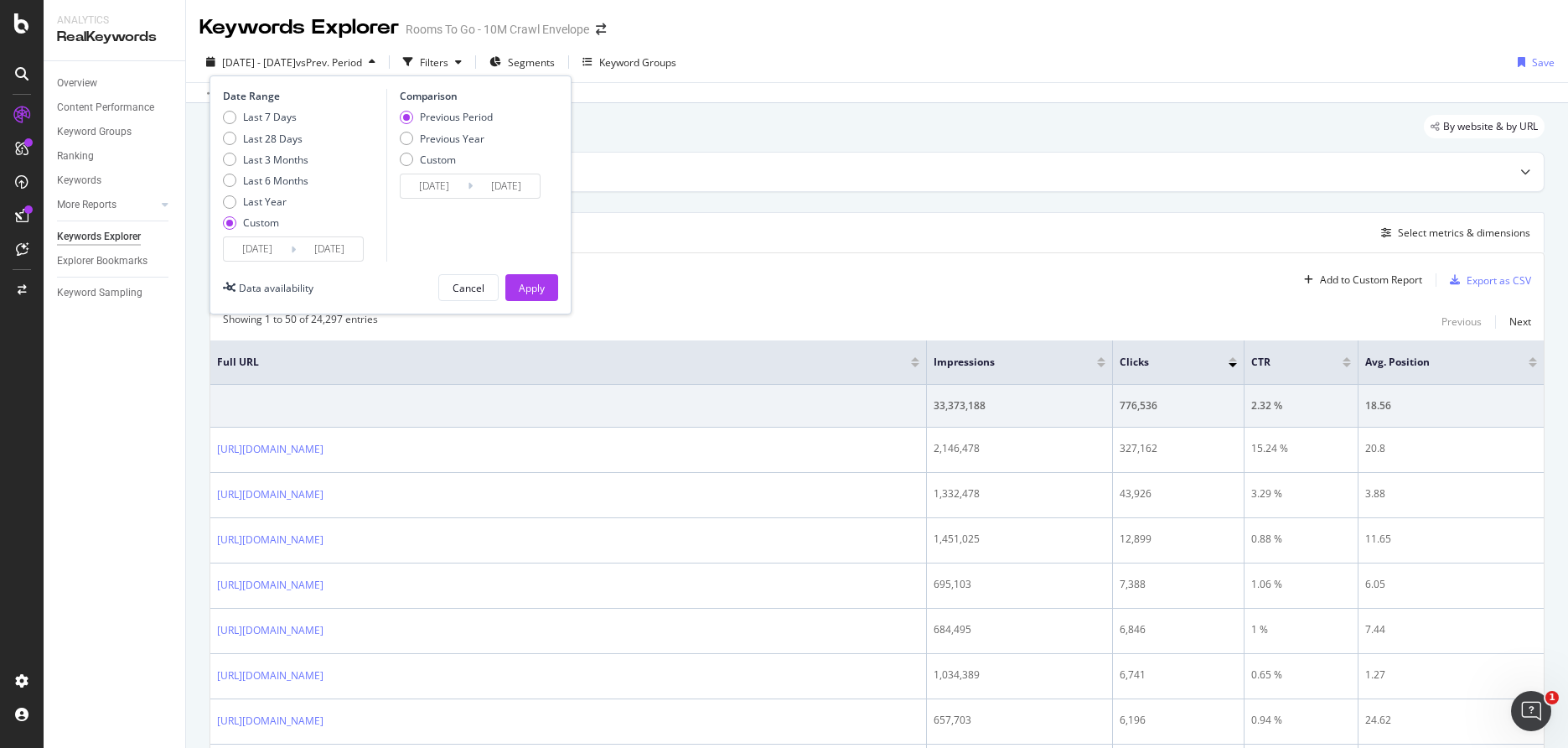
click at [276, 252] on input "[DATE]" at bounding box center [258, 248] width 67 height 23
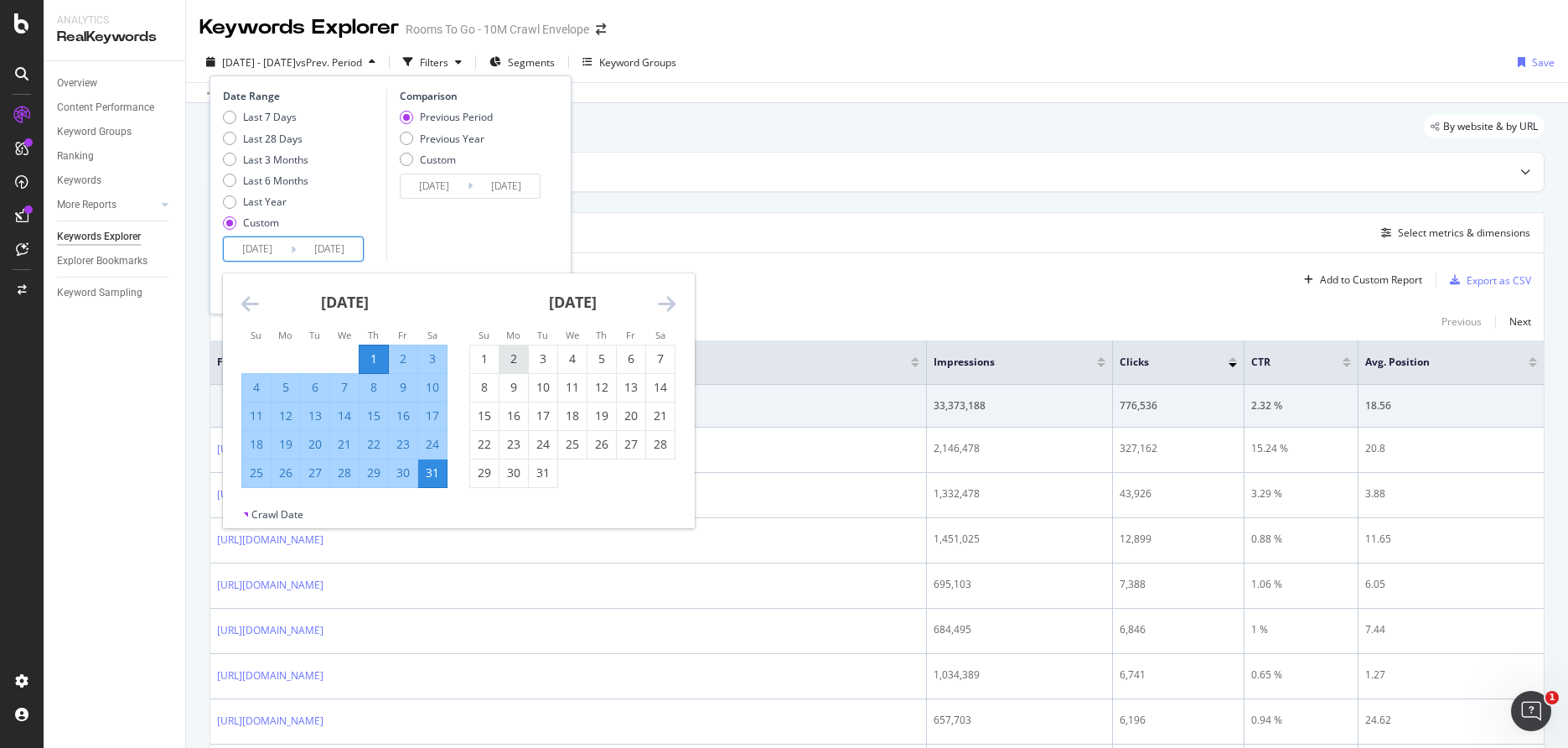
click at [490, 350] on div "1" at bounding box center [484, 359] width 29 height 17
type input "2023/01/01"
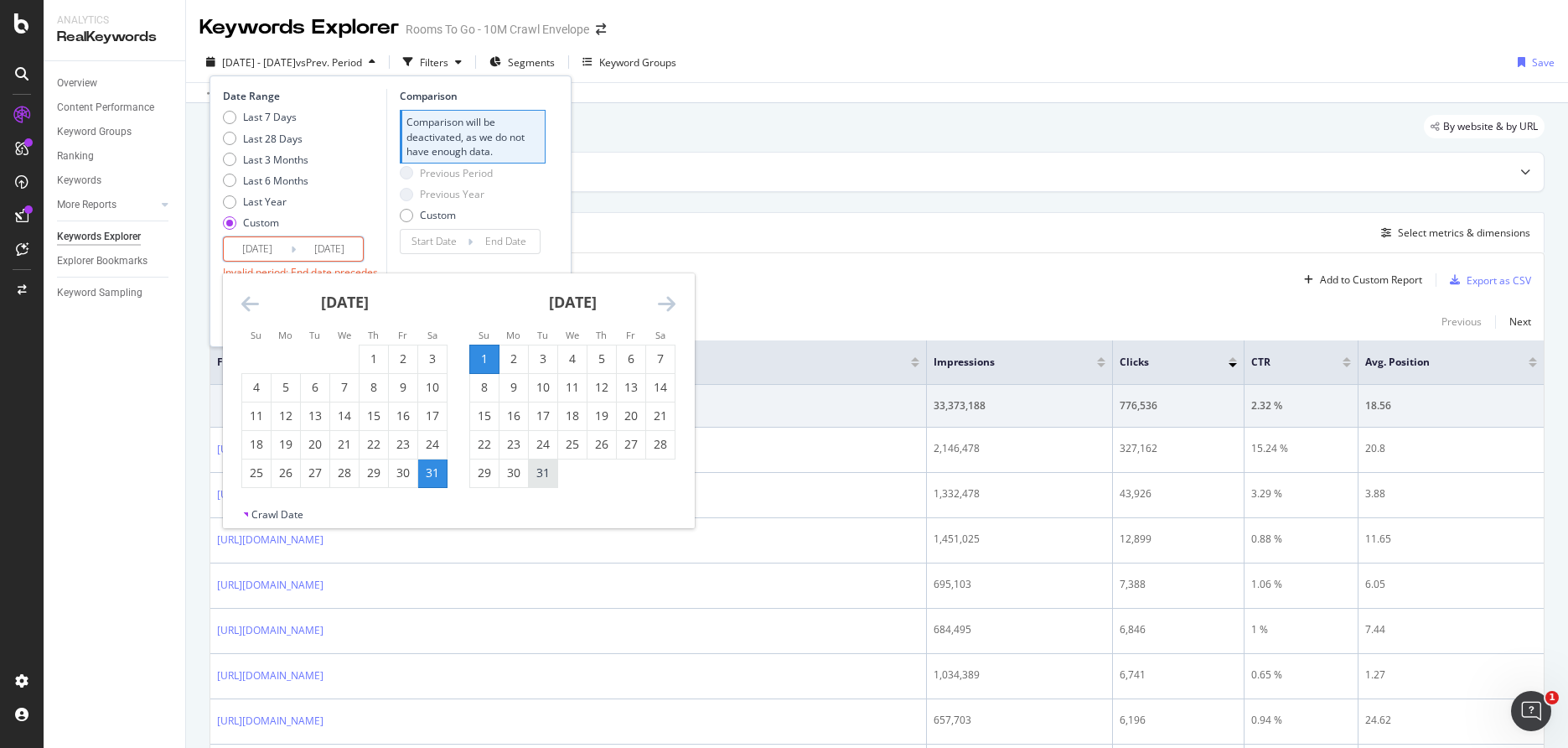
click at [543, 472] on div "31" at bounding box center [543, 473] width 29 height 17
type input "2023/01/31"
type input "[DATE]"
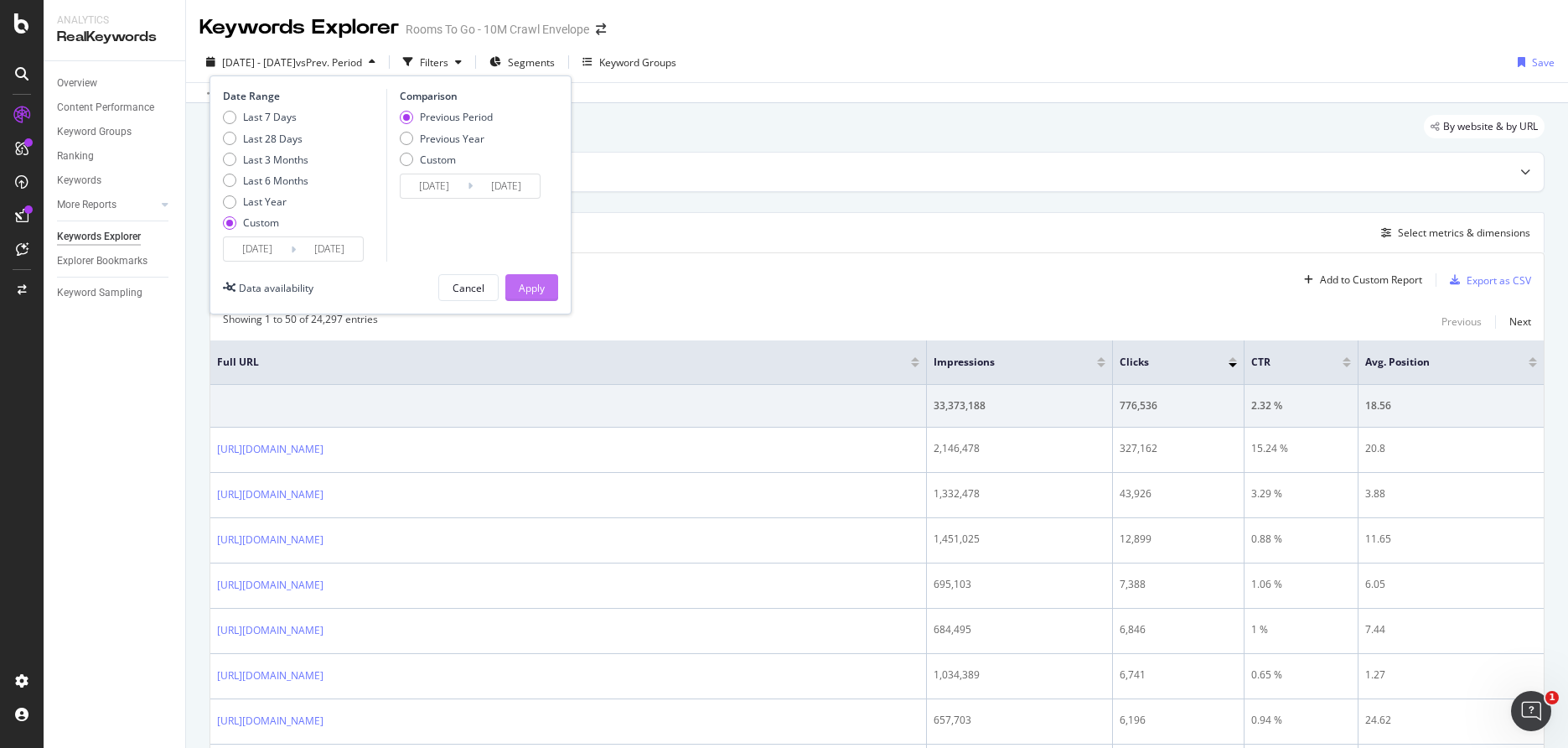
click at [525, 291] on div "Apply" at bounding box center [532, 287] width 26 height 14
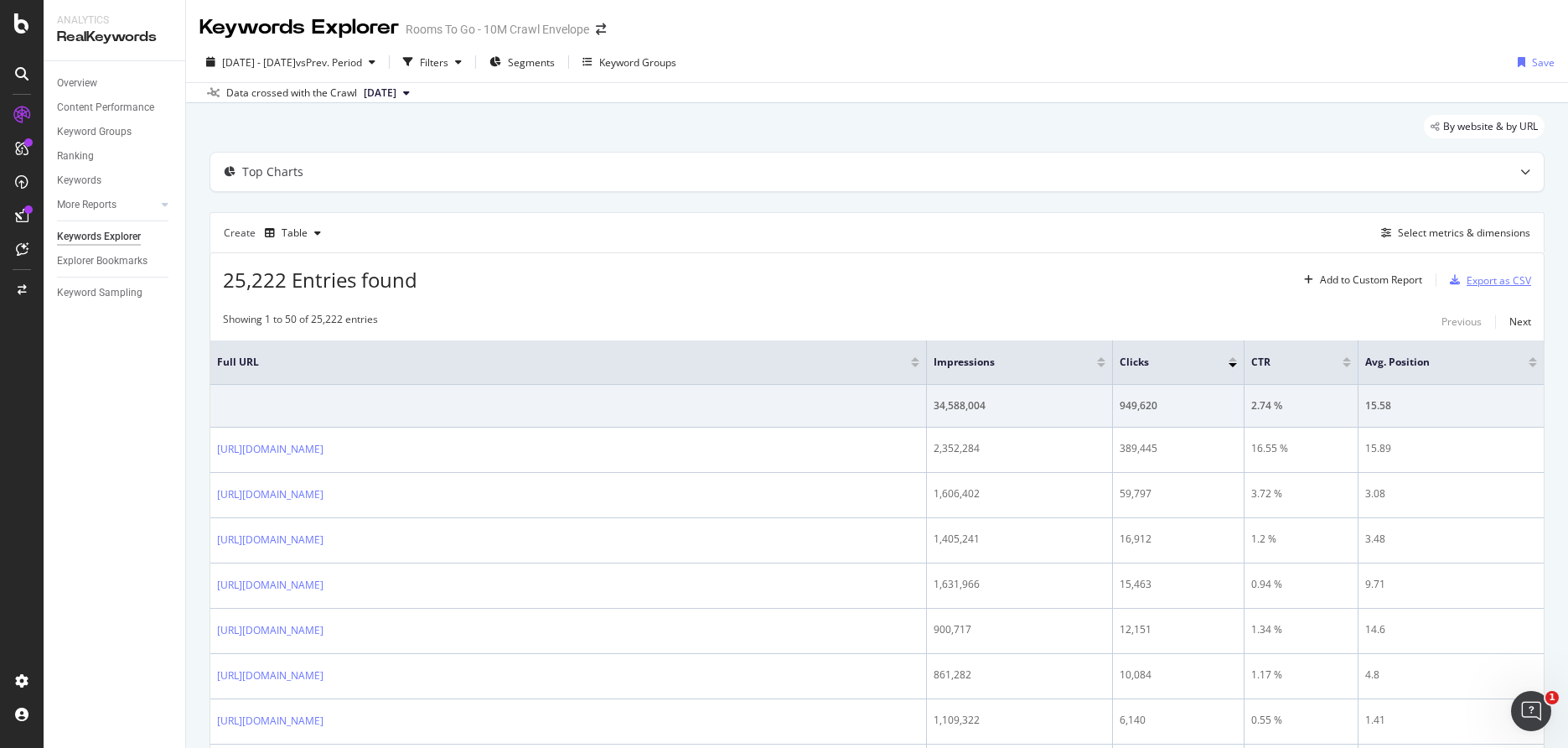
click at [1498, 285] on div "Export as CSV" at bounding box center [1499, 280] width 65 height 14
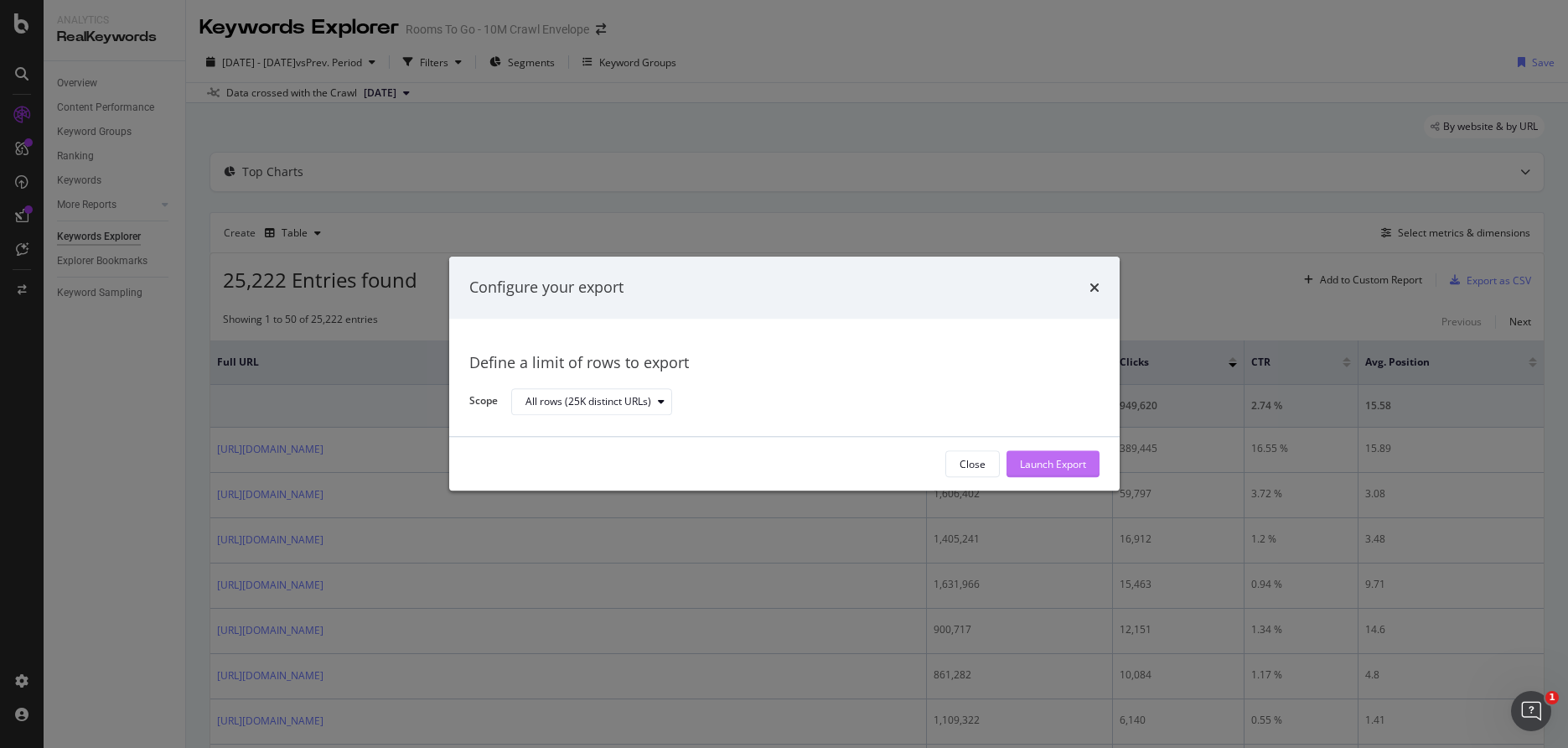
click at [1071, 470] on div "Launch Export" at bounding box center [1053, 463] width 66 height 14
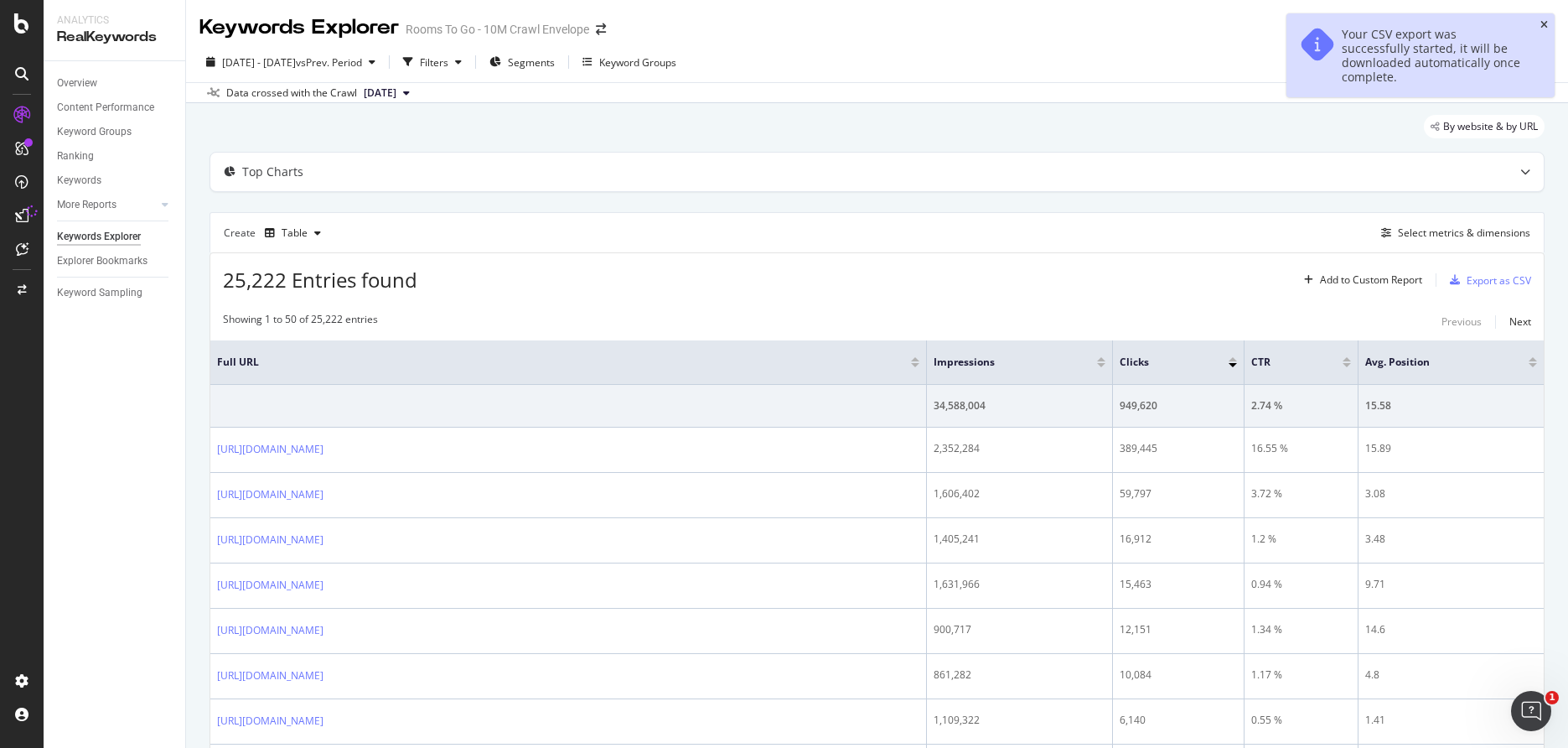
click at [1541, 21] on icon "close toast" at bounding box center [1545, 25] width 7 height 10
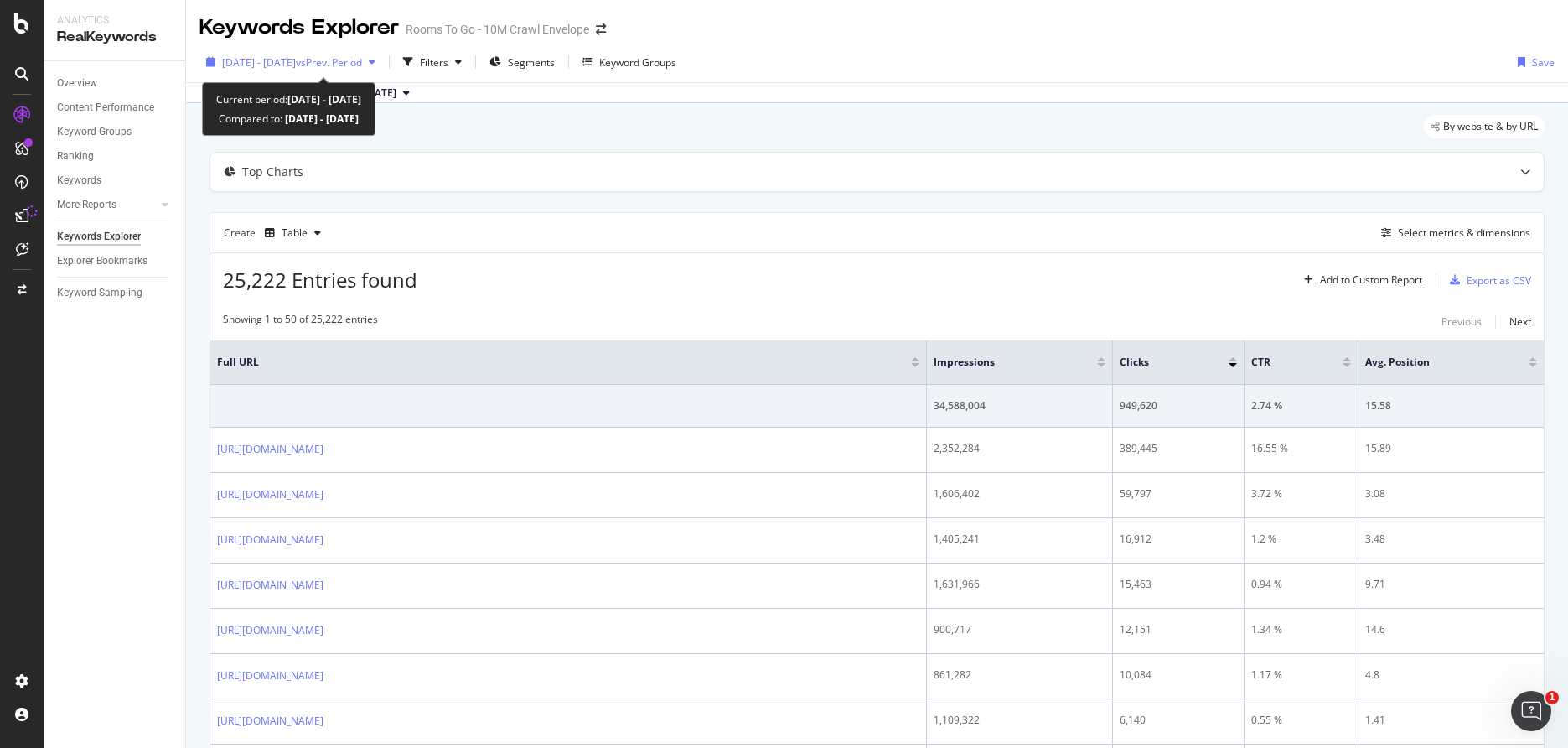
click at [296, 56] on span "2023 Jan. 1st - 2023 Jan. 31st" at bounding box center [259, 62] width 74 height 14
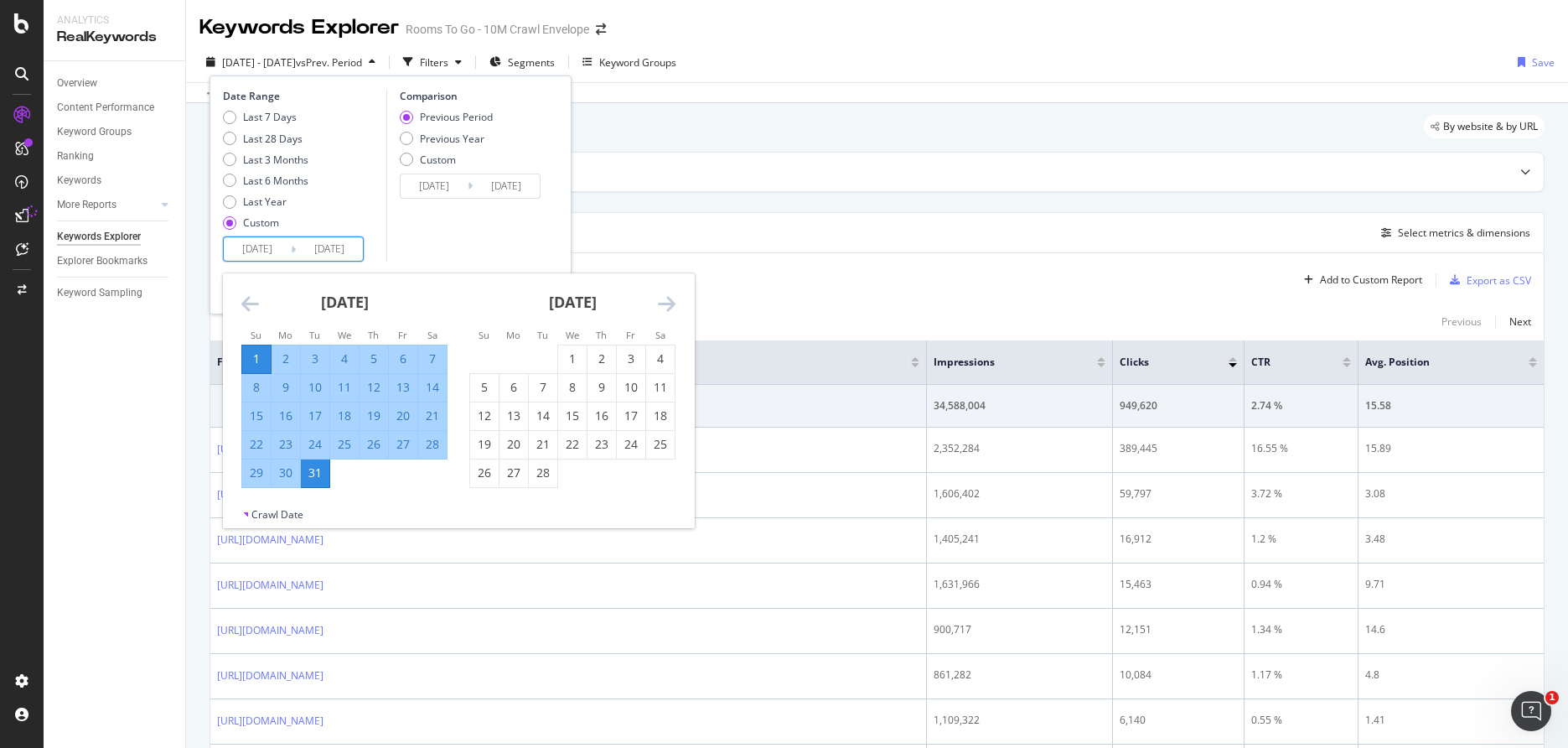
click at [246, 249] on input "2023/01/01" at bounding box center [258, 248] width 67 height 23
click at [575, 354] on div "1" at bounding box center [572, 359] width 29 height 17
type input "2023/02/01"
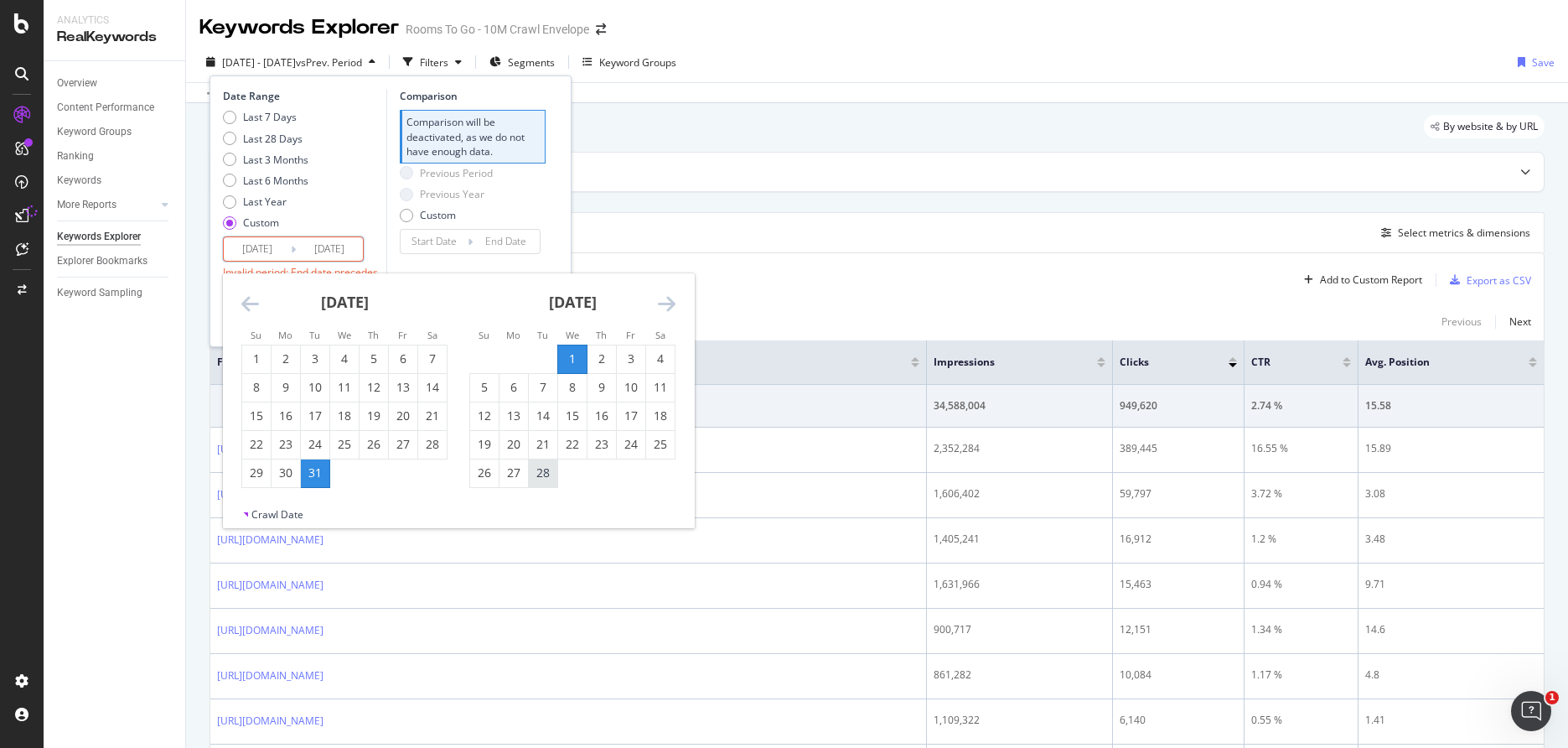
click at [532, 476] on div "28" at bounding box center [543, 473] width 29 height 17
type input "2023/02/28"
type input "2023/01/04"
type input "2023/01/31"
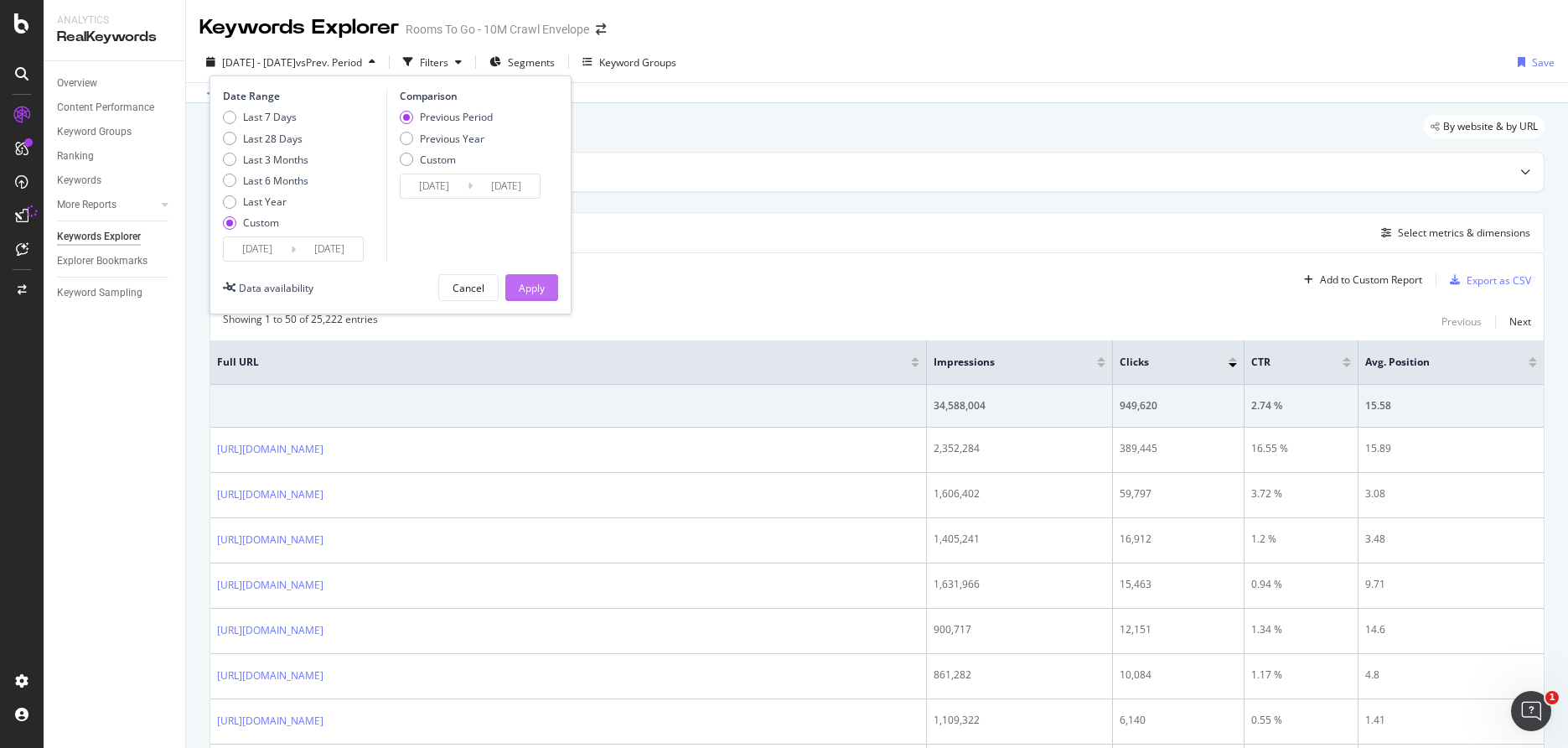
click at [548, 298] on button "Apply" at bounding box center [531, 287] width 53 height 27
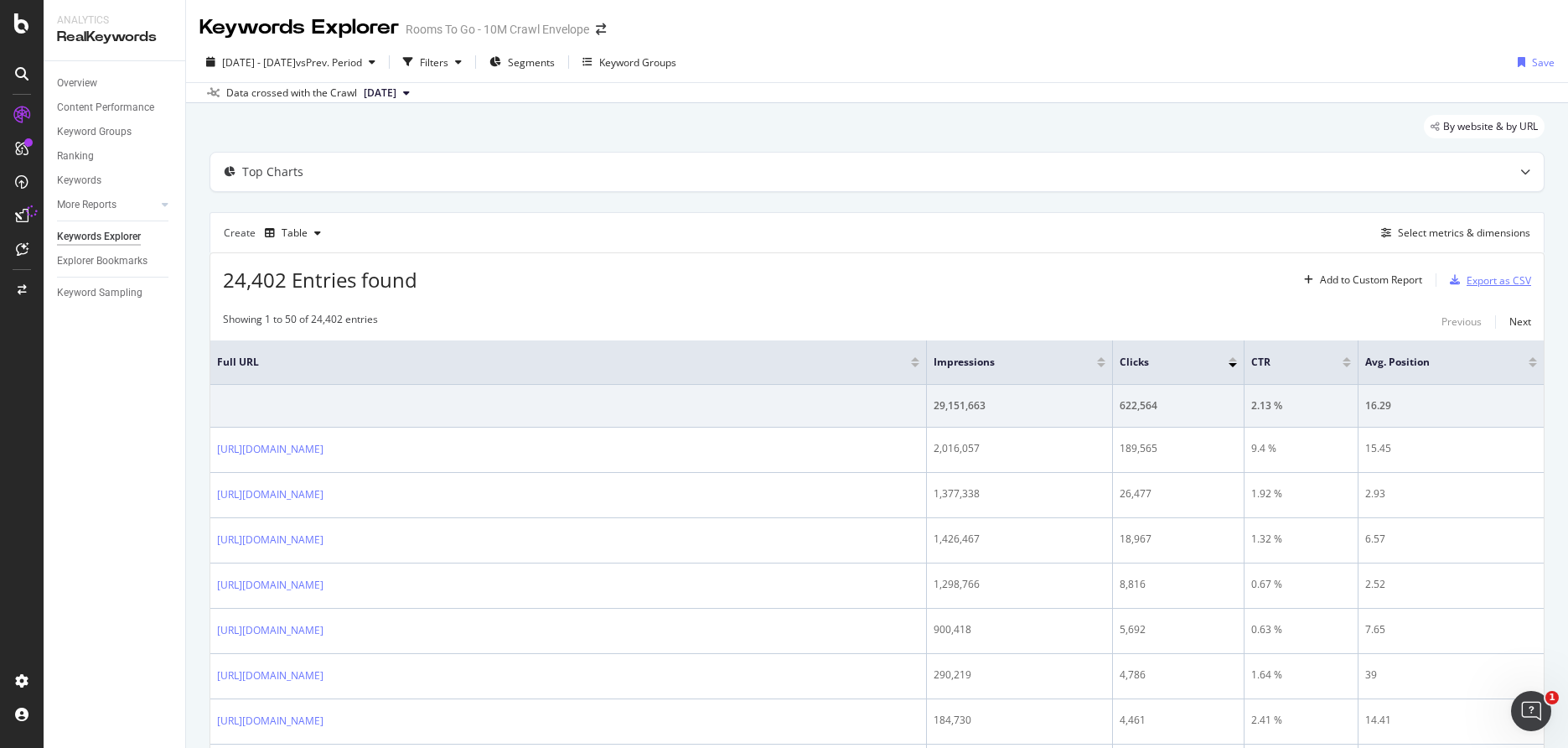
click at [1477, 285] on div "Export as CSV" at bounding box center [1499, 280] width 65 height 14
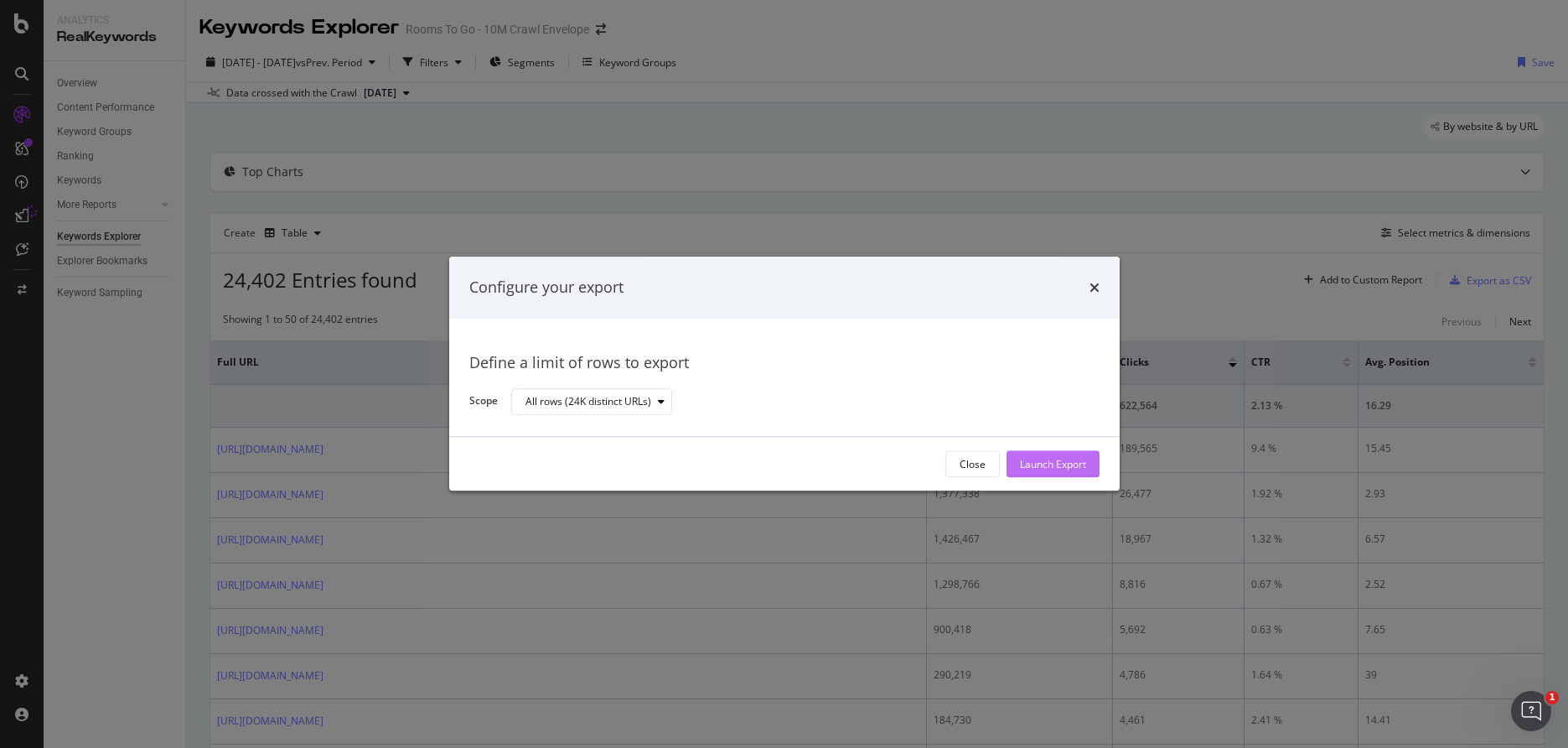
click at [1077, 462] on div "Launch Export" at bounding box center [1053, 463] width 66 height 14
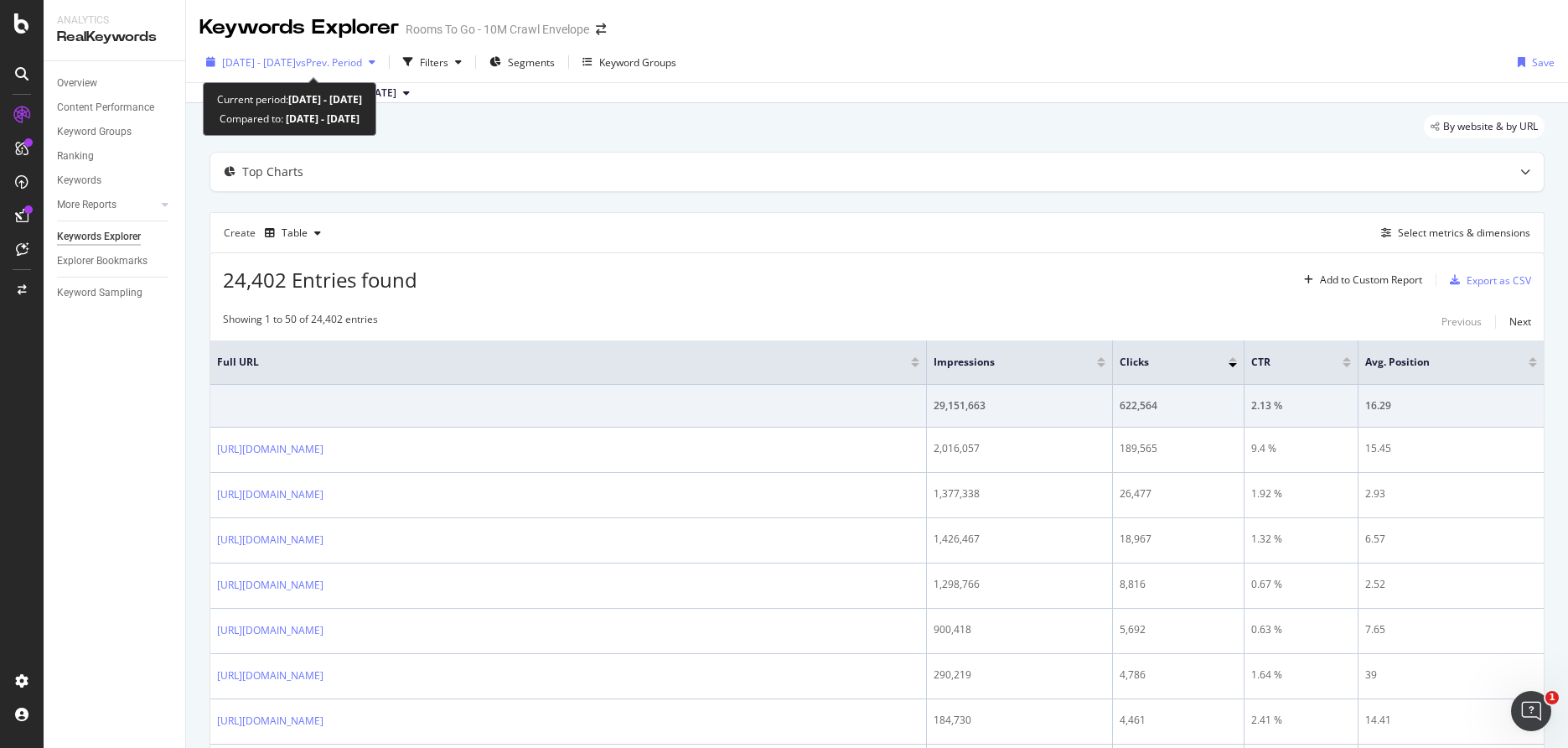
click at [344, 57] on span "vs Prev. Period" at bounding box center [328, 62] width 66 height 14
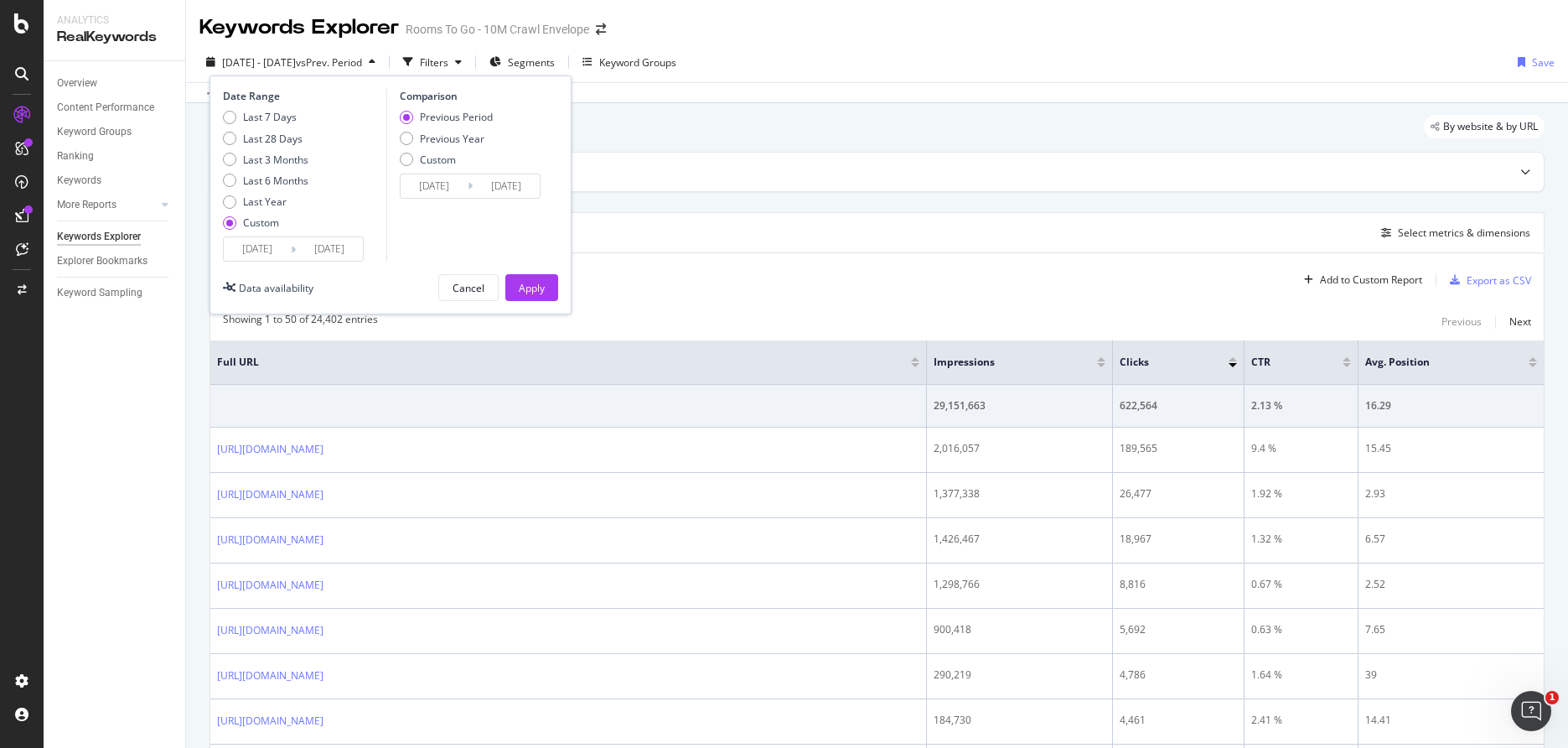
click at [250, 250] on input "2023/02/01" at bounding box center [258, 248] width 67 height 23
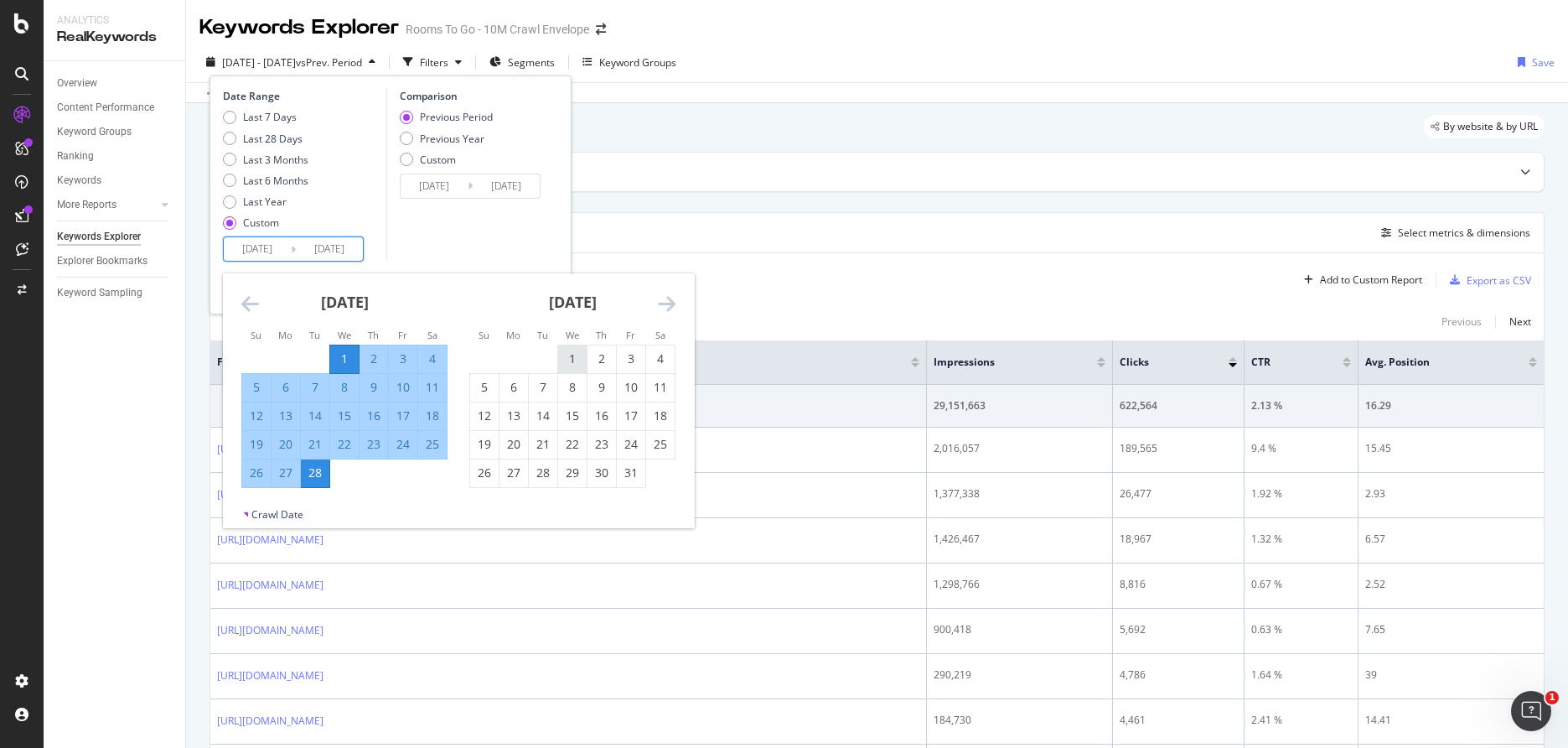
click at [588, 353] on div "2" at bounding box center [601, 359] width 29 height 17
type input "2023/03/02"
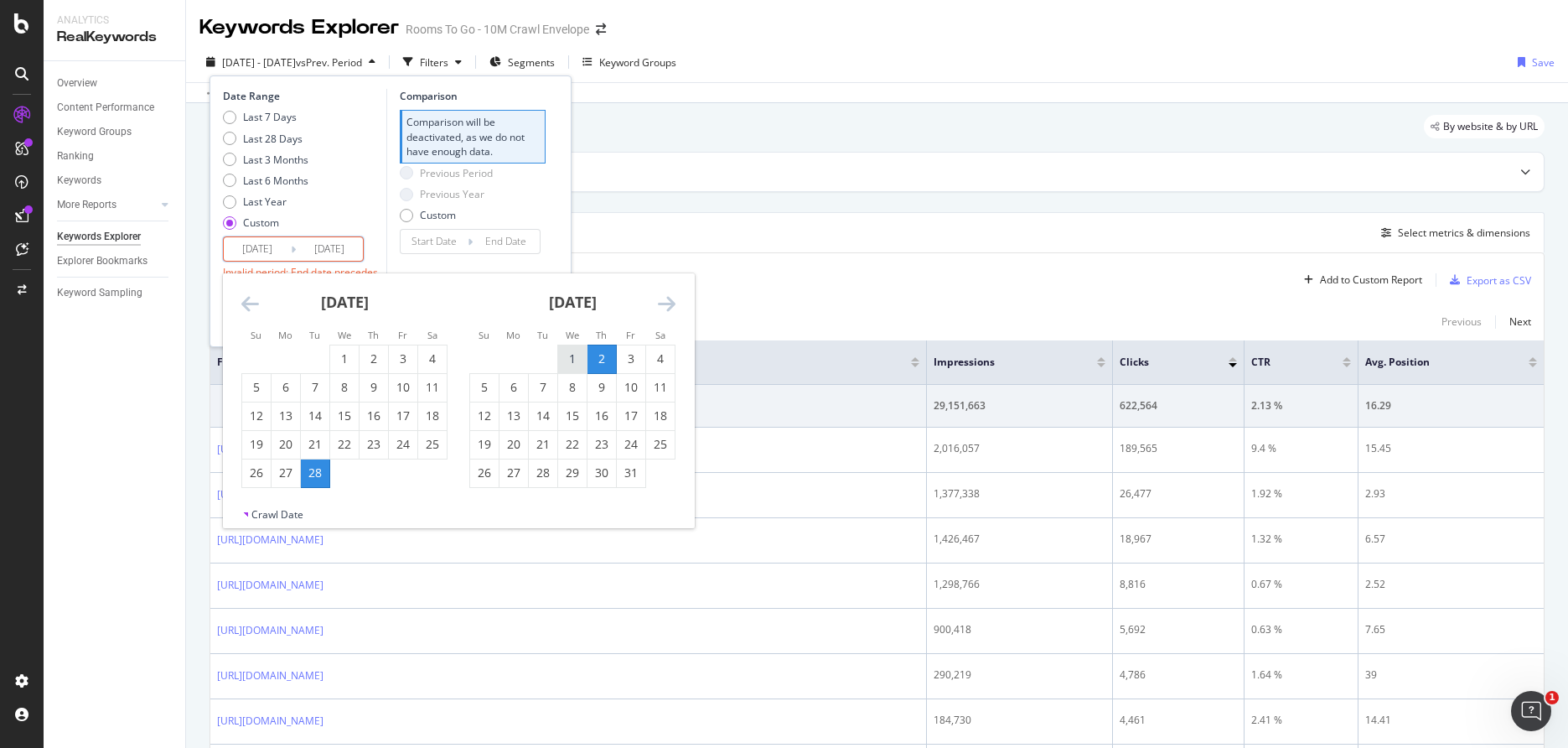
click at [581, 355] on div "1" at bounding box center [572, 359] width 29 height 17
type input "2023/03/01"
click at [625, 470] on div "31" at bounding box center [631, 473] width 29 height 17
type input "2023/03/31"
type input "2023/01/29"
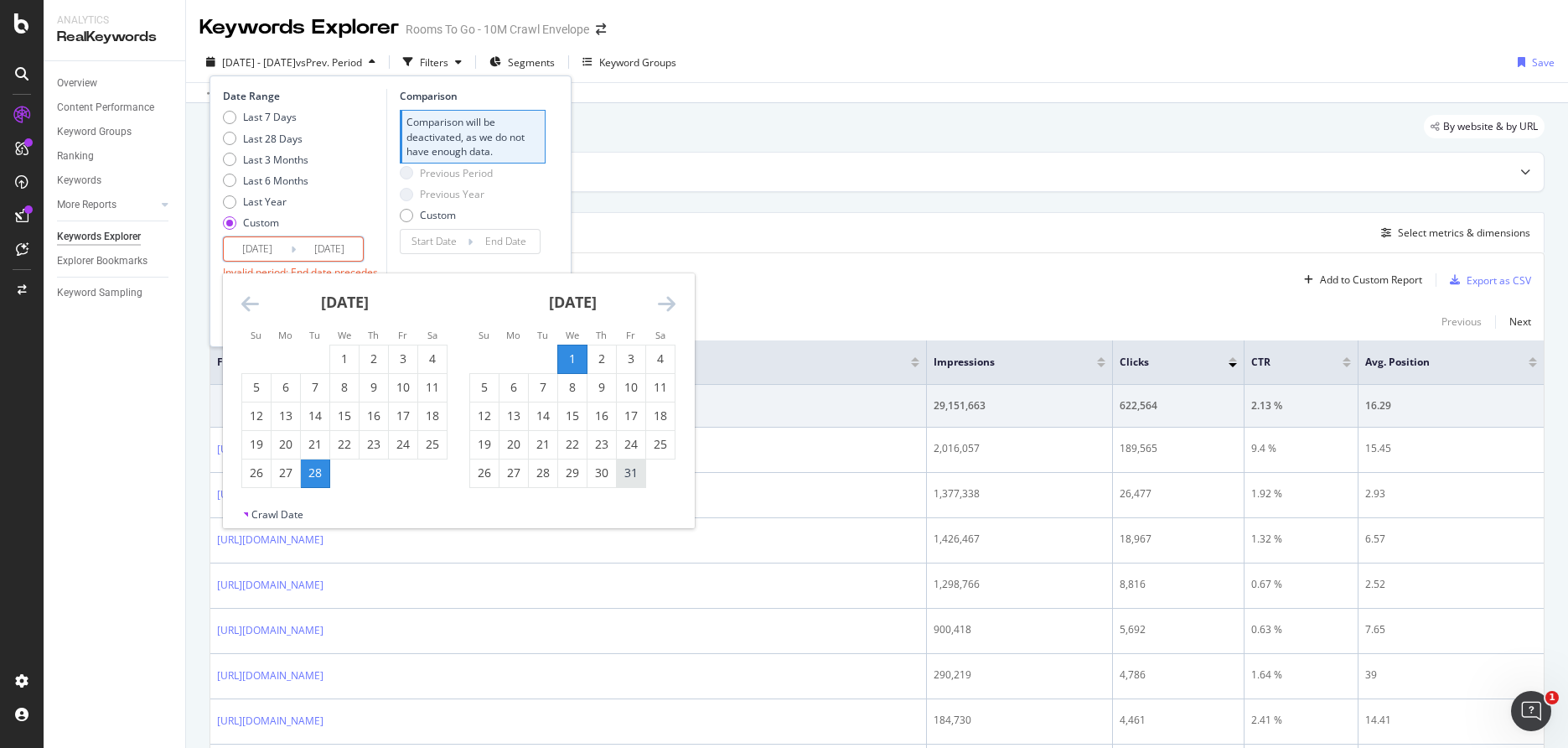
type input "2023/02/28"
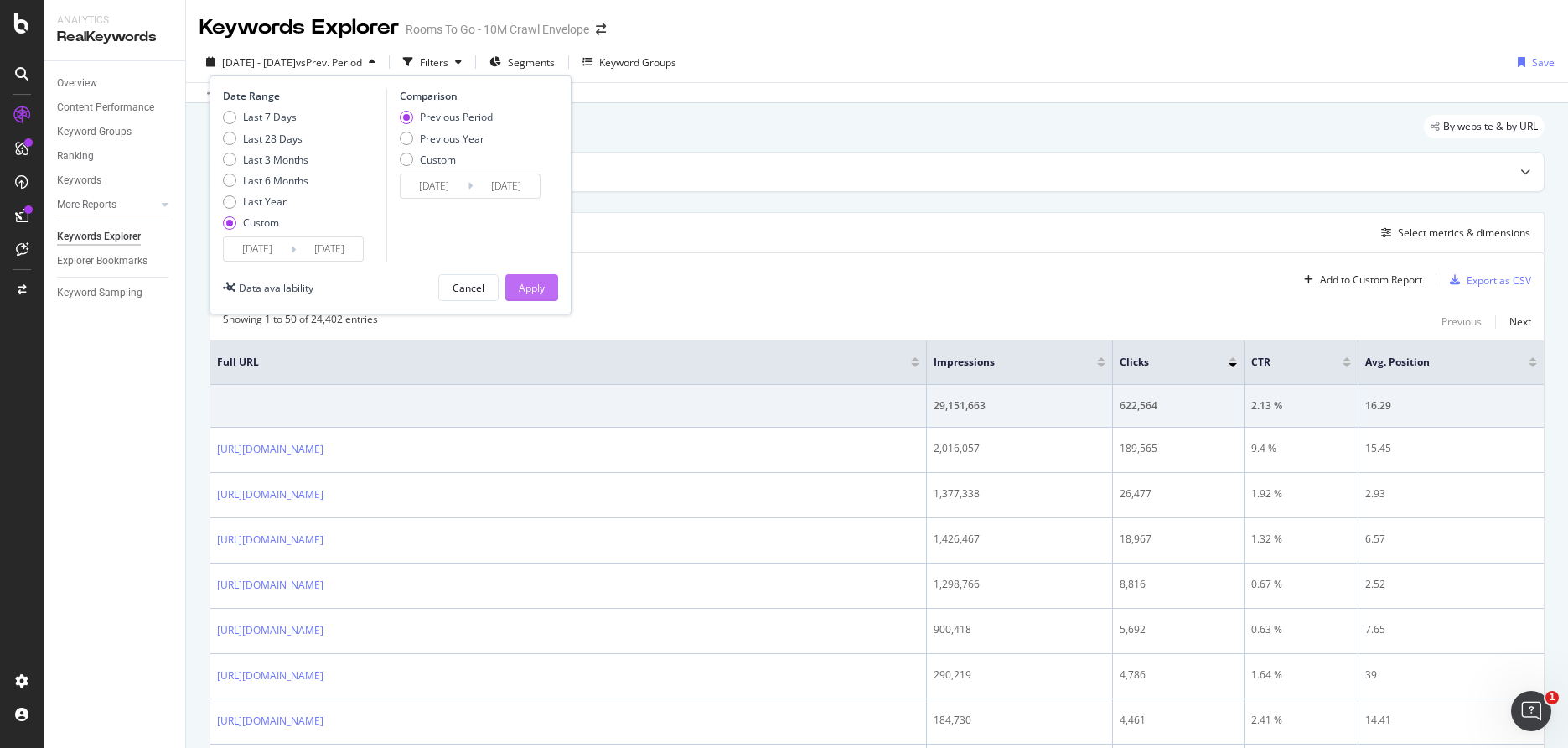
click at [536, 281] on div "Apply" at bounding box center [532, 287] width 26 height 14
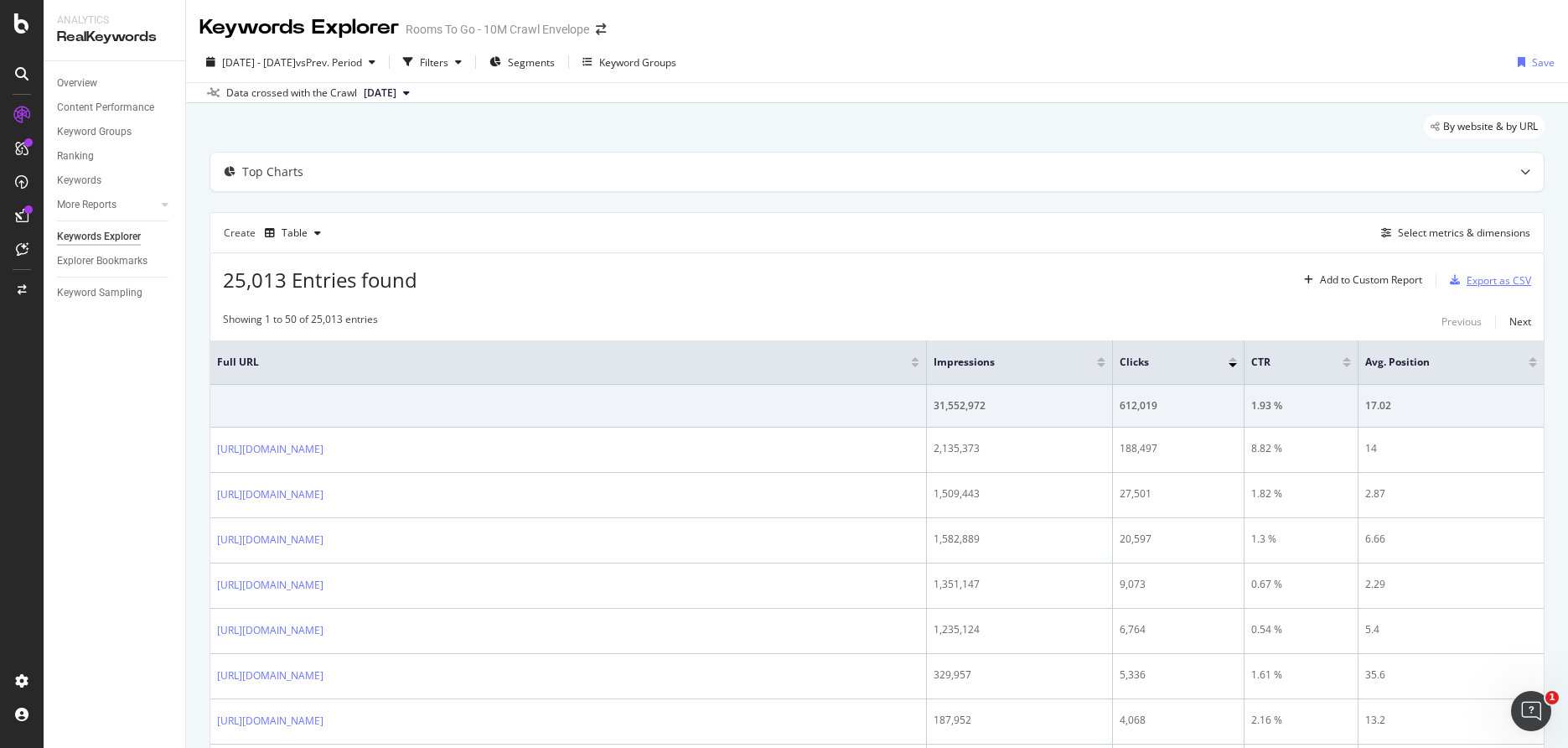
click at [1490, 285] on div "Export as CSV" at bounding box center [1499, 280] width 65 height 14
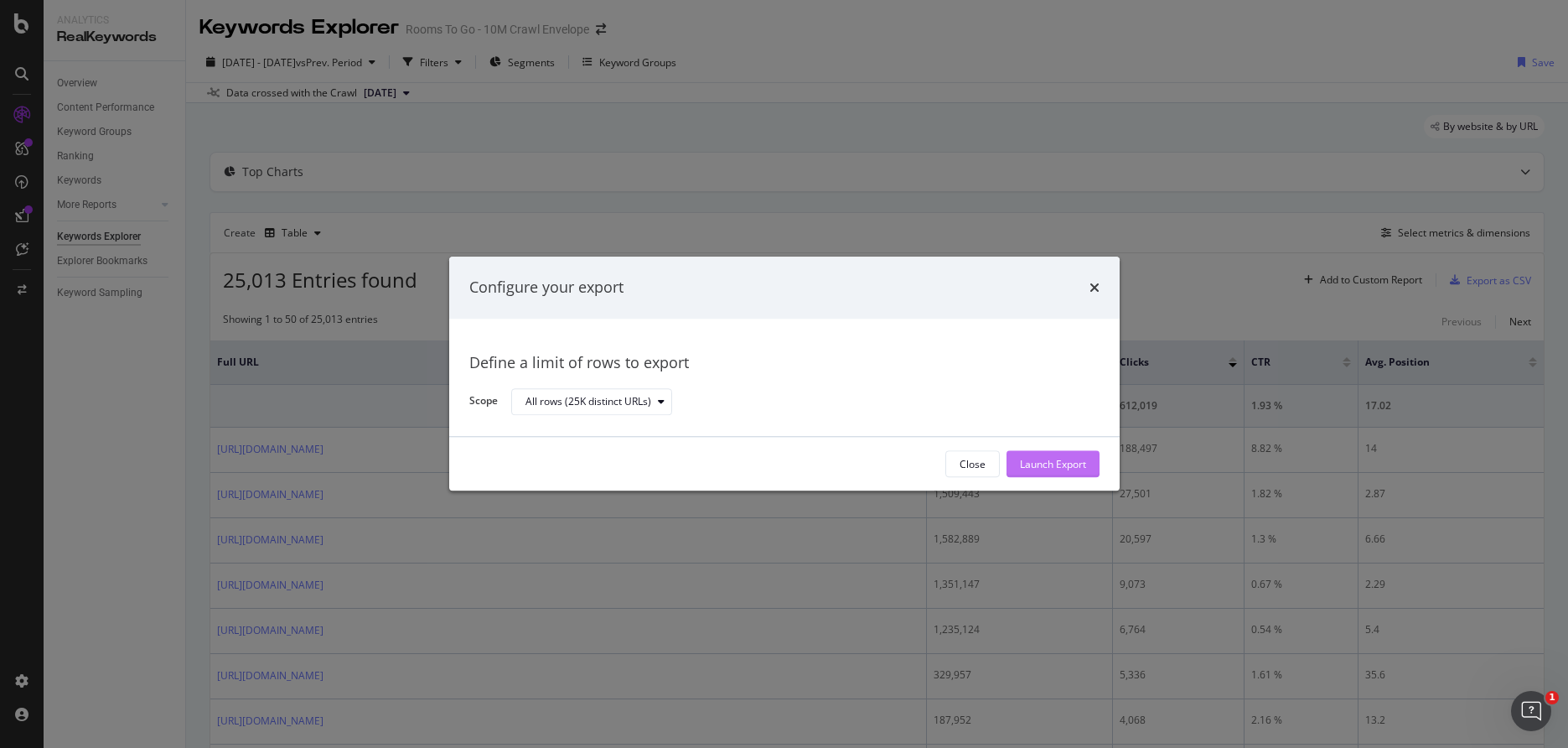
click at [1075, 452] on div "Launch Export" at bounding box center [1053, 464] width 66 height 25
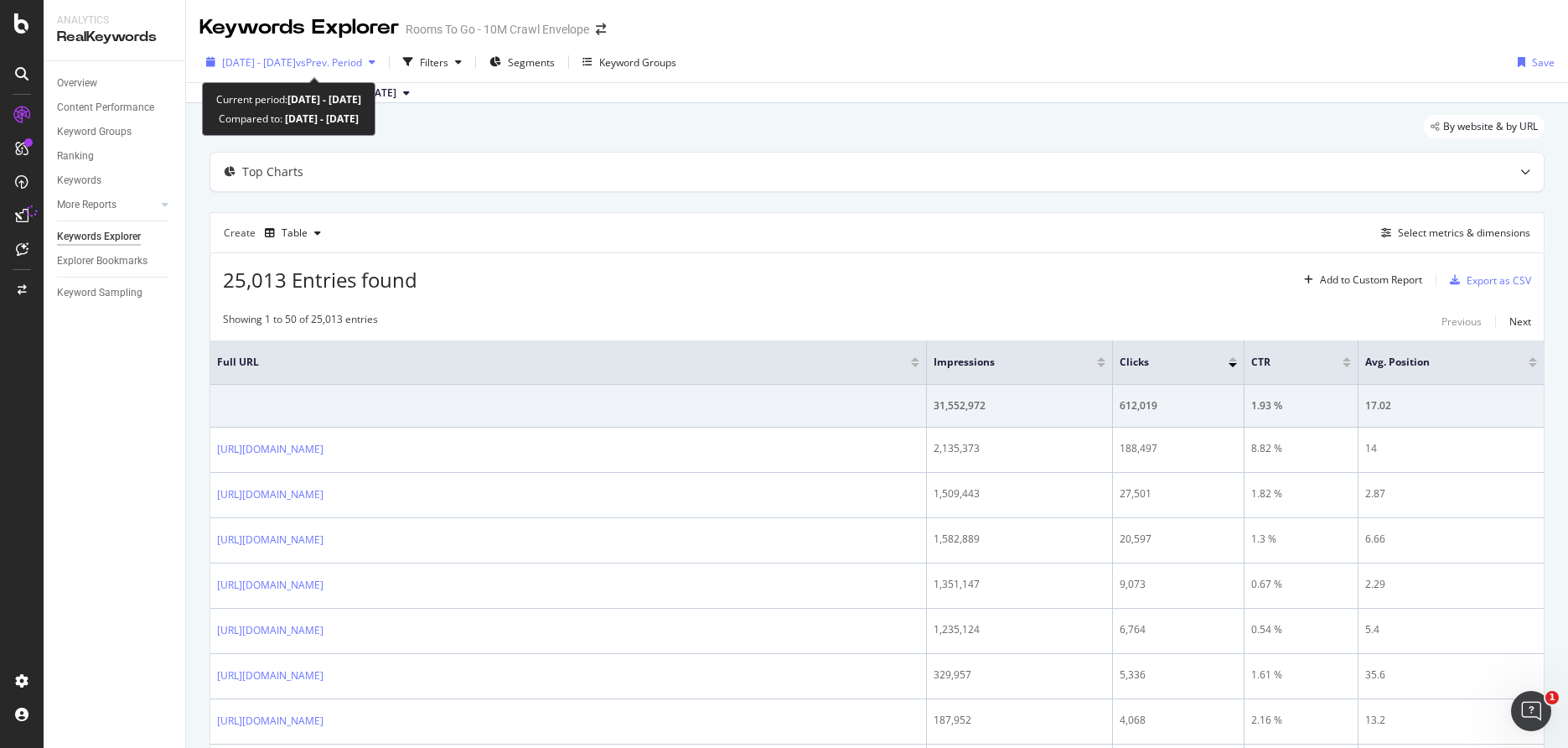
click at [296, 69] on span "2023 Mar. 1st - Mar. 31st" at bounding box center [259, 62] width 74 height 14
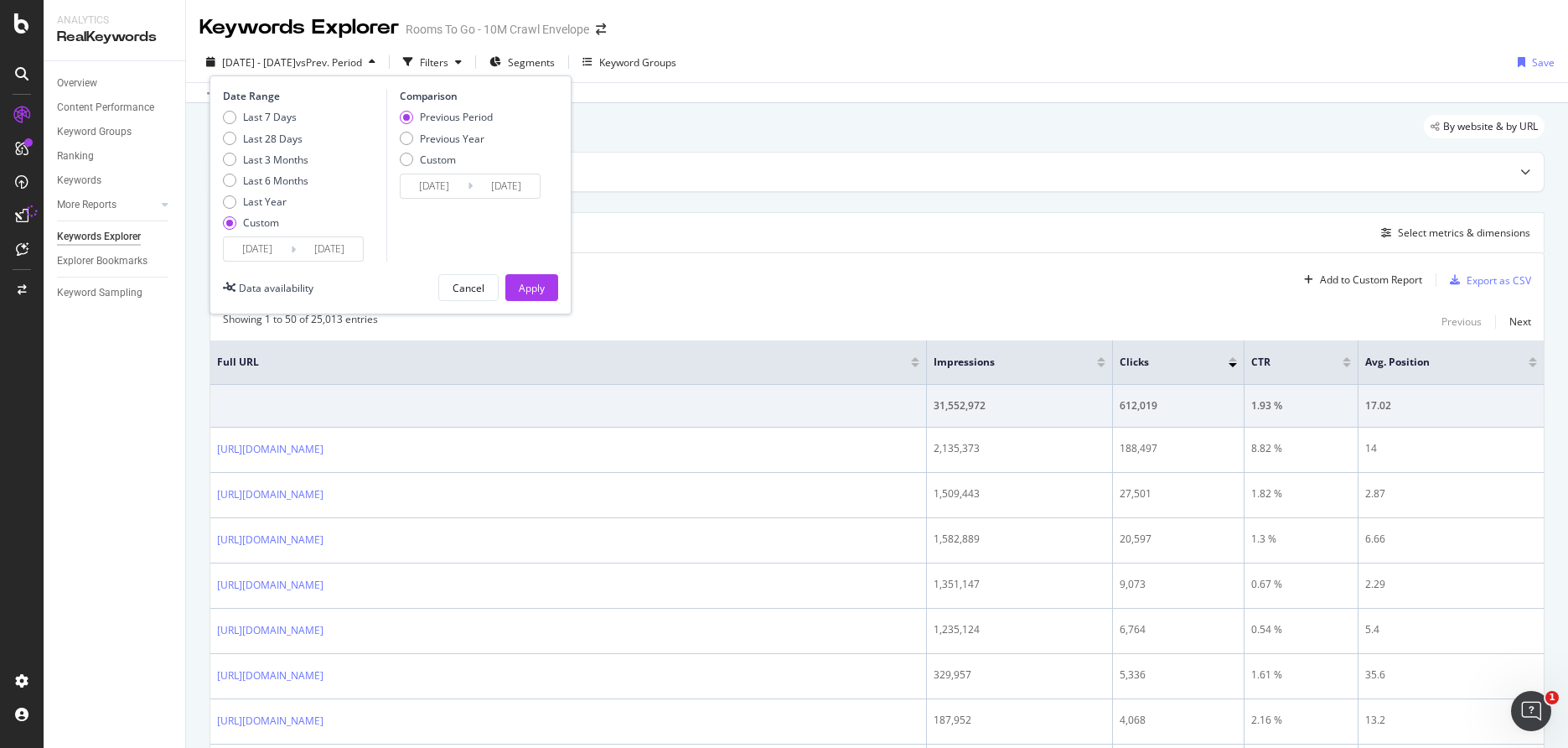
click at [273, 249] on input "2023/03/01" at bounding box center [258, 248] width 67 height 23
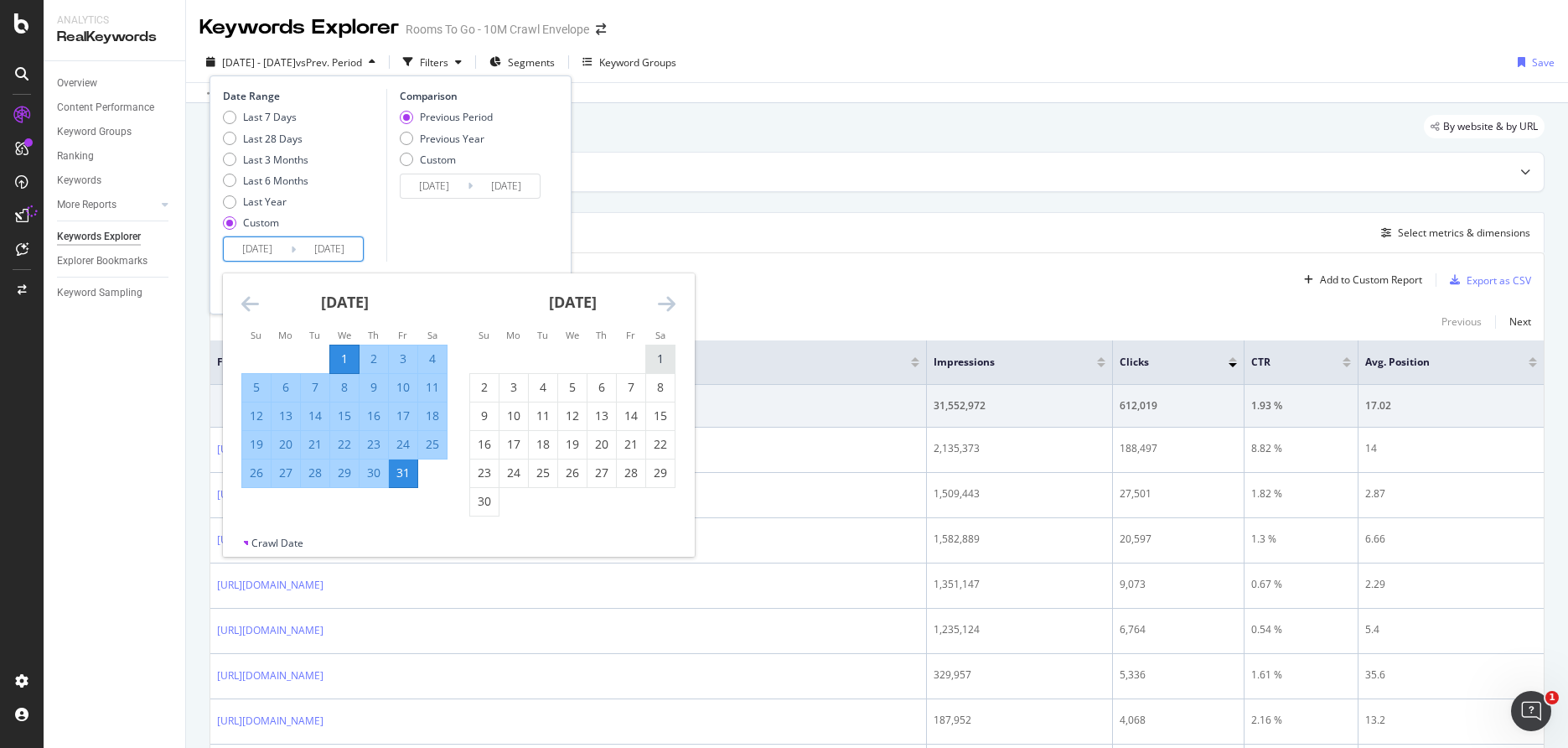
click at [663, 355] on div "1" at bounding box center [660, 359] width 29 height 17
type input "2023/04/01"
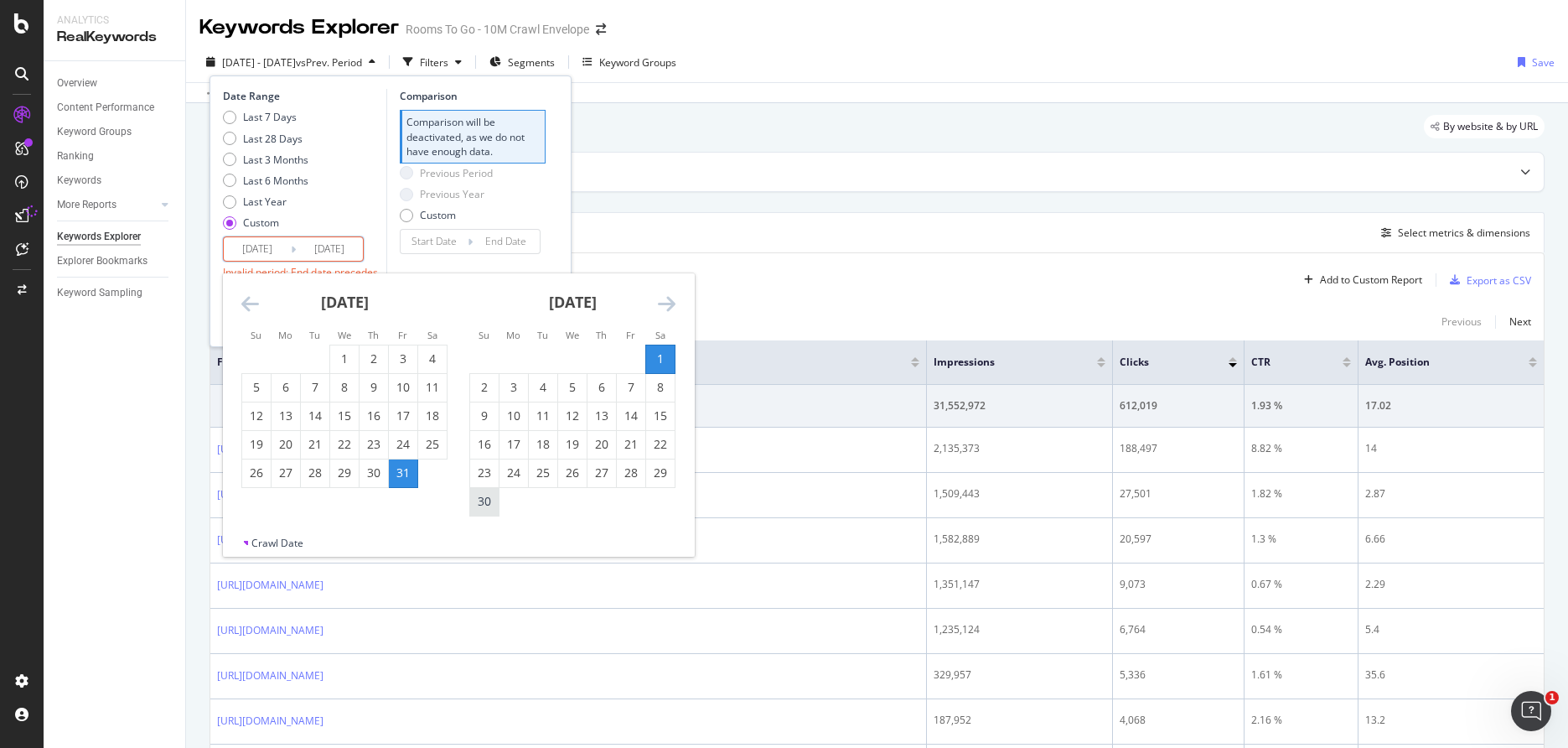
click at [491, 507] on div "30" at bounding box center [484, 501] width 29 height 17
type input "2023/04/30"
type input "2023/03/02"
type input "2023/03/31"
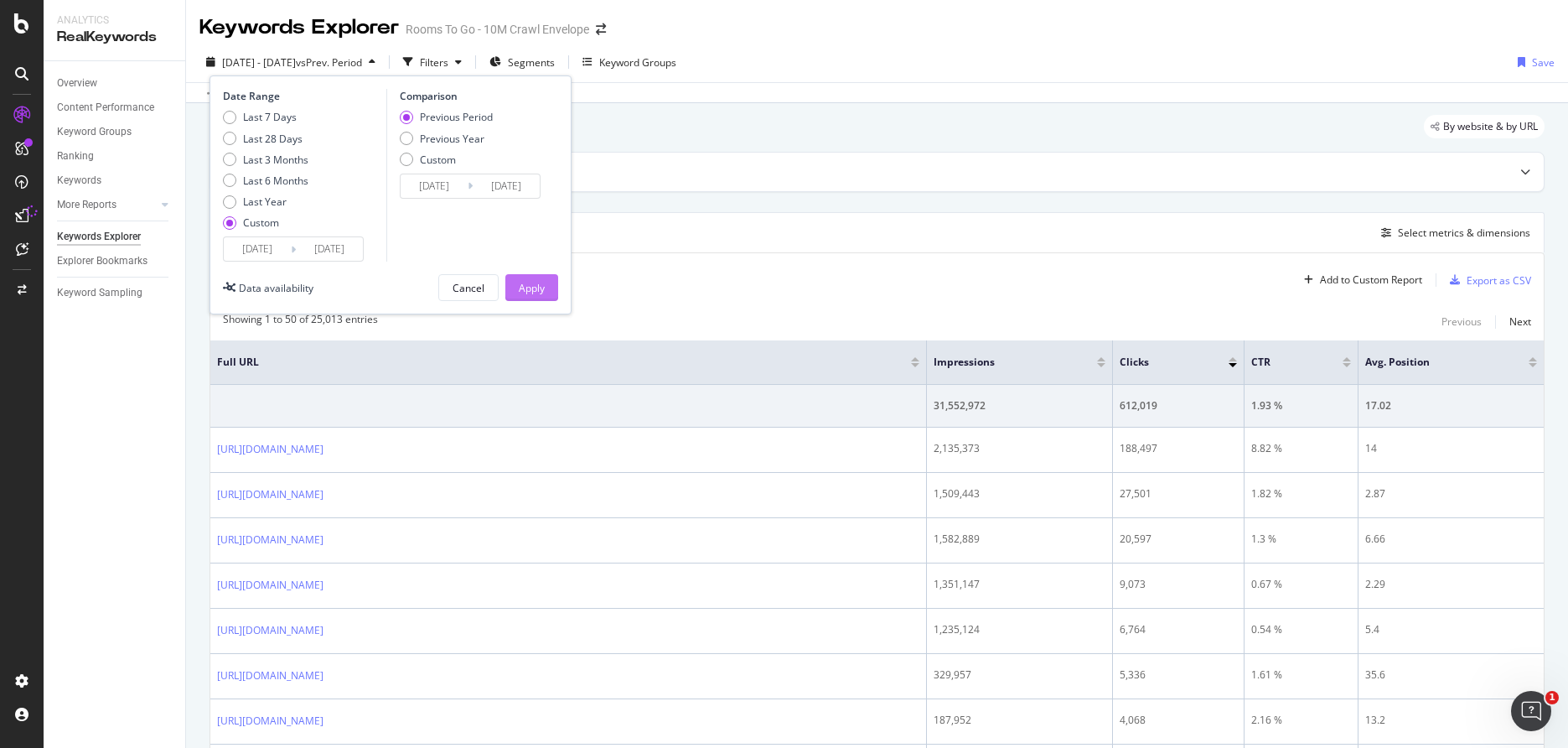
click at [526, 285] on div "Apply" at bounding box center [532, 287] width 26 height 14
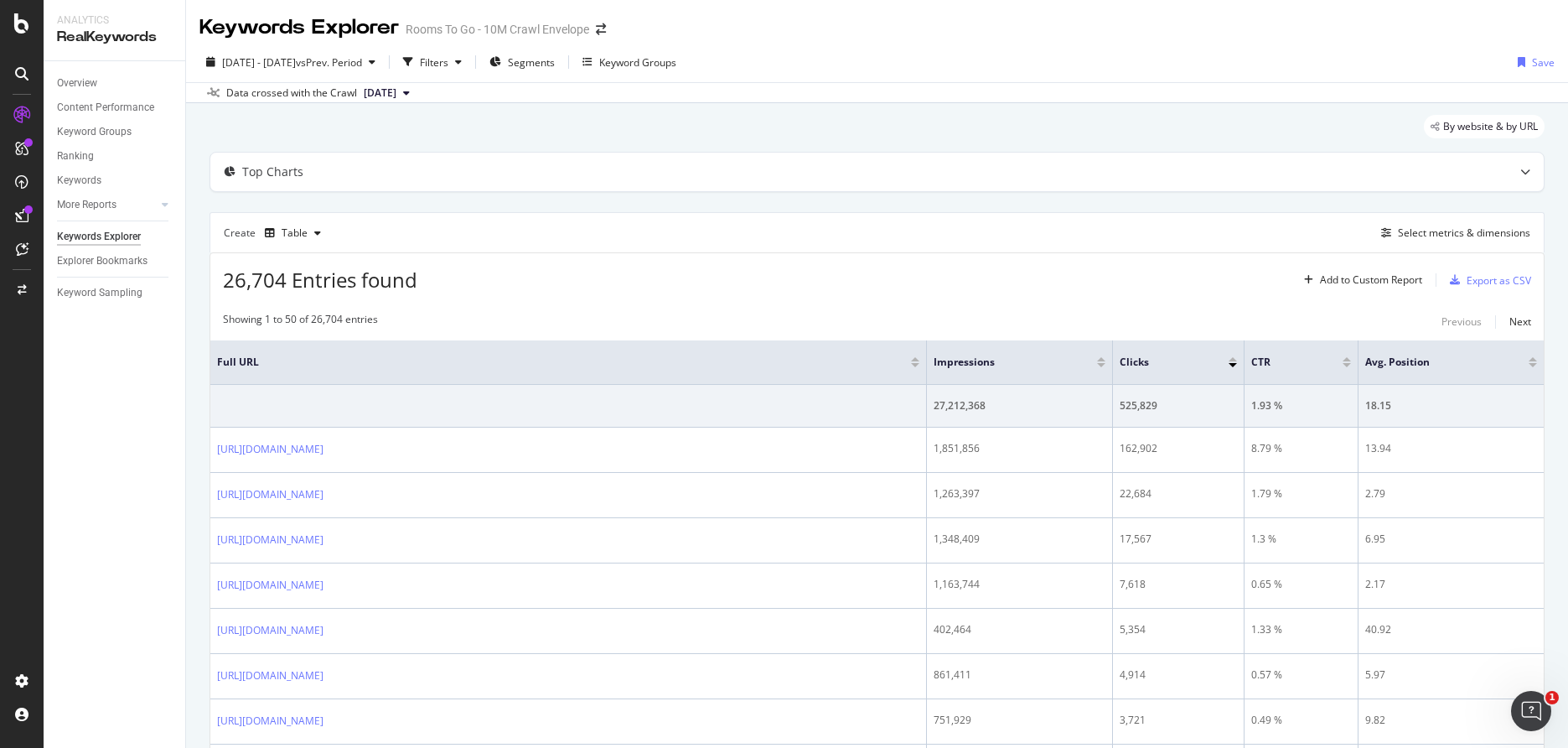
click at [1169, 71] on div "2023 Apr. 1st - Apr. 30th vs Prev. Period Filters Segments Keyword Groups Save" at bounding box center [878, 65] width 1383 height 33
click at [1490, 285] on div "Export as CSV" at bounding box center [1499, 280] width 65 height 14
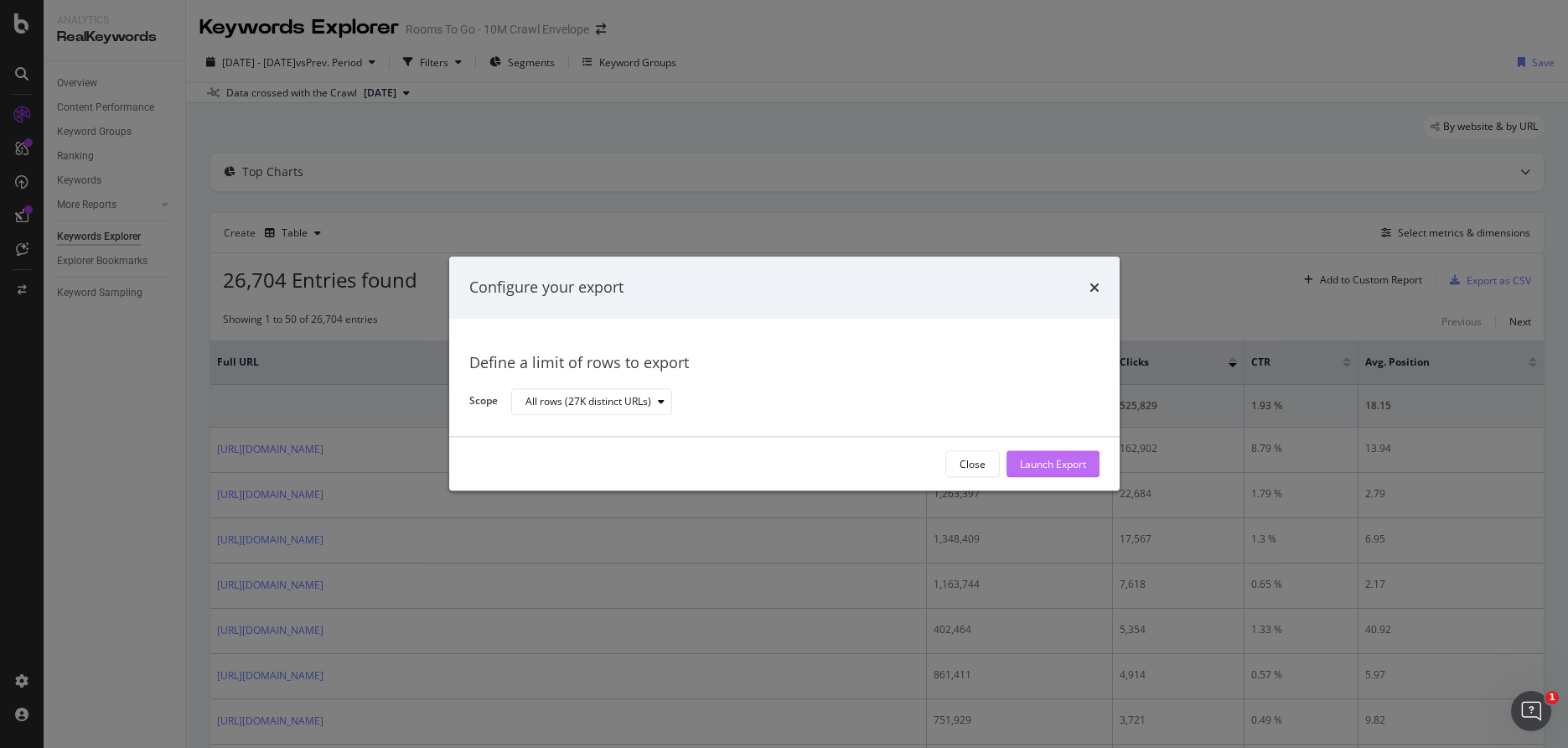
click at [1092, 472] on button "Launch Export" at bounding box center [1053, 464] width 93 height 27
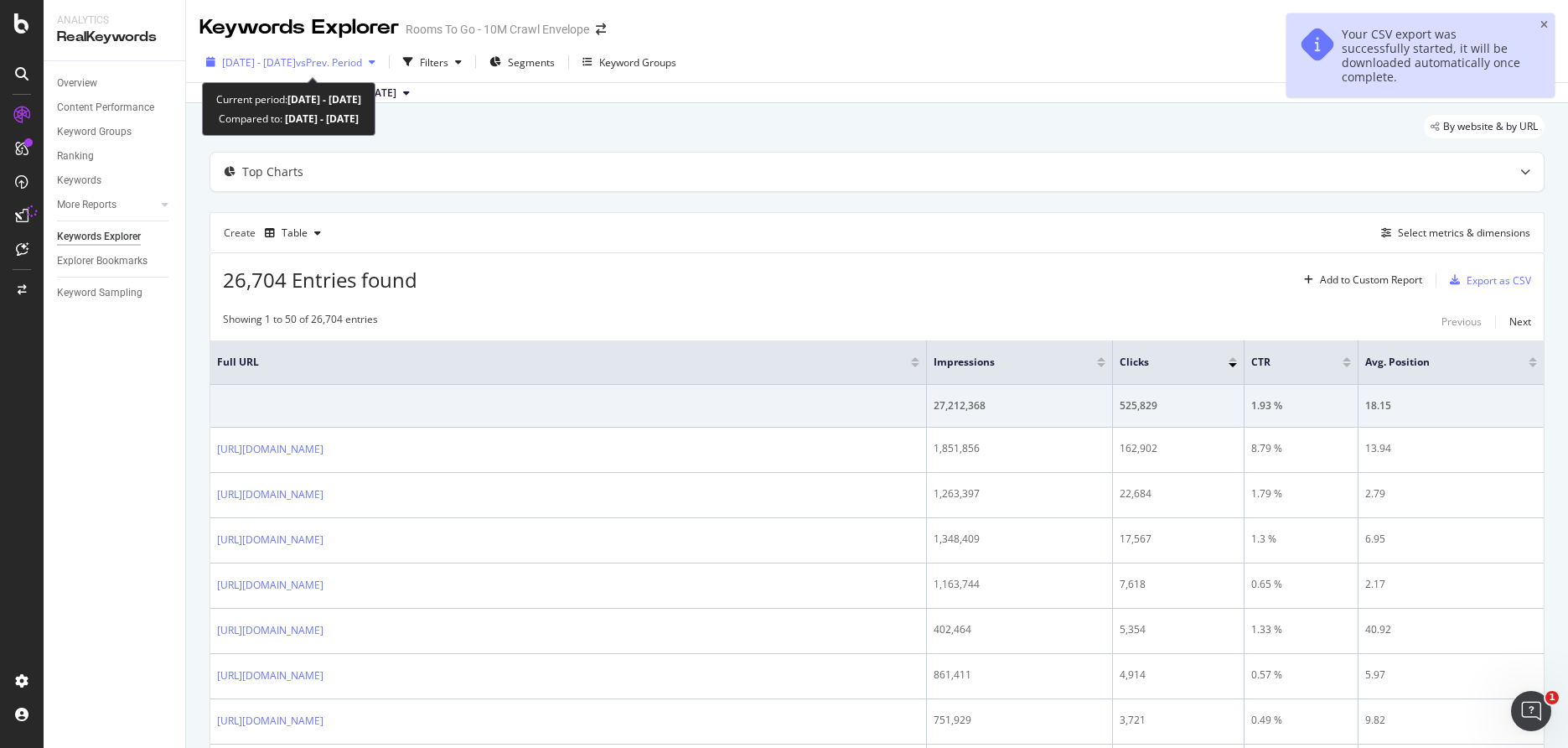
click at [296, 66] on span "2023 Apr. 1st - Apr. 30th" at bounding box center [259, 62] width 74 height 14
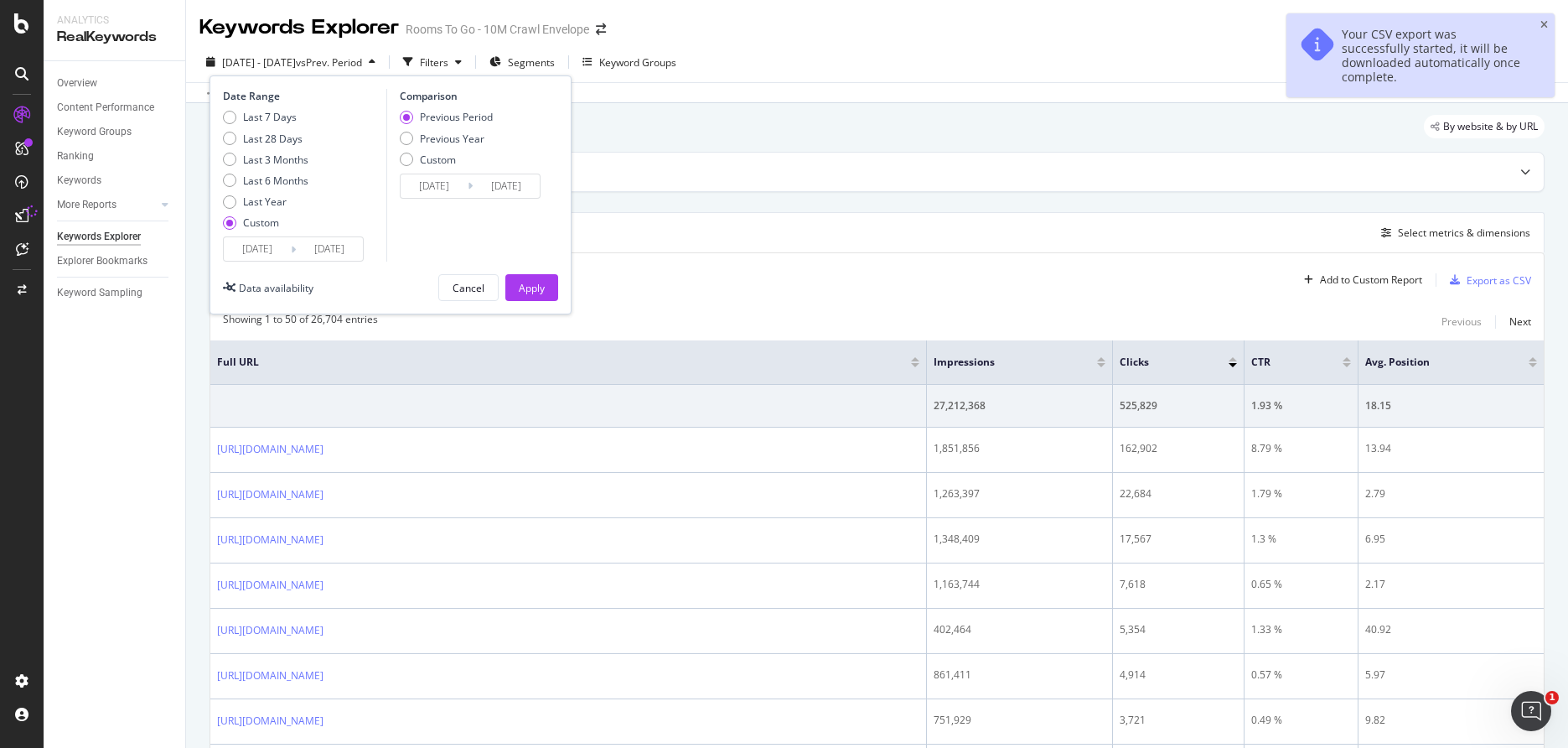
click at [253, 258] on input "2023/04/01" at bounding box center [258, 248] width 67 height 23
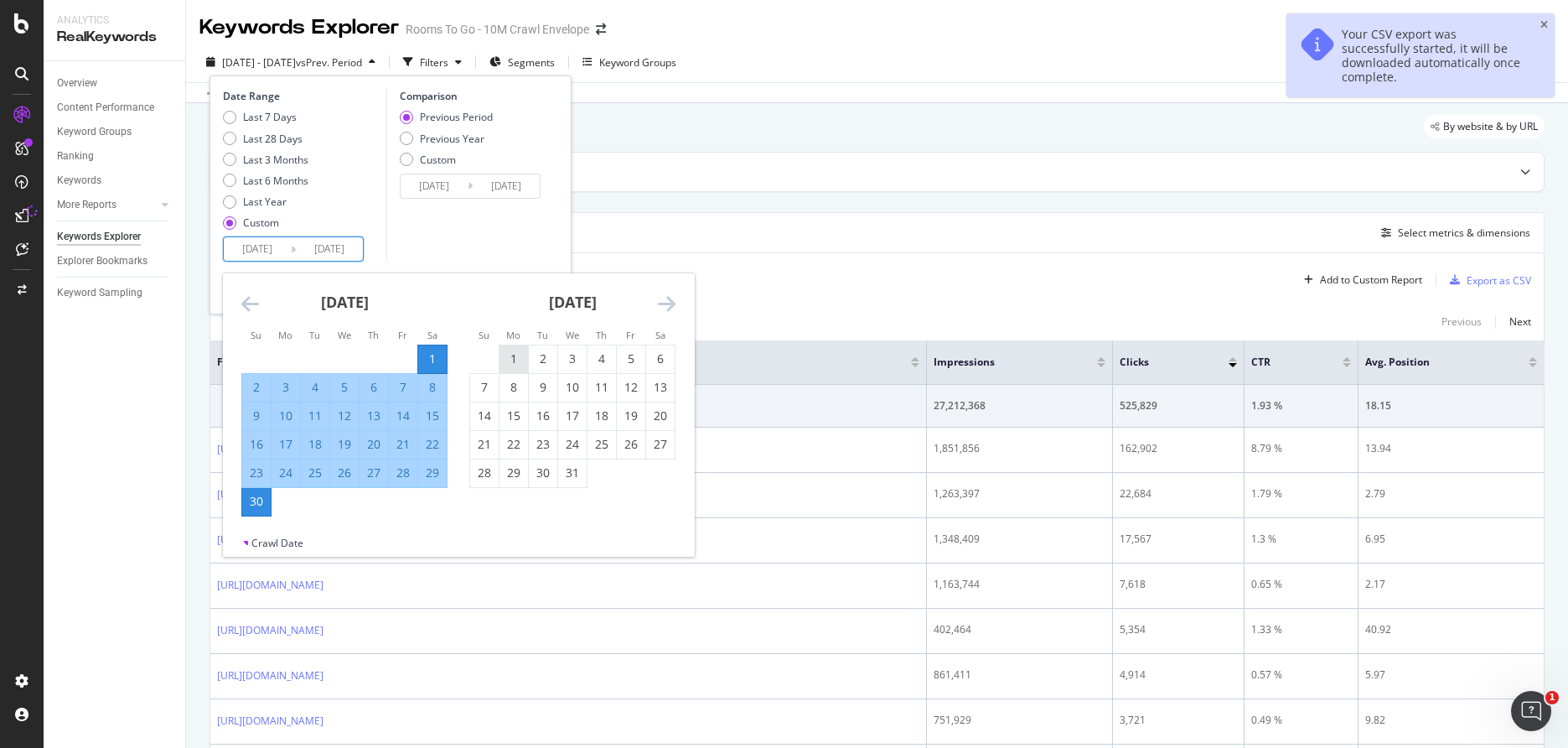
click at [499, 356] on td "1" at bounding box center [514, 359] width 30 height 29
type input "2023/05/01"
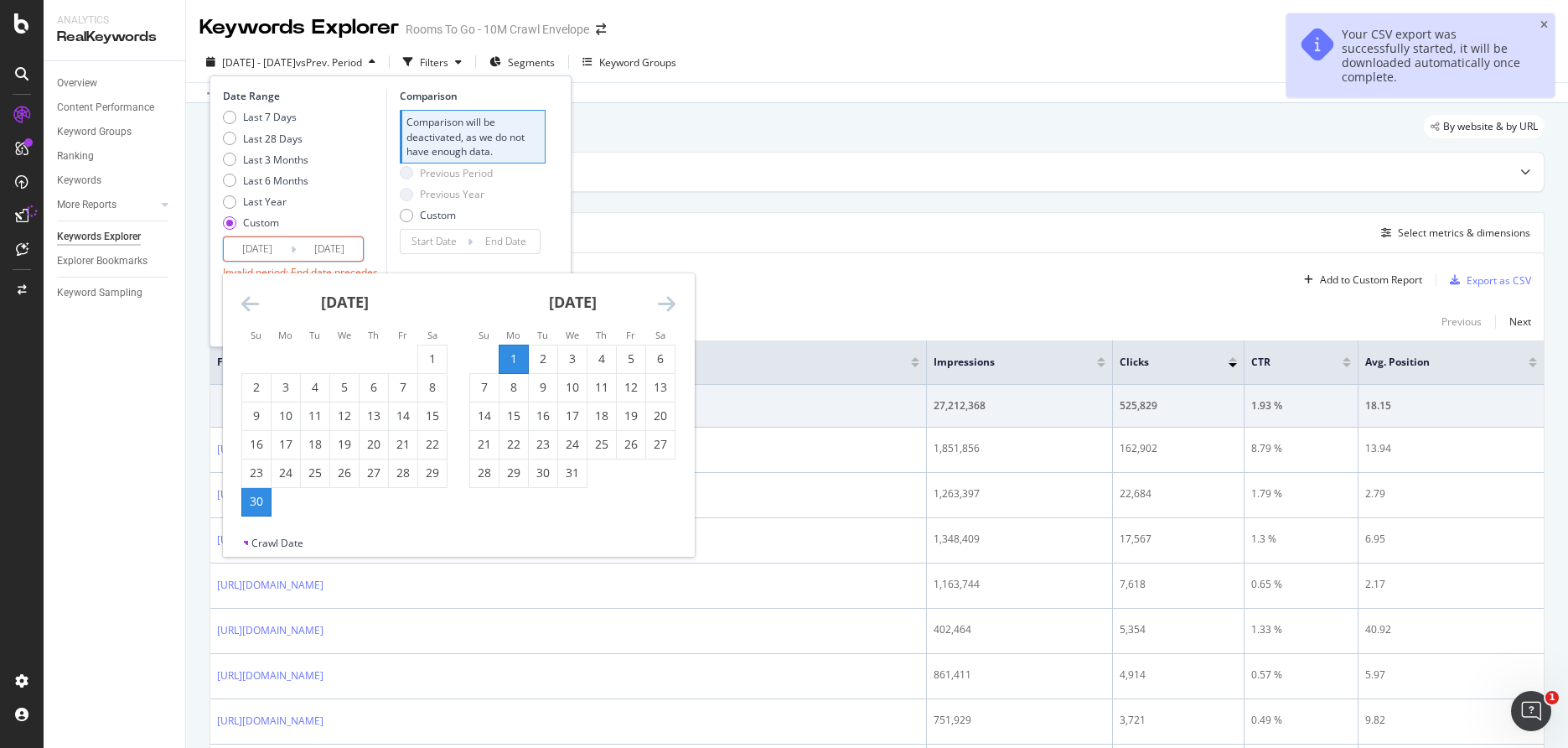
click at [335, 250] on input "2023/04/30" at bounding box center [329, 248] width 67 height 23
click at [348, 471] on div "31" at bounding box center [344, 473] width 29 height 17
type input "2023/05/31"
type input "2023/03/31"
type input "2023/04/30"
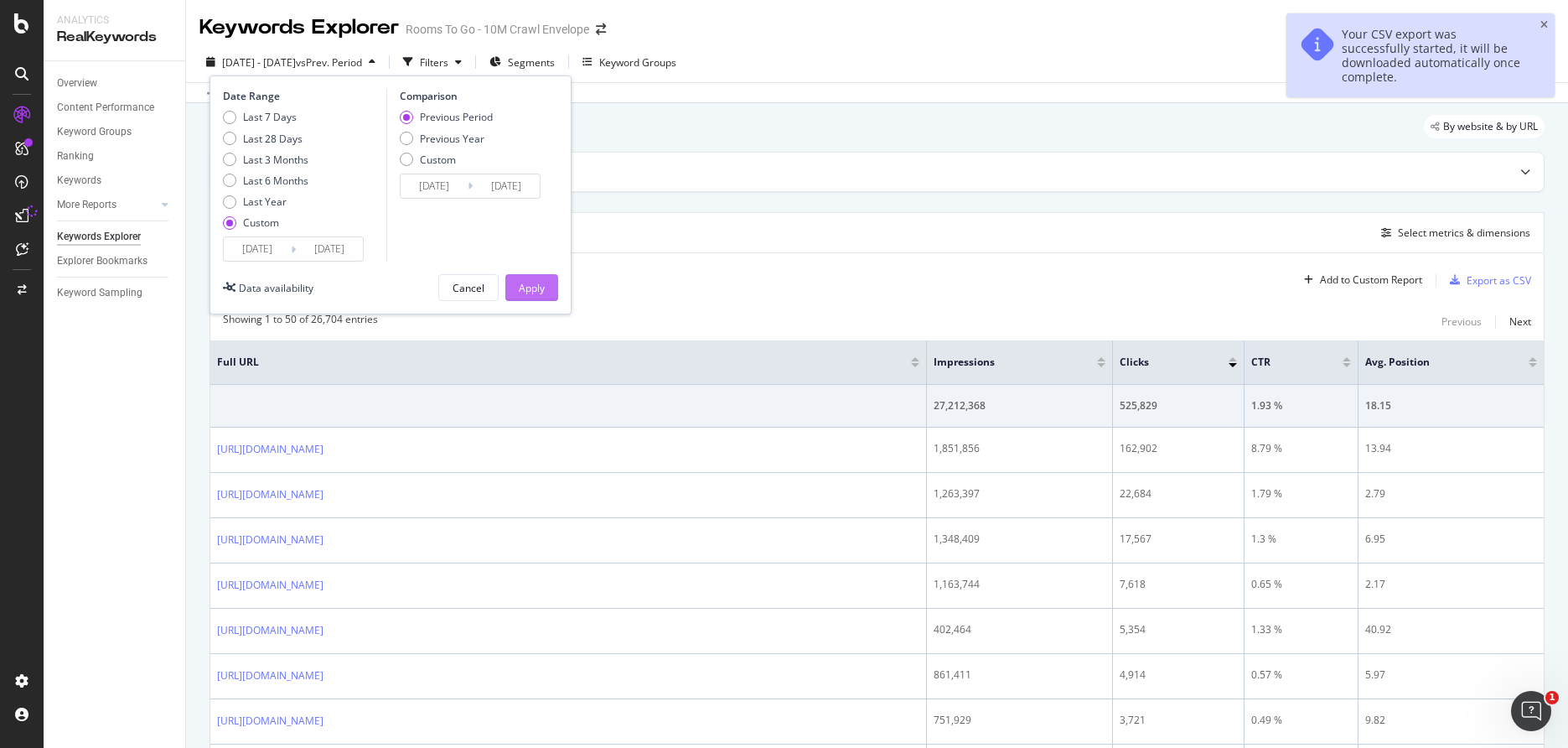
click at [523, 281] on div "Apply" at bounding box center [532, 287] width 26 height 14
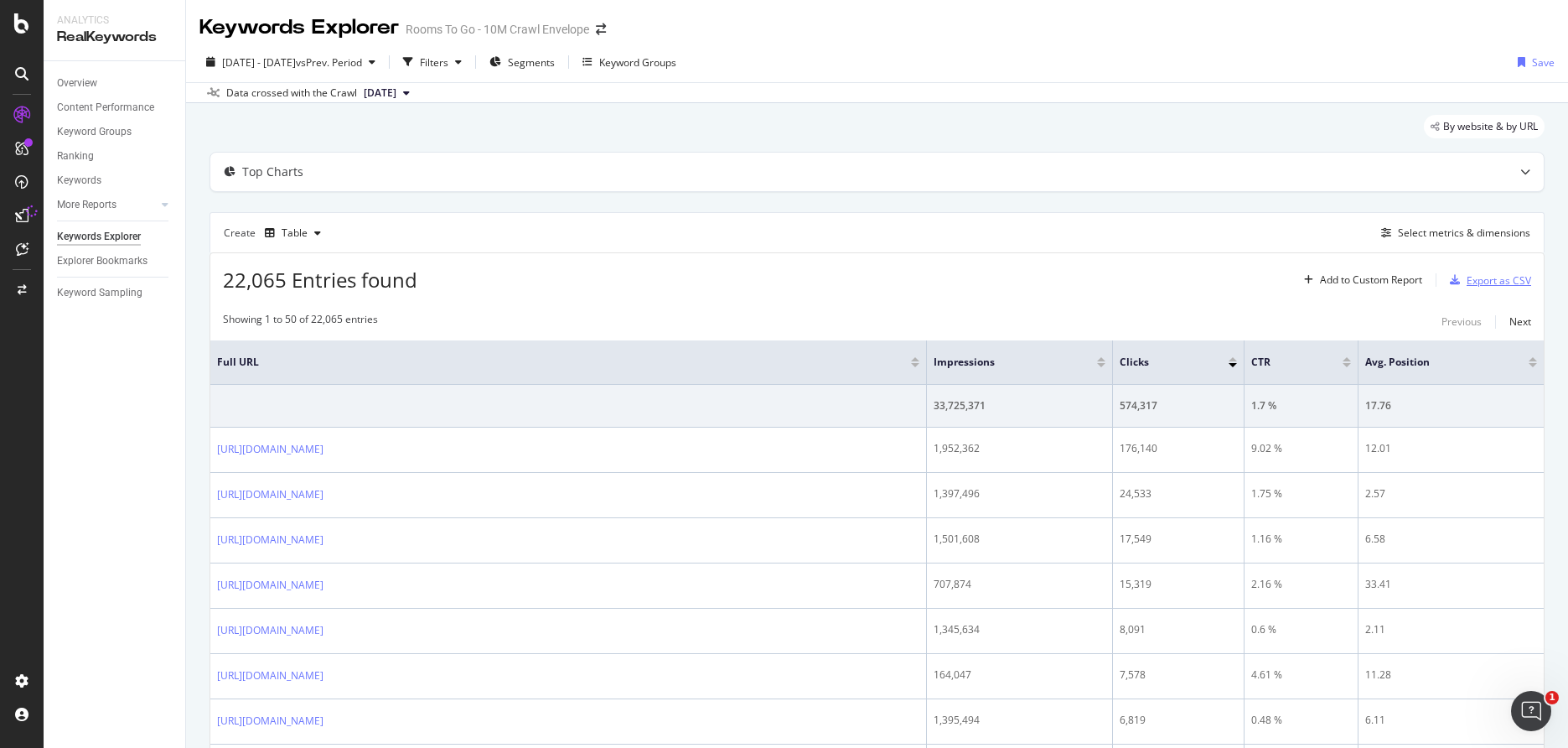
click at [1497, 277] on div "Export as CSV" at bounding box center [1499, 280] width 65 height 14
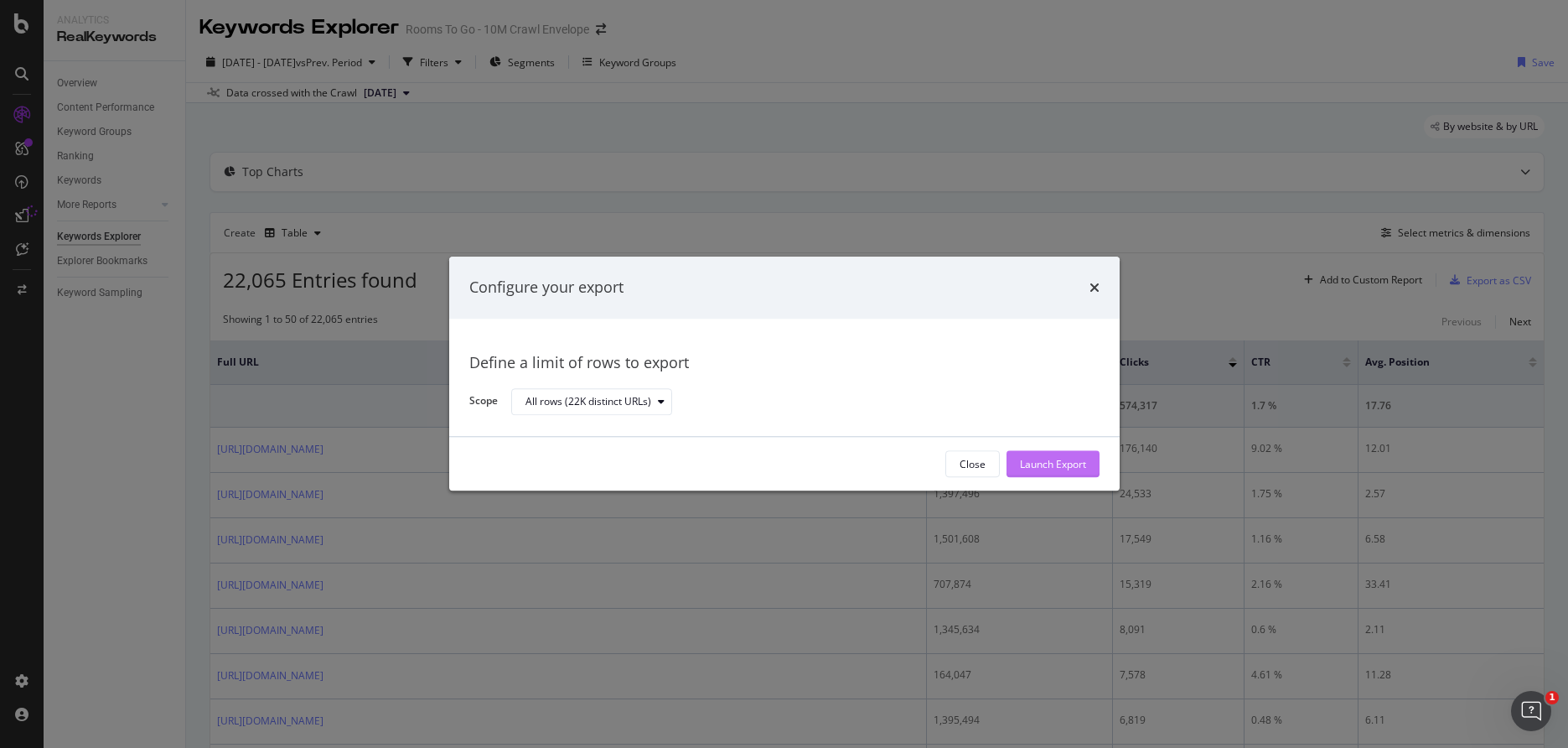
click at [1080, 463] on div "Launch Export" at bounding box center [1053, 463] width 66 height 14
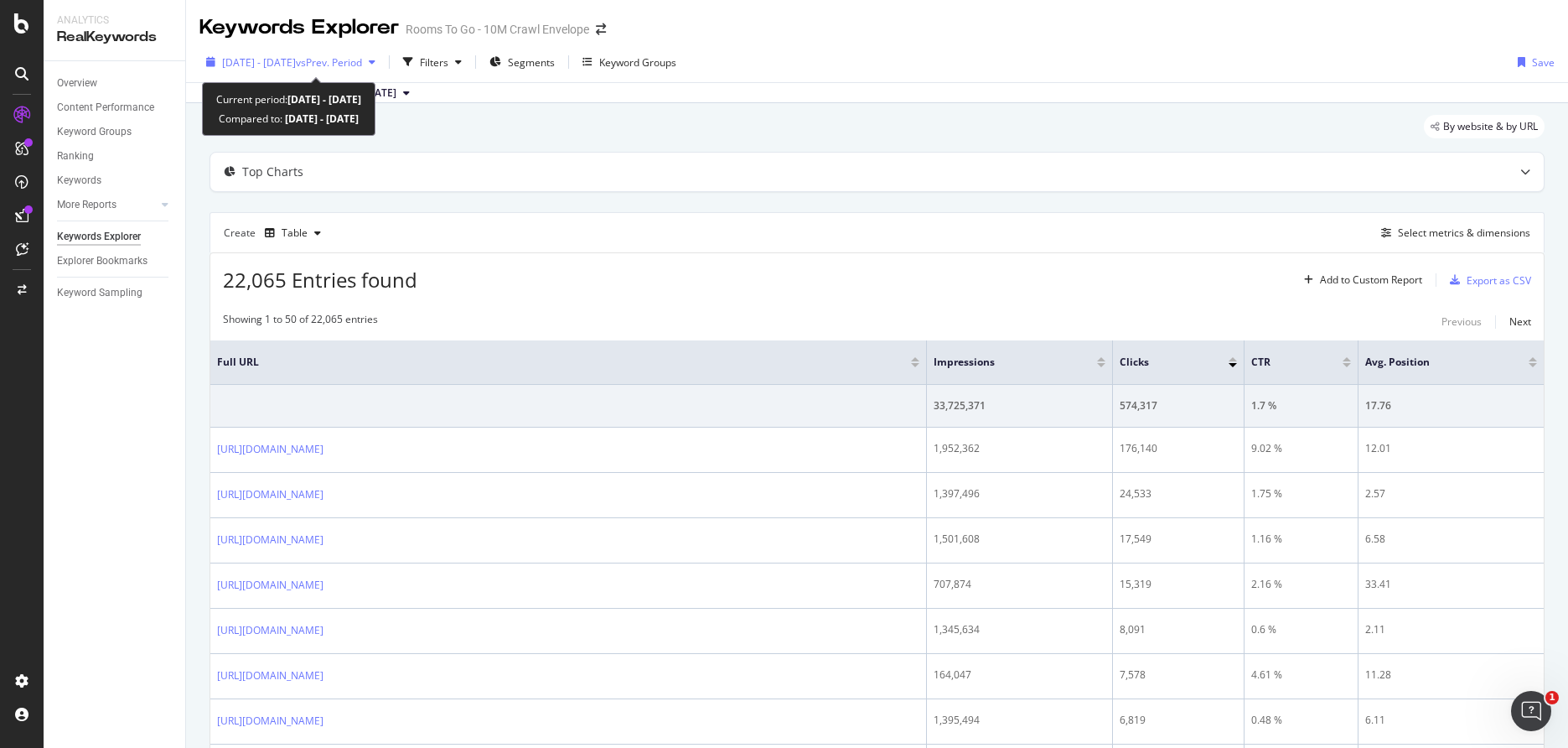
click at [362, 61] on span "vs Prev. Period" at bounding box center [328, 62] width 66 height 14
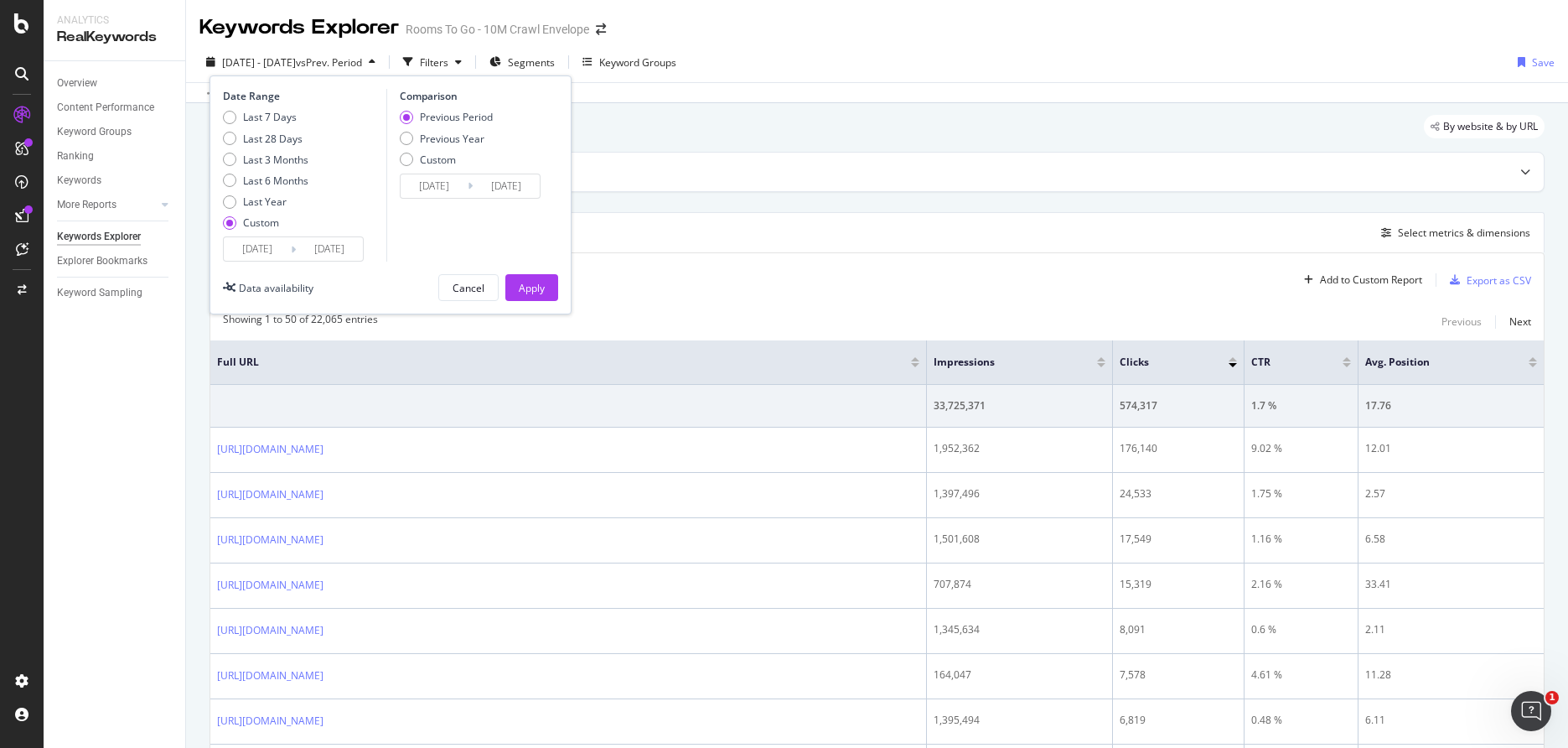
click at [259, 256] on input "2023/05/01" at bounding box center [258, 248] width 67 height 23
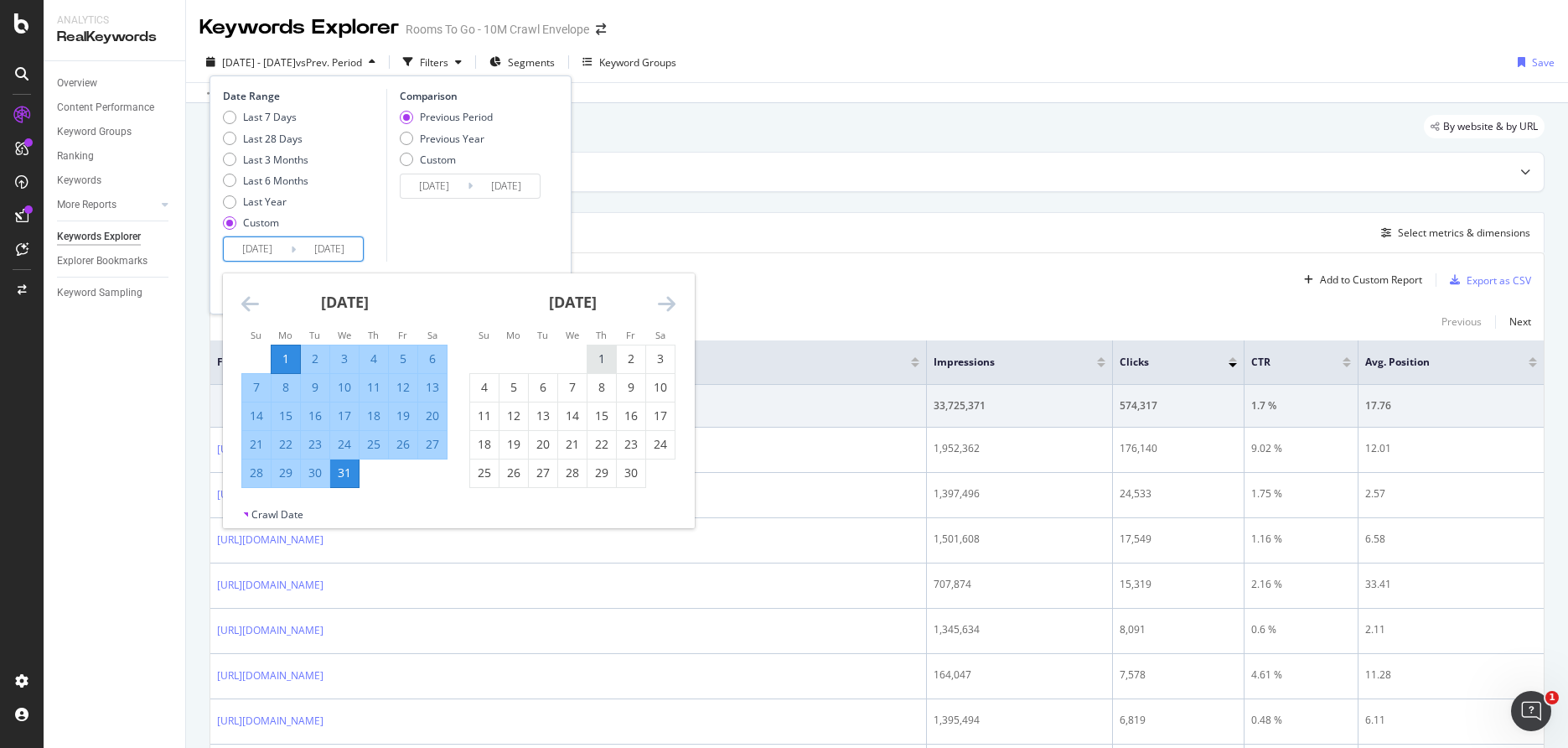
click at [606, 352] on div "1" at bounding box center [601, 359] width 29 height 17
type input "2023/06/01"
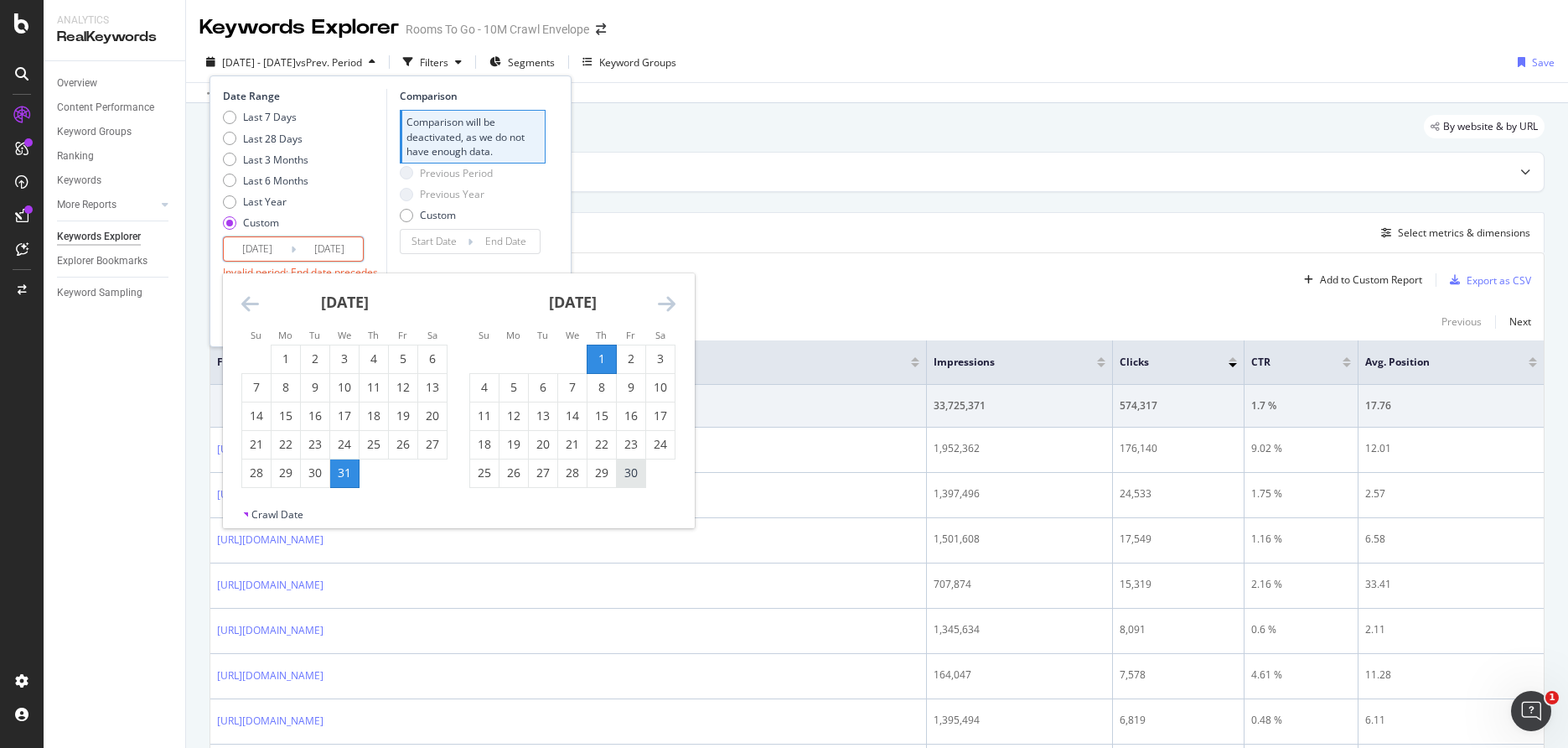
click at [628, 470] on div "30" at bounding box center [631, 473] width 29 height 17
type input "2023/06/30"
type input "2023/05/02"
type input "2023/05/31"
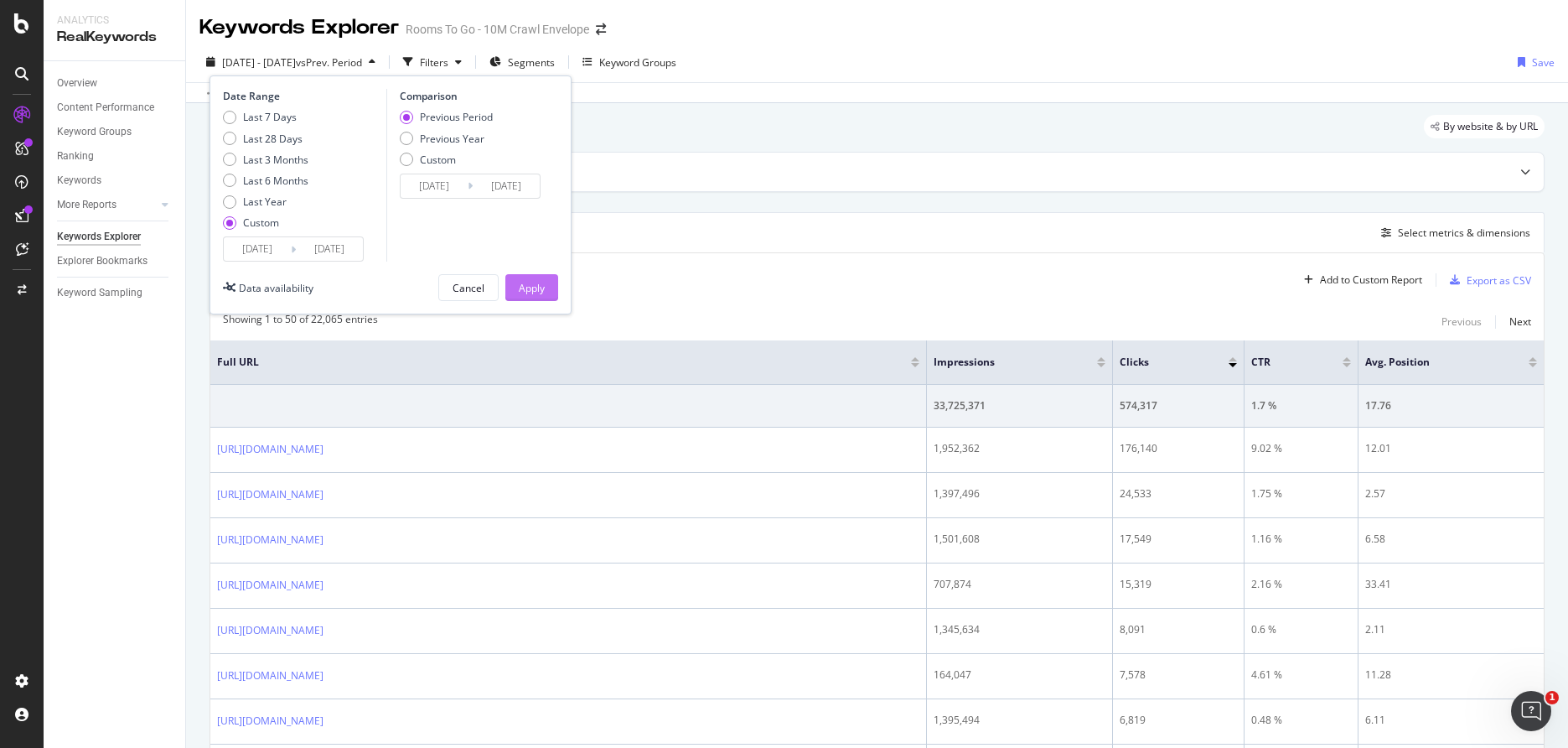
click at [531, 281] on div "Apply" at bounding box center [532, 287] width 26 height 14
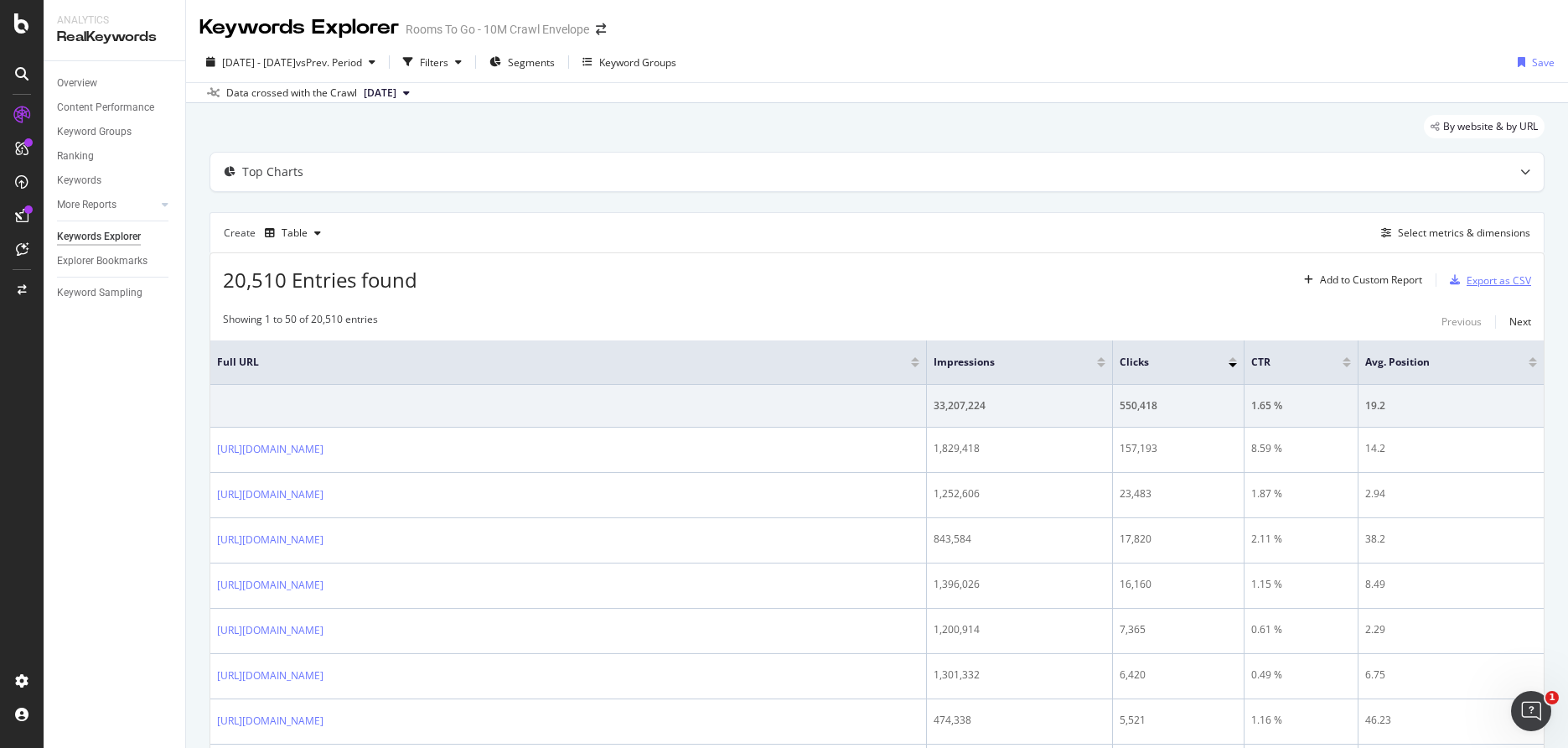
click at [1474, 272] on div "Export as CSV" at bounding box center [1487, 280] width 88 height 25
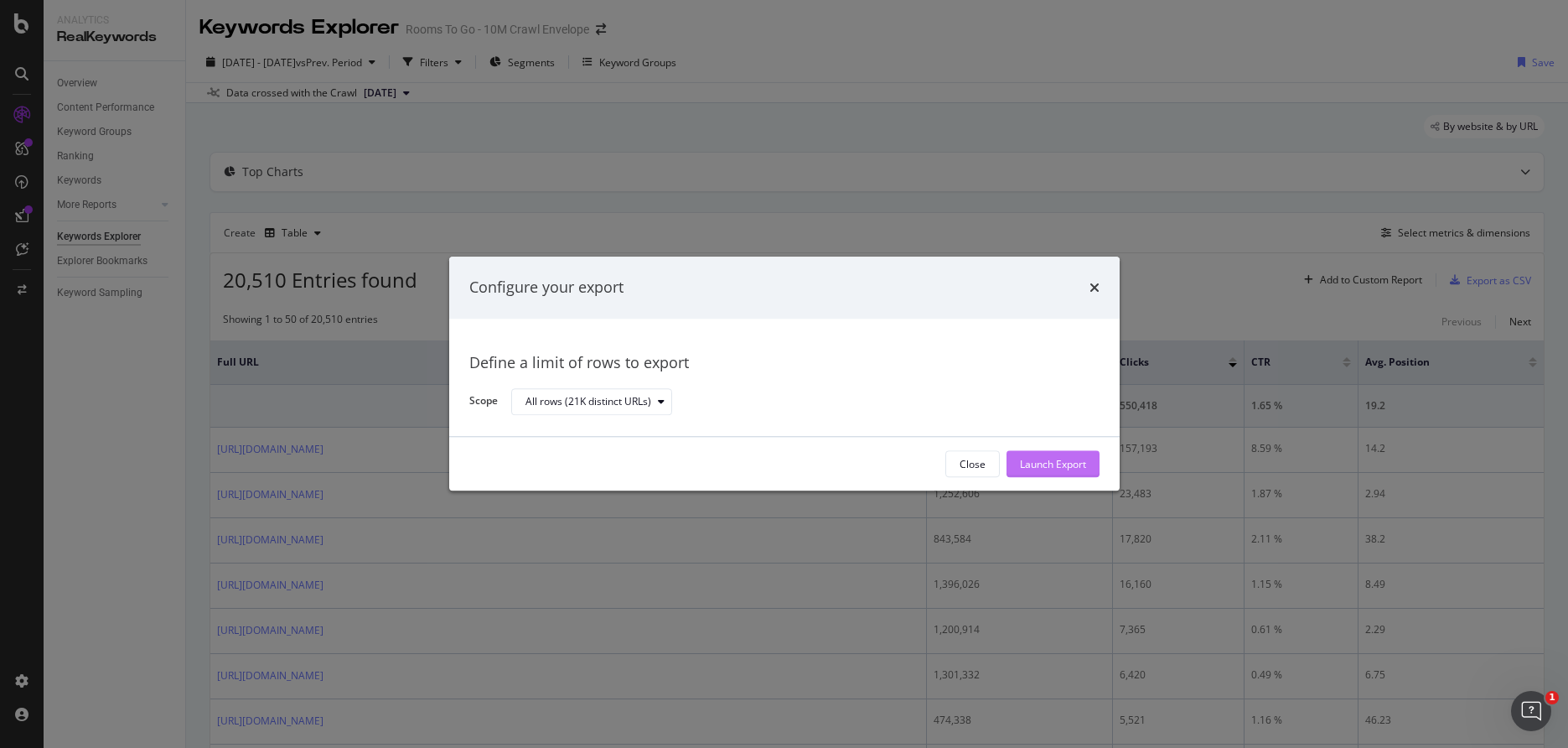
click at [1062, 457] on div "Launch Export" at bounding box center [1053, 463] width 66 height 14
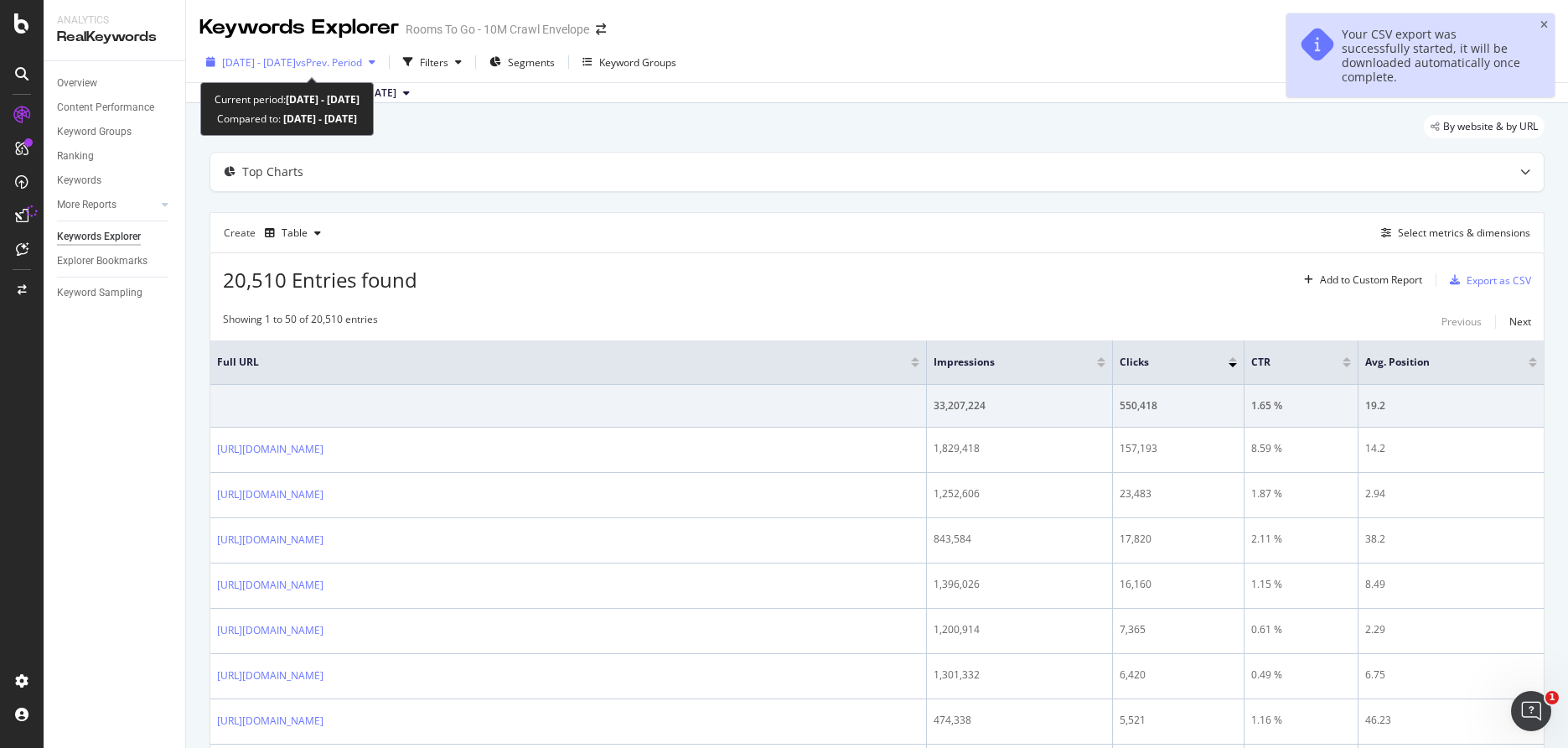
click at [342, 66] on span "vs Prev. Period" at bounding box center [328, 62] width 66 height 14
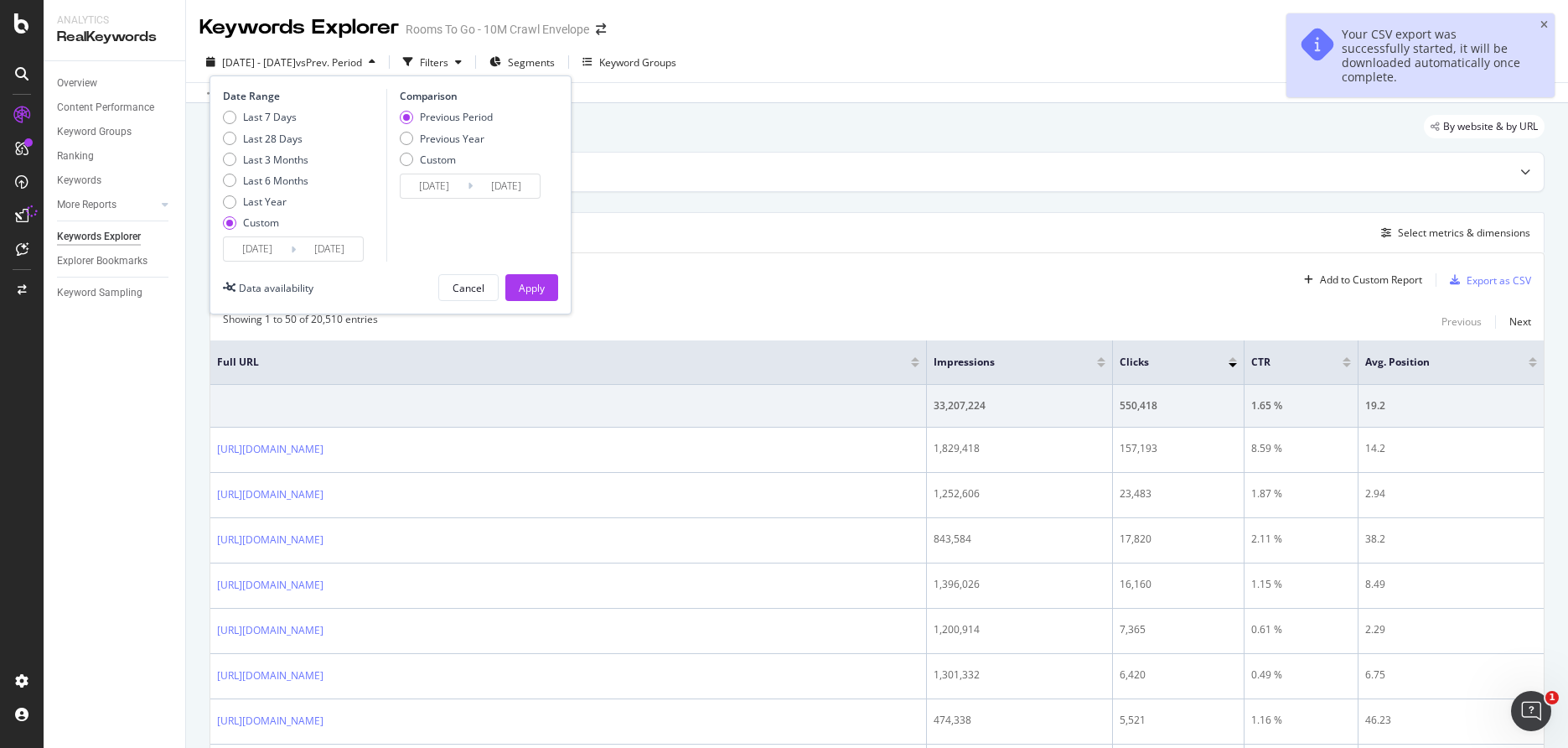
click at [266, 253] on input "2023/06/01" at bounding box center [258, 248] width 67 height 23
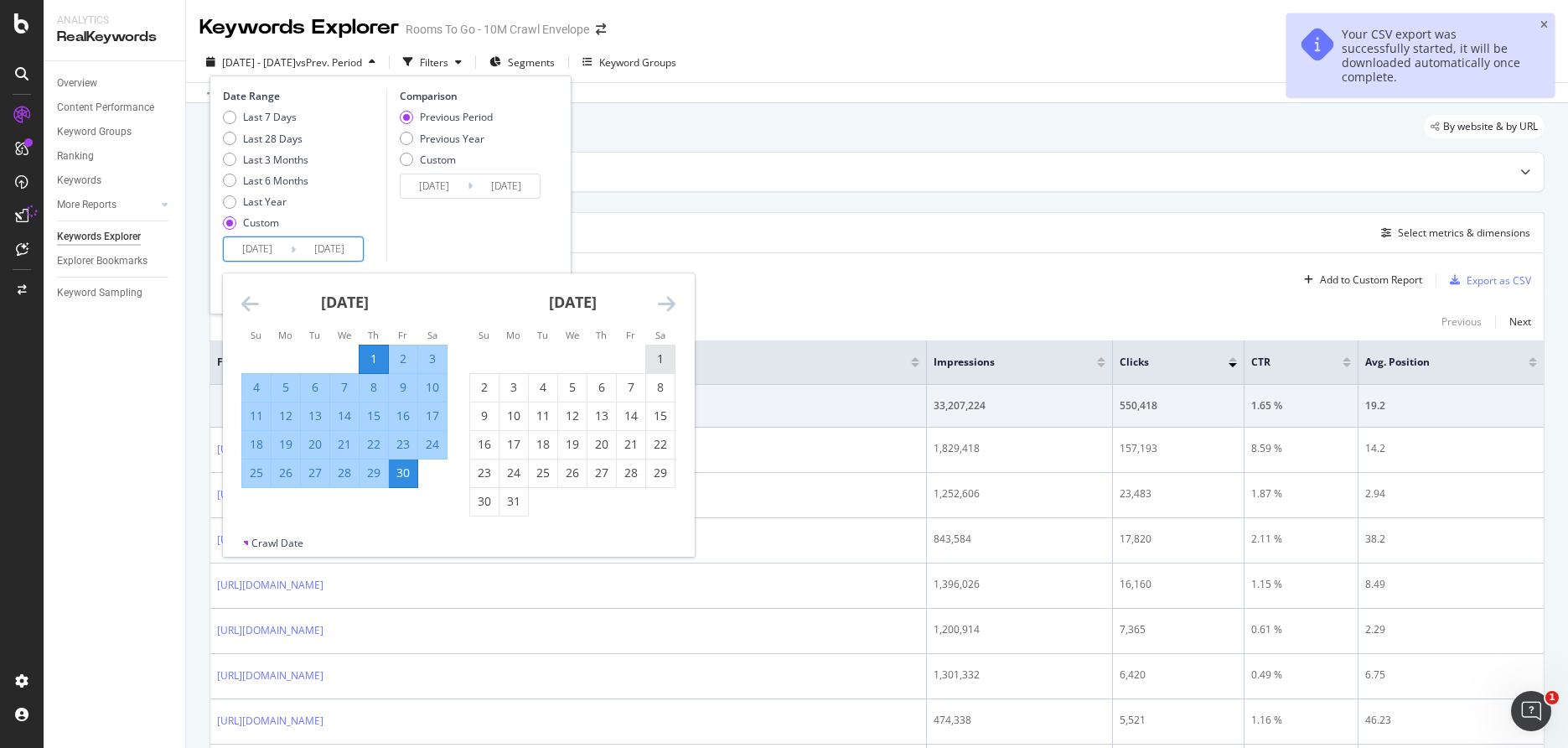
click at [658, 358] on div "1" at bounding box center [660, 359] width 29 height 17
type input "2023/07/01"
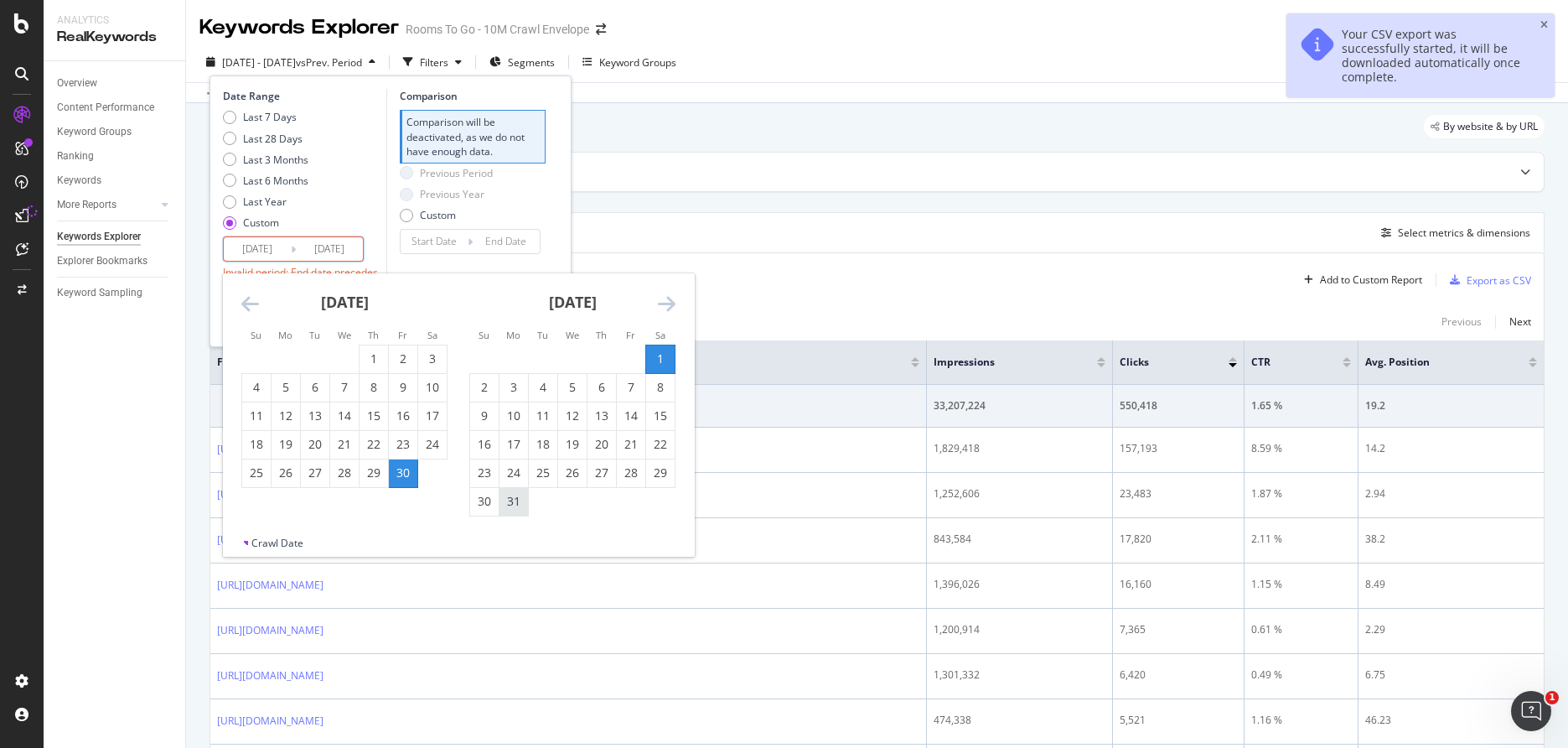
click at [514, 503] on div "31" at bounding box center [513, 501] width 29 height 17
type input "2023/07/31"
type input "2023/05/31"
type input "2023/06/30"
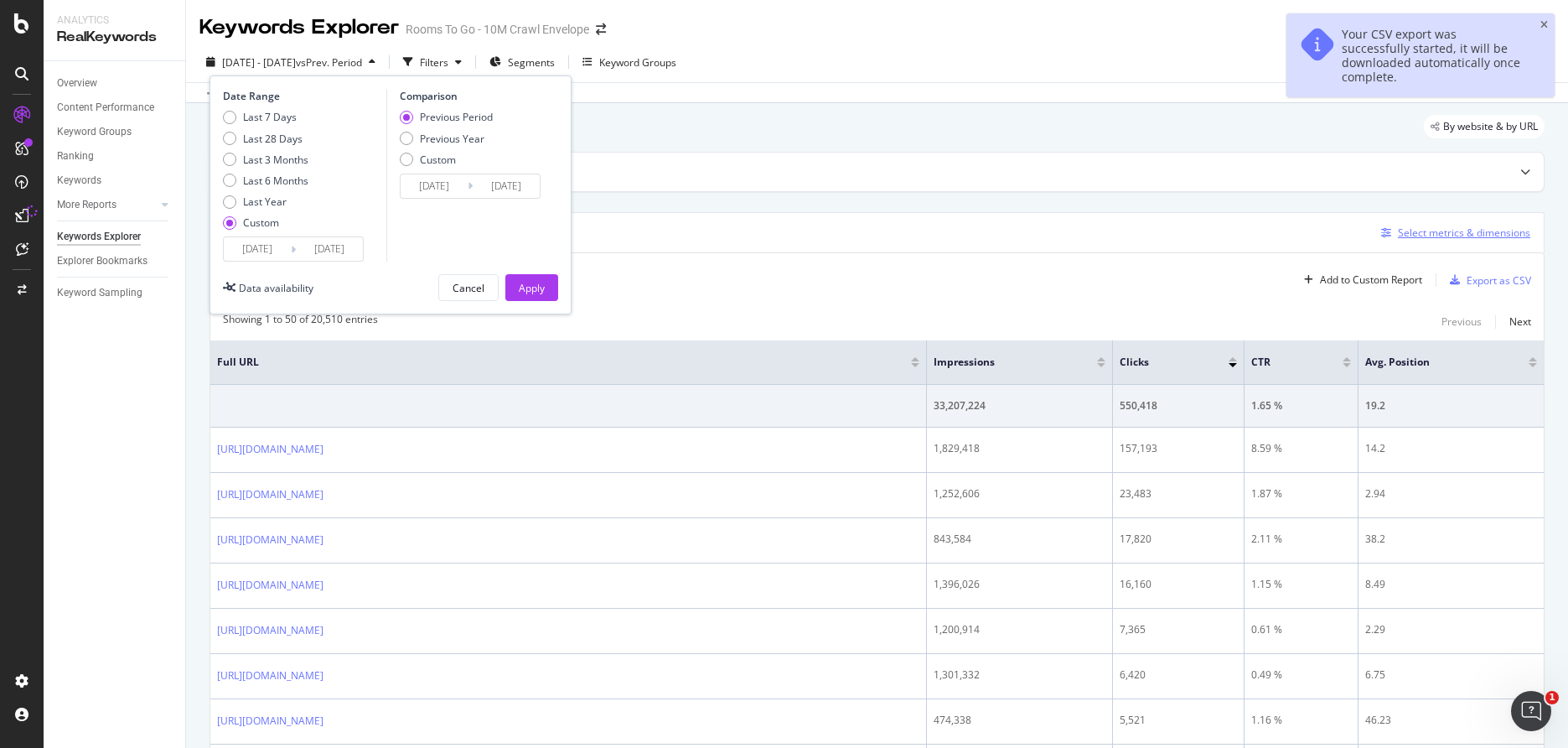
drag, startPoint x: 530, startPoint y: 295, endPoint x: 1450, endPoint y: 227, distance: 922.5
click at [530, 295] on div "Apply" at bounding box center [532, 287] width 26 height 25
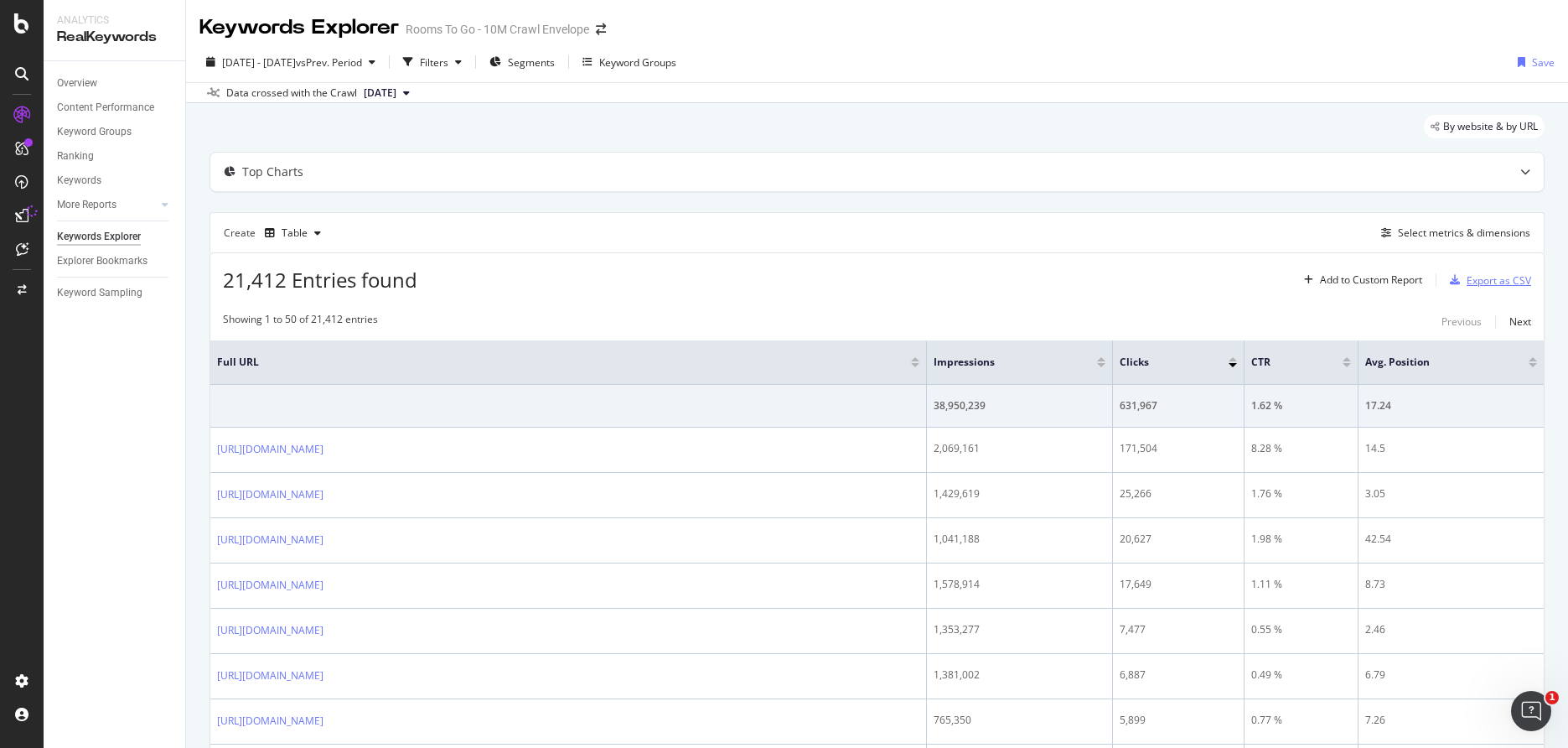
click at [1467, 285] on div "Export as CSV" at bounding box center [1499, 280] width 65 height 14
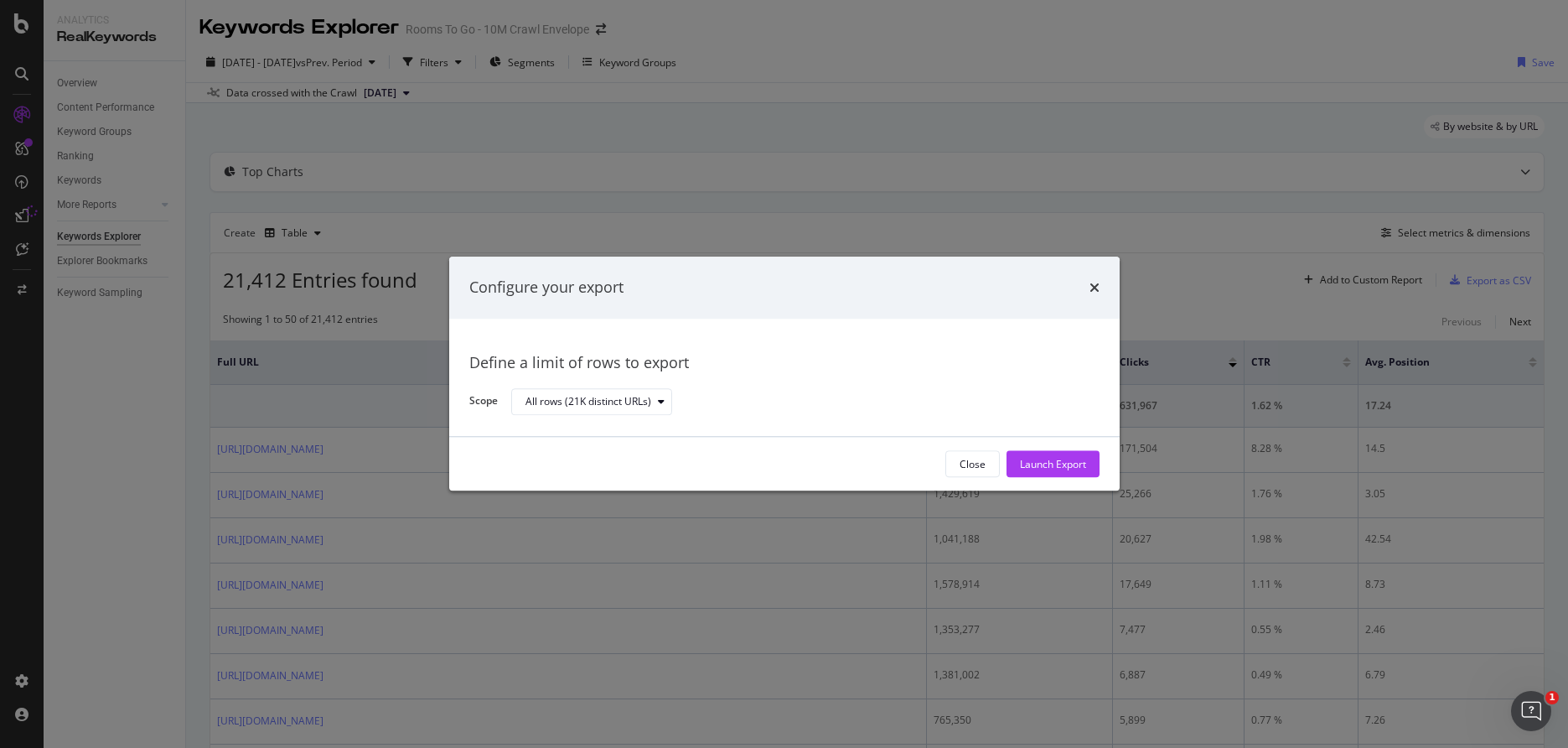
click at [1062, 478] on div "Close Launch Export" at bounding box center [785, 464] width 671 height 54
click at [1038, 474] on div "Launch Export" at bounding box center [1053, 464] width 66 height 25
